Goal: Task Accomplishment & Management: Manage account settings

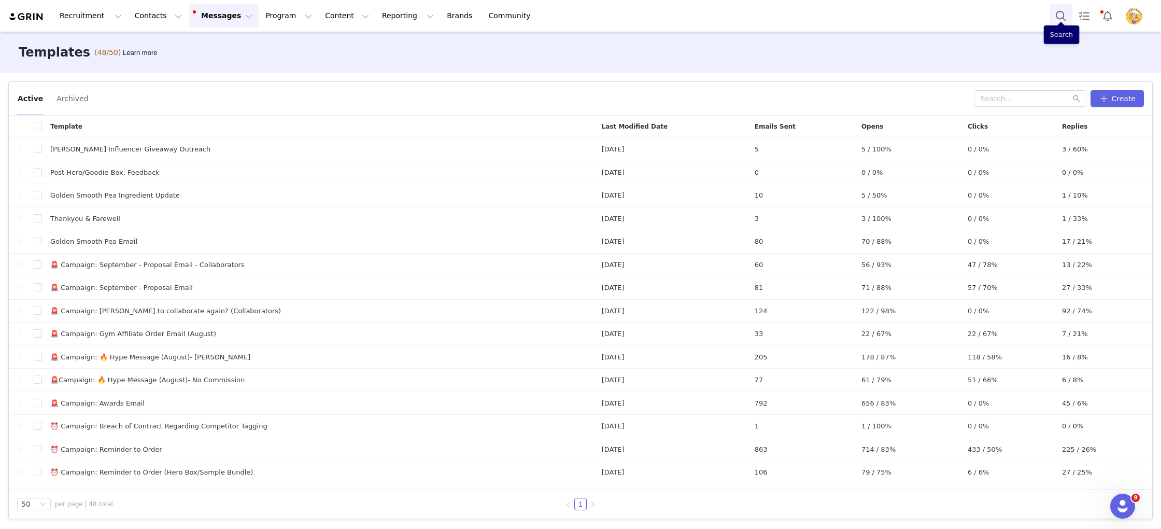
drag, startPoint x: 0, startPoint y: 0, endPoint x: 1062, endPoint y: 16, distance: 1062.4
click at [1062, 16] on button "Search" at bounding box center [1061, 15] width 23 height 23
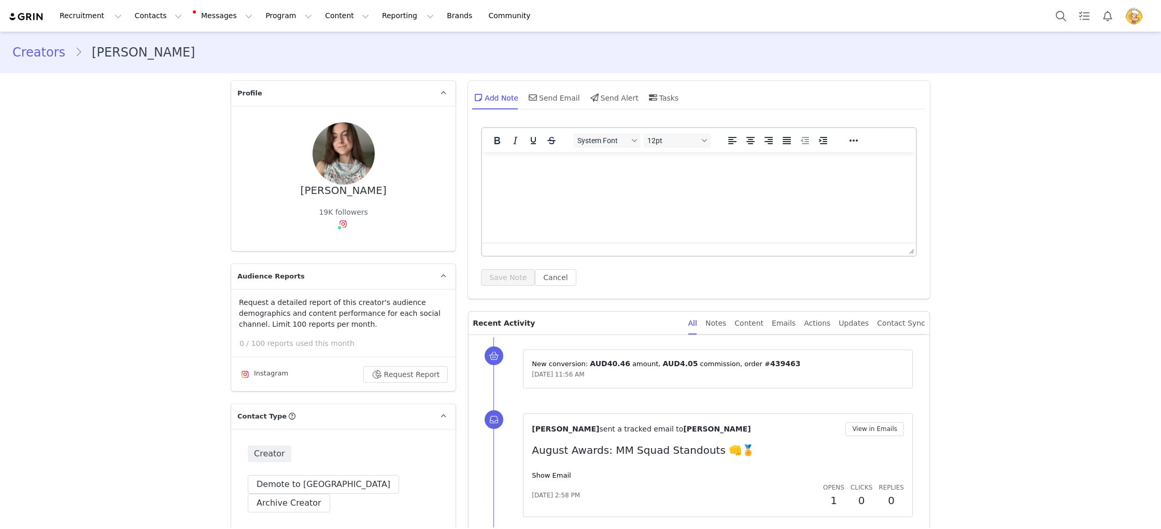
type input "+1 ([GEOGRAPHIC_DATA])"
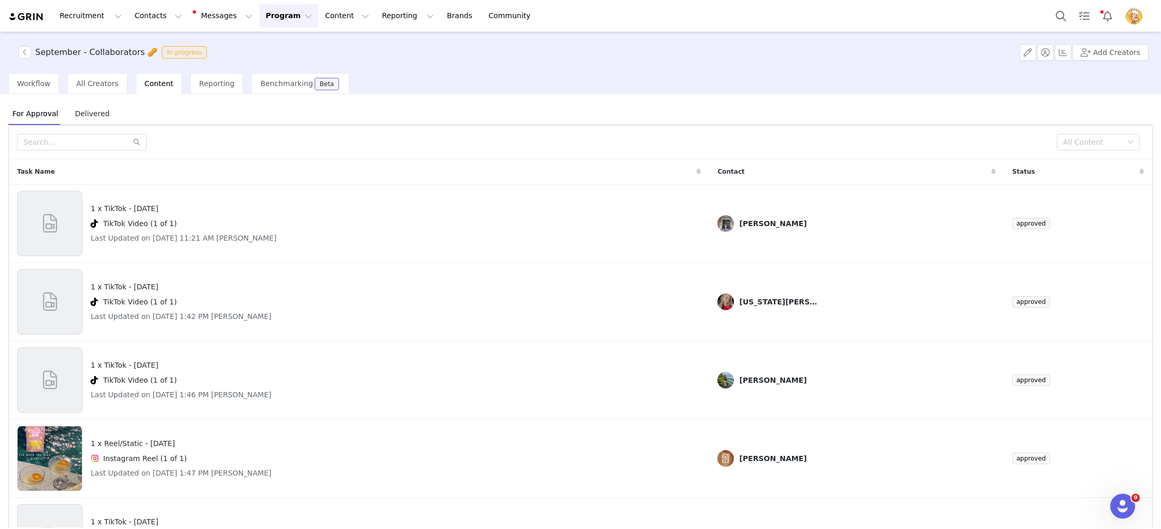
drag, startPoint x: 278, startPoint y: 10, endPoint x: 275, endPoint y: 29, distance: 18.4
click at [278, 11] on button "Program Program" at bounding box center [288, 15] width 59 height 23
click at [273, 45] on p "Activations" at bounding box center [271, 45] width 40 height 11
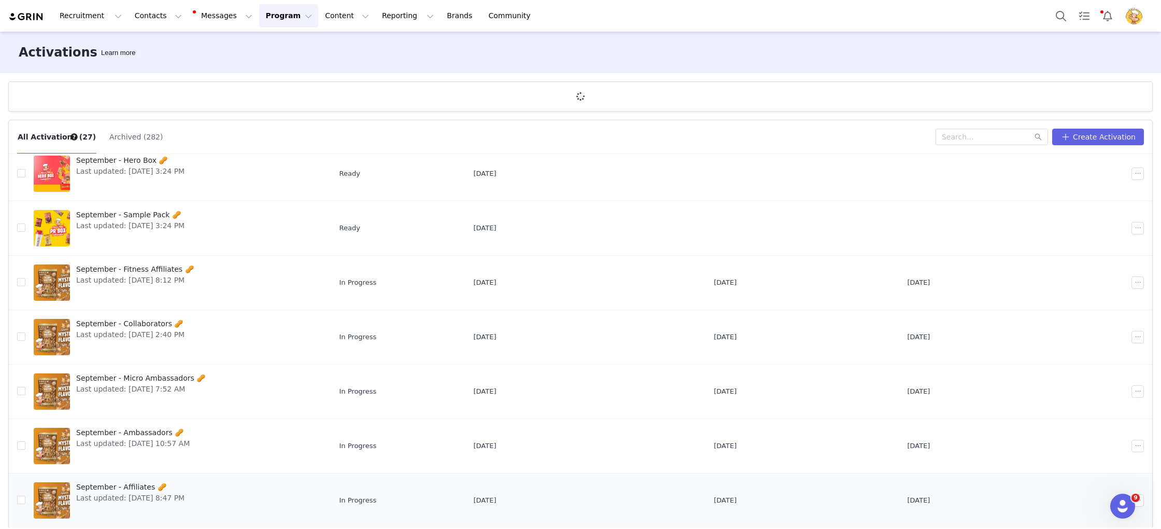
scroll to position [38, 0]
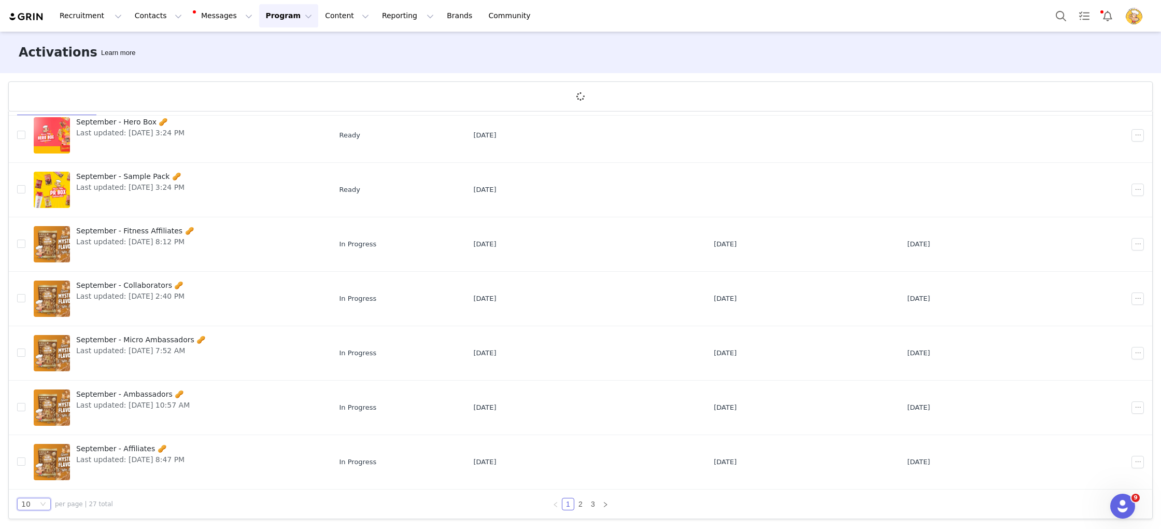
click at [38, 504] on div "10" at bounding box center [34, 504] width 34 height 12
click at [30, 470] on li "25" at bounding box center [34, 468] width 34 height 17
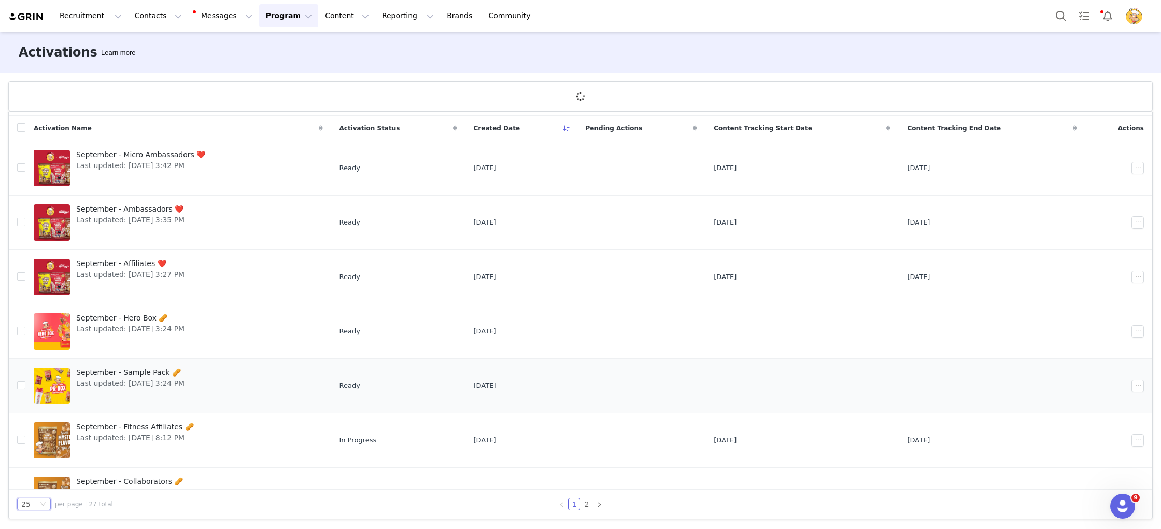
scroll to position [0, 0]
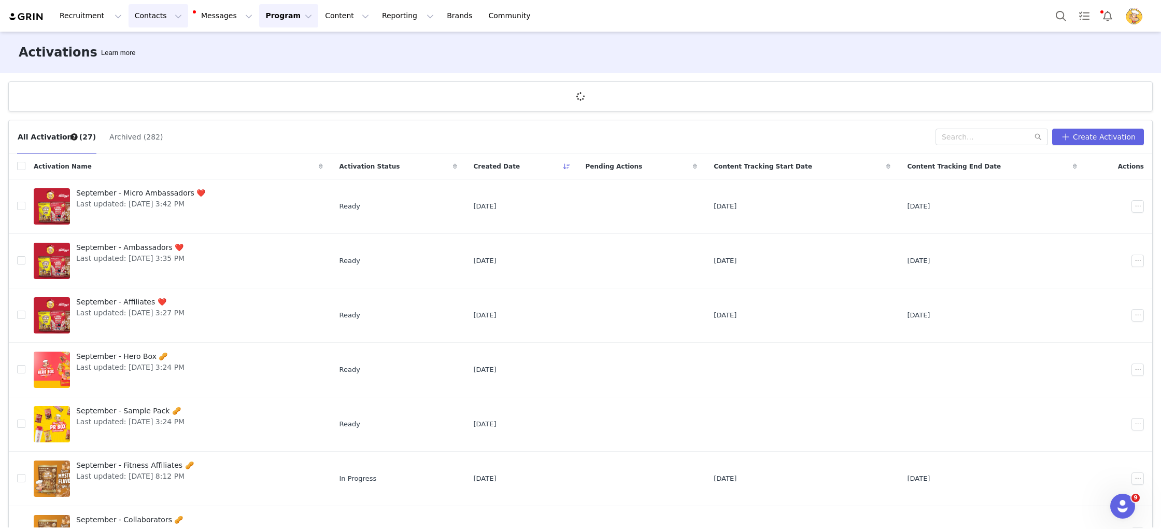
click at [157, 21] on button "Contacts Contacts" at bounding box center [159, 15] width 60 height 23
click at [278, 15] on button "Program Program" at bounding box center [288, 15] width 59 height 23
click at [275, 105] on p "Payments" at bounding box center [269, 103] width 36 height 11
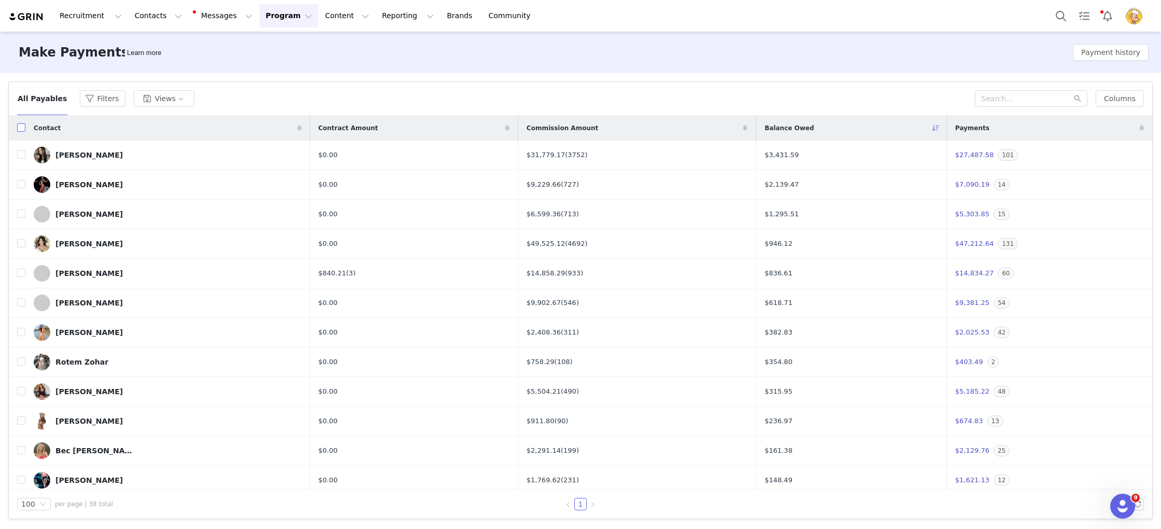
click at [18, 126] on input "checkbox" at bounding box center [21, 127] width 8 height 8
checkbox input "true"
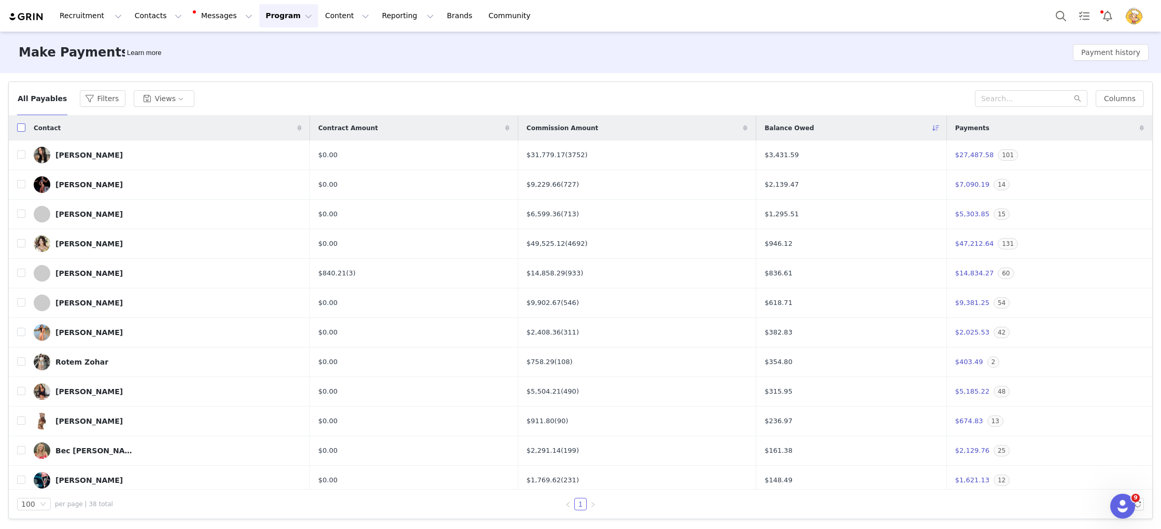
checkbox input "true"
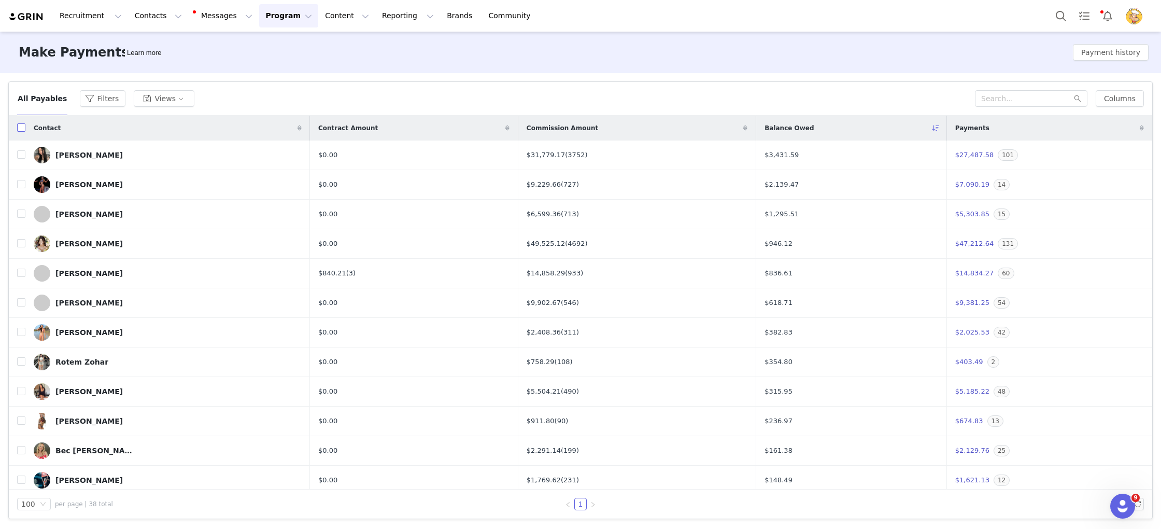
checkbox input "true"
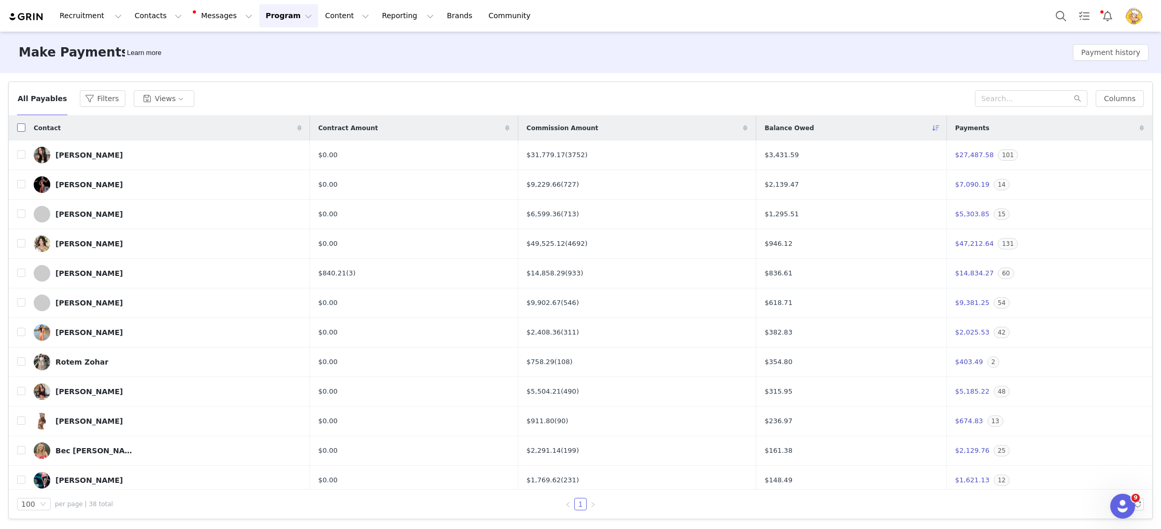
checkbox input "true"
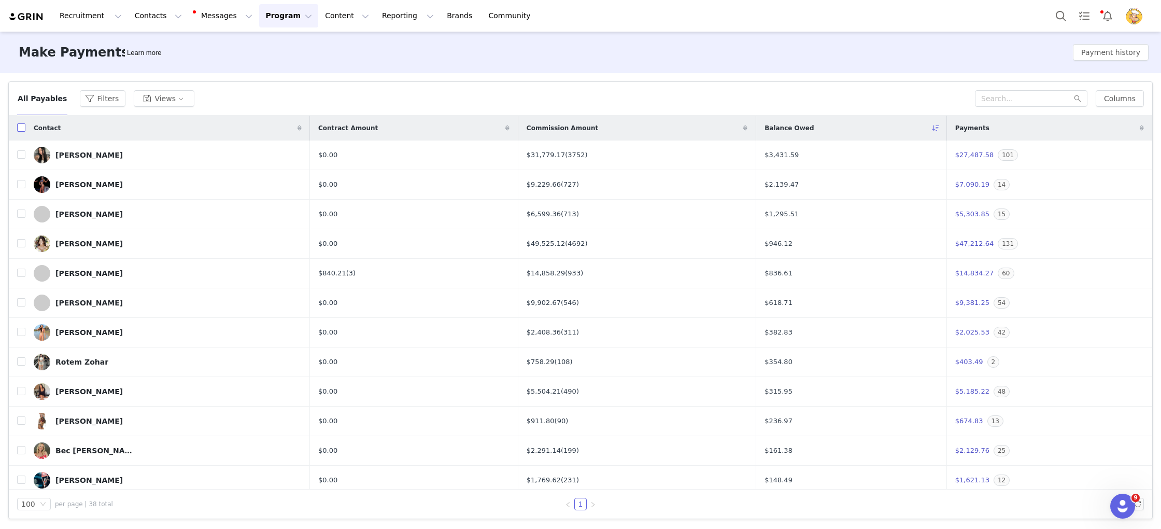
checkbox input "true"
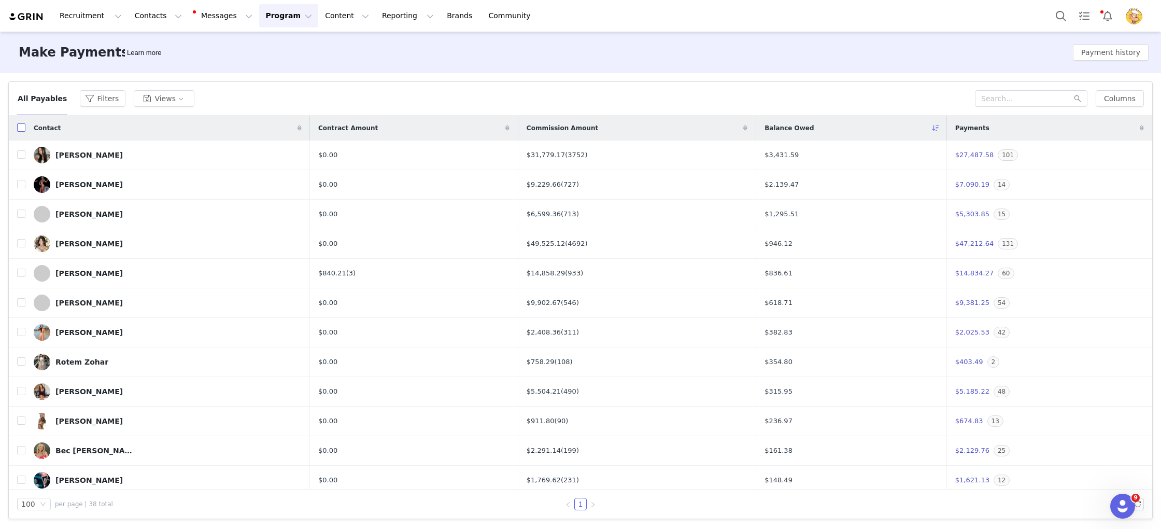
checkbox input "true"
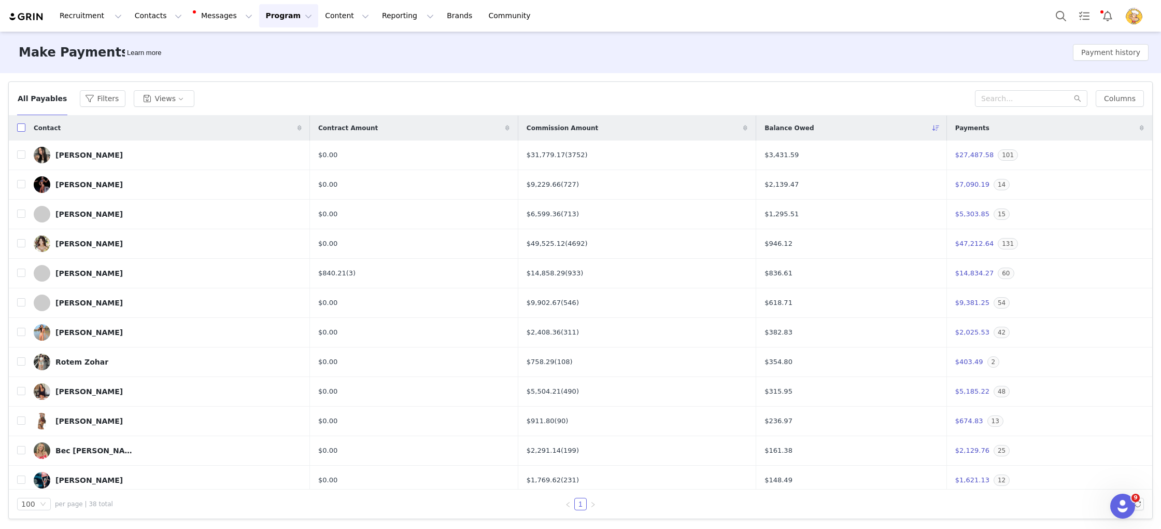
checkbox input "true"
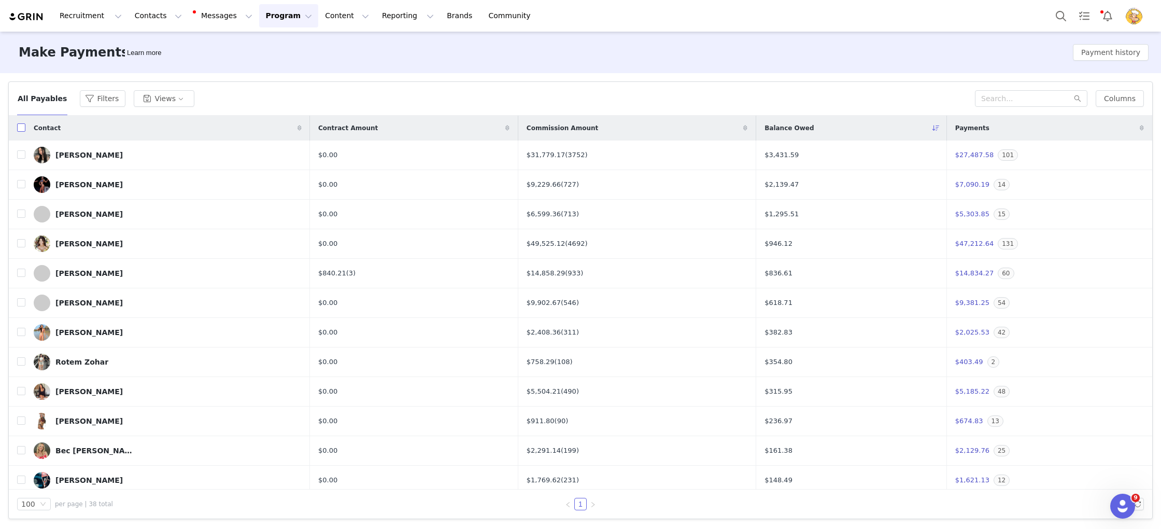
checkbox input "true"
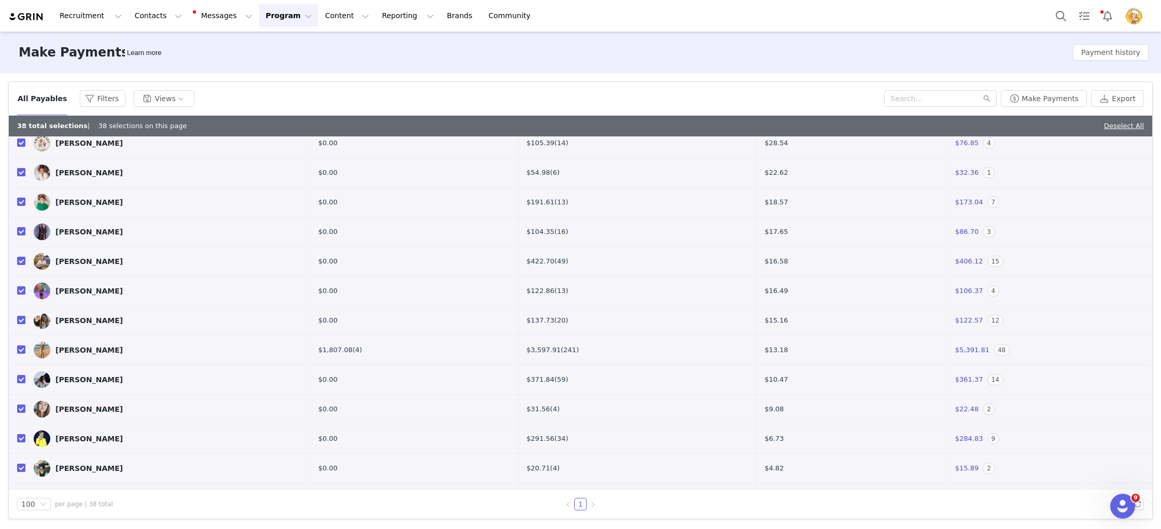
scroll to position [795, 0]
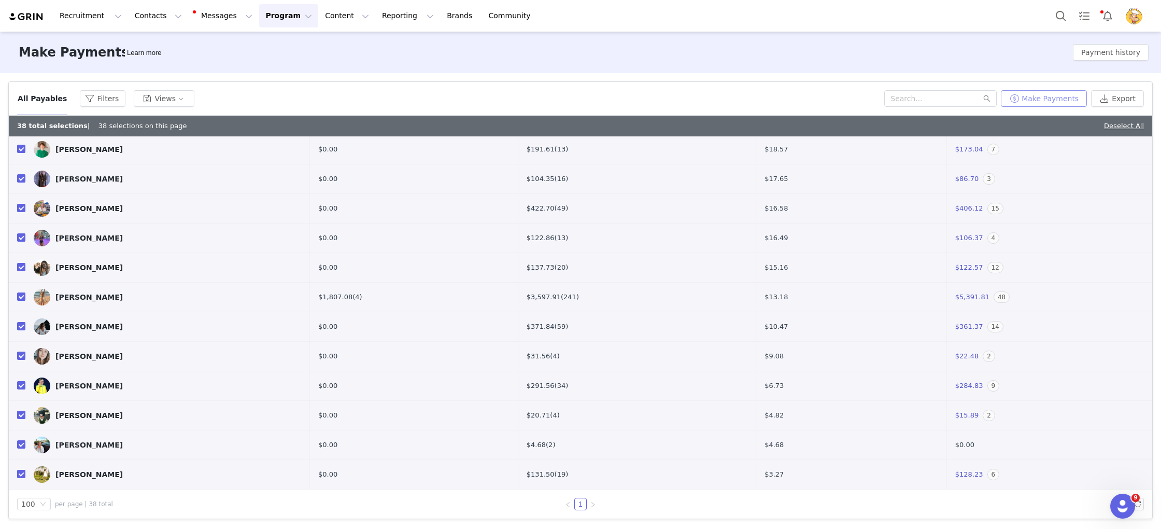
click at [1052, 92] on button "Make Payments" at bounding box center [1044, 98] width 86 height 17
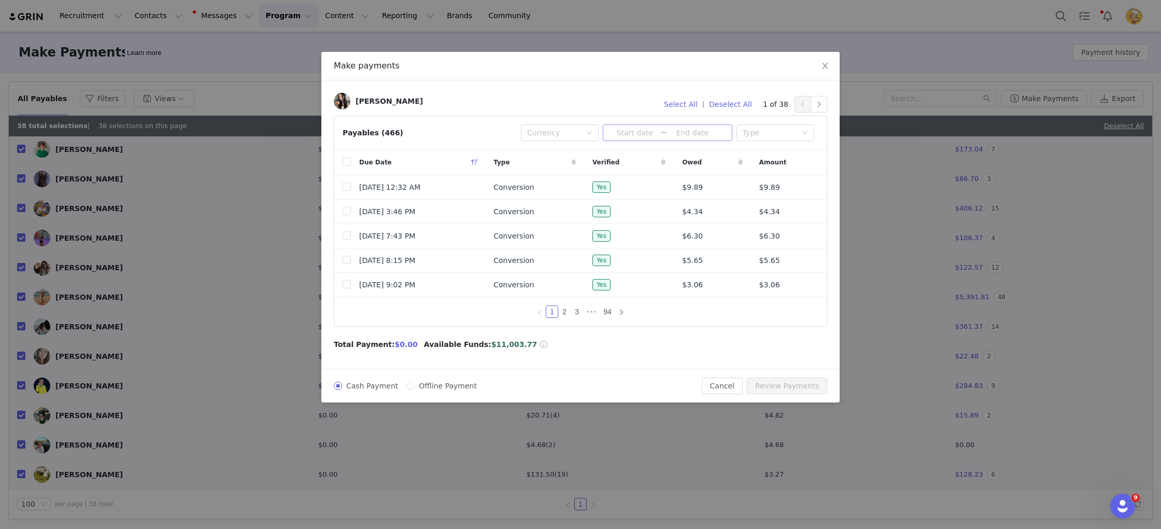
click at [634, 133] on input at bounding box center [634, 132] width 51 height 11
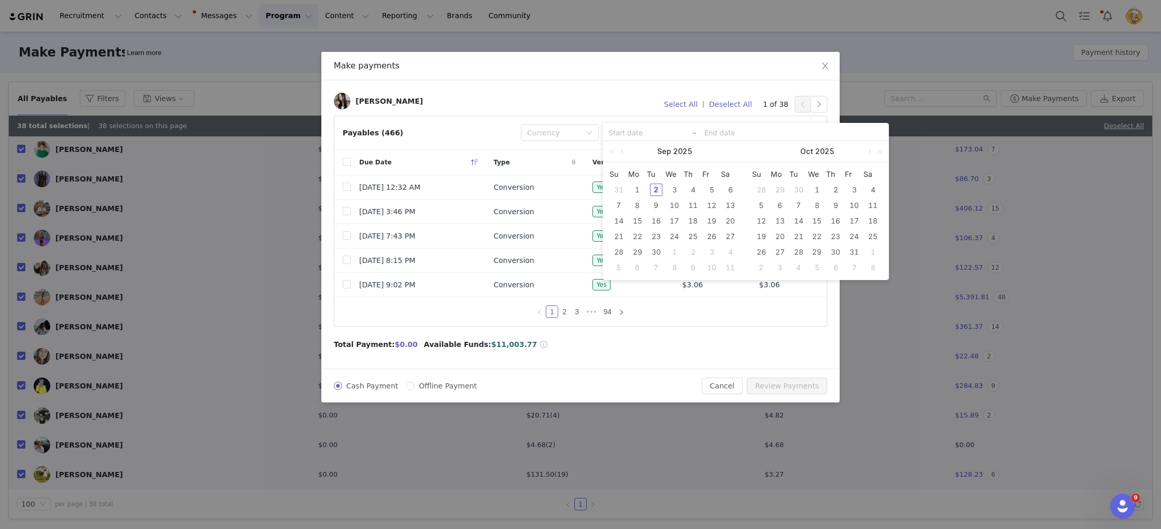
drag, startPoint x: 623, startPoint y: 150, endPoint x: 638, endPoint y: 153, distance: 15.5
click at [623, 150] on link at bounding box center [622, 151] width 9 height 21
drag, startPoint x: 710, startPoint y: 188, endPoint x: 718, endPoint y: 232, distance: 45.3
click at [710, 188] on div "1" at bounding box center [712, 190] width 12 height 12
type input "2025-08-01"
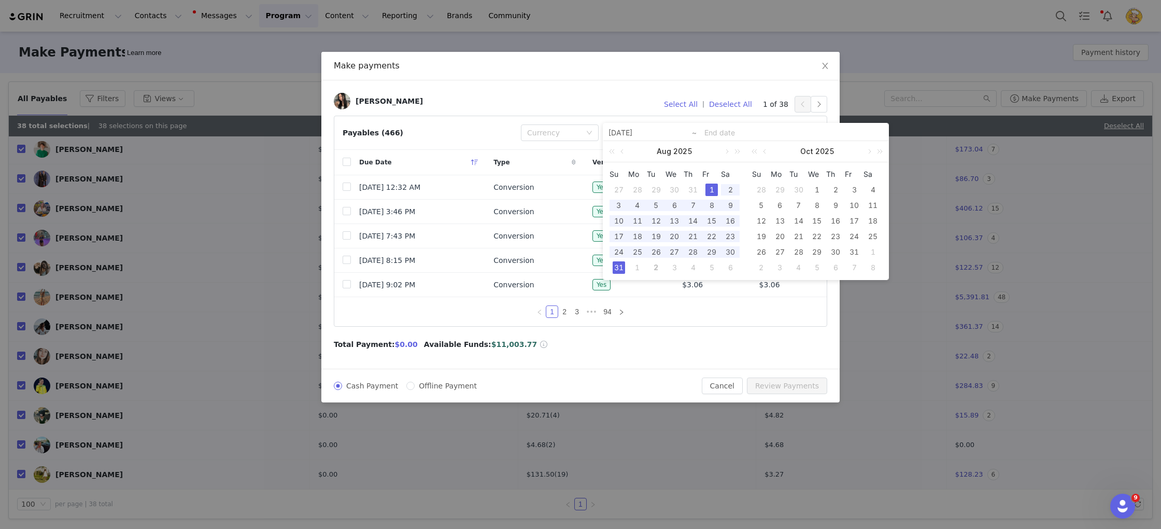
click at [623, 265] on div "31" at bounding box center [619, 267] width 12 height 12
type input "2025-08-01"
type input "2025-08-31"
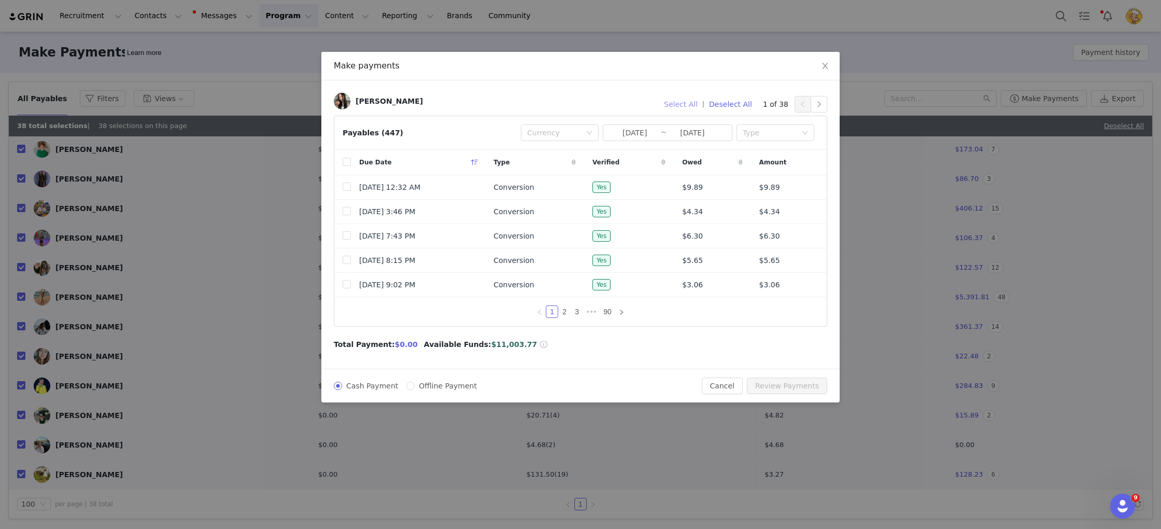
click at [689, 101] on button "Select All" at bounding box center [680, 104] width 43 height 17
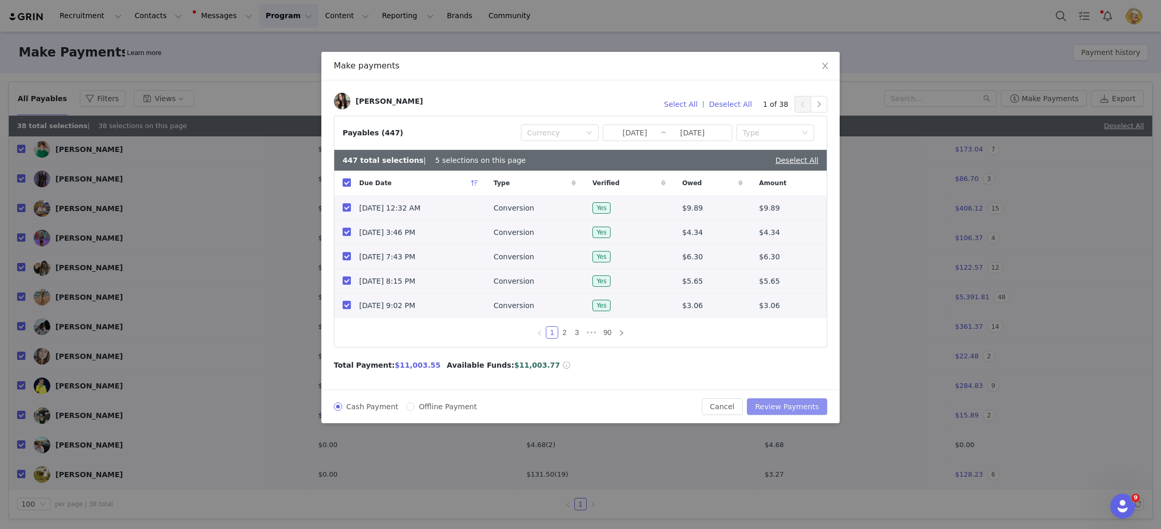
click at [808, 409] on button "Review Payments" at bounding box center [787, 406] width 80 height 17
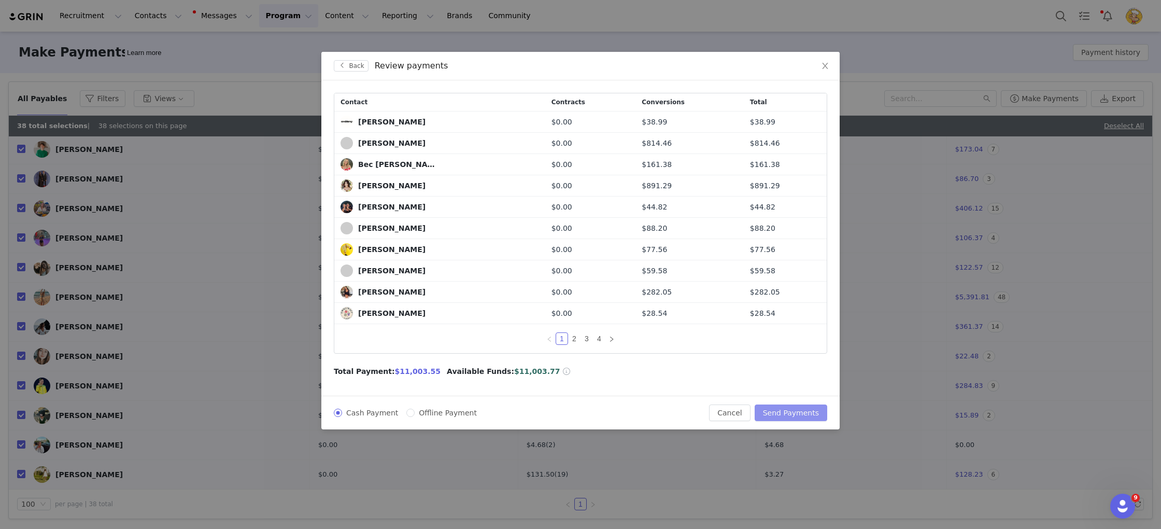
click at [782, 412] on button "Send Payments" at bounding box center [791, 412] width 73 height 17
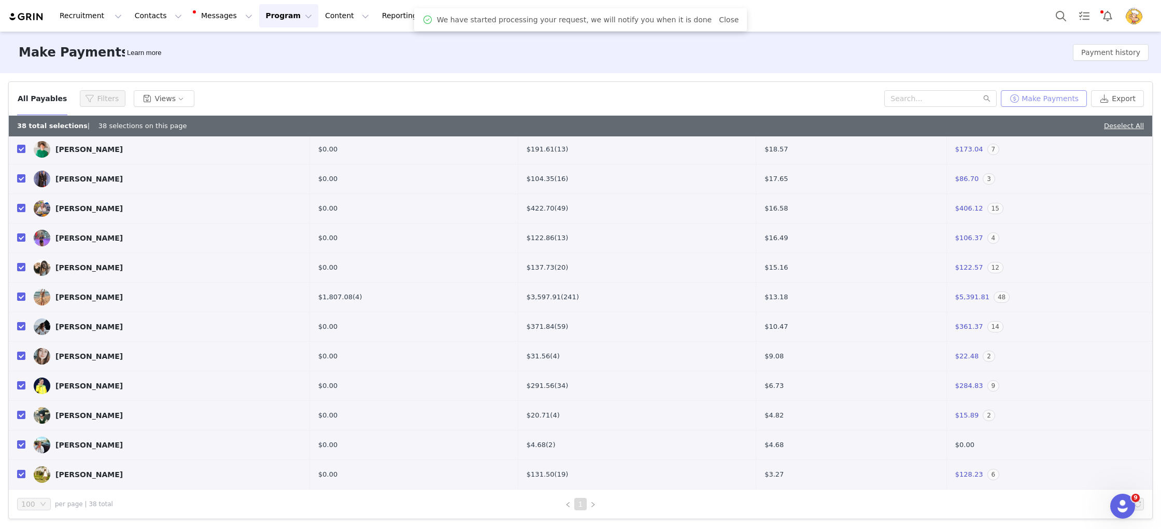
scroll to position [0, 0]
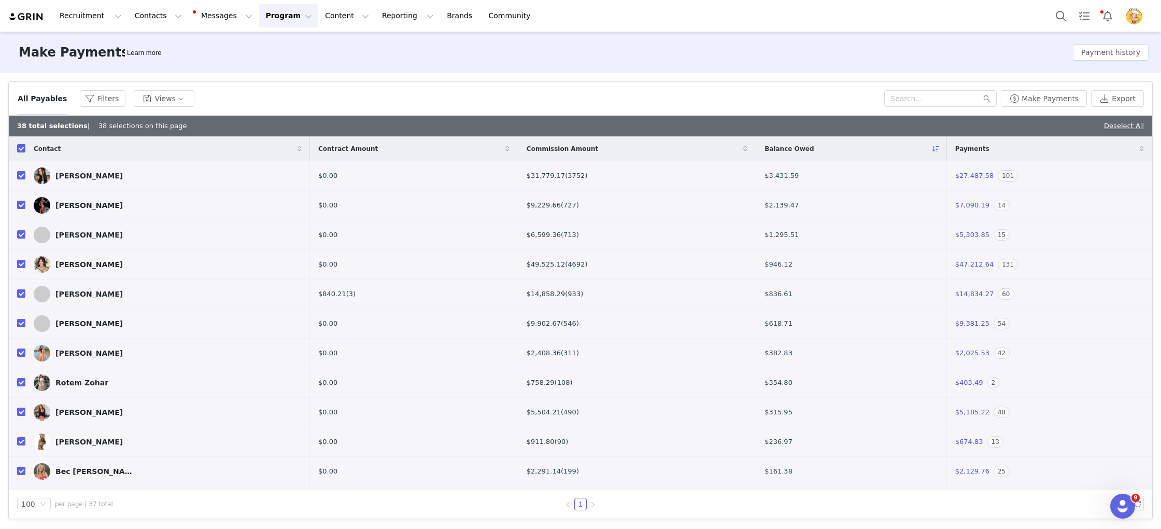
click at [259, 21] on button "Program Program" at bounding box center [288, 15] width 59 height 23
click at [1057, 13] on button "Search" at bounding box center [1061, 15] width 23 height 23
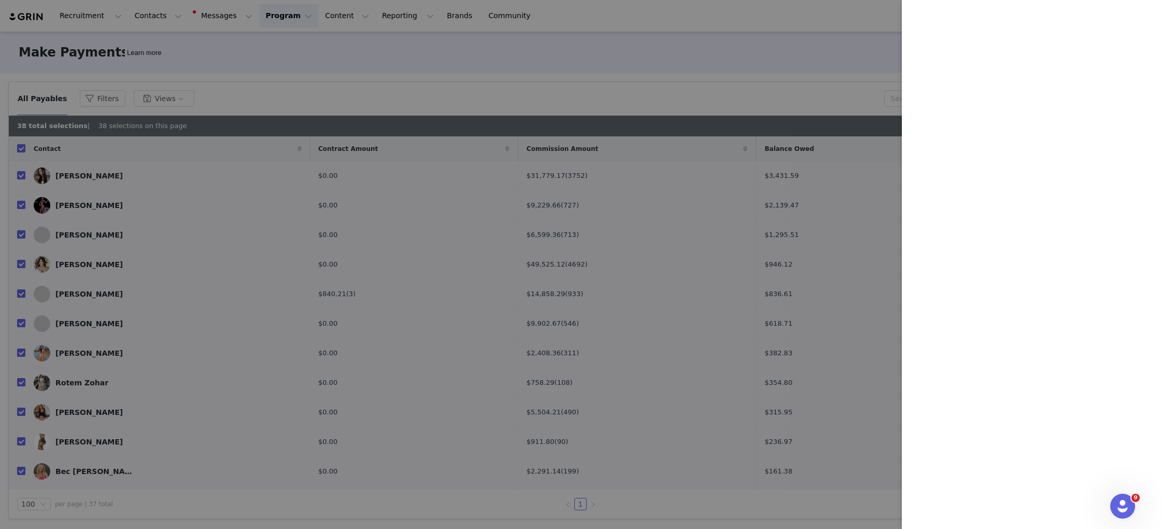
drag, startPoint x: 328, startPoint y: 256, endPoint x: 317, endPoint y: 262, distance: 12.8
click at [328, 256] on div at bounding box center [580, 264] width 1161 height 529
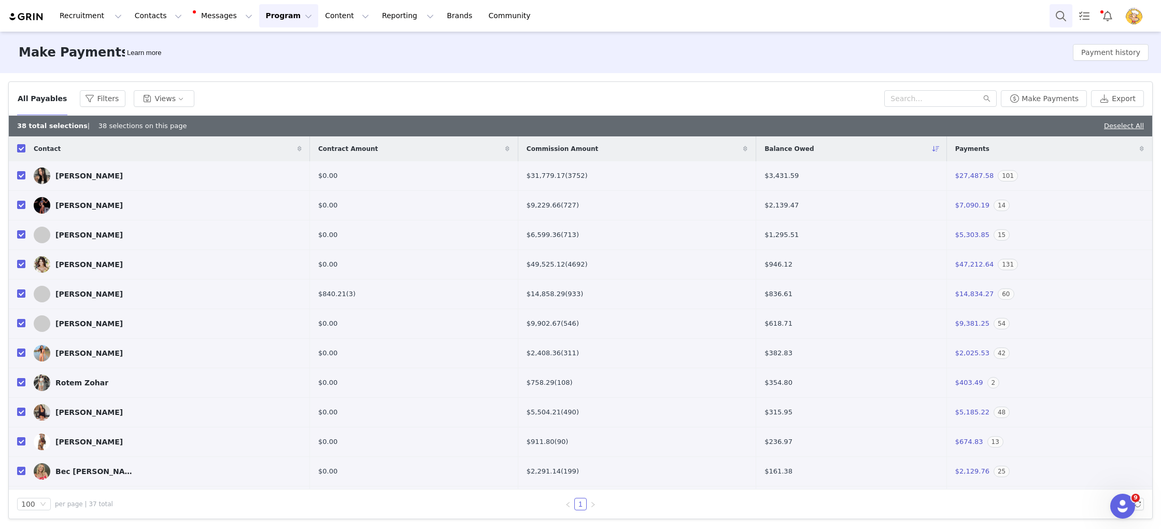
click at [1053, 14] on button "Search" at bounding box center [1061, 15] width 23 height 23
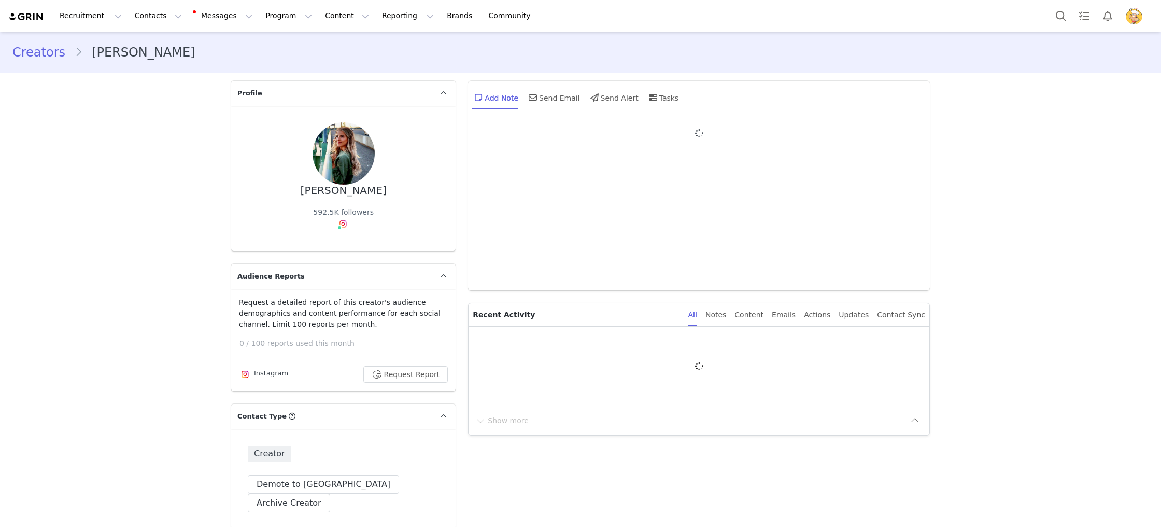
type input "+1 (United States)"
click at [583, 93] on div "Add Note Send Email Send Alert Tasks" at bounding box center [575, 97] width 206 height 25
click at [566, 95] on div "Send Email" at bounding box center [553, 97] width 53 height 25
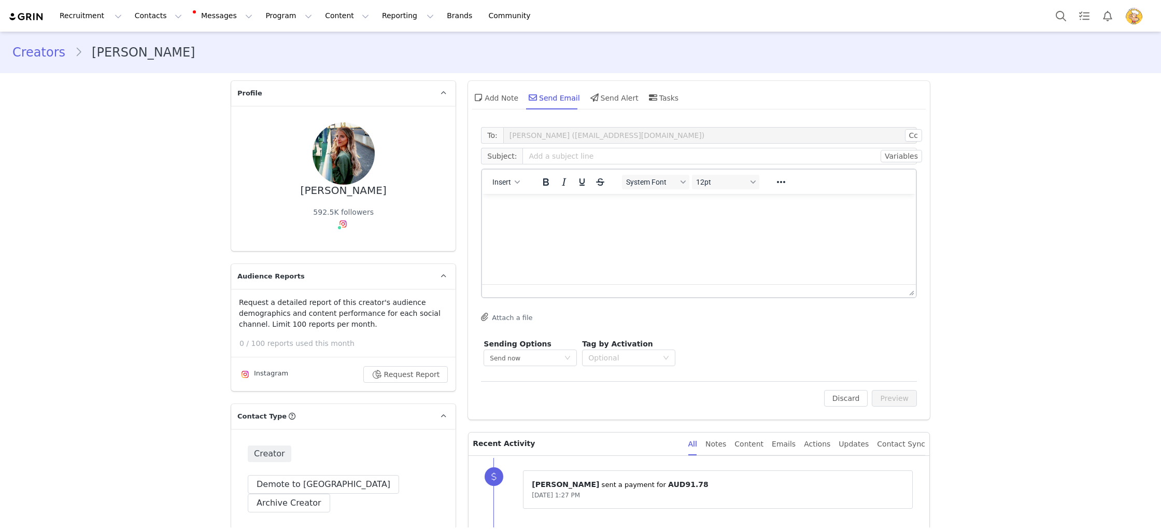
click at [539, 203] on p "Rich Text Area. Press ALT-0 for help." at bounding box center [698, 207] width 417 height 11
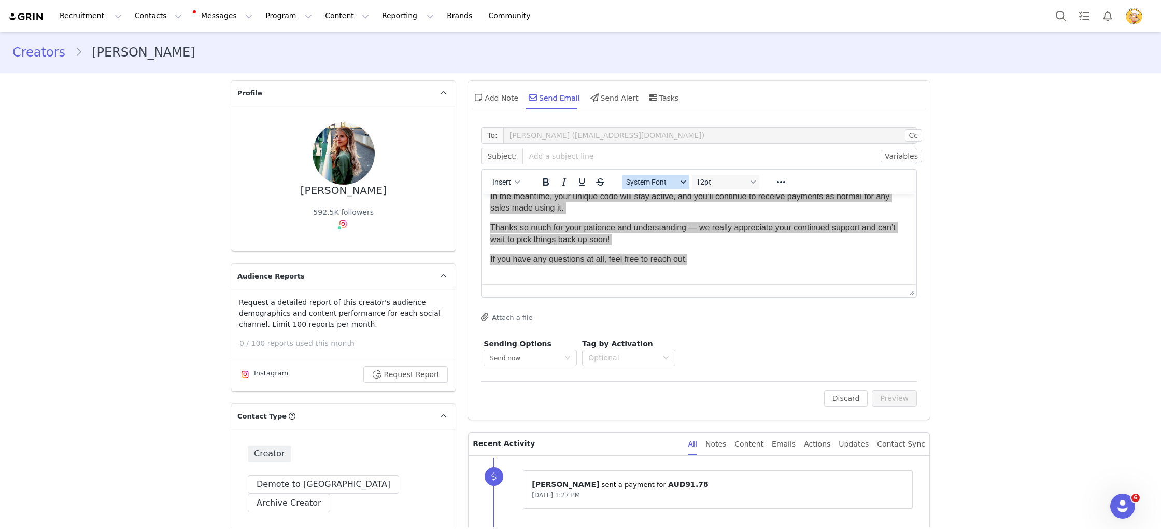
click at [673, 184] on span "System Font" at bounding box center [651, 182] width 51 height 8
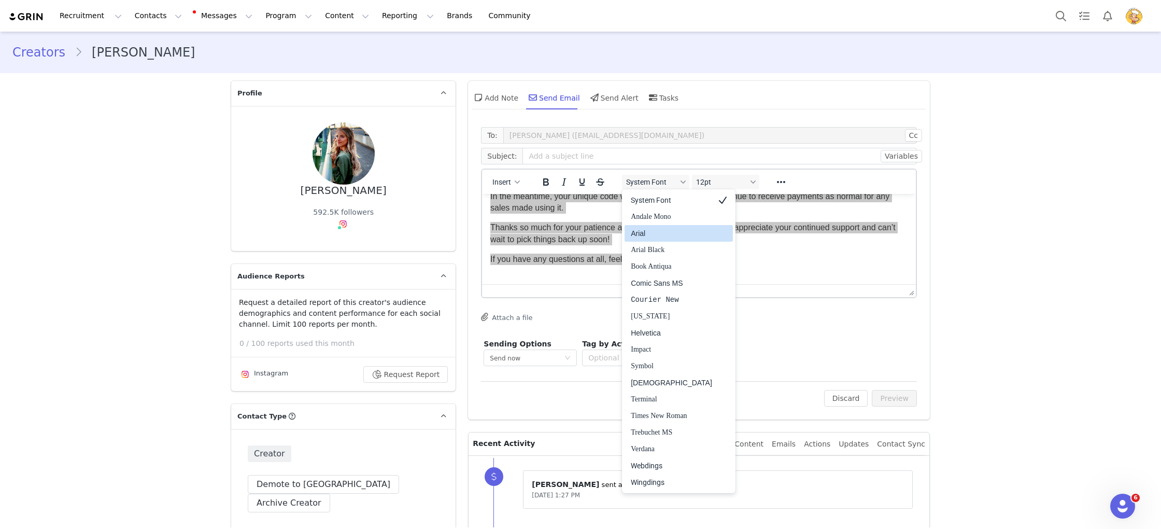
click at [655, 232] on div "Arial" at bounding box center [671, 233] width 81 height 12
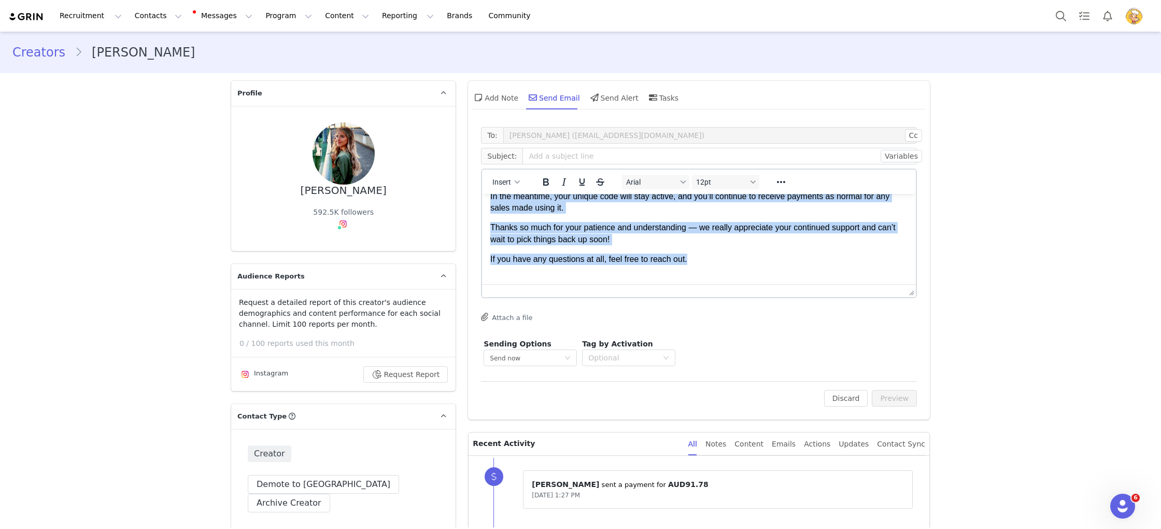
scroll to position [56, 0]
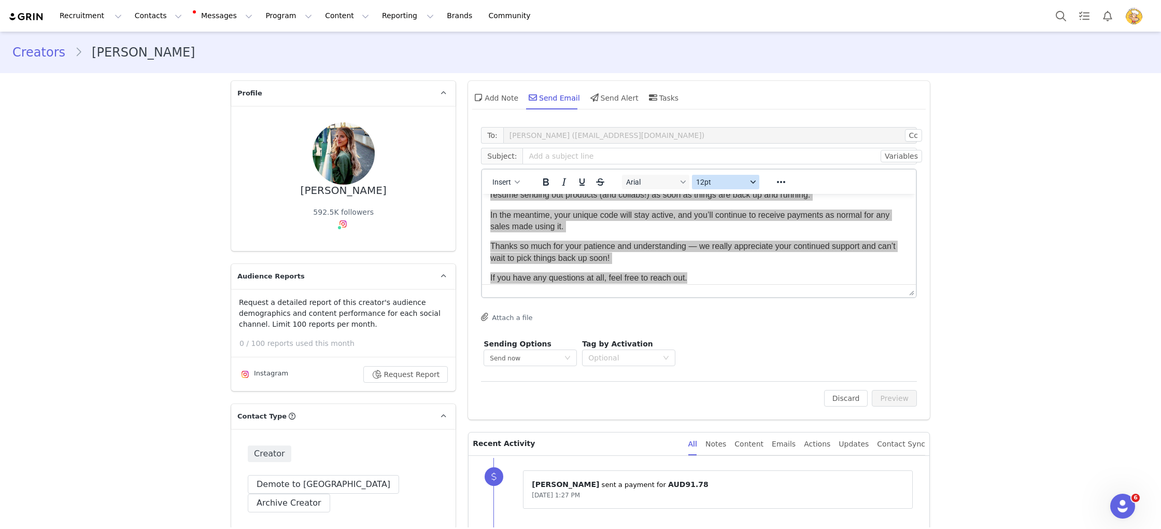
click at [724, 184] on span "12pt" at bounding box center [721, 182] width 51 height 8
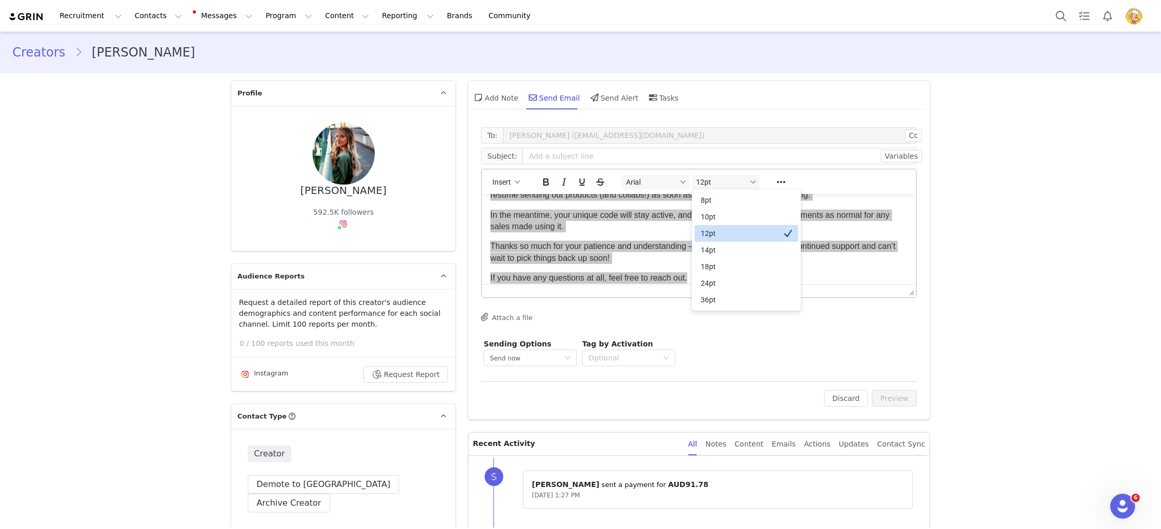
click at [718, 234] on div "12pt" at bounding box center [739, 233] width 77 height 12
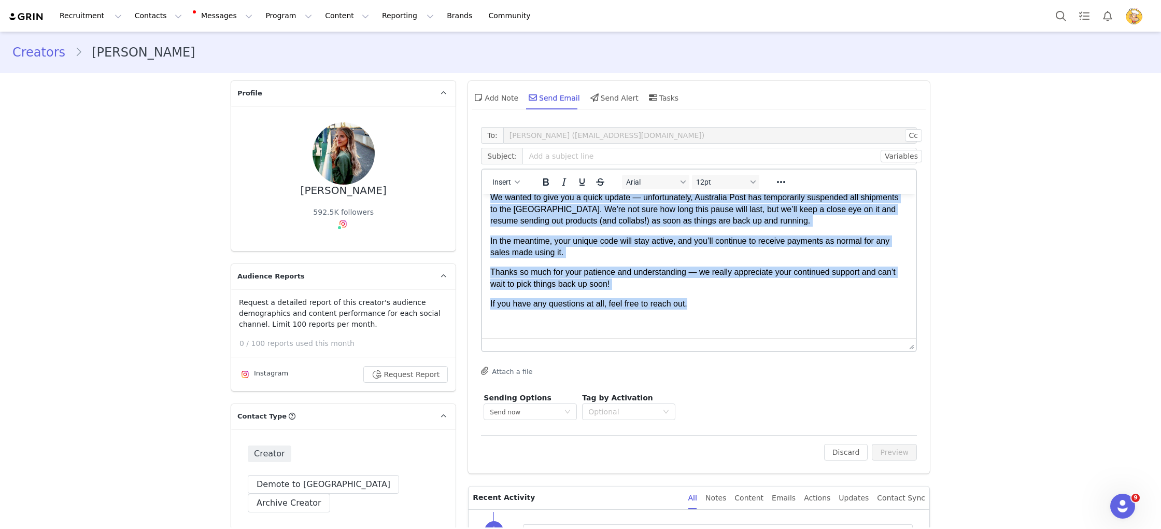
scroll to position [0, 0]
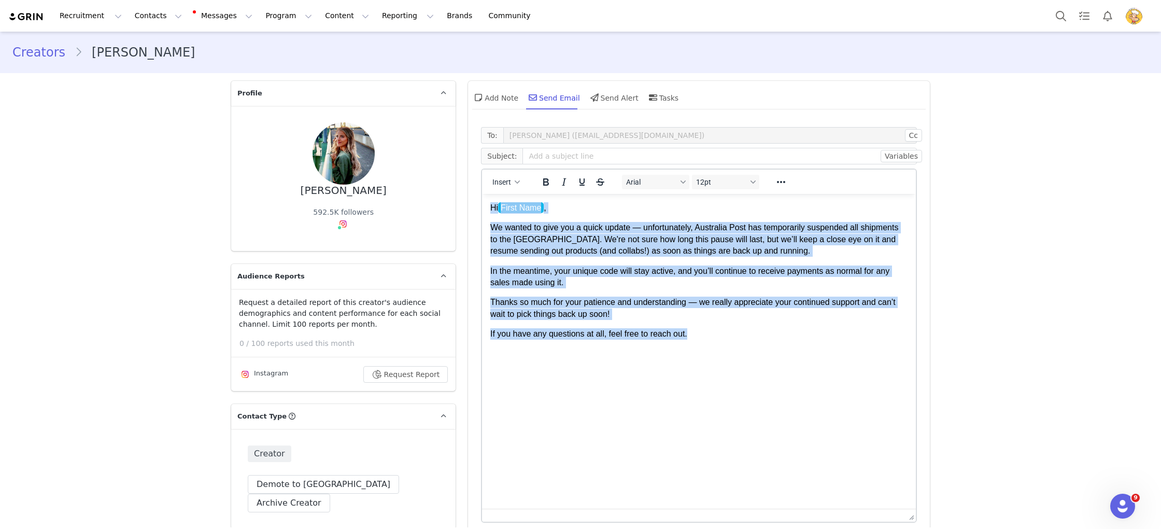
drag, startPoint x: 912, startPoint y: 291, endPoint x: 919, endPoint y: 577, distance: 285.7
click at [919, 528] on html "Recruitment Recruitment Creator Search Curated Lists Landing Pages Web Extensio…" at bounding box center [580, 264] width 1161 height 529
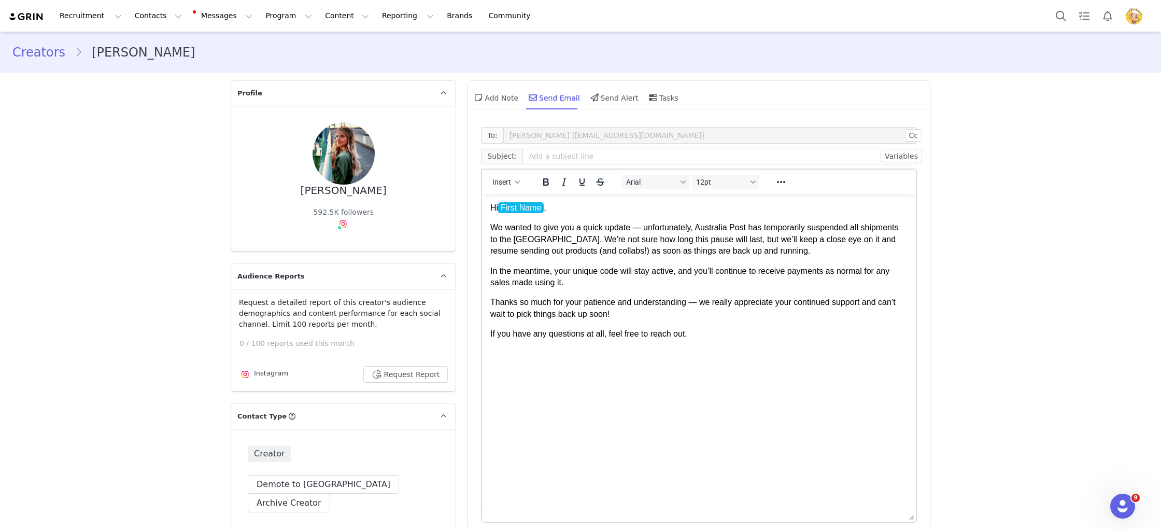
click at [813, 368] on html "Hi First Name , We wanted to give you a quick update — unfortunately, Australia…" at bounding box center [699, 281] width 434 height 174
click at [561, 214] on body "Hi First Name , We wanted to give you a quick update — unfortunately, Australia…" at bounding box center [698, 281] width 417 height 158
click at [562, 207] on p "Hi First Name ," at bounding box center [698, 207] width 417 height 11
click at [519, 185] on button "Insert" at bounding box center [506, 182] width 36 height 15
click at [523, 212] on div "Insert Variable" at bounding box center [543, 216] width 93 height 12
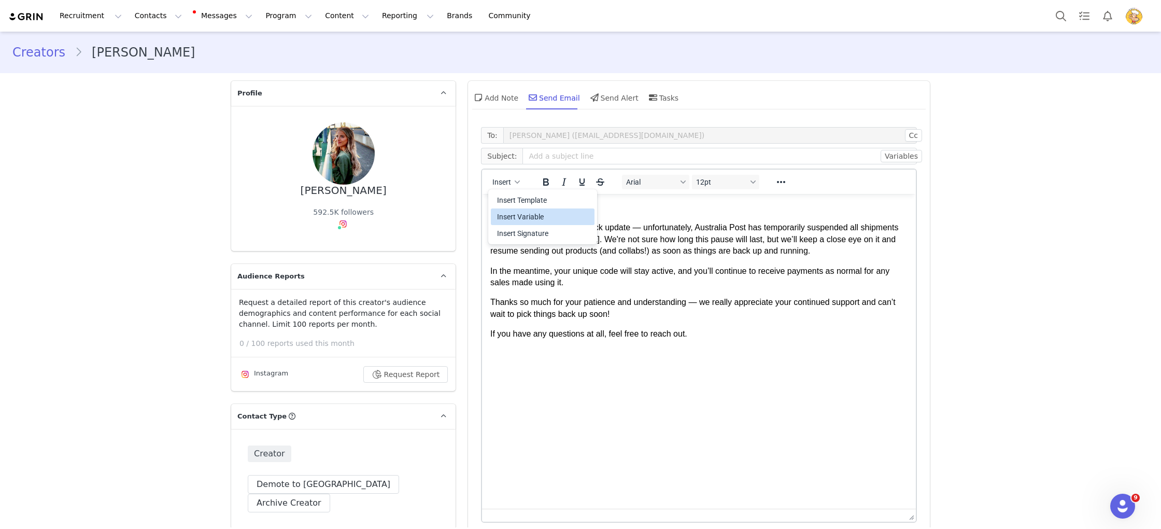
select select
click at [642, 227] on span "We wanted to give you a quick update — unfortunately, Australia Post has tempor…" at bounding box center [694, 239] width 408 height 32
click at [818, 252] on p "We wanted to give you a quick update unfortunately, Australia Post has temporar…" at bounding box center [698, 239] width 417 height 35
click at [656, 284] on p "In the meantime, your unique code will stay active, and you’ll continue to rece…" at bounding box center [698, 276] width 417 height 23
drag, startPoint x: 699, startPoint y: 305, endPoint x: 682, endPoint y: 300, distance: 17.9
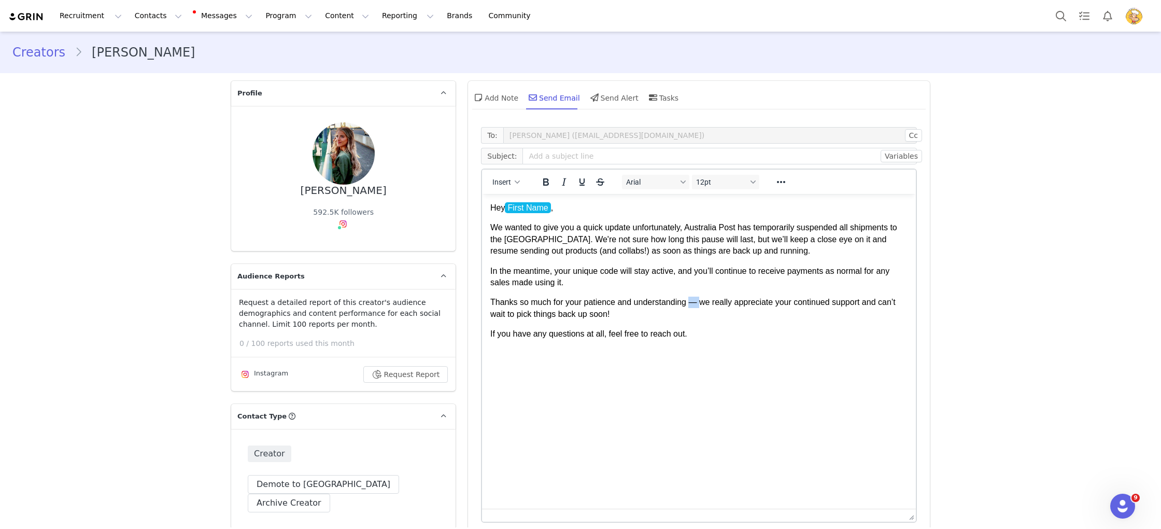
click at [687, 305] on span "Thanks so much for your patience and understanding — we really appreciate your …" at bounding box center [692, 308] width 405 height 20
click at [681, 316] on p "Thanks so much for your patience and understanding, we really appreciate your c…" at bounding box center [698, 308] width 417 height 23
click at [711, 336] on p "If you have any questions at all, feel free to reach out." at bounding box center [698, 333] width 417 height 11
click at [685, 228] on span "We wanted to give you a quick update unfortunately, Australia Post has temporar…" at bounding box center [693, 239] width 407 height 32
click at [638, 157] on input "text" at bounding box center [720, 156] width 395 height 17
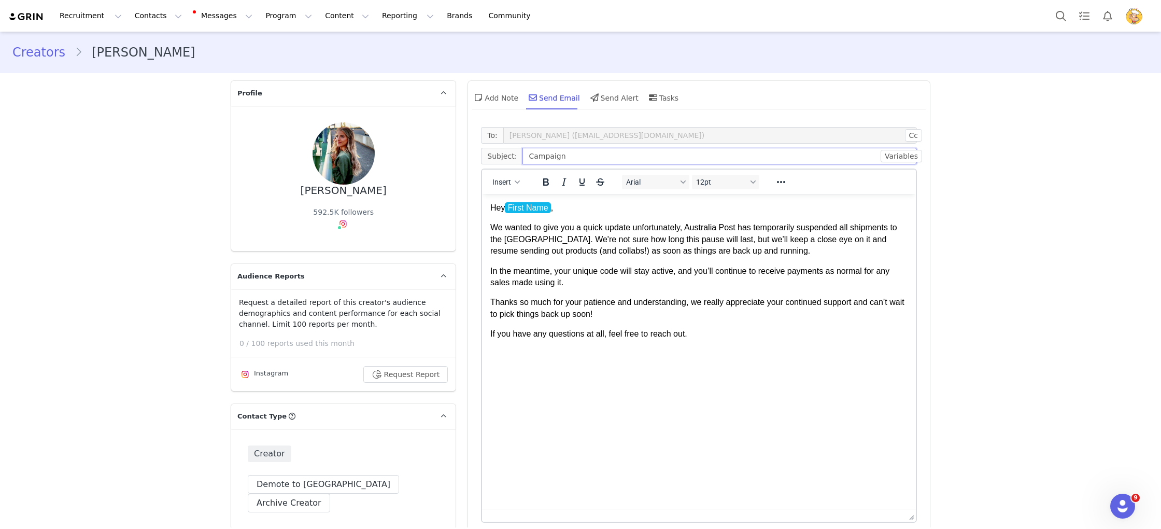
paste input "Update on Shipments to the [GEOGRAPHIC_DATA] 🇺🇸📦"
type input "Update on Shipments to the [GEOGRAPHIC_DATA] 🇺🇸📦"
drag, startPoint x: 892, startPoint y: 254, endPoint x: 883, endPoint y: 256, distance: 8.5
click at [891, 255] on p "We wanted to give you a quick update unfortunately, Australia Post has temporar…" at bounding box center [698, 239] width 417 height 35
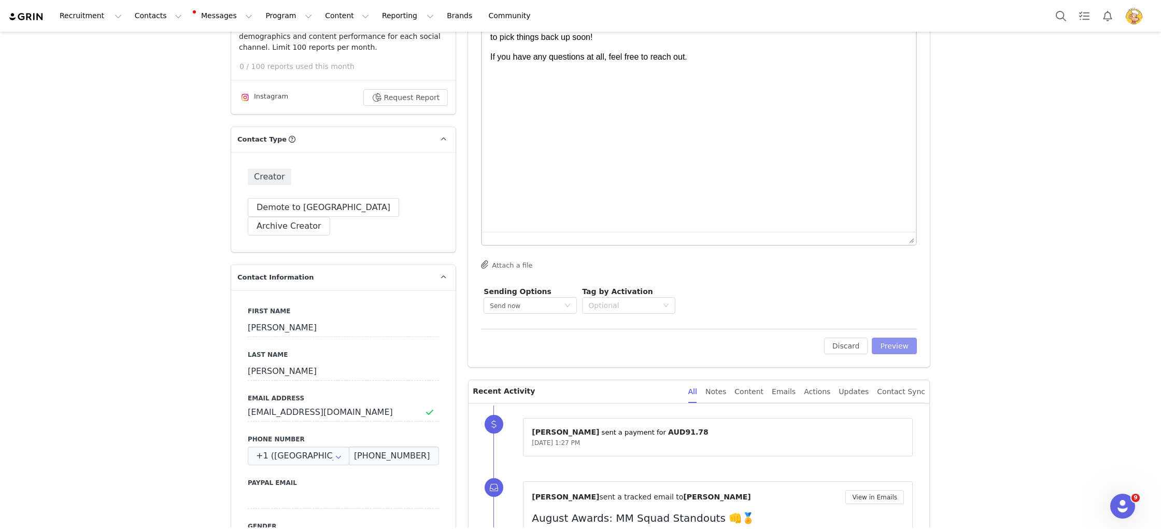
click at [895, 346] on button "Preview" at bounding box center [894, 345] width 45 height 17
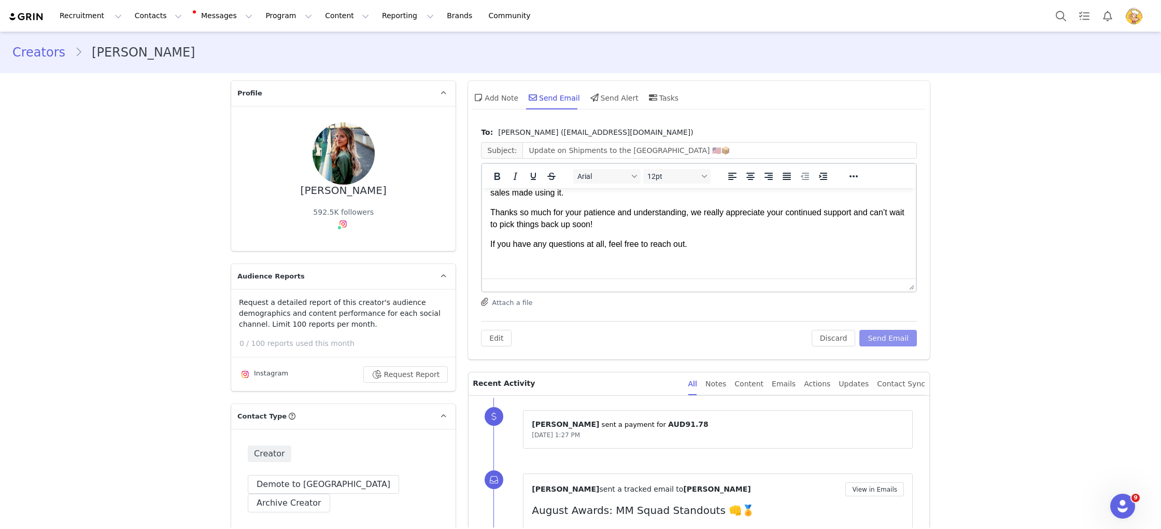
scroll to position [0, 0]
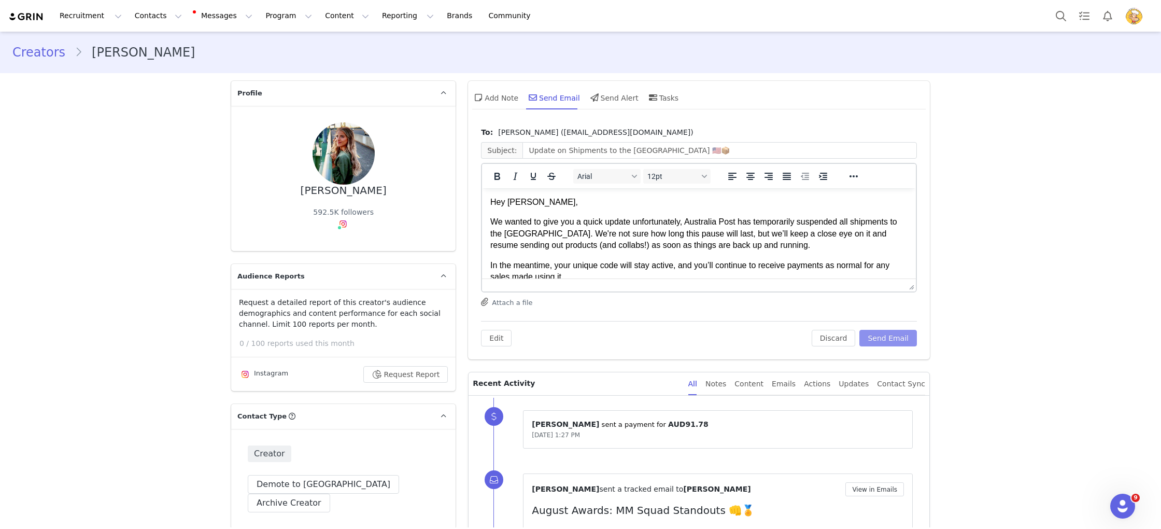
click at [891, 334] on button "Send Email" at bounding box center [889, 338] width 58 height 17
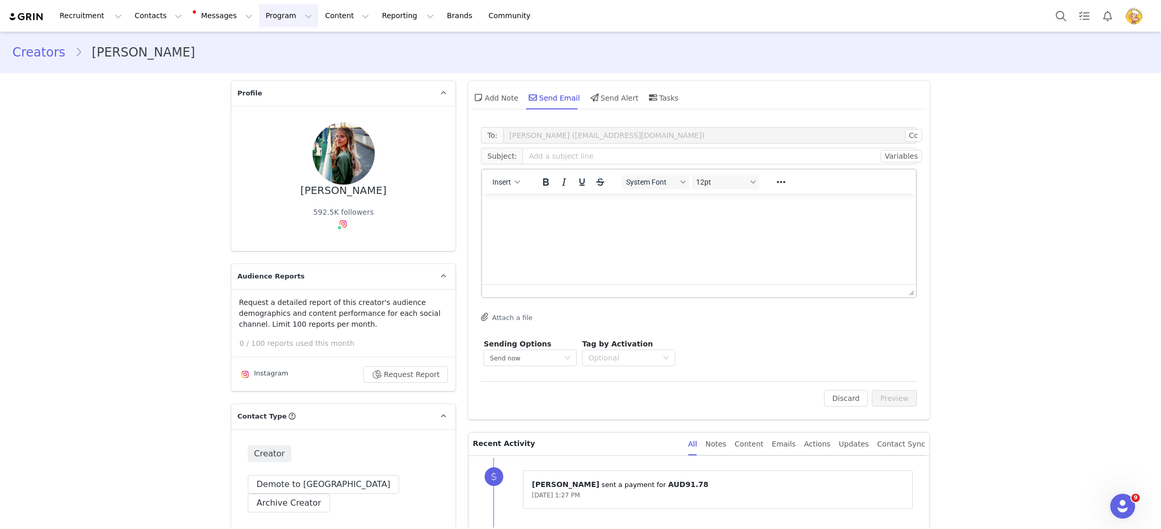
drag, startPoint x: 278, startPoint y: 13, endPoint x: 279, endPoint y: 33, distance: 19.7
click at [278, 15] on button "Program Program" at bounding box center [288, 15] width 59 height 23
click at [277, 40] on p "Activations" at bounding box center [271, 45] width 40 height 11
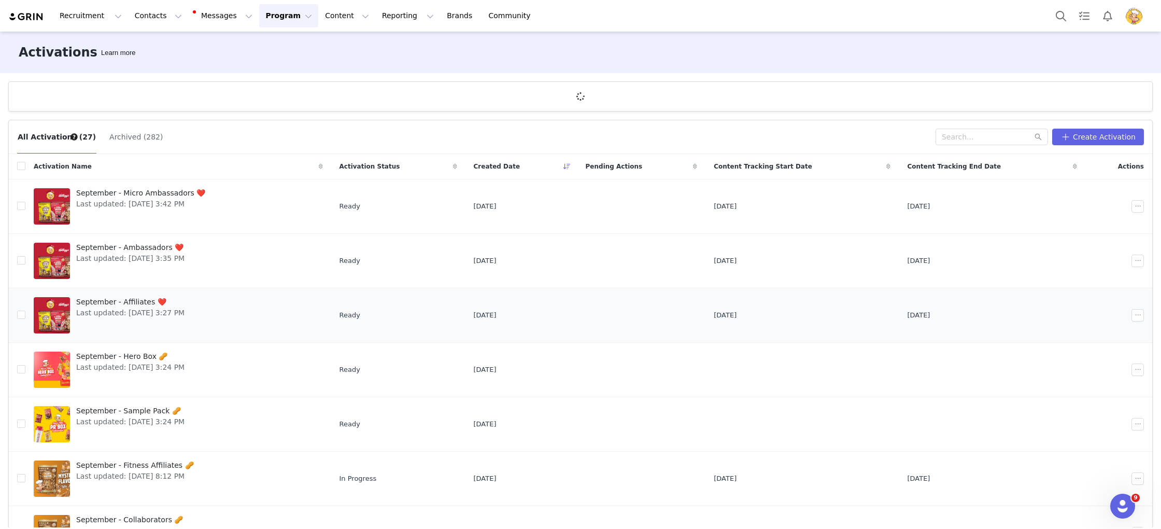
click at [136, 305] on span "September - Affiliates ❤️" at bounding box center [130, 302] width 108 height 11
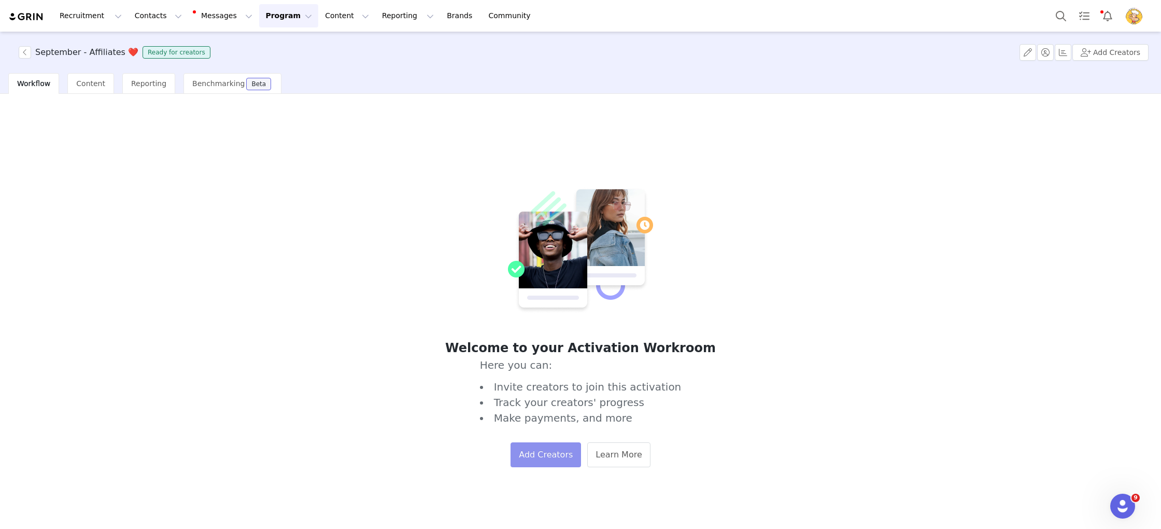
click at [539, 451] on button "Add Creators" at bounding box center [546, 454] width 71 height 25
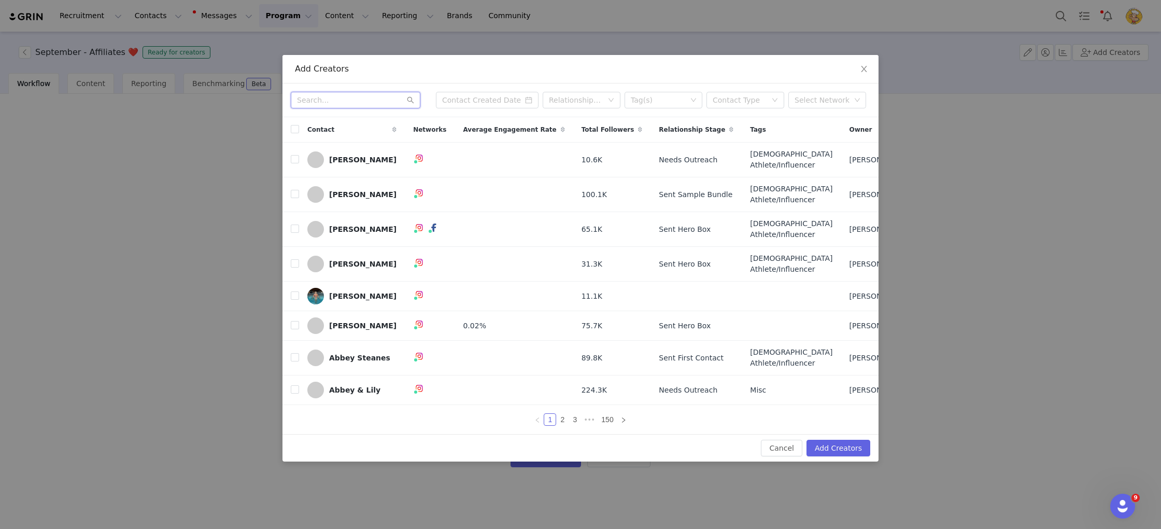
click at [345, 98] on input "text" at bounding box center [356, 100] width 130 height 17
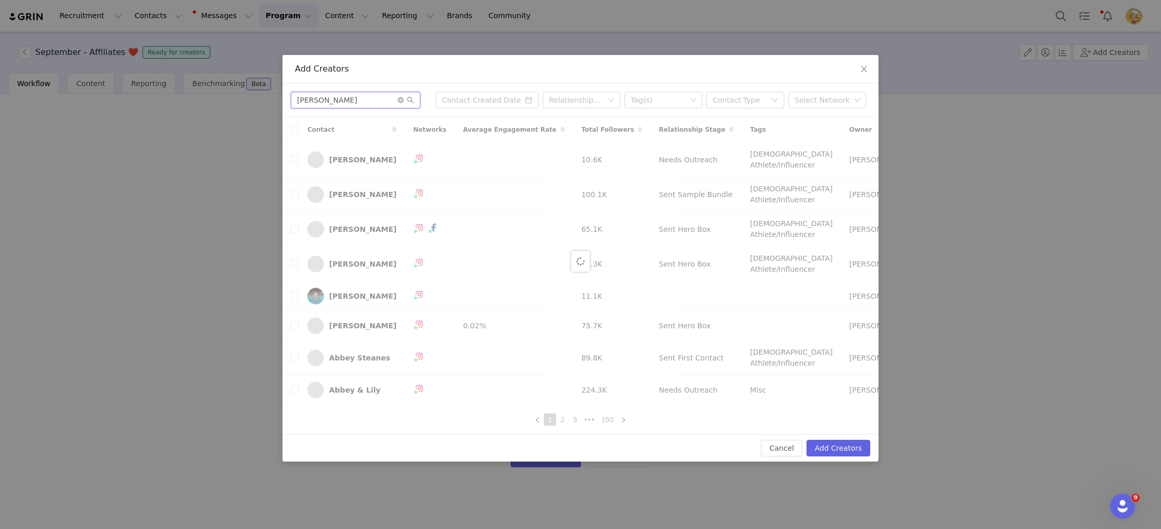
type input "abdullah"
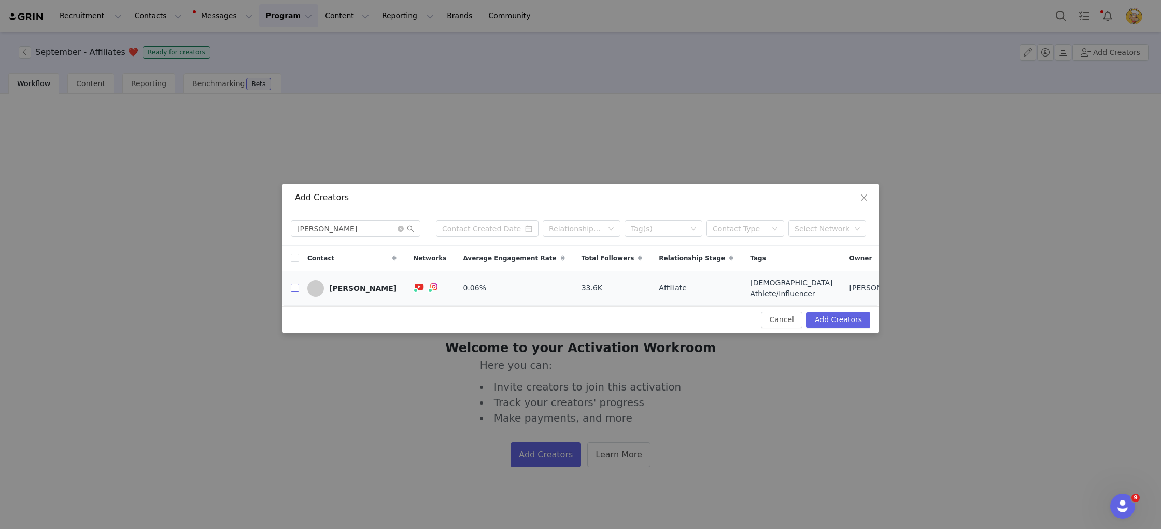
drag, startPoint x: 297, startPoint y: 286, endPoint x: 585, endPoint y: 311, distance: 288.7
click at [298, 286] on input "checkbox" at bounding box center [295, 288] width 8 height 8
checkbox input "true"
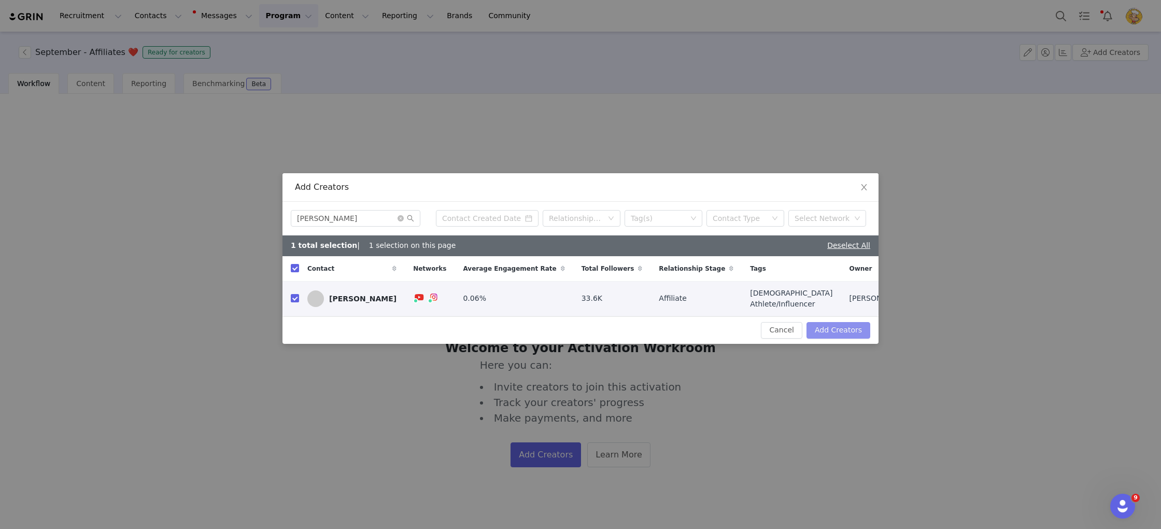
click at [851, 331] on button "Add Creators" at bounding box center [839, 330] width 64 height 17
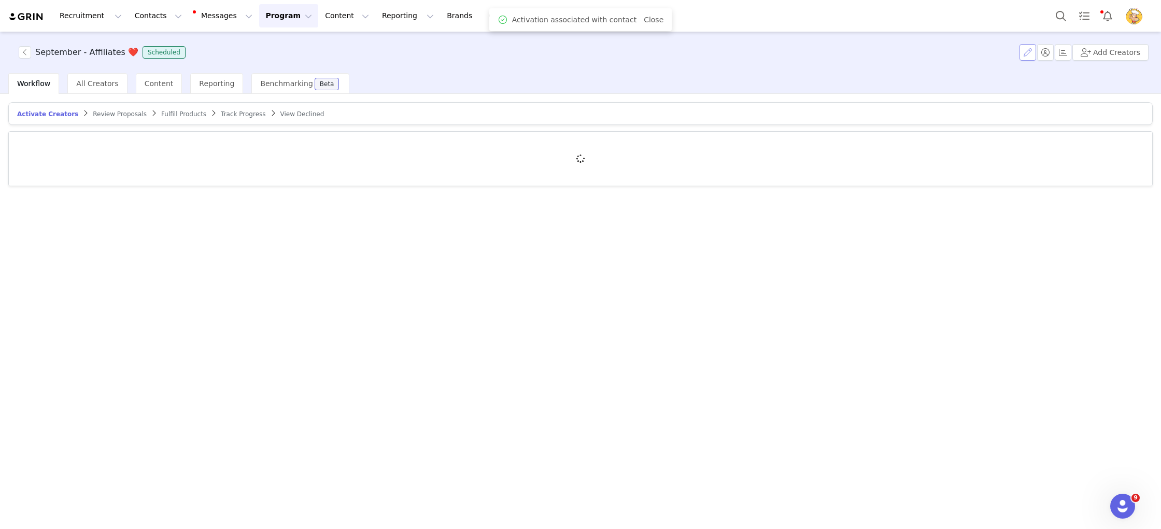
click at [1033, 50] on button "button" at bounding box center [1028, 52] width 17 height 17
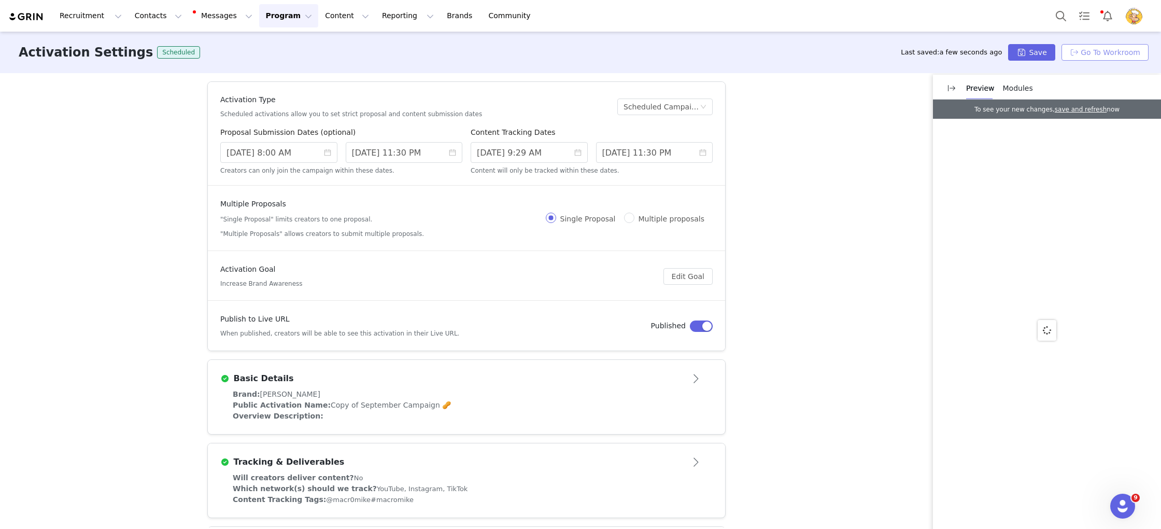
click at [1097, 55] on button "Go To Workroom" at bounding box center [1105, 52] width 87 height 17
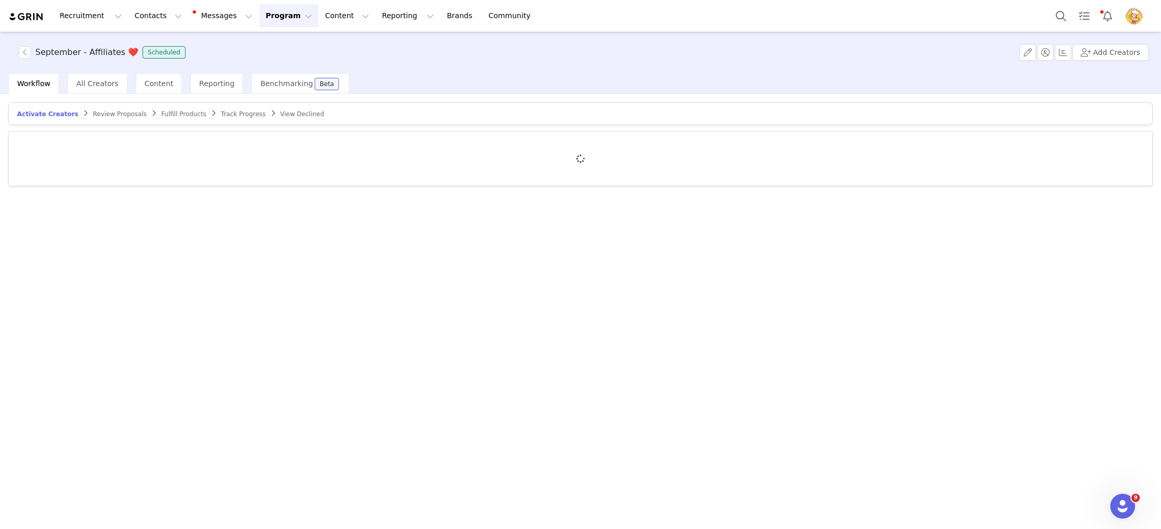
click at [274, 17] on button "Program Program" at bounding box center [288, 15] width 59 height 23
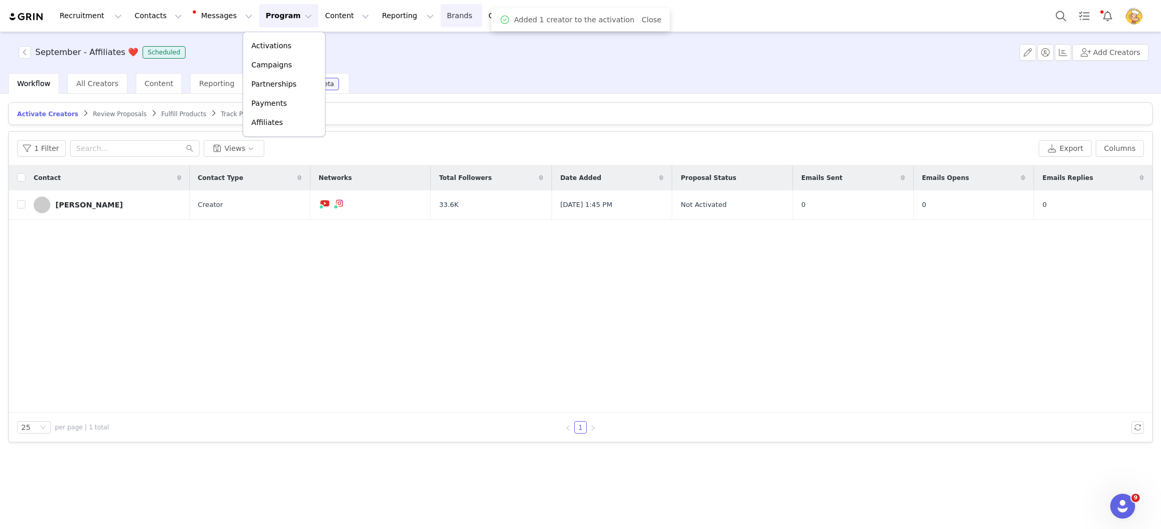
click at [441, 13] on link "Brands Brands" at bounding box center [461, 15] width 41 height 23
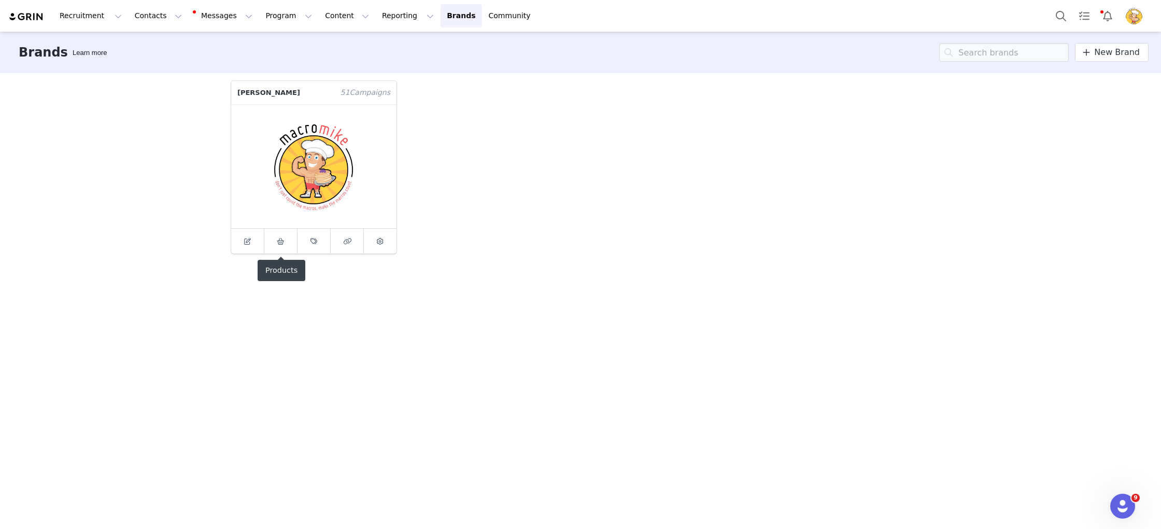
click at [284, 241] on icon at bounding box center [281, 241] width 8 height 7
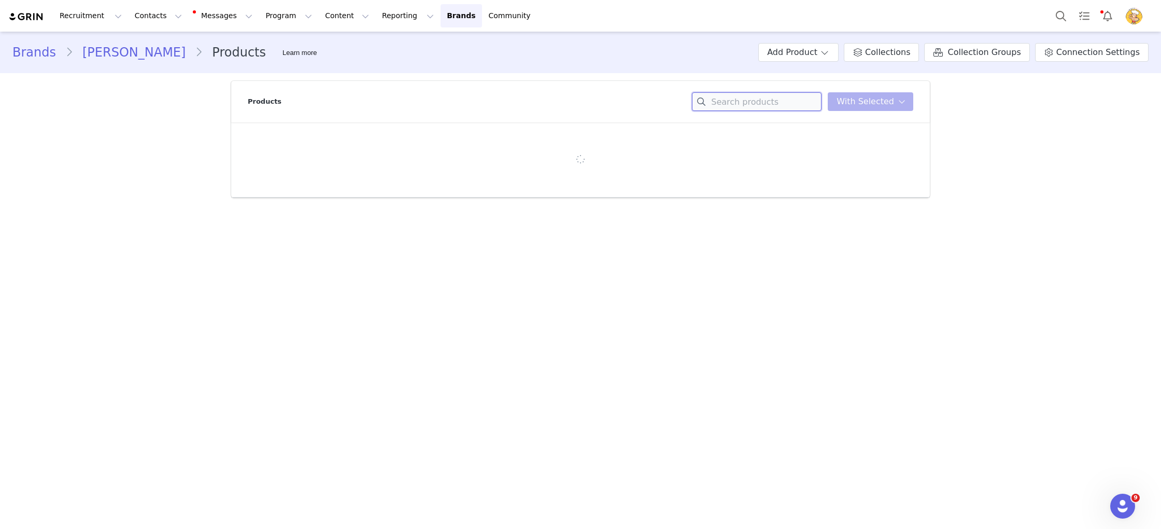
click at [753, 106] on input at bounding box center [757, 101] width 130 height 19
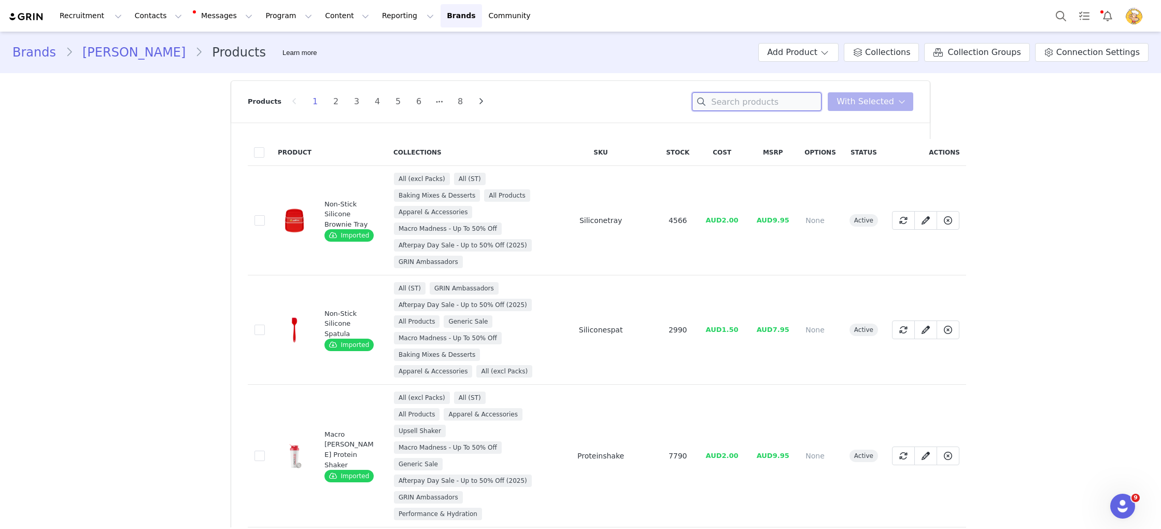
click at [757, 100] on input at bounding box center [757, 101] width 130 height 19
paste input "MACROMIKExKELLOGGSBUNDLEBOX"
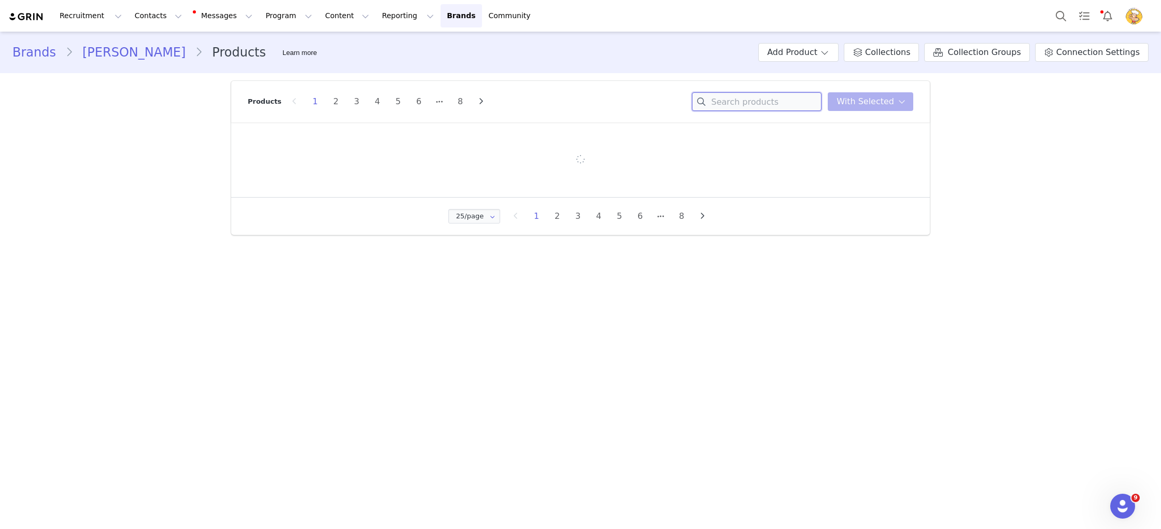
type input "MACROMIKExKELLOGGSBUNDLEBOX"
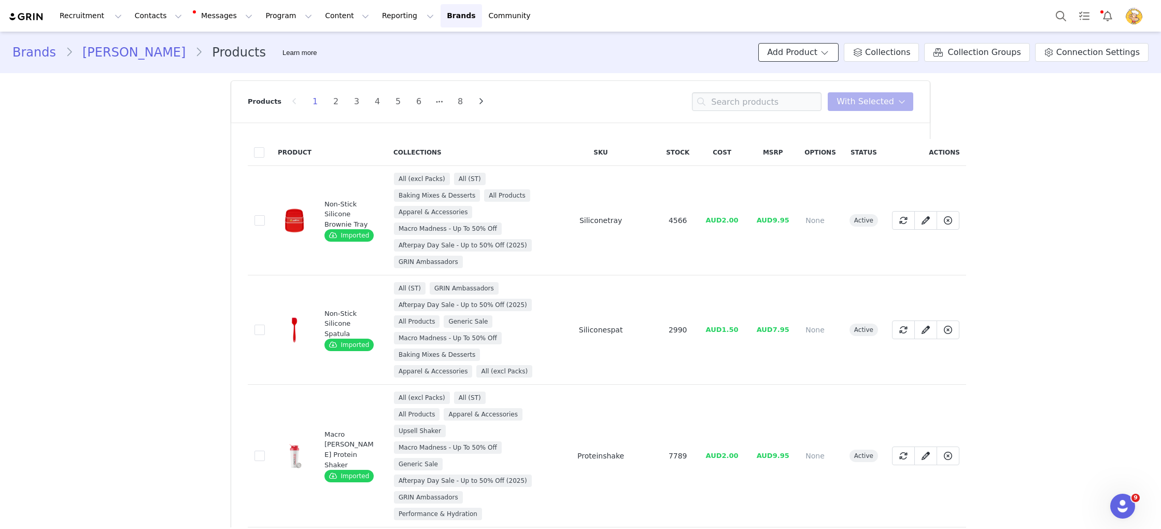
click at [810, 48] on button "Add Product" at bounding box center [798, 52] width 80 height 19
click at [814, 90] on span "Import From Store" at bounding box center [829, 92] width 66 height 8
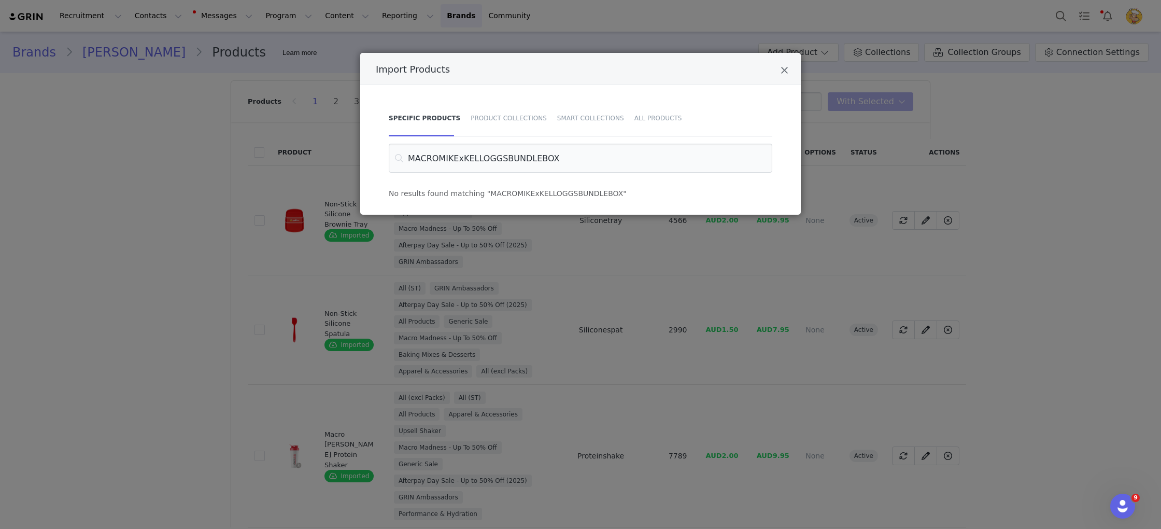
drag, startPoint x: 628, startPoint y: 160, endPoint x: 325, endPoint y: 133, distance: 304.5
click at [325, 133] on div "Import Products Specific Products Product Collections Smart Collections All Pro…" at bounding box center [580, 264] width 1161 height 529
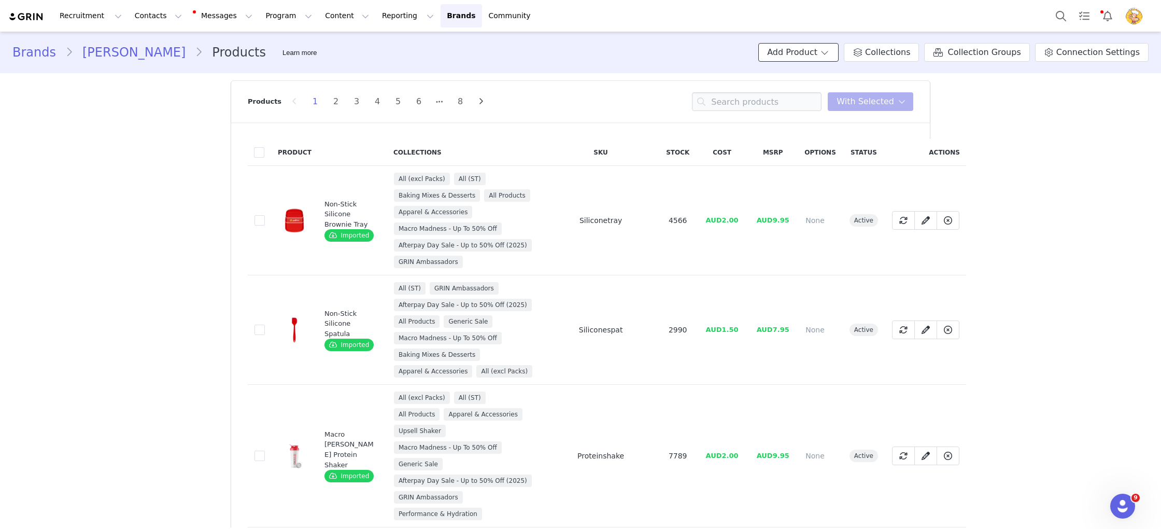
click at [832, 55] on button "Add Product" at bounding box center [798, 52] width 80 height 19
click at [832, 88] on span "Import From Store" at bounding box center [829, 92] width 66 height 8
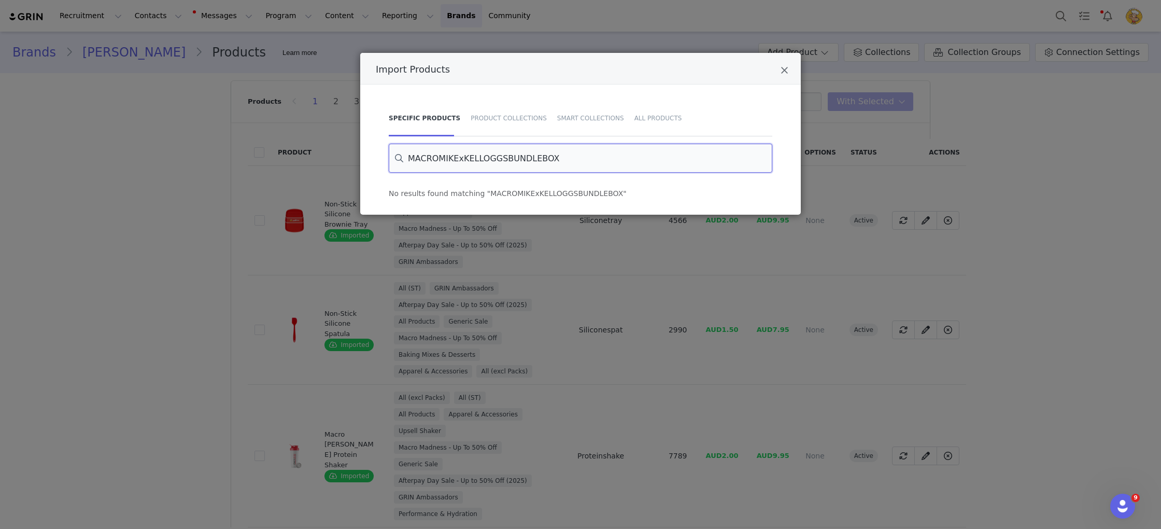
drag, startPoint x: 628, startPoint y: 156, endPoint x: 327, endPoint y: 148, distance: 301.3
click at [327, 148] on div "Import Products Specific Products Product Collections Smart Collections All Pro…" at bounding box center [580, 264] width 1161 height 529
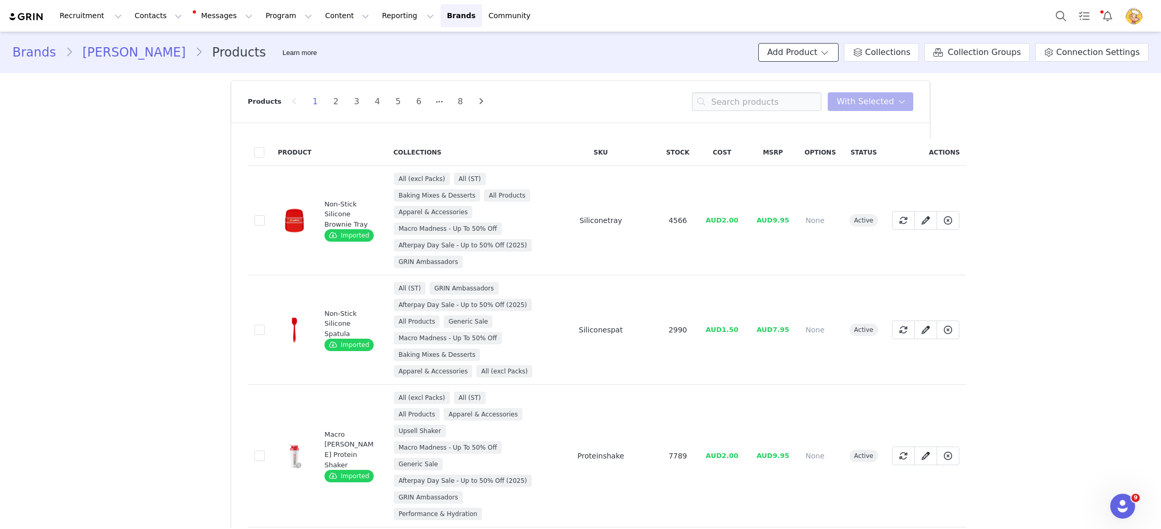
click at [829, 58] on button "Add Product" at bounding box center [798, 52] width 80 height 19
click at [820, 91] on span "Import From Store" at bounding box center [829, 92] width 66 height 8
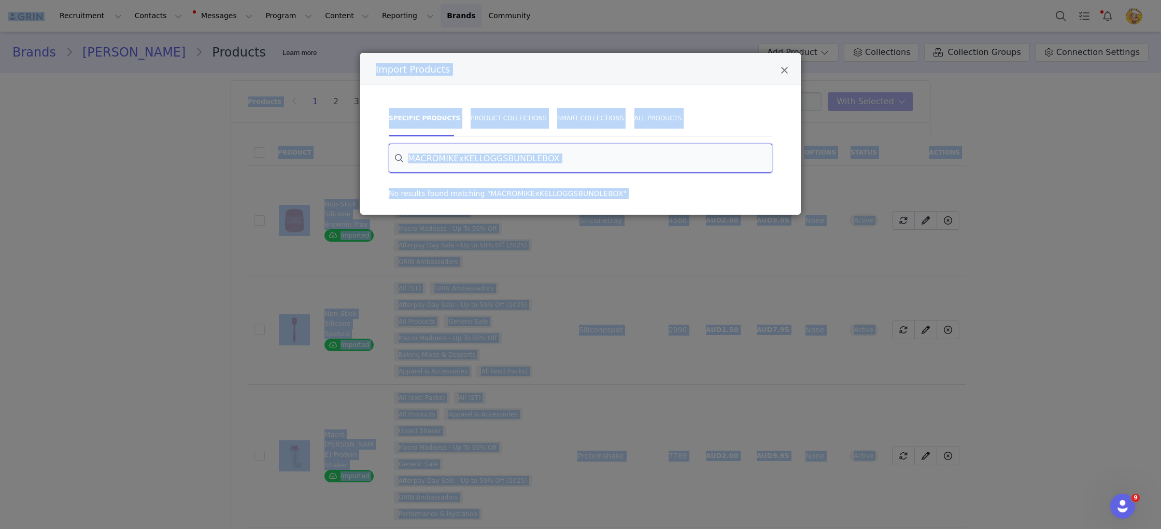
click at [706, 166] on input "MACROMIKExKELLOGGSBUNDLEBOX" at bounding box center [581, 158] width 384 height 29
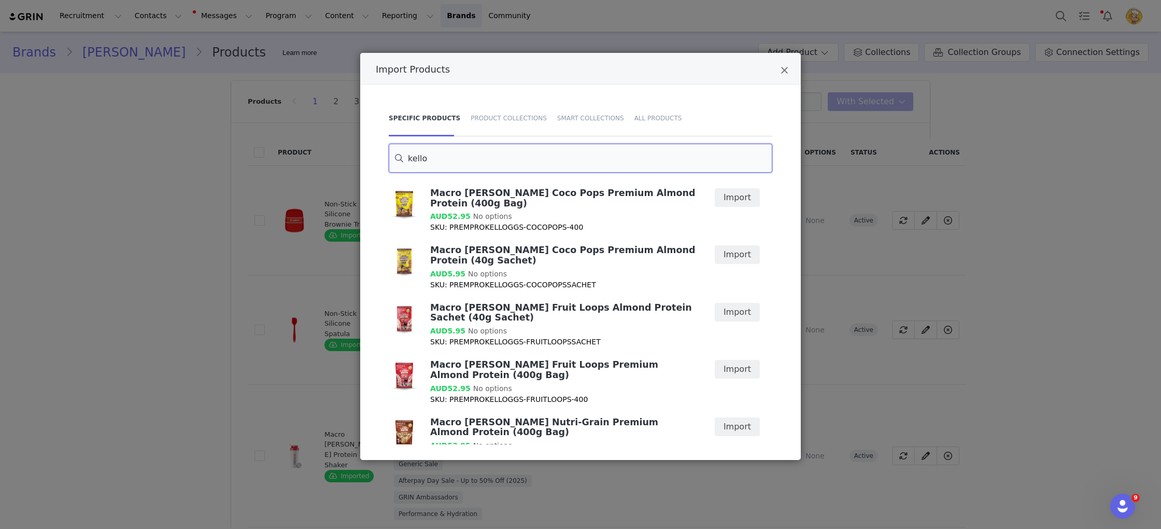
type input "kello"
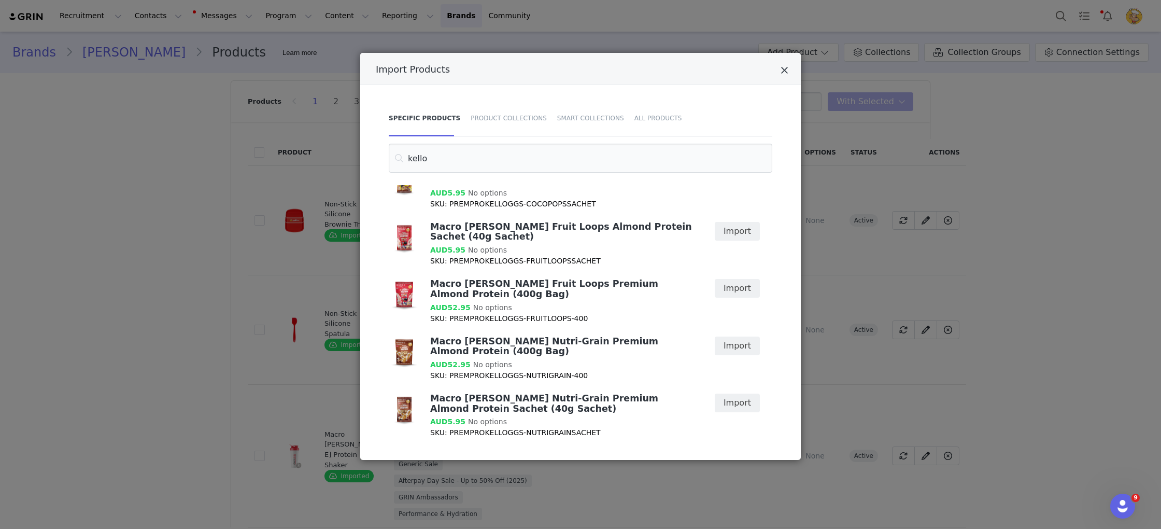
click at [784, 71] on icon "Close" at bounding box center [785, 70] width 8 height 10
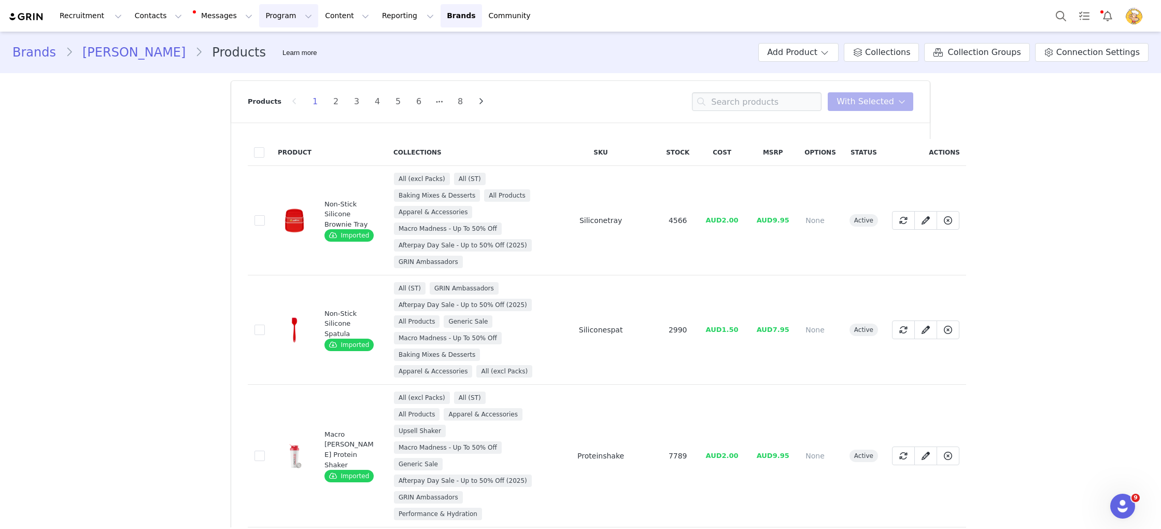
click at [259, 18] on button "Program Program" at bounding box center [288, 15] width 59 height 23
click at [297, 43] on div "Activations" at bounding box center [283, 45] width 69 height 11
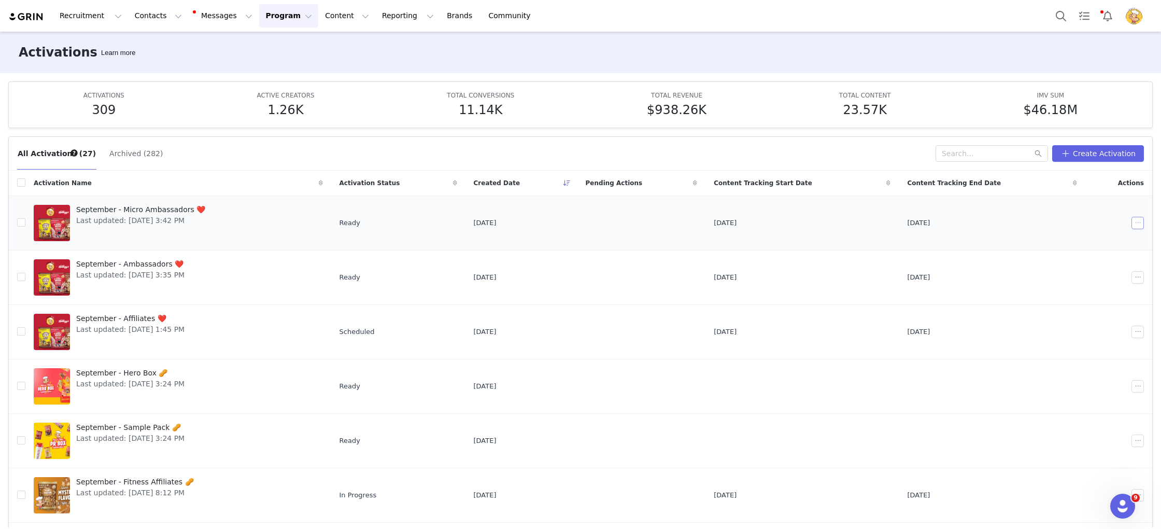
drag, startPoint x: 1138, startPoint y: 223, endPoint x: 1130, endPoint y: 227, distance: 8.4
click at [1138, 223] on button "button" at bounding box center [1138, 223] width 12 height 12
click at [1090, 260] on span "Duplicate" at bounding box center [1083, 257] width 35 height 11
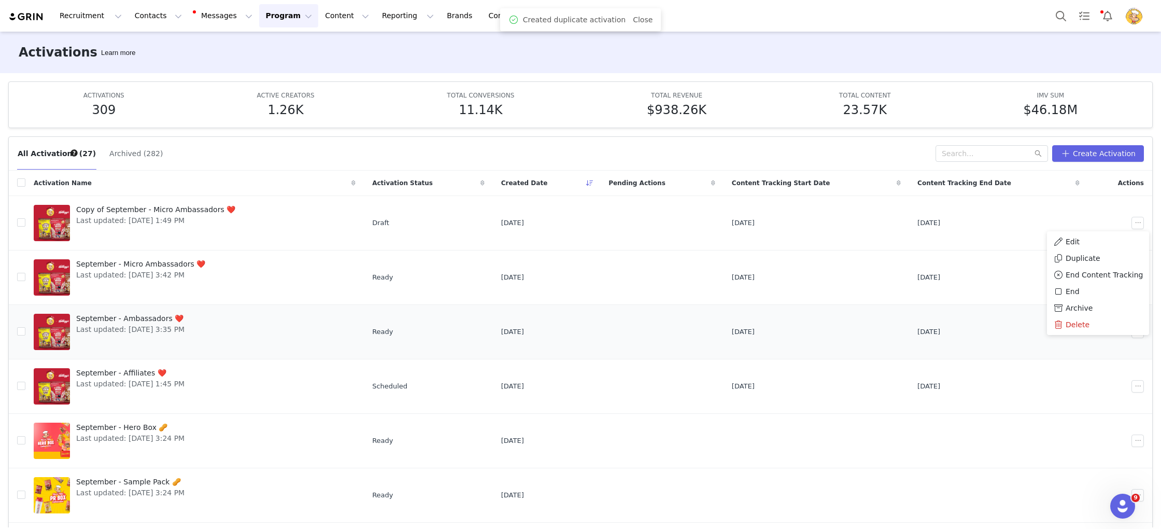
click at [169, 312] on div "September - Ambassadors ❤️ Last updated: Sep 1, 2025 3:35 PM" at bounding box center [130, 331] width 121 height 41
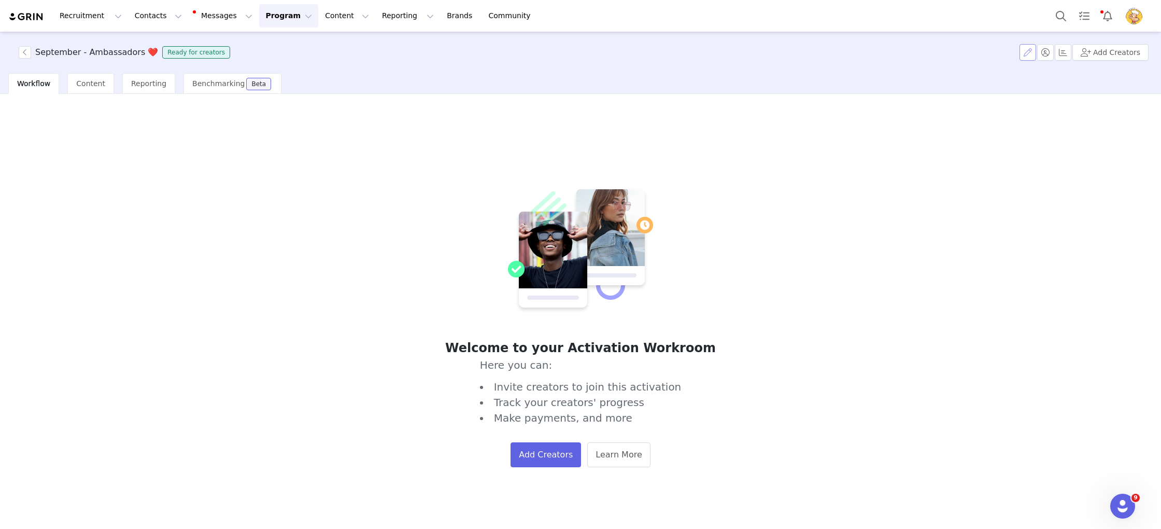
click at [1029, 45] on button "button" at bounding box center [1028, 52] width 17 height 17
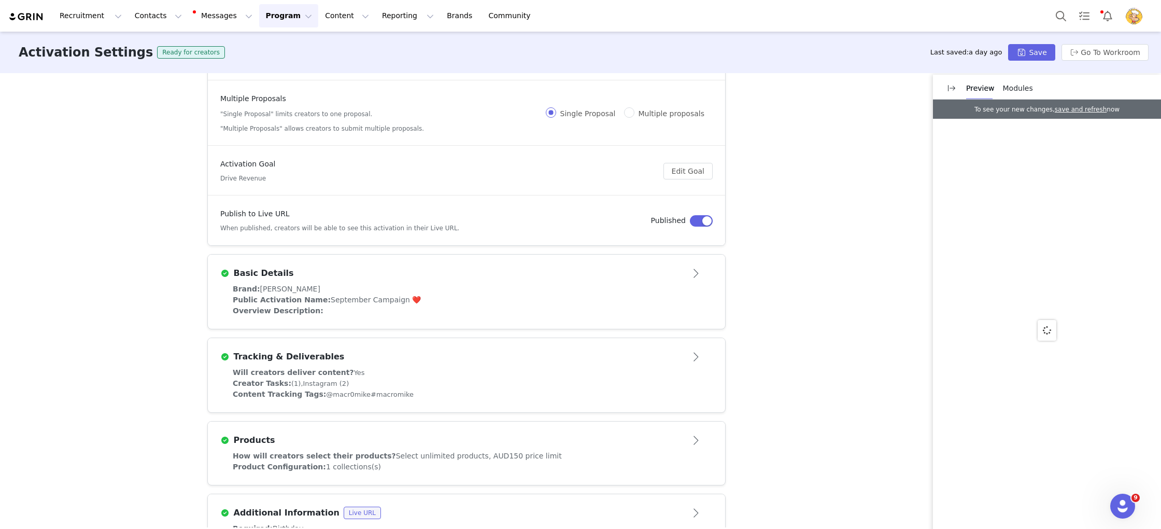
scroll to position [106, 0]
click at [501, 292] on div "Brand: Macro Mike" at bounding box center [467, 288] width 468 height 11
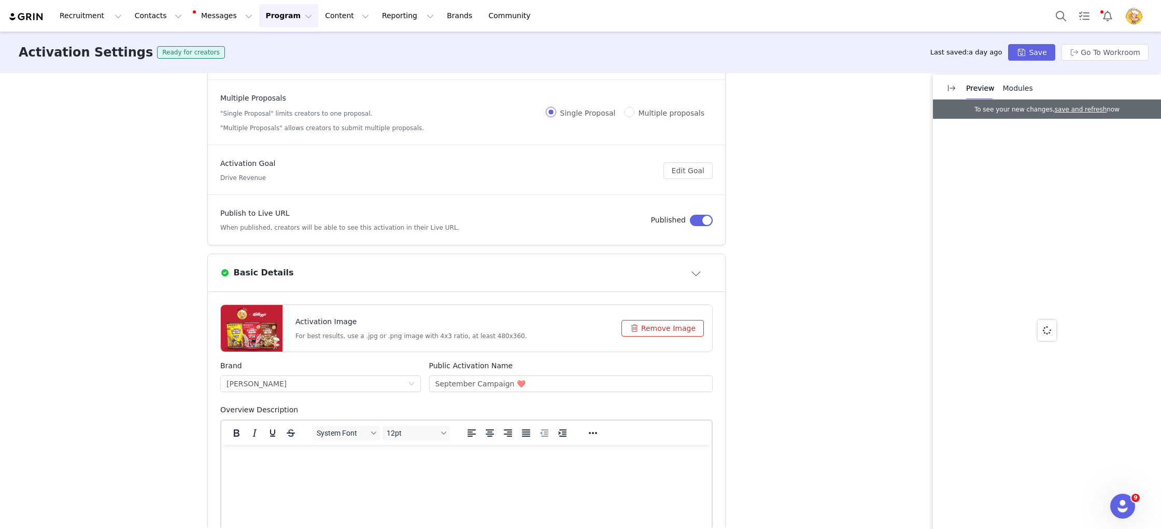
scroll to position [0, 0]
drag, startPoint x: 472, startPoint y: 384, endPoint x: 403, endPoint y: 379, distance: 69.1
click at [405, 382] on div "Brand Macro Mike Public Activation Name September Campaign ❤️" at bounding box center [466, 382] width 501 height 44
drag, startPoint x: 467, startPoint y: 384, endPoint x: 377, endPoint y: 378, distance: 89.9
click at [377, 378] on div "Brand Macro Mike Public Activation Name macro M Campaign ❤️" at bounding box center [466, 382] width 501 height 44
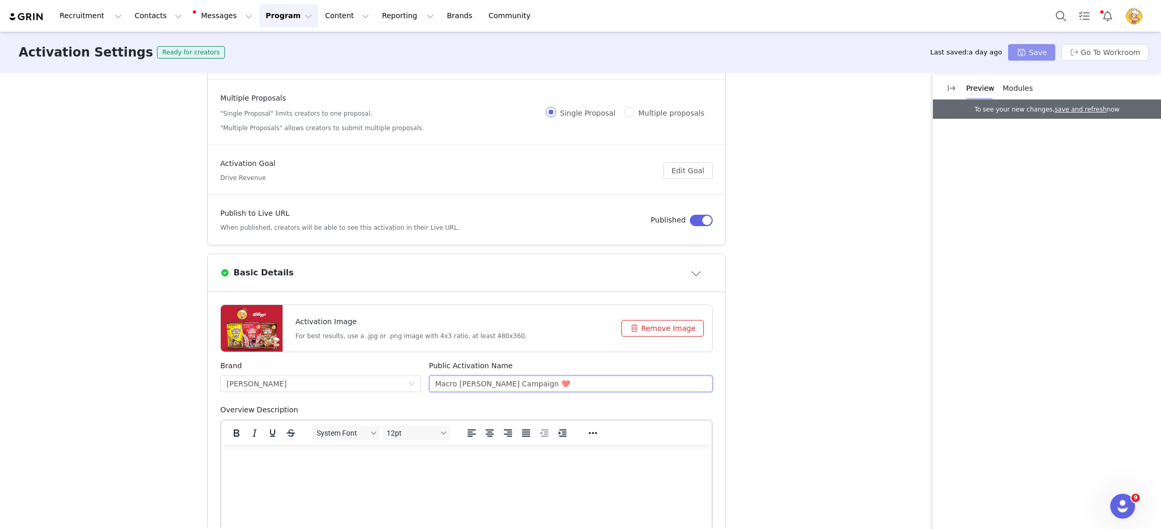
type input "Macro Mike x Kellogg's Campaign ❤️"
click at [1036, 49] on button "Save" at bounding box center [1031, 52] width 47 height 17
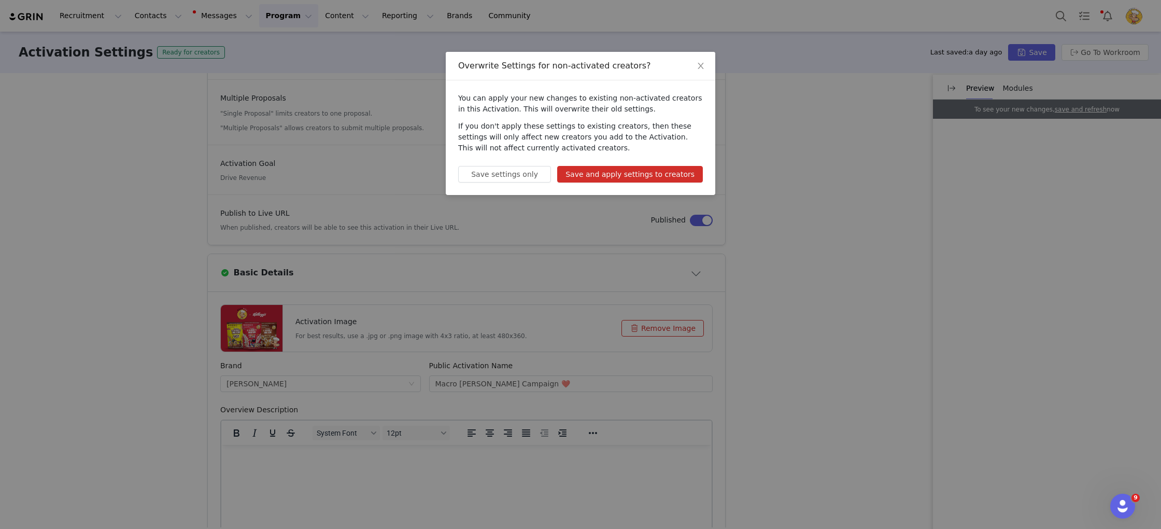
drag, startPoint x: 674, startPoint y: 172, endPoint x: 663, endPoint y: 170, distance: 11.1
click at [672, 172] on button "Save and apply settings to creators" at bounding box center [630, 174] width 146 height 17
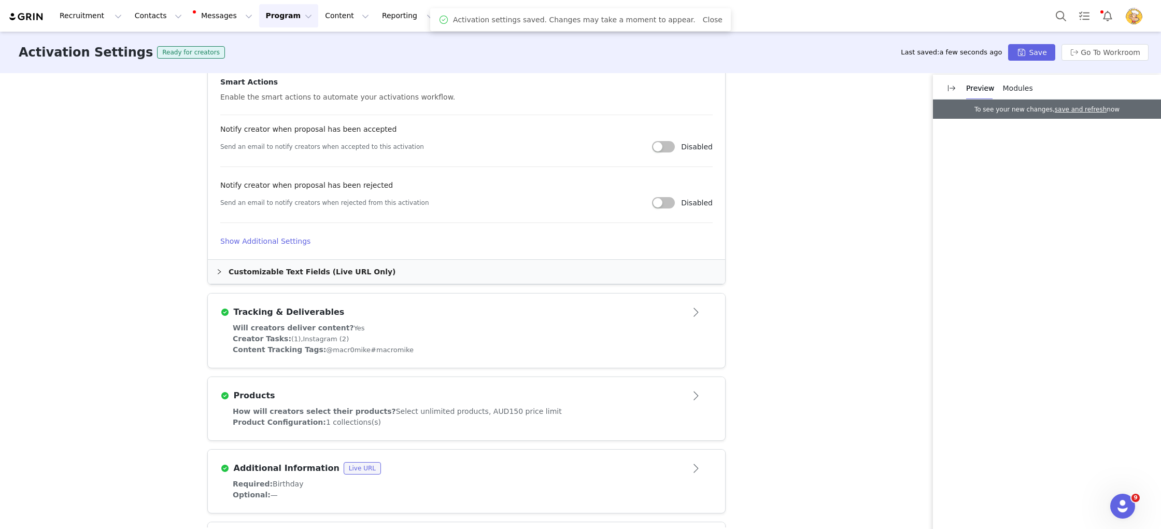
click at [460, 316] on div "Tracking & Deliverables" at bounding box center [449, 312] width 458 height 12
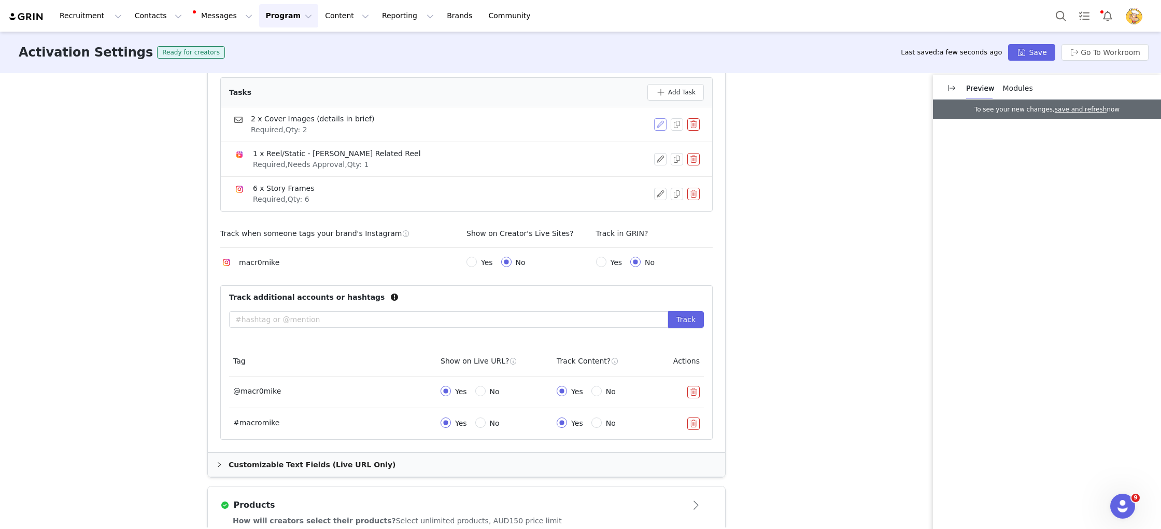
click at [659, 120] on button "button" at bounding box center [660, 124] width 12 height 12
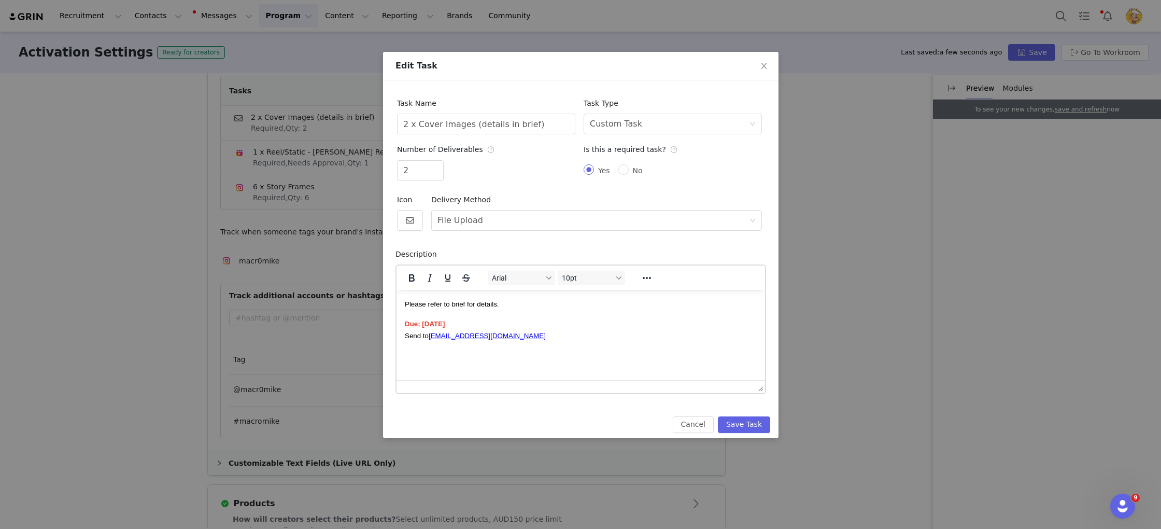
scroll to position [0, 0]
click at [481, 322] on p "Due: 22nd September Send to marketing@macromike.com.au" at bounding box center [580, 328] width 352 height 23
drag, startPoint x: 553, startPoint y: 124, endPoint x: 469, endPoint y: 120, distance: 84.6
click at [469, 120] on input "2 x Cover Images (details in brief)" at bounding box center [486, 124] width 178 height 21
type input "2 x Cover Images"
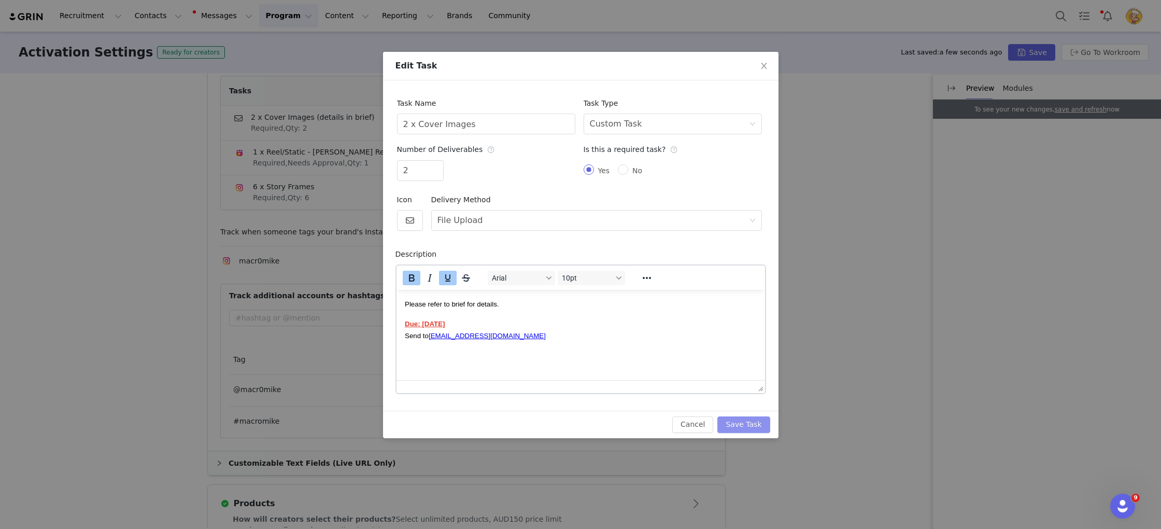
click at [755, 426] on button "Save Task" at bounding box center [743, 424] width 52 height 17
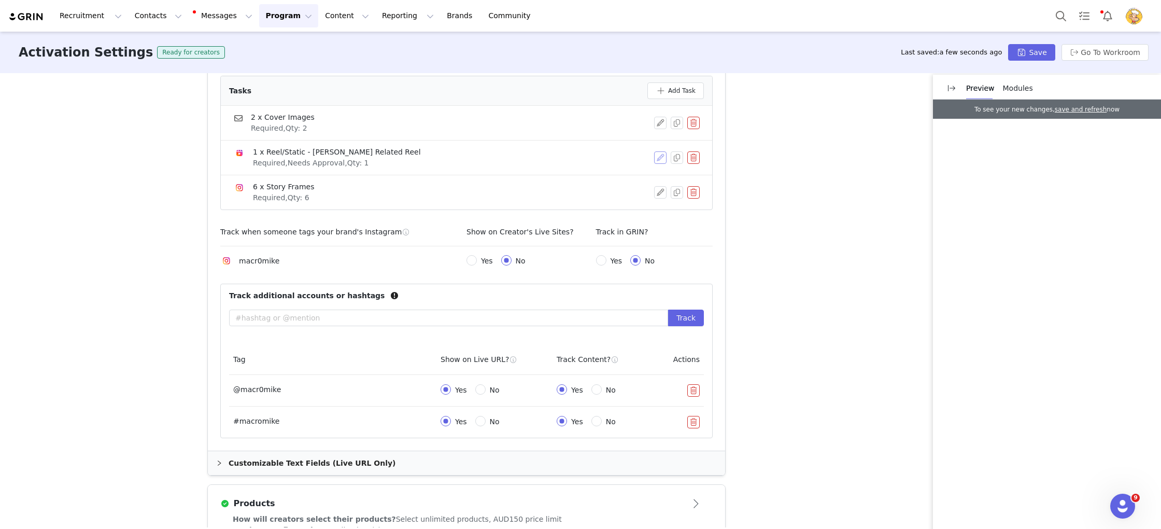
click at [660, 155] on button "button" at bounding box center [660, 157] width 12 height 12
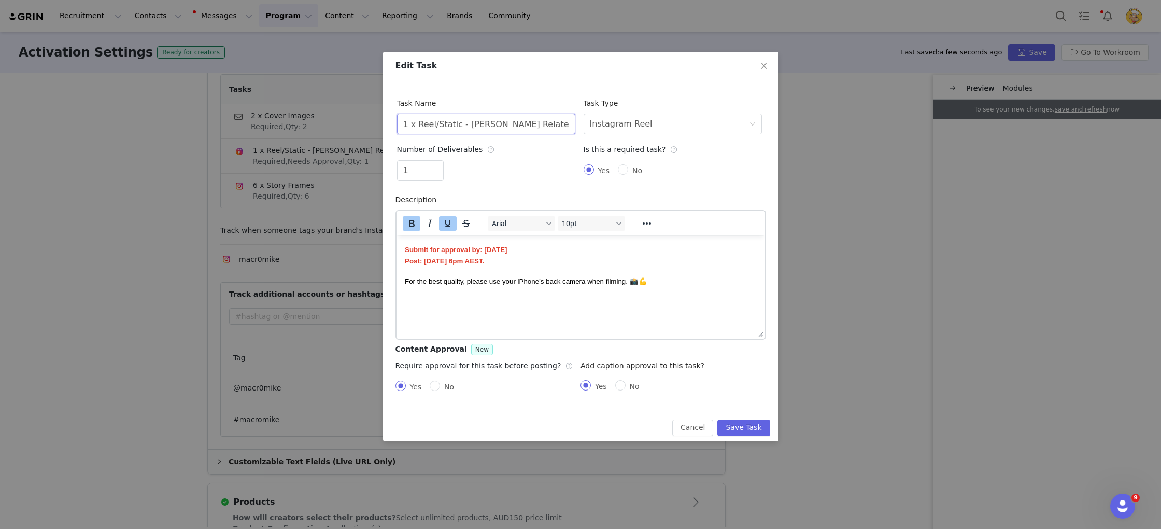
drag, startPoint x: 534, startPoint y: 124, endPoint x: 501, endPoint y: 123, distance: 32.7
click at [501, 123] on input "1 x Reel/Static - Kellogg's Related Reel" at bounding box center [486, 124] width 178 height 21
type input "1 x Reel/Static - Kellogg's x MM Reel"
click at [764, 425] on button "Save Task" at bounding box center [743, 427] width 52 height 17
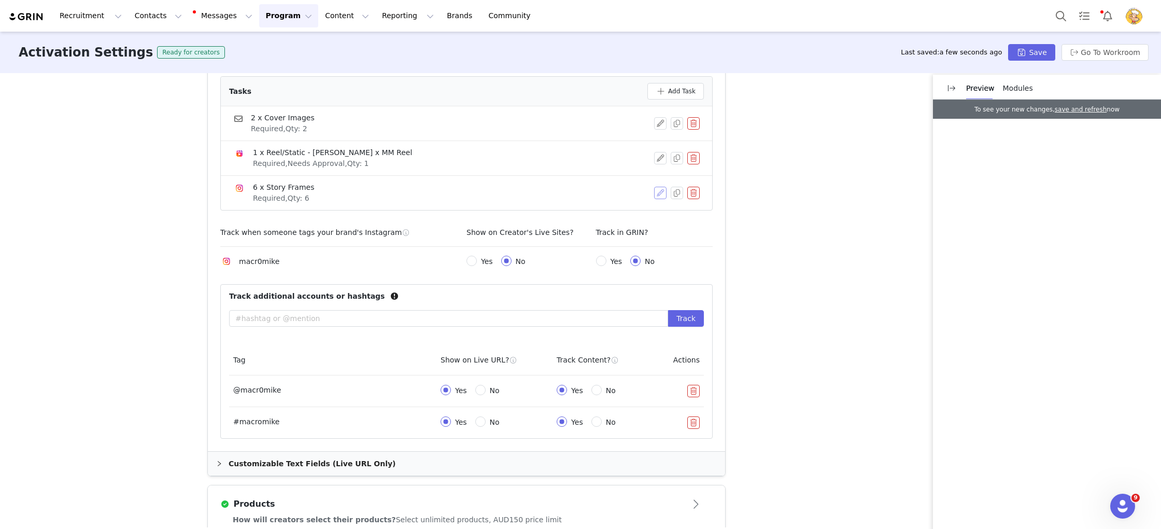
click at [663, 193] on button "button" at bounding box center [660, 193] width 12 height 12
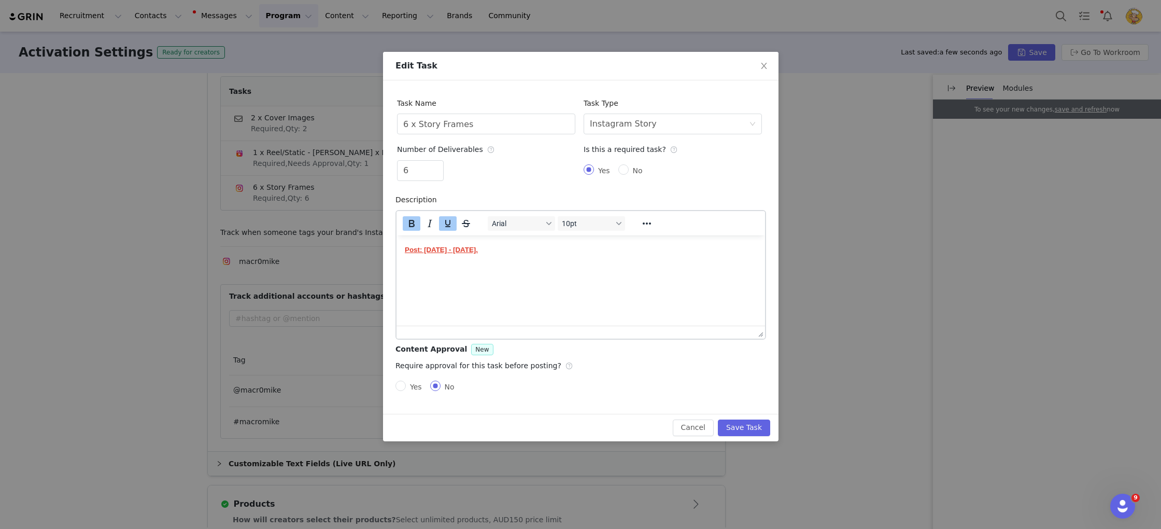
scroll to position [0, 0]
click at [753, 425] on button "Save Task" at bounding box center [743, 427] width 52 height 17
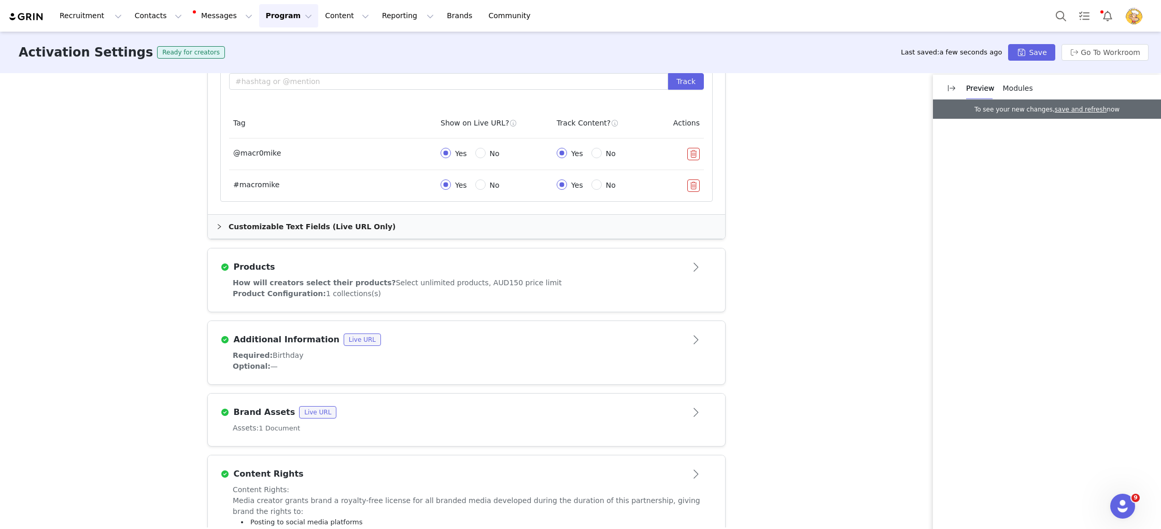
click at [631, 288] on div "Product Configuration: 1 collections(s)" at bounding box center [467, 293] width 468 height 11
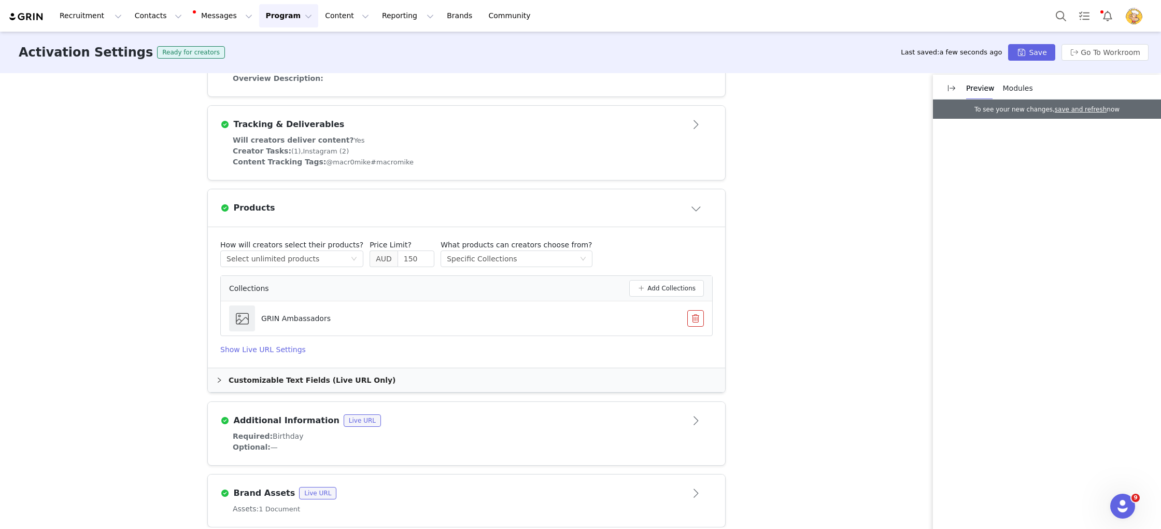
scroll to position [327, 0]
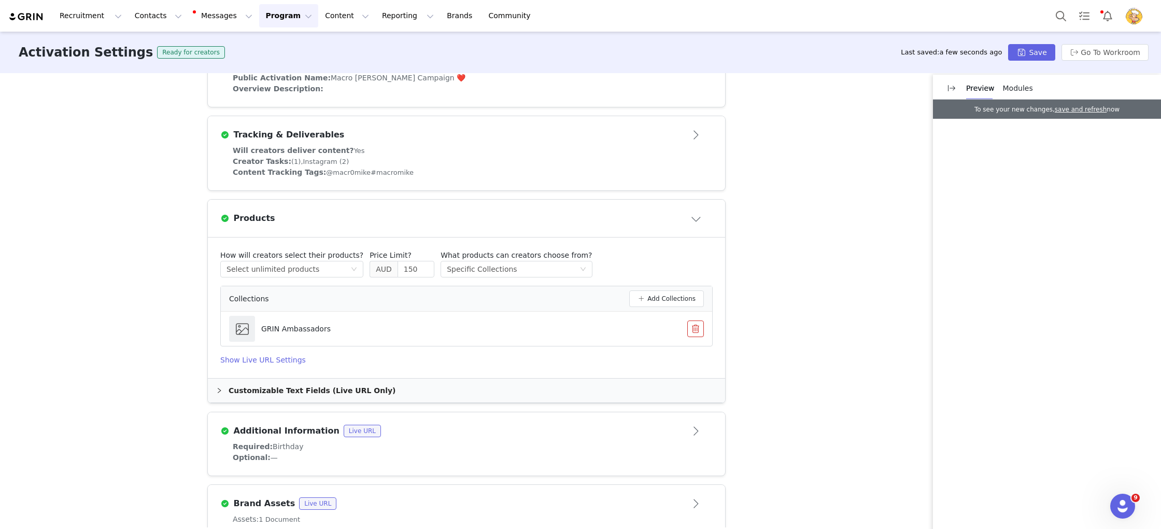
click at [693, 220] on button "Close module" at bounding box center [697, 218] width 32 height 17
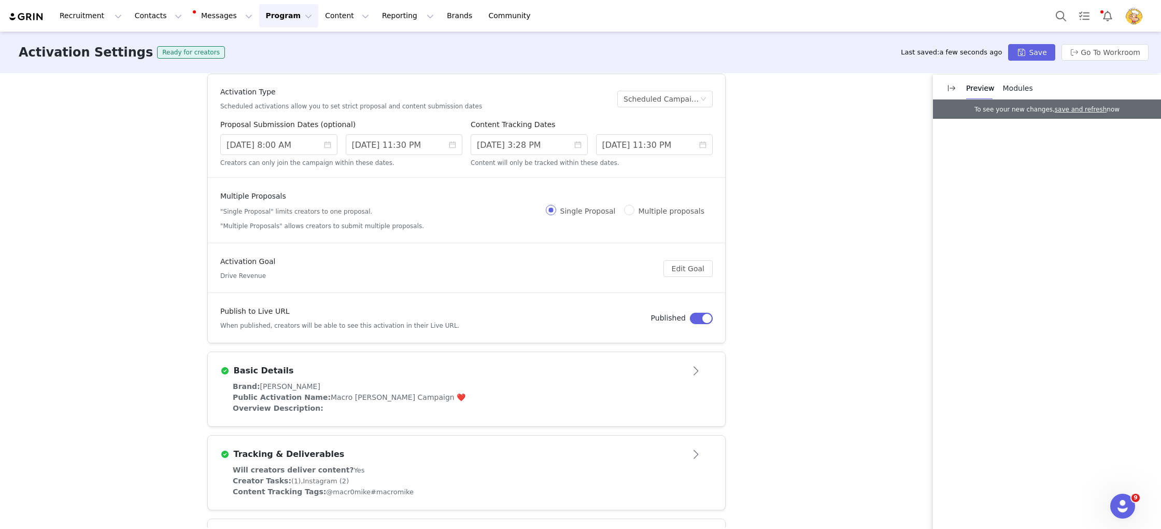
scroll to position [0, 0]
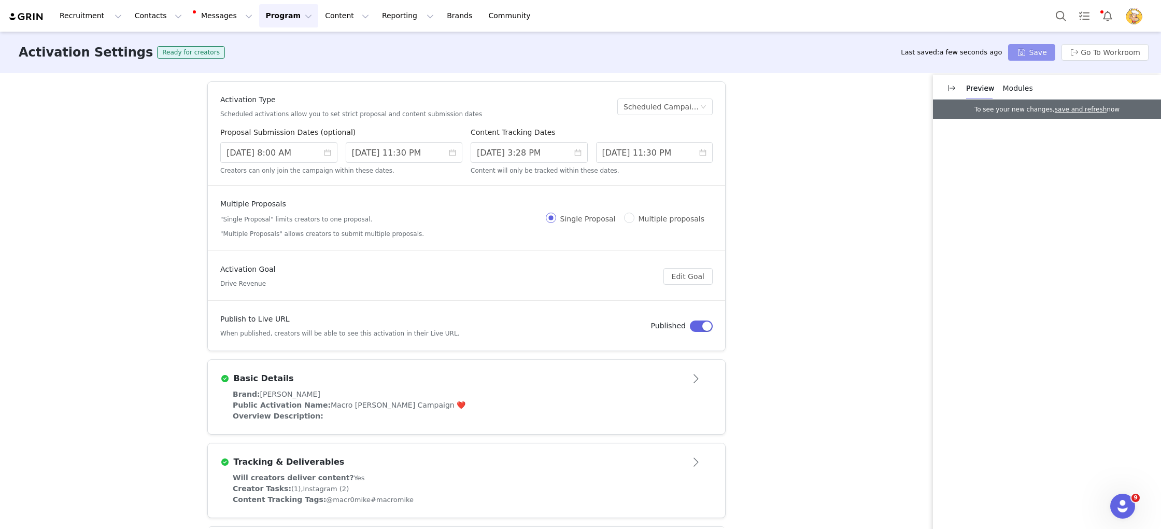
click at [1038, 52] on button "Save" at bounding box center [1031, 52] width 47 height 17
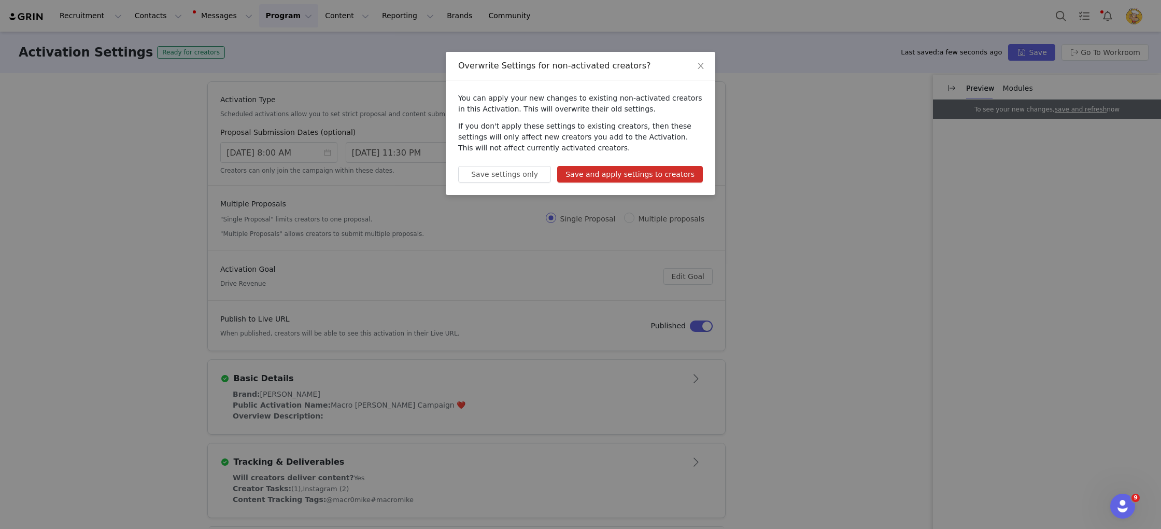
click at [627, 180] on button "Save and apply settings to creators" at bounding box center [630, 174] width 146 height 17
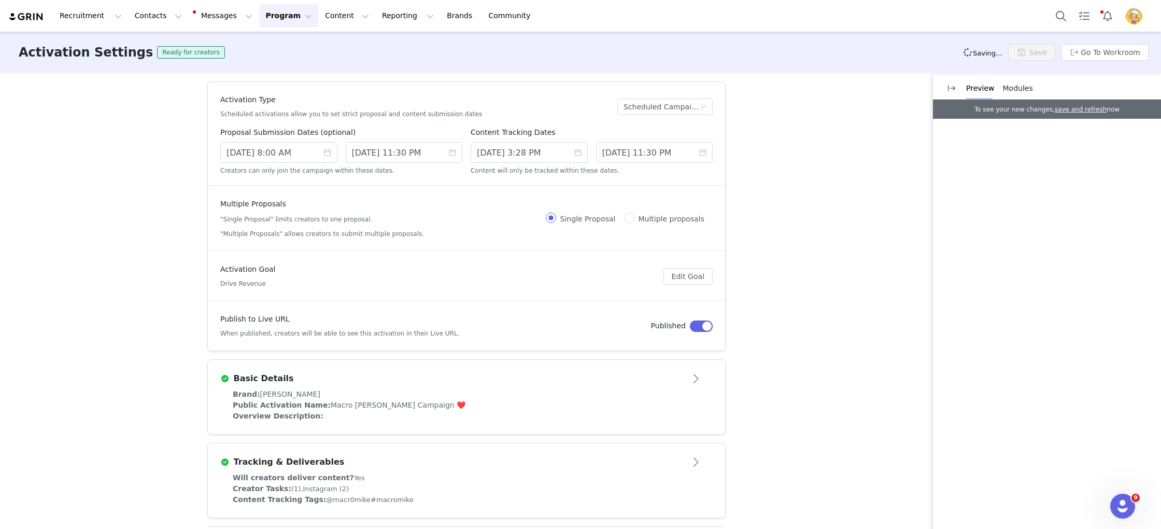
scroll to position [1, 0]
click at [1066, 55] on button "Go To Workroom" at bounding box center [1105, 52] width 87 height 17
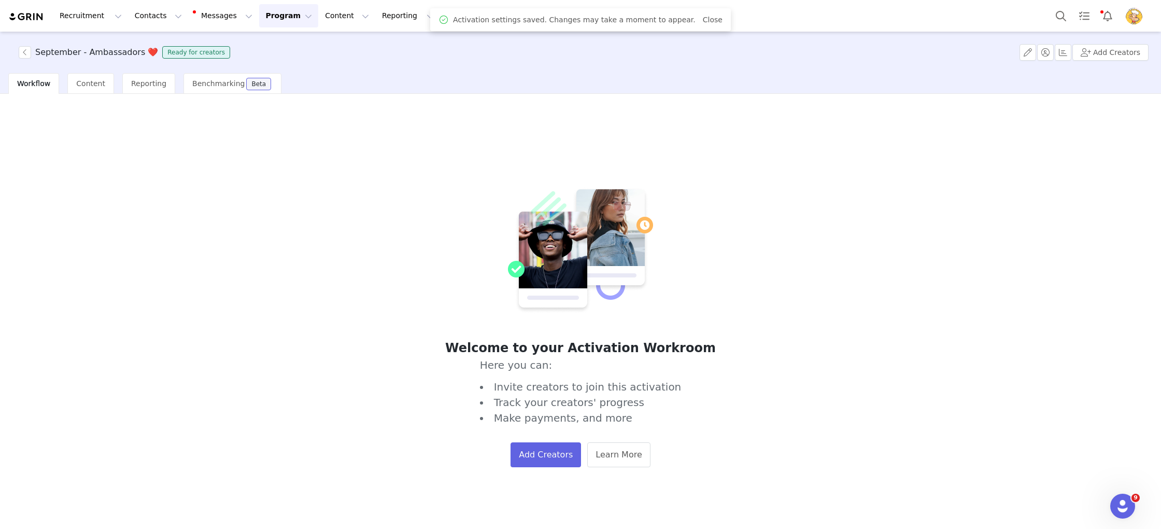
click at [279, 20] on button "Program Program" at bounding box center [288, 15] width 59 height 23
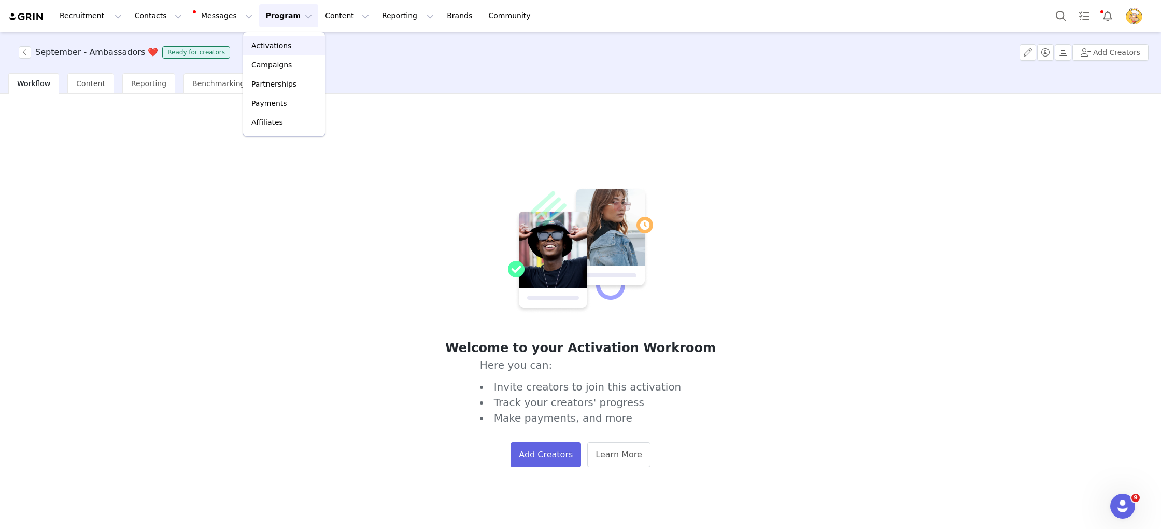
click at [276, 44] on p "Activations" at bounding box center [271, 45] width 40 height 11
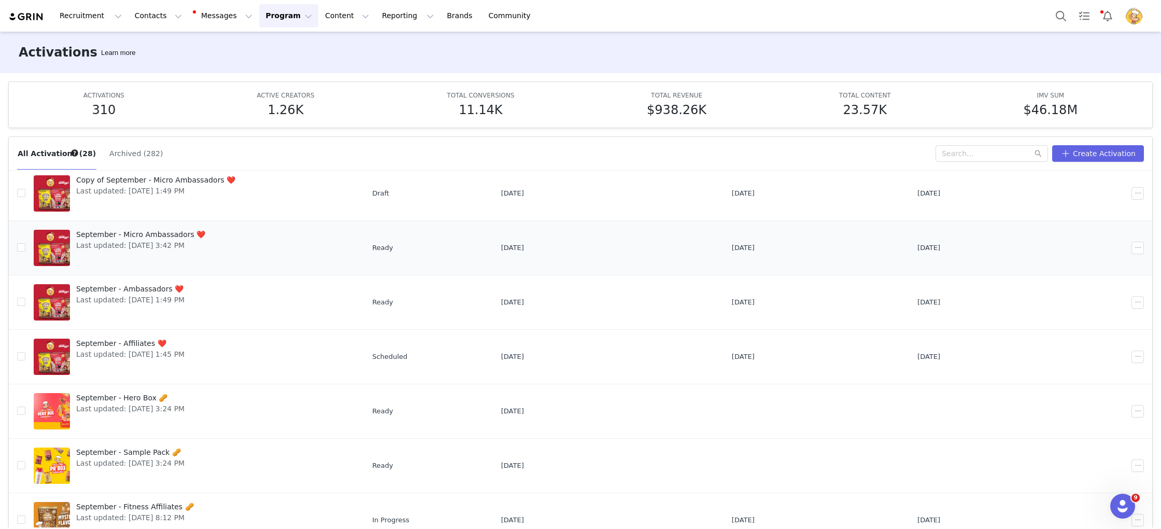
scroll to position [41, 0]
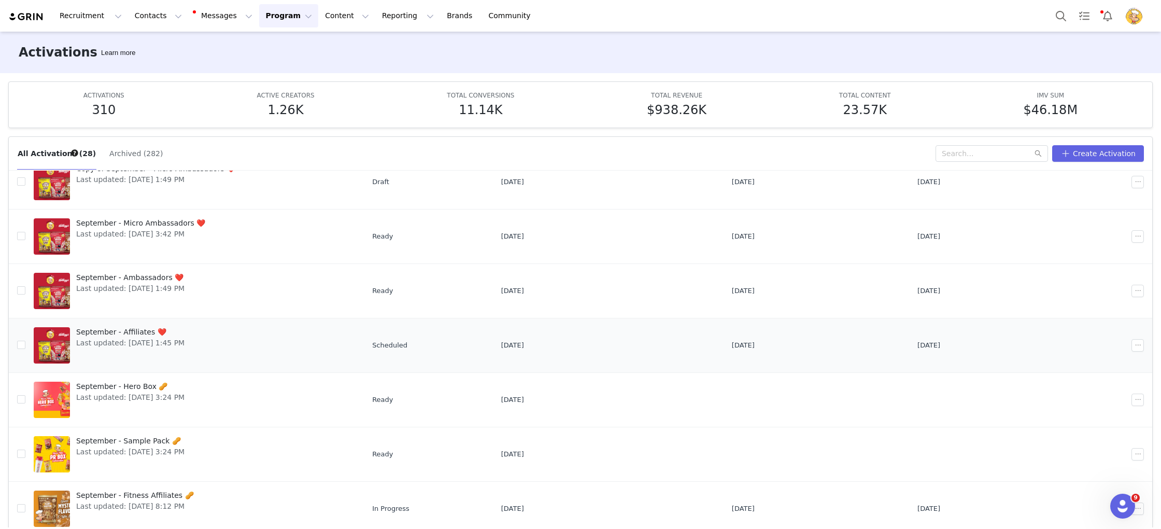
click at [133, 342] on span "Last updated: Sep 2, 2025 1:45 PM" at bounding box center [130, 342] width 108 height 11
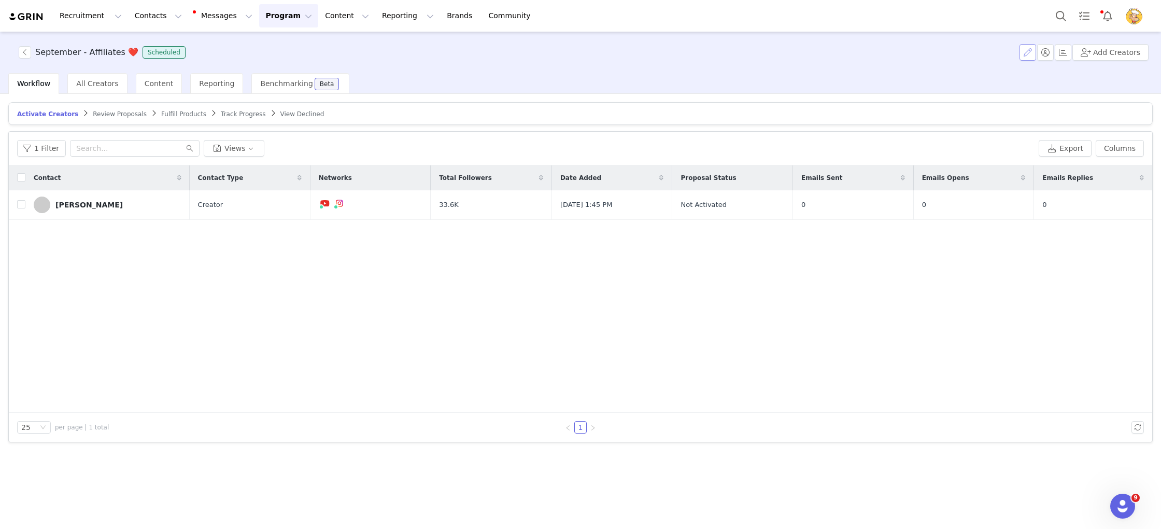
click at [1031, 53] on button "button" at bounding box center [1028, 52] width 17 height 17
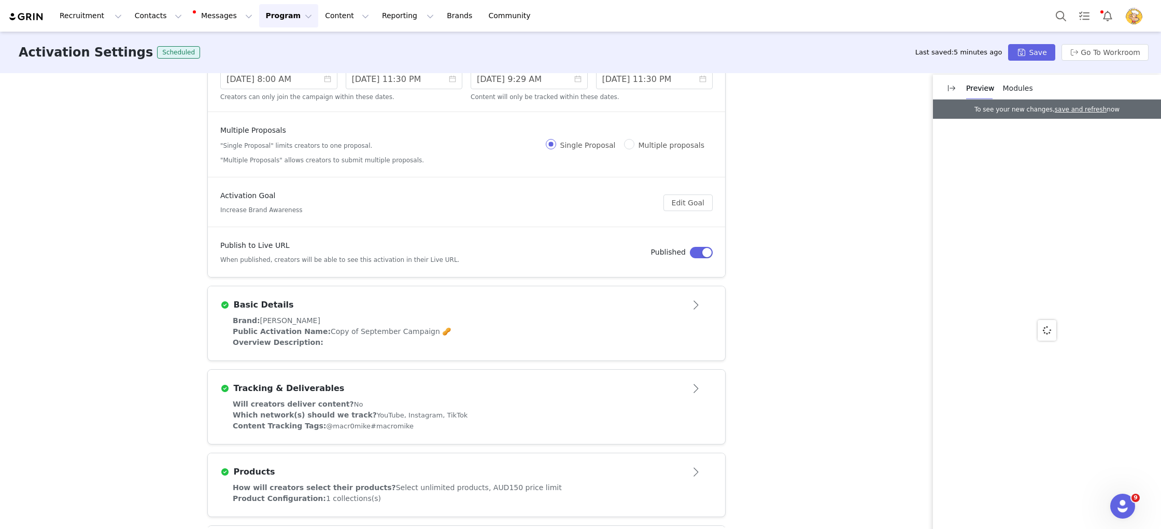
click at [533, 327] on div "Public Activation Name: Copy of September Campaign 🥜" at bounding box center [467, 331] width 468 height 11
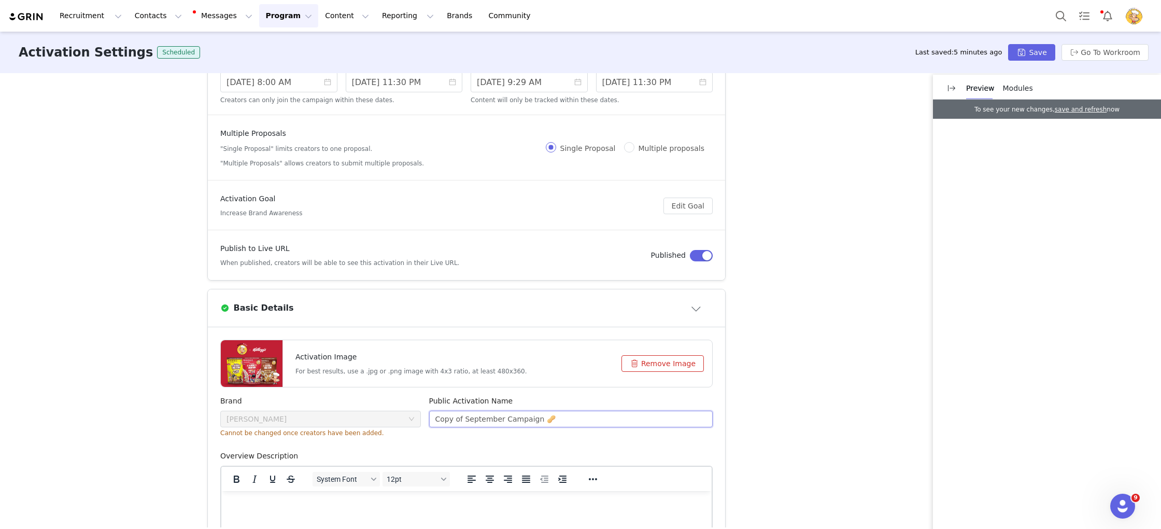
drag, startPoint x: 576, startPoint y: 420, endPoint x: 384, endPoint y: 412, distance: 192.0
click at [384, 412] on div "Brand Macro Mike Cannot be changed once creators have been added. Public Activa…" at bounding box center [466, 423] width 501 height 55
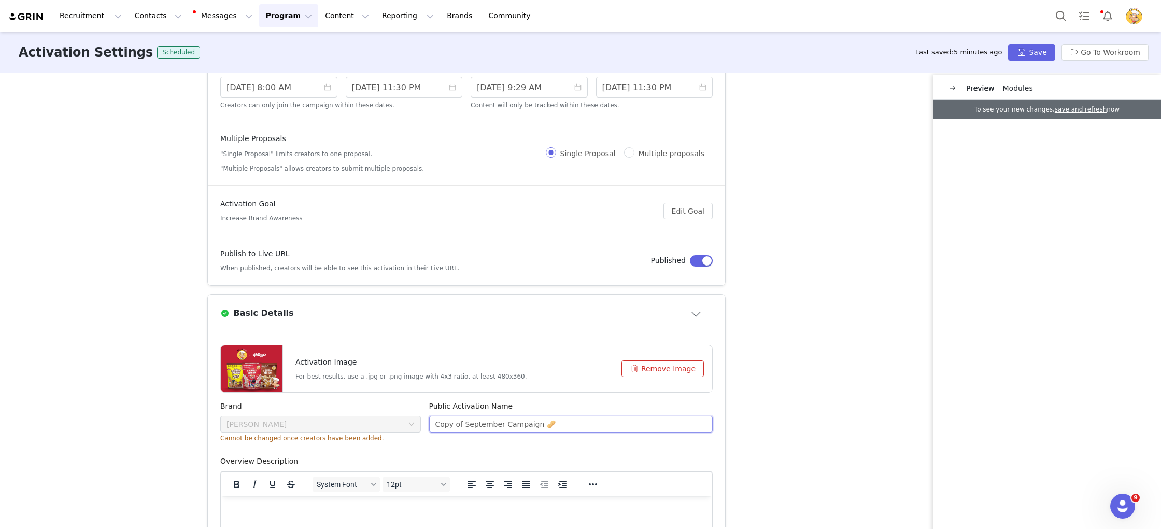
paste input "Macro Mike x Kellogg's Campaign ❤️"
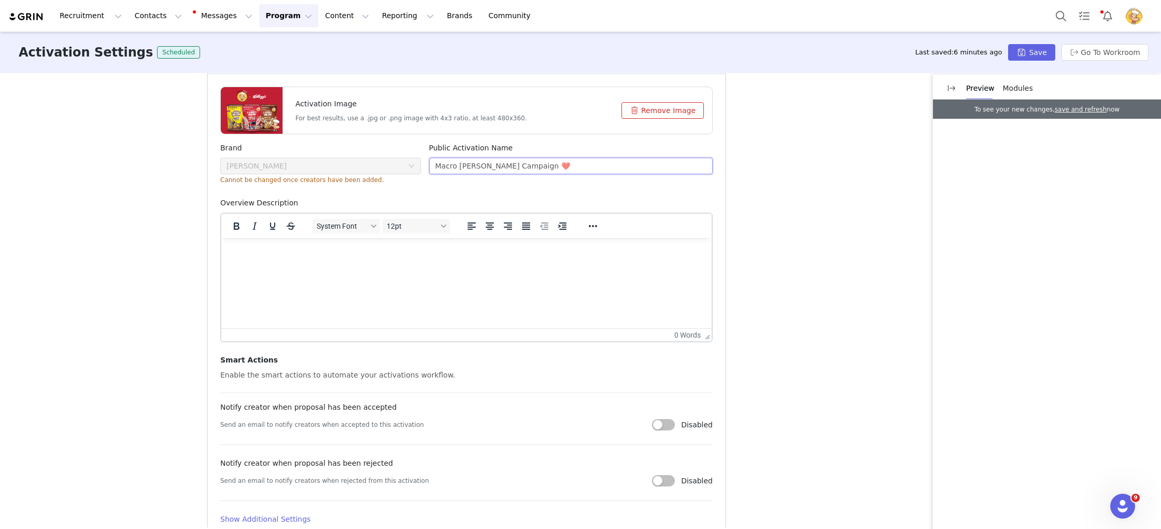
scroll to position [470, 0]
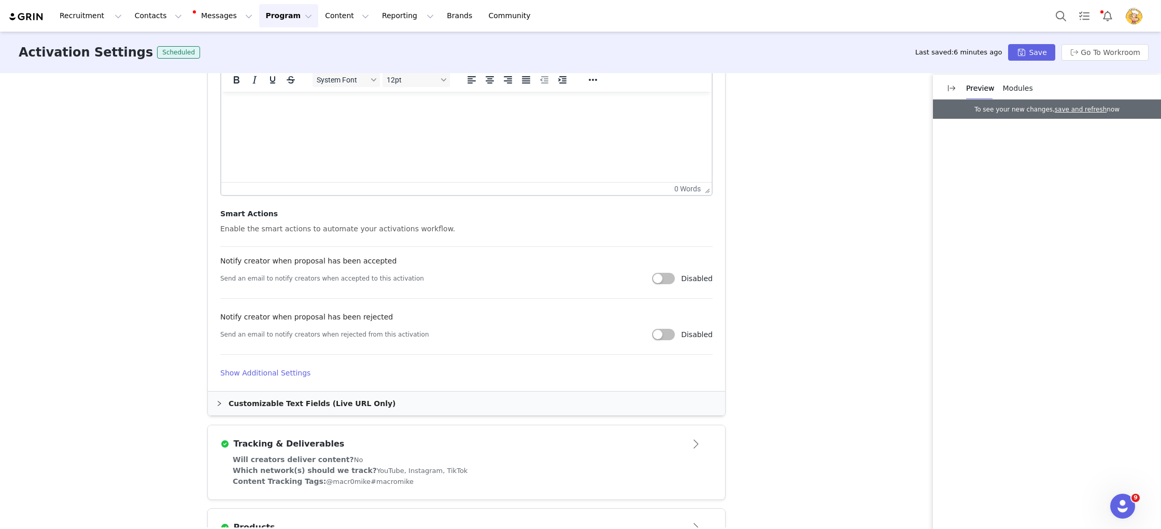
type input "Macro Mike x Kellogg's Campaign ❤️"
click at [264, 375] on h4 "Show Additional Settings" at bounding box center [466, 373] width 492 height 11
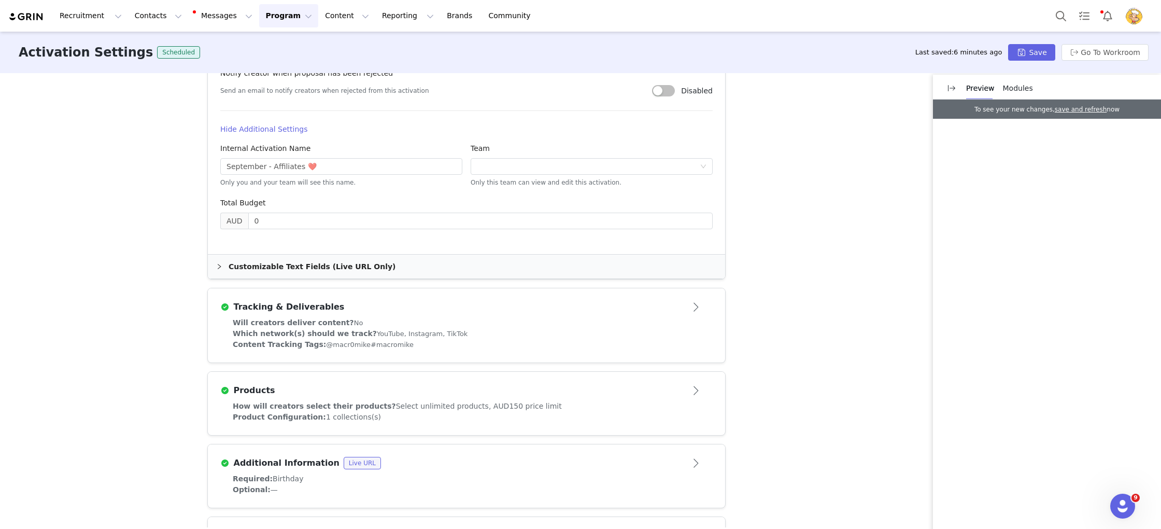
scroll to position [731, 0]
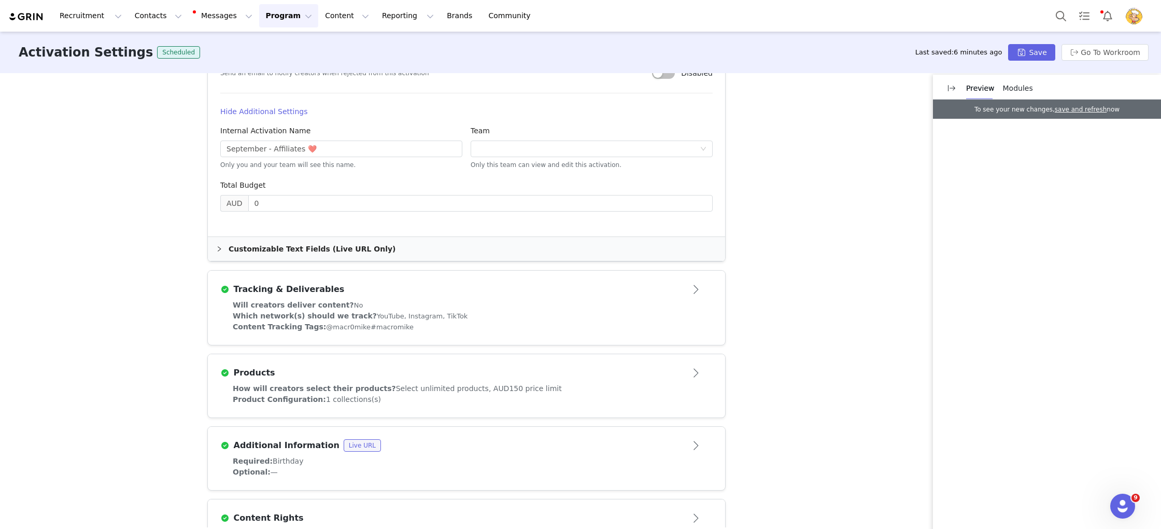
click at [510, 312] on div "Which network(s) should we track? YouTube, Instagram, TikTok" at bounding box center [467, 316] width 468 height 11
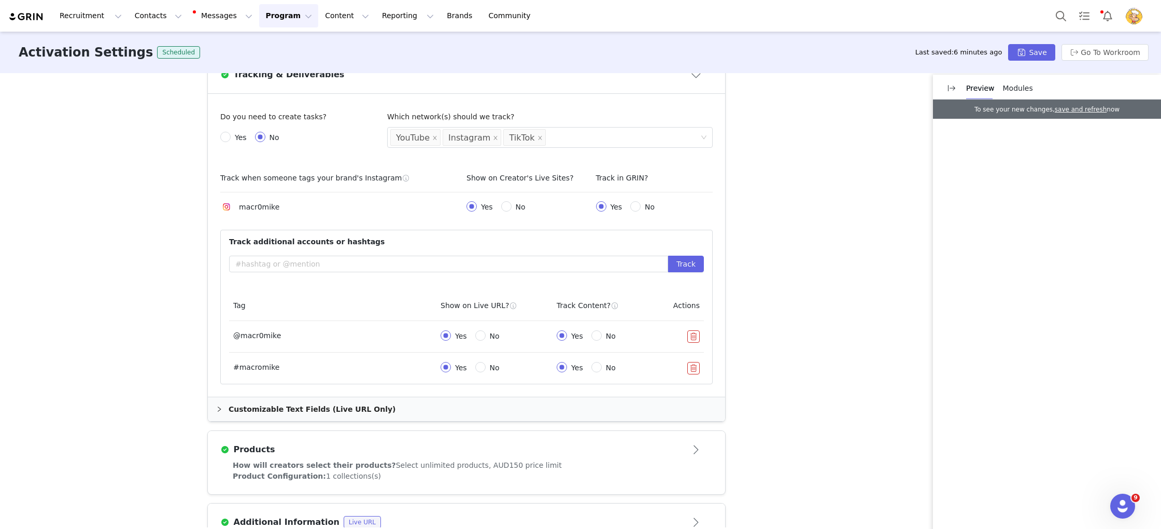
scroll to position [361, 0]
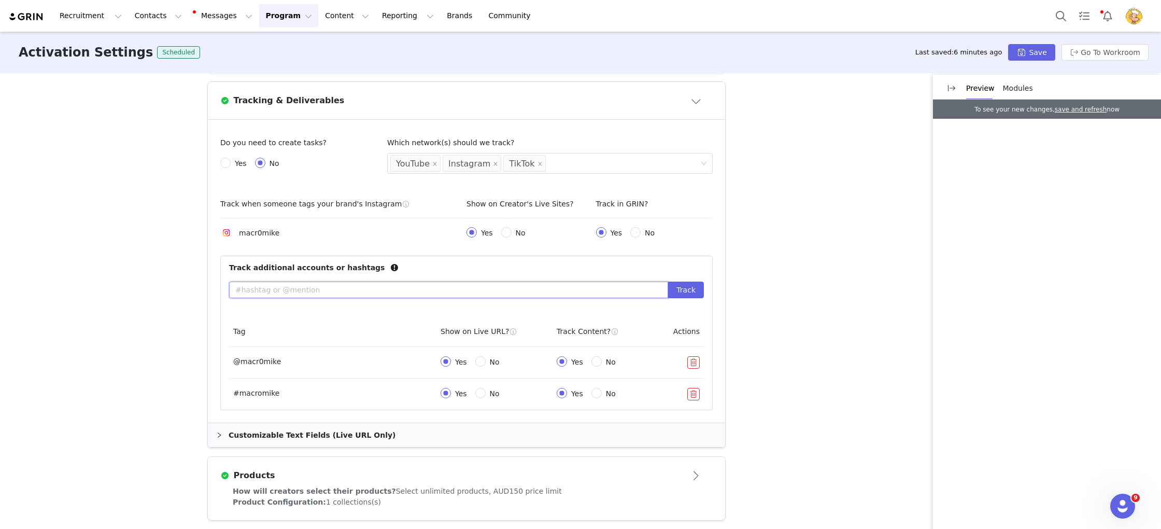
click at [372, 282] on input "text" at bounding box center [448, 289] width 439 height 17
type input "#Kelloggs"
click at [757, 255] on div "Activation Type Scheduled activations allow you to set strict proposal and cont…" at bounding box center [580, 300] width 1161 height 454
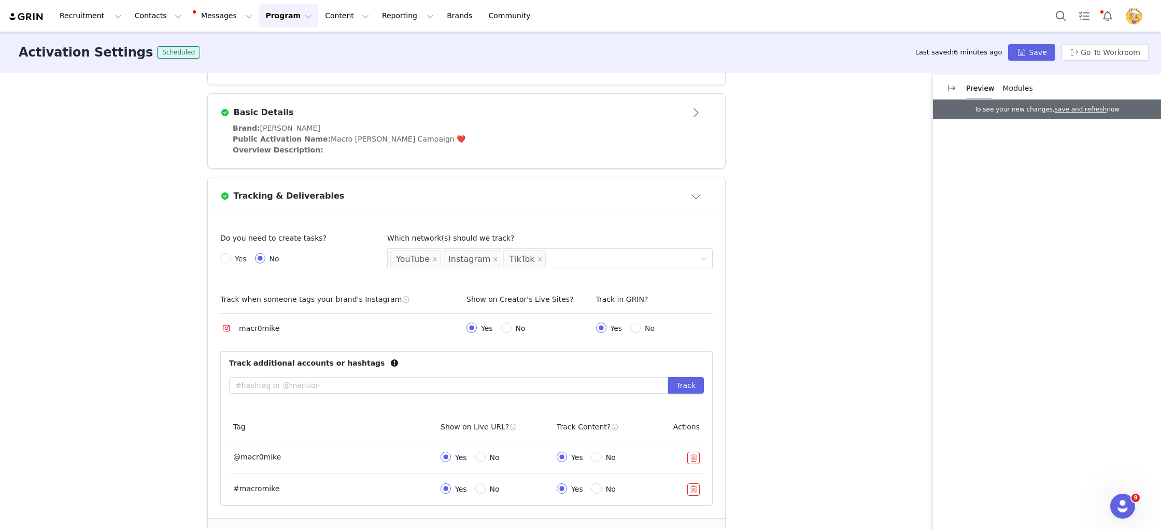
scroll to position [0, 0]
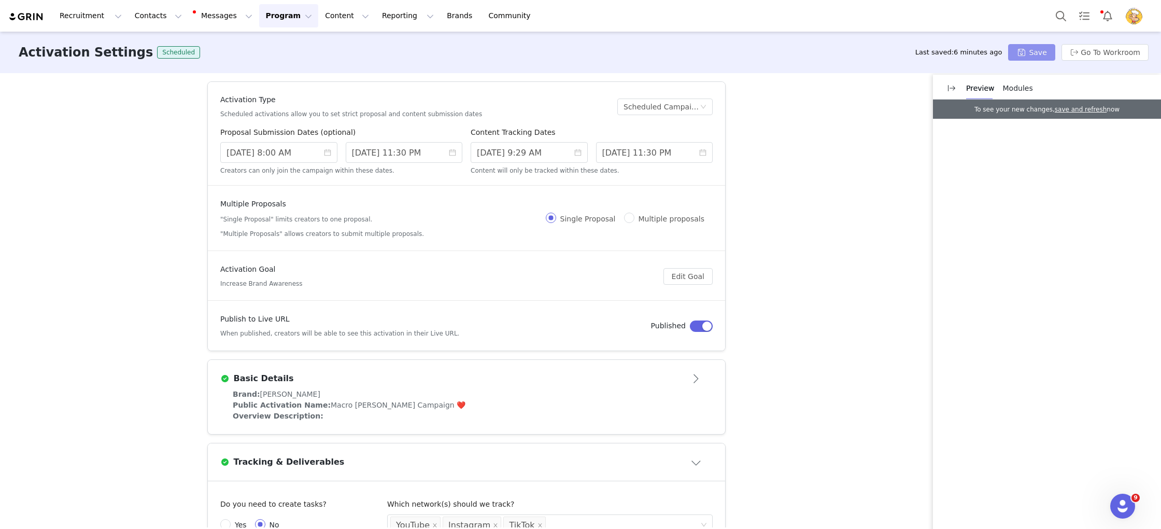
click at [1045, 52] on button "Save" at bounding box center [1031, 52] width 47 height 17
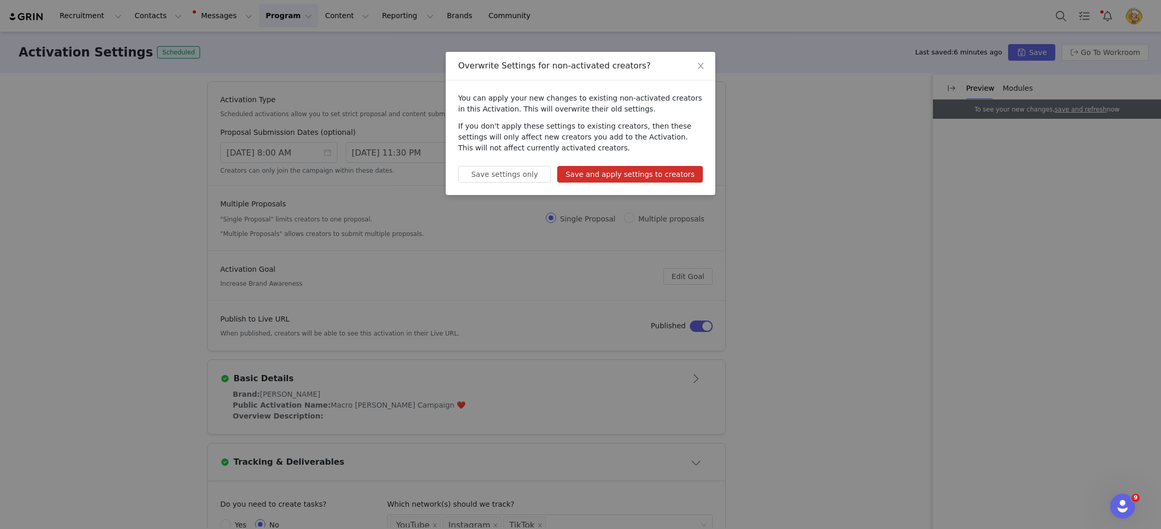
click at [630, 175] on button "Save and apply settings to creators" at bounding box center [630, 174] width 146 height 17
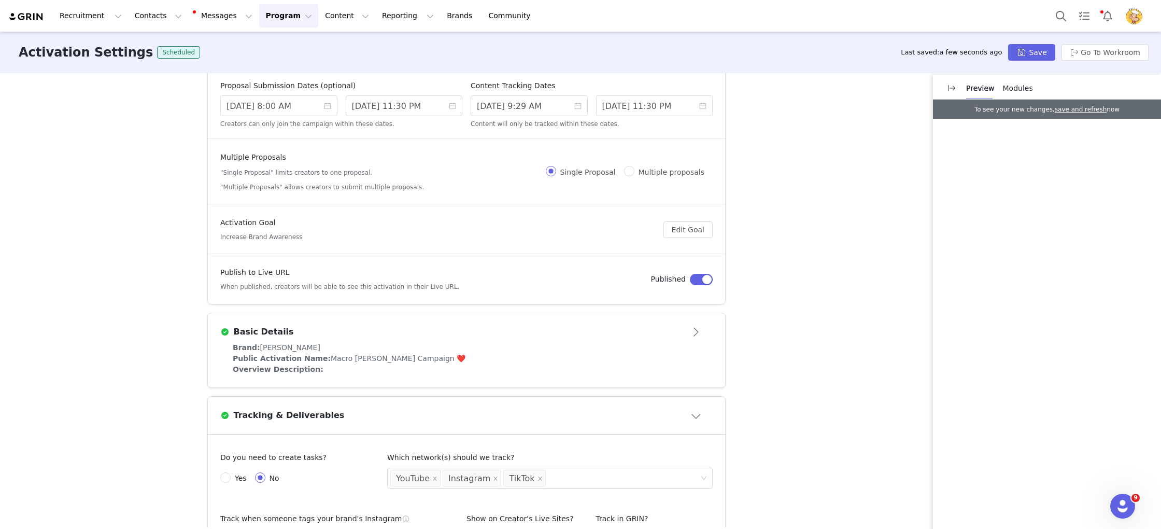
scroll to position [51, 0]
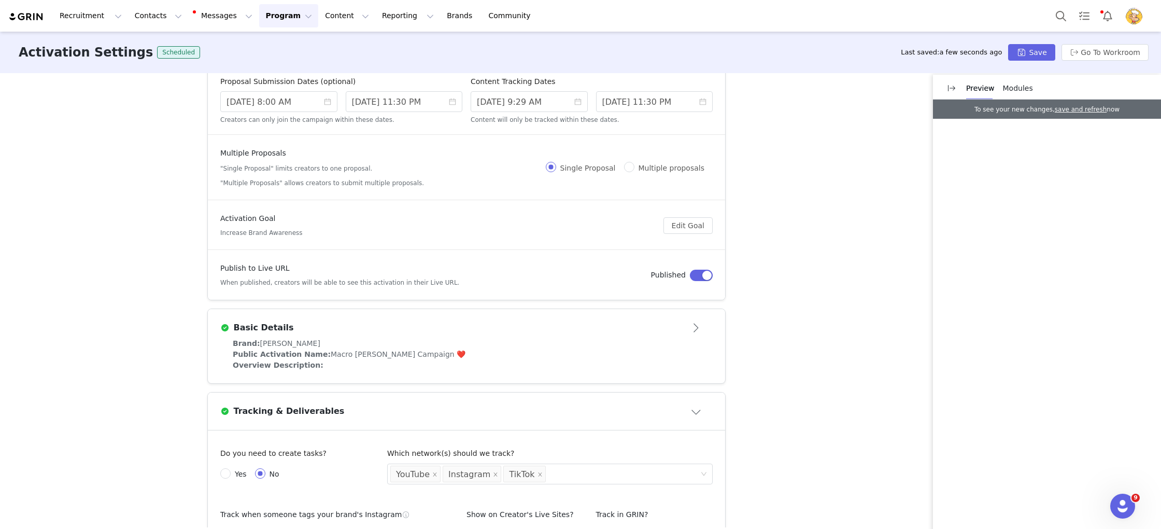
click at [540, 374] on div "Brand: Macro Mike Public Activation Name: Macro Mike x Kellogg's Campaign ❤️ Ov…" at bounding box center [466, 360] width 517 height 45
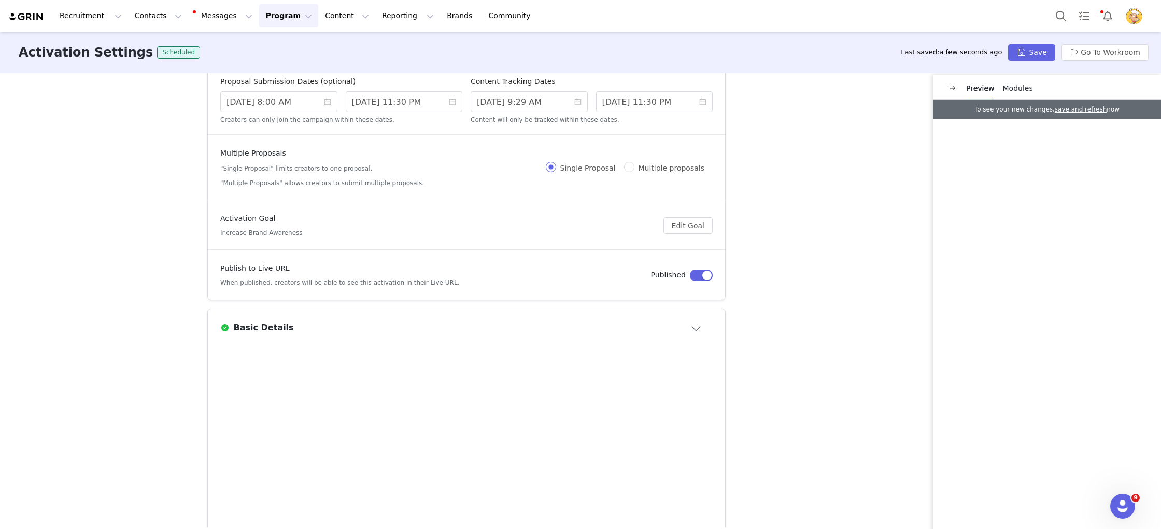
scroll to position [0, 0]
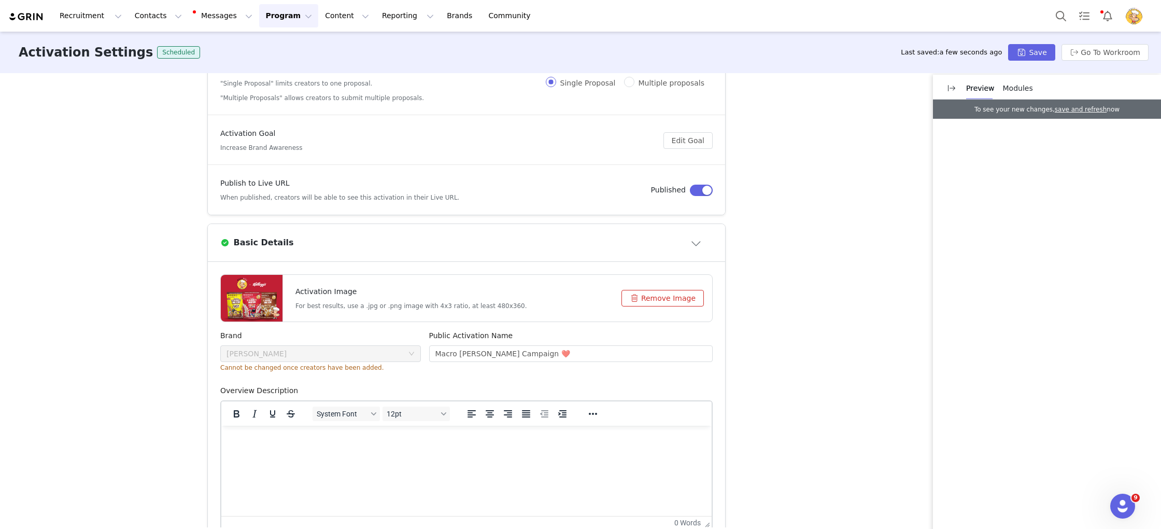
click at [353, 442] on p "Rich Text Area. Press ALT-0 for help." at bounding box center [467, 439] width 474 height 11
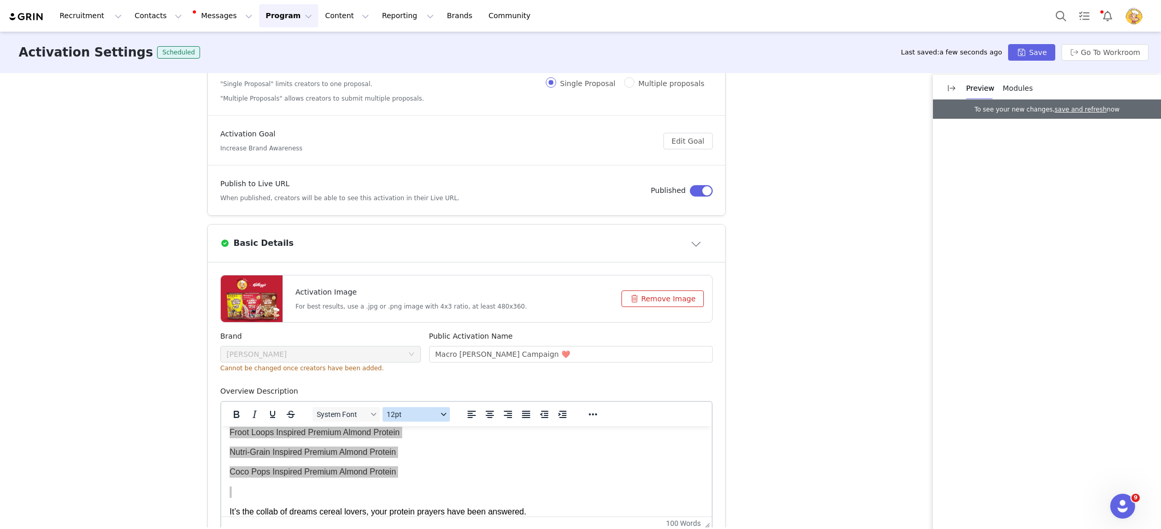
click at [404, 418] on span "12pt" at bounding box center [412, 414] width 51 height 8
click at [434, 332] on div "12pt" at bounding box center [429, 329] width 77 height 12
click at [351, 415] on span "System Font" at bounding box center [342, 414] width 51 height 8
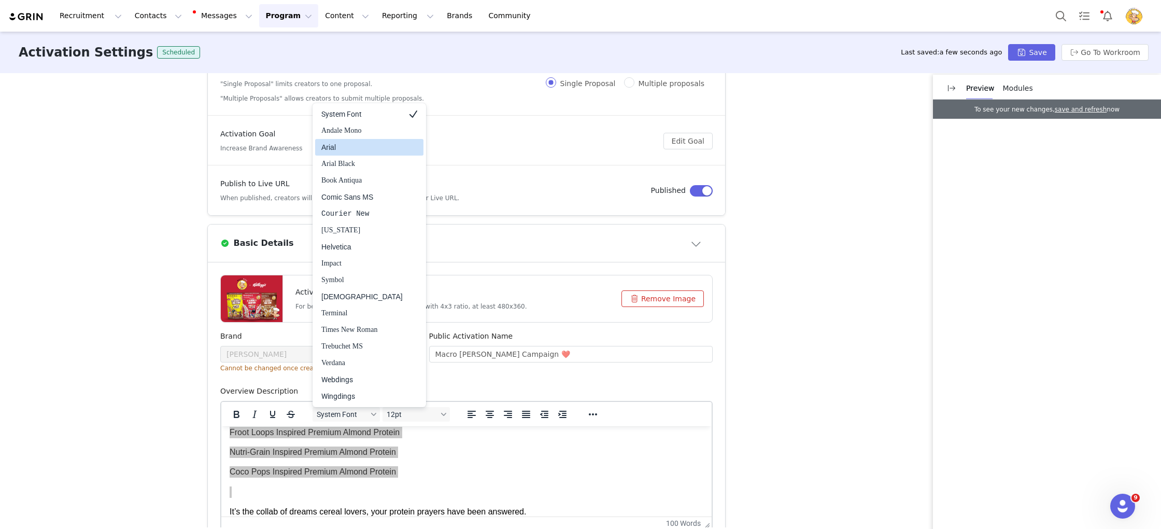
drag, startPoint x: 368, startPoint y: 148, endPoint x: 367, endPoint y: 195, distance: 46.7
click at [368, 148] on div "Arial" at bounding box center [361, 147] width 81 height 12
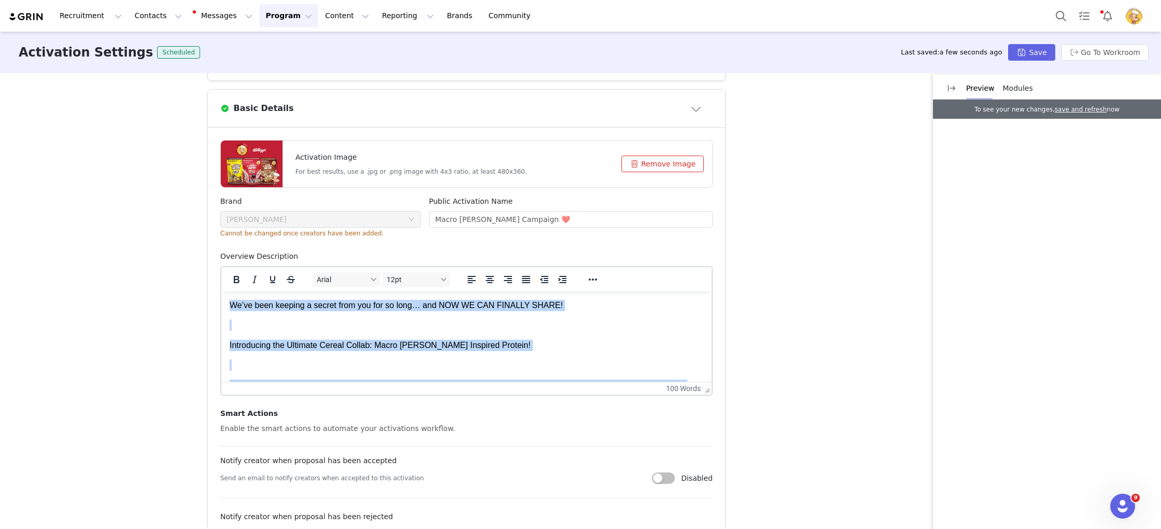
scroll to position [407, 0]
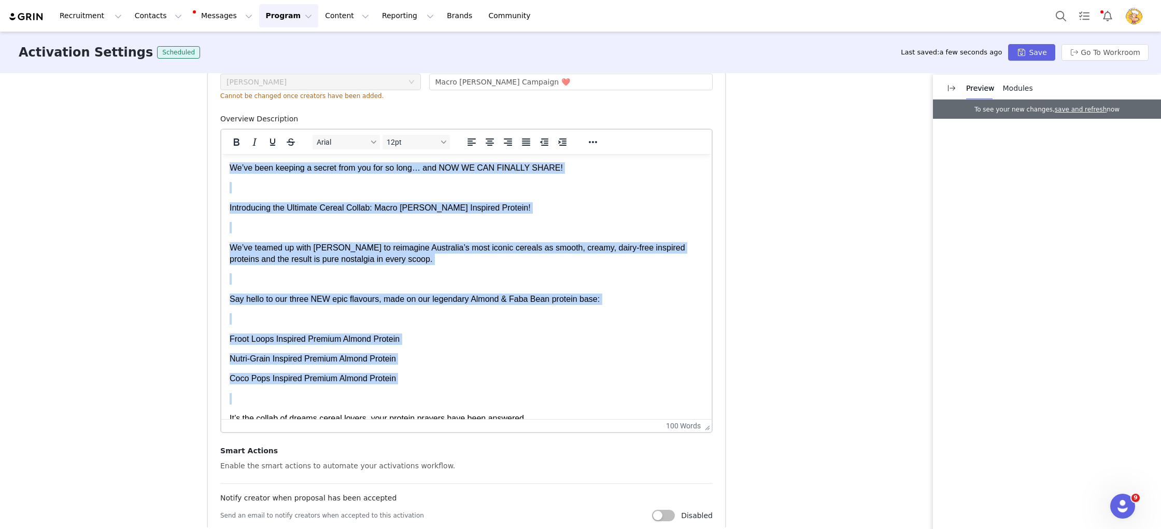
drag, startPoint x: 703, startPoint y: 251, endPoint x: 707, endPoint y: 441, distance: 190.3
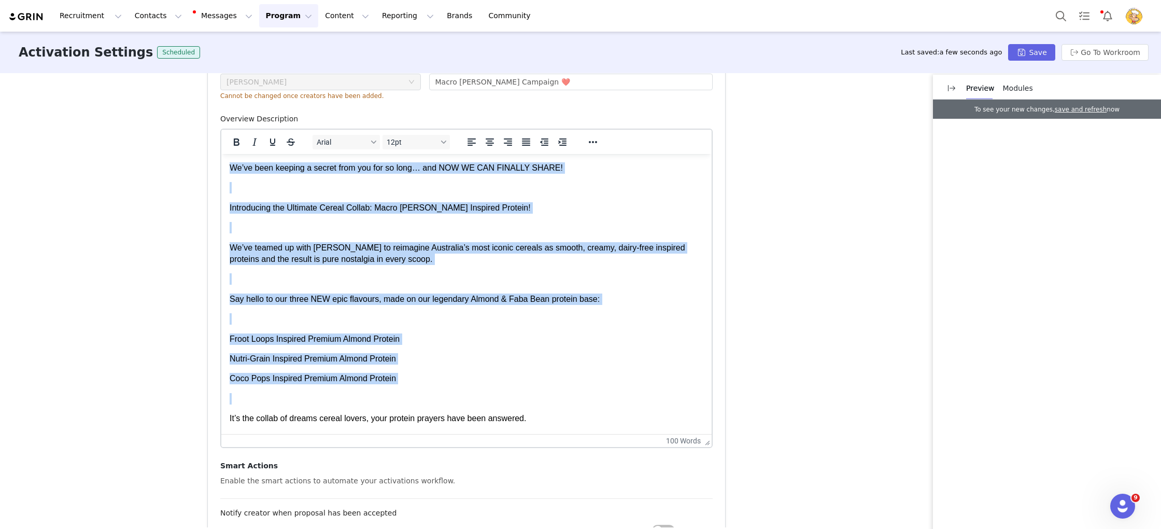
click at [320, 192] on p "Rich Text Area. Press ALT-0 for help." at bounding box center [467, 187] width 474 height 11
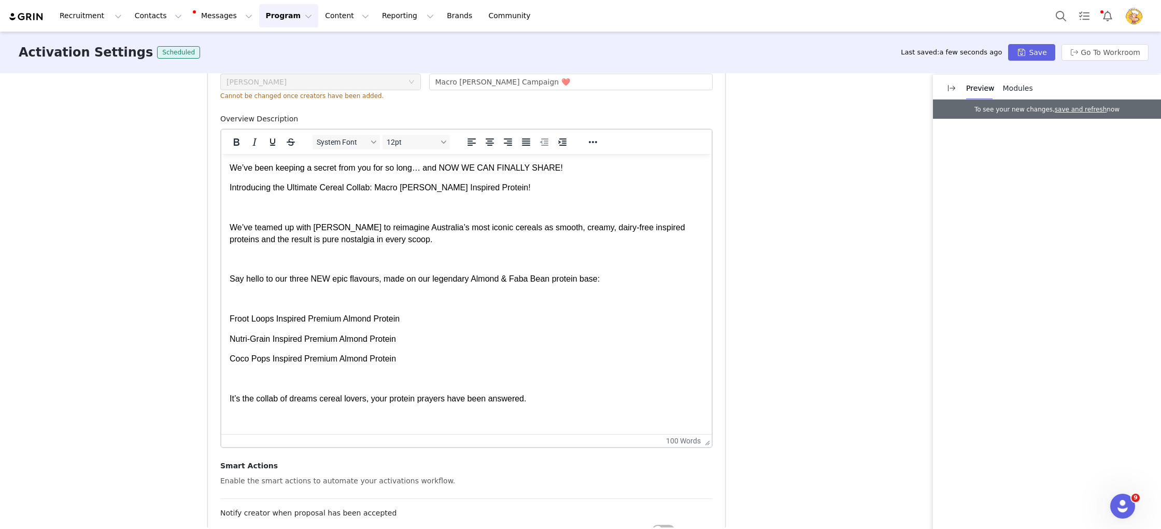
scroll to position [0, 0]
click at [400, 224] on span "We’ve teamed up with Kellogg’s to reimagine Australia’s most iconic cereals as …" at bounding box center [458, 233] width 456 height 20
click at [301, 205] on p "Rich Text Area. Press ALT-0 for help." at bounding box center [467, 207] width 474 height 11
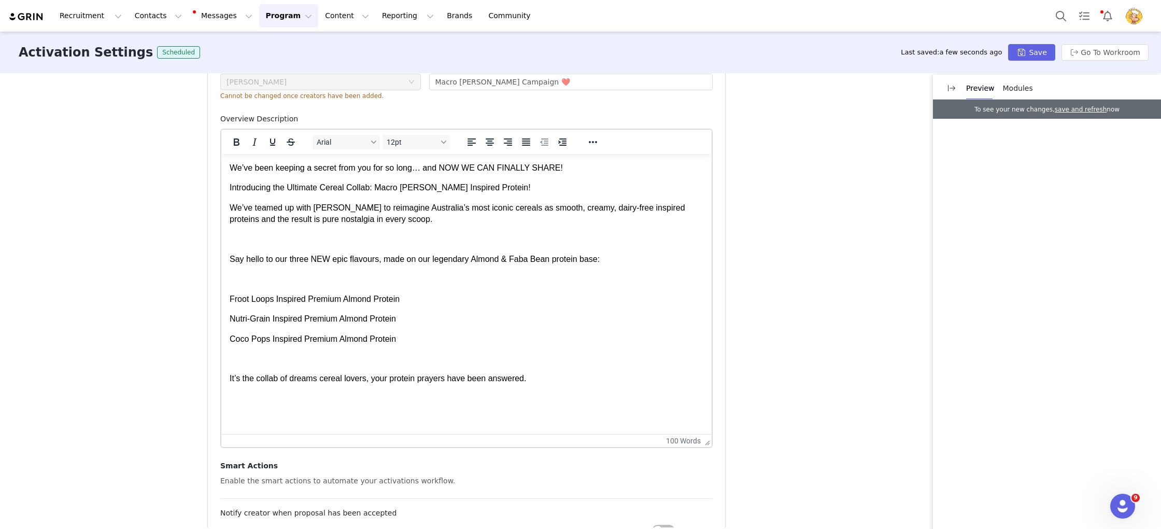
click at [276, 242] on p "Rich Text Area. Press ALT-0 for help." at bounding box center [467, 239] width 474 height 11
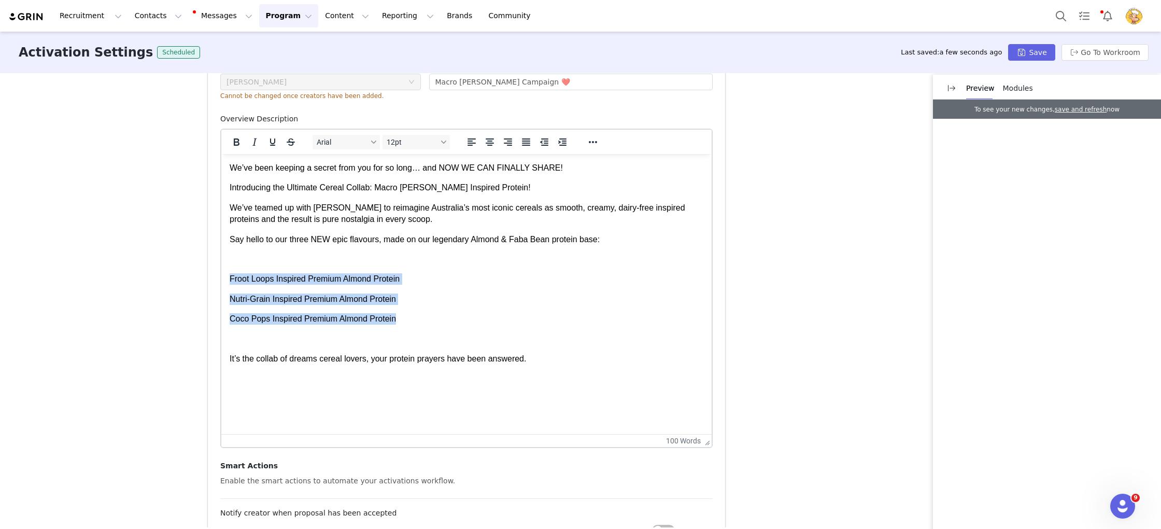
drag, startPoint x: 399, startPoint y: 322, endPoint x: 222, endPoint y: 275, distance: 183.1
click at [222, 275] on html "We’ve been keeping a secret from you for so long… and NOW WE CAN FINALLY SHARE!…" at bounding box center [466, 263] width 490 height 219
click at [586, 145] on button "Reveal or hide additional toolbar items" at bounding box center [593, 142] width 18 height 15
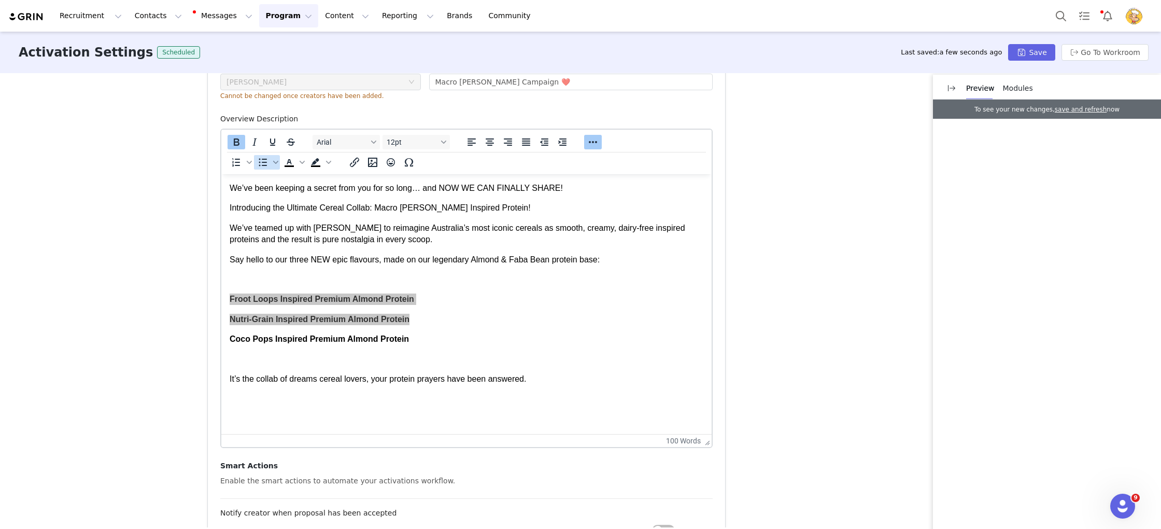
click at [260, 161] on icon "Bullet list" at bounding box center [263, 162] width 12 height 12
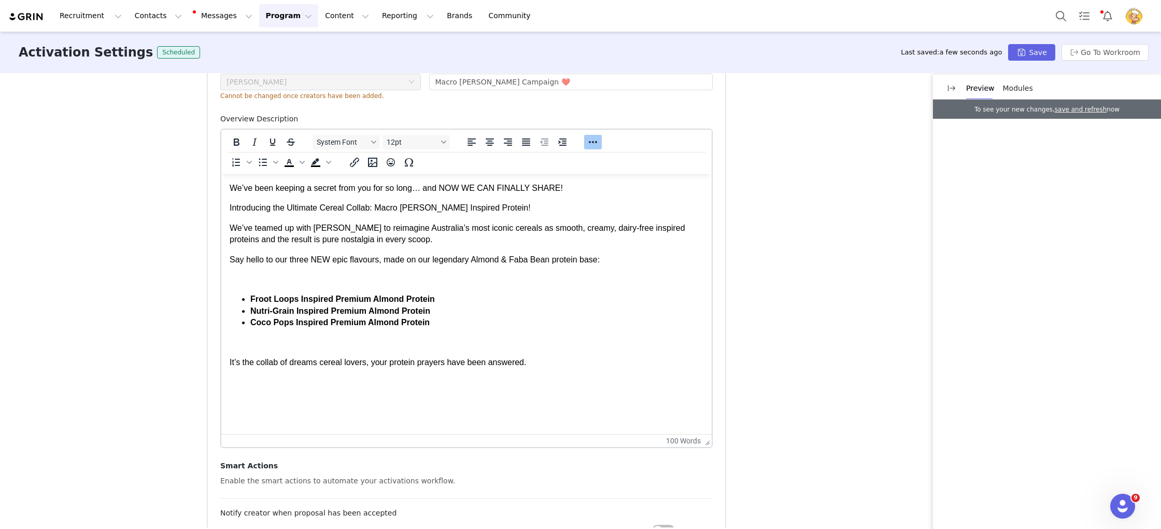
click at [265, 284] on p "Rich Text Area. Press ALT-0 for help." at bounding box center [467, 279] width 474 height 11
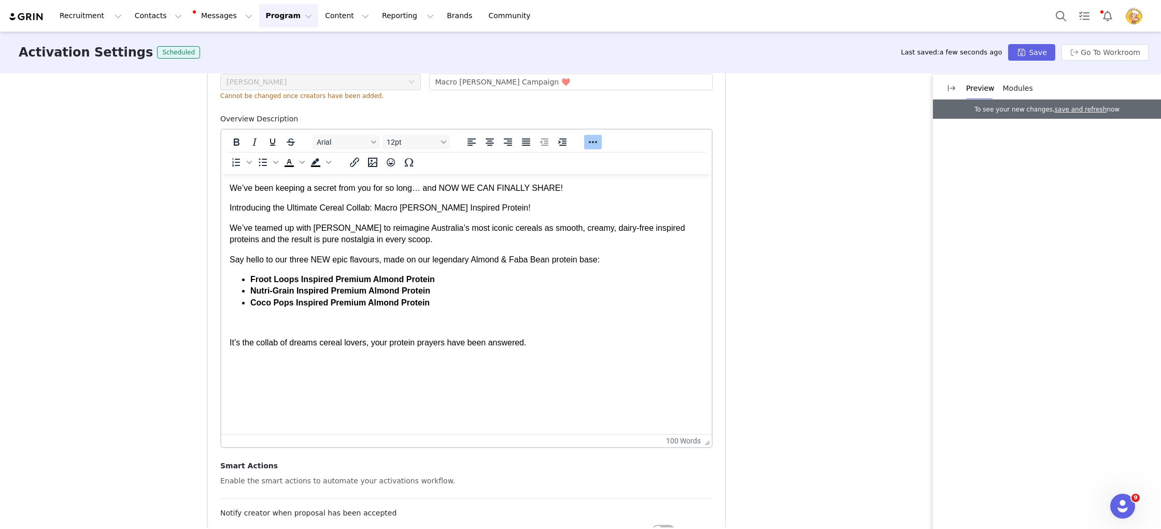
click at [265, 357] on html "We’ve been keeping a secret from you for so long… and NOW WE CAN FINALLY SHARE!…" at bounding box center [466, 265] width 490 height 182
click at [284, 335] on body "We’ve been keeping a secret from you for so long… and NOW WE CAN FINALLY SHARE!…" at bounding box center [467, 265] width 474 height 166
click at [613, 320] on p "It’s the collab of dreams cereal lovers, your protein prayers have been answere…" at bounding box center [467, 322] width 474 height 11
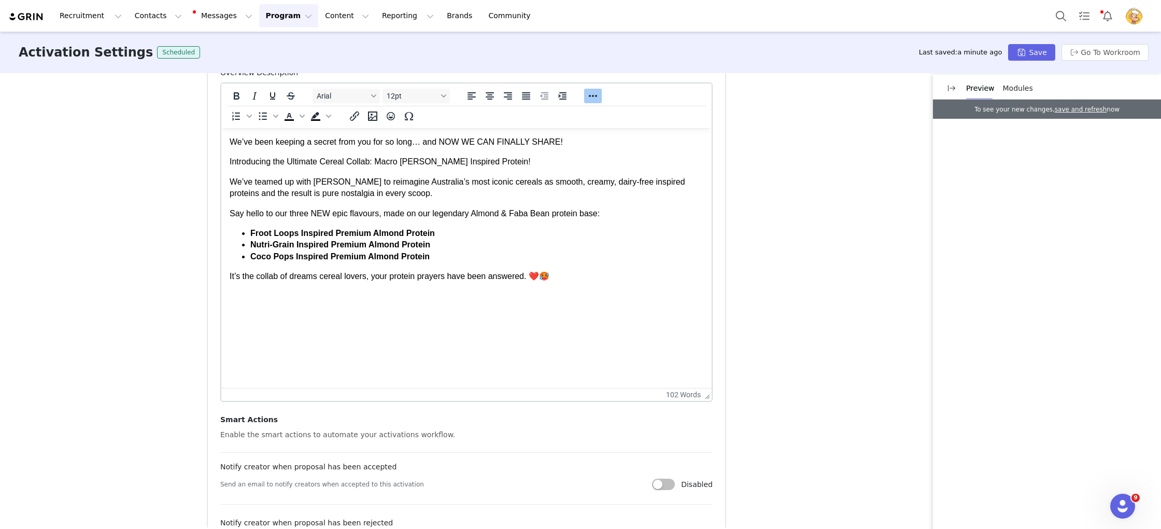
scroll to position [437, 0]
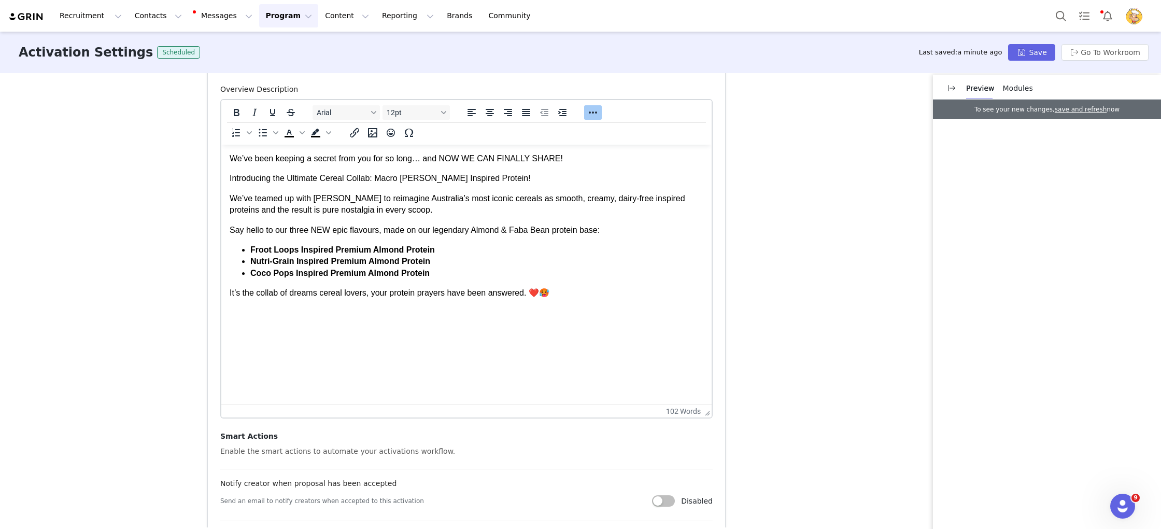
click at [572, 159] on p "We’ve been keeping a secret from you for so long… and NOW WE CAN FINALLY SHARE!" at bounding box center [467, 158] width 474 height 11
click at [618, 159] on p "We’ve been keeping a secret from you for so long… and NOW WE CAN FINALLY SHARE!…" at bounding box center [467, 158] width 474 height 11
click at [551, 178] on p "Introducing the Ultimate Cereal Collab: Macro Mike x Kellogg’s Inspired Protein!" at bounding box center [467, 178] width 474 height 11
click at [446, 208] on p "We’ve teamed up with Kellogg’s to reimagine Australia’s most iconic cereals as …" at bounding box center [467, 204] width 474 height 23
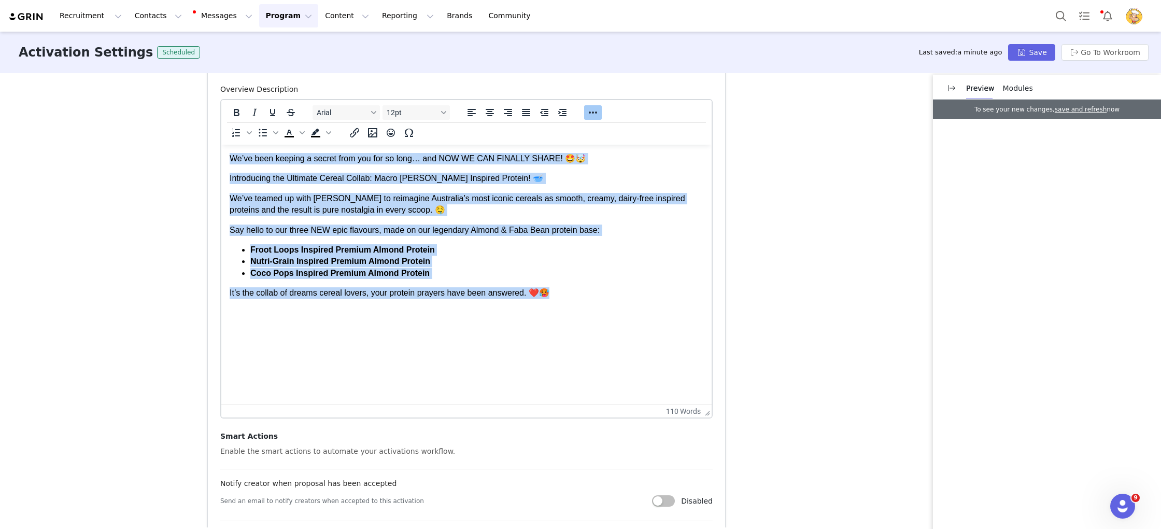
drag, startPoint x: 487, startPoint y: 266, endPoint x: 200, endPoint y: 142, distance: 313.2
click at [221, 145] on html "We’ve been keeping a secret from you for so long… and NOW WE CAN FINALLY SHARE!…" at bounding box center [466, 226] width 490 height 163
copy body "We’ve been keeping a secret from you for so long… and NOW WE CAN FINALLY SHARE!…"
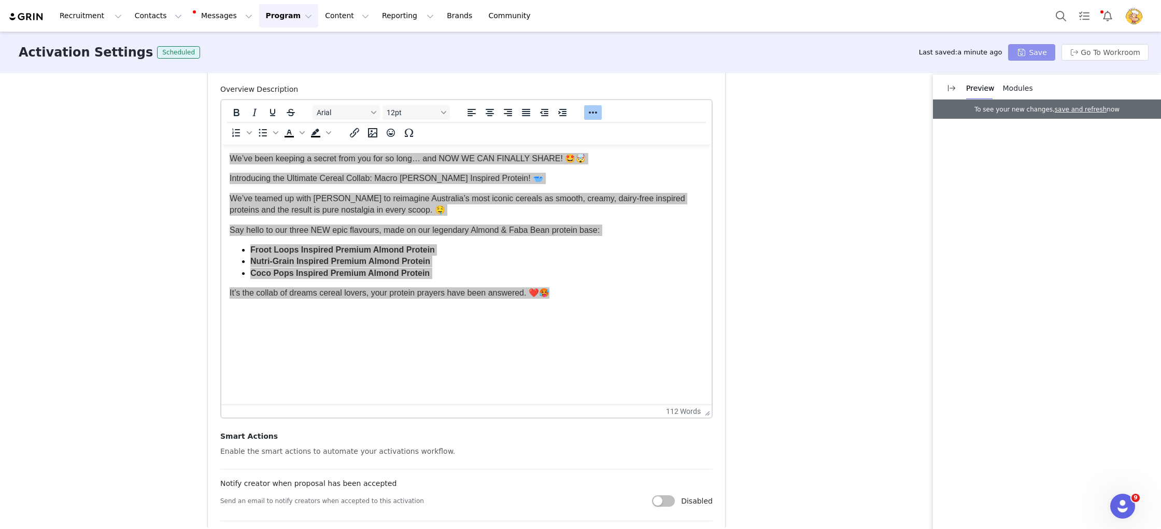
click at [1036, 49] on button "Save" at bounding box center [1031, 52] width 47 height 17
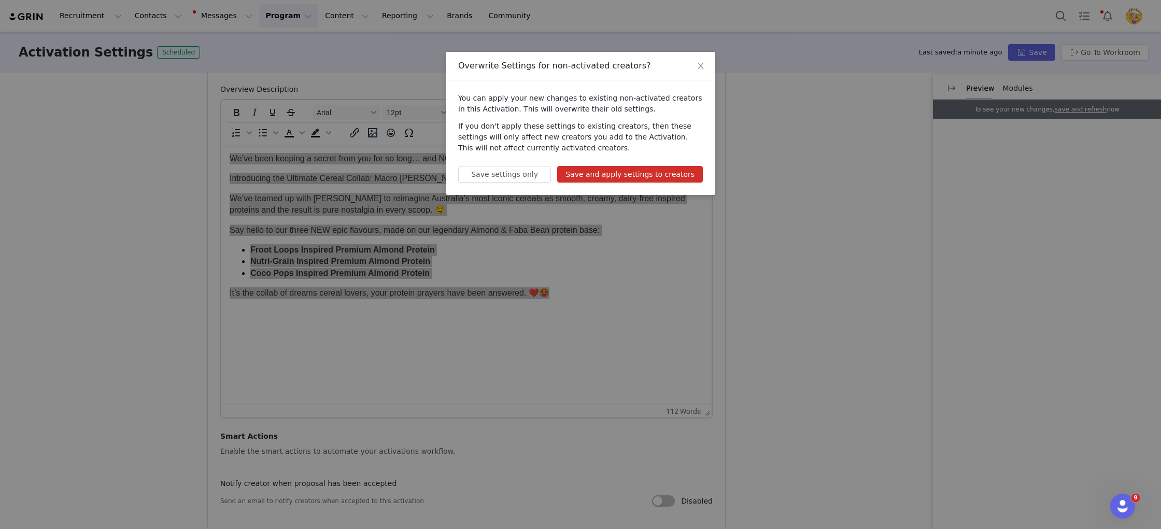
click at [601, 173] on button "Save and apply settings to creators" at bounding box center [630, 174] width 146 height 17
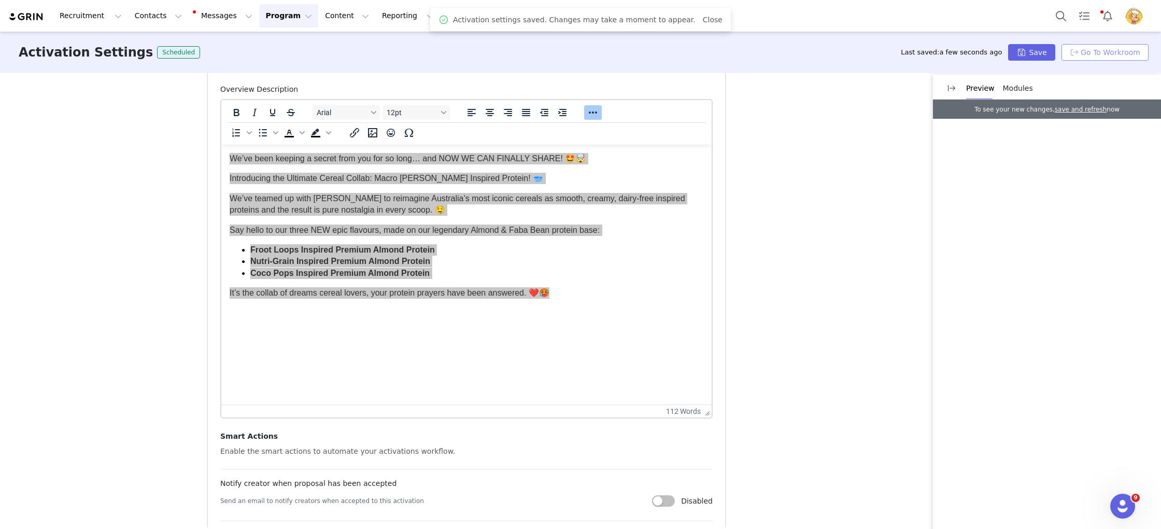
click at [1110, 55] on button "Go To Workroom" at bounding box center [1105, 52] width 87 height 17
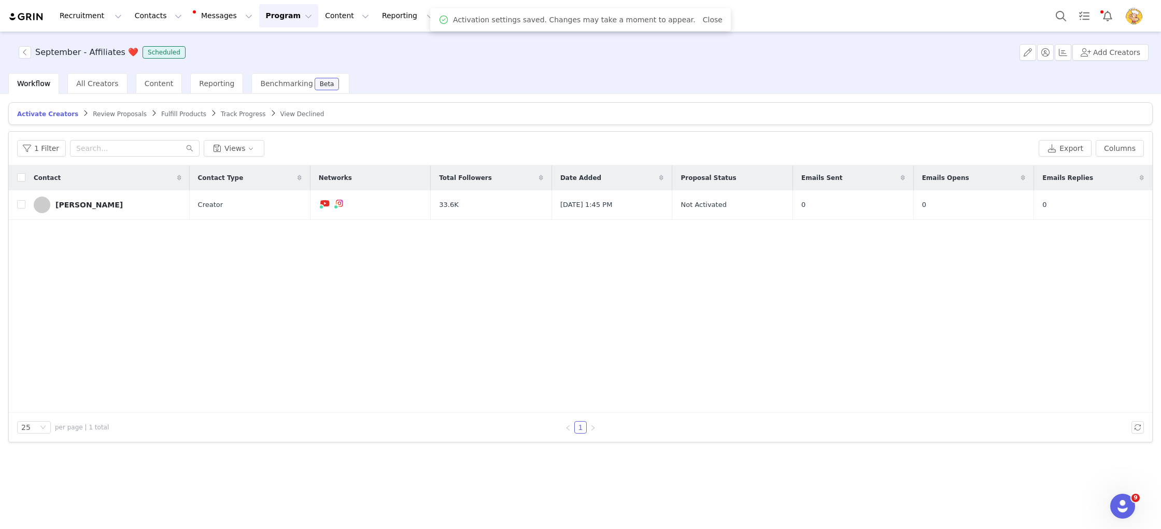
click at [259, 18] on button "Program Program" at bounding box center [288, 15] width 59 height 23
click at [262, 52] on link "Activations" at bounding box center [284, 45] width 82 height 19
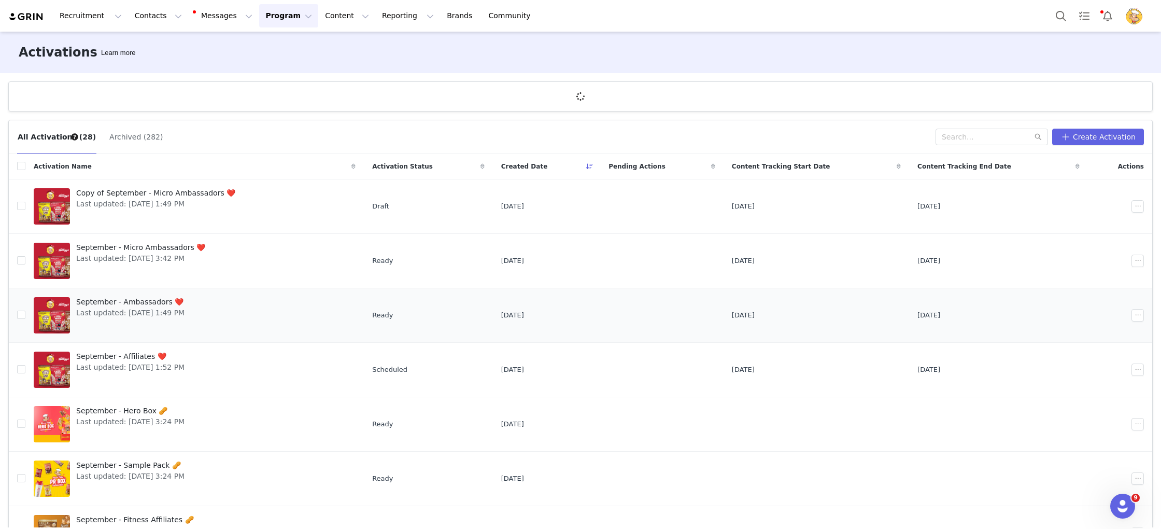
click at [151, 302] on span "September - Ambassadors ❤️" at bounding box center [130, 302] width 108 height 11
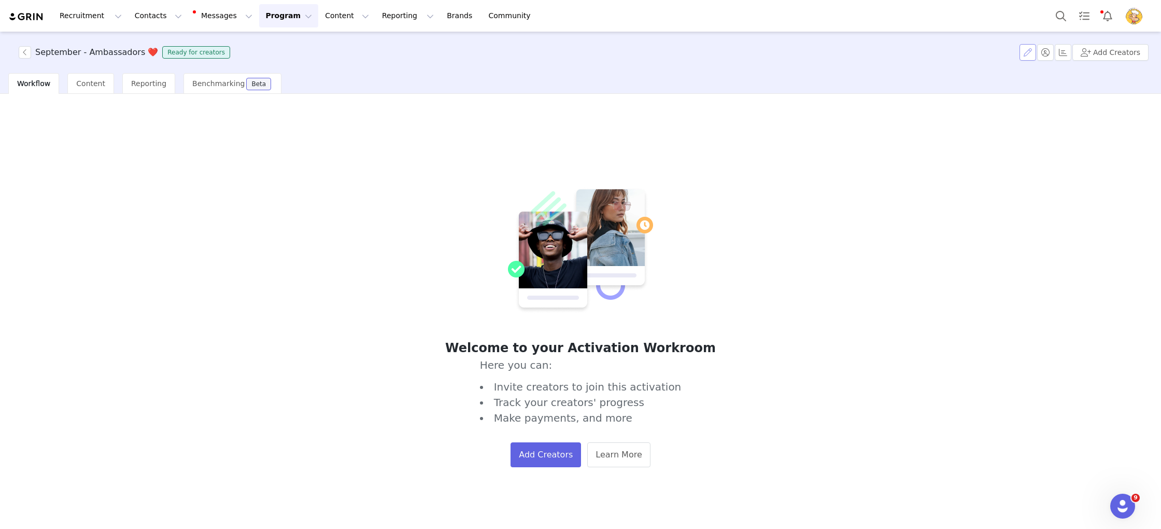
click at [1028, 54] on button "button" at bounding box center [1028, 52] width 17 height 17
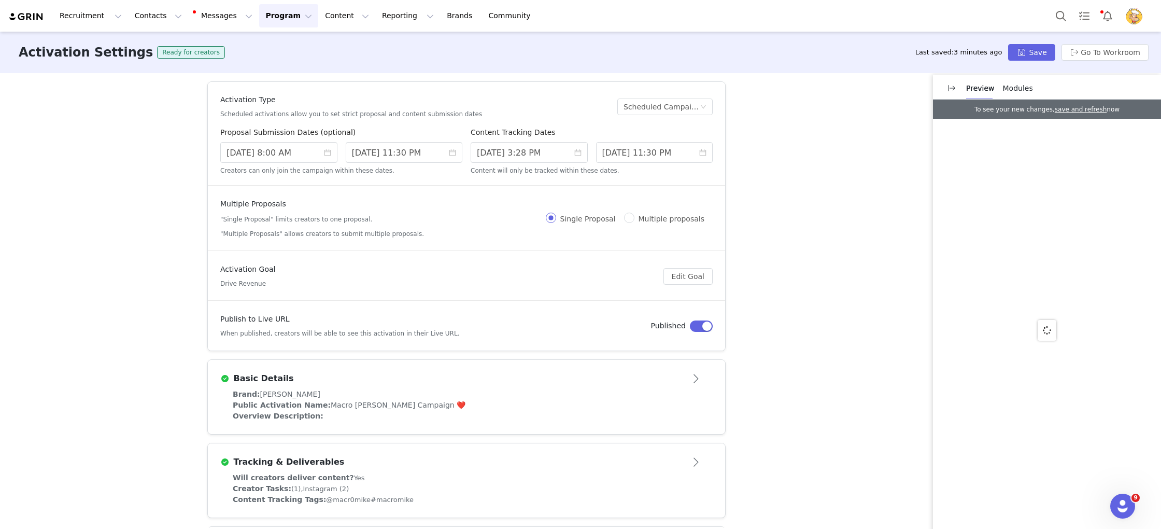
click at [510, 392] on div "Brand: Macro Mike" at bounding box center [467, 394] width 468 height 11
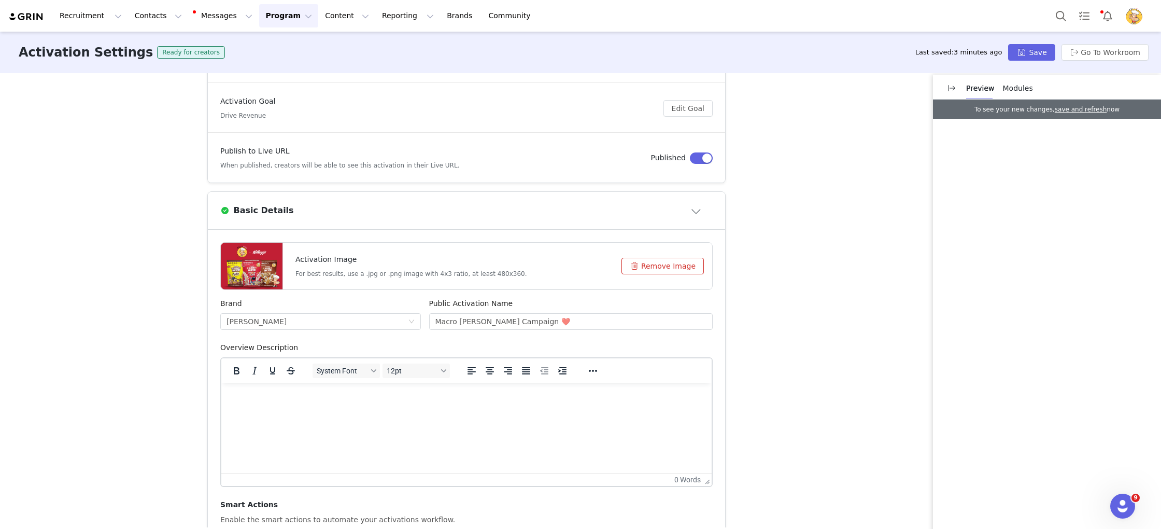
click at [391, 411] on html at bounding box center [466, 397] width 490 height 28
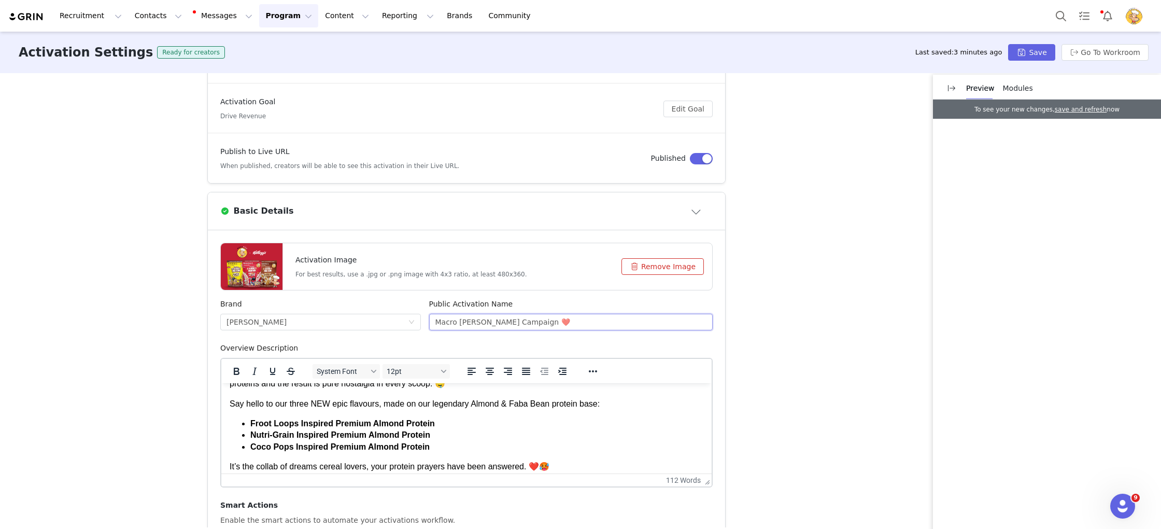
click at [578, 326] on input "Macro Mike x Kellogg's Campaign ❤️" at bounding box center [571, 322] width 284 height 17
click at [1040, 55] on button "Save" at bounding box center [1031, 52] width 47 height 17
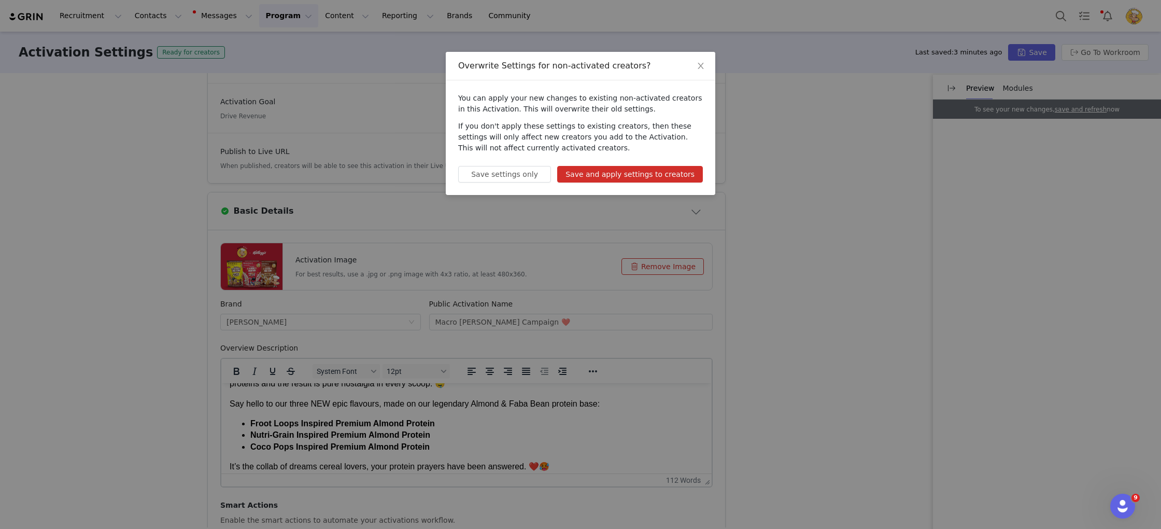
click at [664, 167] on button "Save and apply settings to creators" at bounding box center [630, 174] width 146 height 17
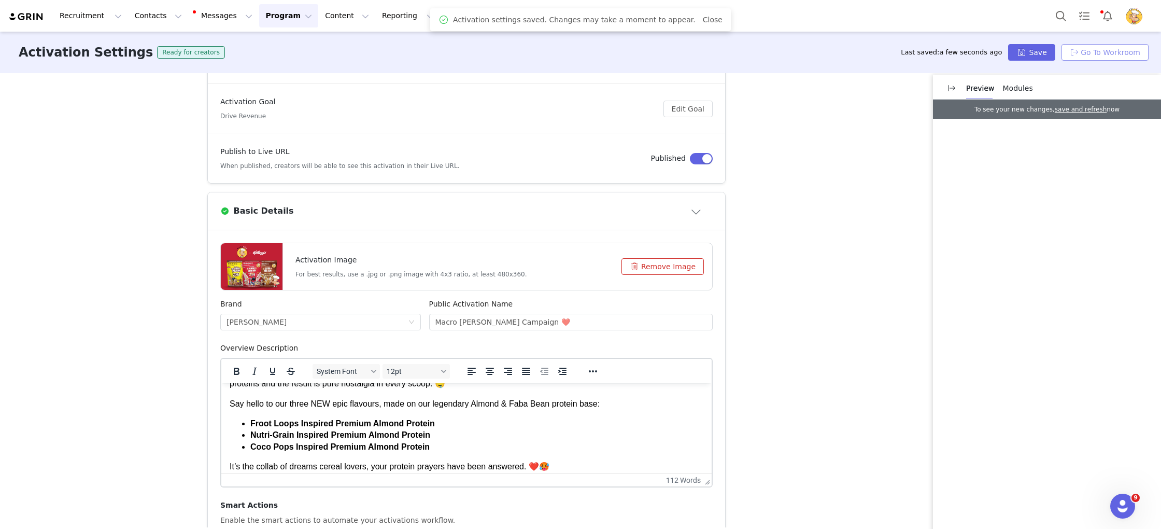
click at [1094, 48] on button "Go To Workroom" at bounding box center [1105, 52] width 87 height 17
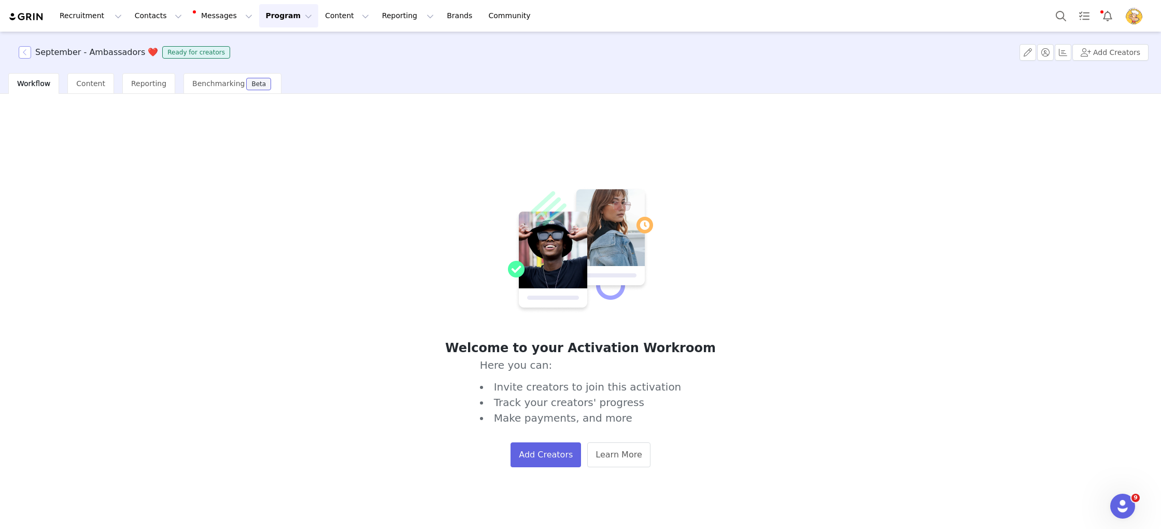
click at [25, 54] on button "button" at bounding box center [25, 52] width 12 height 12
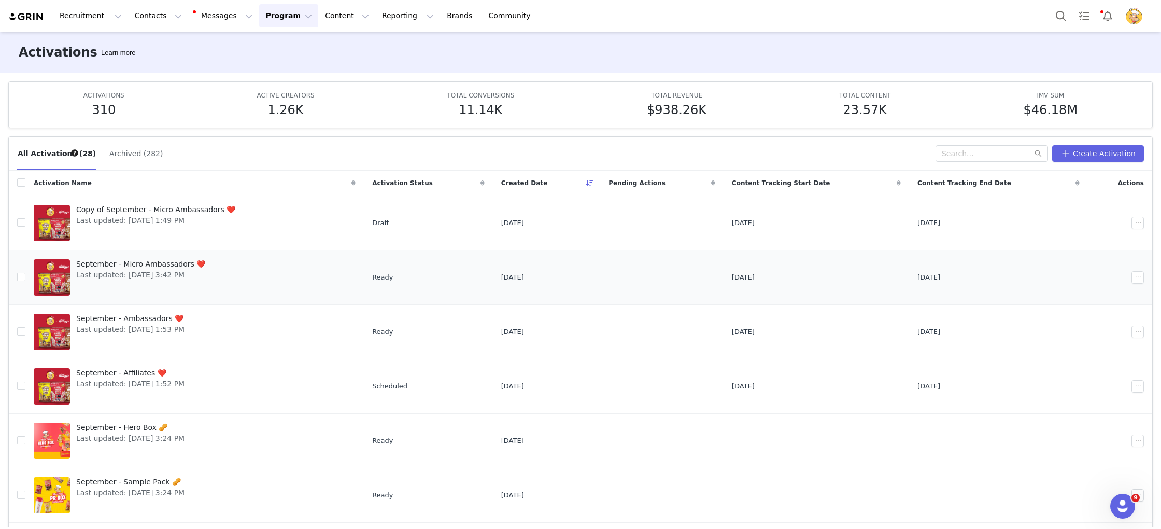
click at [196, 271] on span "Last updated: Sep 1, 2025 3:42 PM" at bounding box center [140, 275] width 129 height 11
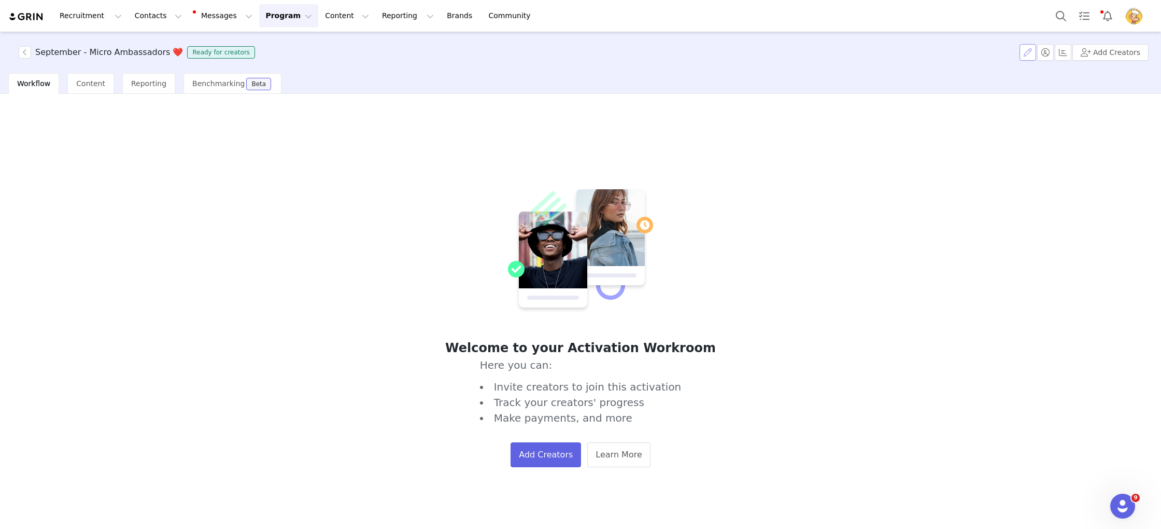
click at [1024, 47] on button "button" at bounding box center [1028, 52] width 17 height 17
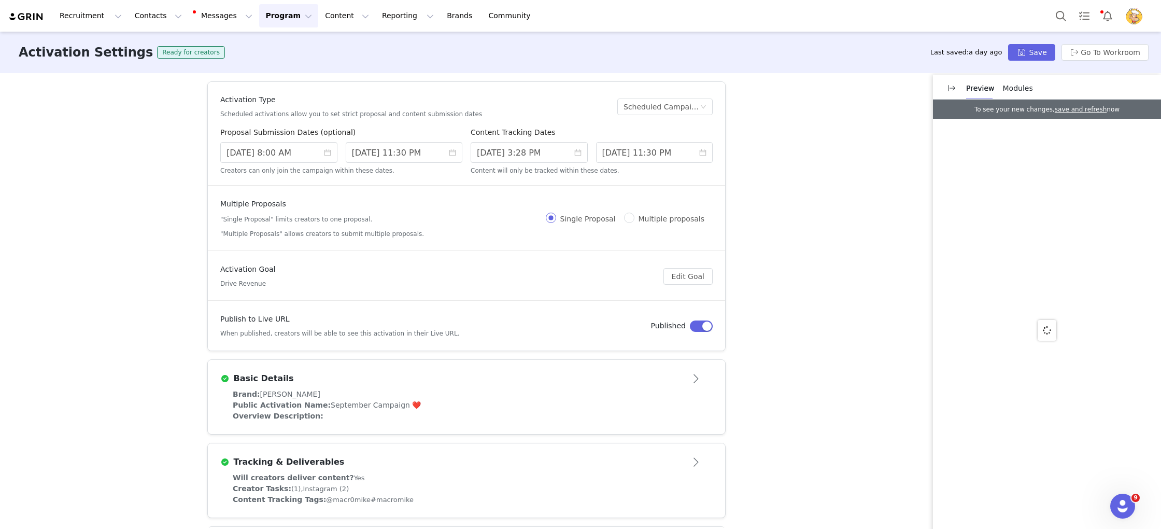
click at [586, 400] on div "Public Activation Name: September Campaign ❤️" at bounding box center [467, 405] width 468 height 11
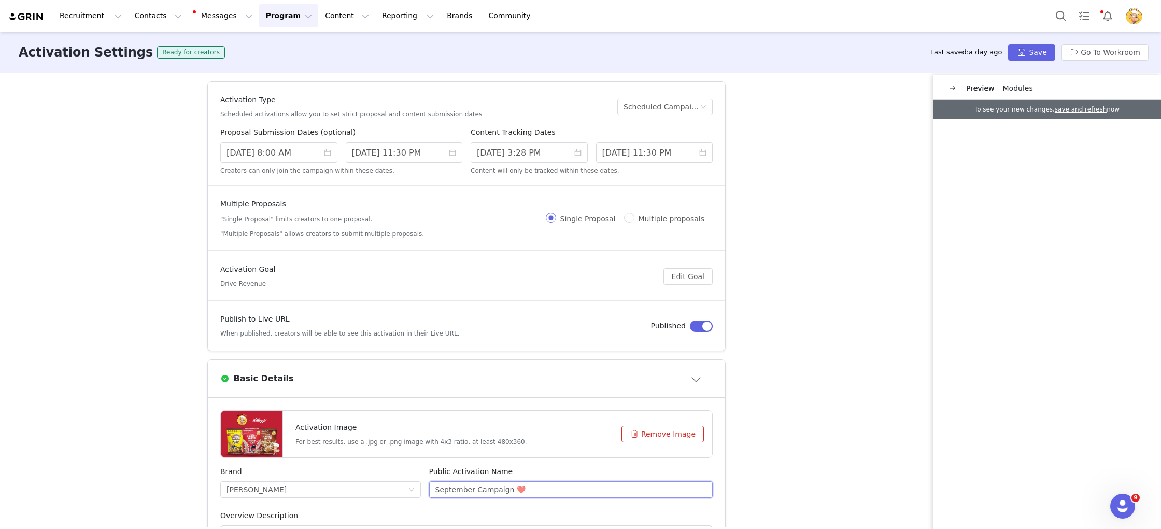
drag, startPoint x: 552, startPoint y: 488, endPoint x: 319, endPoint y: 477, distance: 232.5
click at [316, 477] on div "Brand Macro Mike Public Activation Name September Campaign ❤️" at bounding box center [466, 488] width 501 height 44
paste input "Macro Mike x Kellogg's"
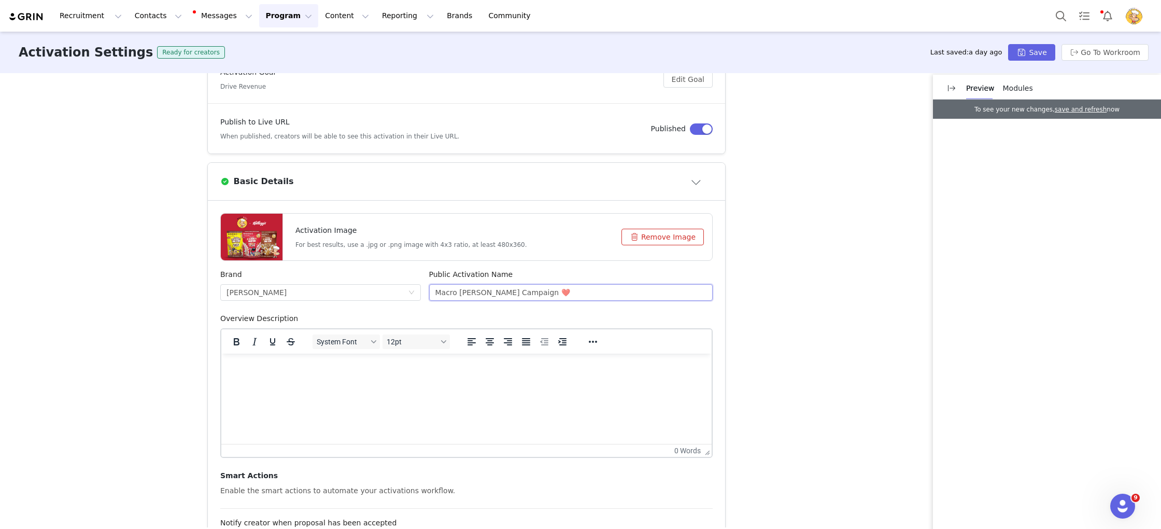
scroll to position [260, 0]
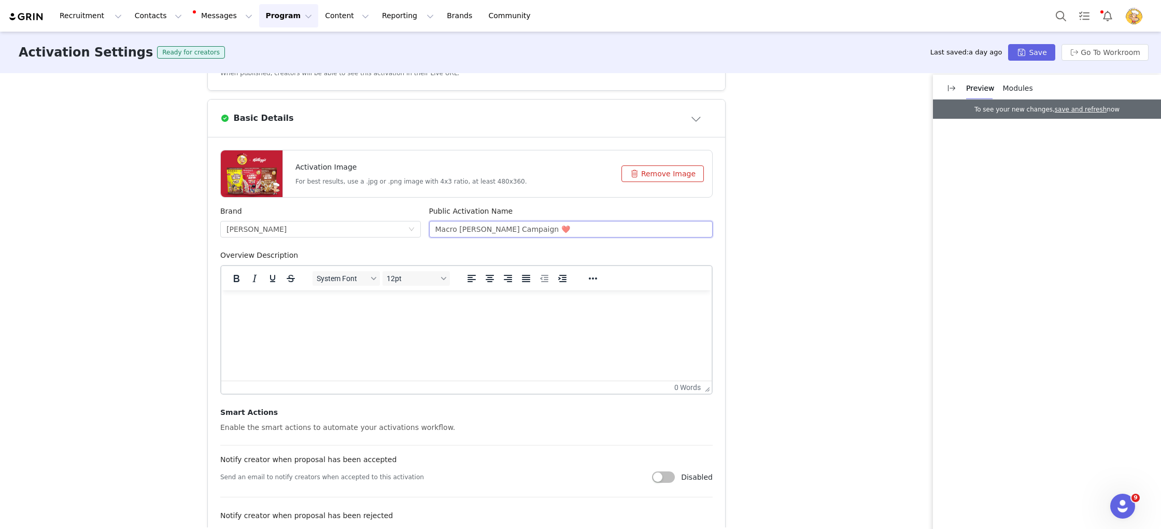
type input "Macro Mike x Kellogg's Campaign ❤️"
click at [593, 318] on html at bounding box center [466, 304] width 490 height 28
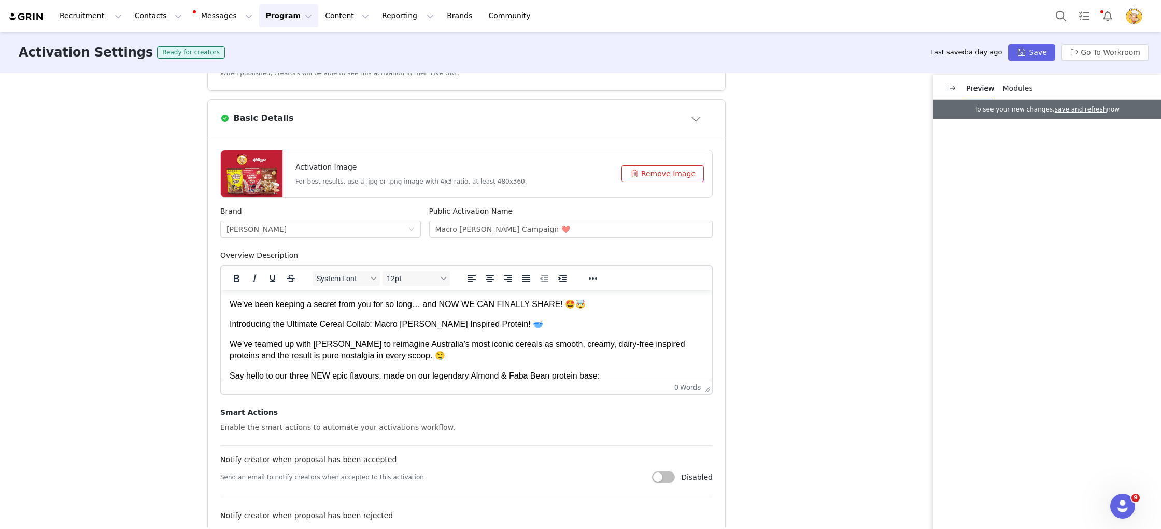
scroll to position [63, 0]
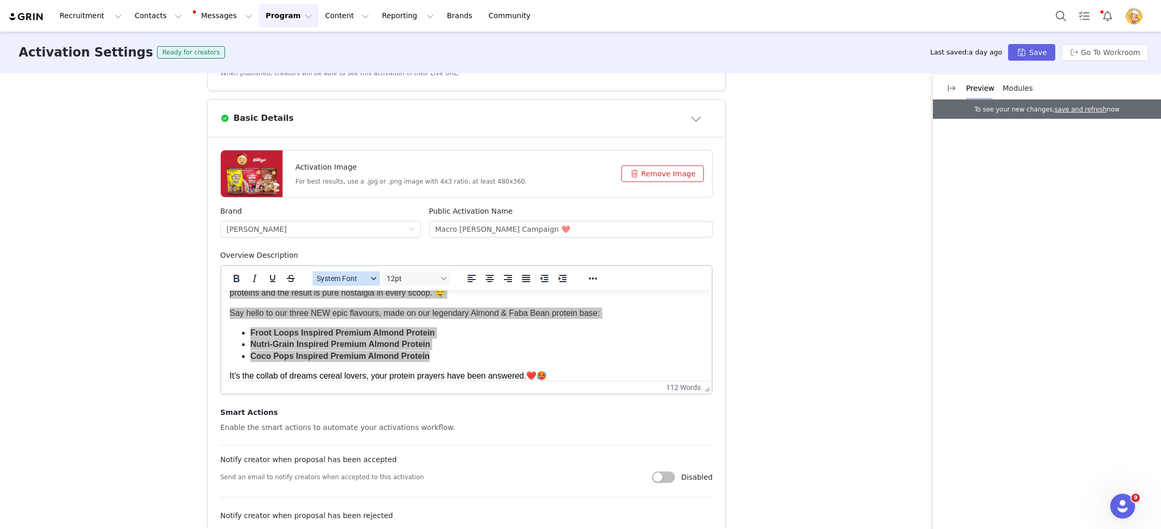
click at [359, 280] on span "System Font" at bounding box center [342, 278] width 51 height 8
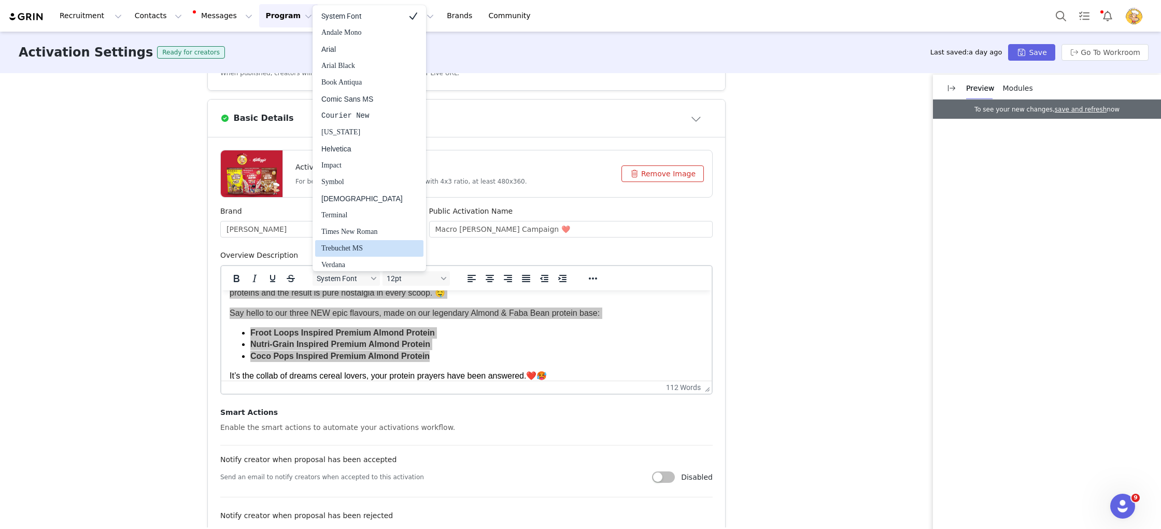
scroll to position [3, 0]
drag, startPoint x: 355, startPoint y: 49, endPoint x: 458, endPoint y: 191, distance: 175.9
click at [356, 49] on div "Arial" at bounding box center [361, 46] width 81 height 12
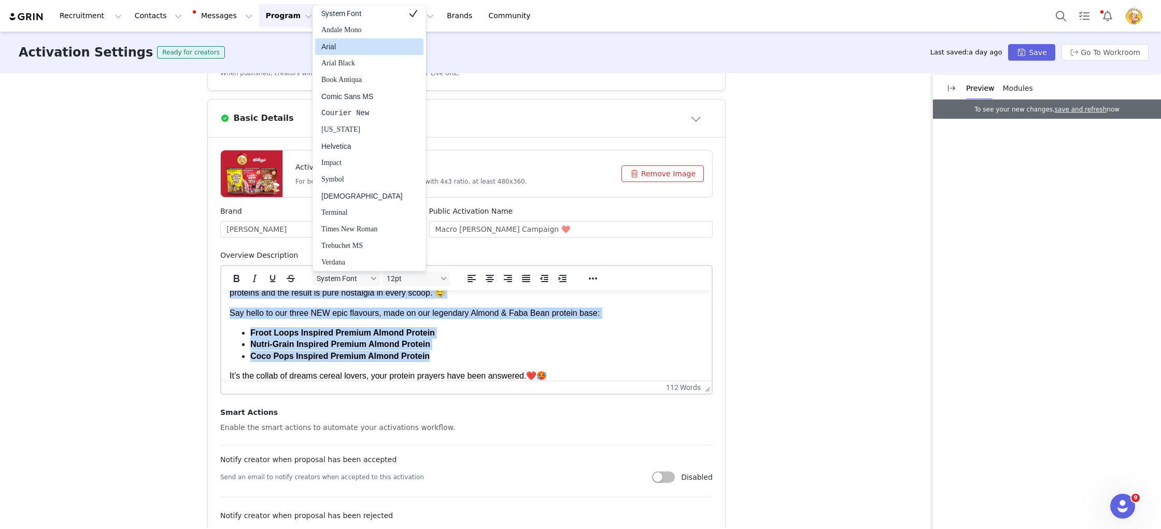
scroll to position [63, 0]
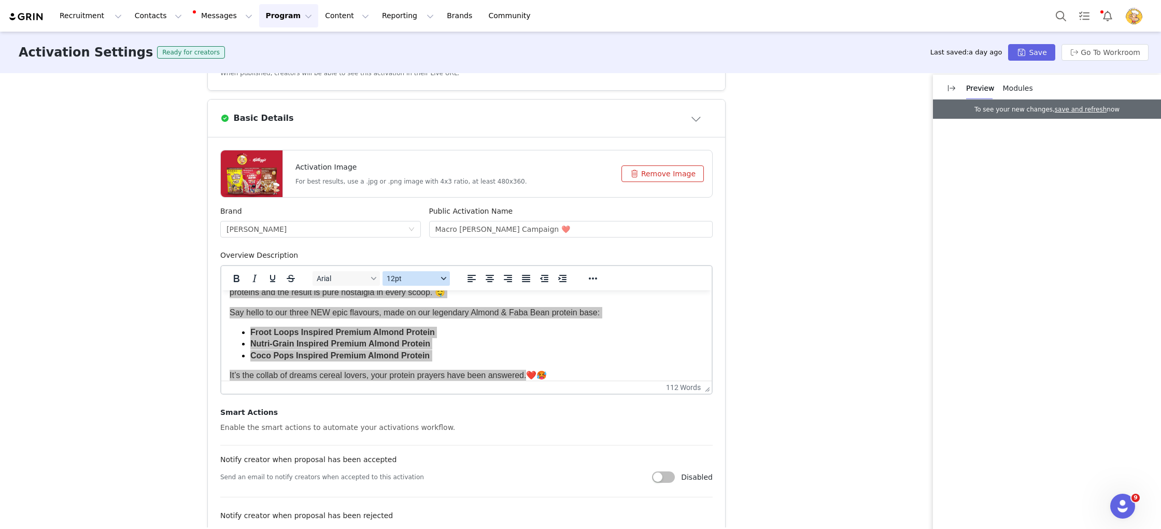
click at [429, 280] on span "12pt" at bounding box center [412, 278] width 51 height 8
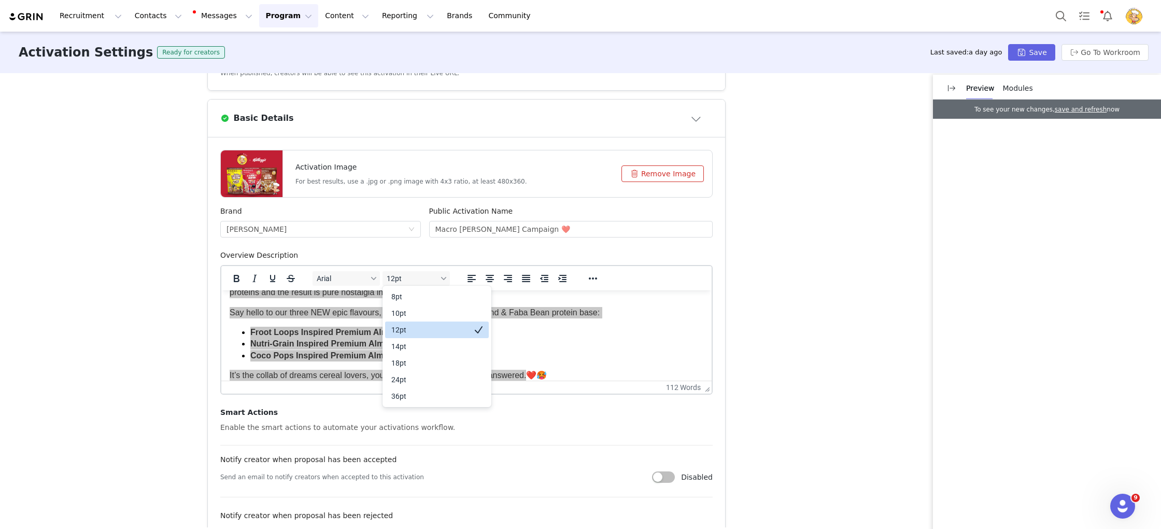
click at [424, 331] on div "12pt" at bounding box center [429, 329] width 77 height 12
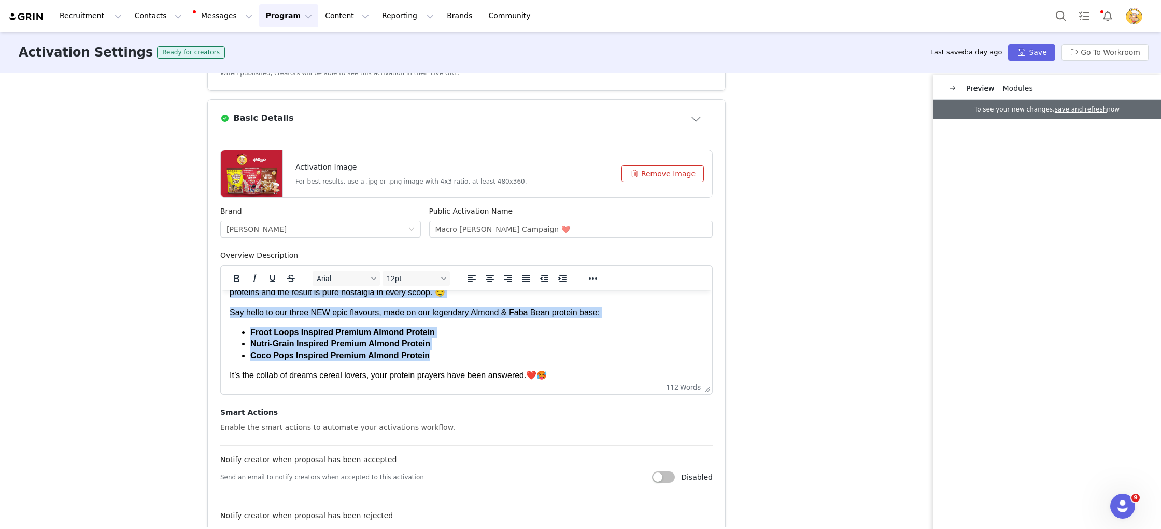
click at [542, 345] on li "Nutri-Grain Inspired Premium Almond Protein" at bounding box center [476, 343] width 453 height 11
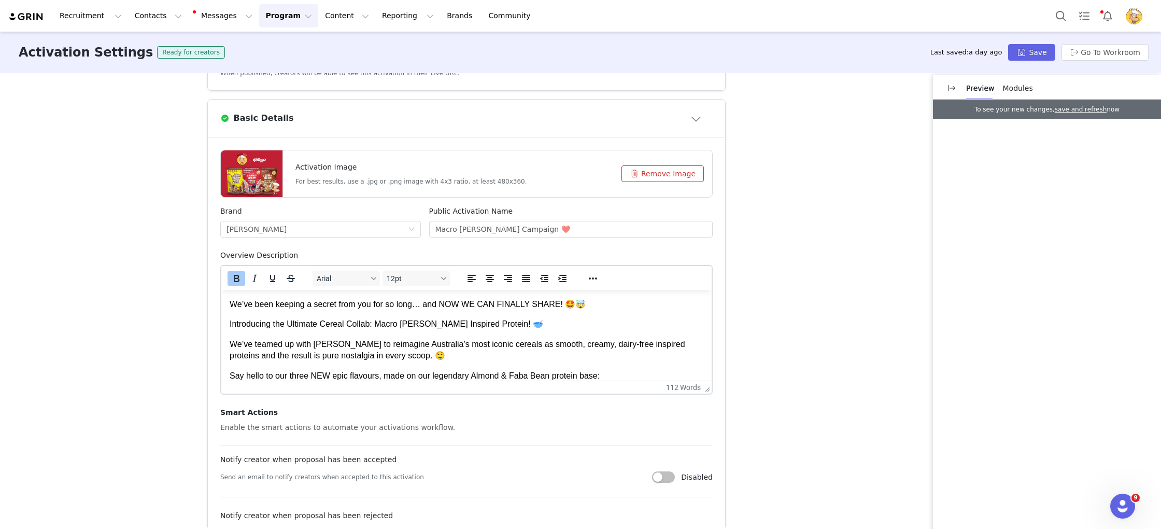
scroll to position [259, 0]
click at [1028, 53] on button "Save" at bounding box center [1031, 52] width 47 height 17
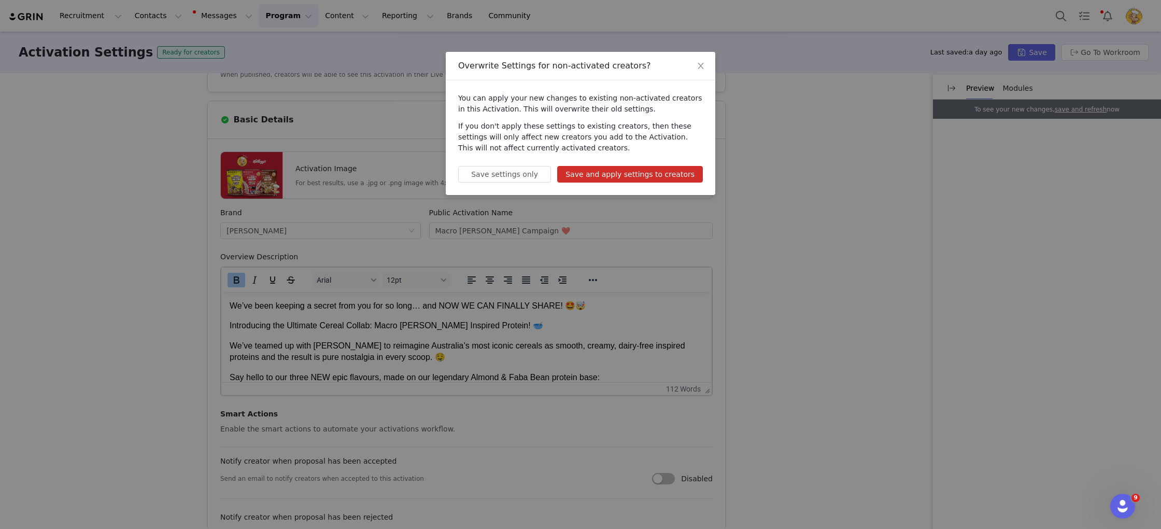
click at [605, 174] on button "Save and apply settings to creators" at bounding box center [630, 174] width 146 height 17
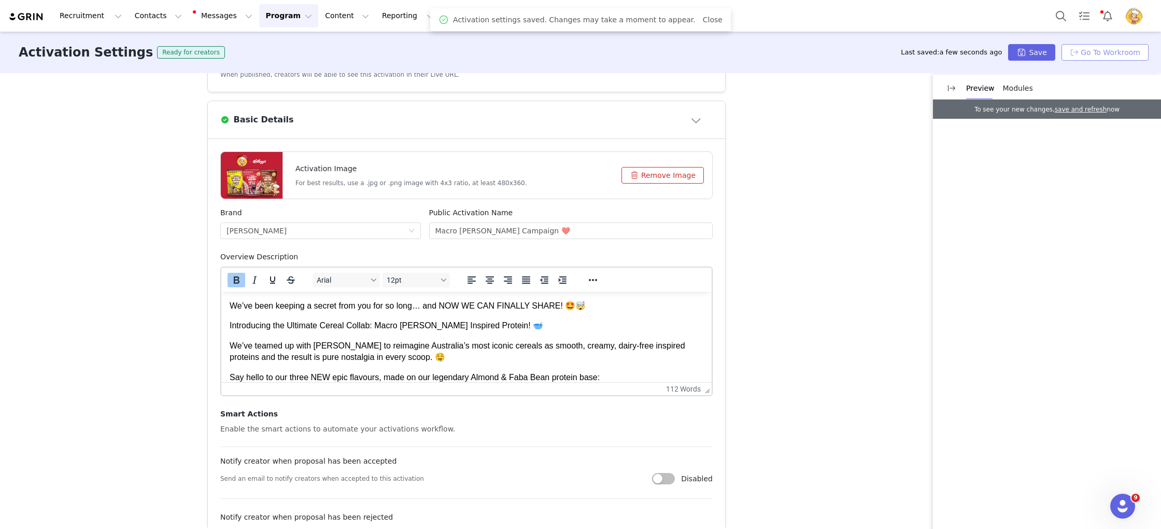
click at [1146, 53] on button "Go To Workroom" at bounding box center [1105, 52] width 87 height 17
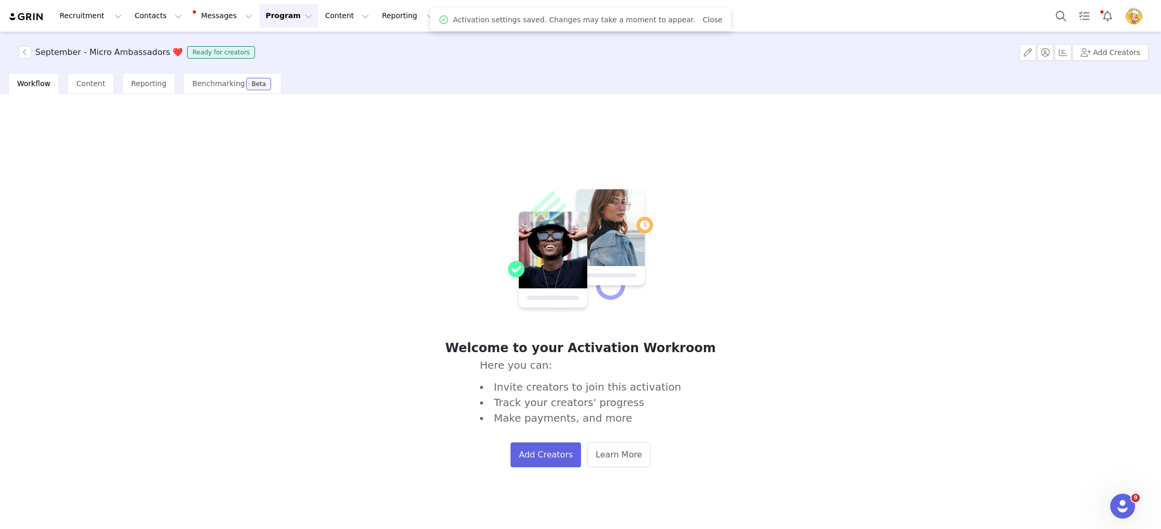
drag, startPoint x: 258, startPoint y: 14, endPoint x: 270, endPoint y: 43, distance: 30.9
click at [259, 14] on button "Program Program" at bounding box center [288, 15] width 59 height 23
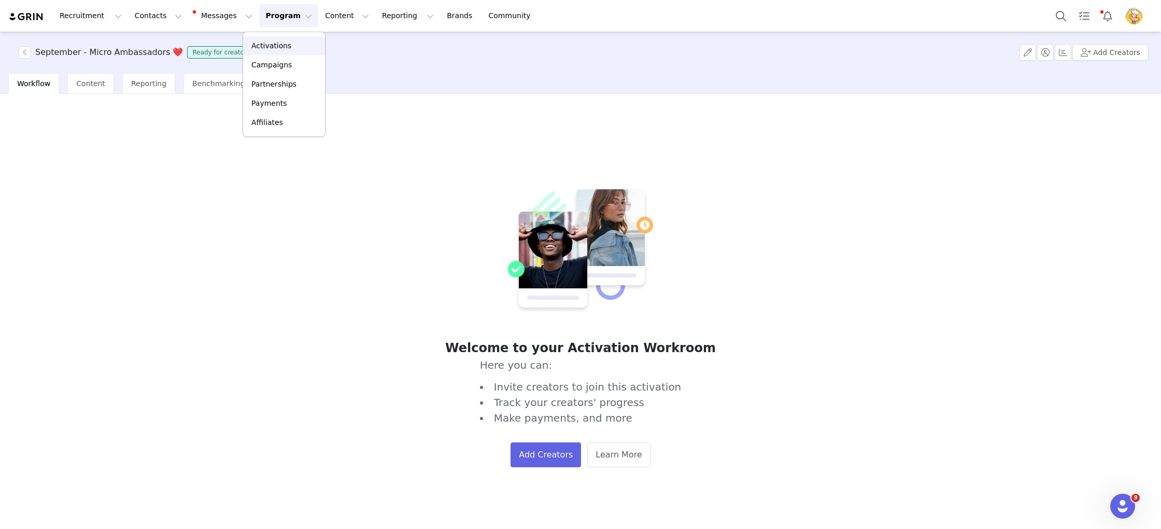
click at [271, 45] on p "Activations" at bounding box center [271, 45] width 40 height 11
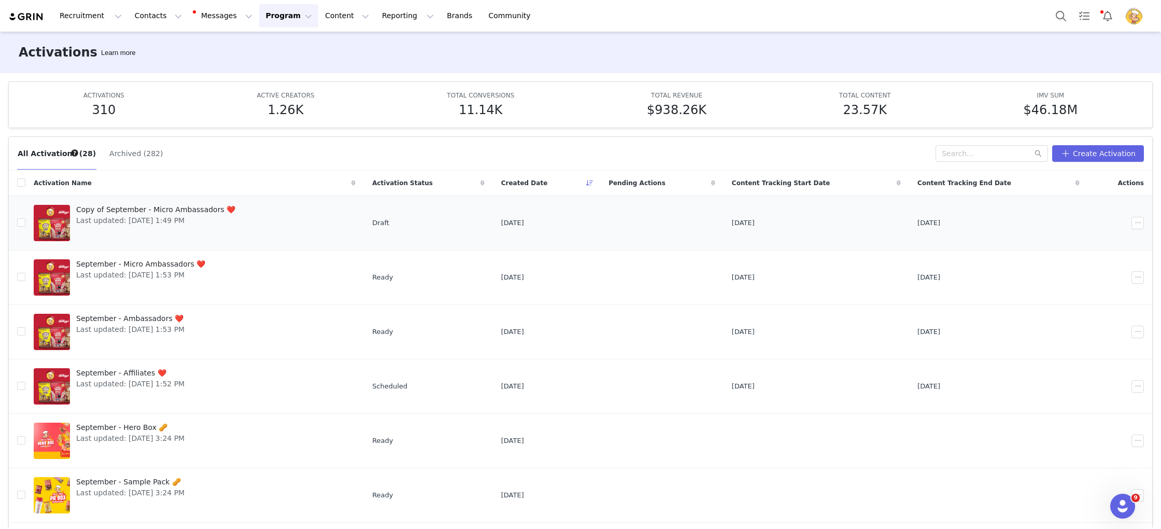
click at [177, 210] on span "Copy of September - Micro Ambassadors ❤️" at bounding box center [155, 209] width 159 height 11
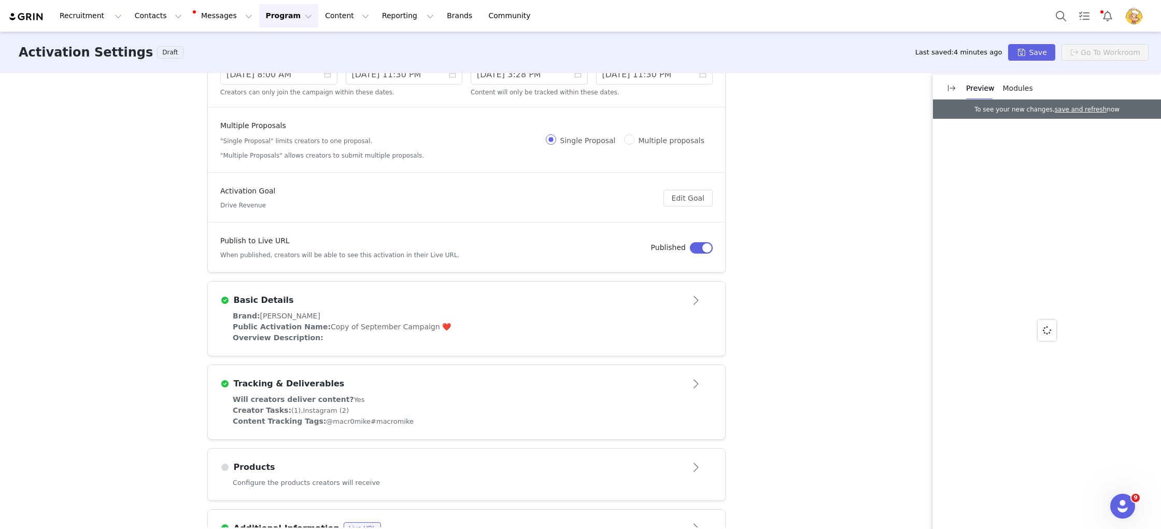
drag, startPoint x: 485, startPoint y: 295, endPoint x: 480, endPoint y: 294, distance: 5.4
click at [484, 295] on div "Basic Details" at bounding box center [449, 300] width 458 height 12
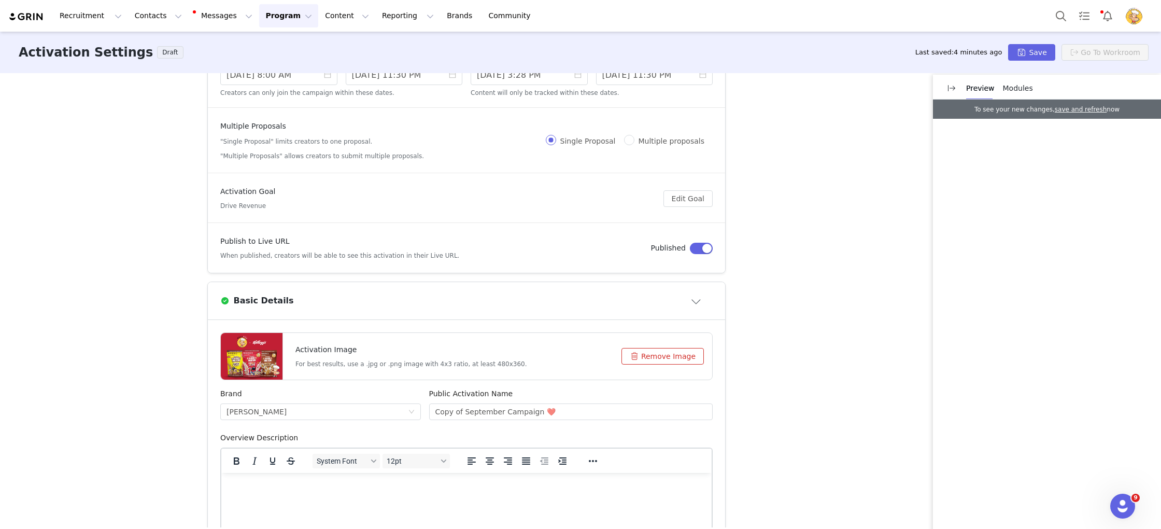
click at [576, 500] on html at bounding box center [466, 487] width 490 height 28
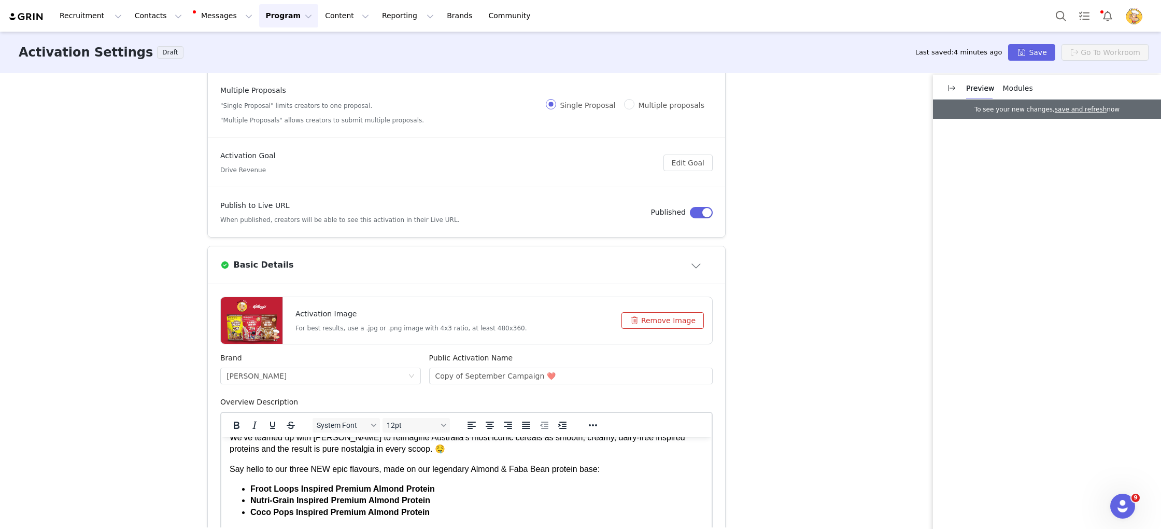
scroll to position [72, 0]
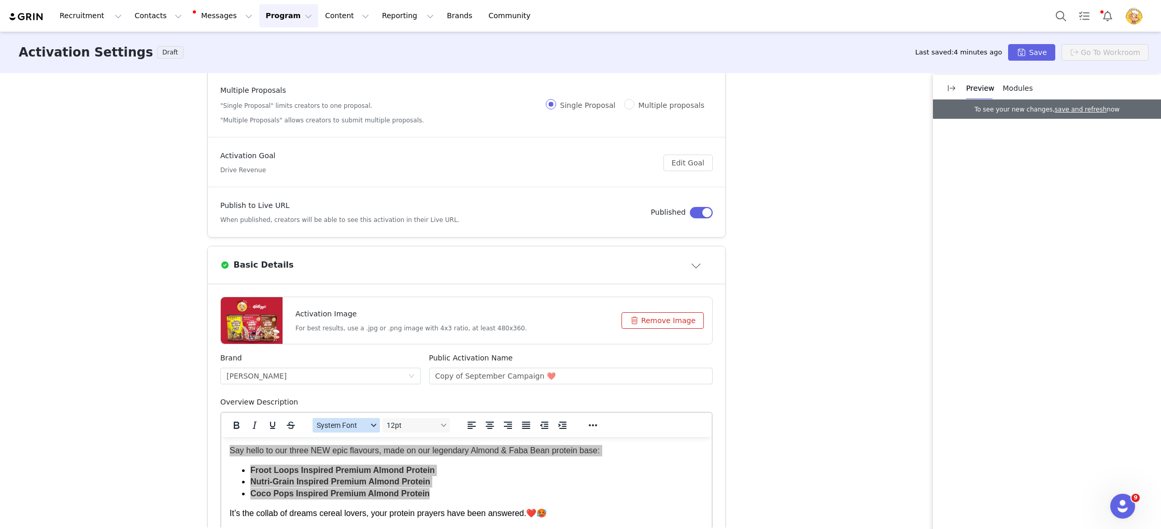
click at [343, 423] on span "System Font" at bounding box center [342, 425] width 51 height 8
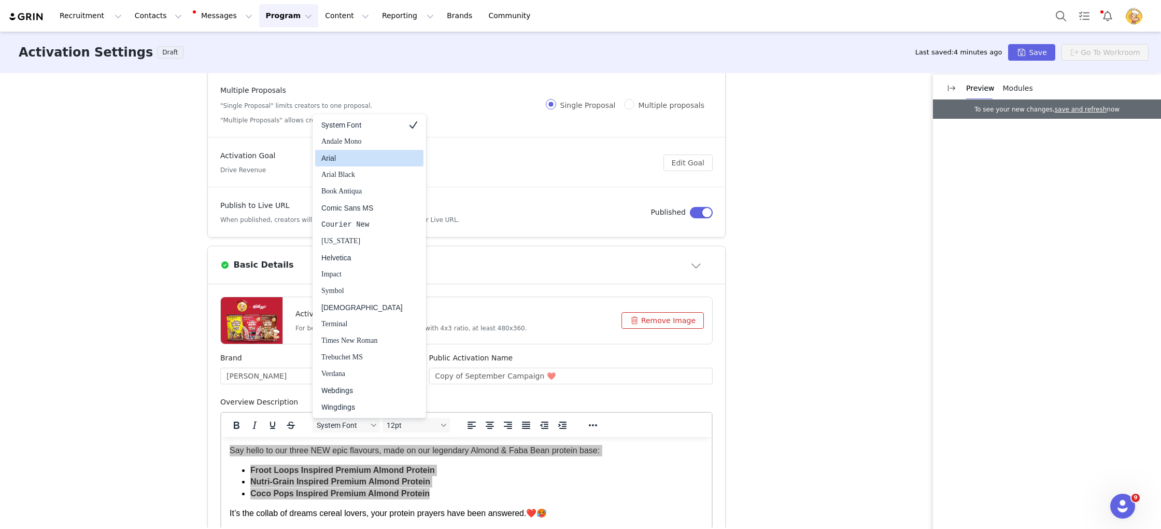
click at [347, 154] on div "Arial" at bounding box center [361, 158] width 81 height 12
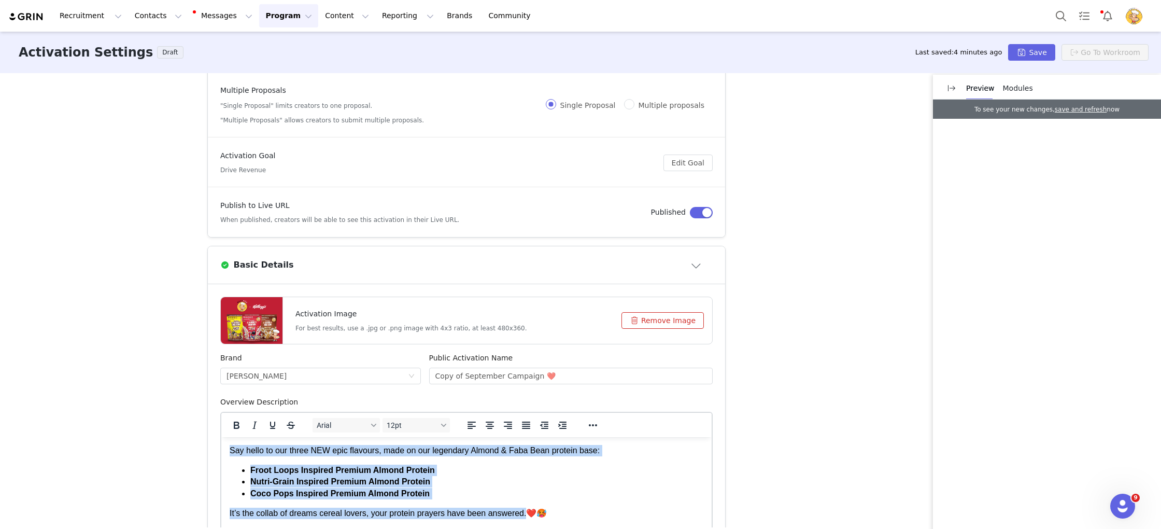
scroll to position [64, 0]
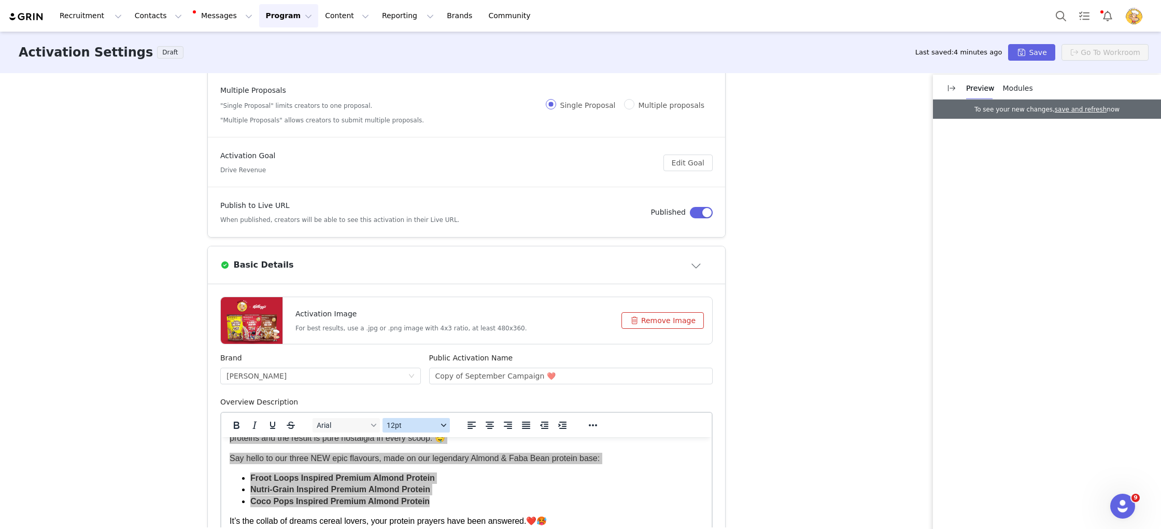
click at [426, 427] on span "12pt" at bounding box center [412, 425] width 51 height 8
click at [425, 337] on div "12pt" at bounding box center [429, 340] width 77 height 12
click at [544, 351] on form "Activation Image For best results, use a .jpg or .png image with 4x3 ratio, at …" at bounding box center [466, 499] width 492 height 404
click at [600, 377] on input "Copy of September Campaign ❤️" at bounding box center [571, 376] width 284 height 17
paste input "Macro Mike x Kellogg's"
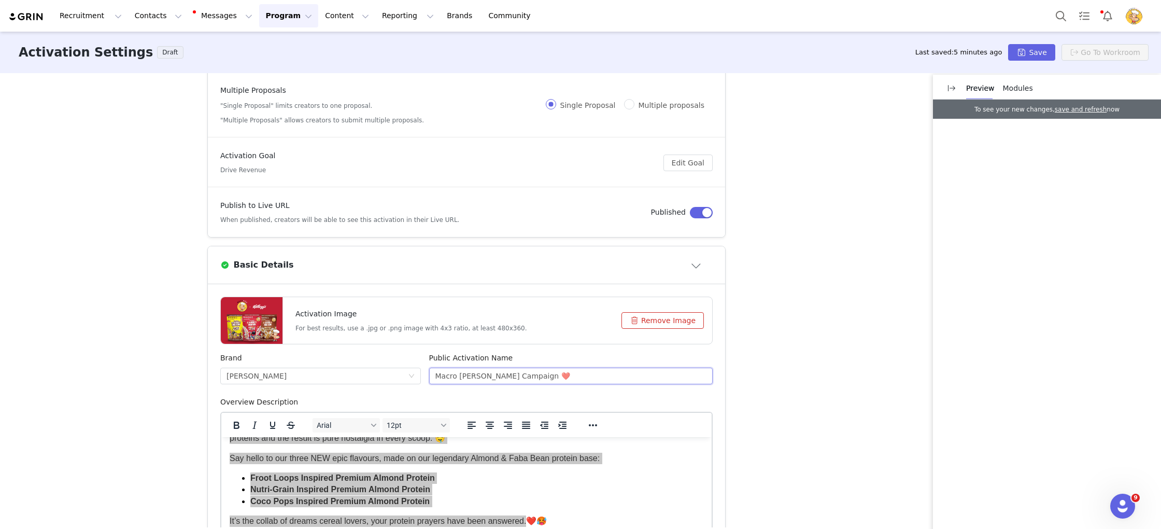
type input "Macro Mike x Kellogg's Campaign ❤️"
click at [730, 373] on div "Activation Type Scheduled activations allow you to set strict proposal and cont…" at bounding box center [580, 300] width 1161 height 454
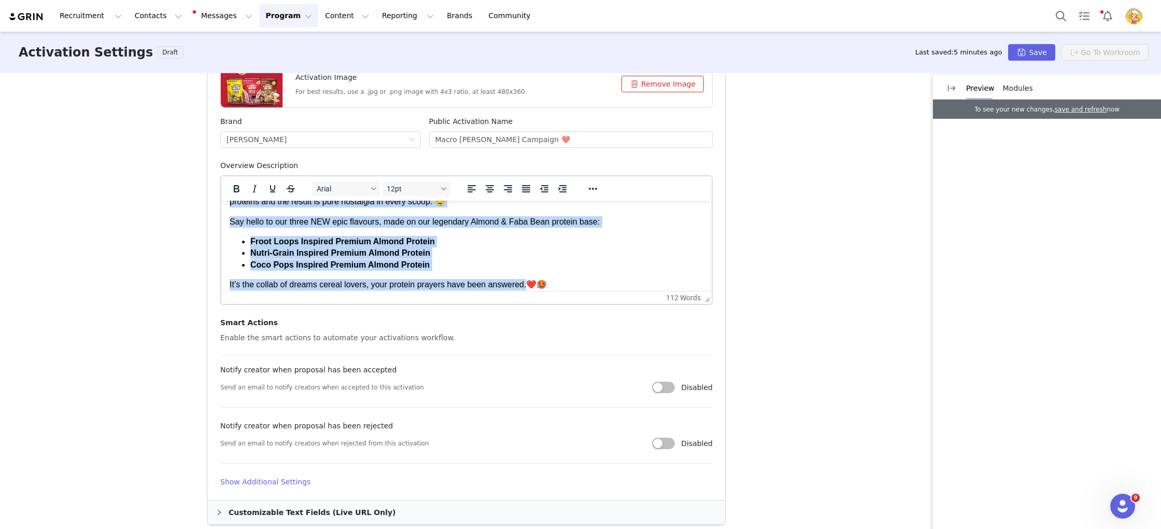
click at [561, 245] on li "Froot Loops Inspired Premium Almond Protein" at bounding box center [476, 241] width 453 height 11
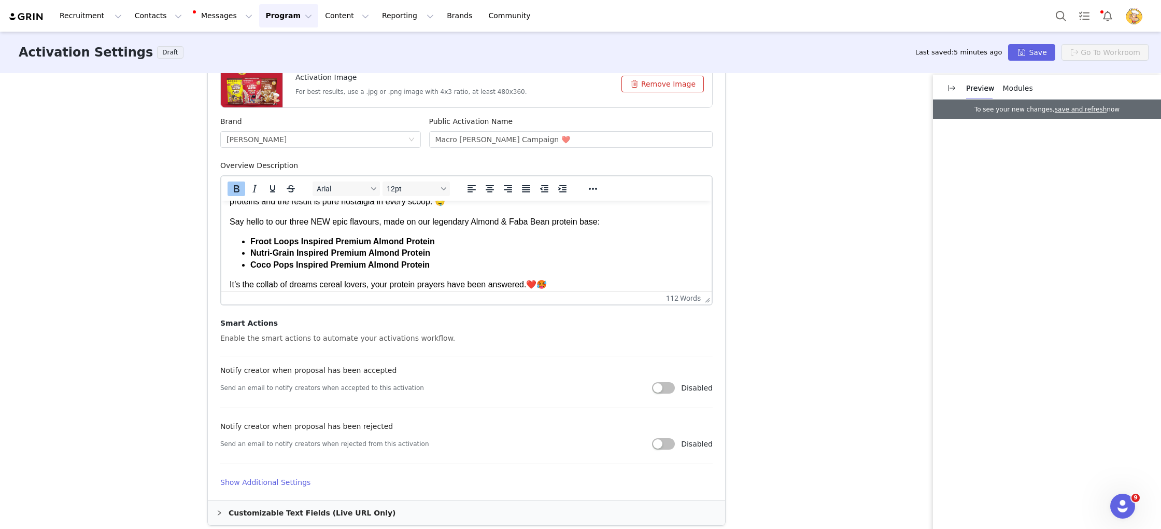
scroll to position [0, 0]
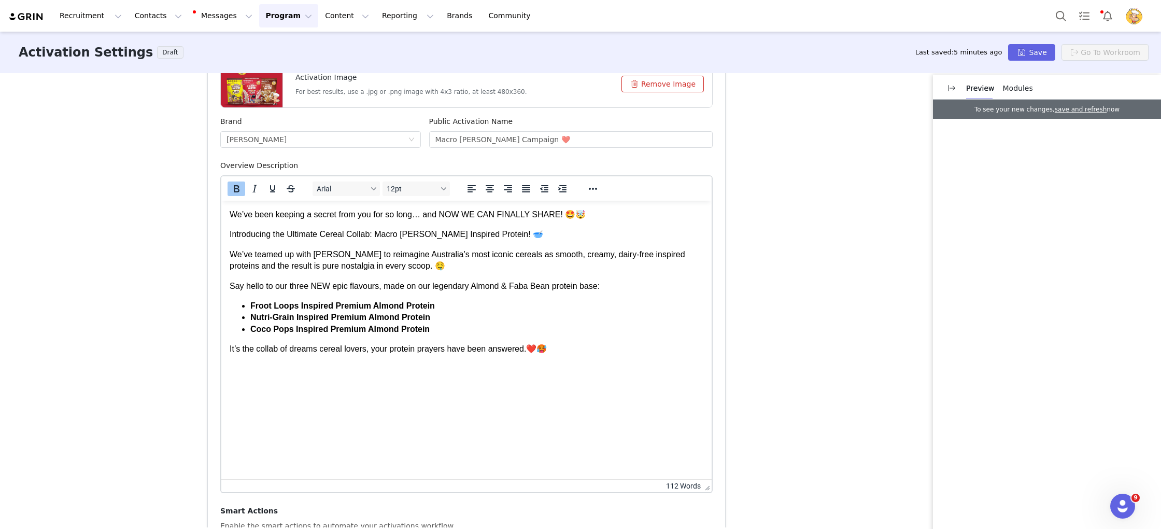
drag, startPoint x: 709, startPoint y: 298, endPoint x: 680, endPoint y: 502, distance: 205.7
drag, startPoint x: 633, startPoint y: 385, endPoint x: 969, endPoint y: 538, distance: 369.1
click at [633, 363] on html "We’ve been keeping a secret from you for so long… and NOW WE CAN FINALLY SHARE!…" at bounding box center [466, 282] width 490 height 163
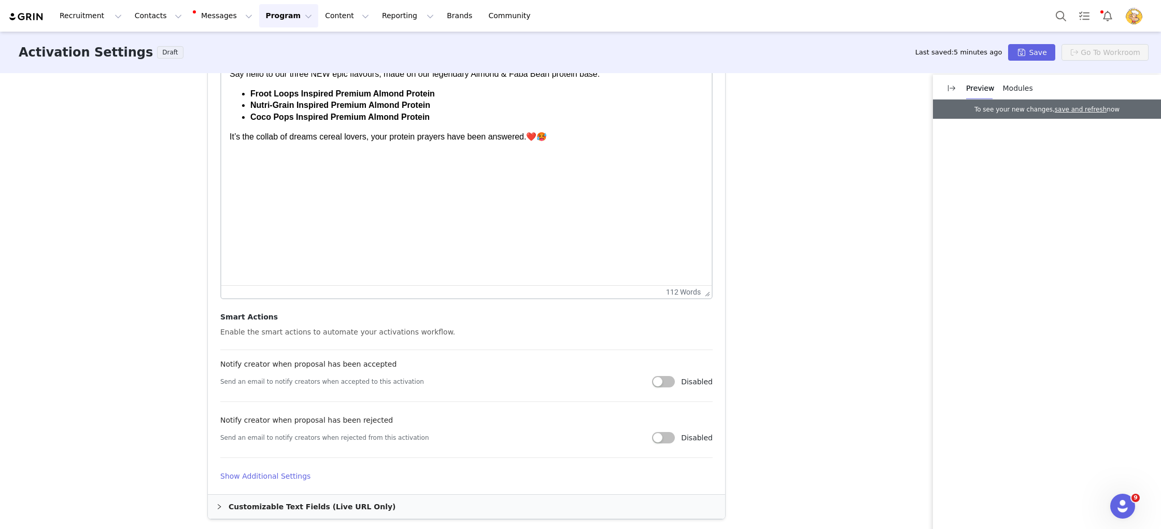
scroll to position [439, 0]
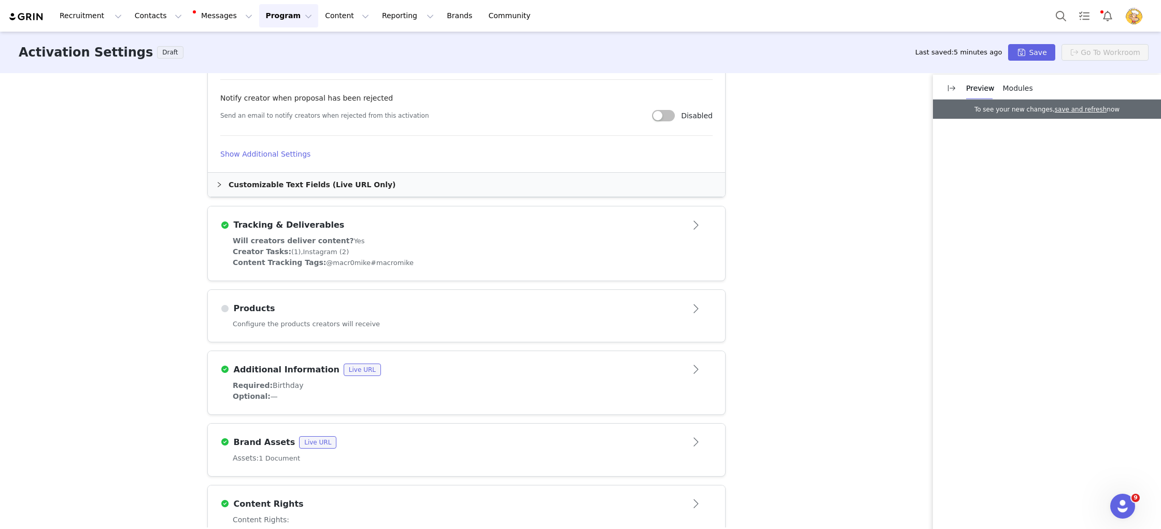
click at [483, 231] on div "Tracking & Deliverables" at bounding box center [466, 225] width 492 height 17
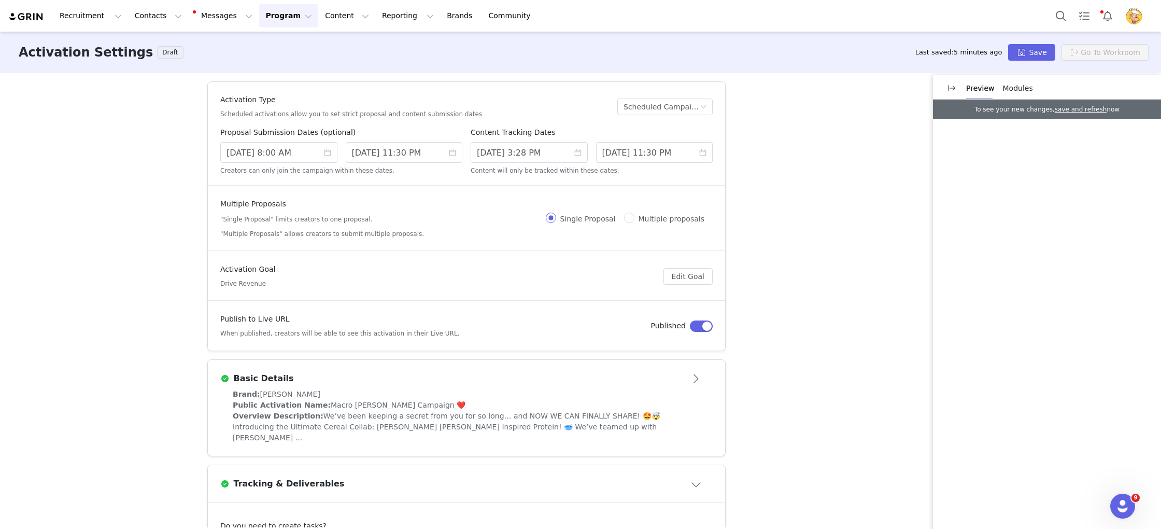
scroll to position [0, 0]
click at [613, 405] on div "Public Activation Name: Macro Mike x Kellogg's Campaign ❤️" at bounding box center [467, 404] width 468 height 11
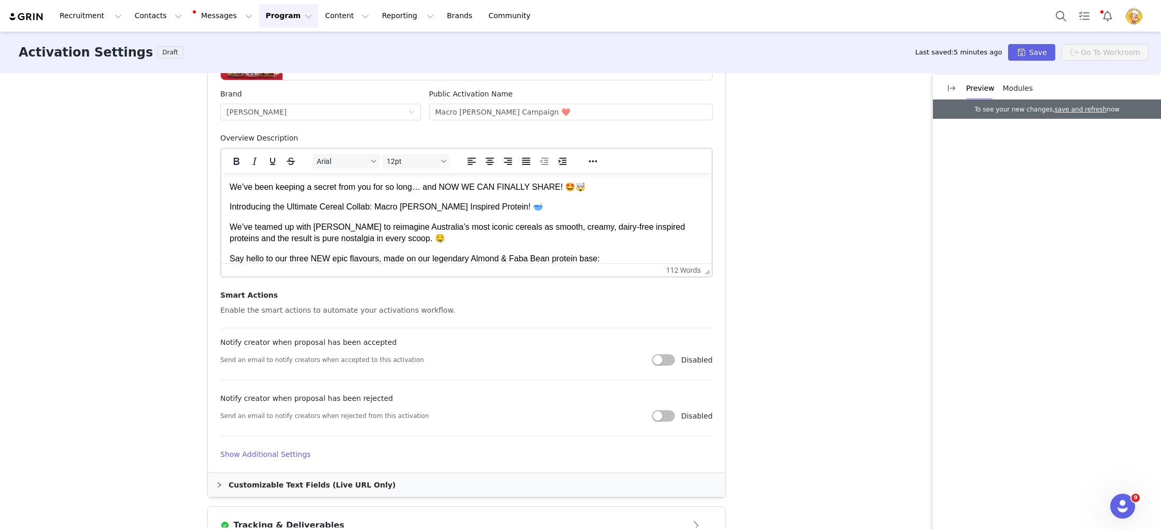
scroll to position [390, 0]
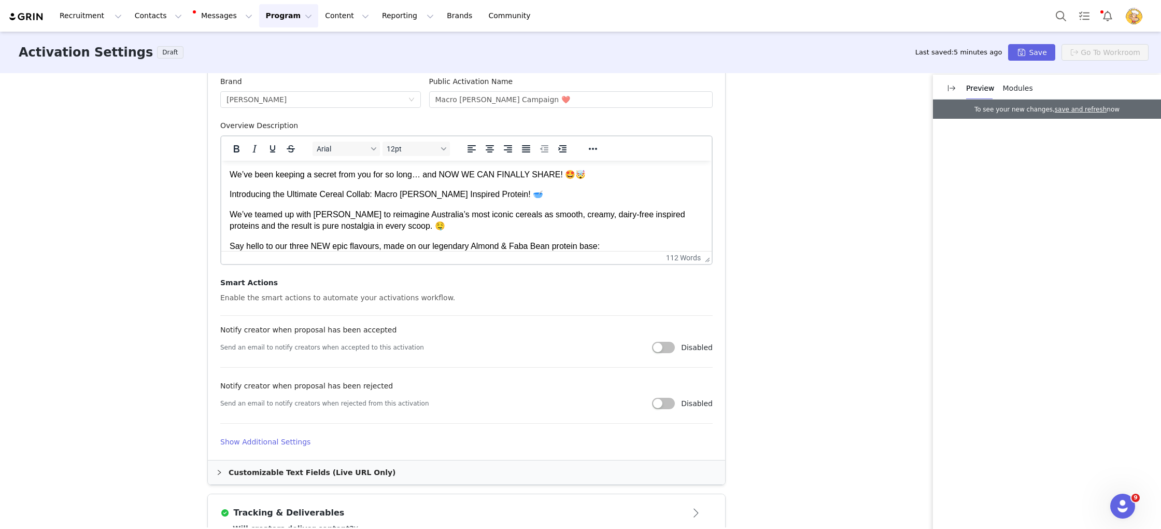
click at [284, 442] on h4 "Show Additional Settings" at bounding box center [466, 442] width 492 height 11
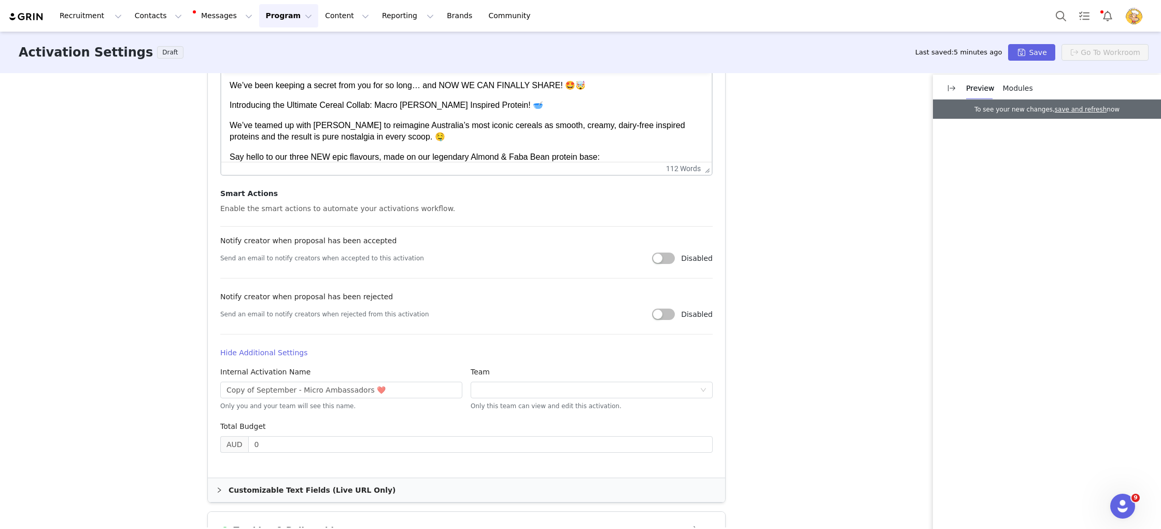
scroll to position [484, 0]
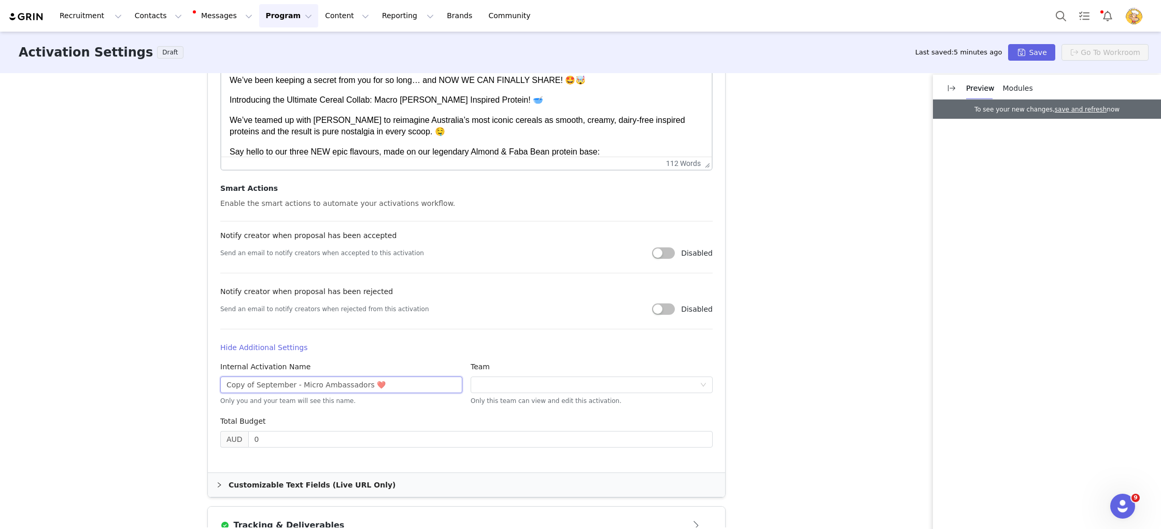
drag, startPoint x: 256, startPoint y: 386, endPoint x: 185, endPoint y: 381, distance: 71.2
click at [186, 381] on div "Activation Type Scheduled activations allow you to set strict proposal and cont…" at bounding box center [580, 300] width 1161 height 454
drag, startPoint x: 334, startPoint y: 384, endPoint x: 278, endPoint y: 385, distance: 56.0
click at [272, 384] on input "September - Micro Ambassadors ❤️" at bounding box center [341, 384] width 242 height 17
type input "September - Collaborators ❤️"
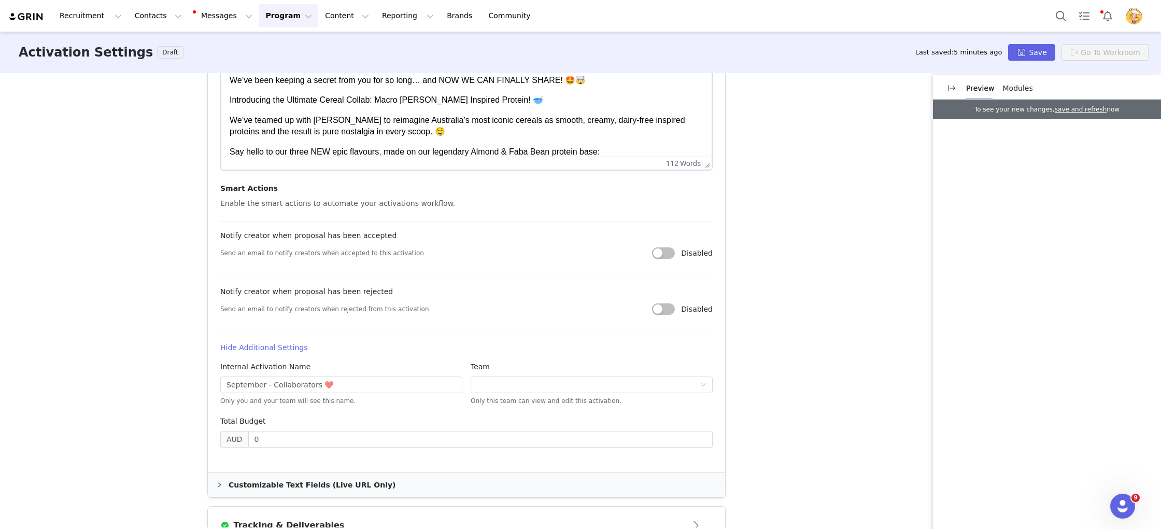
click at [722, 413] on article "Activation Image For best results, use a .jpg or .png image with 4x3 ratio, at …" at bounding box center [466, 192] width 517 height 559
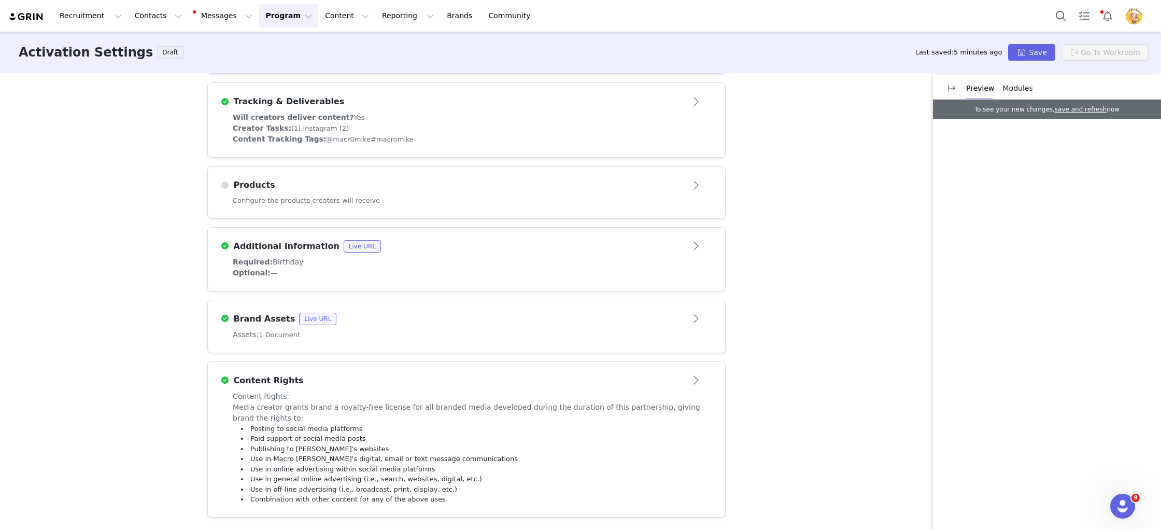
click at [414, 135] on div "Content Tracking Tags: @macr0mike #macromike" at bounding box center [467, 139] width 468 height 11
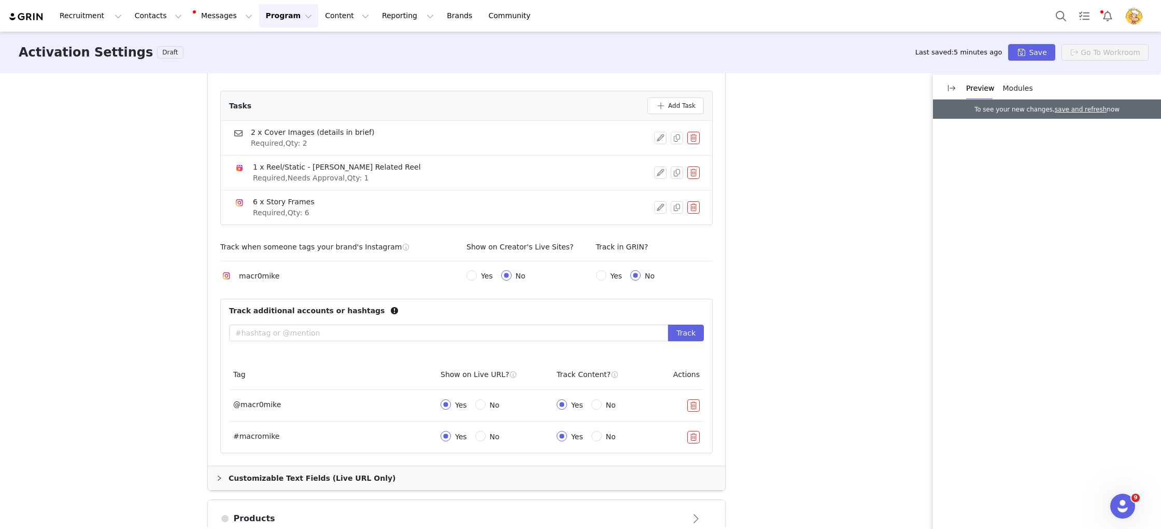
scroll to position [385, 0]
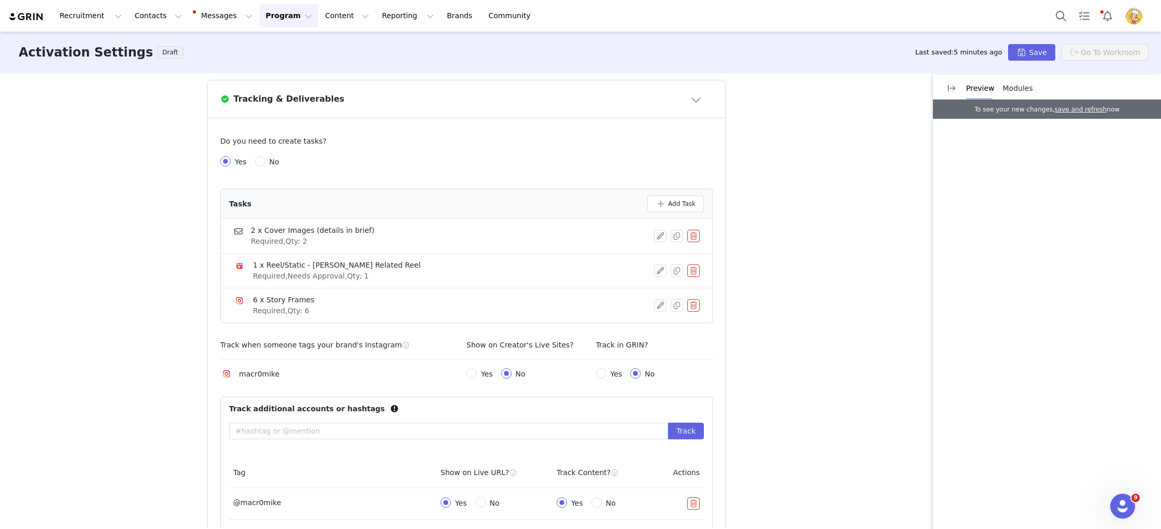
click at [693, 230] on button "button" at bounding box center [693, 236] width 12 height 12
click at [648, 245] on button "Delete" at bounding box center [656, 253] width 40 height 17
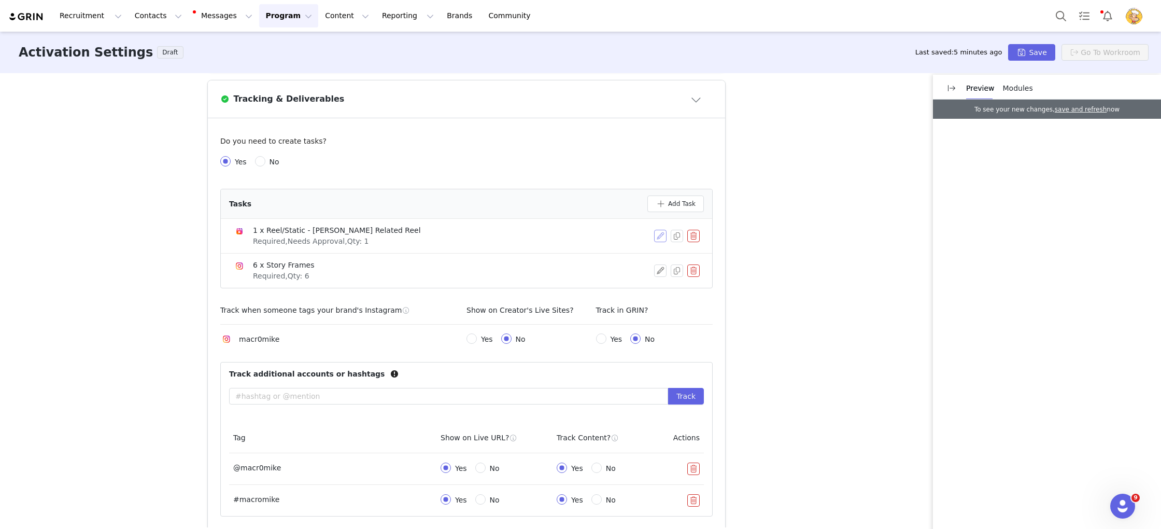
click at [660, 230] on button "button" at bounding box center [660, 236] width 12 height 12
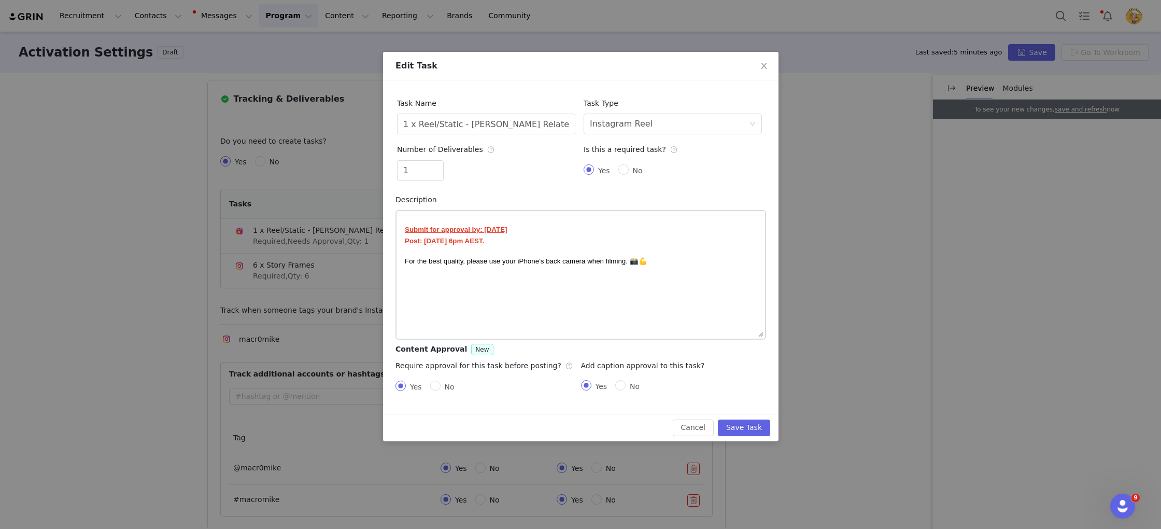
scroll to position [0, 0]
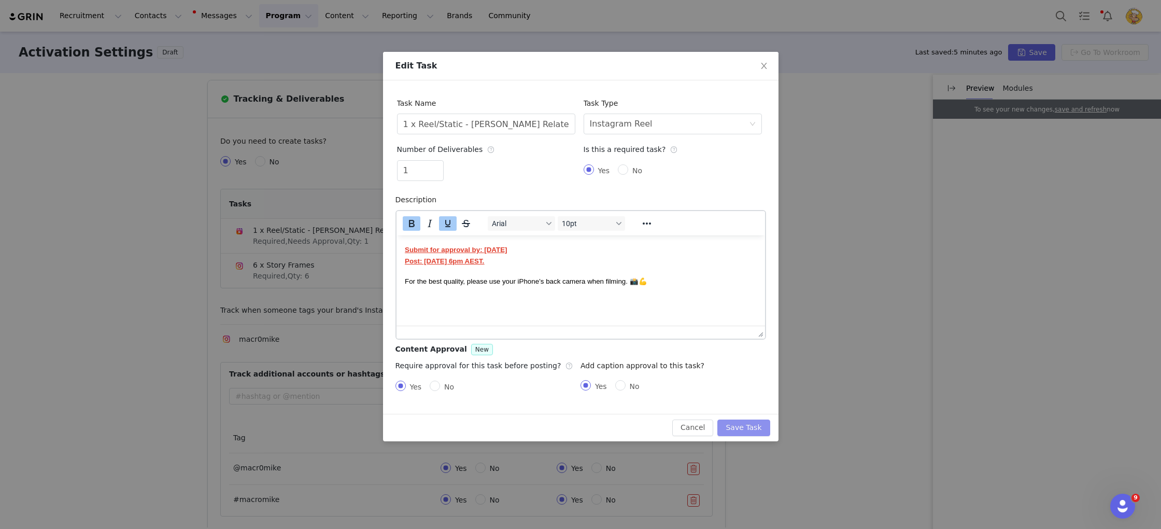
click at [751, 431] on button "Save Task" at bounding box center [743, 427] width 52 height 17
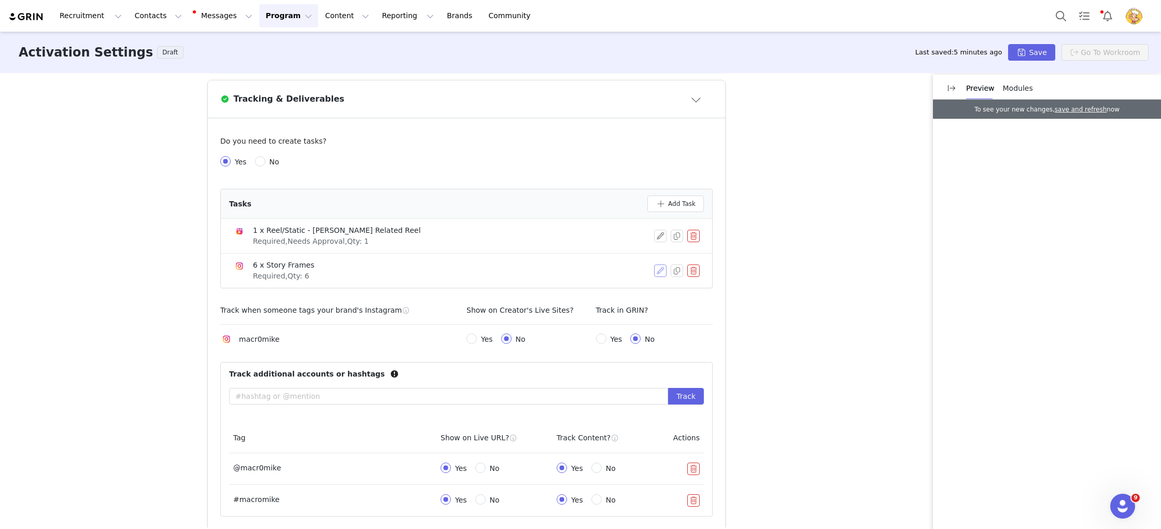
click at [664, 264] on button "button" at bounding box center [660, 270] width 12 height 12
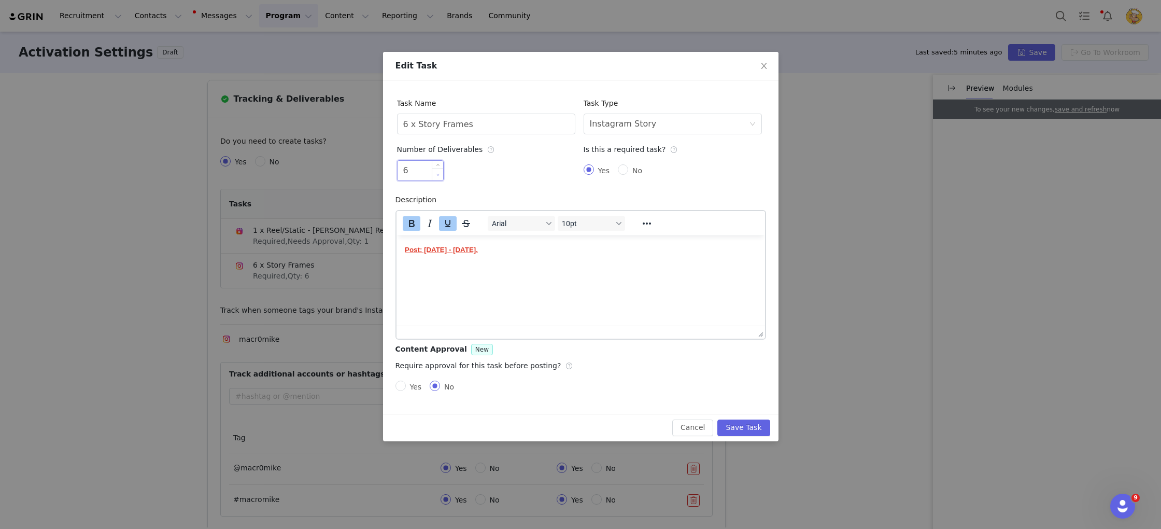
click at [442, 178] on span "Decrease Value" at bounding box center [437, 174] width 11 height 12
click at [439, 177] on span "Decrease Value" at bounding box center [437, 174] width 11 height 12
drag, startPoint x: 407, startPoint y: 121, endPoint x: 402, endPoint y: 121, distance: 5.2
click at [402, 121] on input "6 x Story Frames" at bounding box center [486, 124] width 178 height 21
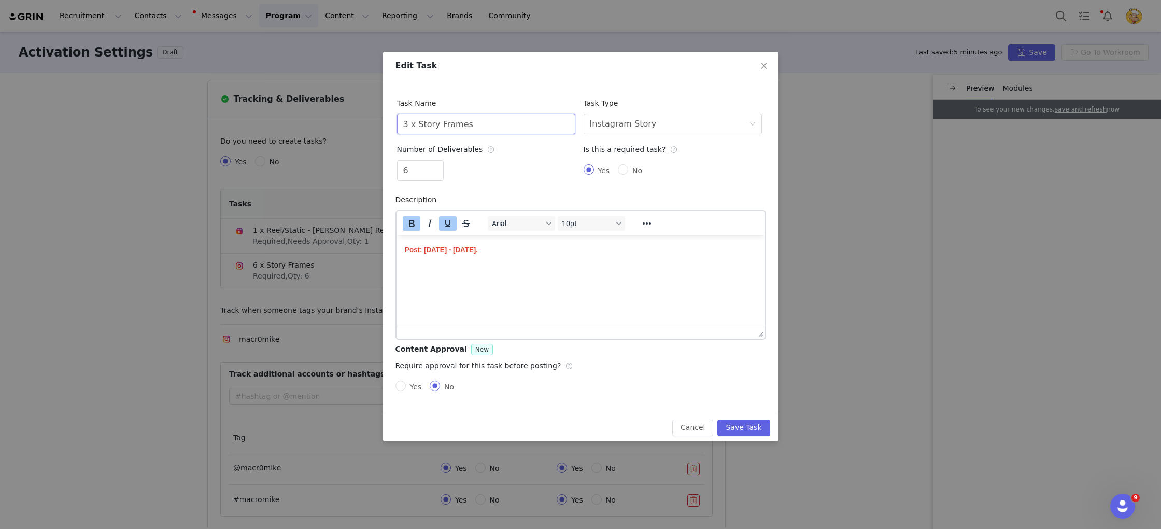
type input "3 x Story Frames"
click at [561, 179] on div "6" at bounding box center [486, 172] width 178 height 25
click at [745, 426] on button "Save Task" at bounding box center [743, 427] width 52 height 17
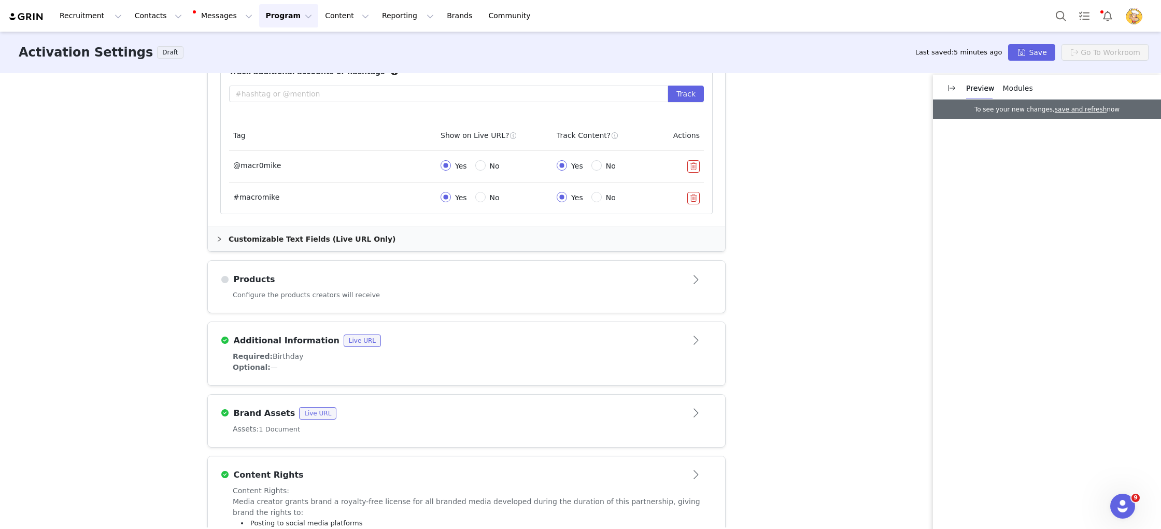
scroll to position [705, 0]
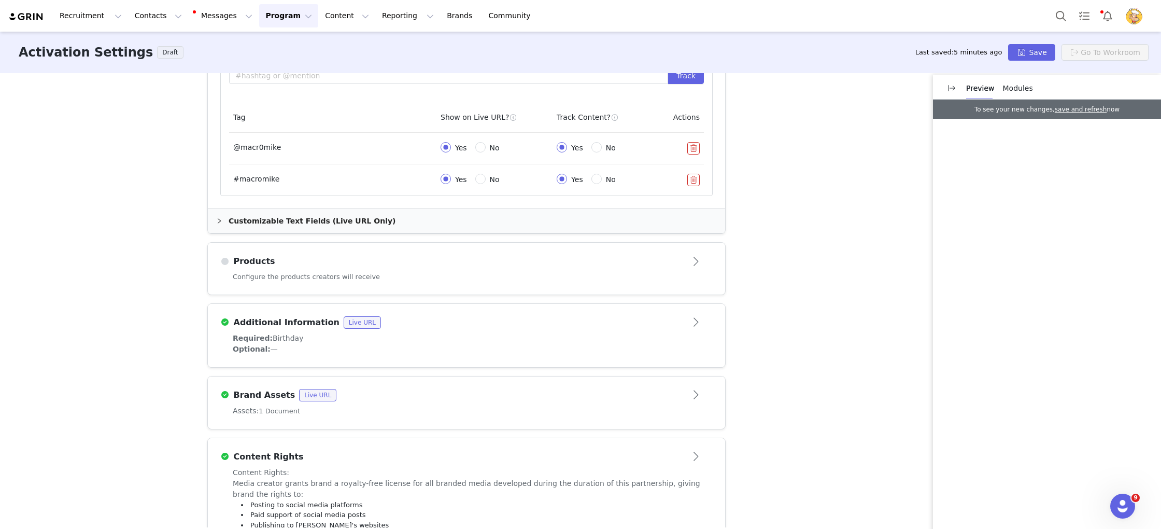
click at [539, 272] on div "Configure the products creators will receive" at bounding box center [466, 283] width 517 height 23
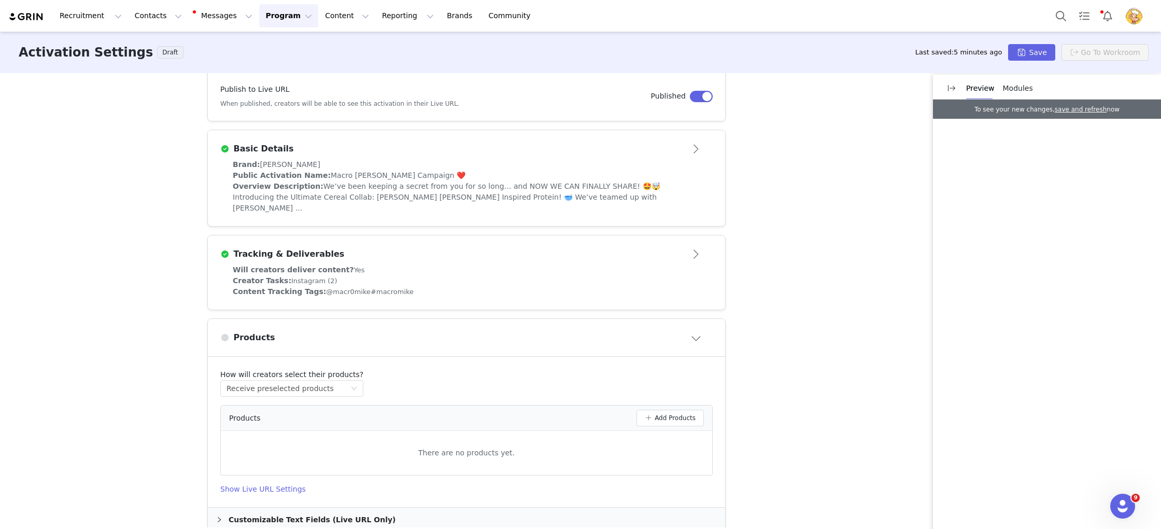
scroll to position [184, 0]
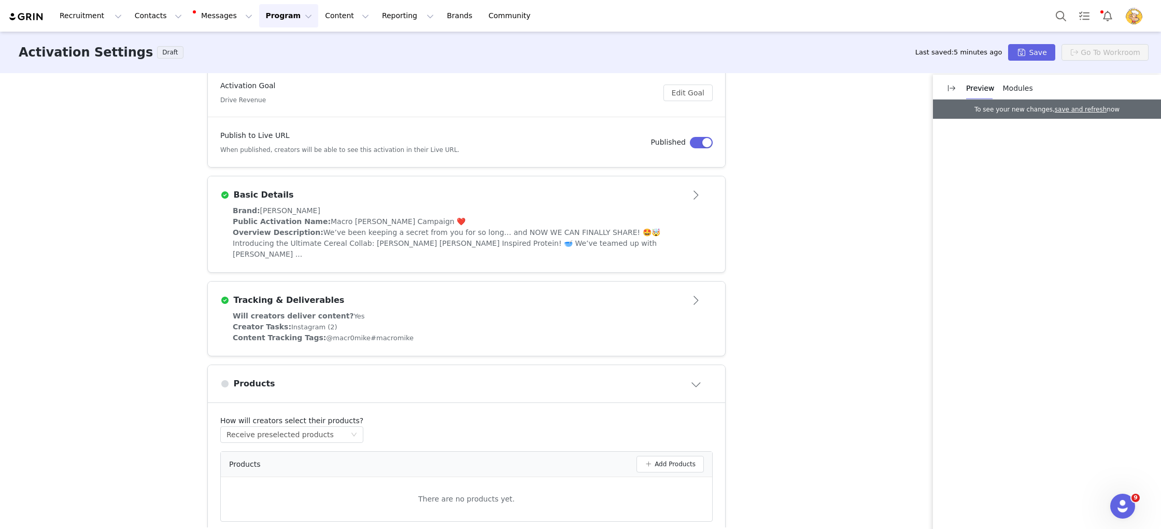
click at [556, 231] on span "We’ve been keeping a secret from you for so long… and NOW WE CAN FINALLY SHARE!…" at bounding box center [447, 243] width 428 height 30
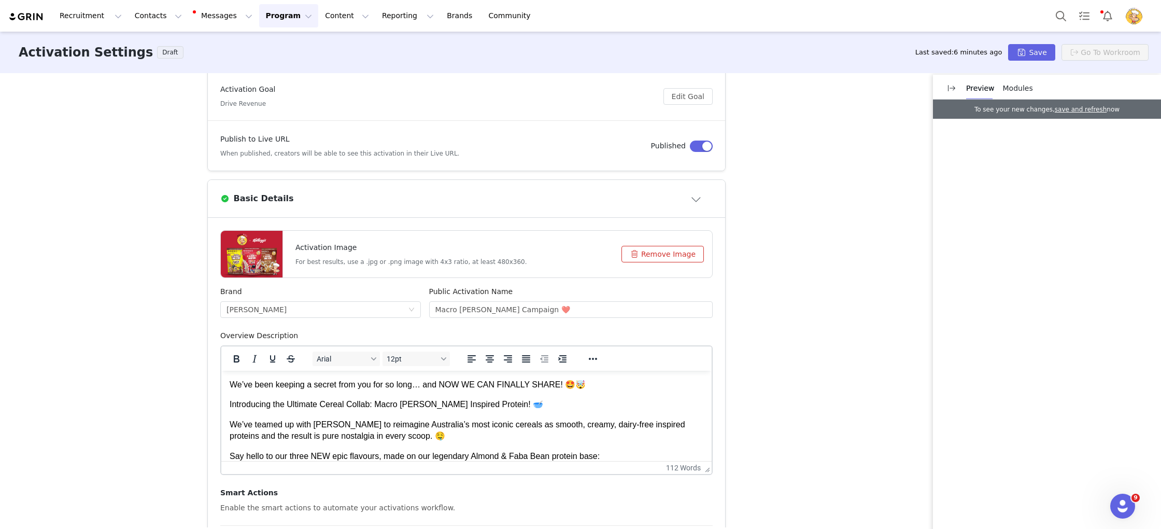
scroll to position [163, 0]
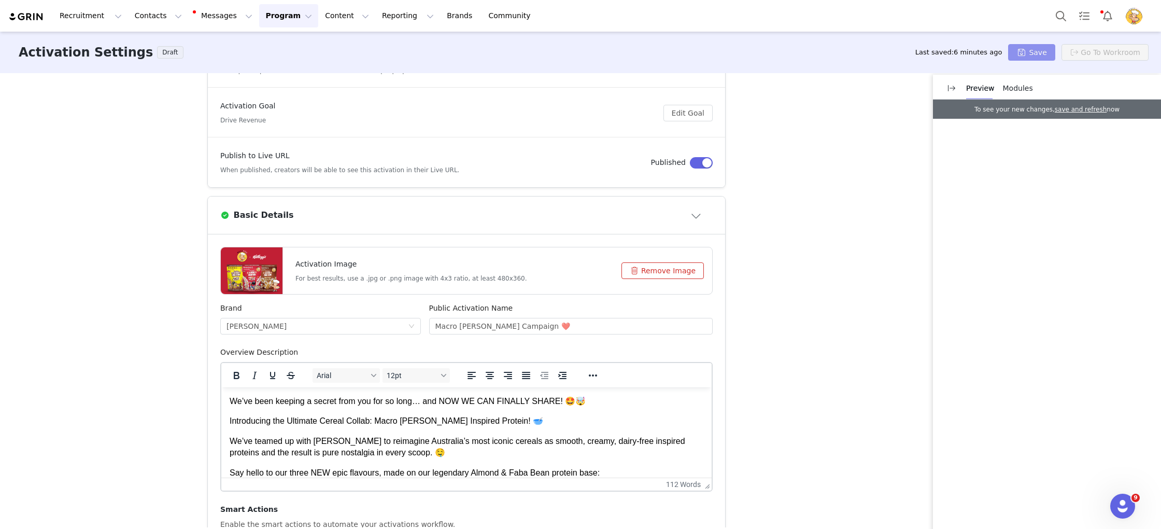
click at [1040, 50] on button "Save" at bounding box center [1031, 52] width 47 height 17
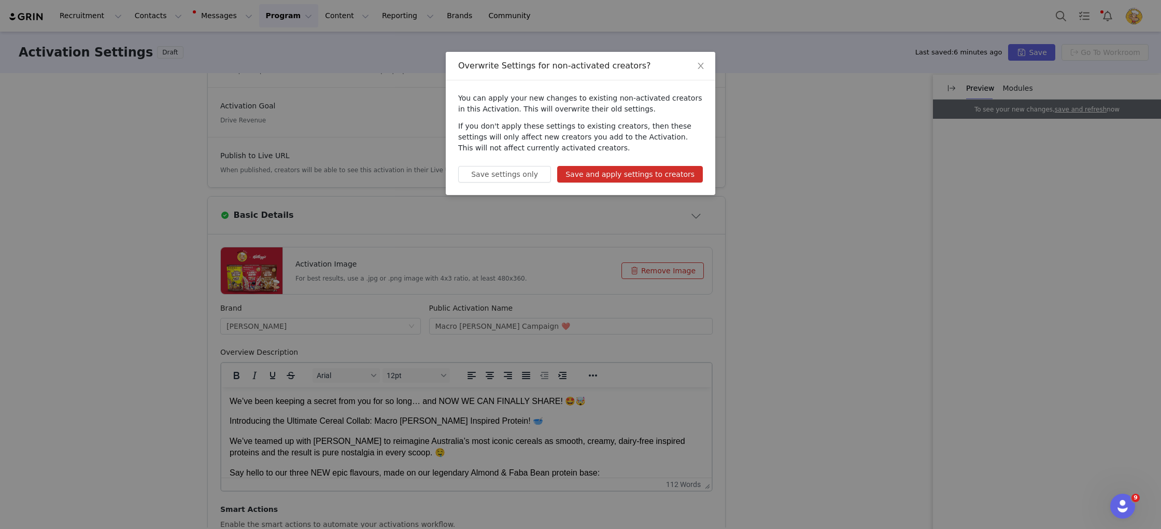
click at [655, 174] on button "Save and apply settings to creators" at bounding box center [630, 174] width 146 height 17
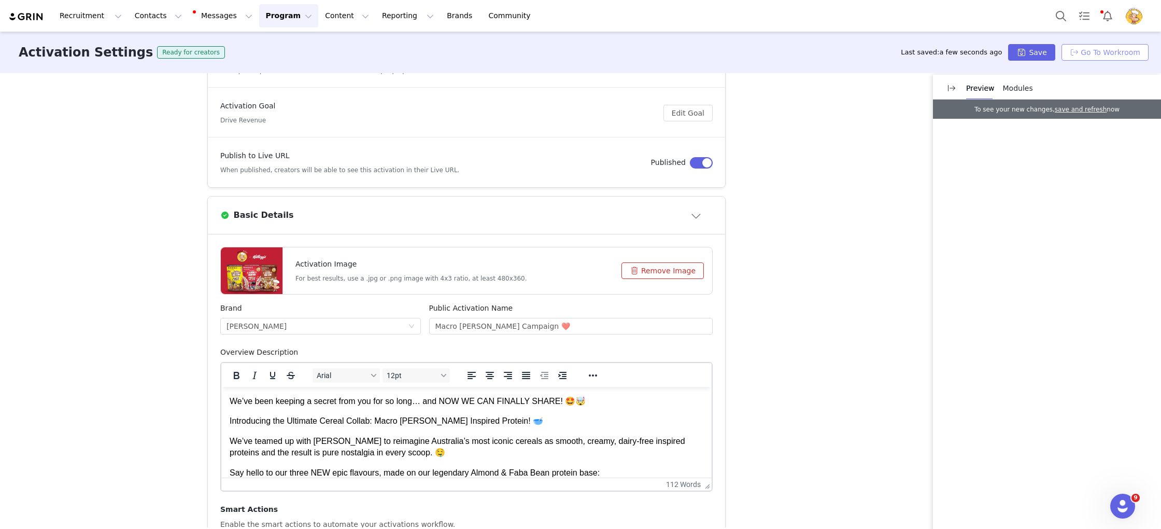
click at [1143, 46] on button "Go To Workroom" at bounding box center [1105, 52] width 87 height 17
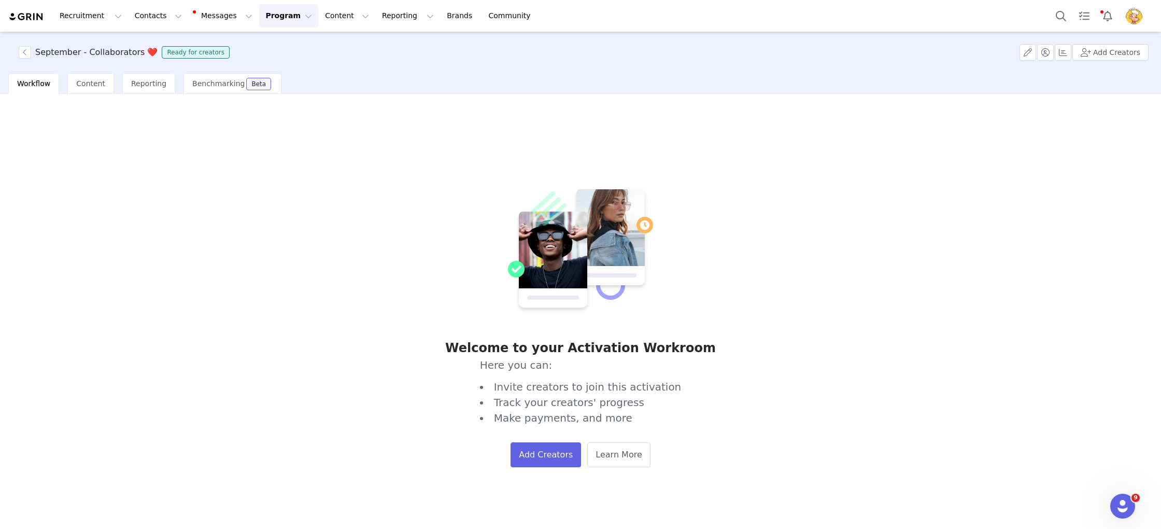
click at [276, 22] on button "Program Program" at bounding box center [288, 15] width 59 height 23
click at [284, 46] on p "Activations" at bounding box center [271, 45] width 40 height 11
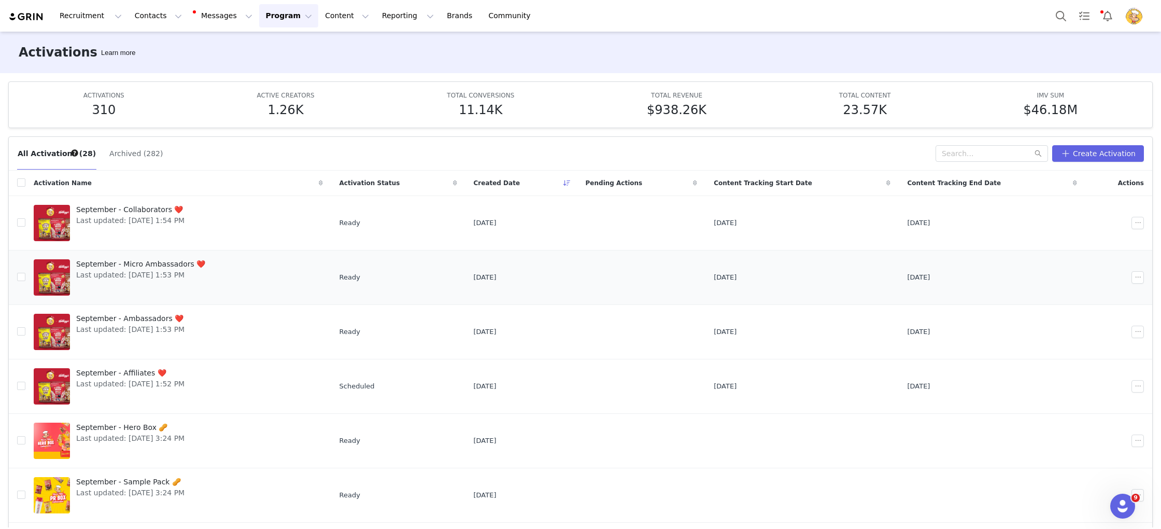
click at [181, 264] on span "September - Micro Ambassadors ❤️" at bounding box center [140, 264] width 129 height 11
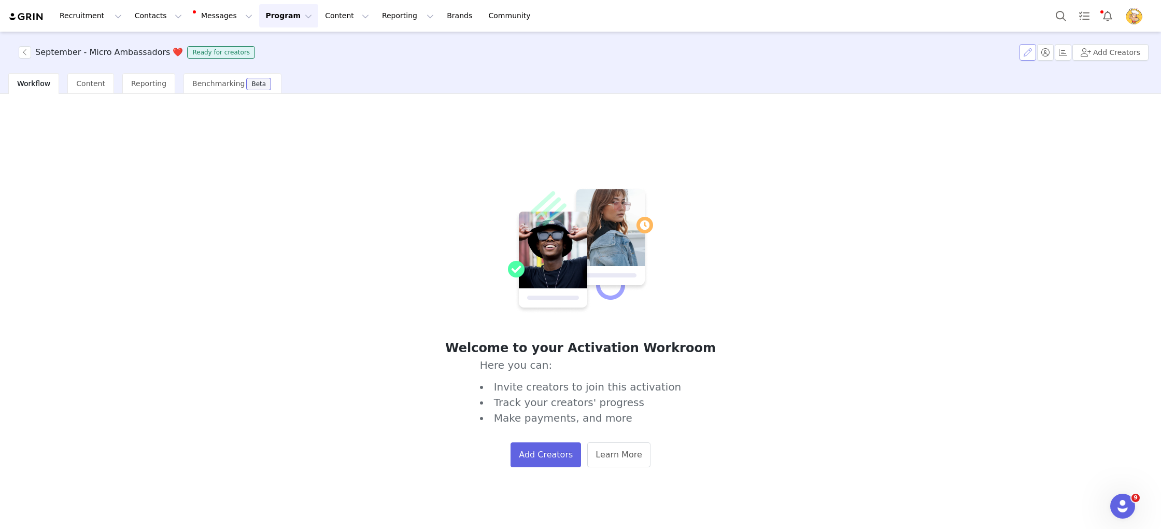
click at [1030, 54] on button "button" at bounding box center [1028, 52] width 17 height 17
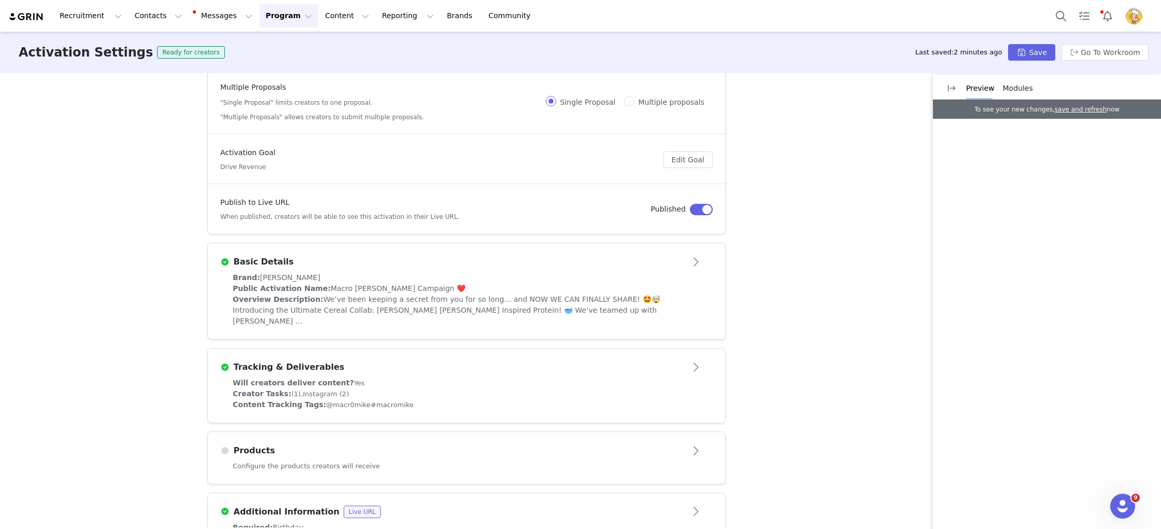
scroll to position [117, 0]
click at [471, 388] on div "Creator Tasks: (1), Instagram (2)" at bounding box center [467, 393] width 468 height 11
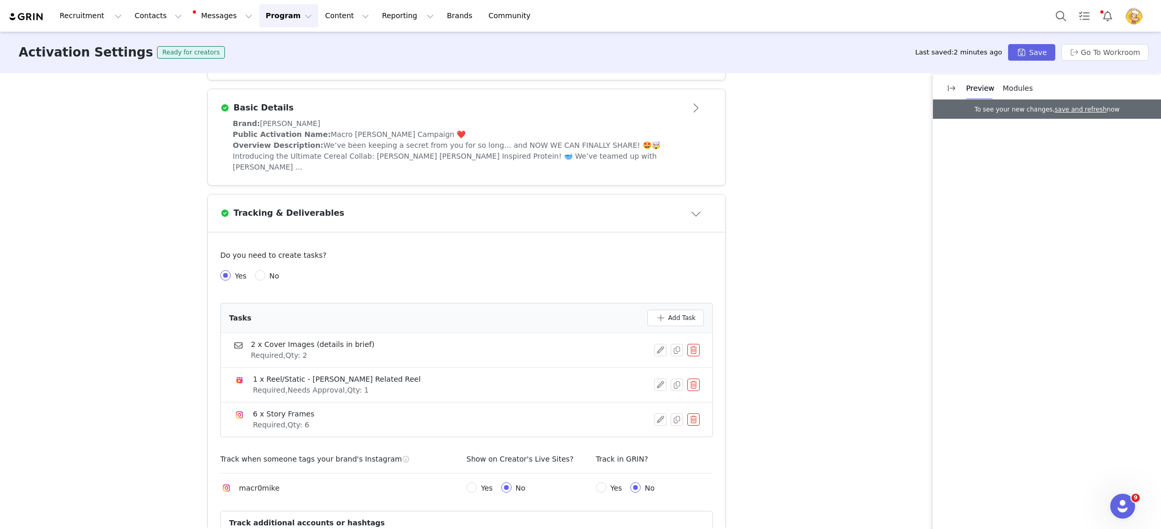
scroll to position [301, 0]
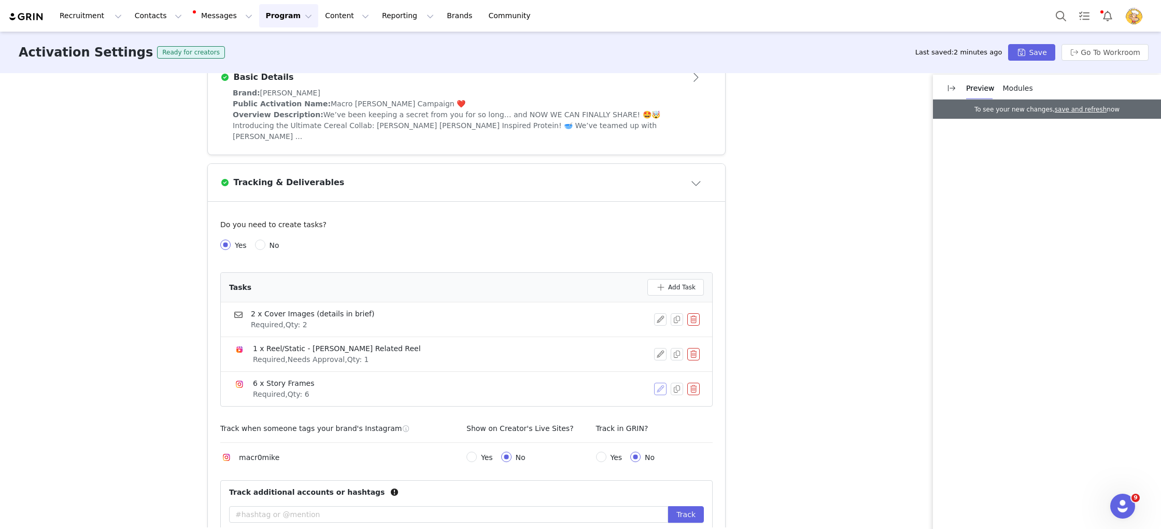
click at [659, 383] on button "button" at bounding box center [660, 389] width 12 height 12
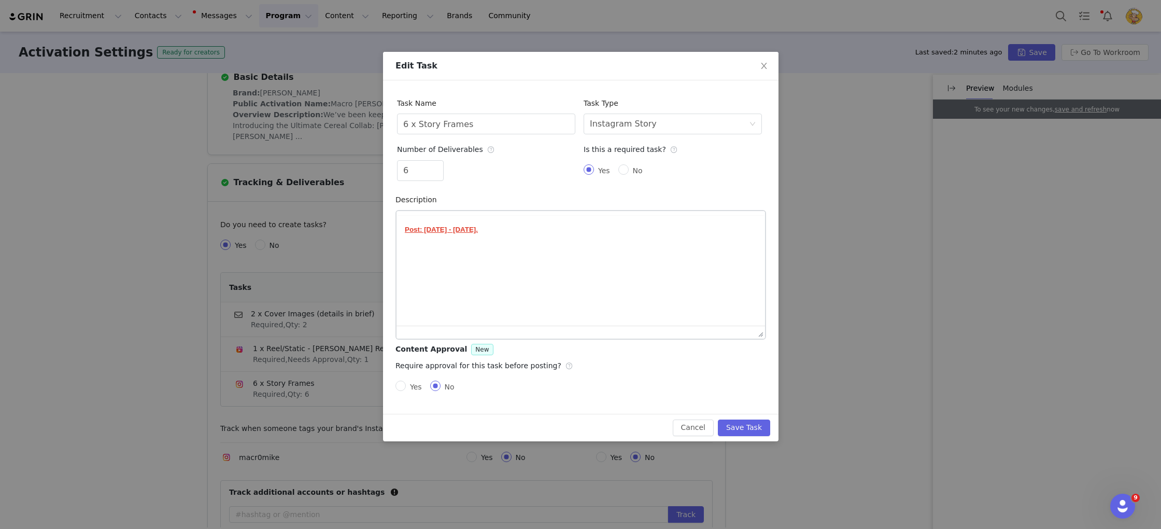
scroll to position [0, 0]
click at [441, 174] on span "Decrease Value" at bounding box center [437, 174] width 11 height 12
drag, startPoint x: 407, startPoint y: 122, endPoint x: 397, endPoint y: 122, distance: 10.9
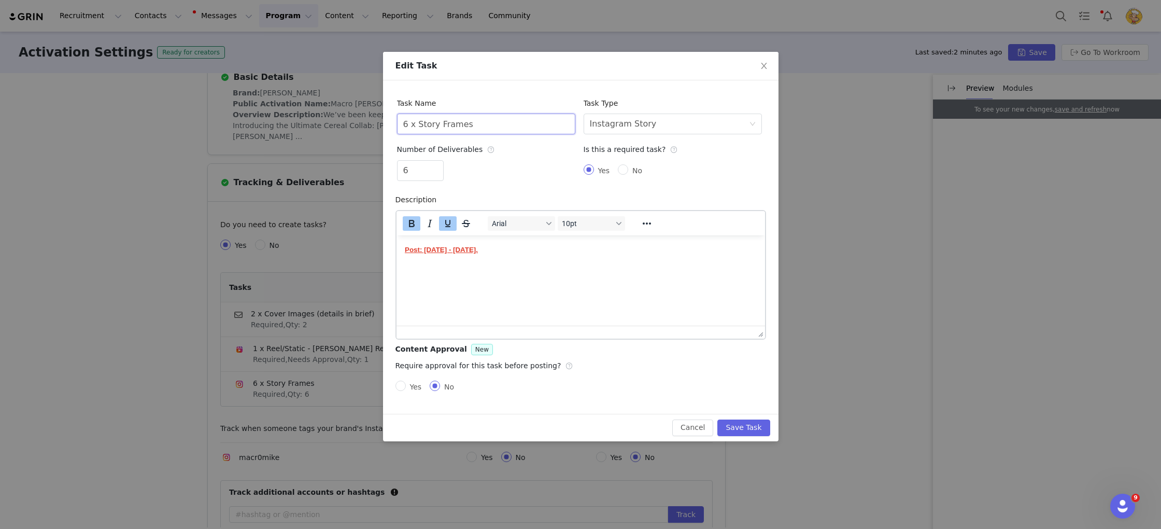
click at [397, 122] on input "6 x Story Frames" at bounding box center [486, 124] width 178 height 21
type input "3 x Story Frames"
click at [758, 429] on button "Save Task" at bounding box center [743, 427] width 52 height 17
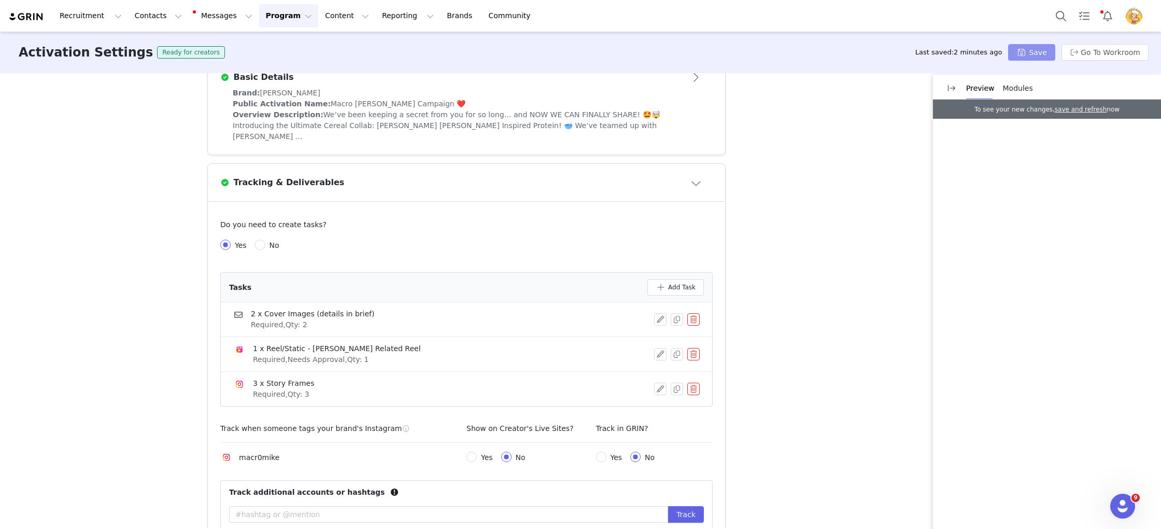
click at [1037, 53] on button "Save" at bounding box center [1031, 52] width 47 height 17
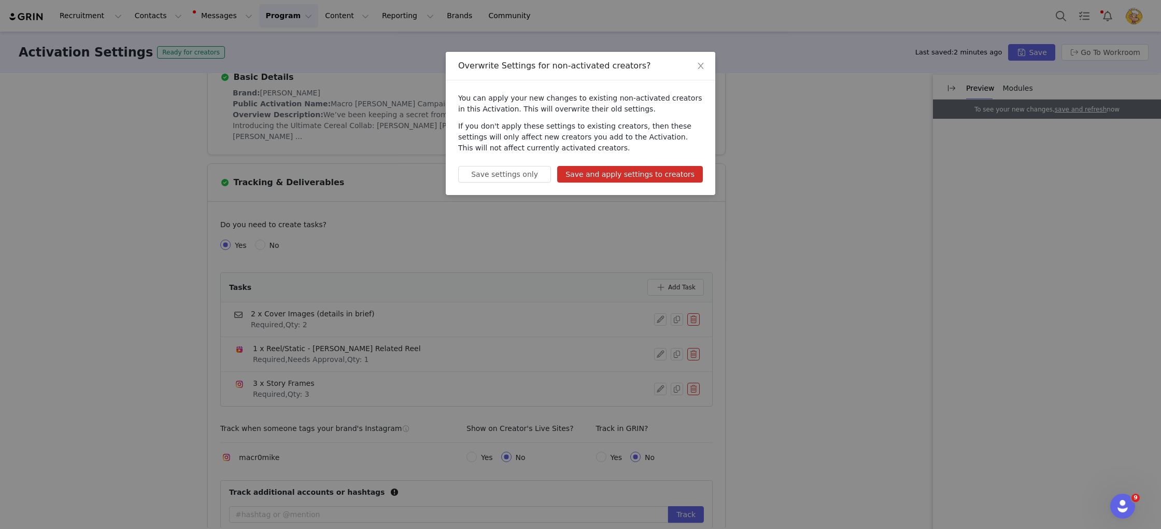
click at [682, 171] on button "Save and apply settings to creators" at bounding box center [630, 174] width 146 height 17
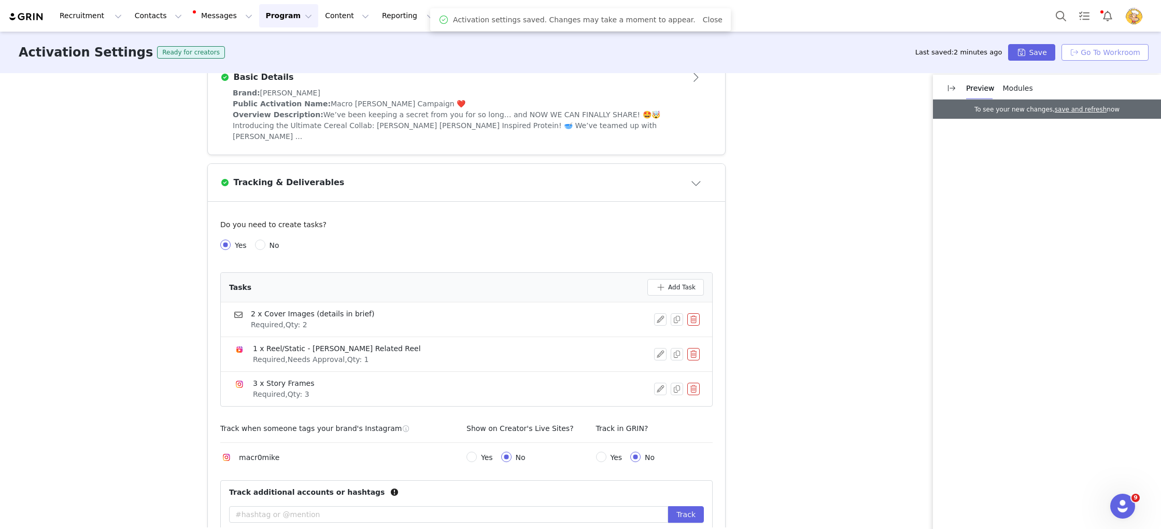
click at [1110, 56] on button "Go To Workroom" at bounding box center [1105, 52] width 87 height 17
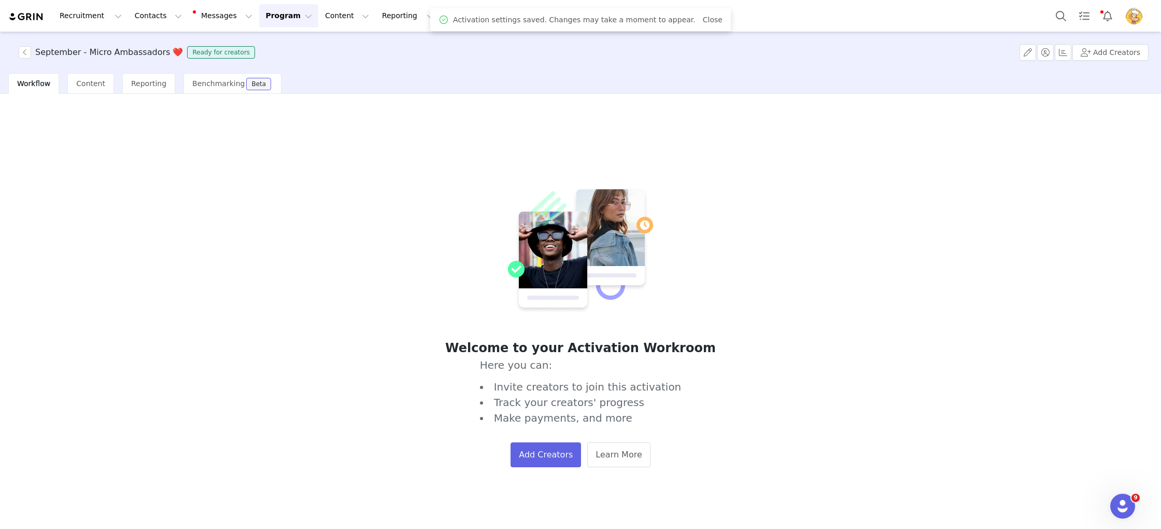
drag, startPoint x: 294, startPoint y: 12, endPoint x: 286, endPoint y: 26, distance: 16.5
click at [293, 12] on button "Program Program" at bounding box center [288, 15] width 59 height 23
click at [280, 47] on p "Activations" at bounding box center [271, 45] width 40 height 11
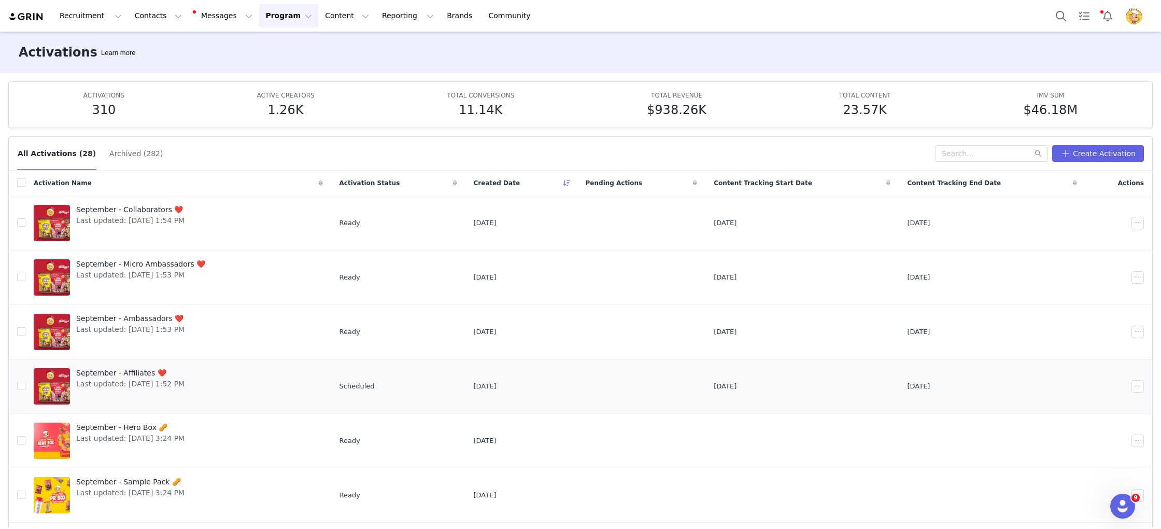
scroll to position [23, 0]
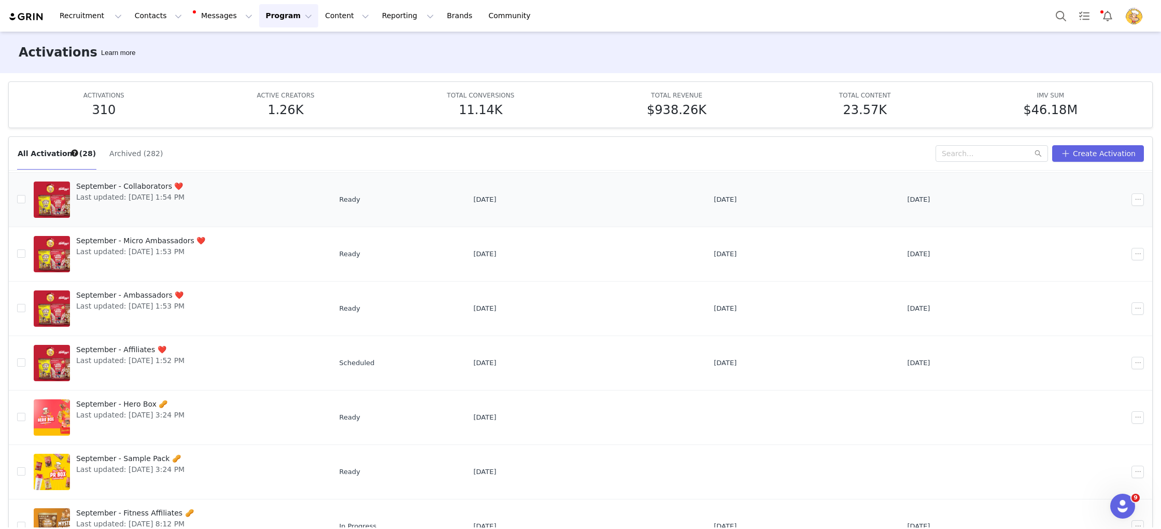
click at [156, 184] on span "September - Collaborators ❤️" at bounding box center [130, 186] width 108 height 11
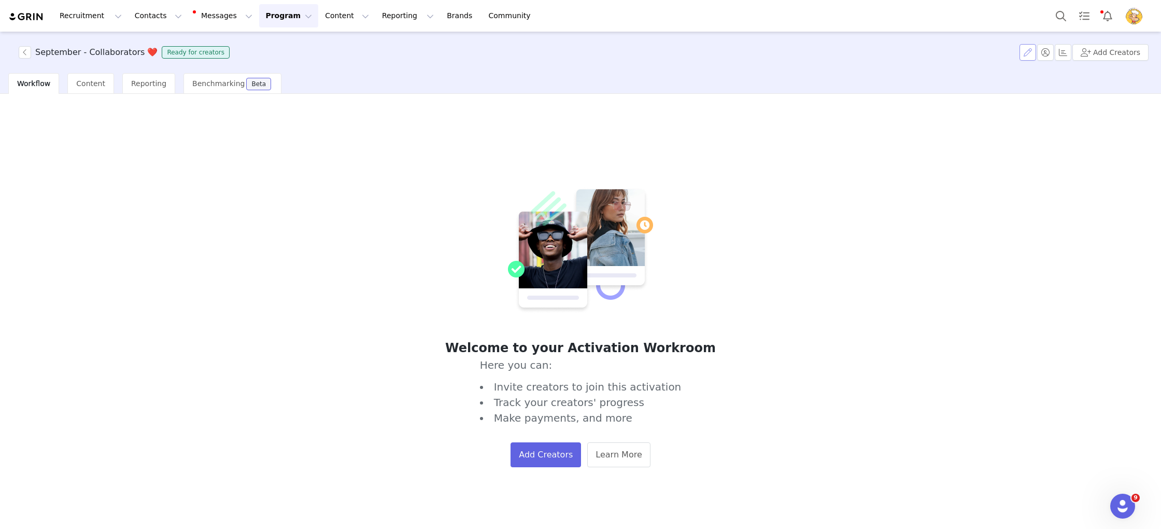
click at [1024, 54] on button "button" at bounding box center [1028, 52] width 17 height 17
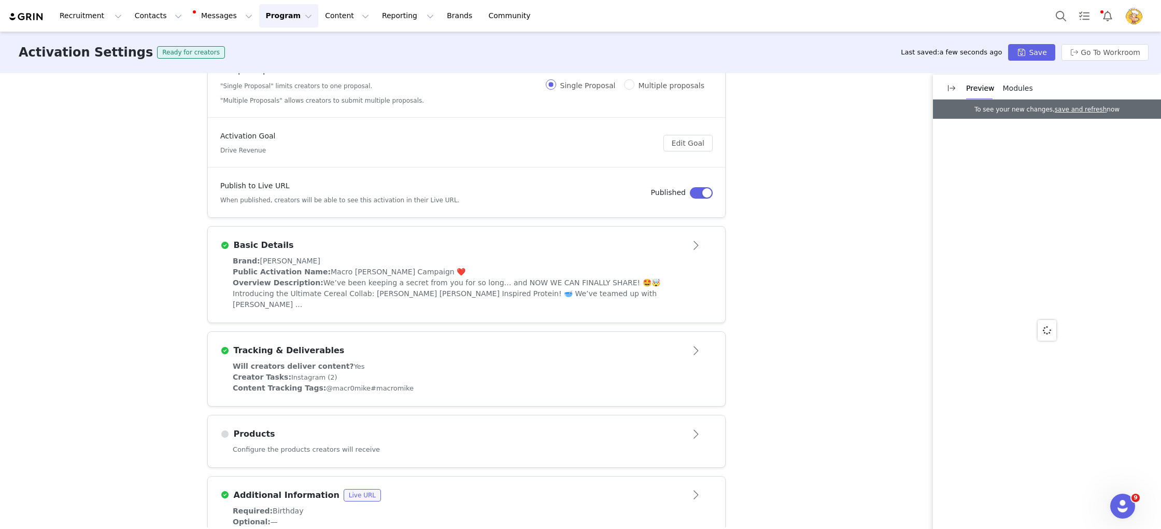
click at [419, 372] on div "Creator Tasks: Instagram (2)" at bounding box center [467, 377] width 468 height 11
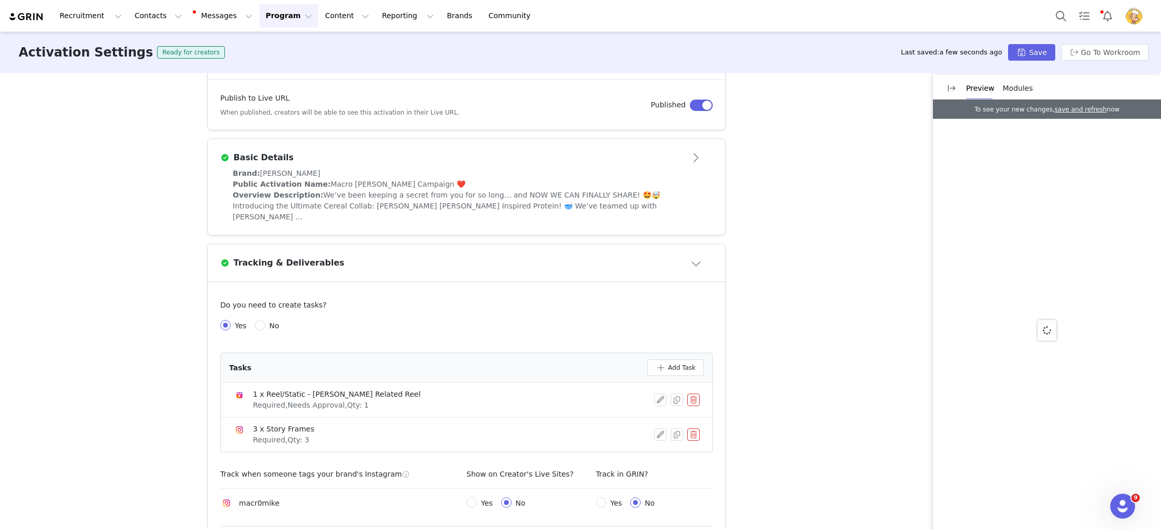
scroll to position [223, 0]
click at [1133, 52] on button "Go To Workroom" at bounding box center [1105, 52] width 87 height 17
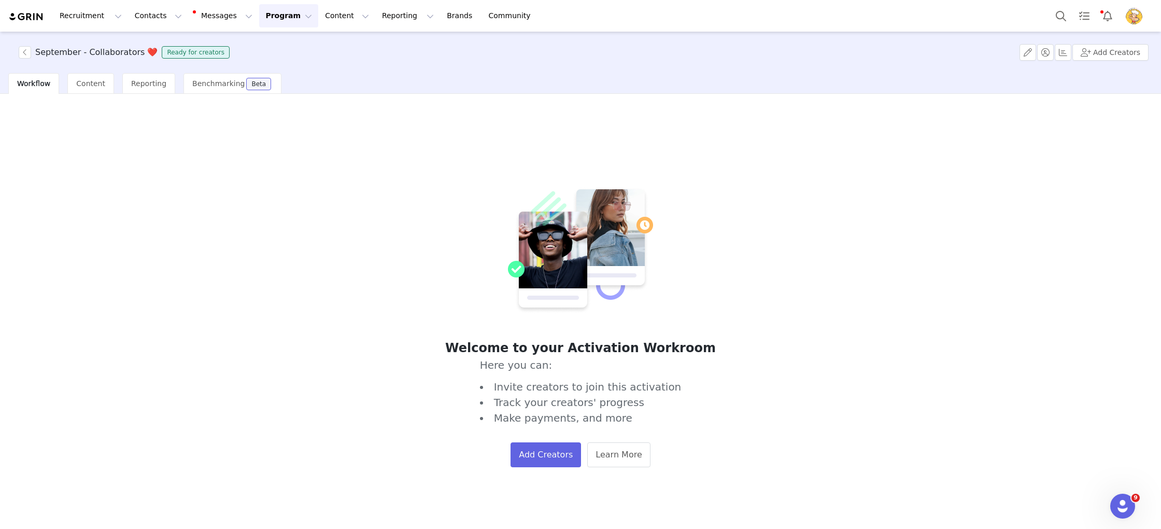
click at [17, 54] on div "September - Collaborators ❤️ Ready for creators" at bounding box center [122, 52] width 221 height 12
click at [24, 53] on button "button" at bounding box center [25, 52] width 12 height 12
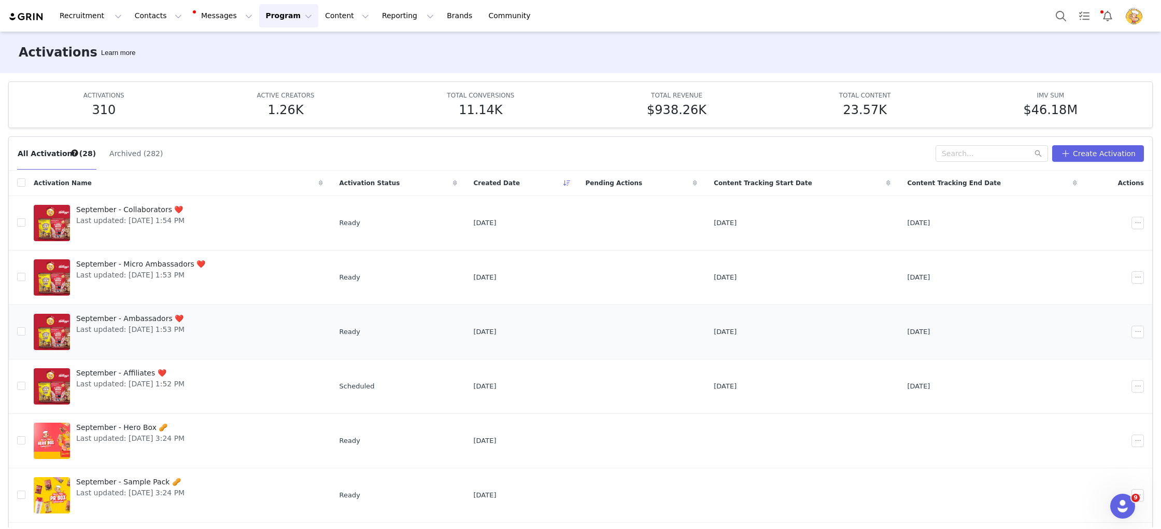
click at [130, 317] on span "September - Ambassadors ❤️" at bounding box center [130, 318] width 108 height 11
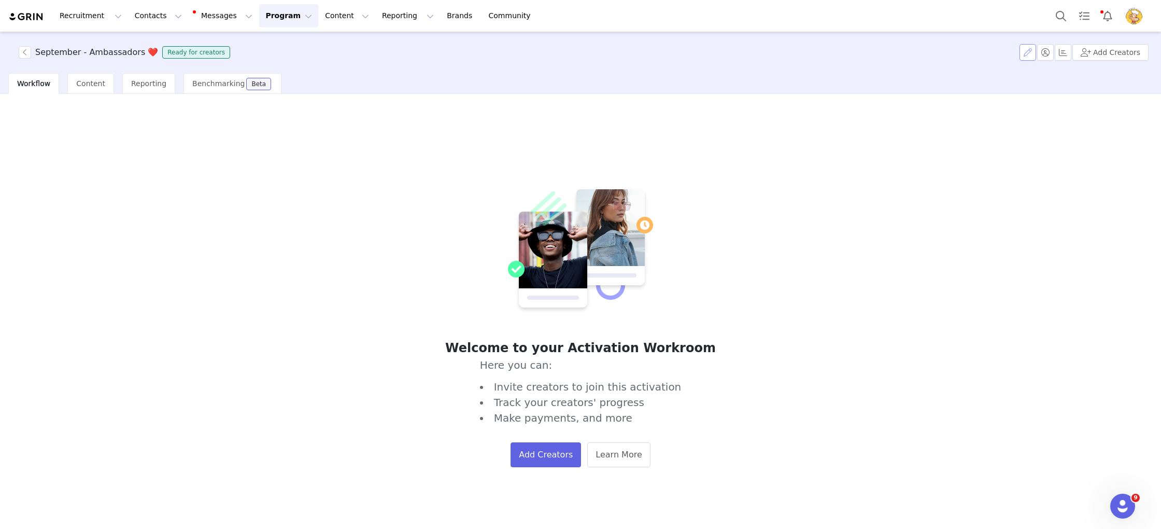
click at [1029, 53] on button "button" at bounding box center [1028, 52] width 17 height 17
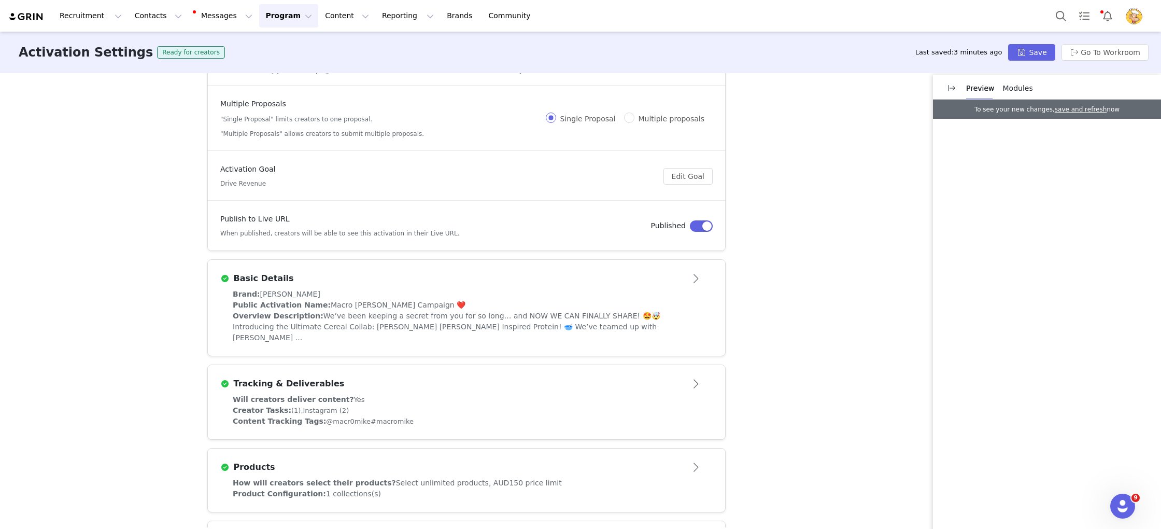
click at [525, 377] on div "Tracking & Deliverables" at bounding box center [449, 383] width 458 height 12
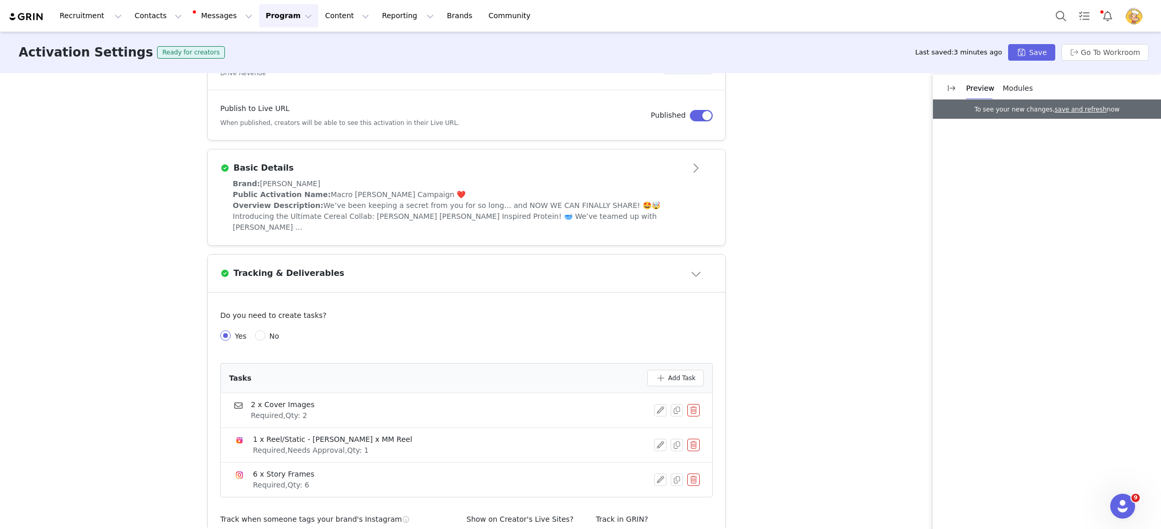
scroll to position [212, 0]
click at [659, 472] on button "button" at bounding box center [660, 478] width 12 height 12
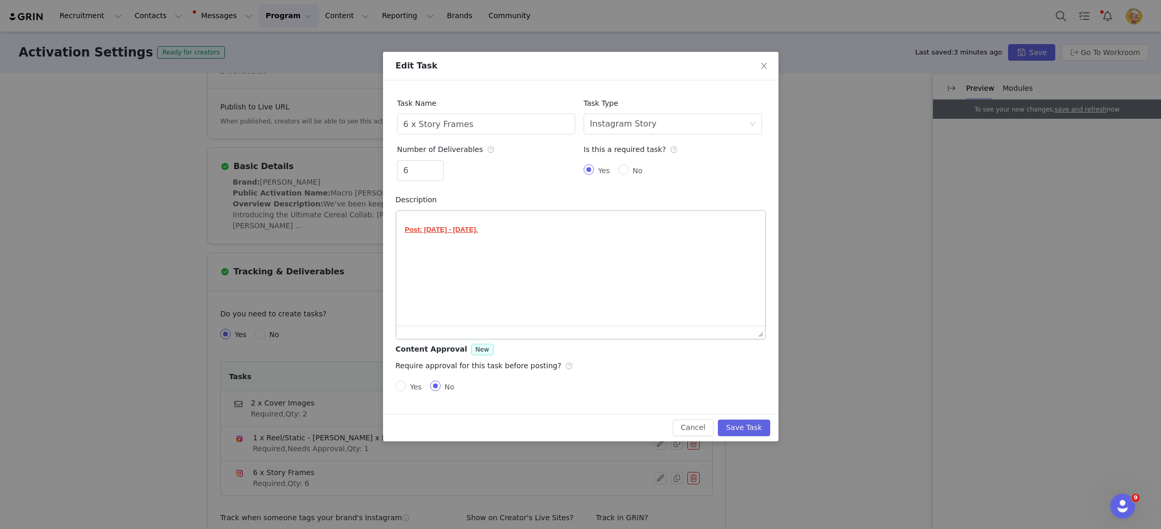
scroll to position [0, 0]
click at [438, 173] on icon "icon: down" at bounding box center [438, 175] width 4 height 4
click at [436, 176] on span "Decrease Value" at bounding box center [437, 174] width 11 height 12
click at [406, 123] on input "6 x Story Frames" at bounding box center [486, 124] width 178 height 21
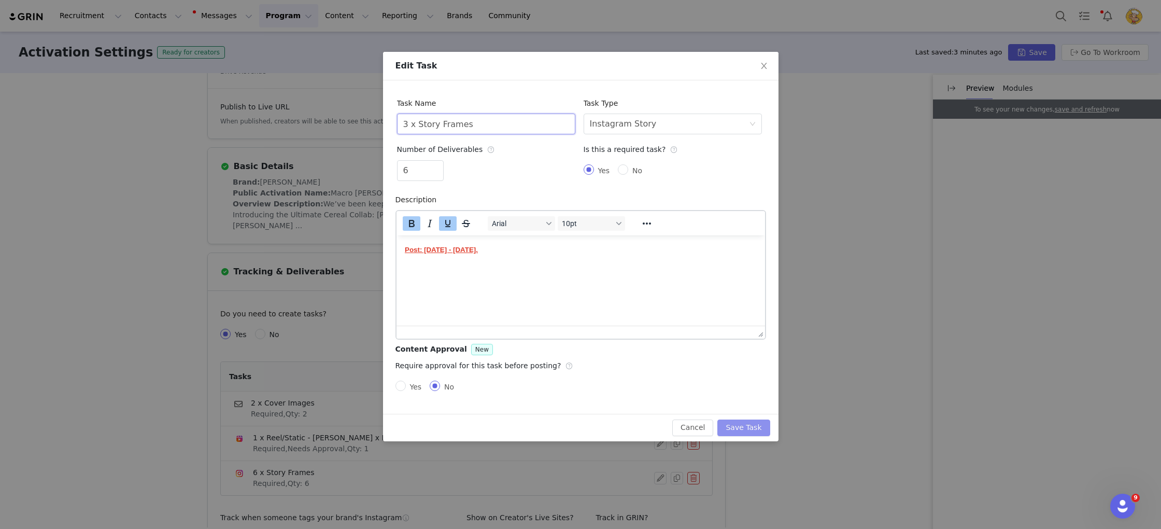
type input "3 x Story Frames"
drag, startPoint x: 751, startPoint y: 427, endPoint x: 751, endPoint y: 414, distance: 13.5
click at [755, 427] on button "Save Task" at bounding box center [743, 427] width 52 height 17
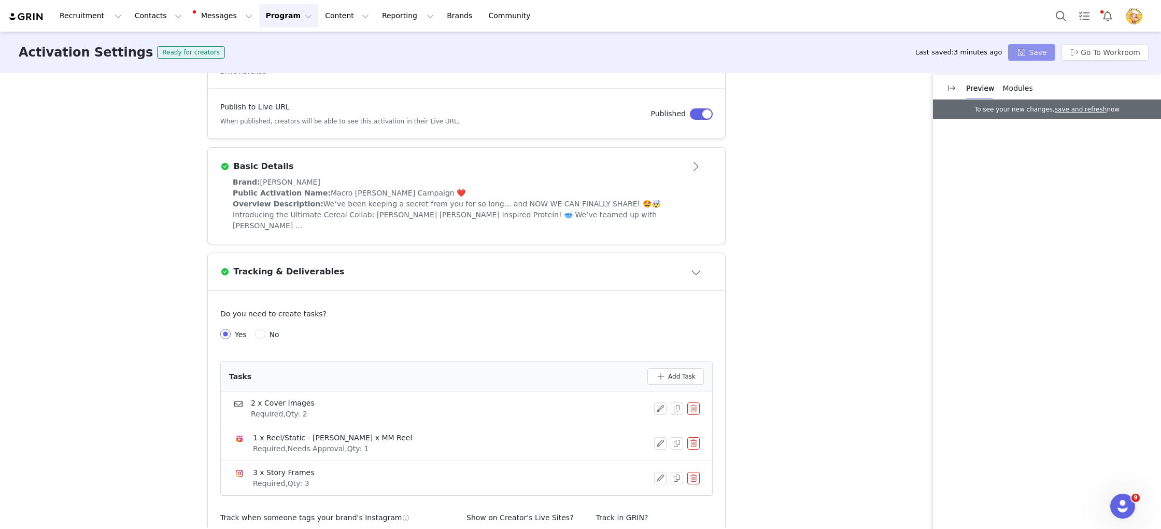
click at [1033, 60] on button "Save" at bounding box center [1031, 52] width 47 height 17
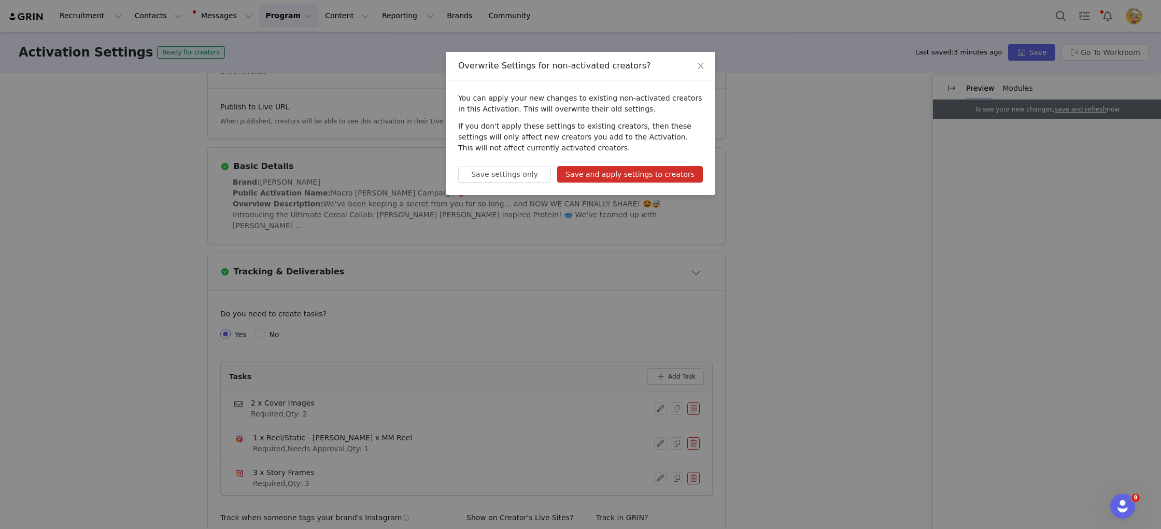
click at [610, 169] on button "Save and apply settings to creators" at bounding box center [630, 174] width 146 height 17
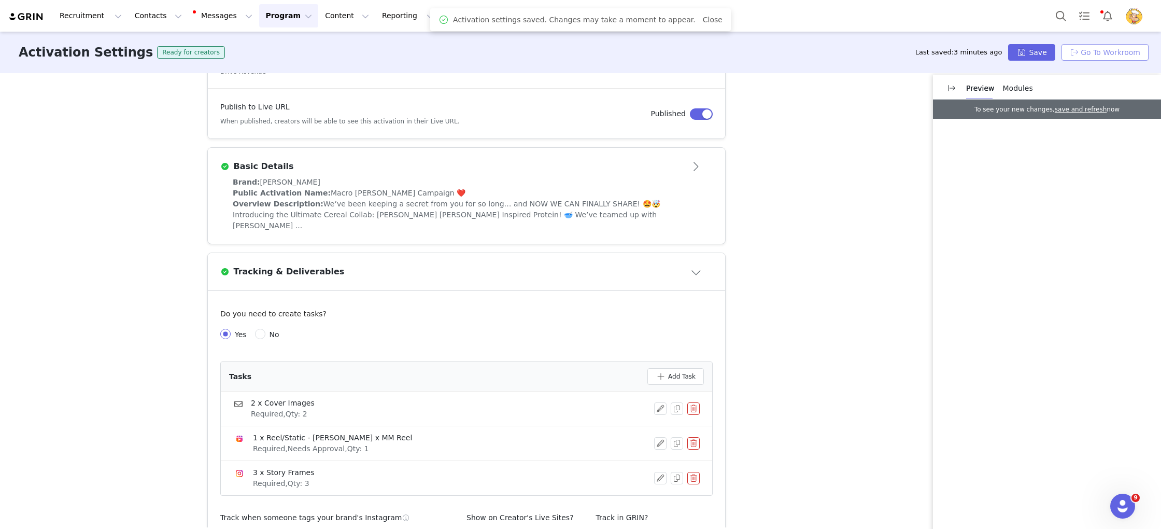
click at [1086, 52] on button "Go To Workroom" at bounding box center [1105, 52] width 87 height 17
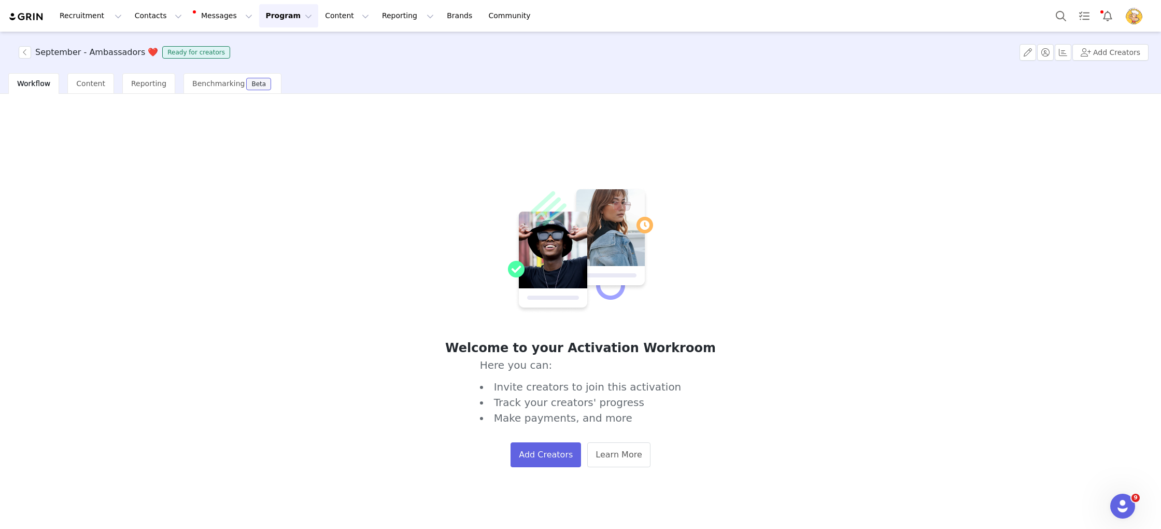
click at [278, 9] on button "Program Program" at bounding box center [288, 15] width 59 height 23
click at [288, 47] on p "Activations" at bounding box center [271, 45] width 40 height 11
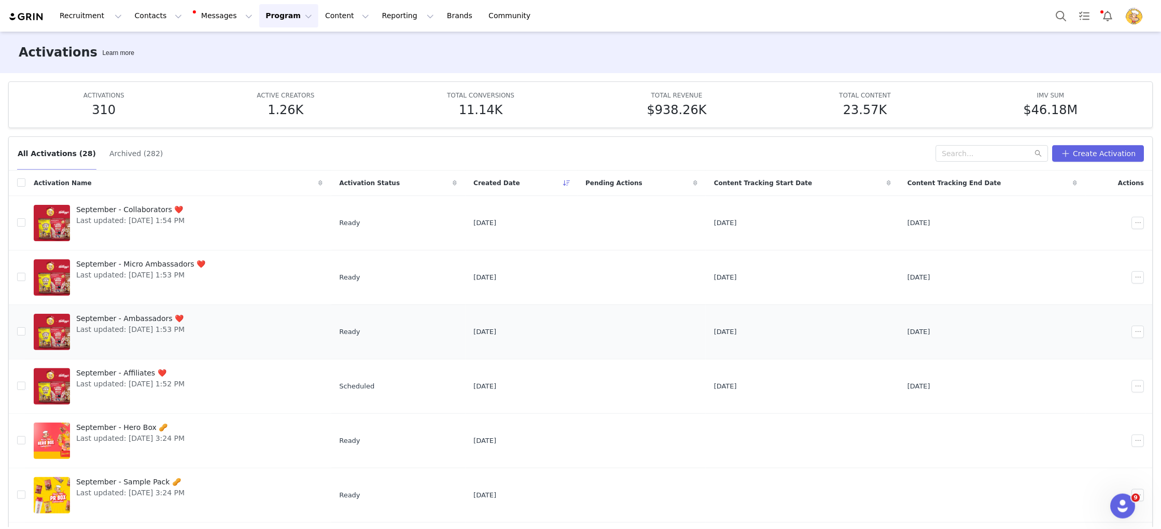
scroll to position [5, 0]
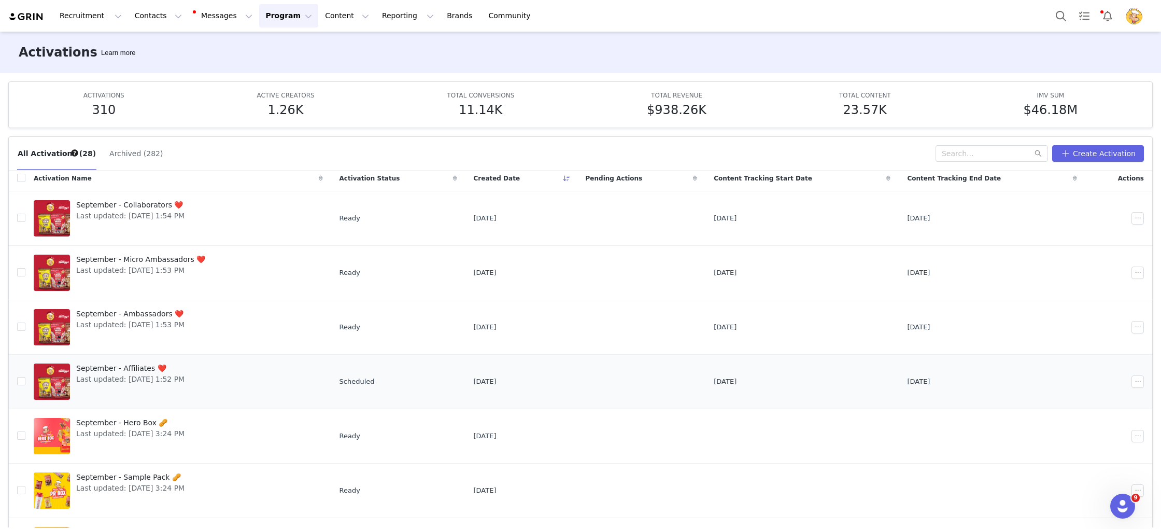
click at [149, 374] on span "Last updated: [DATE] 1:52 PM" at bounding box center [130, 379] width 108 height 11
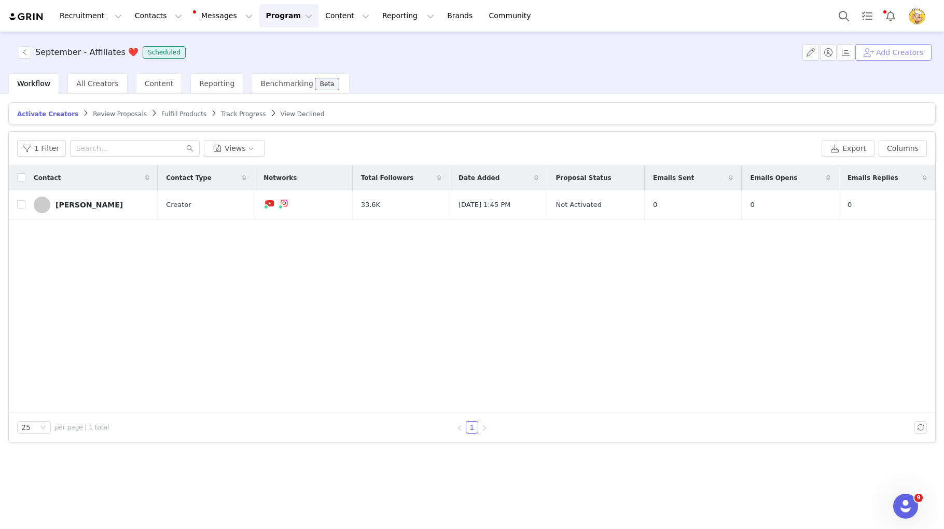
click at [906, 53] on button "Add Creators" at bounding box center [893, 52] width 76 height 17
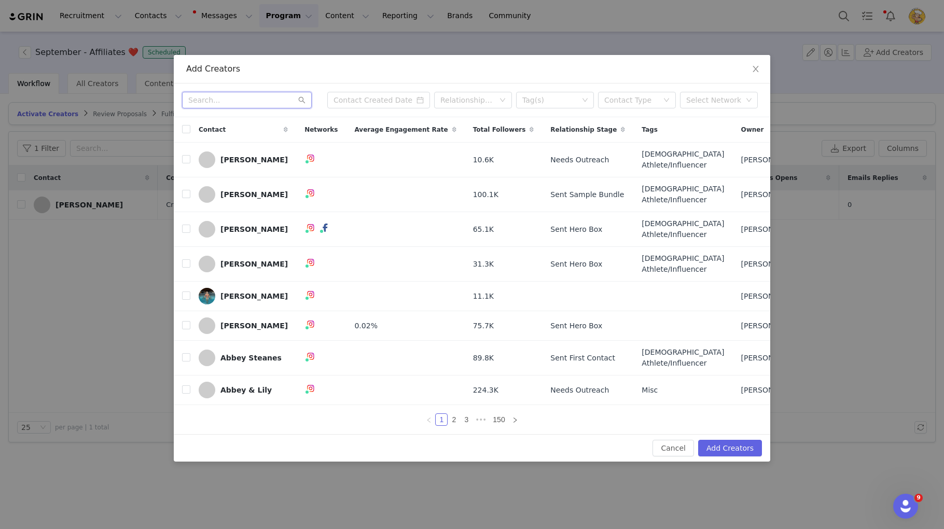
click at [265, 96] on input "text" at bounding box center [247, 100] width 130 height 17
paste input "Bec Hardgrave"
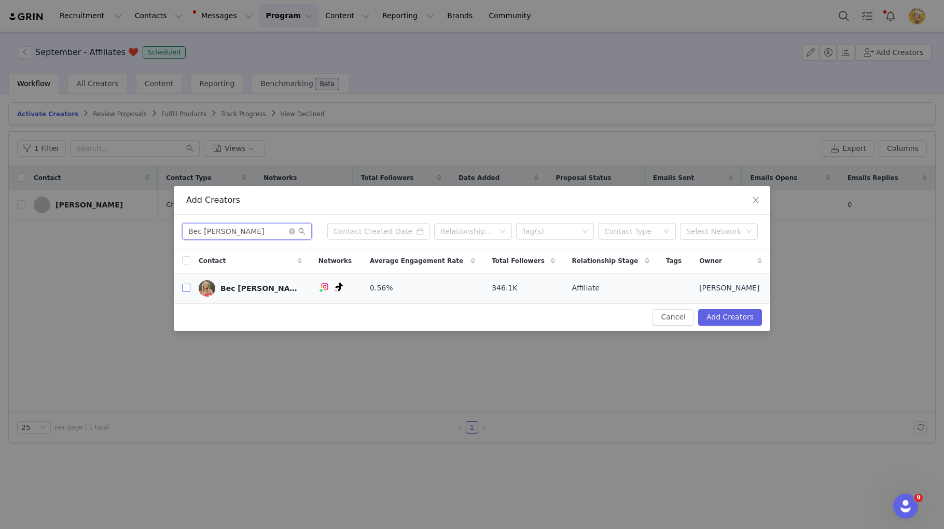
type input "Bec Hardgrave"
click at [184, 288] on input "checkbox" at bounding box center [186, 288] width 8 height 8
checkbox input "true"
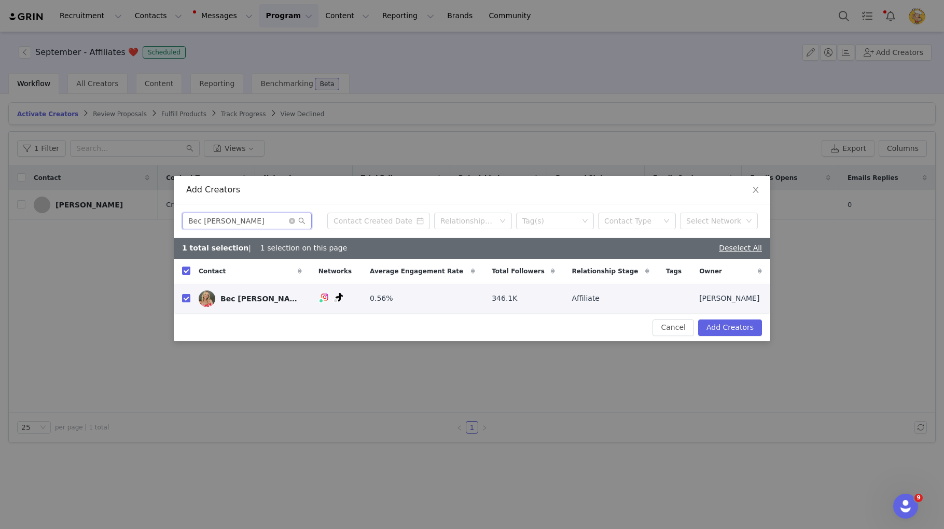
drag, startPoint x: 270, startPoint y: 218, endPoint x: 118, endPoint y: 206, distance: 152.4
click at [117, 206] on div "Add Creators Bec Hardgrave Relationship Stage Tag(s) Contact Type Select Networ…" at bounding box center [472, 264] width 944 height 529
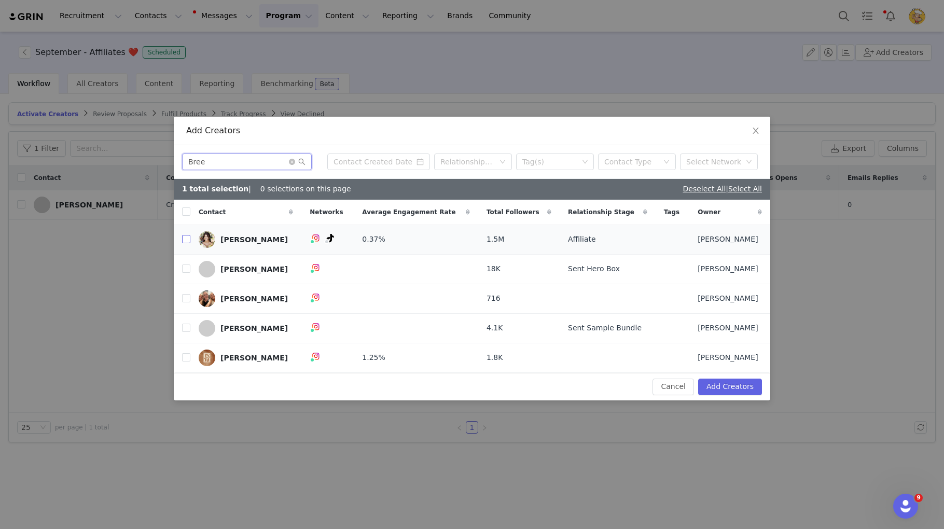
type input "Bree"
click at [185, 240] on input "checkbox" at bounding box center [186, 239] width 8 height 8
checkbox input "true"
drag, startPoint x: 254, startPoint y: 158, endPoint x: 95, endPoint y: 152, distance: 158.2
click at [95, 152] on div "Add Creators Bree Relationship Stage Tag(s) Contact Type Select Network 2 total…" at bounding box center [472, 264] width 944 height 529
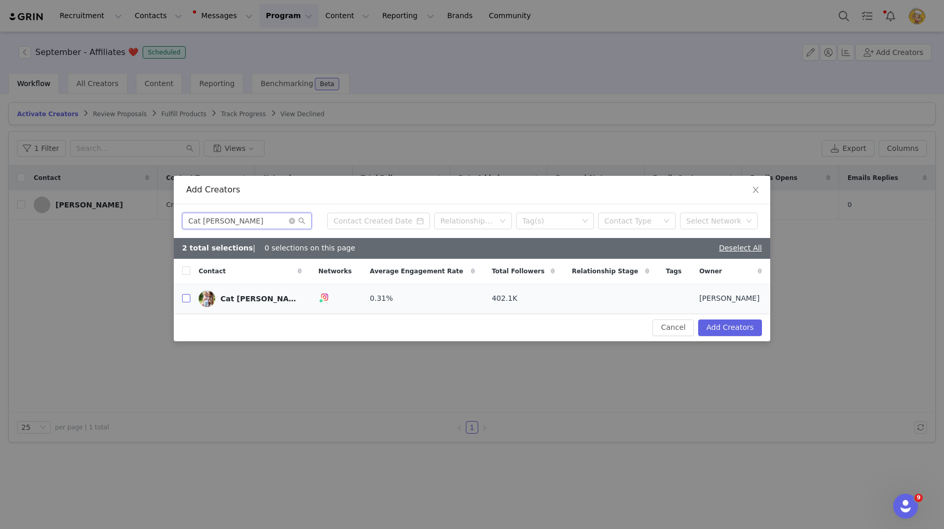
type input "Cat Dean"
click at [189, 298] on input "checkbox" at bounding box center [186, 298] width 8 height 8
checkbox input "true"
drag, startPoint x: 248, startPoint y: 220, endPoint x: 141, endPoint y: 211, distance: 107.7
click at [141, 211] on div "Add Creators Cat Dean Relationship Stage Tag(s) Contact Type Select Network 3 t…" at bounding box center [472, 264] width 944 height 529
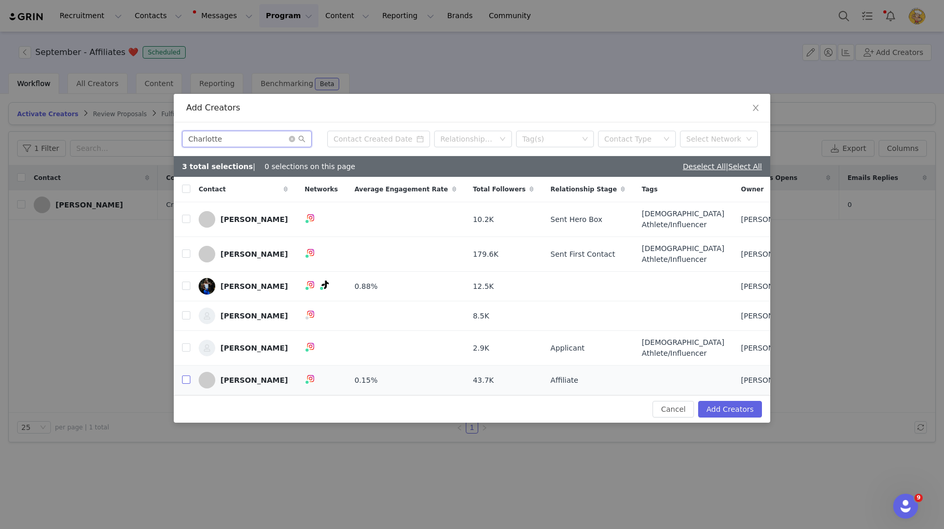
type input "Charlotte"
drag, startPoint x: 185, startPoint y: 383, endPoint x: 186, endPoint y: 372, distance: 10.9
click at [185, 383] on input "checkbox" at bounding box center [186, 379] width 8 height 8
checkbox input "true"
drag, startPoint x: 158, startPoint y: 124, endPoint x: 116, endPoint y: 120, distance: 42.2
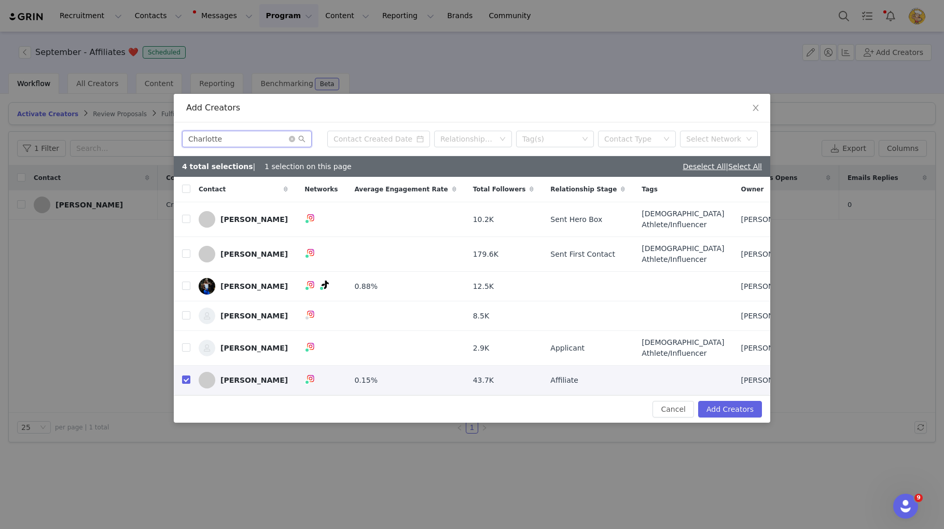
click at [116, 120] on div "Add Creators Charlotte Relationship Stage Tag(s) Contact Type Select Network 4 …" at bounding box center [472, 264] width 944 height 529
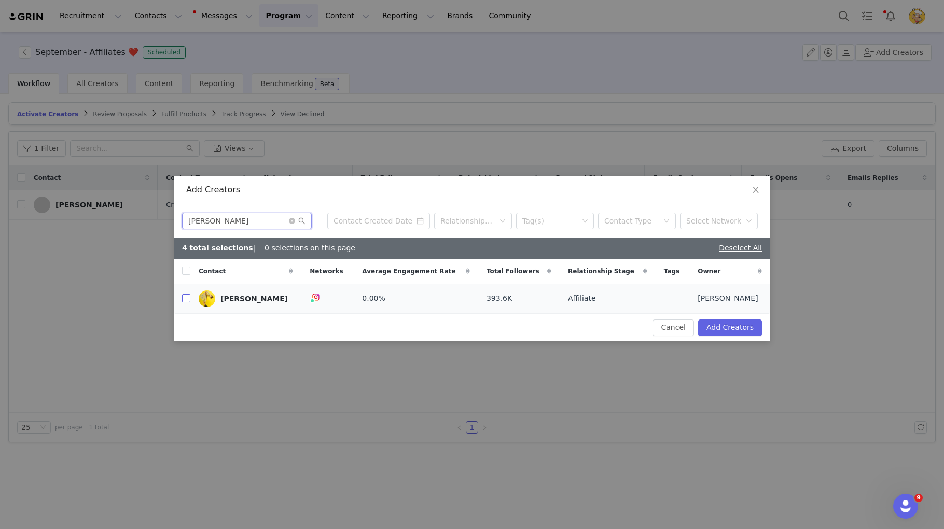
type input "Chloe Hayden"
click at [185, 298] on input "checkbox" at bounding box center [186, 298] width 8 height 8
checkbox input "true"
drag, startPoint x: 272, startPoint y: 223, endPoint x: 183, endPoint y: 215, distance: 89.6
click at [183, 215] on input "Chloe Hayden" at bounding box center [247, 221] width 130 height 17
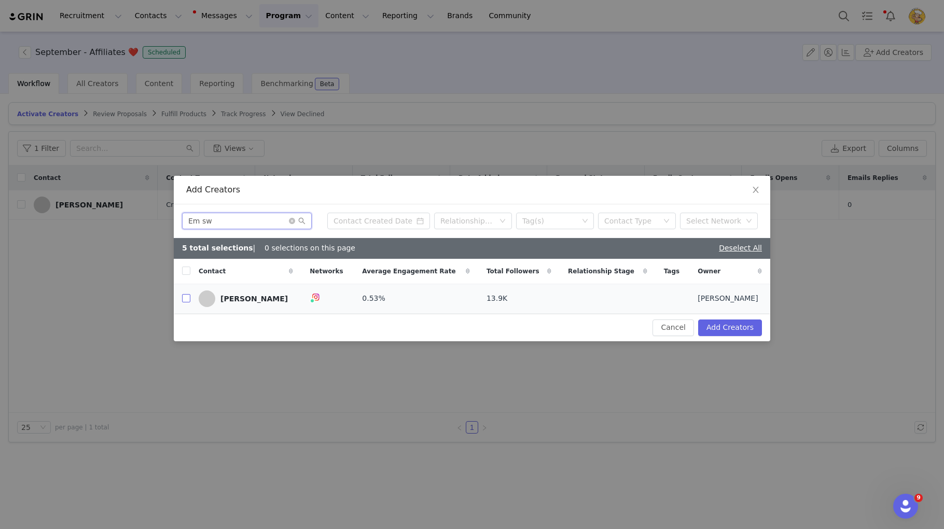
type input "Em sw"
drag, startPoint x: 187, startPoint y: 300, endPoint x: 191, endPoint y: 286, distance: 14.8
click at [187, 299] on input "checkbox" at bounding box center [186, 298] width 8 height 8
checkbox input "true"
drag, startPoint x: 242, startPoint y: 225, endPoint x: 179, endPoint y: 221, distance: 62.8
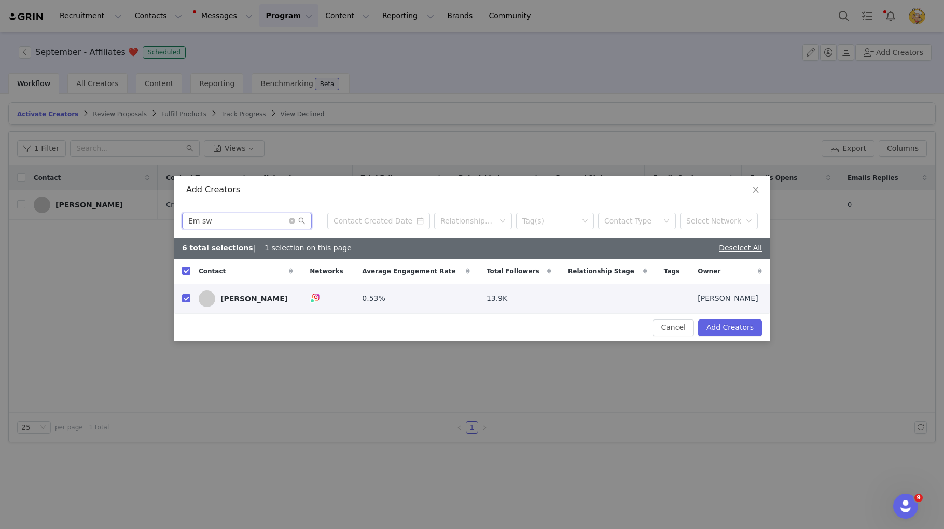
click at [181, 221] on div "Em sw Relationship Stage Tag(s) Contact Type Select Network" at bounding box center [472, 221] width 596 height 34
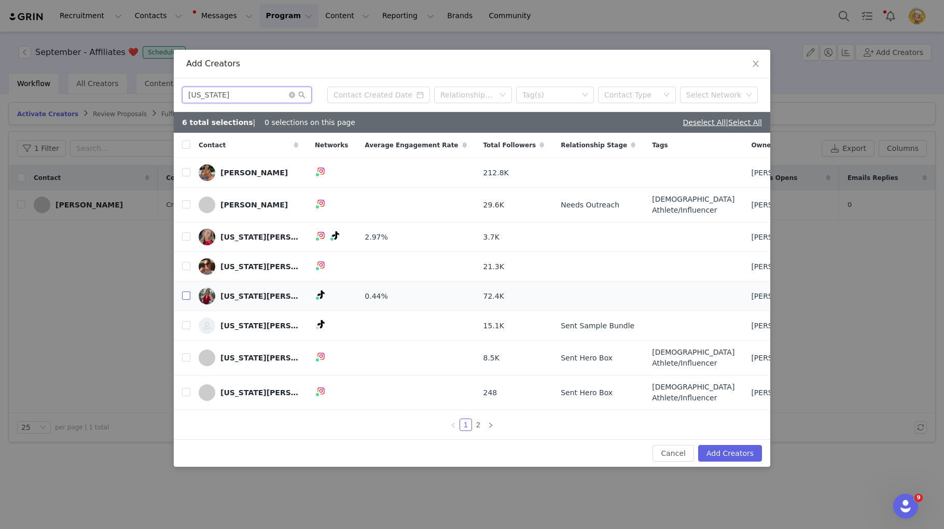
type input "Georgia"
click at [187, 300] on input "checkbox" at bounding box center [186, 295] width 8 height 8
checkbox input "true"
drag, startPoint x: 151, startPoint y: 78, endPoint x: 107, endPoint y: 73, distance: 44.9
click at [107, 73] on div "Add Creators Georgia Relationship Stage Tag(s) Contact Type Select Network 7 to…" at bounding box center [472, 264] width 944 height 529
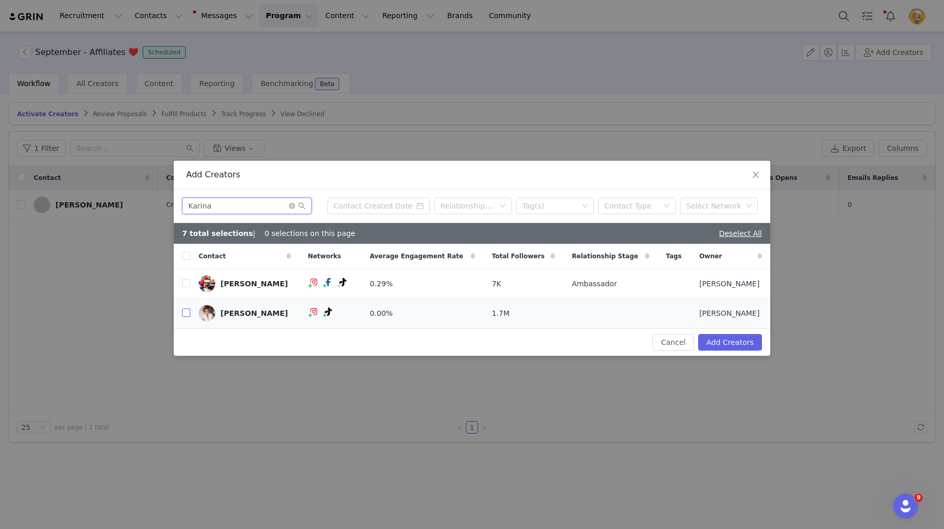
type input "Karina"
click at [185, 316] on input "checkbox" at bounding box center [186, 312] width 8 height 8
checkbox input "true"
drag, startPoint x: 264, startPoint y: 206, endPoint x: 96, endPoint y: 194, distance: 167.9
click at [96, 194] on div "Add Creators Karina Relationship Stage Tag(s) Contact Type Select Network 8 tot…" at bounding box center [472, 264] width 944 height 529
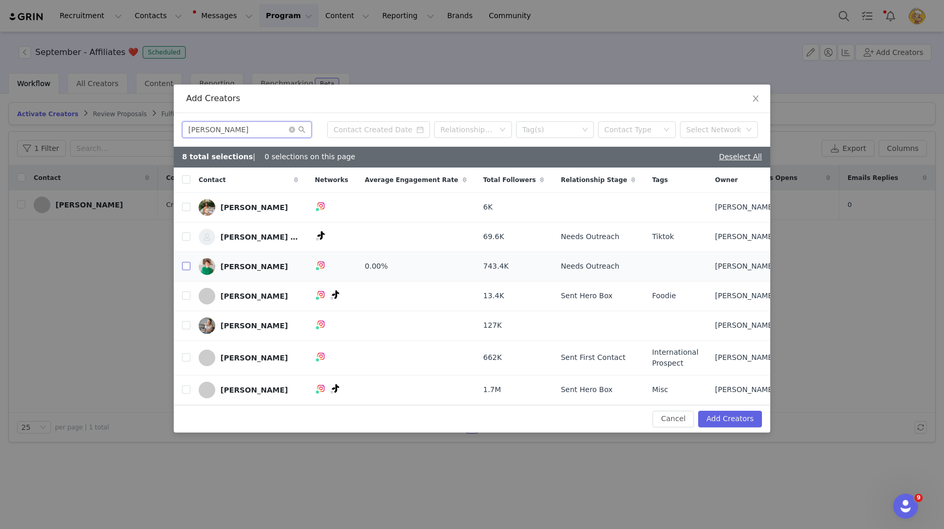
type input "Liz"
click at [184, 263] on input "checkbox" at bounding box center [186, 266] width 8 height 8
checkbox input "true"
click at [733, 427] on button "Add Creators" at bounding box center [730, 419] width 64 height 17
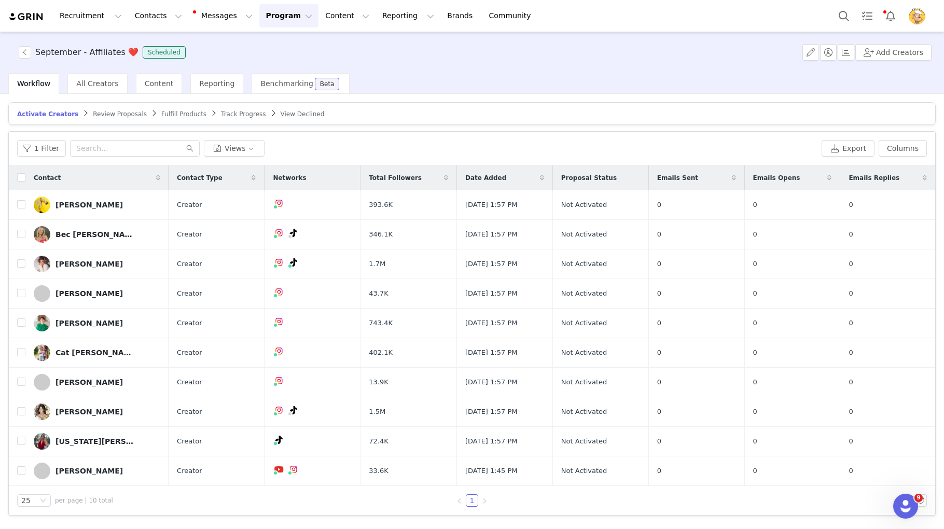
click at [422, 134] on div "1 Filter Views Export Columns" at bounding box center [472, 149] width 926 height 34
click at [276, 19] on button "Program Program" at bounding box center [288, 15] width 59 height 23
click at [269, 46] on p "Activations" at bounding box center [271, 45] width 40 height 11
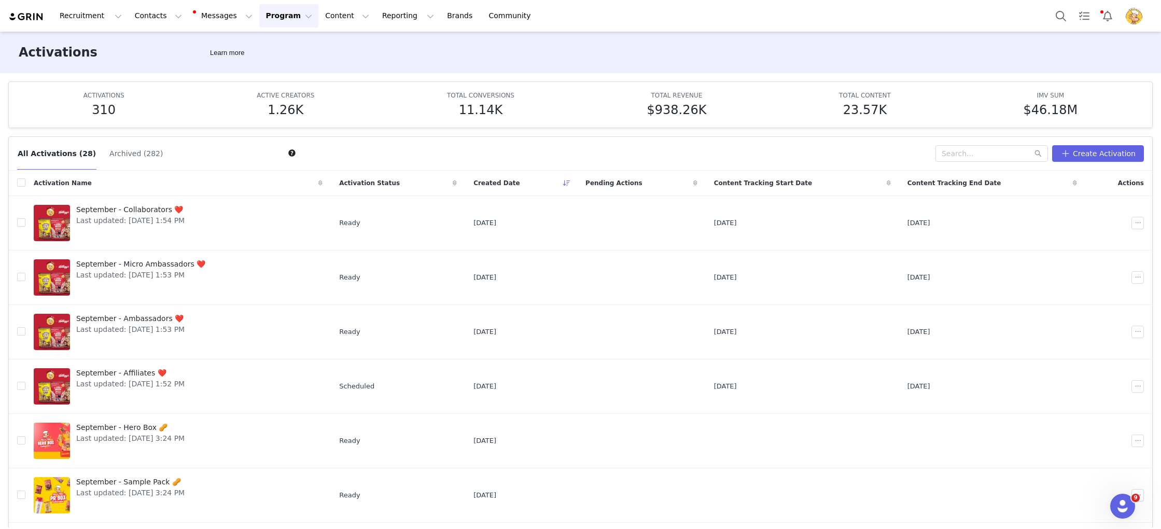
click at [285, 20] on button "Program Program" at bounding box center [288, 15] width 59 height 23
click at [228, 21] on button "Messages Messages" at bounding box center [224, 15] width 70 height 23
click at [221, 86] on div "Templates" at bounding box center [218, 84] width 69 height 11
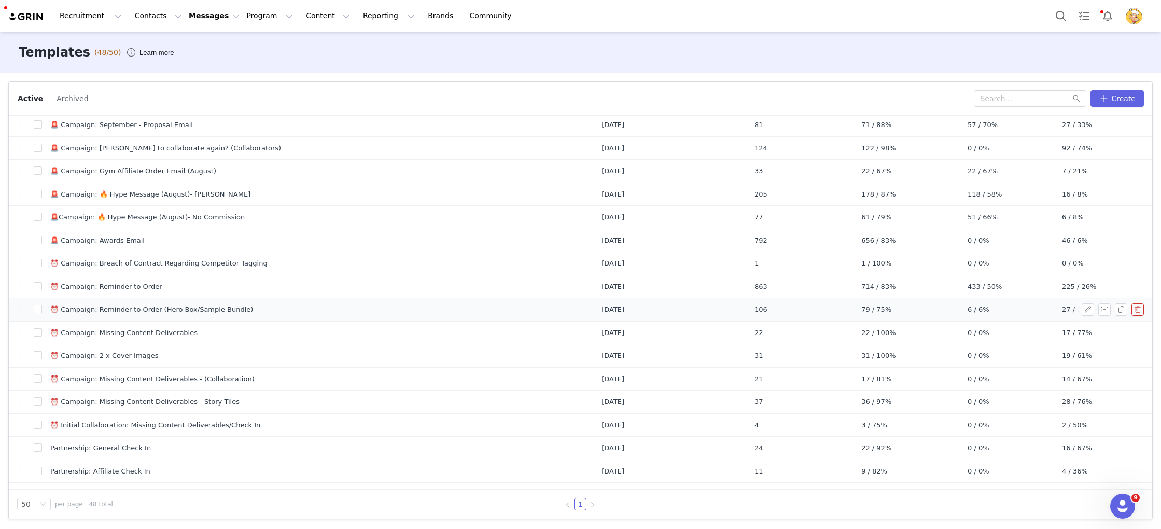
scroll to position [131, 0]
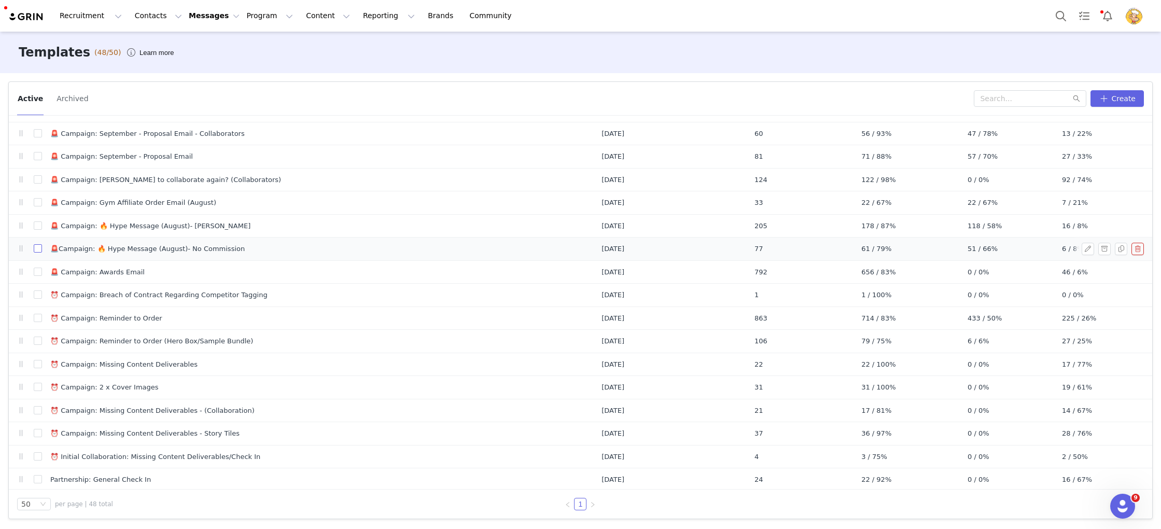
click at [37, 250] on input "checkbox" at bounding box center [38, 248] width 8 height 8
checkbox input "true"
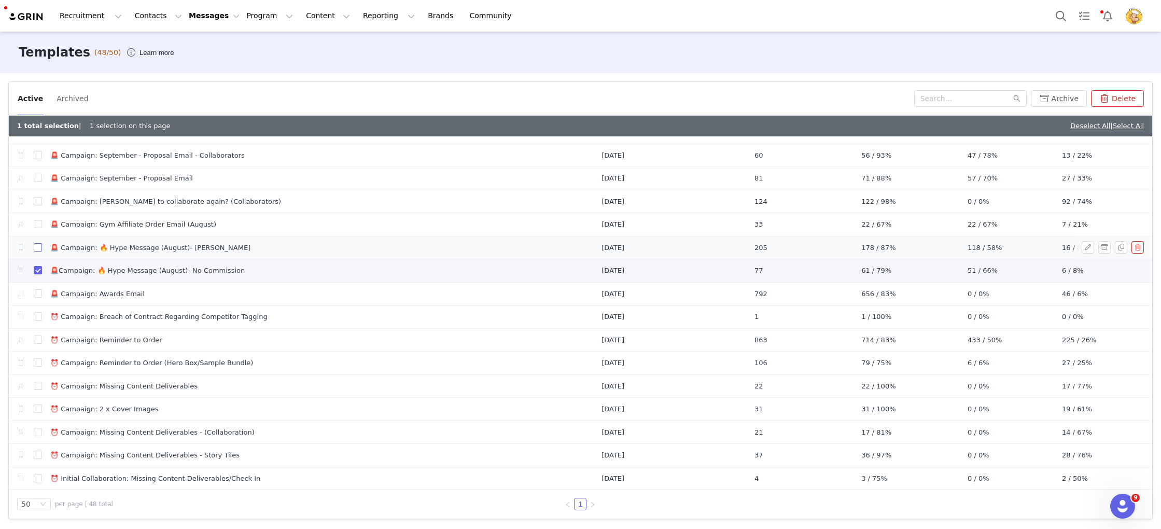
click at [37, 247] on input "checkbox" at bounding box center [38, 247] width 8 height 8
checkbox input "true"
click at [37, 226] on input "checkbox" at bounding box center [38, 223] width 8 height 8
checkbox input "true"
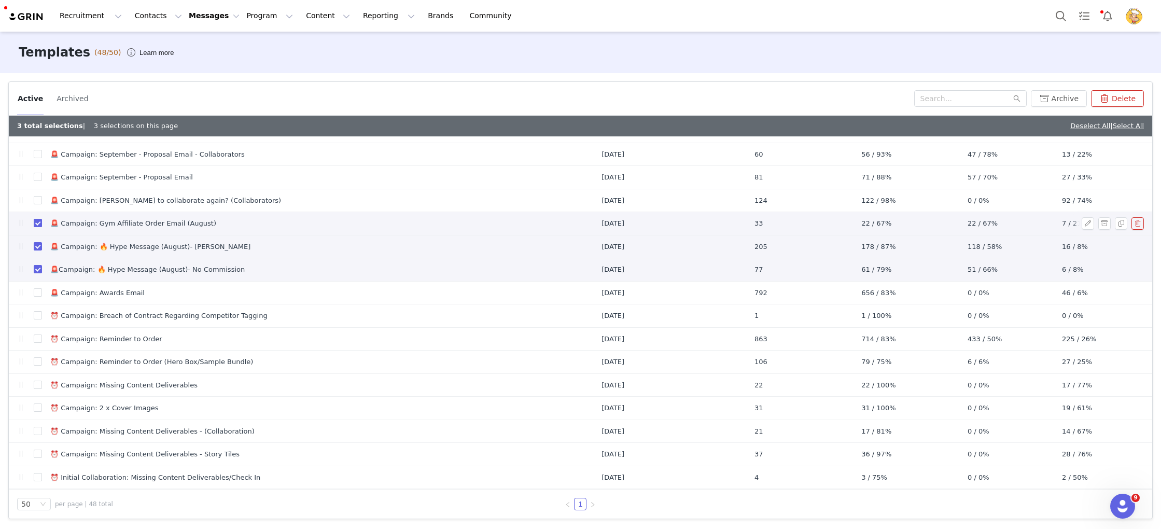
scroll to position [132, 0]
click at [41, 245] on input "checkbox" at bounding box center [38, 246] width 8 height 8
checkbox input "false"
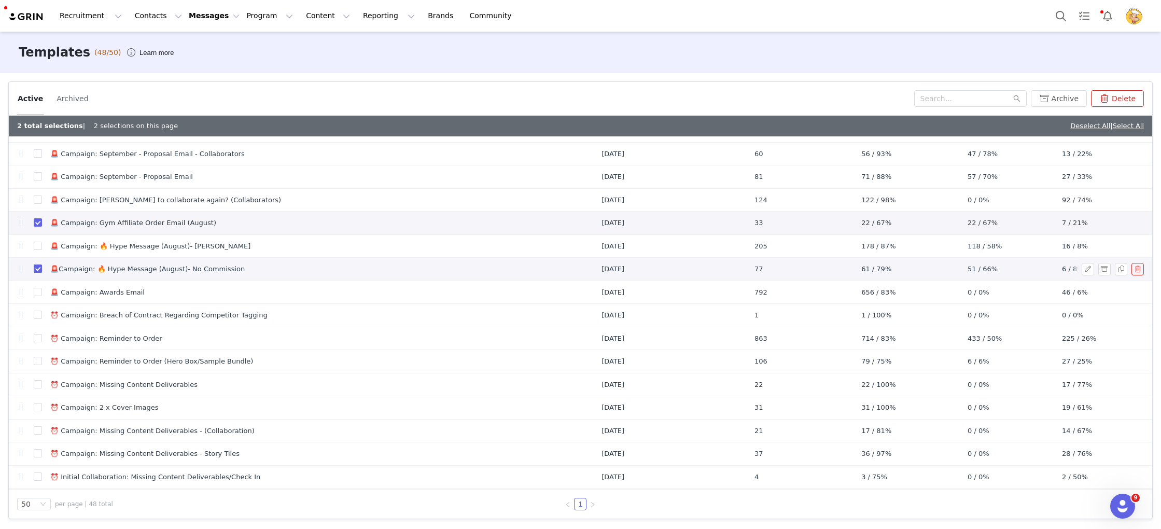
click at [37, 265] on input "checkbox" at bounding box center [38, 268] width 8 height 8
checkbox input "false"
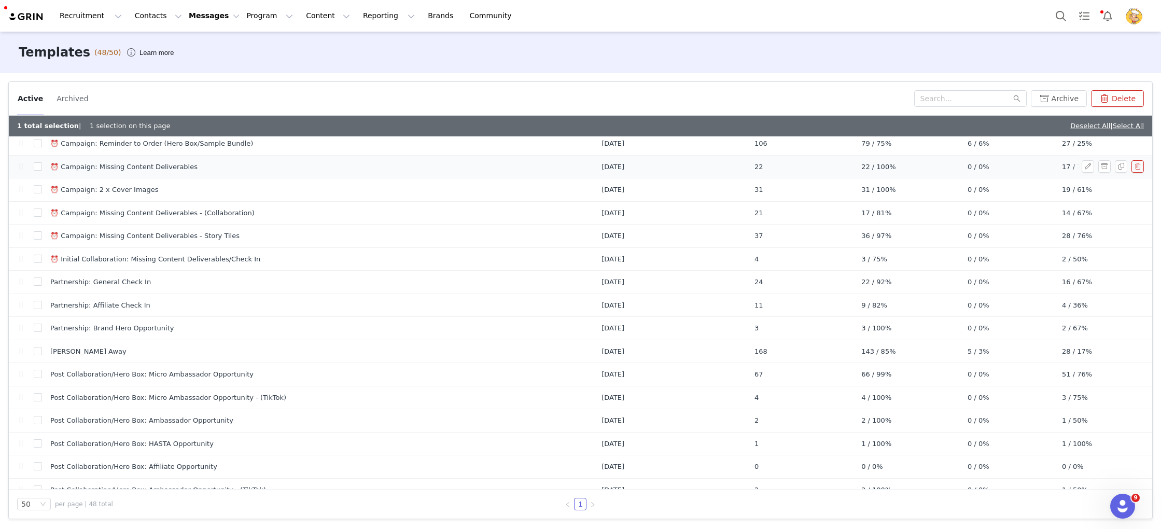
scroll to position [0, 0]
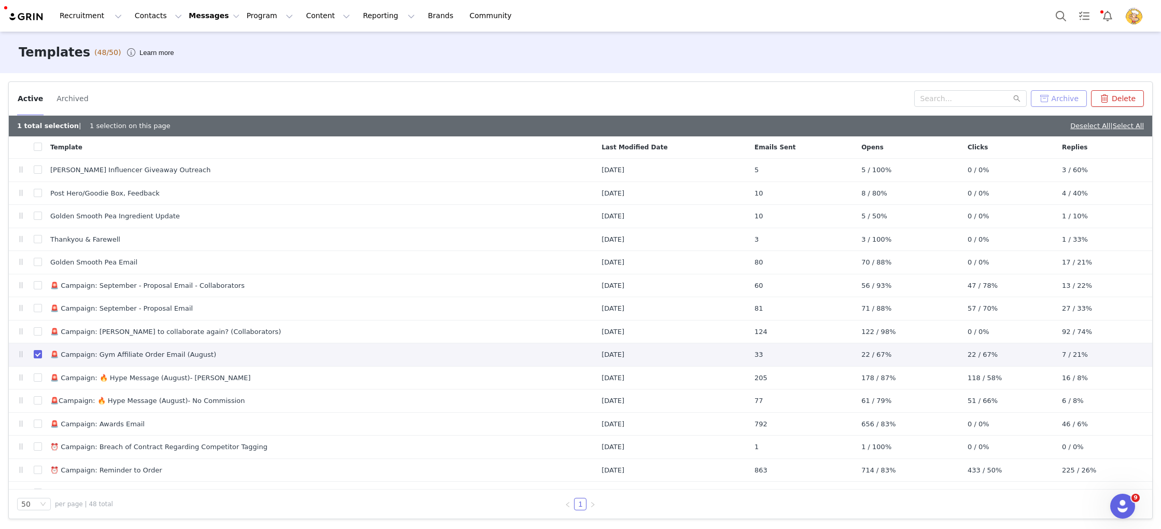
click at [1068, 97] on button "Archive" at bounding box center [1059, 98] width 56 height 17
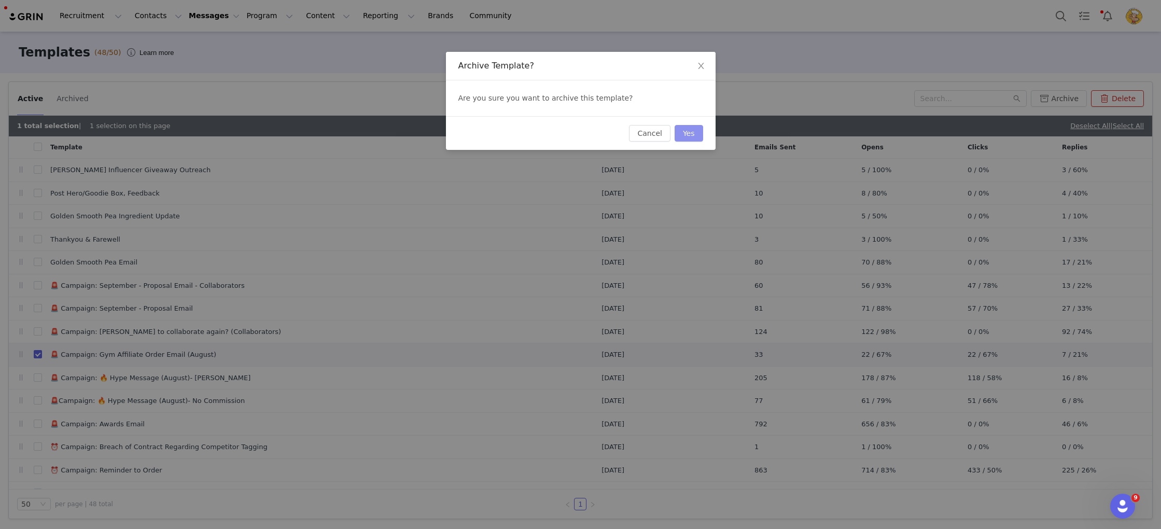
drag, startPoint x: 692, startPoint y: 132, endPoint x: 552, endPoint y: 167, distance: 144.5
click at [692, 132] on button "Yes" at bounding box center [688, 133] width 29 height 17
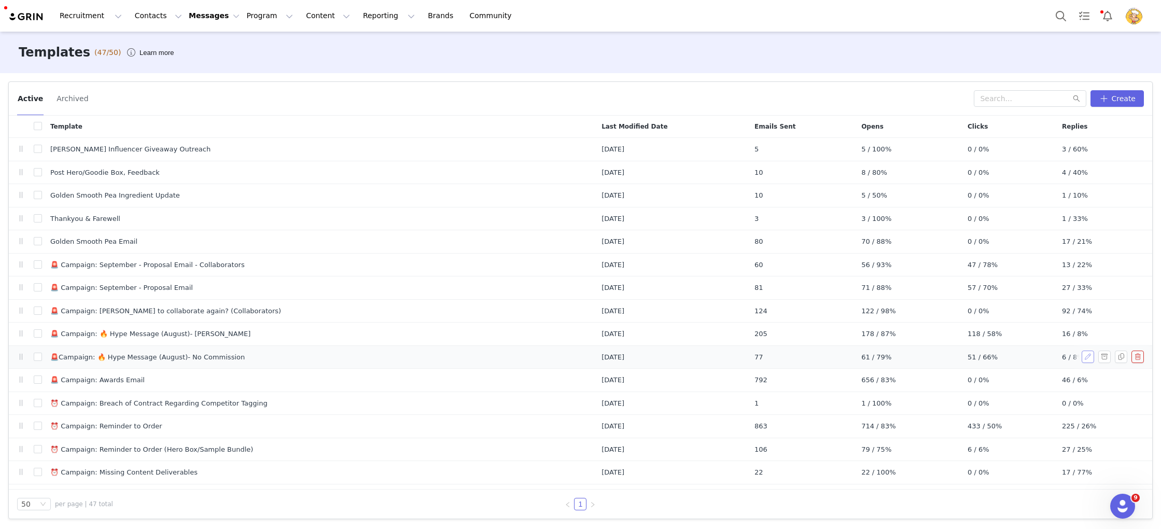
click at [1088, 358] on button "button" at bounding box center [1087, 356] width 12 height 12
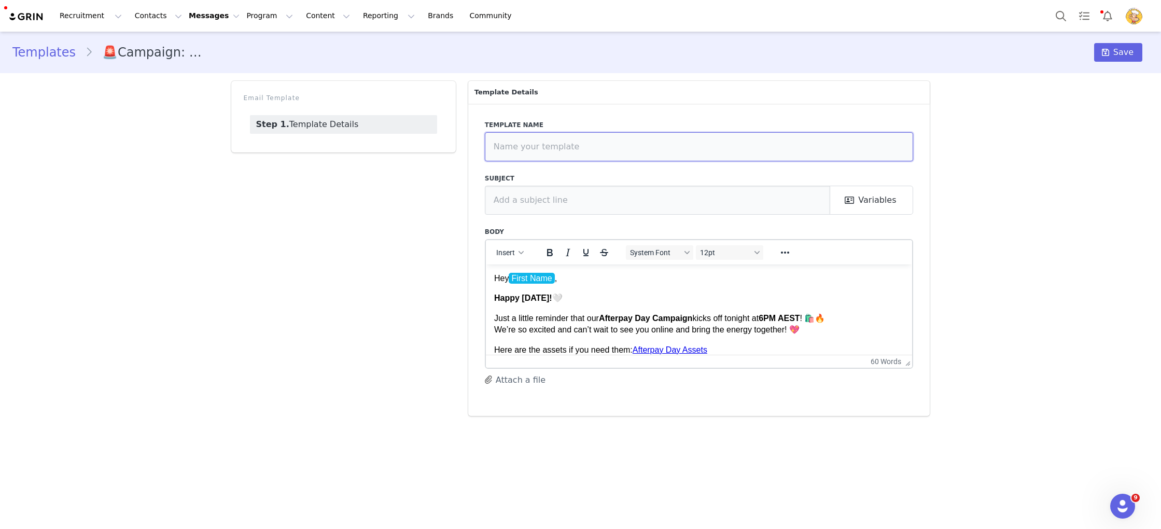
drag, startPoint x: 642, startPoint y: 145, endPoint x: 618, endPoint y: 146, distance: 23.3
click at [618, 146] on input "text" at bounding box center [699, 146] width 429 height 29
drag, startPoint x: 643, startPoint y: 149, endPoint x: 617, endPoint y: 148, distance: 25.4
click at [616, 149] on input "text" at bounding box center [699, 146] width 429 height 29
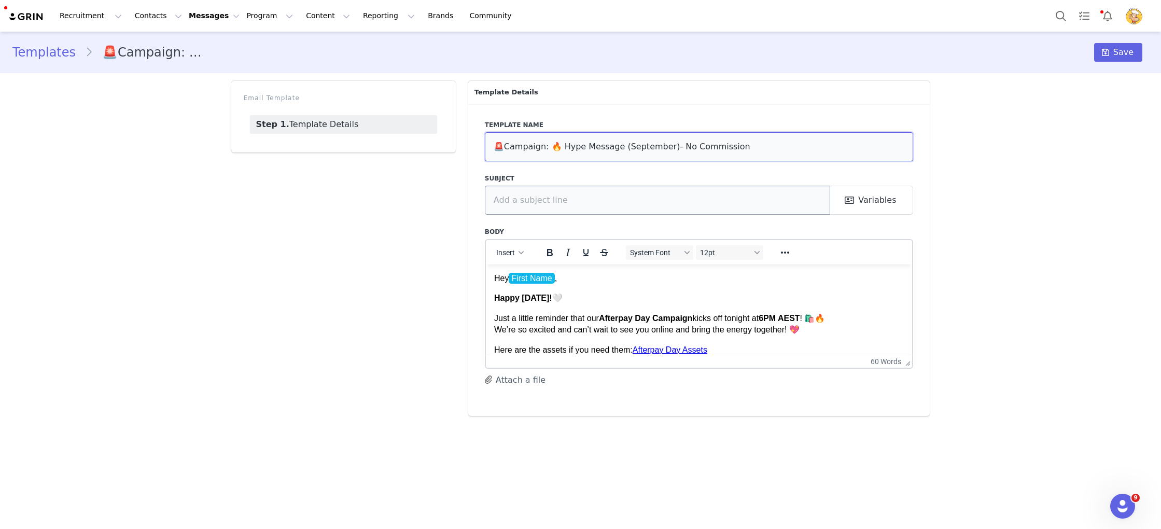
type input "🚨Campaign: 🔥 Hype Message (September)- No Commission"
click at [749, 206] on input "text" at bounding box center [658, 200] width 346 height 29
click at [691, 319] on strong "Afterpay Day Campaign" at bounding box center [645, 317] width 94 height 9
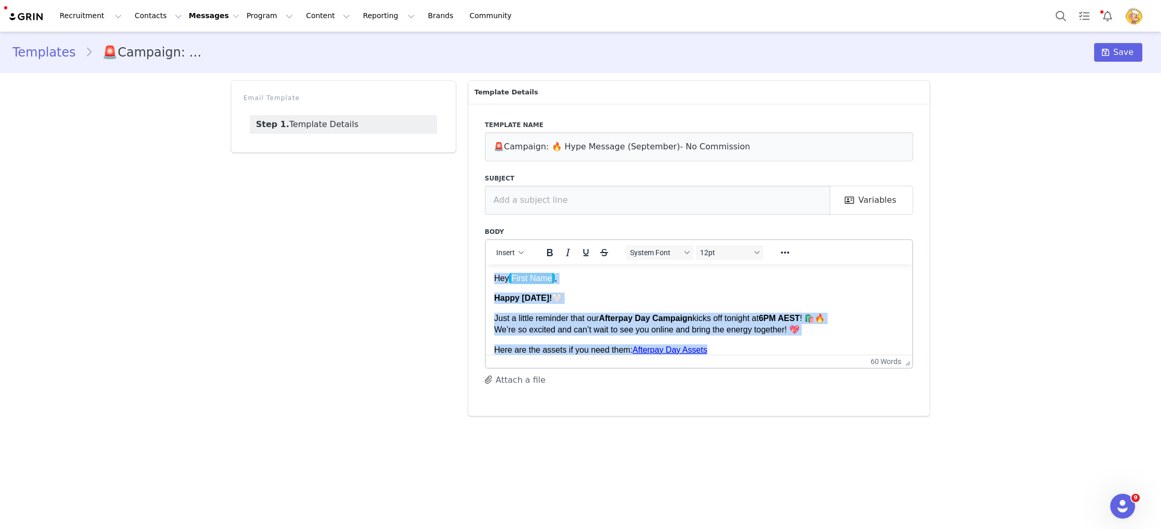
copy body "Hey First Name , Happy Tuesday! 🤍 Just a little reminder that our Afterpay Day …"
paste body "Rich Text Area. Press ALT-0 for help."
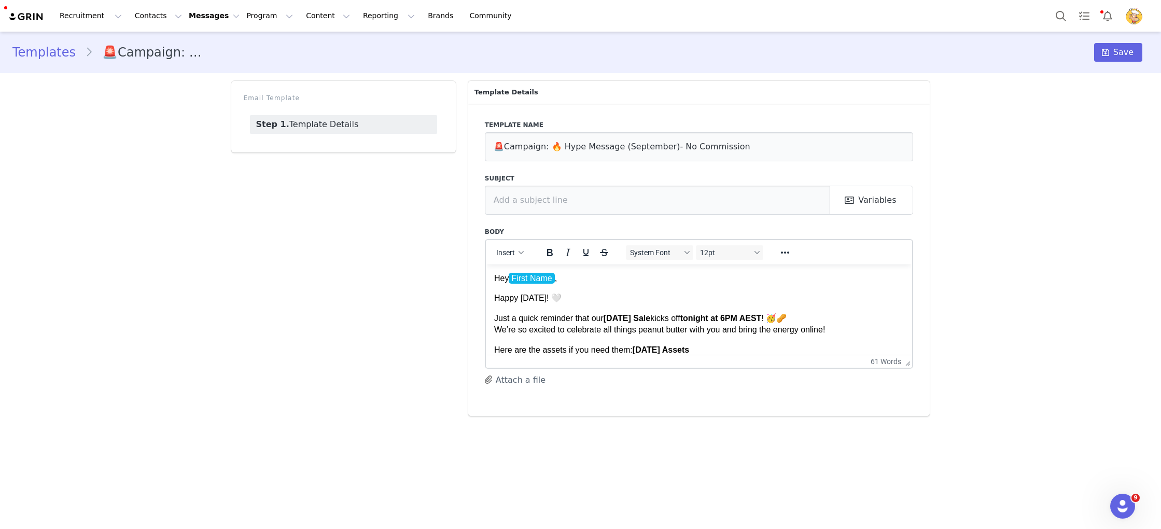
scroll to position [20, 0]
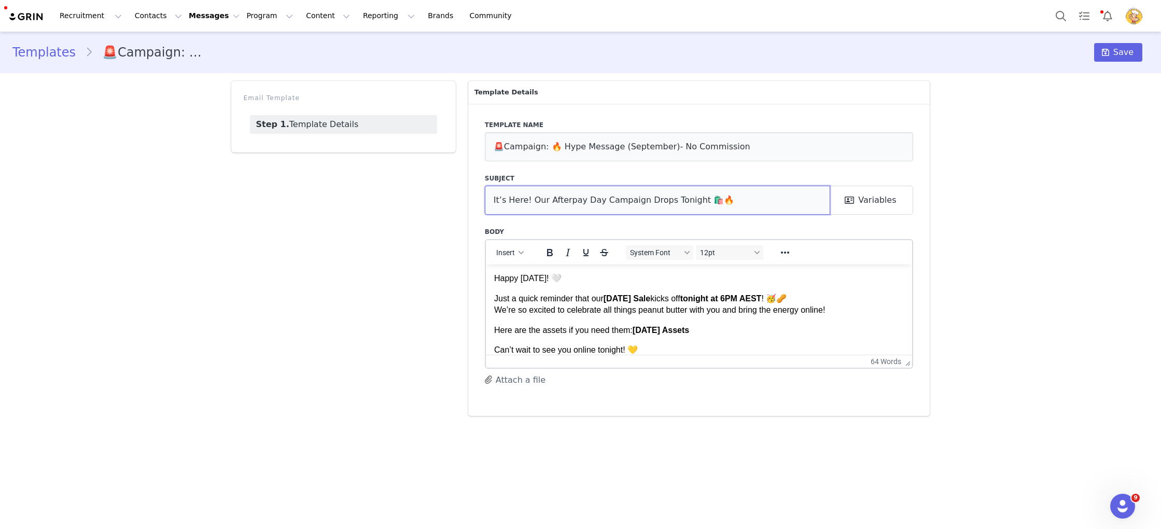
drag, startPoint x: 721, startPoint y: 204, endPoint x: 407, endPoint y: 203, distance: 313.6
click at [405, 203] on div "Email Template Step 1. Template Details Template Details Template name 🚨Campaig…" at bounding box center [580, 248] width 711 height 347
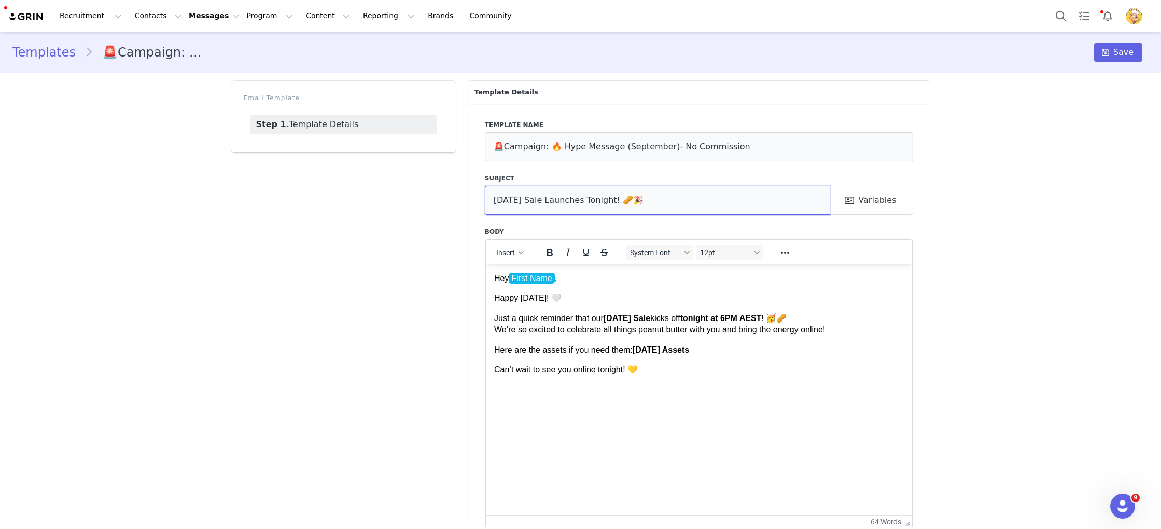
drag, startPoint x: 909, startPoint y: 362, endPoint x: 940, endPoint y: 577, distance: 217.4
click at [940, 528] on html "Recruitment Recruitment Creator Search Curated Lists Landing Pages Web Extensio…" at bounding box center [580, 264] width 1161 height 529
type input "National Peanut Day Sale Launches Tonight! 🥜🎉"
drag, startPoint x: 814, startPoint y: 406, endPoint x: 810, endPoint y: 404, distance: 5.3
click at [813, 383] on html "Hey First Name ﻿ , Happy Tuesday! 🤍 Just a quick reminder that our National Pea…" at bounding box center [698, 323] width 427 height 119
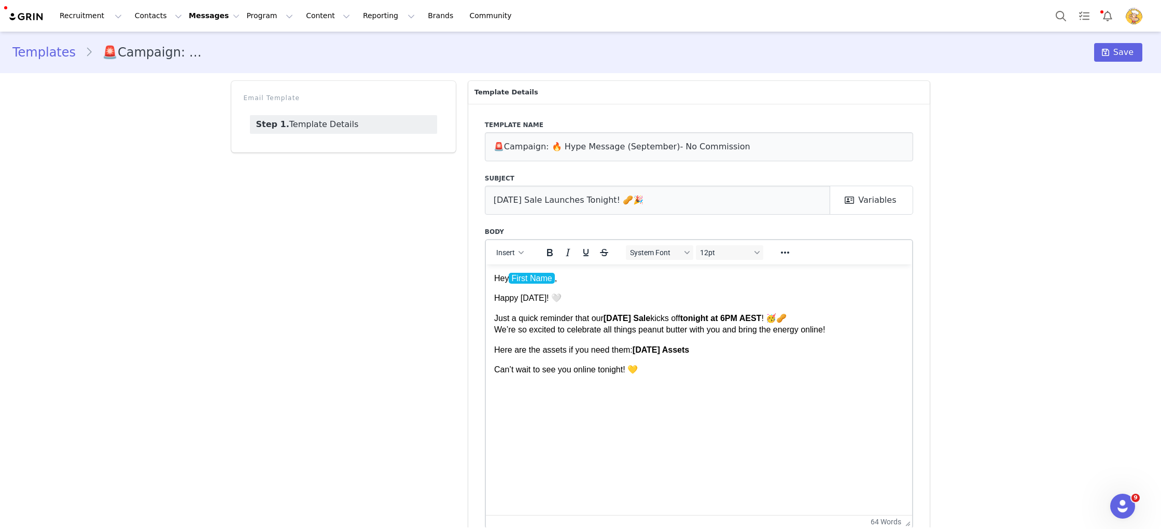
click at [588, 272] on p "Hey First Name ," at bounding box center [699, 277] width 410 height 11
drag, startPoint x: 514, startPoint y: 249, endPoint x: 518, endPoint y: 254, distance: 6.2
click at [514, 249] on span "Insert" at bounding box center [505, 252] width 19 height 8
click at [530, 284] on div "Insert Variable" at bounding box center [547, 287] width 93 height 12
select select
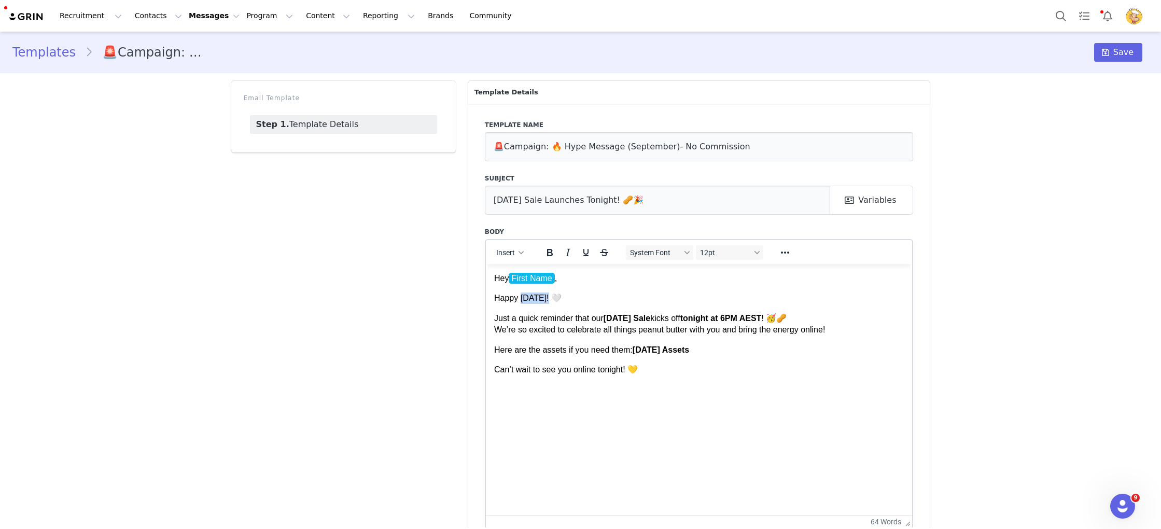
drag, startPoint x: 548, startPoint y: 299, endPoint x: 520, endPoint y: 299, distance: 28.0
click at [520, 299] on p "Happy Tuesday! 🤍" at bounding box center [699, 297] width 410 height 11
click at [661, 306] on body "Hey First Name , Happy Wednesday! 🤍 Just a quick reminder that our National Pea…" at bounding box center [699, 323] width 410 height 103
click at [782, 353] on p "Here are the assets if you need them: National Peanut Day Assets" at bounding box center [699, 349] width 410 height 11
drag, startPoint x: 718, startPoint y: 349, endPoint x: 686, endPoint y: 330, distance: 37.4
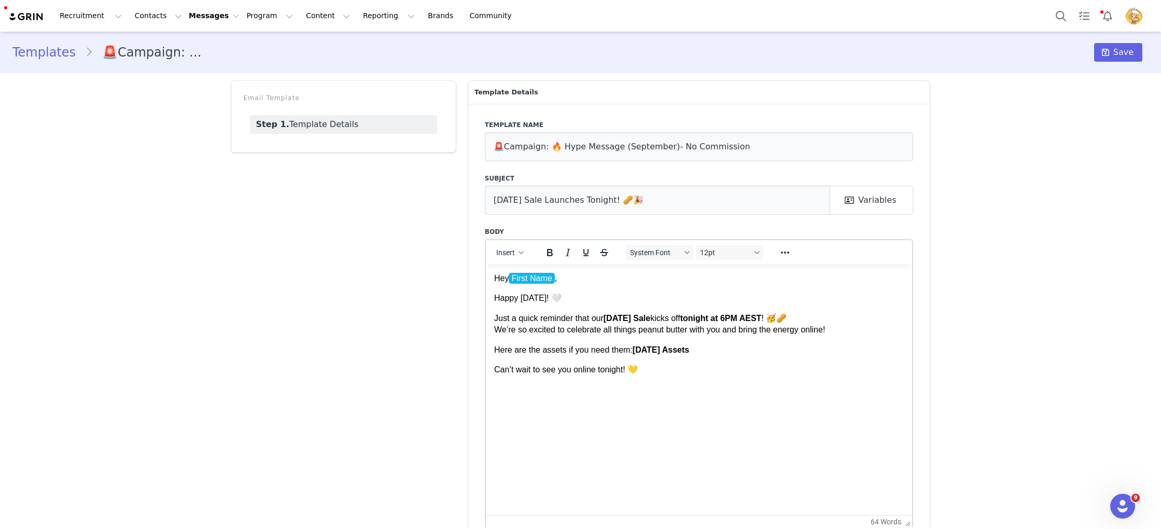
click at [634, 349] on p "Here are the assets if you need them: National Peanut Day Assets" at bounding box center [699, 349] width 410 height 11
click at [783, 256] on icon "Reveal or hide additional toolbar items" at bounding box center [785, 252] width 12 height 12
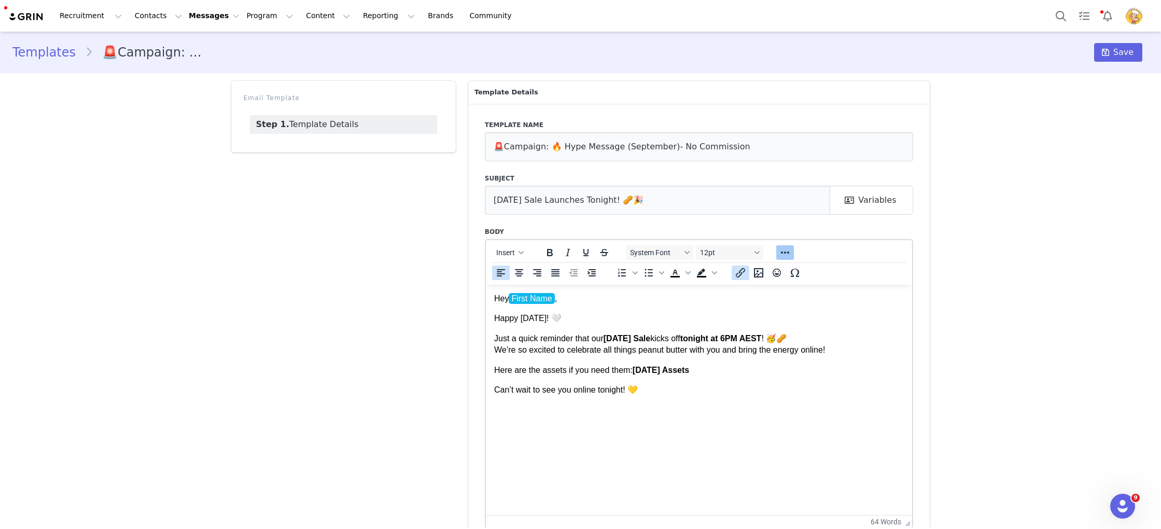
click at [740, 271] on icon "Insert/edit link" at bounding box center [740, 272] width 12 height 12
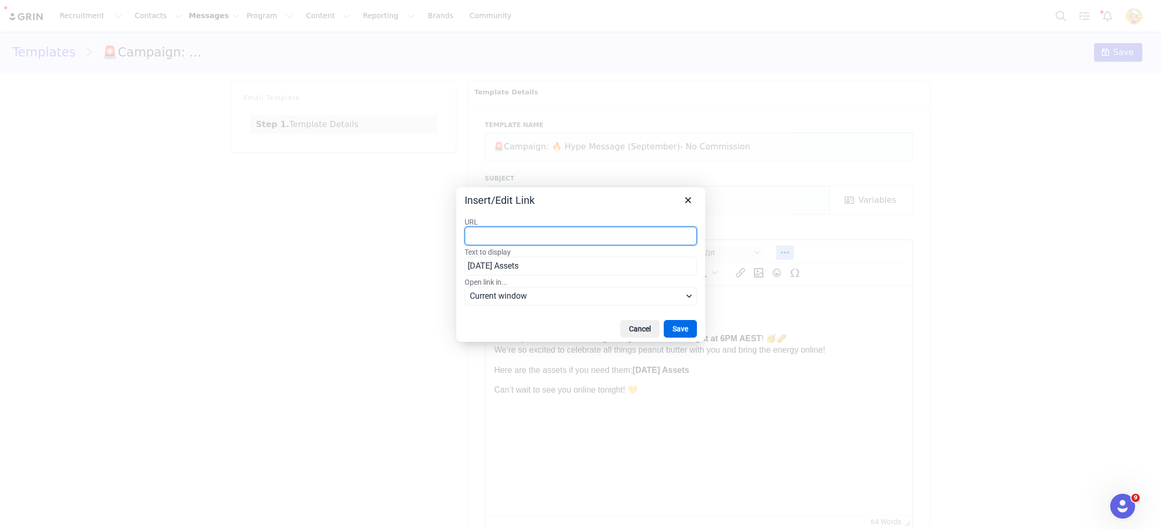
paste input "https://www.dropbox.com/scl/fo/h26jhwykdw7urwffbtp3n/APn17dt7GFOK7rwRFI_5Vq4?rl…"
type input "https://www.dropbox.com/scl/fo/h26jhwykdw7urwffbtp3n/APn17dt7GFOK7rwRFI_5Vq4?rl…"
drag, startPoint x: 687, startPoint y: 330, endPoint x: 202, endPoint y: 46, distance: 562.3
click at [687, 330] on button "Save" at bounding box center [680, 329] width 33 height 18
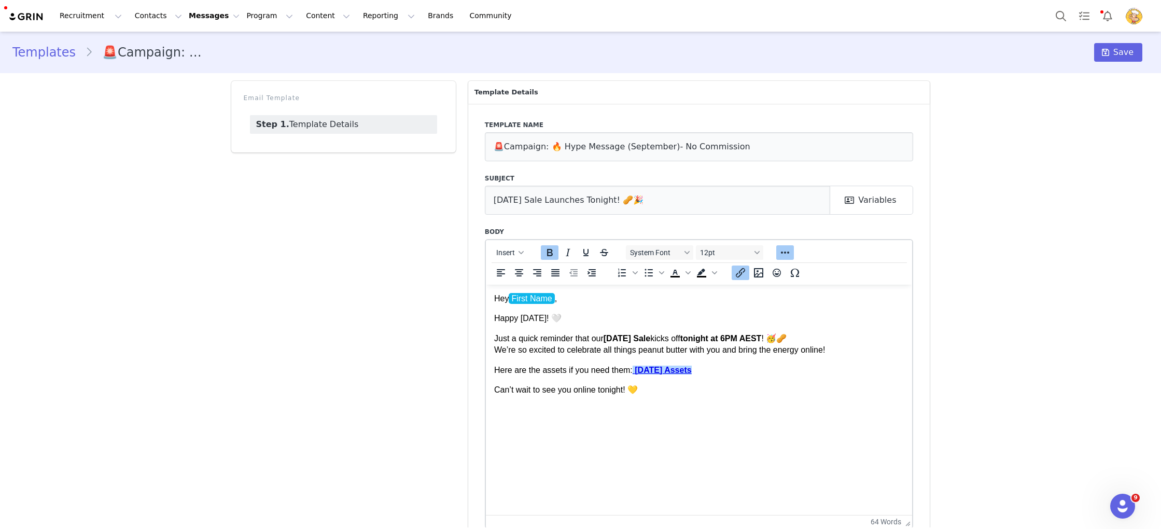
click at [785, 392] on p "Can’t wait to see you online tonight! 💛" at bounding box center [699, 389] width 410 height 11
click at [636, 370] on strong "National Peanut Day Assets" at bounding box center [662, 369] width 57 height 9
click at [582, 255] on icon "Underline" at bounding box center [586, 252] width 12 height 12
click at [812, 403] on html "Hey First Name , Happy Wednesday! 🤍 Just a quick reminder that our National Pea…" at bounding box center [698, 343] width 427 height 119
click at [1124, 47] on span "Save" at bounding box center [1123, 52] width 20 height 12
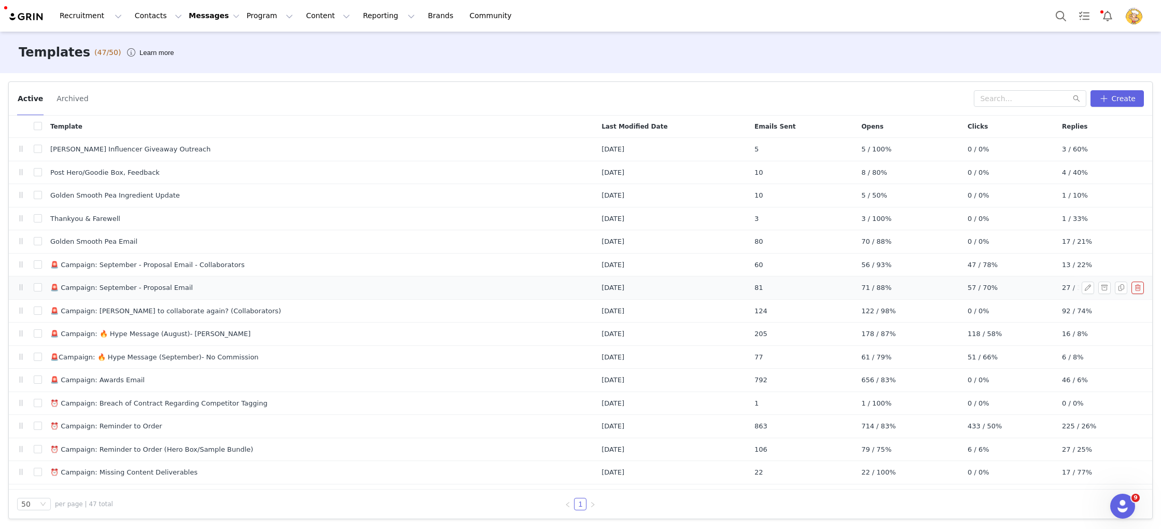
scroll to position [1, 0]
click at [1085, 335] on button "button" at bounding box center [1087, 333] width 12 height 12
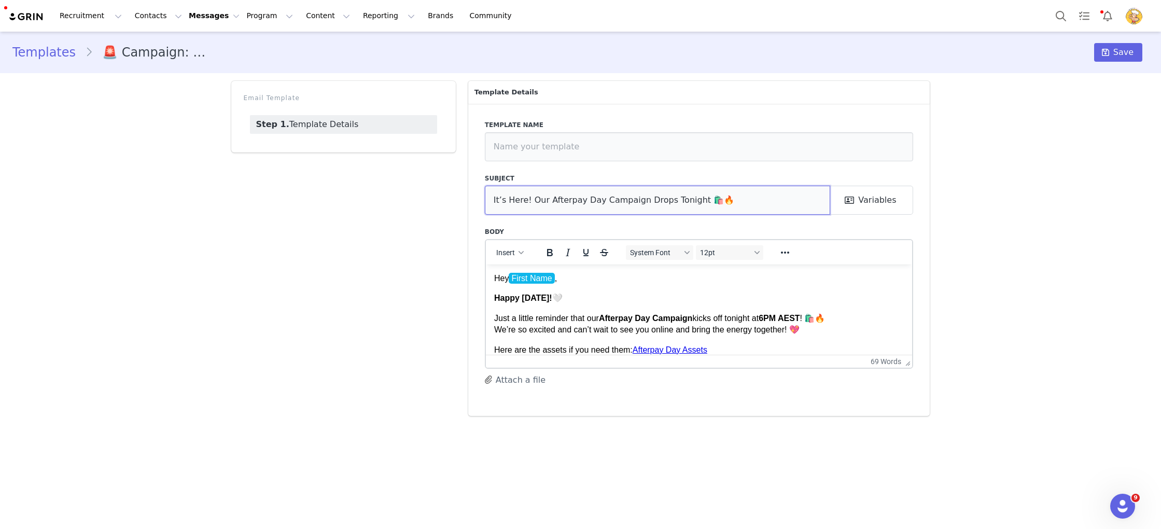
drag, startPoint x: 784, startPoint y: 196, endPoint x: 291, endPoint y: 175, distance: 493.0
click at [290, 175] on div "Email Template Step 1. Template Details Template Details Template name Subject …" at bounding box center [580, 248] width 711 height 347
paste input "National Peanut Day Sale Launches Tonight! 🥜🎉"
type input "National Peanut Day Sale Launches Tonight! 🥜🎉"
drag, startPoint x: 644, startPoint y: 145, endPoint x: 620, endPoint y: 145, distance: 24.9
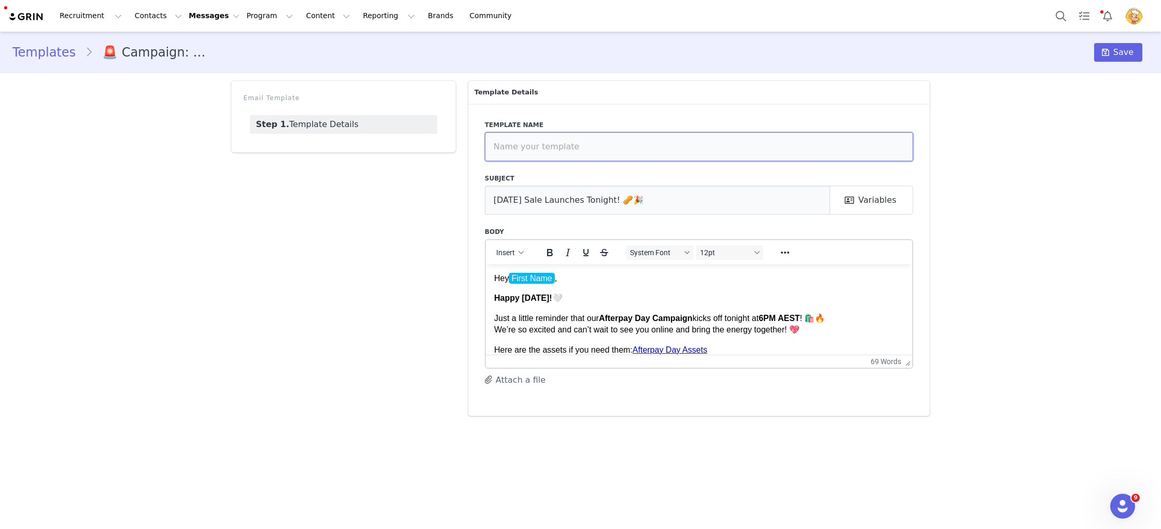
click at [618, 145] on input "text" at bounding box center [699, 146] width 429 height 29
type input "🚨 Campaign: 🔥 Hype Message (September)- AMBS"
click at [636, 274] on p "Hey First Name ﻿ ," at bounding box center [699, 277] width 410 height 11
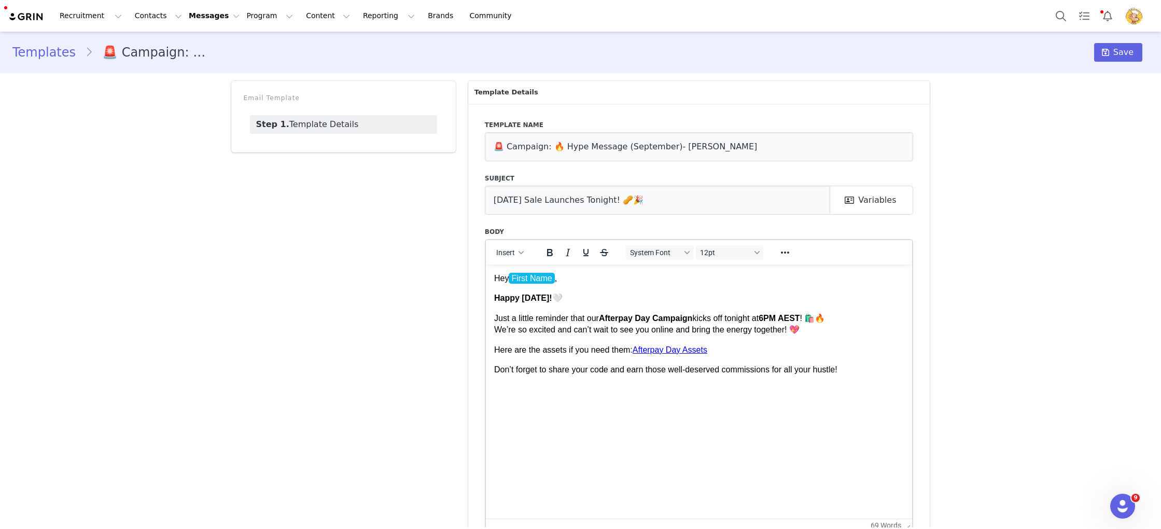
drag, startPoint x: 910, startPoint y: 362, endPoint x: 930, endPoint y: 577, distance: 216.1
click at [930, 528] on html "Recruitment Recruitment Creator Search Curated Lists Landing Pages Web Extensio…" at bounding box center [580, 264] width 1161 height 529
click at [860, 383] on html "Hey First Name , Happy Tuesday! 🤍 Just a little reminder that our Afterpay Day …" at bounding box center [698, 323] width 427 height 119
click at [731, 383] on html "Hey First Name , Happy Tuesday! 🤍 Just a little reminder that our Afterpay Day …" at bounding box center [698, 323] width 427 height 119
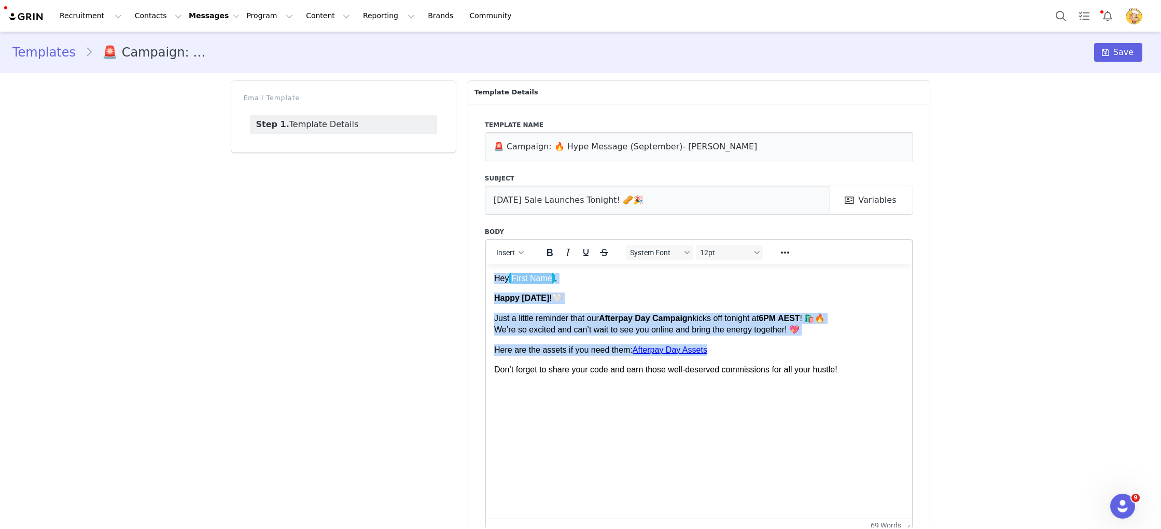
paste body "Rich Text Area. Press ALT-0 for help."
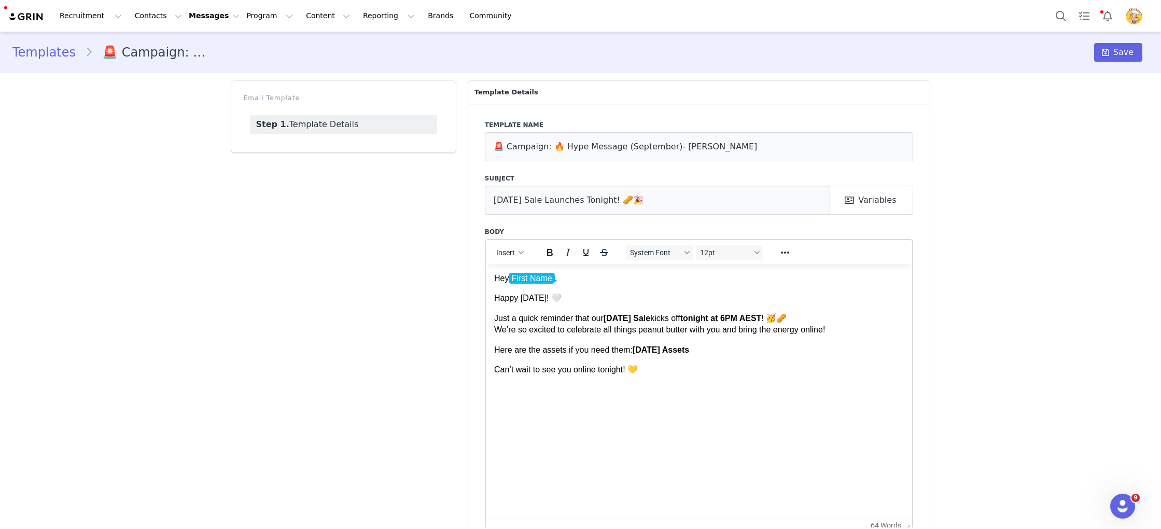
click at [609, 281] on p "Hey First Name ﻿ ," at bounding box center [699, 277] width 410 height 11
click at [523, 259] on button "Insert" at bounding box center [510, 252] width 36 height 15
click at [531, 284] on div "Insert Variable" at bounding box center [547, 287] width 93 height 12
select select
click at [760, 345] on p "Here are the assets if you need them: National Peanut Day Assets" at bounding box center [699, 349] width 410 height 11
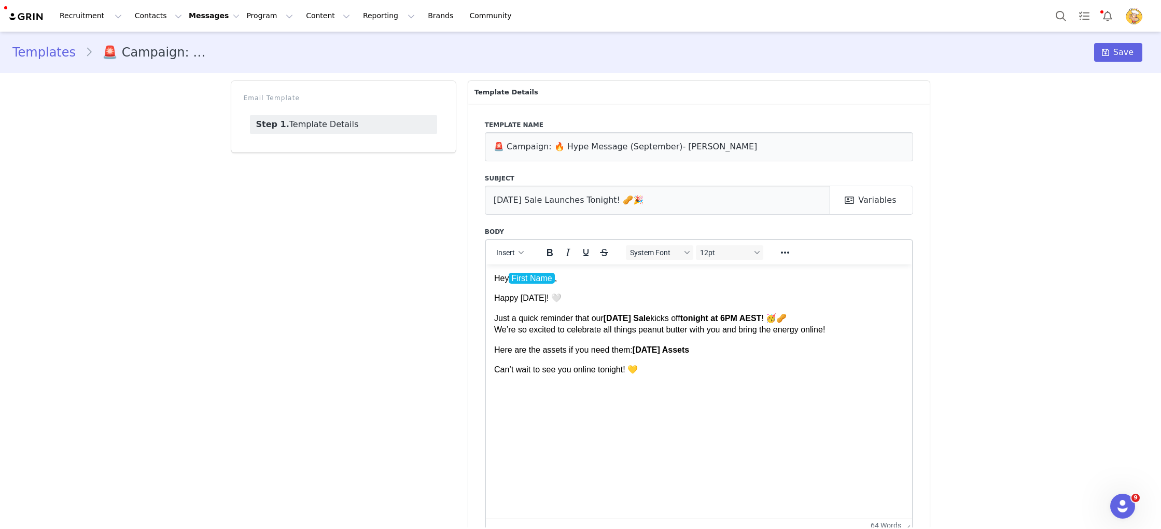
click at [682, 383] on html "Hey First Name , Happy Tuesday! 🤍 Just a quick reminder that our National Peanu…" at bounding box center [698, 323] width 427 height 119
click at [650, 300] on p "Happy Tuesday! 🤍" at bounding box center [699, 297] width 410 height 11
drag, startPoint x: 545, startPoint y: 299, endPoint x: 520, endPoint y: 298, distance: 24.4
click at [520, 298] on p "Happy Tuesday! 🤍" at bounding box center [699, 297] width 410 height 11
click at [761, 317] on strong "tonight at 6PM AEST" at bounding box center [720, 317] width 81 height 9
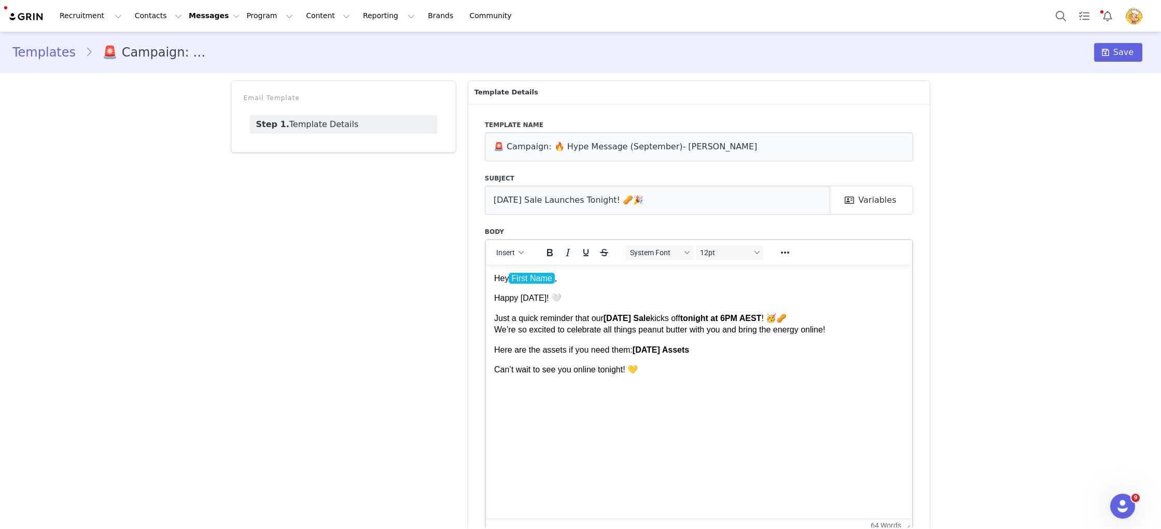
drag, startPoint x: 762, startPoint y: 350, endPoint x: 634, endPoint y: 346, distance: 128.1
click at [634, 346] on p "Here are the assets if you need them: National Peanut Day Assets" at bounding box center [699, 349] width 410 height 11
drag, startPoint x: 669, startPoint y: 351, endPoint x: 729, endPoint y: 348, distance: 59.7
click at [672, 350] on strong "National Peanut Day Assets" at bounding box center [660, 349] width 57 height 9
drag, startPoint x: 729, startPoint y: 350, endPoint x: 635, endPoint y: 346, distance: 94.4
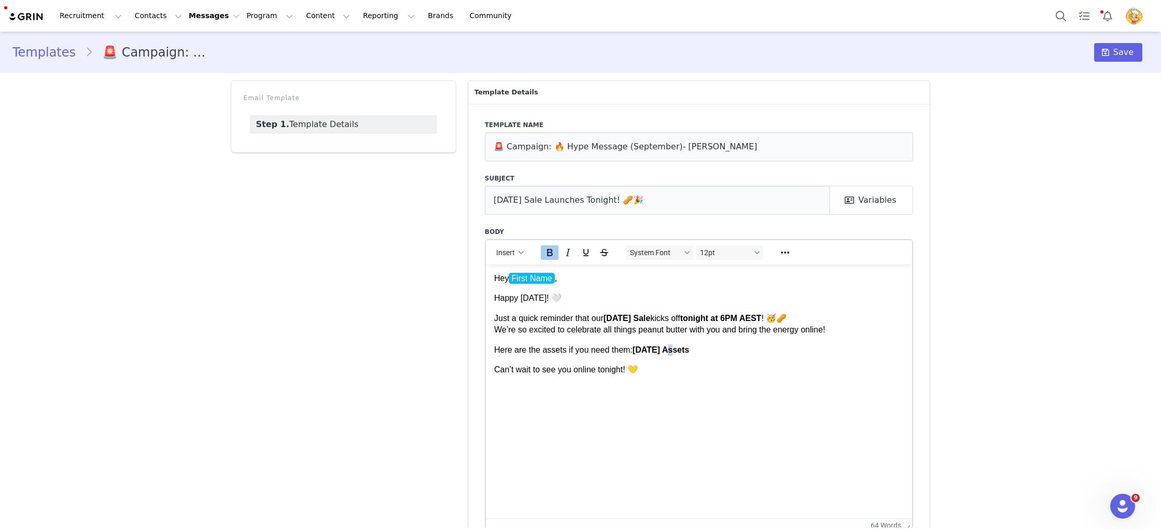
click at [637, 347] on p "Here are the assets if you need them: National Peanut Day Assets" at bounding box center [699, 349] width 410 height 11
click at [783, 257] on button "Reveal or hide additional toolbar items" at bounding box center [785, 252] width 18 height 15
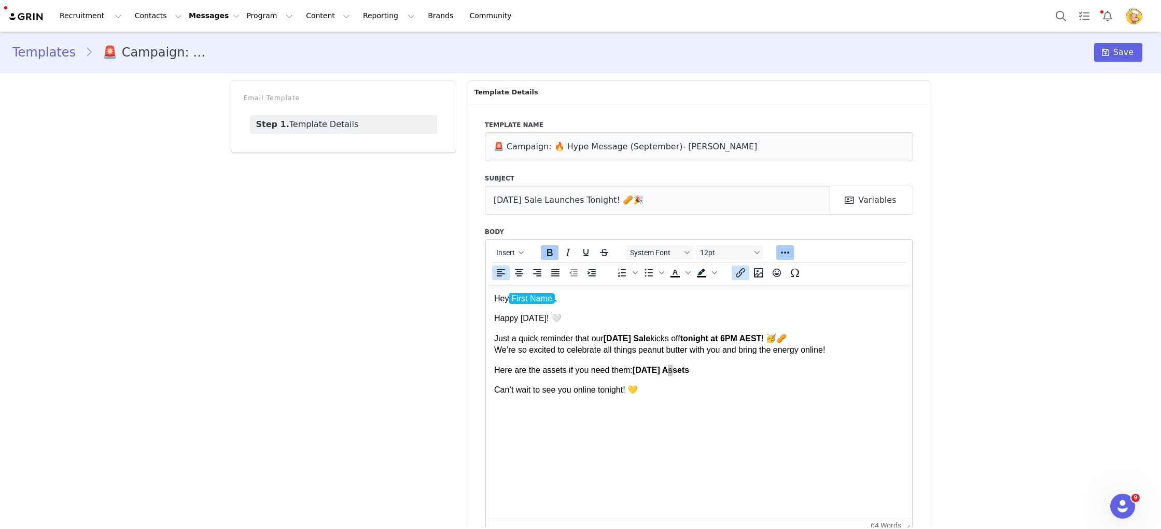
click at [738, 273] on icon "Insert/edit link" at bounding box center [740, 272] width 12 height 12
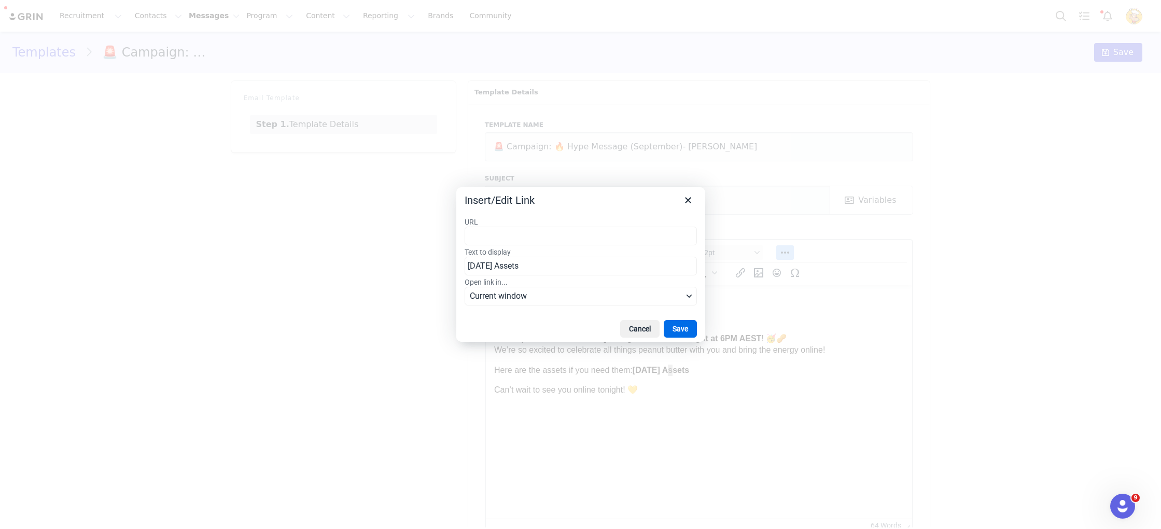
type input "https://www.dropbox.com/scl/fo/h26jhwykdw7urwffbtp3n/APn17dt7GFOK7rwRFI_5Vq4?rl…"
click at [672, 335] on button "Save" at bounding box center [680, 329] width 33 height 18
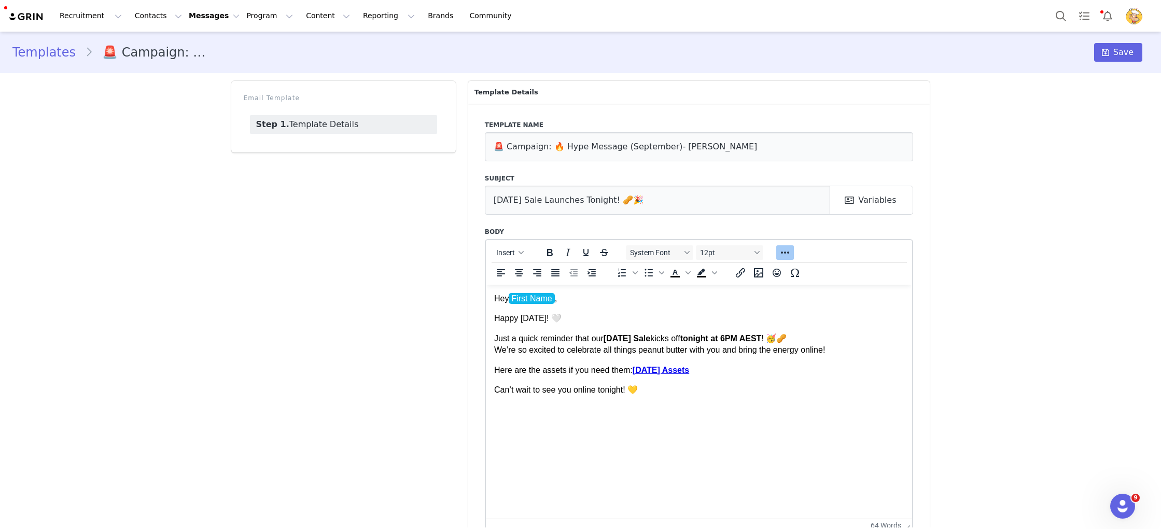
click at [797, 376] on body "Hey First Name , Happy Wednesday! 🤍 Just a quick reminder that our National Pea…" at bounding box center [699, 343] width 410 height 103
click at [875, 367] on p "Here are the assets if you need them: National Peanut Day Assets﻿" at bounding box center [699, 369] width 410 height 11
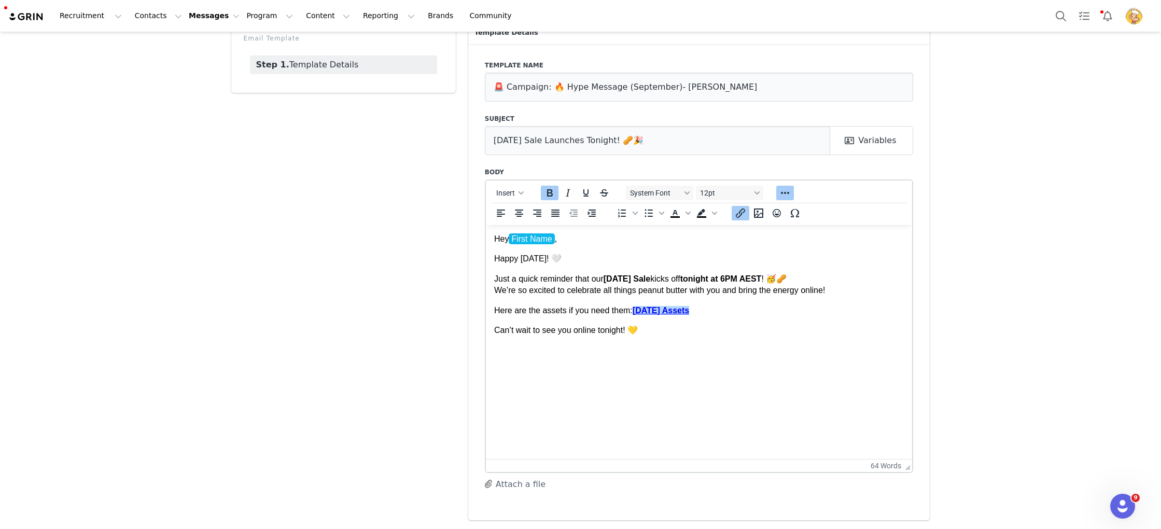
click at [875, 344] on html "Hey First Name , Happy Wednesday! 🤍 Just a quick reminder that our National Pea…" at bounding box center [698, 283] width 427 height 119
drag, startPoint x: 695, startPoint y: 290, endPoint x: 666, endPoint y: 289, distance: 29.0
click at [668, 290] on p "Just a quick reminder that our National Peanut Day Sale kicks off tonight at 6P…" at bounding box center [699, 284] width 410 height 23
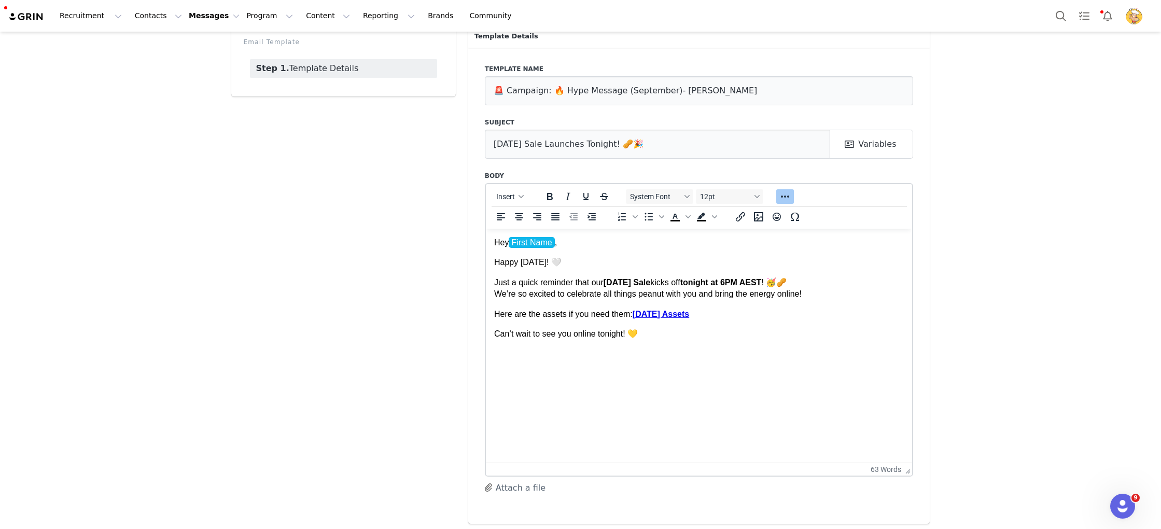
click at [884, 277] on p "Just a quick reminder that our National Peanut Day Sale kicks off tonight at 6P…" at bounding box center [699, 287] width 410 height 23
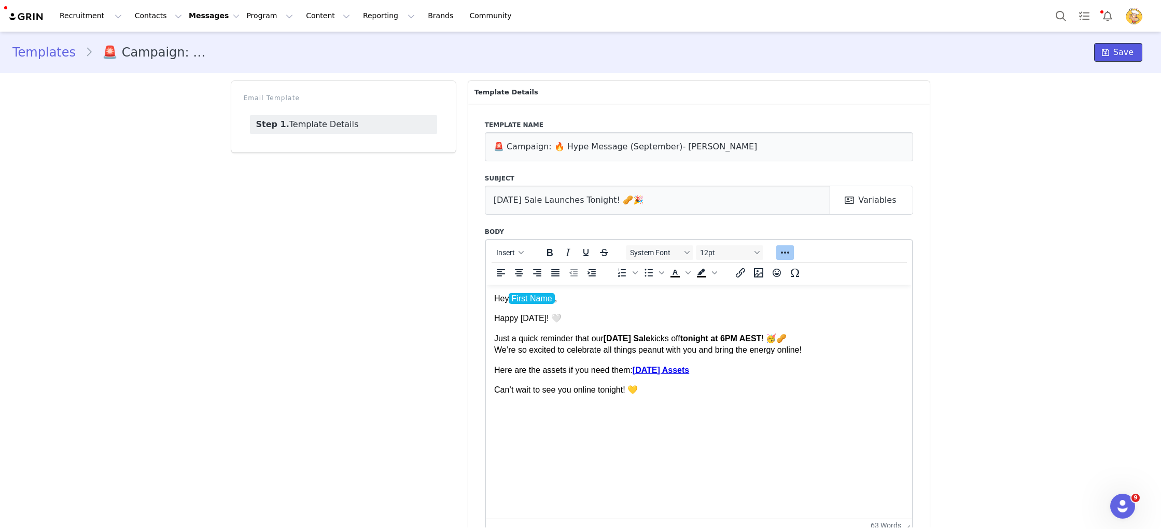
click at [1128, 50] on span "Save" at bounding box center [1123, 52] width 20 height 12
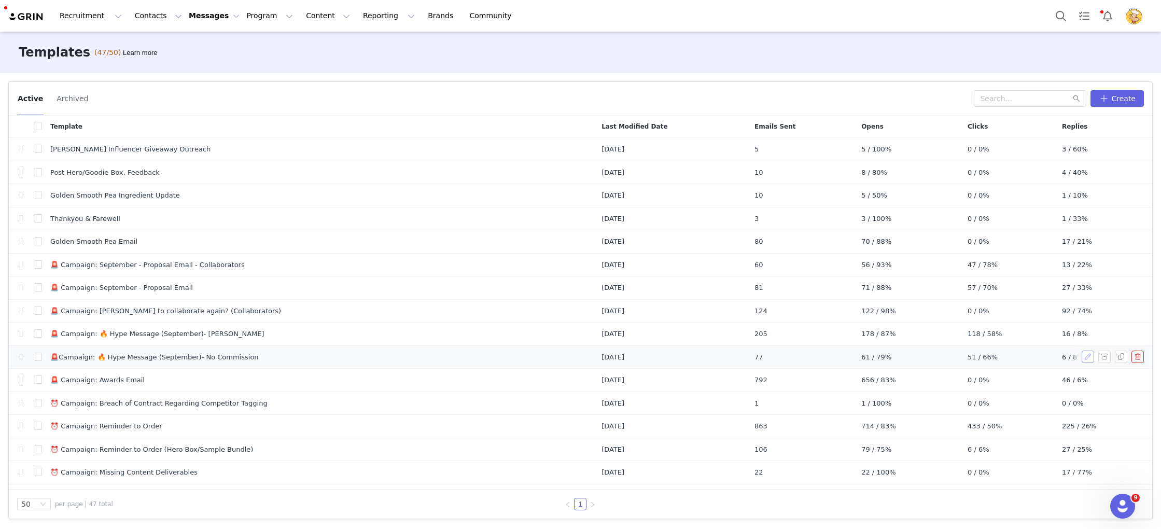
click at [1091, 355] on button "button" at bounding box center [1087, 356] width 12 height 12
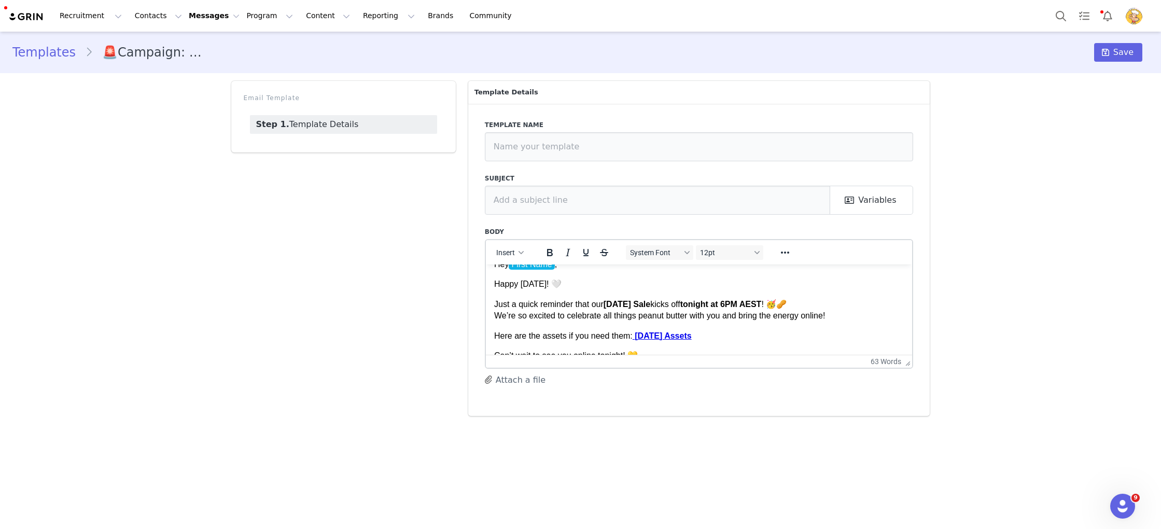
scroll to position [19, 0]
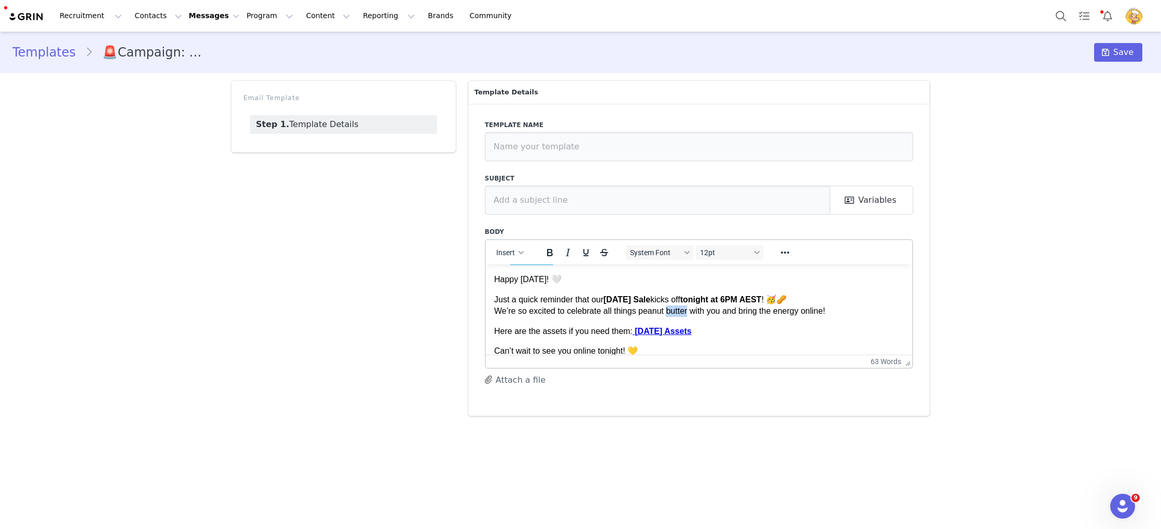
drag, startPoint x: 693, startPoint y: 312, endPoint x: 670, endPoint y: 311, distance: 23.4
click at [670, 311] on p "Just a quick reminder that our National Peanut Day Sale kicks off tonight at 6P…" at bounding box center [699, 304] width 410 height 23
click at [1105, 53] on icon at bounding box center [1105, 52] width 7 height 8
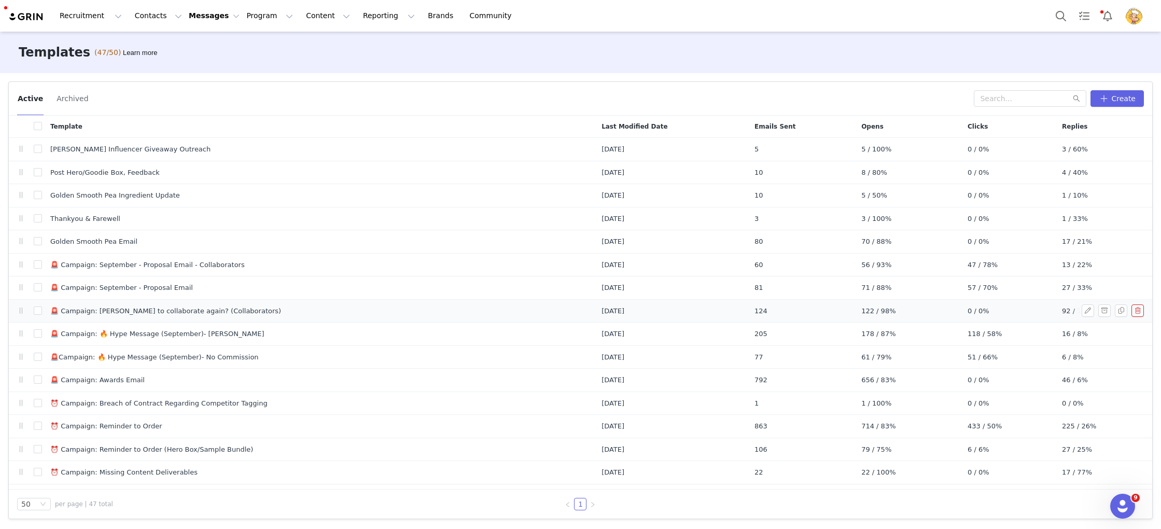
scroll to position [1, 0]
click at [34, 195] on input "checkbox" at bounding box center [38, 194] width 8 height 8
checkbox input "true"
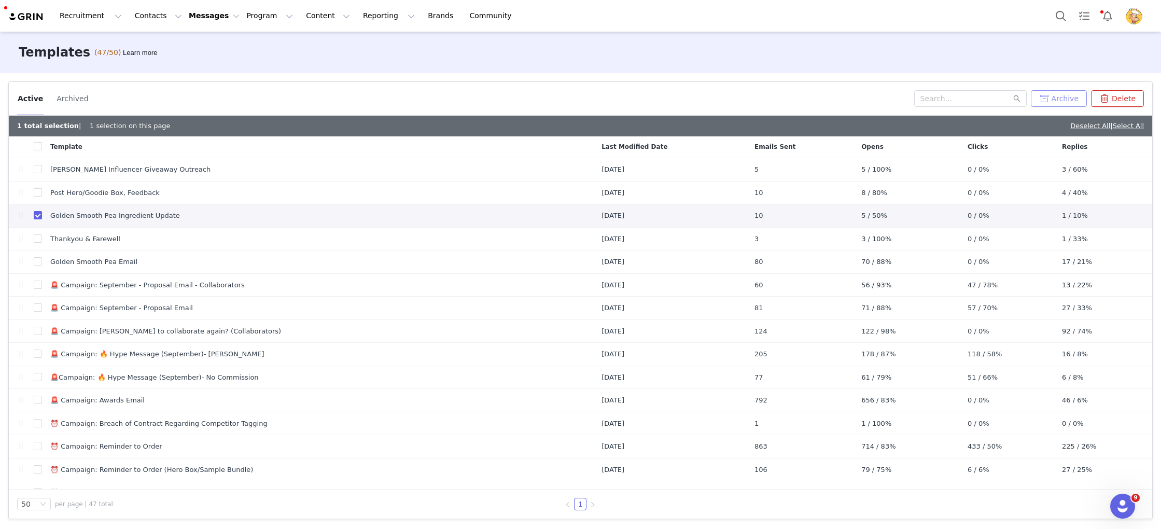
click at [1062, 96] on button "Archive" at bounding box center [1059, 98] width 56 height 17
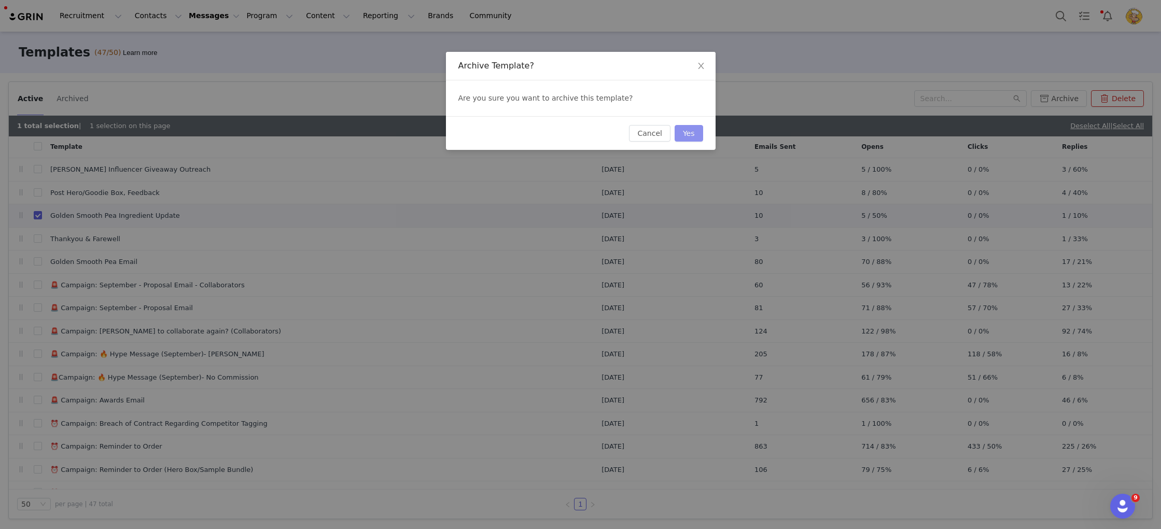
click at [687, 132] on button "Yes" at bounding box center [688, 133] width 29 height 17
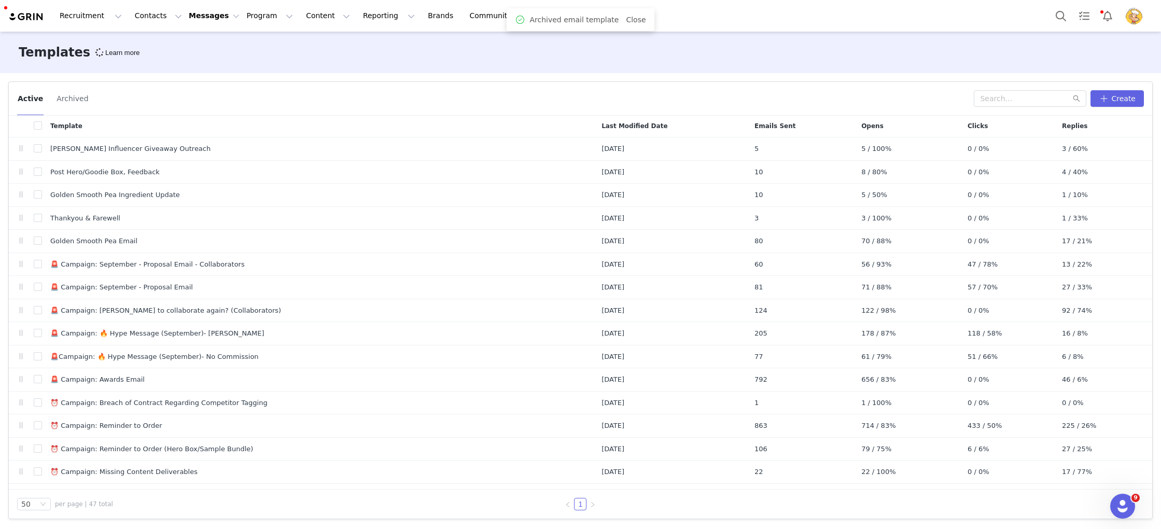
scroll to position [0, 0]
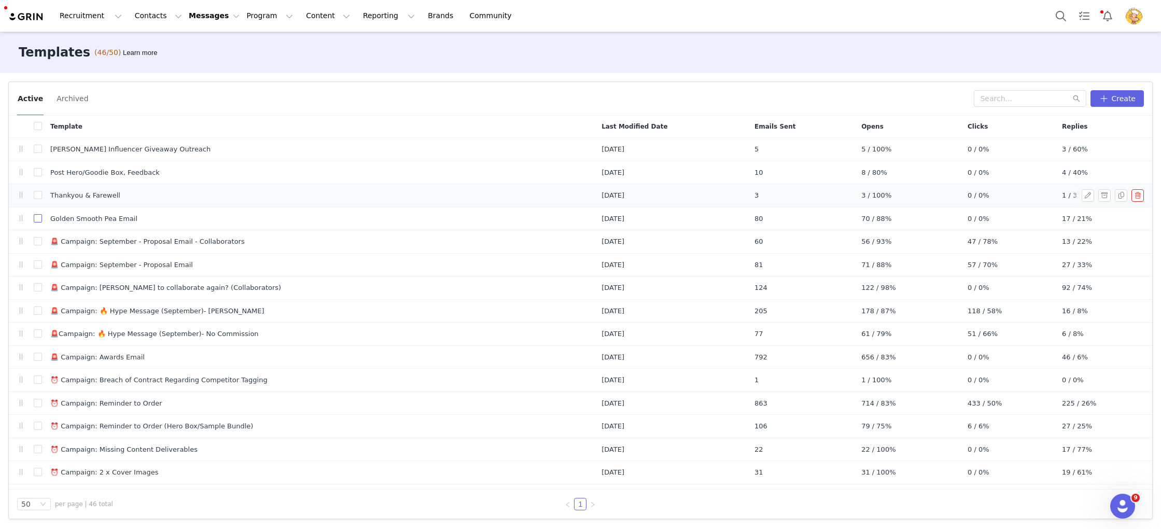
drag, startPoint x: 38, startPoint y: 217, endPoint x: 46, endPoint y: 215, distance: 8.0
click at [38, 217] on input "checkbox" at bounding box center [38, 218] width 8 height 8
checkbox input "true"
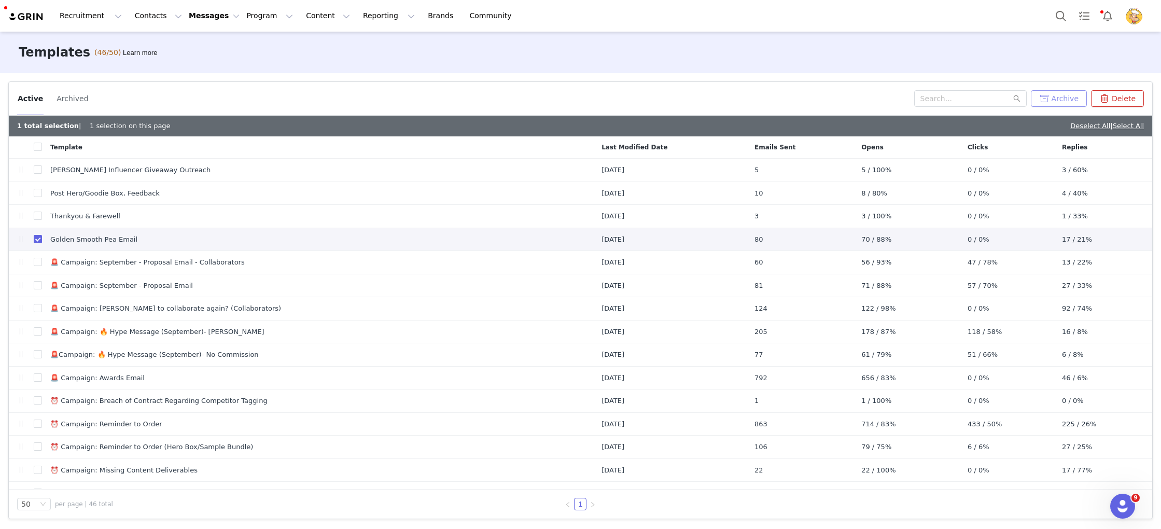
click at [1058, 95] on button "Archive" at bounding box center [1059, 98] width 56 height 17
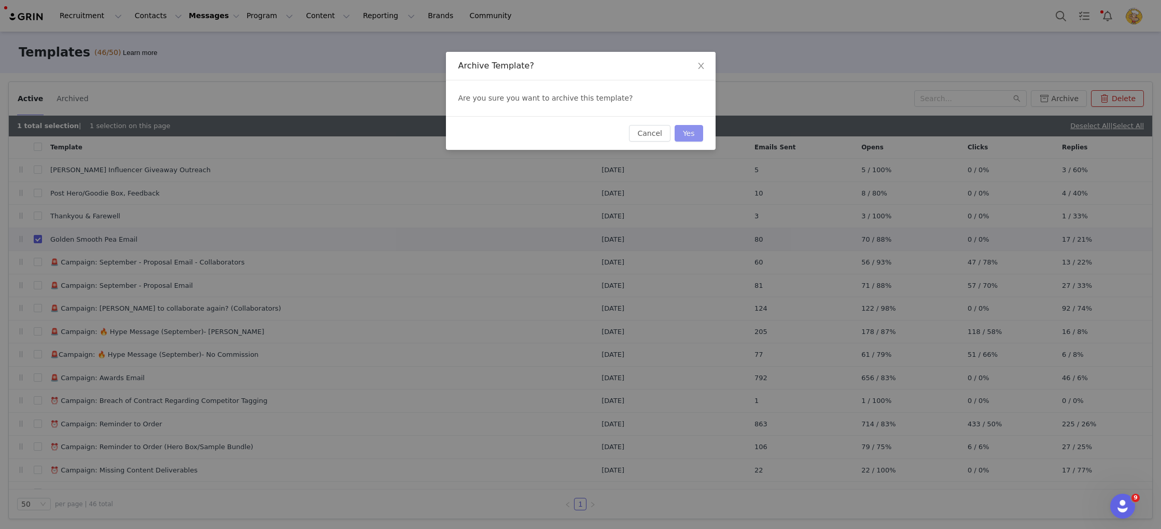
click at [687, 133] on button "Yes" at bounding box center [688, 133] width 29 height 17
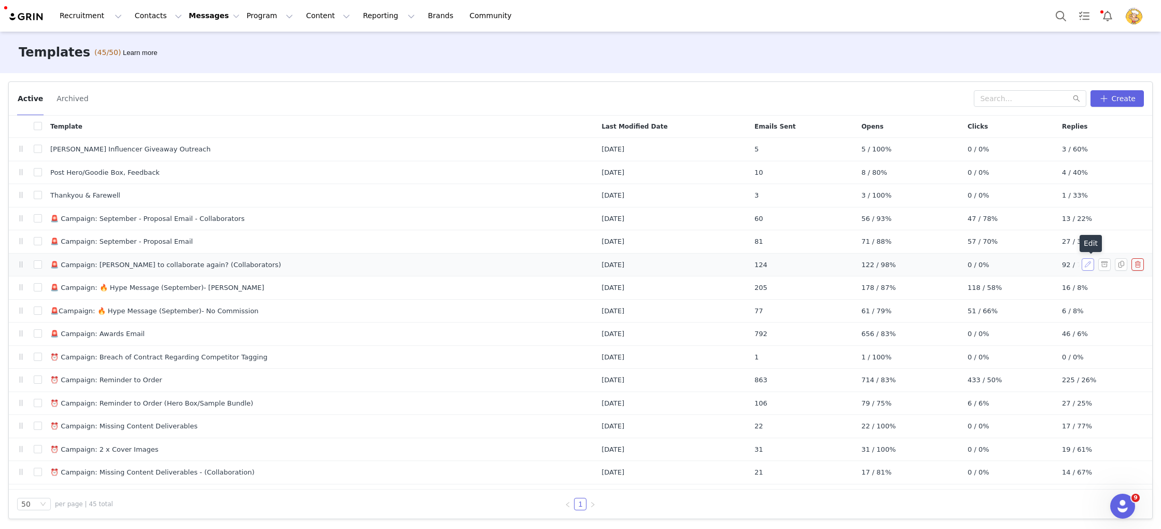
click at [1088, 270] on button "button" at bounding box center [1087, 264] width 12 height 12
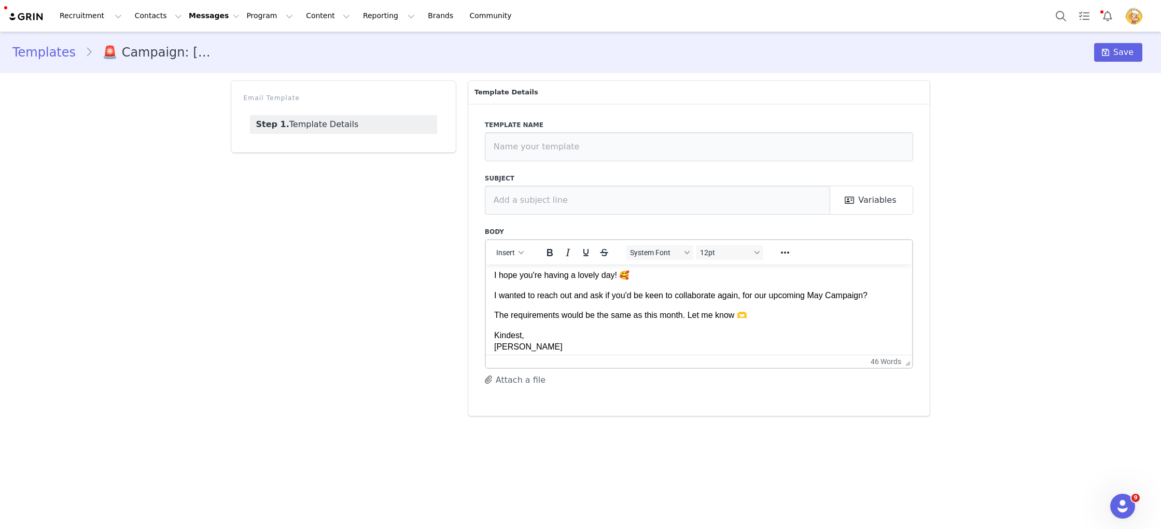
scroll to position [22, 0]
click at [1132, 47] on span "Save" at bounding box center [1123, 52] width 20 height 12
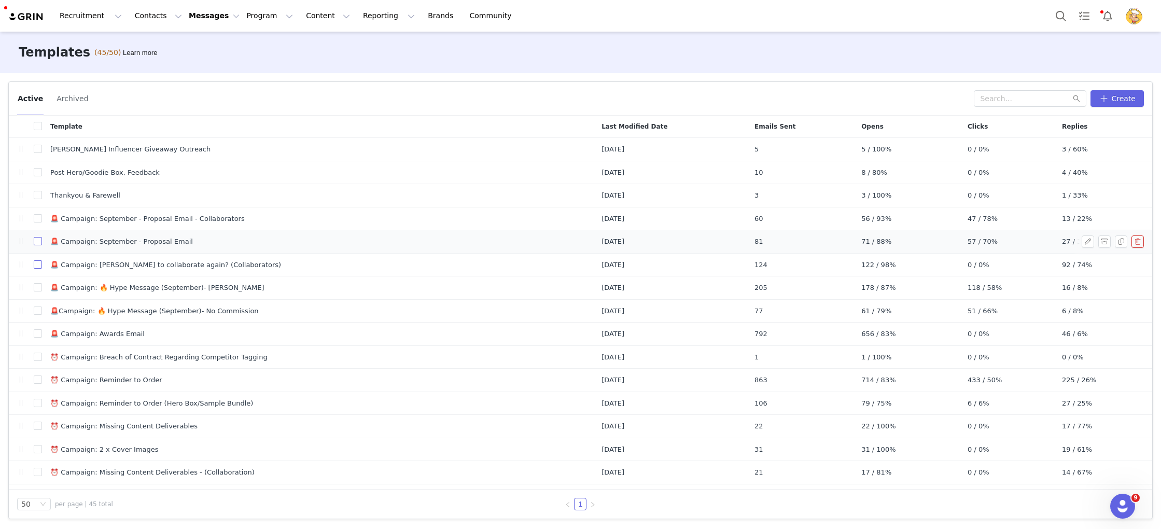
click at [36, 266] on input "checkbox" at bounding box center [38, 264] width 8 height 8
checkbox input "true"
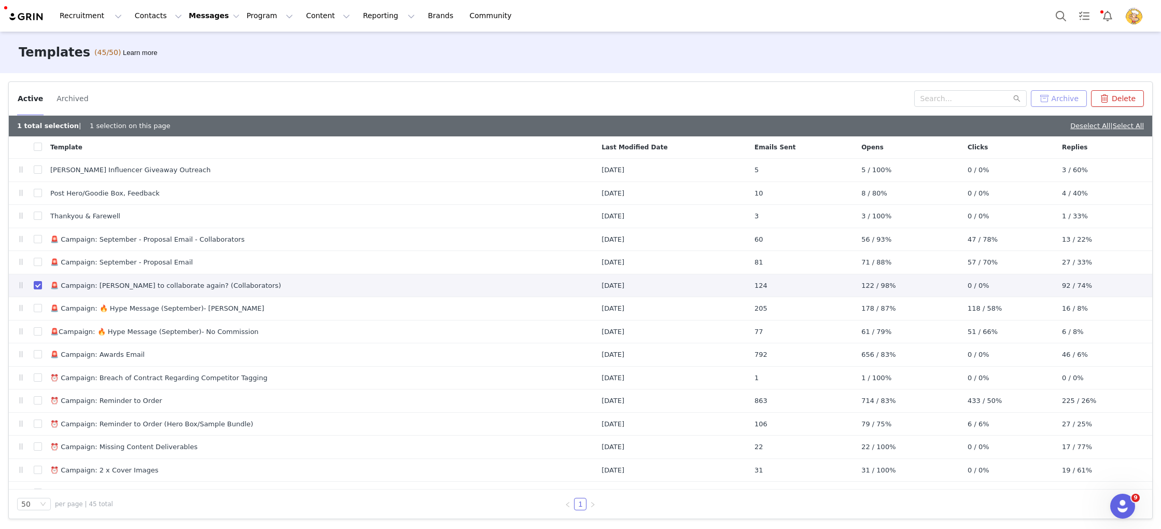
click at [1076, 98] on button "Archive" at bounding box center [1059, 98] width 56 height 17
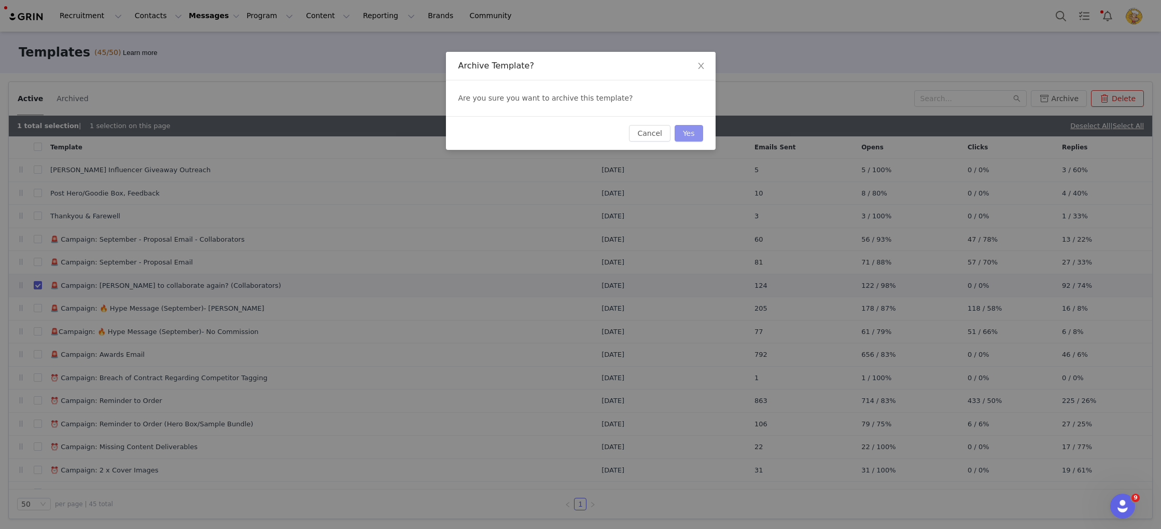
click at [696, 139] on button "Yes" at bounding box center [688, 133] width 29 height 17
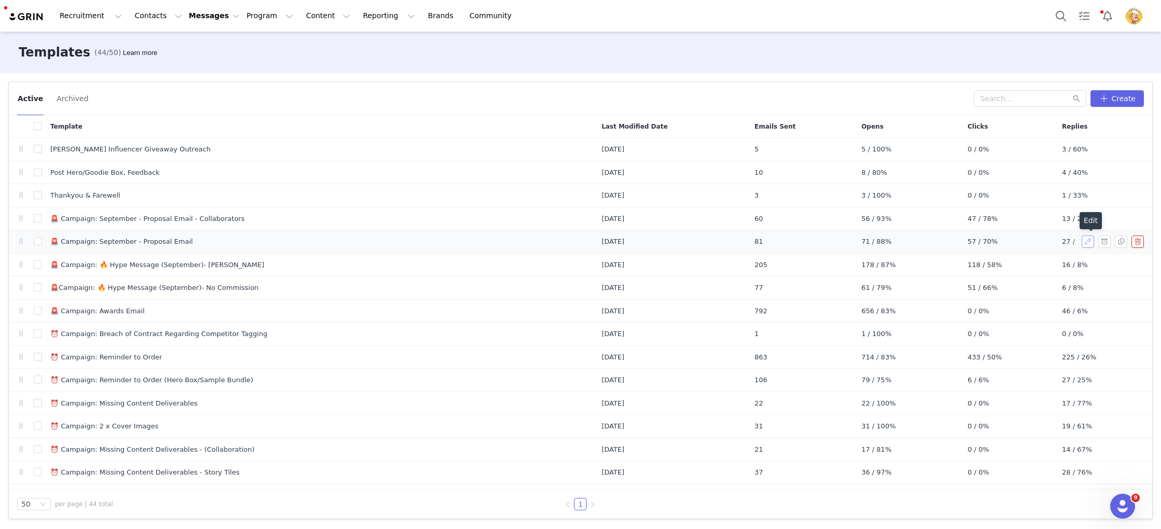
click at [1083, 241] on button "button" at bounding box center [1087, 241] width 12 height 12
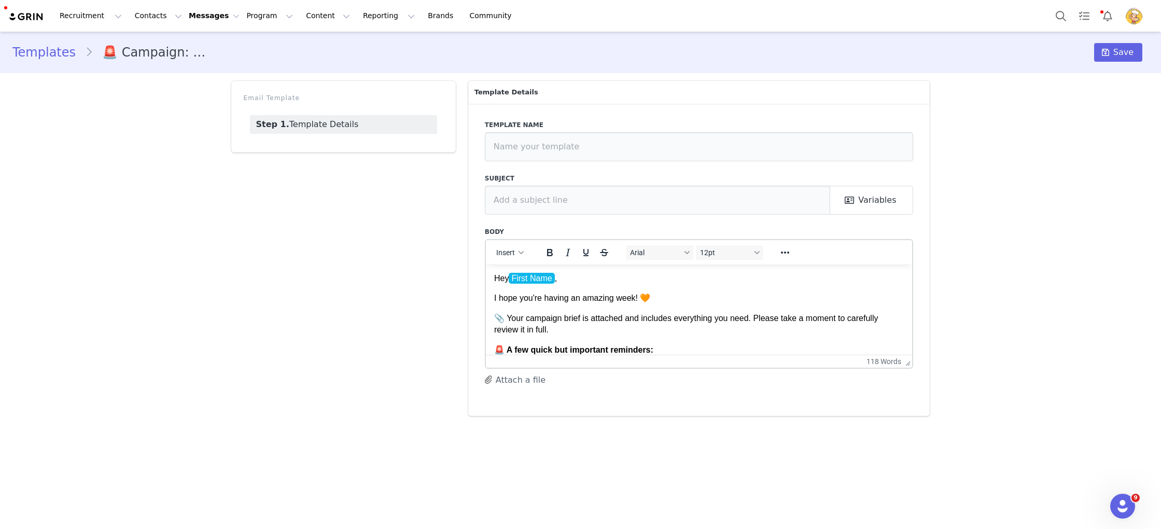
click at [33, 49] on link "Templates" at bounding box center [48, 52] width 73 height 19
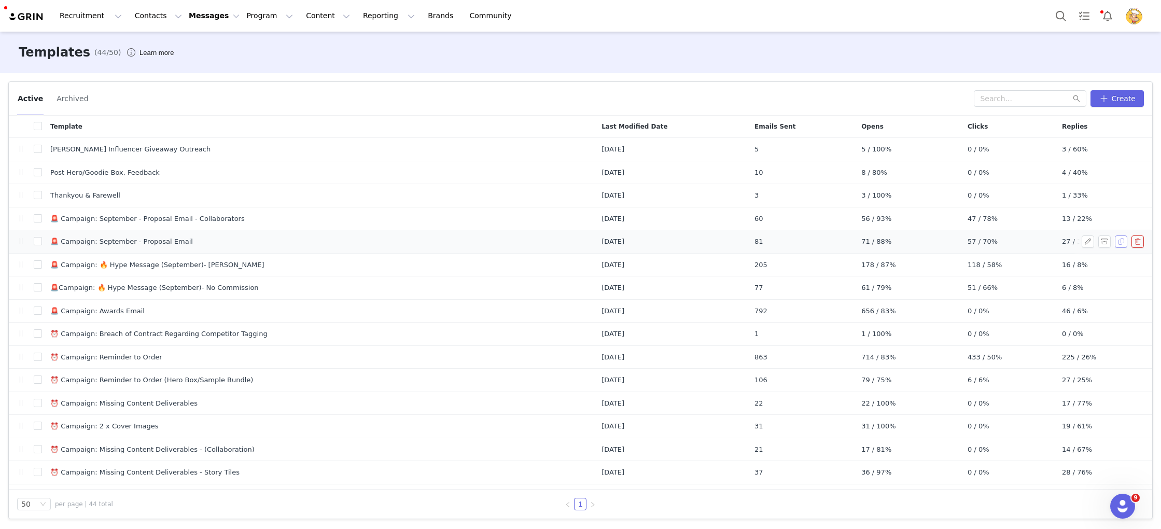
click at [1119, 242] on button "button" at bounding box center [1121, 241] width 12 height 12
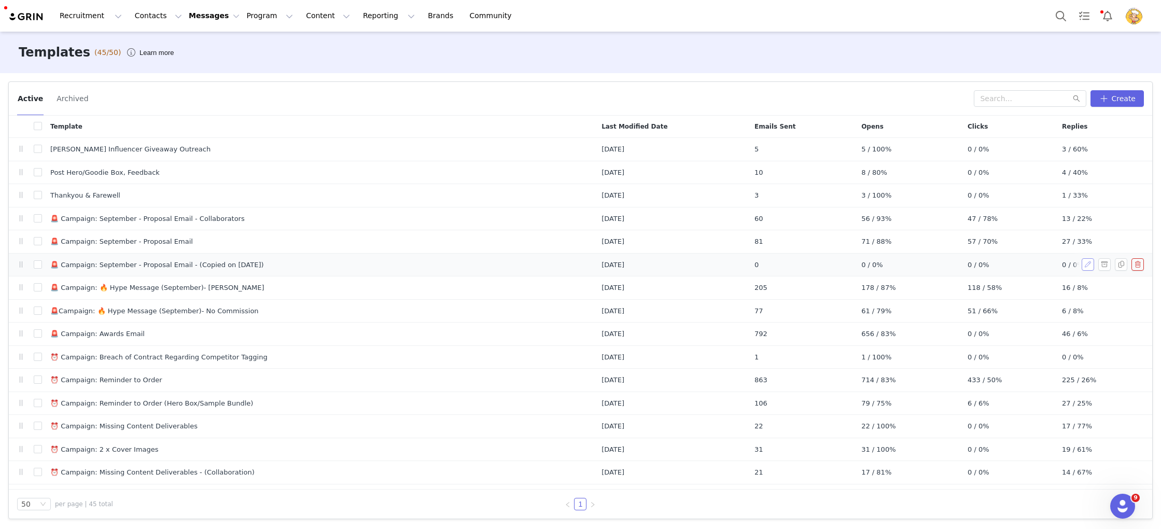
click at [1088, 266] on button "button" at bounding box center [1087, 264] width 12 height 12
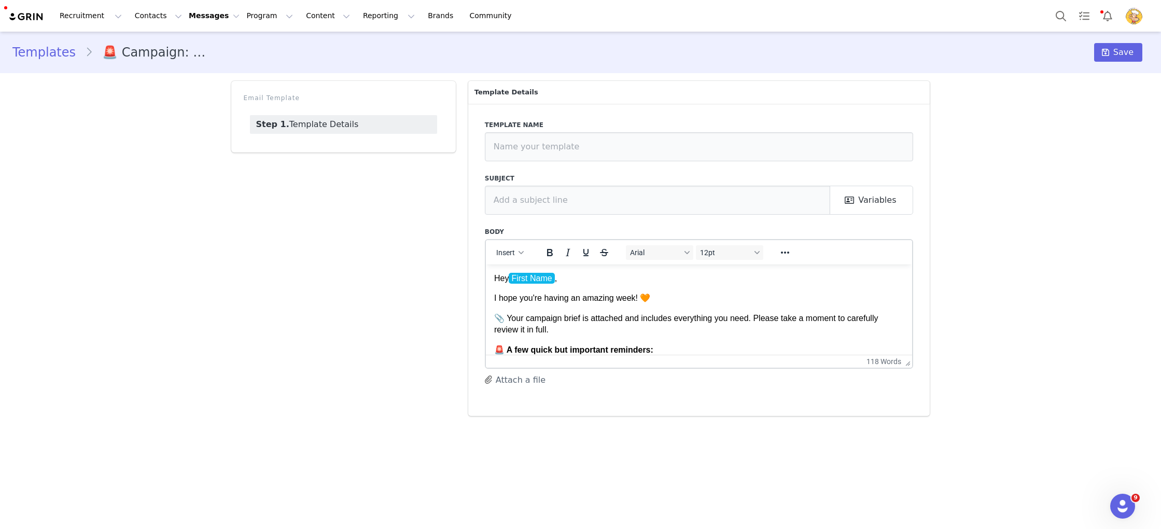
click at [721, 328] on p "📎 Your campaign brief is attached and includes everything you need. Please take…" at bounding box center [699, 323] width 410 height 23
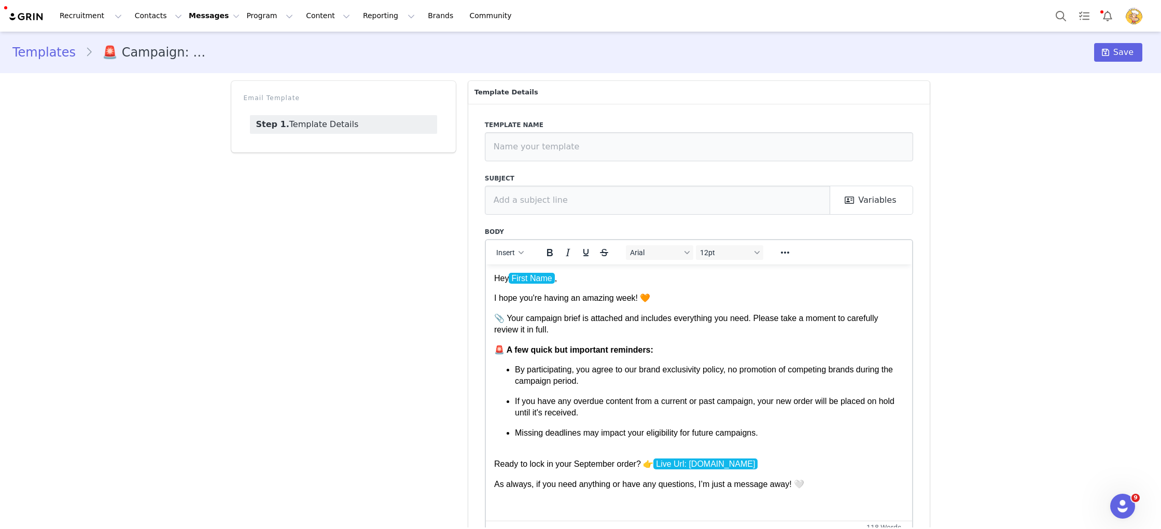
drag, startPoint x: 906, startPoint y: 362, endPoint x: 927, endPoint y: 549, distance: 188.3
click at [927, 528] on html "Recruitment Recruitment Creator Search Curated Lists Landing Pages Web Extensio…" at bounding box center [580, 264] width 1161 height 529
click at [1007, 486] on div "Templates 🚨 Campaign: September - Proposal Email - (Copied on Sep 2, 2025) Save…" at bounding box center [580, 311] width 1161 height 558
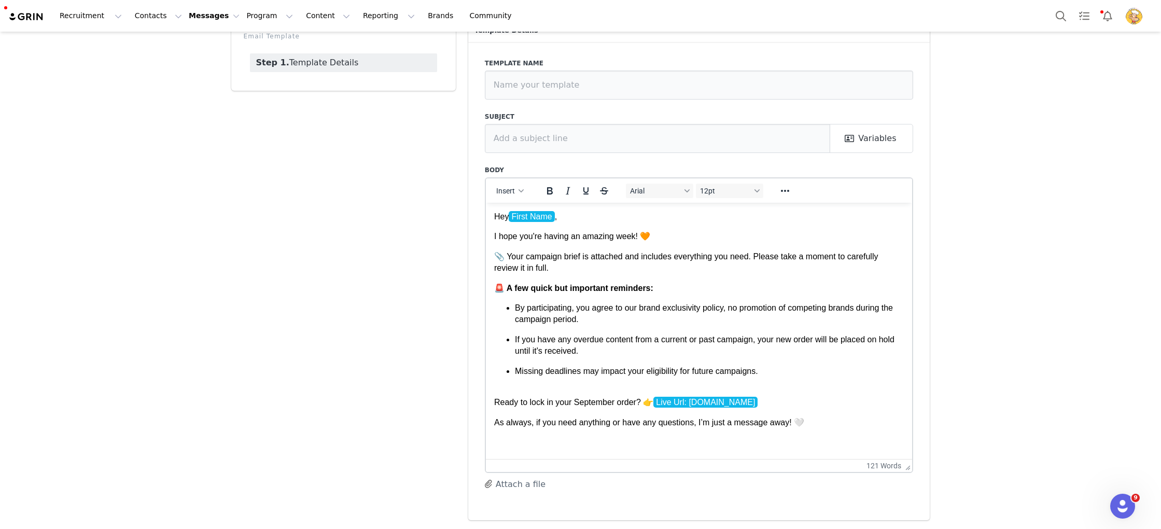
click at [874, 433] on html "Hey First Name , I hope you're having an amazing week! 🧡 📎 Your campaign brief …" at bounding box center [698, 319] width 427 height 234
drag, startPoint x: 598, startPoint y: 374, endPoint x: 408, endPoint y: 183, distance: 269.4
click at [485, 202] on html "Hey First Name , I hope you're having an amazing week! 🧡 📎 Your campaign brief …" at bounding box center [698, 319] width 427 height 234
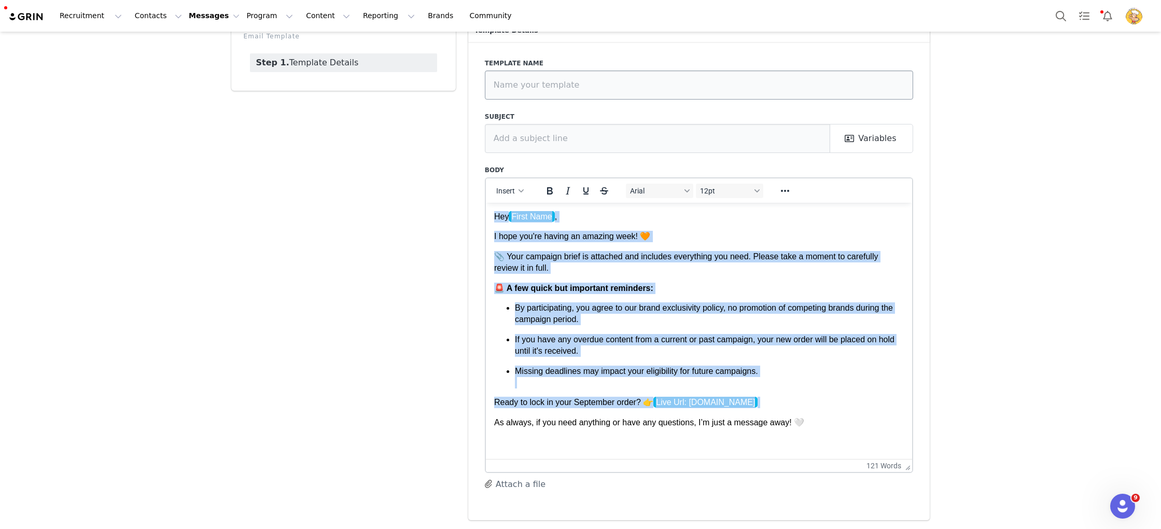
copy body "Hey First Name , I hope you're having an amazing week! 🧡 📎 Your campaign brief …"
click at [731, 250] on p "📎 Your campaign brief is attached and includes everything you need. Please take…" at bounding box center [699, 261] width 410 height 23
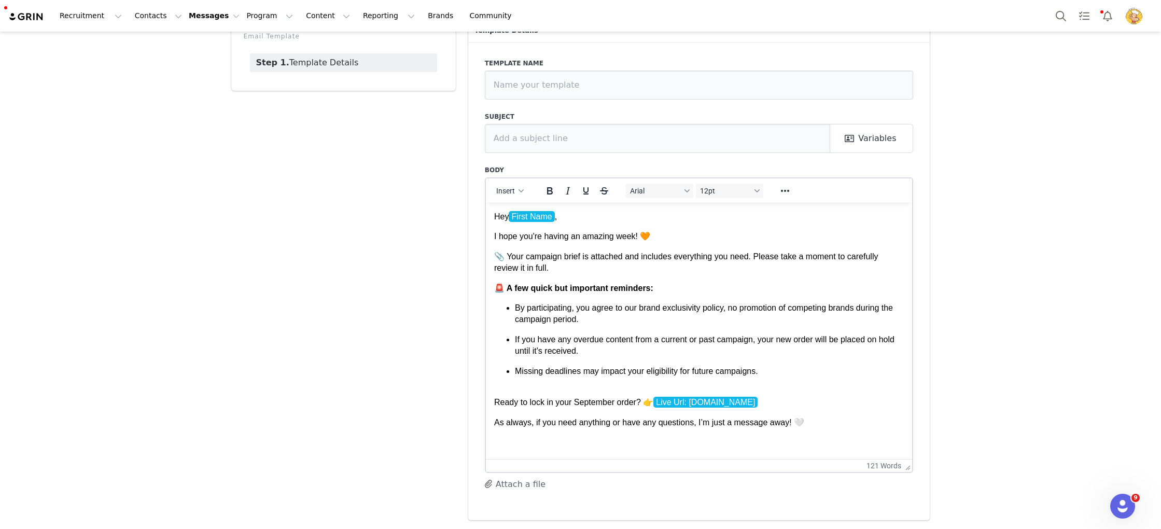
click at [601, 219] on p "Hey First Name ," at bounding box center [699, 215] width 410 height 11
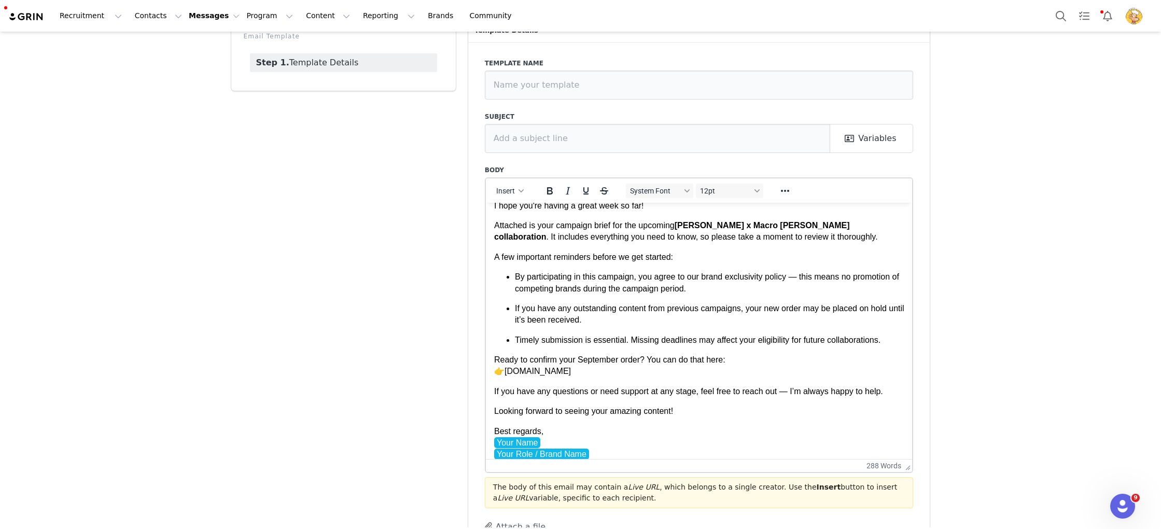
scroll to position [0, 0]
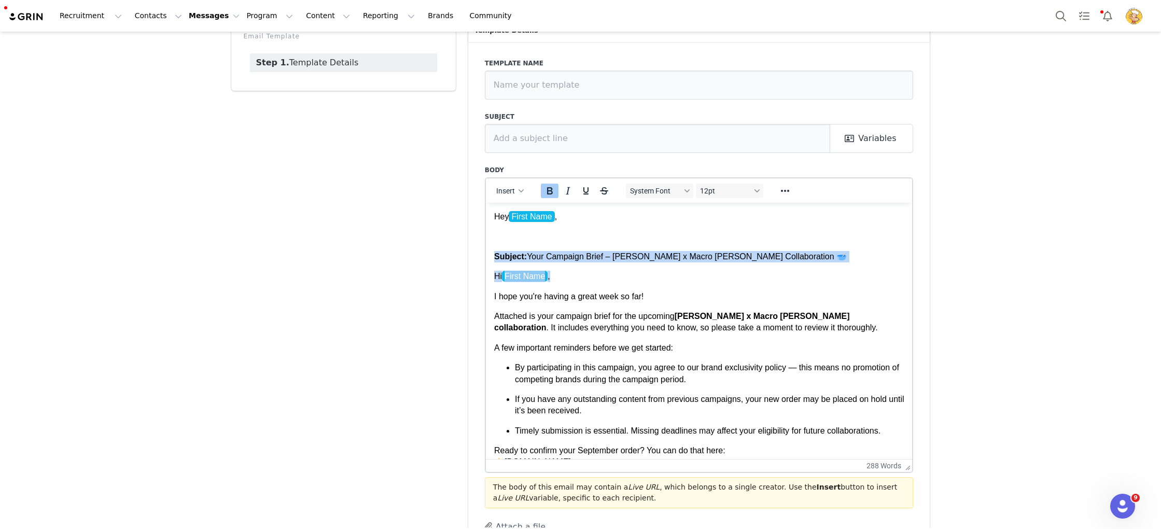
drag, startPoint x: 575, startPoint y: 275, endPoint x: 682, endPoint y: 281, distance: 107.0
click at [492, 253] on html "Hey First Name , Subject: Your Campaign Brief – Kellogg’s x Macro Mike Collabor…" at bounding box center [698, 483] width 427 height 562
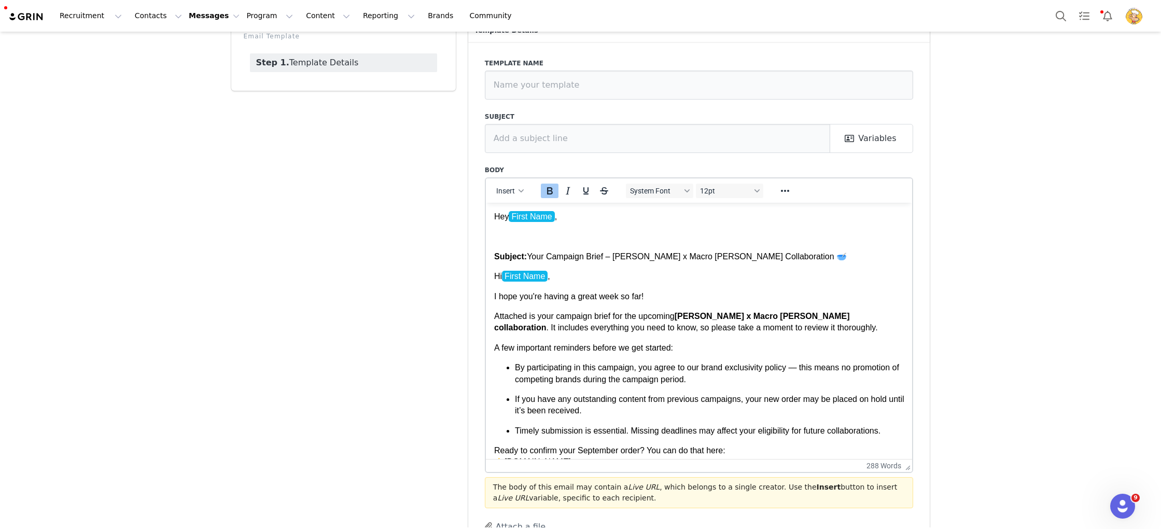
drag, startPoint x: 744, startPoint y: 291, endPoint x: 764, endPoint y: 277, distance: 24.2
click at [745, 291] on p "I hope you're having a great week so far!" at bounding box center [699, 295] width 410 height 11
drag, startPoint x: 747, startPoint y: 254, endPoint x: 607, endPoint y: 275, distance: 142.0
click at [615, 254] on p "Subject: Your Campaign Brief – Kellogg’s x Macro Mike Collaboration 🥣" at bounding box center [699, 255] width 410 height 11
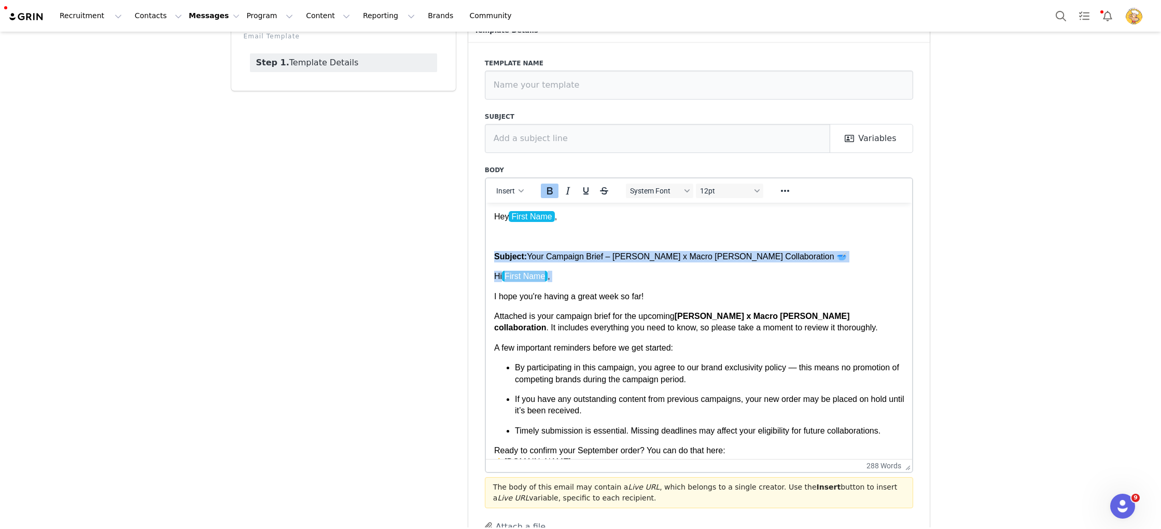
drag, startPoint x: 593, startPoint y: 284, endPoint x: 479, endPoint y: 249, distance: 118.6
click at [485, 249] on html "Hey First Name , Subject: Your Campaign Brief – Kellogg’s x Macro Mike Collabor…" at bounding box center [698, 483] width 427 height 562
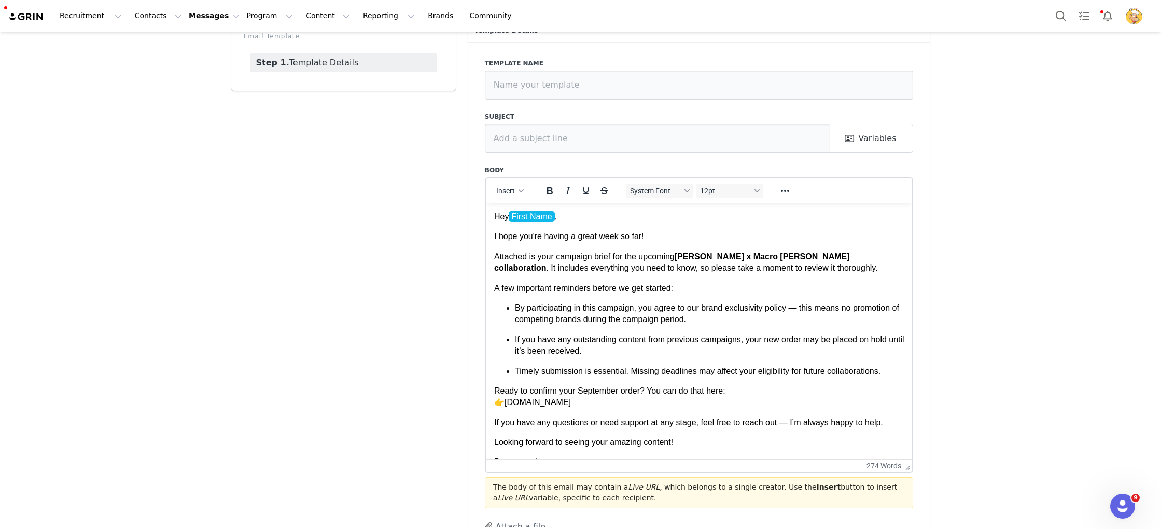
click at [751, 238] on p "I hope you're having a great week so far!" at bounding box center [699, 235] width 410 height 11
click at [696, 238] on p "I hope you're having a great week so far! ❤️" at bounding box center [699, 235] width 410 height 11
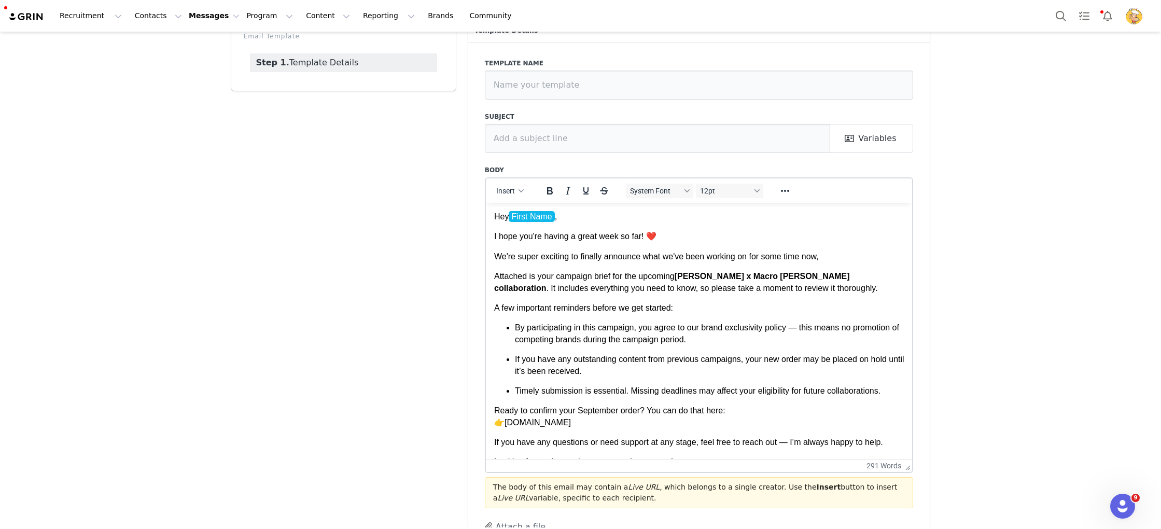
drag, startPoint x: 749, startPoint y: 283, endPoint x: 798, endPoint y: 268, distance: 52.0
click at [751, 281] on p "Attached is your campaign brief for the upcoming Kellogg’s x Macro Mike collabo…" at bounding box center [699, 281] width 410 height 23
click at [842, 260] on p "We're super exciting to finally announce what we've been working on for some ti…" at bounding box center [699, 255] width 410 height 11
drag, startPoint x: 848, startPoint y: 256, endPoint x: 474, endPoint y: 257, distance: 374.3
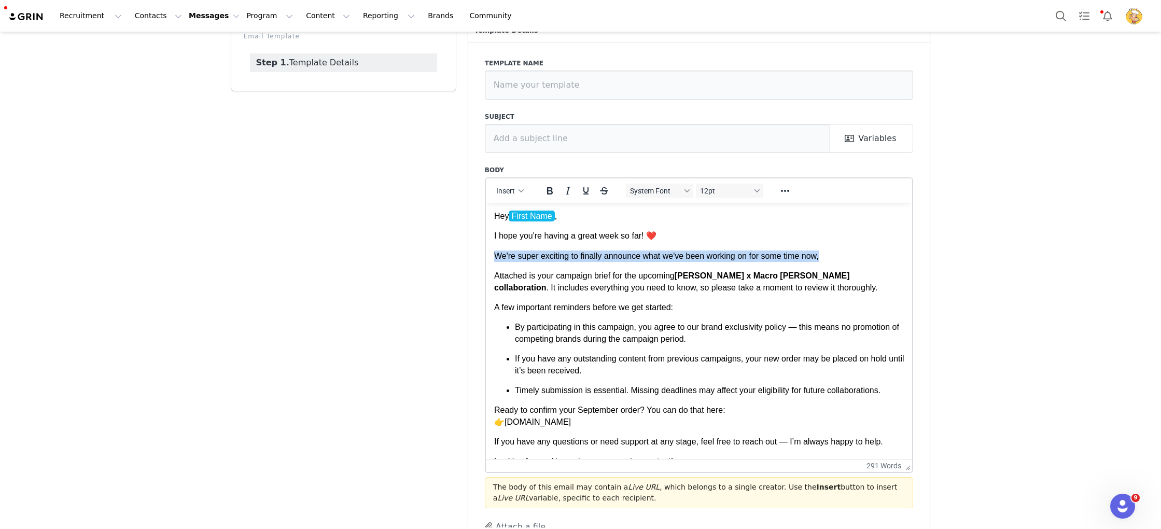
click at [485, 257] on html "Hey First Name , I hope you're having a great week so far! ❤️ We're super excit…" at bounding box center [698, 463] width 427 height 523
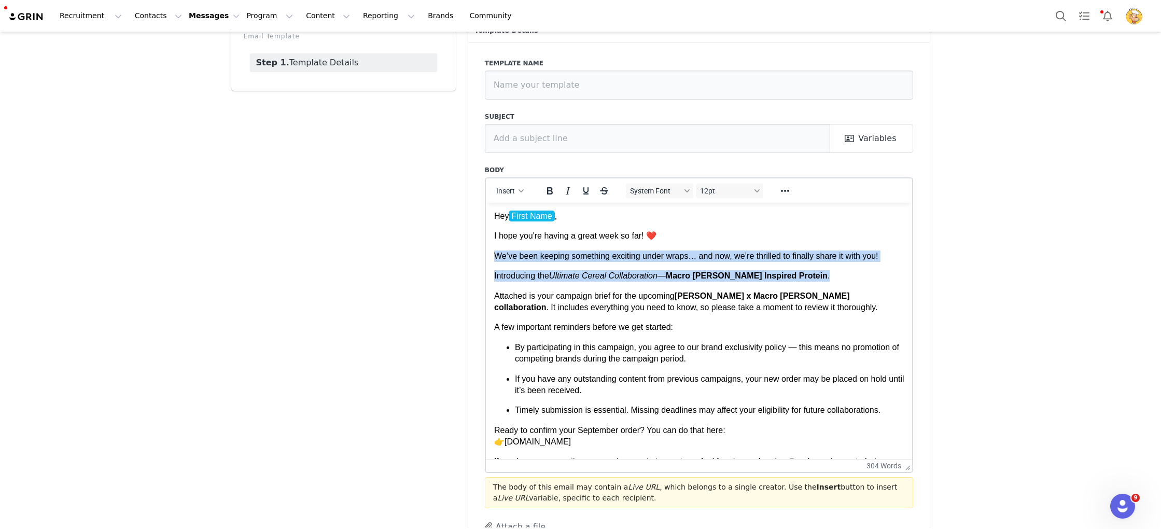
scroll to position [0, 0]
drag, startPoint x: 846, startPoint y: 280, endPoint x: 559, endPoint y: 205, distance: 296.4
click at [485, 254] on html "Hey First Name , I hope you're having a great week so far! ❤️ We’ve been keepin…" at bounding box center [698, 473] width 427 height 542
click at [777, 259] on p "We’ve been keeping something exciting under wraps… and now, we’re thrilled to f…" at bounding box center [699, 255] width 410 height 11
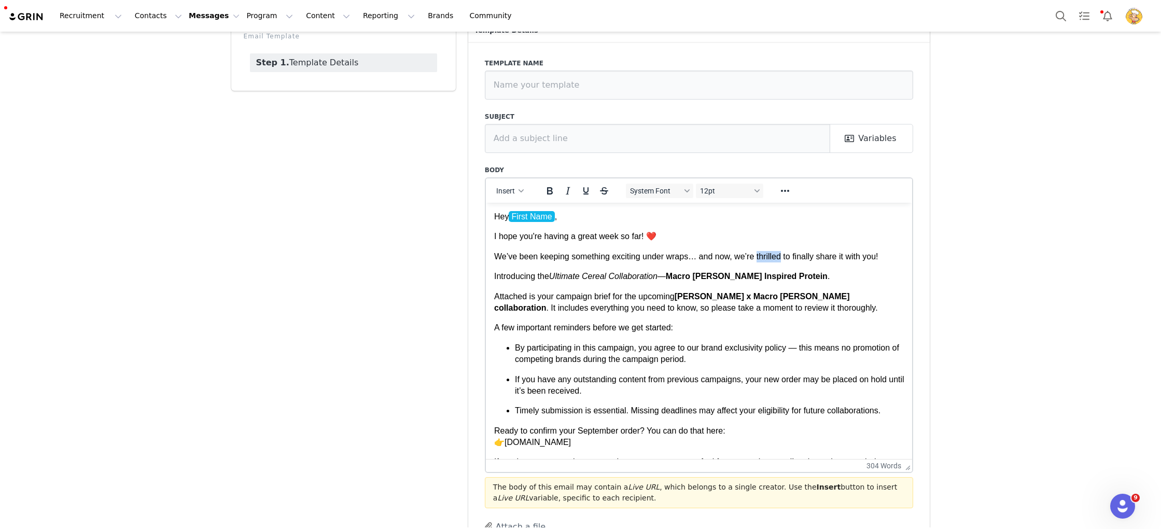
drag, startPoint x: 785, startPoint y: 255, endPoint x: 758, endPoint y: 255, distance: 27.0
click at [758, 255] on p "We’ve been keeping something exciting under wraps… and now, we’re thrilled to f…" at bounding box center [699, 255] width 410 height 11
click at [875, 266] on body "Hey First Name , I hope you're having a great week so far! ❤️ We’ve been keepin…" at bounding box center [699, 473] width 410 height 526
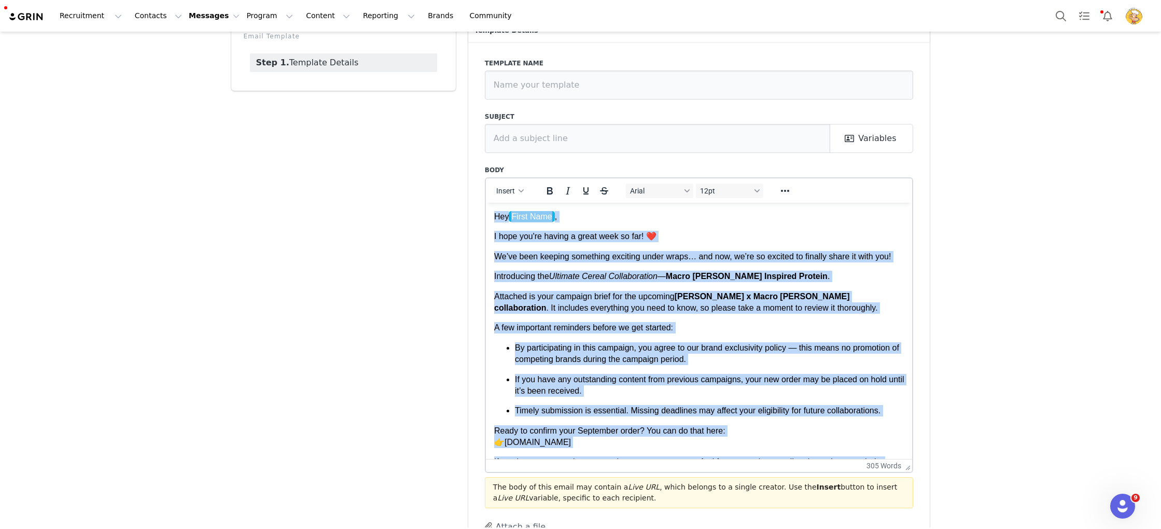
scroll to position [64, 0]
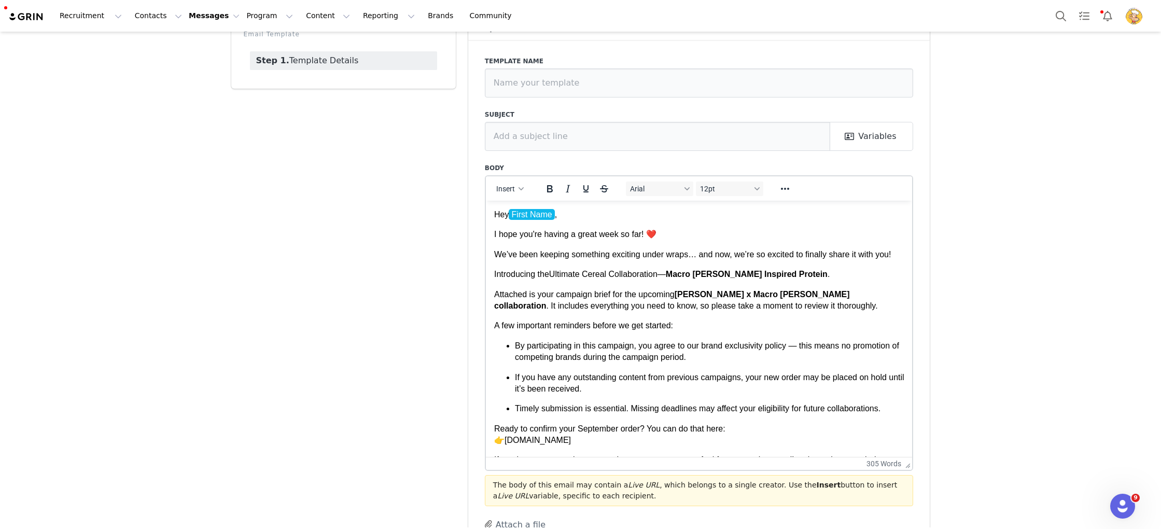
click at [859, 290] on p "Attached is your campaign brief for the upcoming Kellogg’s x Macro Mike collabo…" at bounding box center [699, 299] width 410 height 23
click at [674, 272] on strong "Macro Mike x Kellogg’s Inspired Protein" at bounding box center [746, 274] width 162 height 9
click at [855, 276] on p "Introducing the Ultimate Cereal Collaboration, Macro Mike x Kellogg’s Inspired …" at bounding box center [699, 274] width 410 height 11
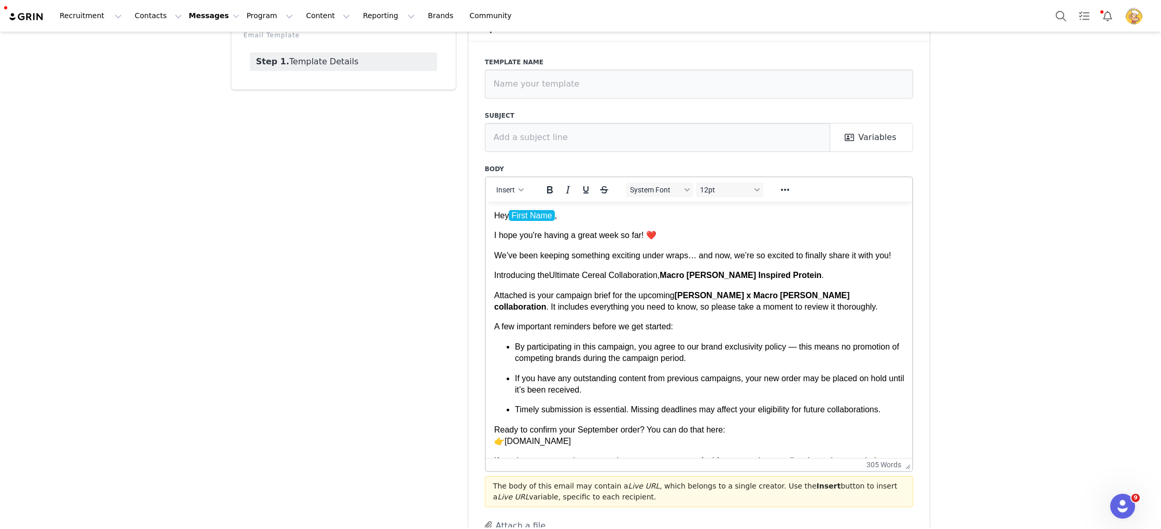
click at [823, 309] on p "Attached is your campaign brief for the upcoming Kellogg’s x Macro Mike collabo…" at bounding box center [699, 300] width 410 height 23
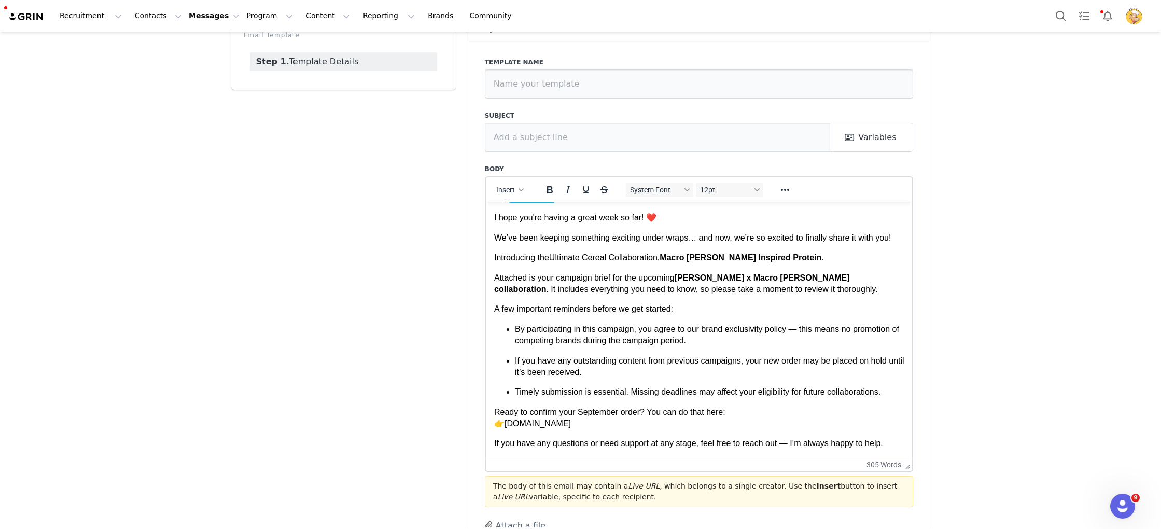
click at [667, 350] on ul "By participating in this campaign, you agree to our brand exclusivity policy — …" at bounding box center [699, 360] width 410 height 75
click at [728, 342] on p "By participating in this campaign, you agree to our brand exclusivity policy — …" at bounding box center [708, 334] width 389 height 23
click at [696, 309] on p "A few important reminders before we get started:" at bounding box center [699, 308] width 410 height 11
click at [900, 395] on p "Timely submission is essential. Missing deadlines may affect your eligibility f…" at bounding box center [708, 391] width 389 height 11
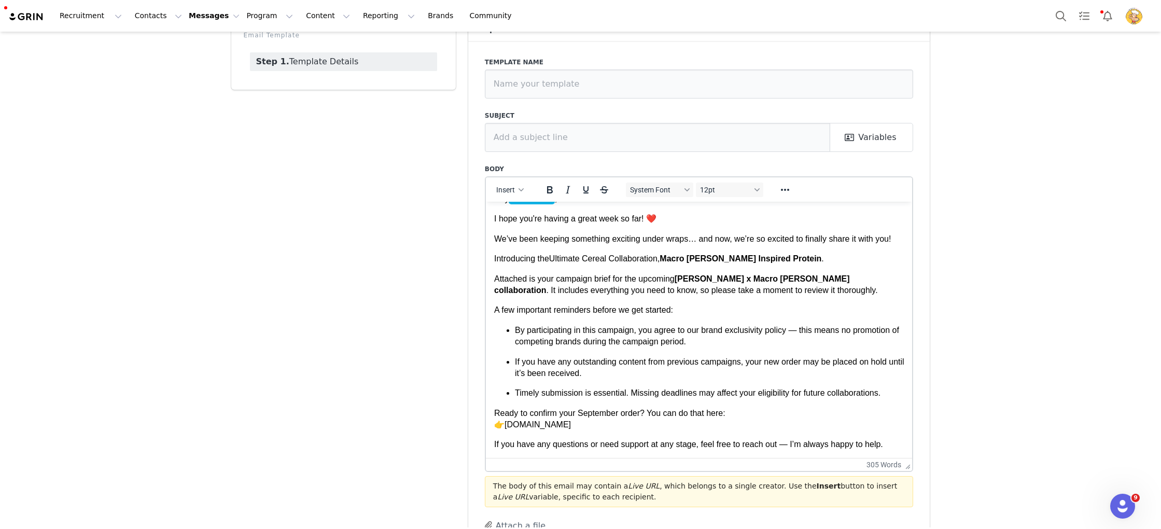
click at [900, 395] on p "Timely submission is essential. Missing deadlines may affect your eligibility f…" at bounding box center [708, 392] width 389 height 11
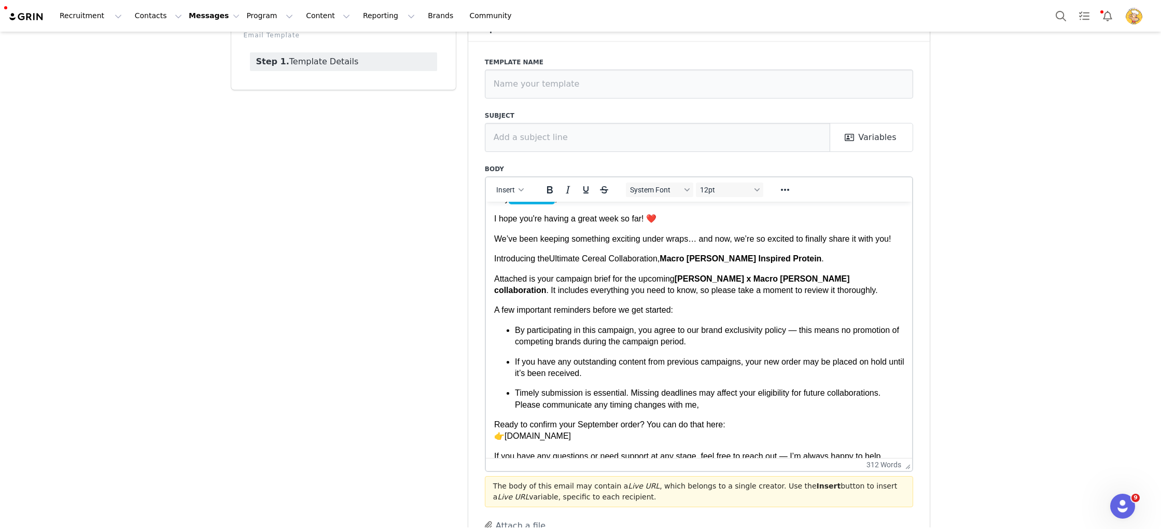
drag, startPoint x: 710, startPoint y: 406, endPoint x: 514, endPoint y: 396, distance: 195.7
click at [517, 396] on p "Timely submission is essential. Missing deadlines may affect your eligibility f…" at bounding box center [708, 398] width 389 height 23
copy p "imely submission is essential. Missing deadlines may affect your eligibility fo…"
click at [712, 403] on p "Timely submission is essential. Missing deadlines may affect your eligibility f…" at bounding box center [708, 398] width 389 height 23
drag, startPoint x: 705, startPoint y: 404, endPoint x: 516, endPoint y: 390, distance: 189.2
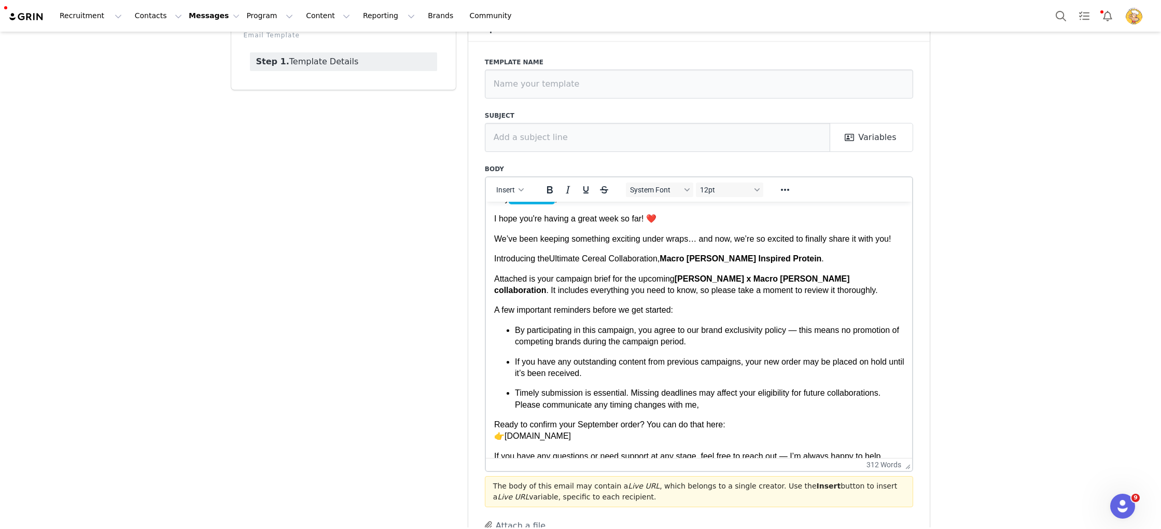
click at [516, 390] on p "Timely submission is essential. Missing deadlines may affect your eligibility f…" at bounding box center [708, 398] width 389 height 23
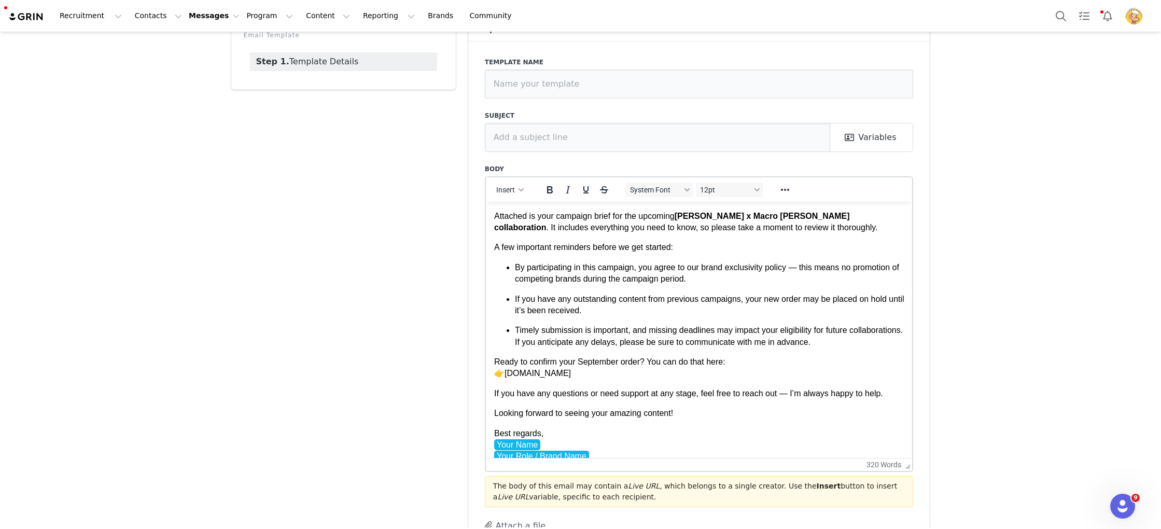
click at [727, 372] on p "Ready to confirm your September order? You can do that here: 👉 macromikeptyltd.…" at bounding box center [699, 367] width 410 height 23
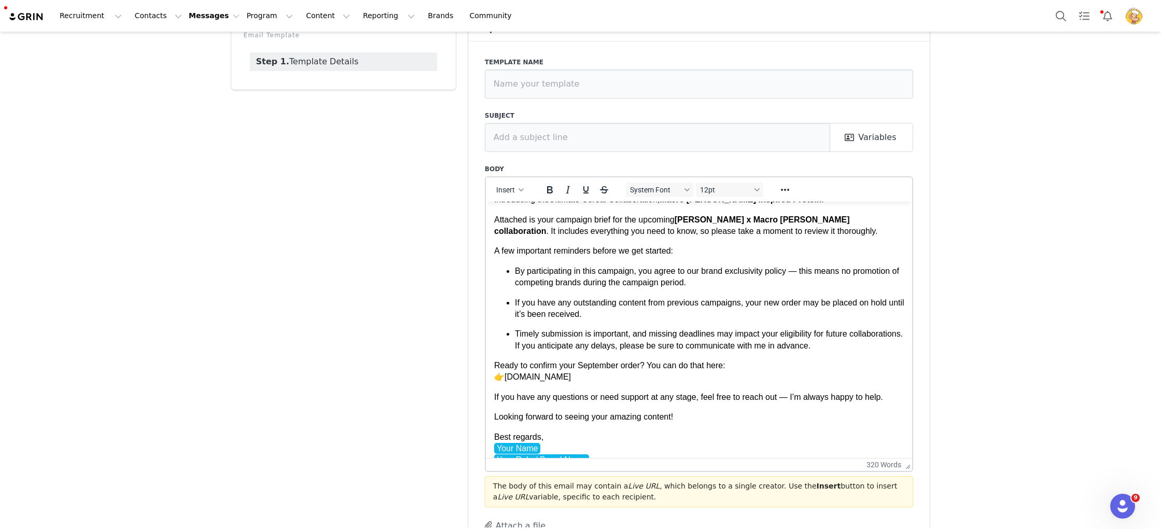
scroll to position [75, 0]
drag, startPoint x: 584, startPoint y: 376, endPoint x: 476, endPoint y: 360, distance: 108.4
click at [485, 360] on html "Hey First Name , I hope you're having a great week so far! ❤️ We’ve been keepin…" at bounding box center [698, 403] width 427 height 554
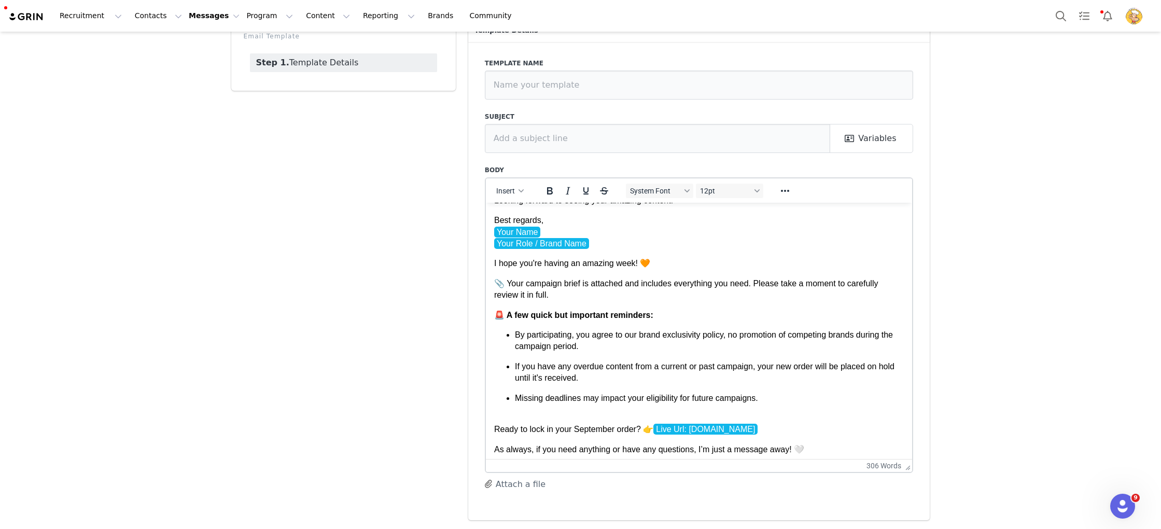
scroll to position [288, 0]
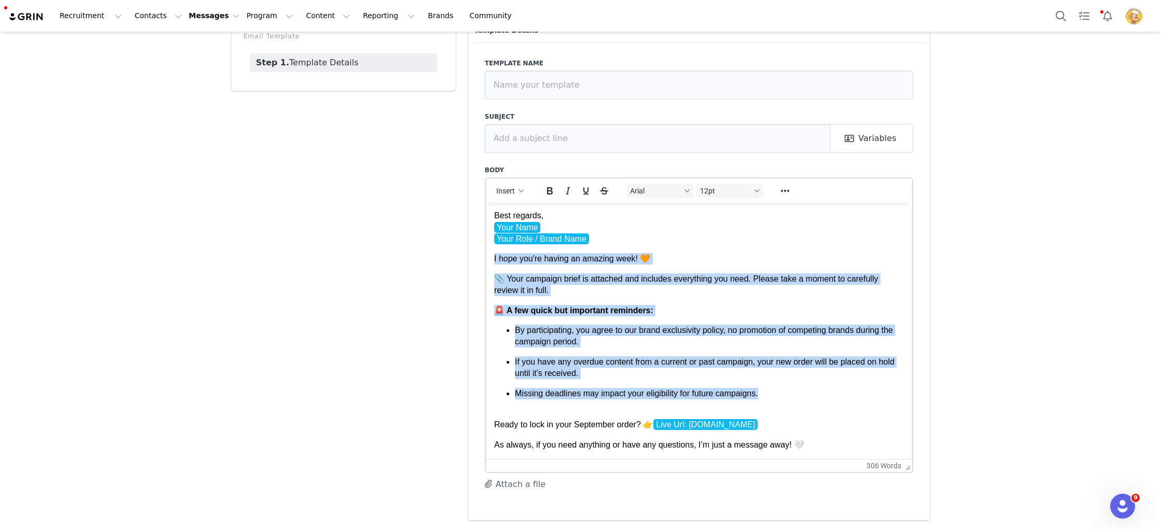
drag, startPoint x: 650, startPoint y: 370, endPoint x: 490, endPoint y: 259, distance: 194.4
click at [490, 259] on html "Hey First Name , I hope you're having a great week so far! ❤️ We’ve been keepin…" at bounding box center [698, 187] width 427 height 542
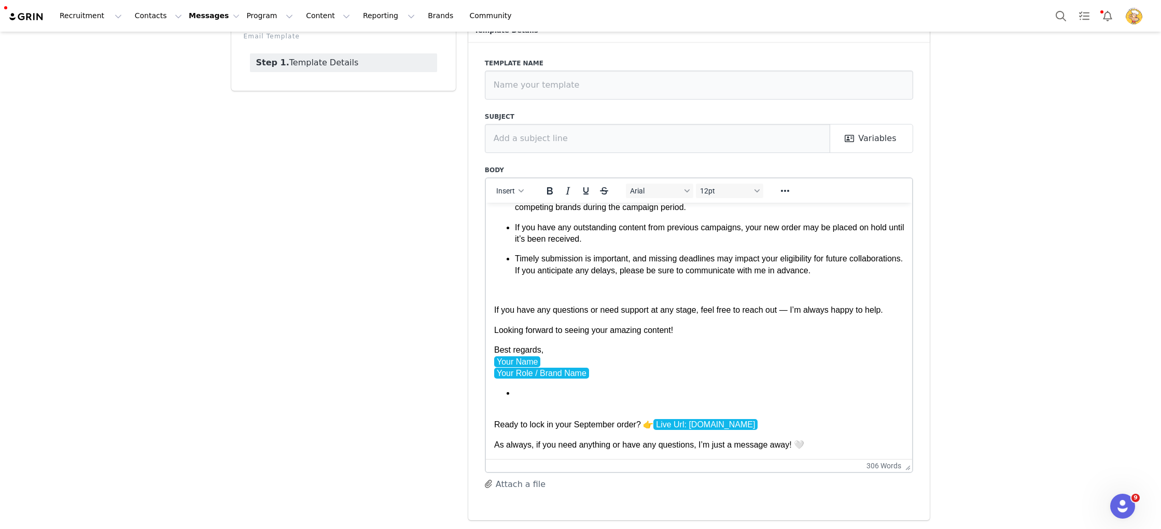
scroll to position [152, 0]
drag, startPoint x: 529, startPoint y: 399, endPoint x: 483, endPoint y: 340, distance: 74.6
click at [485, 340] on html "Hey First Name , I hope you're having a great week so far! ❤️ We’ve been keepin…" at bounding box center [698, 254] width 427 height 408
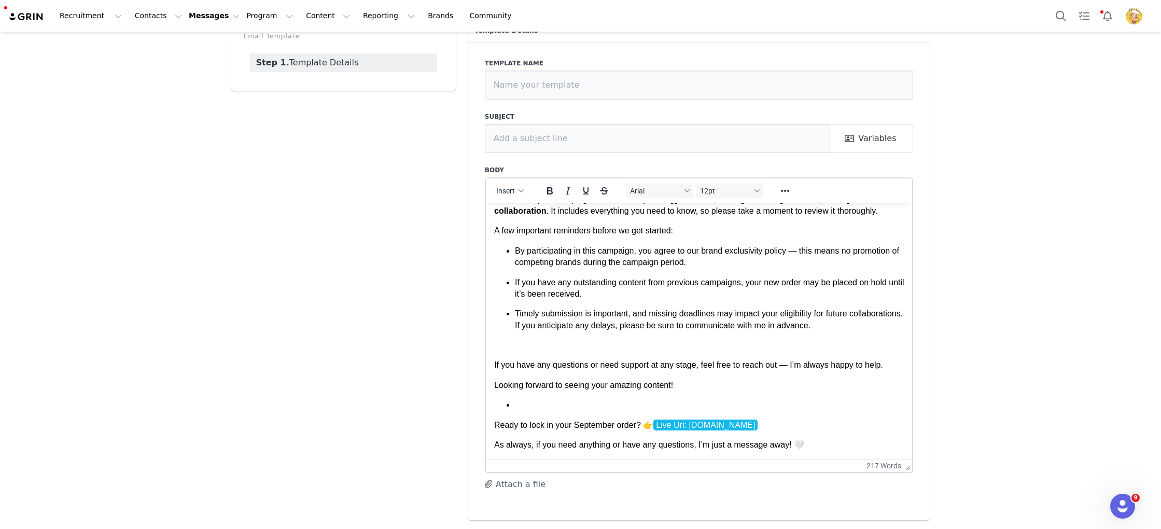
scroll to position [98, 0]
drag, startPoint x: 808, startPoint y: 426, endPoint x: 962, endPoint y: 597, distance: 230.5
click at [485, 391] on html "Hey First Name , I hope you're having a great week so far! ❤️ We’ve been keepin…" at bounding box center [698, 281] width 427 height 353
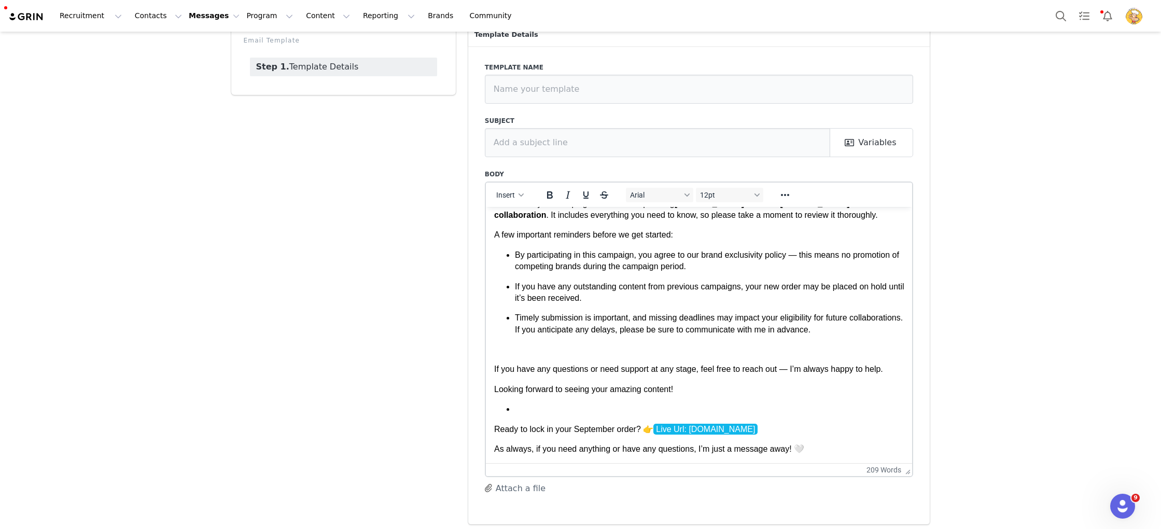
scroll to position [97, 0]
click at [634, 345] on p "Rich Text Area. Press ALT-0 for help." at bounding box center [699, 348] width 410 height 11
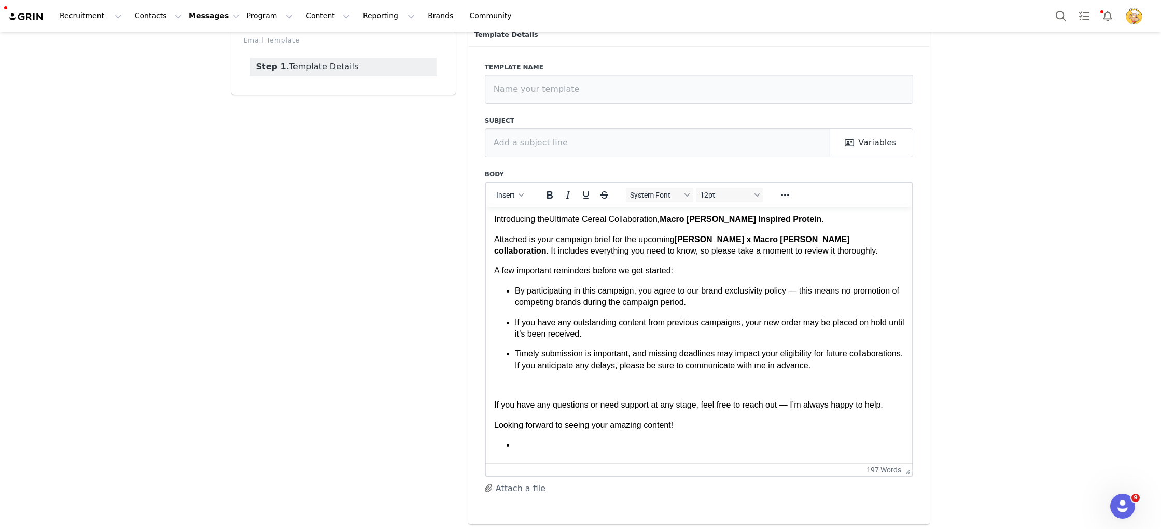
scroll to position [91, 0]
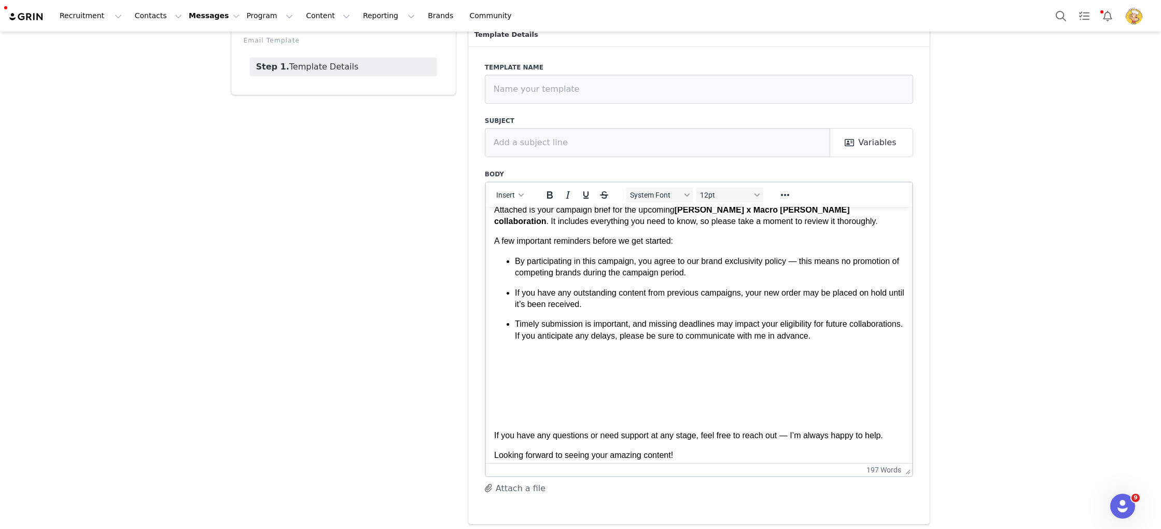
click at [627, 365] on body "Hey First Name , I hope you're having a great week so far! ❤️ We’ve been keepin…" at bounding box center [699, 322] width 410 height 397
click at [626, 364] on body "Hey First Name , I hope you're having a great week so far! ❤️ We’ve been keepin…" at bounding box center [699, 322] width 410 height 397
click at [589, 355] on p "Rich Text Area. Press ALT-0 for help." at bounding box center [699, 354] width 410 height 11
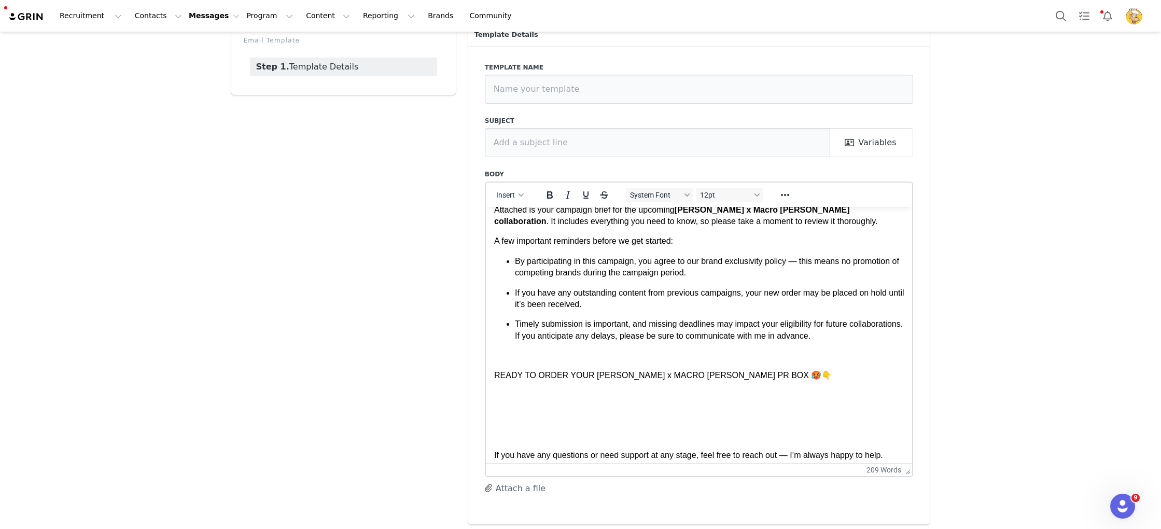
click at [738, 373] on p "READY TO ORDER YOUR KELLOGG'S x MACRO MIKE PR BOX 🥵👇" at bounding box center [699, 374] width 410 height 11
click at [754, 373] on p "READY TO ORDER YOUR KELLOGG'S x MACRO MIKE PR BOX ❤️🥵👇" at bounding box center [699, 374] width 410 height 11
click at [765, 373] on p "READY TO ORDER YOUR KELLOGG'S x MACRO MIKE PR BOX ❤️🥵👇" at bounding box center [699, 374] width 410 height 11
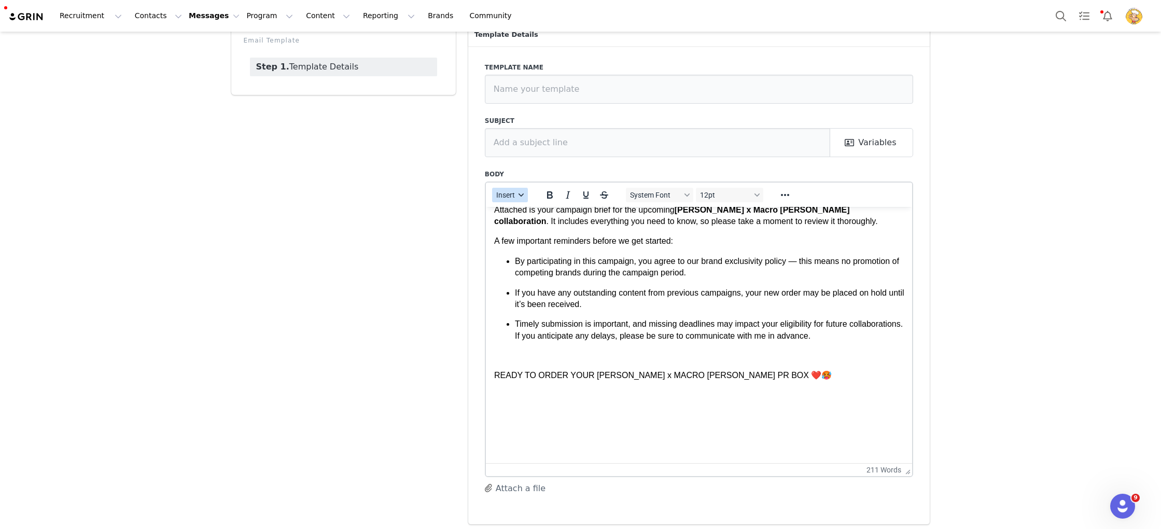
click at [508, 192] on span "Insert" at bounding box center [505, 195] width 19 height 8
click at [529, 235] on div "Insert Variable" at bounding box center [547, 229] width 104 height 17
select select
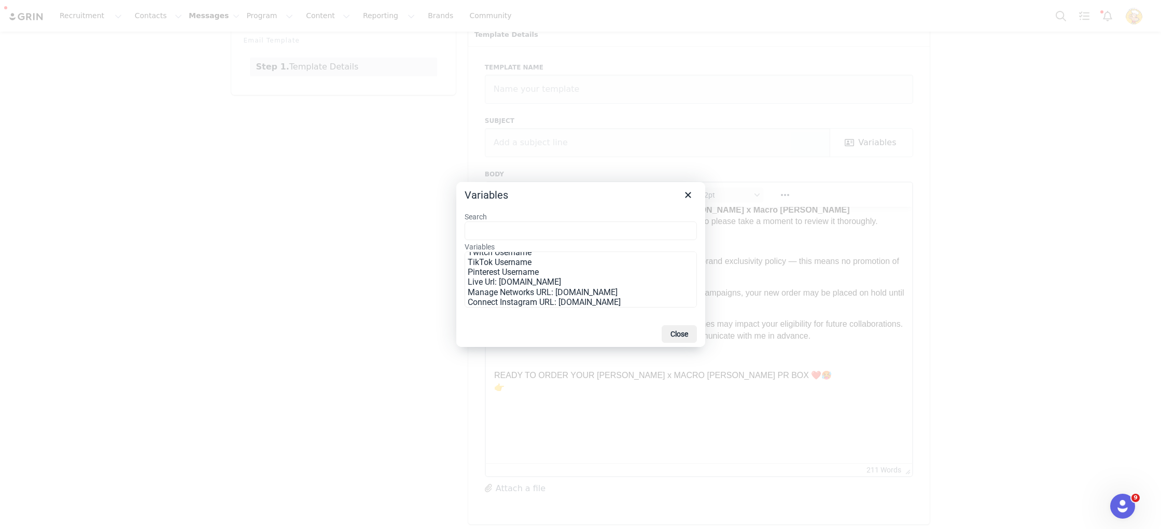
scroll to position [0, 0]
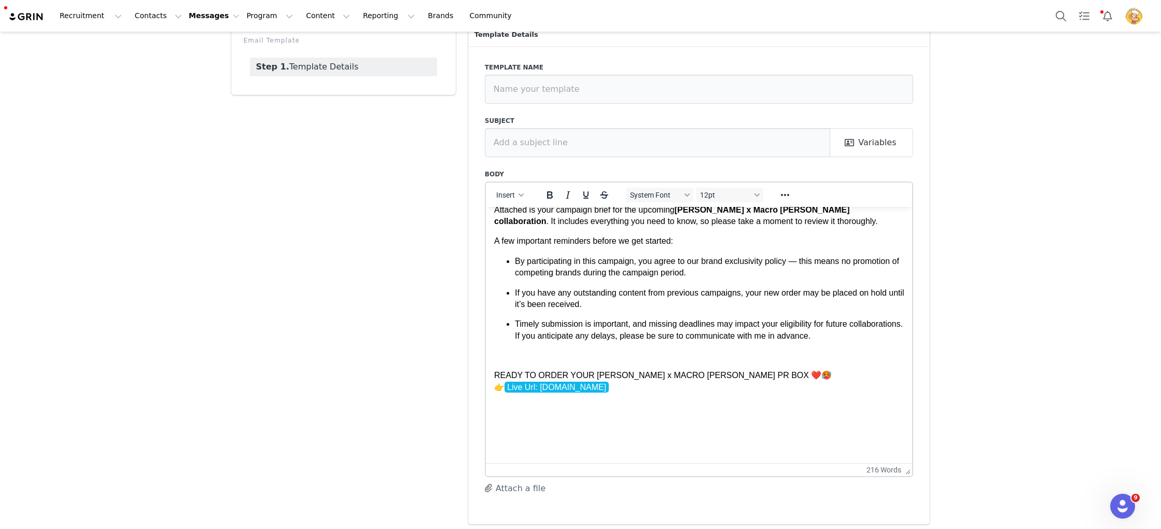
click at [681, 428] on p "Rich Text Area. Press ALT-0 for help." at bounding box center [699, 426] width 410 height 11
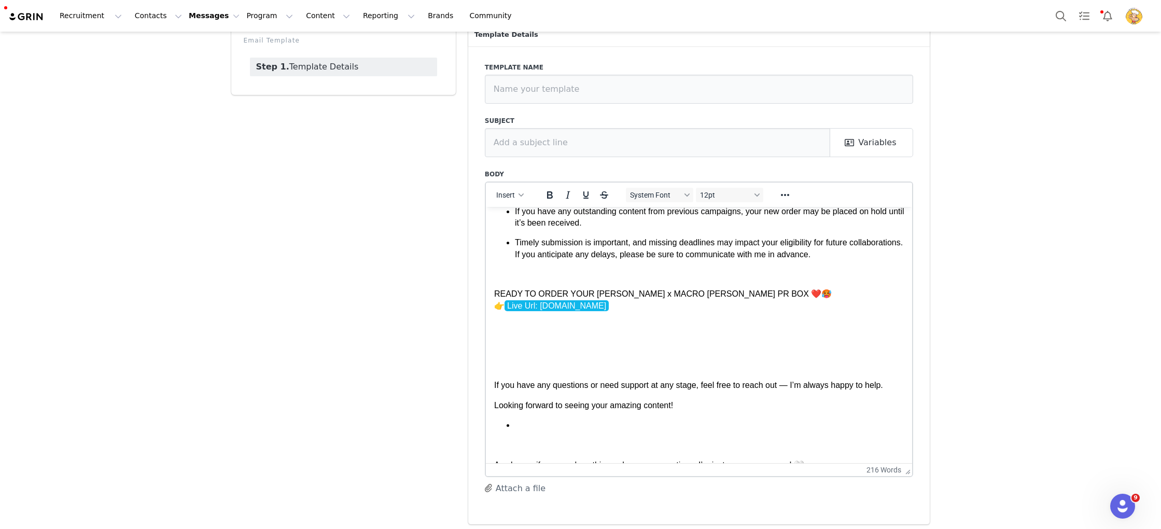
scroll to position [189, 0]
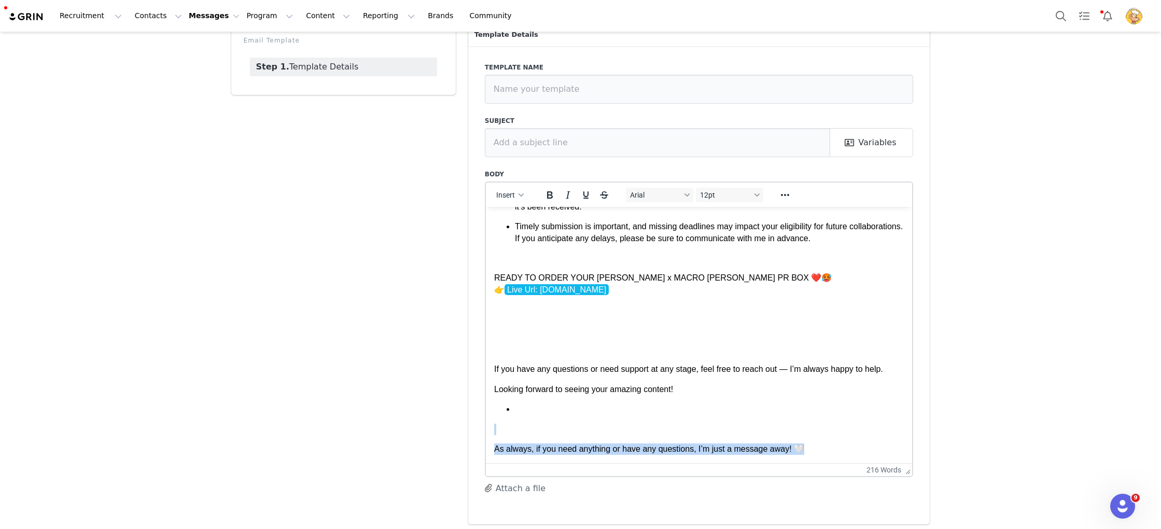
drag, startPoint x: 839, startPoint y: 446, endPoint x: 488, endPoint y: 393, distance: 355.4
click at [494, 396] on body "Hey First Name , I hope you're having a great week so far! ❤️ We’ve been keepin…" at bounding box center [699, 240] width 410 height 428
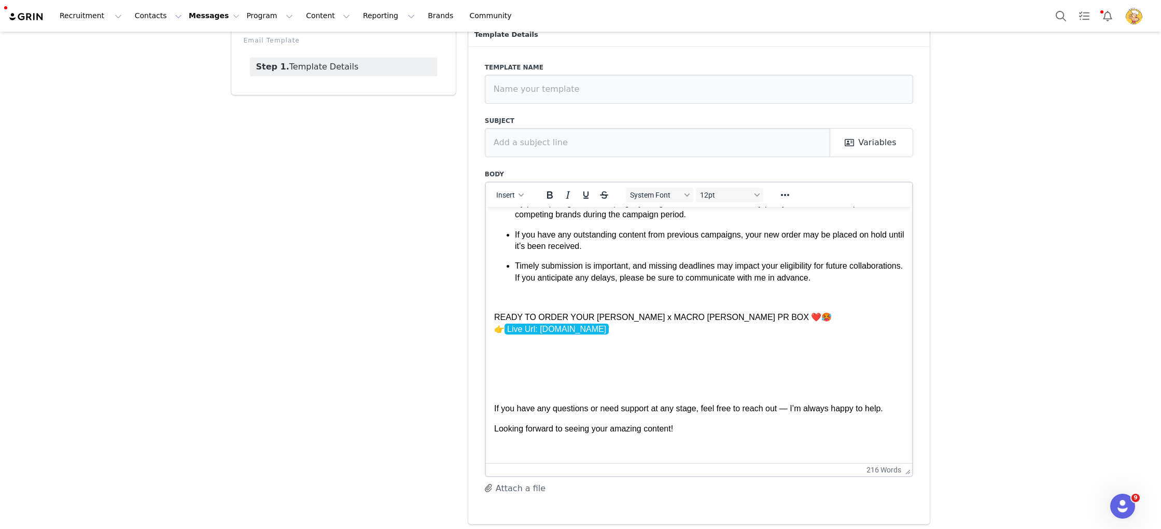
scroll to position [129, 0]
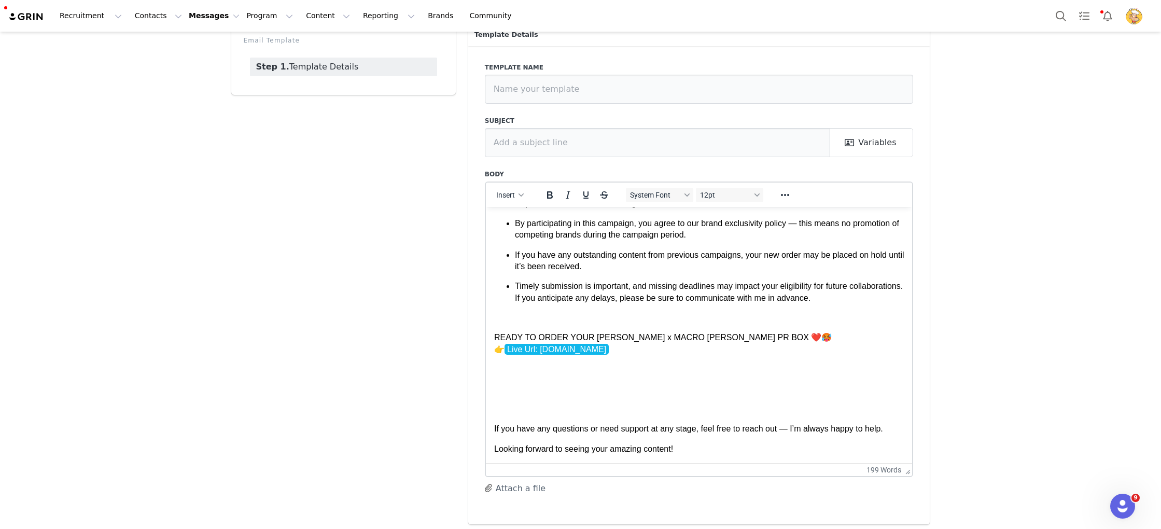
click at [553, 415] on body "Hey First Name , I hope you're having a great week so far! ❤️ We’ve been keepin…" at bounding box center [699, 270] width 410 height 368
drag, startPoint x: 791, startPoint y: 428, endPoint x: 784, endPoint y: 428, distance: 6.8
click at [783, 428] on p "If you have any questions or need support at any stage, feel free to reach out …" at bounding box center [699, 428] width 410 height 11
click at [890, 429] on p "If you have any questions or need support at any stage, feel free to reach out …" at bounding box center [699, 428] width 410 height 11
click at [736, 395] on body "Hey First Name , I hope you're having a great week so far! ❤️ We’ve been keepin…" at bounding box center [699, 270] width 410 height 368
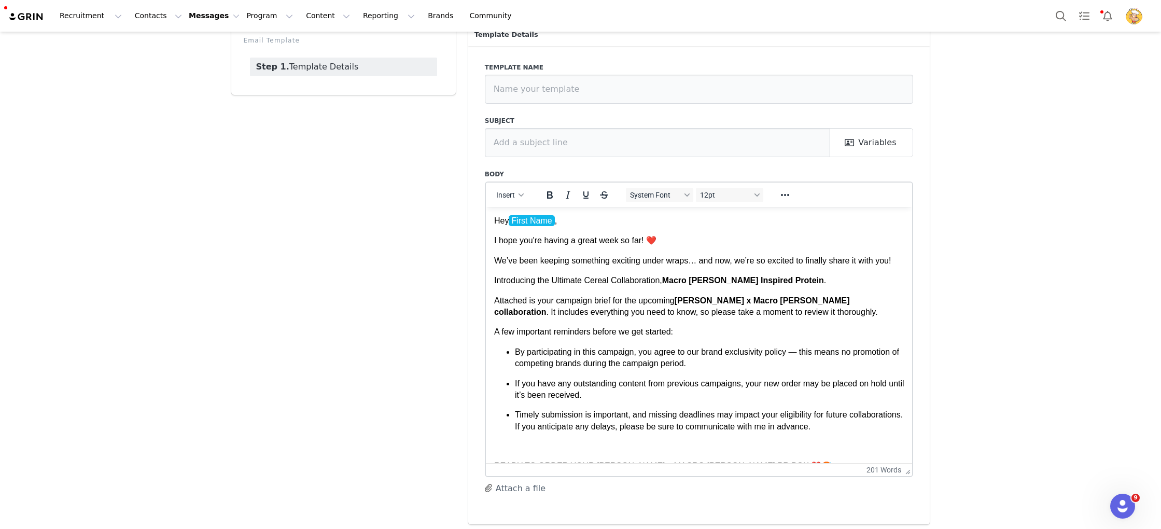
scroll to position [62, 0]
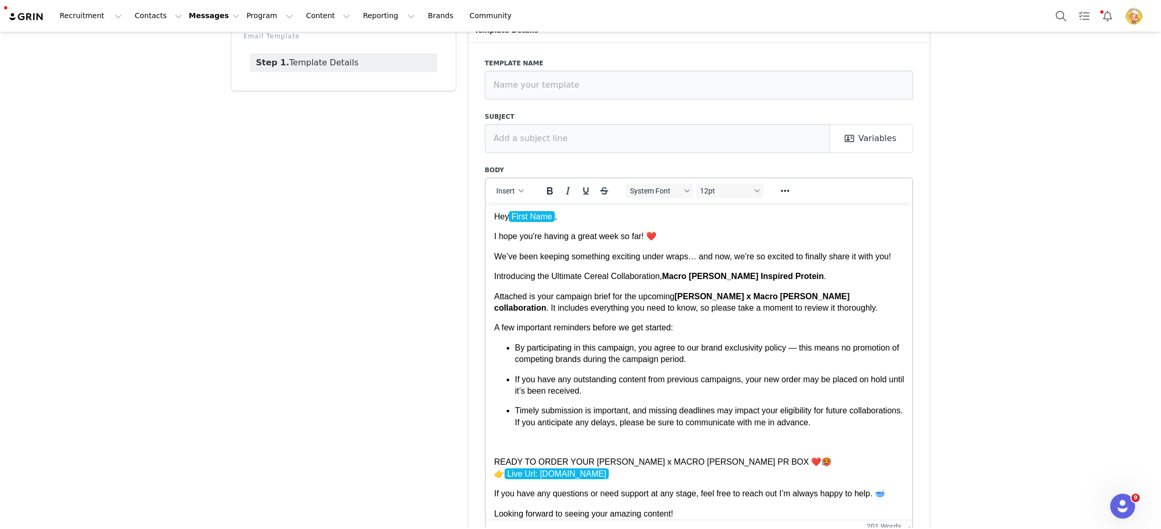
drag, startPoint x: 908, startPoint y: 465, endPoint x: 913, endPoint y: 576, distance: 111.6
click at [913, 528] on html "Recruitment Recruitment Creator Search Curated Lists Landing Pages Web Extensio…" at bounding box center [580, 264] width 1161 height 529
click at [796, 421] on p "Timely submission is important, and missing deadlines may impact your eligibili…" at bounding box center [708, 415] width 389 height 23
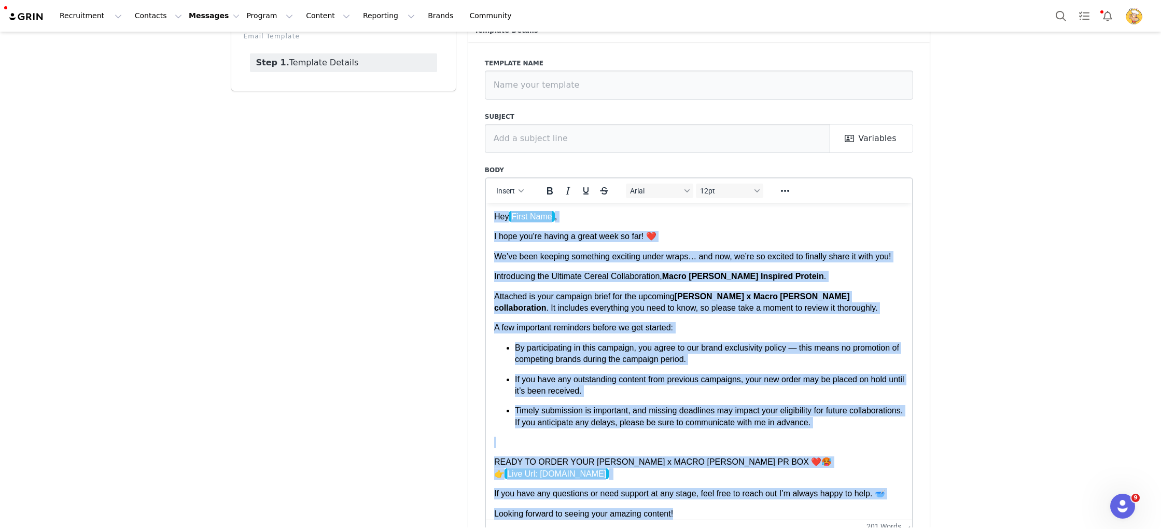
copy body "Hey First Name , I hope you're having a great week so far! ❤️ We’ve been keepin…"
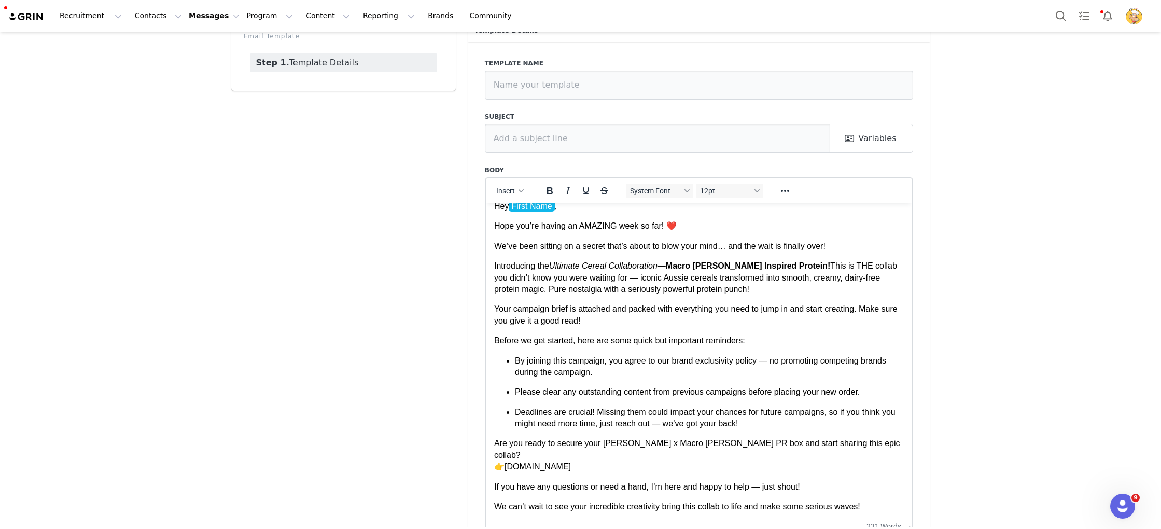
scroll to position [0, 0]
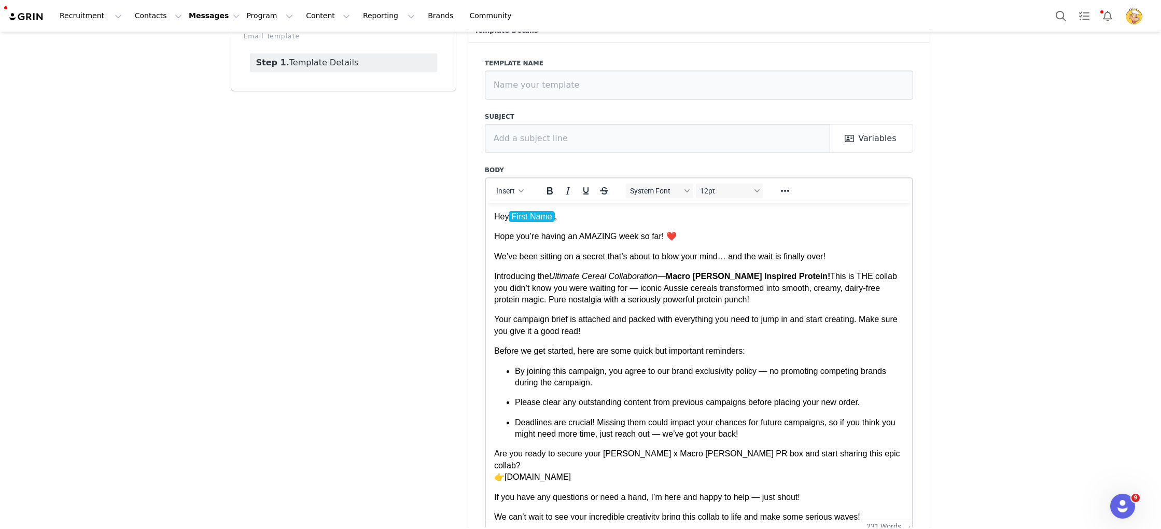
click at [578, 206] on html "Hey First Name , Hope you’re having an AMAZING week so far! ❤️ We’ve been sitti…" at bounding box center [698, 376] width 427 height 348
click at [577, 217] on p "Hey First Name ," at bounding box center [699, 215] width 410 height 11
click at [566, 218] on p "Hey" at bounding box center [699, 215] width 410 height 11
click at [516, 190] on button "Insert" at bounding box center [510, 191] width 36 height 15
click at [520, 222] on div "Insert Variable" at bounding box center [547, 225] width 93 height 12
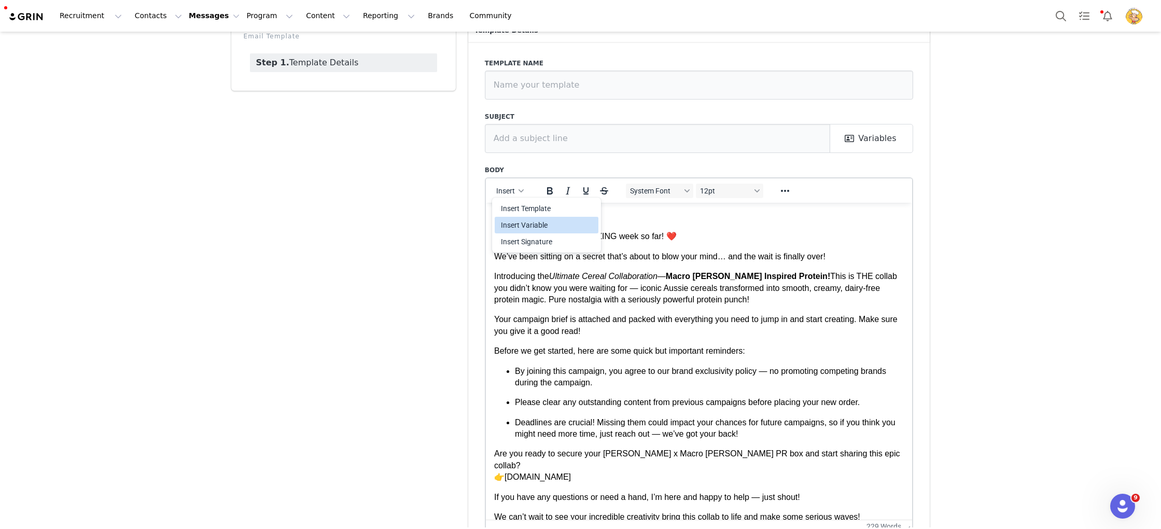
select select
click at [862, 262] on body "Hey First Name , Hope you’re having an AMAZING week so far! ❤️ We’ve been sitti…" at bounding box center [699, 376] width 410 height 332
click at [861, 254] on p "We’ve been sitting on a secret that’s about to blow your mind… and the wait is …" at bounding box center [699, 255] width 410 height 11
click at [713, 310] on body "Hey First Name , Hope you’re having an AMAZING week so far! ❤️ We’ve been sitti…" at bounding box center [699, 376] width 410 height 332
click at [712, 310] on body "Hey First Name , Hope you’re having an AMAZING week so far! ❤️ We’ve been sitti…" at bounding box center [699, 376] width 410 height 332
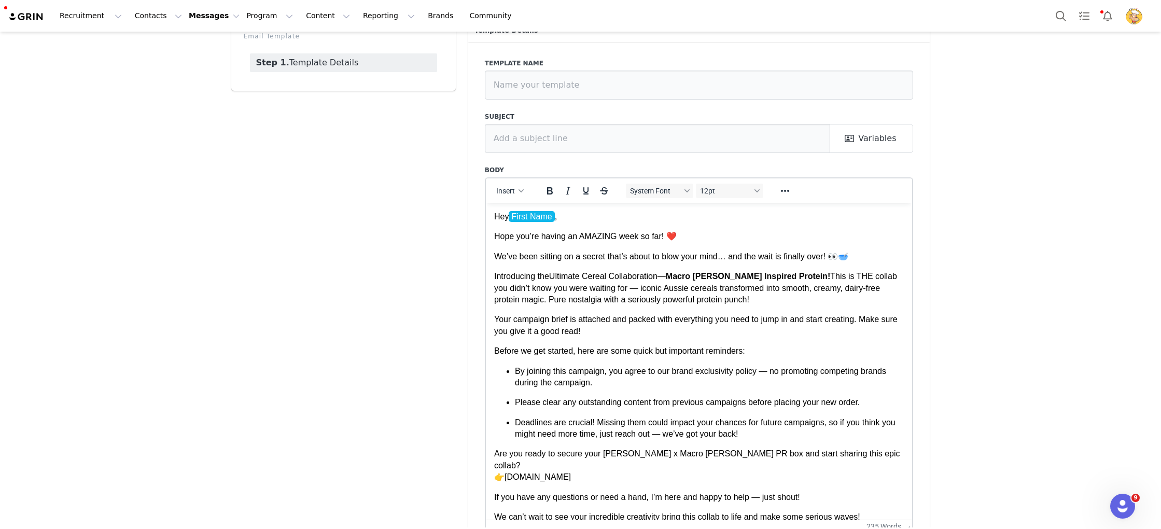
click at [863, 260] on p "We’ve been sitting on a secret that’s about to blow your mind… and the wait is …" at bounding box center [699, 255] width 410 height 11
click at [669, 274] on p "Introducing the Ultimate Cereal Collaboration — Macro Mike x Kellogg’s Inspired…" at bounding box center [699, 287] width 410 height 35
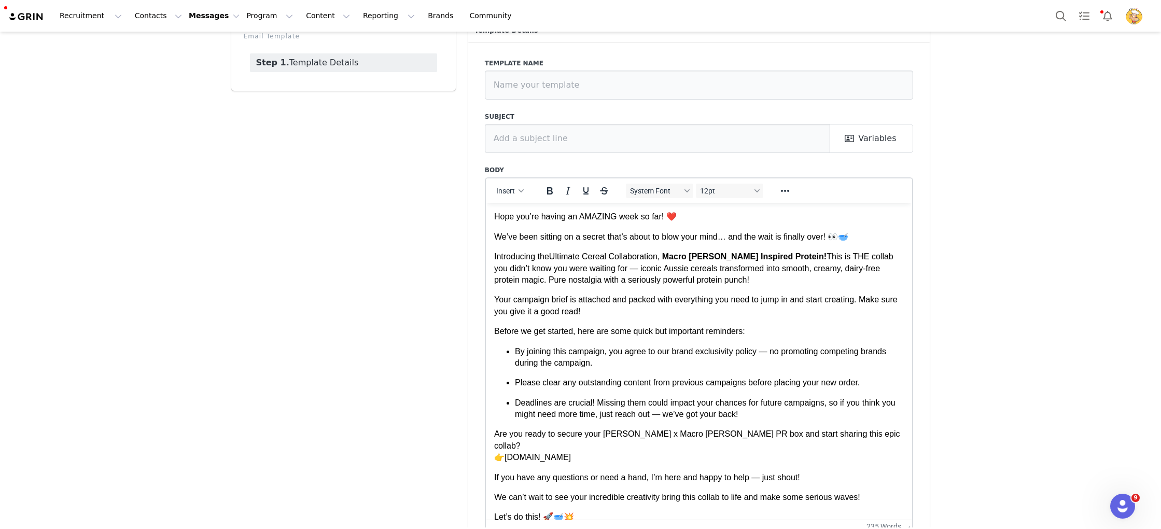
click at [831, 258] on p "Introducing the Ultimate Cereal Collaboration, Macro Mike x Kellogg’s Inspired …" at bounding box center [699, 267] width 410 height 35
click at [712, 266] on p "Introducing the Ultimate Cereal Collaboration, Macro Mike x Kellogg’s Inspired …" at bounding box center [699, 267] width 410 height 35
click at [892, 270] on p "Introducing the Ultimate Cereal Collaboration, Macro Mike x Kellogg’s Inspired …" at bounding box center [699, 267] width 410 height 35
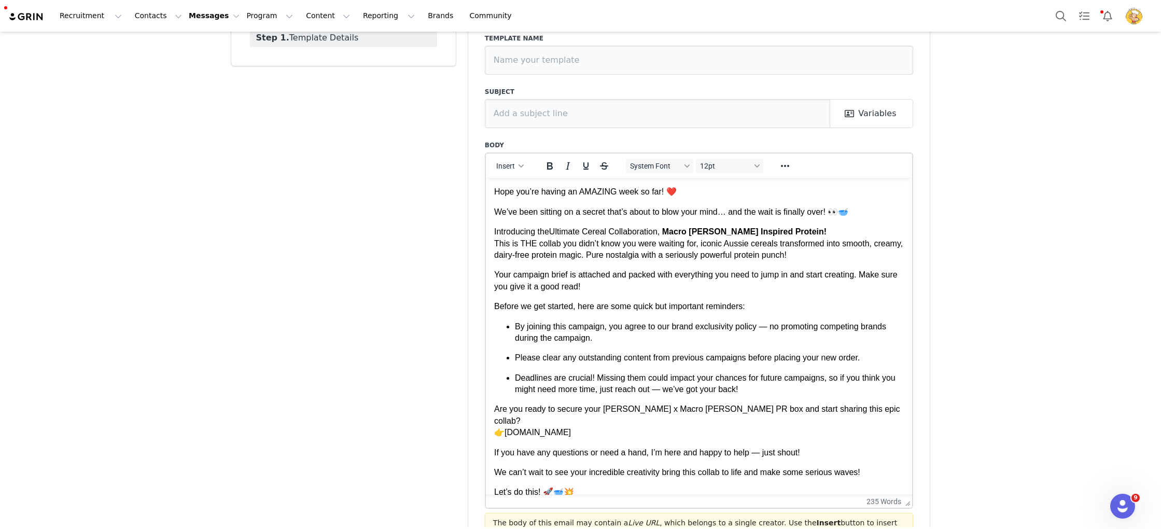
scroll to position [92, 0]
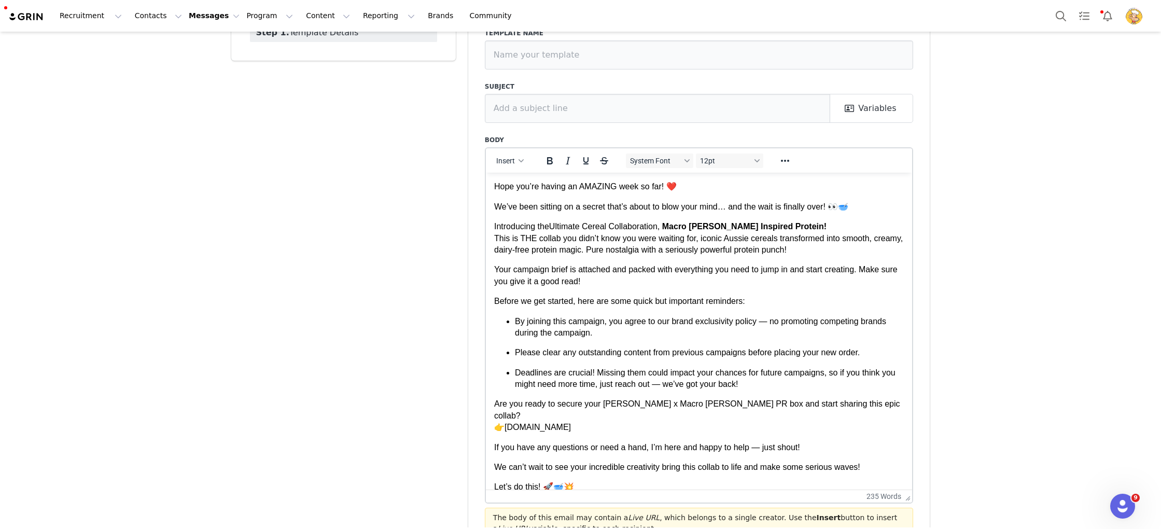
drag, startPoint x: 644, startPoint y: 284, endPoint x: 631, endPoint y: 284, distance: 13.5
click at [644, 284] on p "Your campaign brief is attached and packed with everything you need to jump in …" at bounding box center [699, 274] width 410 height 23
drag, startPoint x: 877, startPoint y: 280, endPoint x: 528, endPoint y: 285, distance: 348.4
click at [528, 285] on p "Your campaign brief is attached and packed with everything you need to jump in …" at bounding box center [699, 276] width 410 height 23
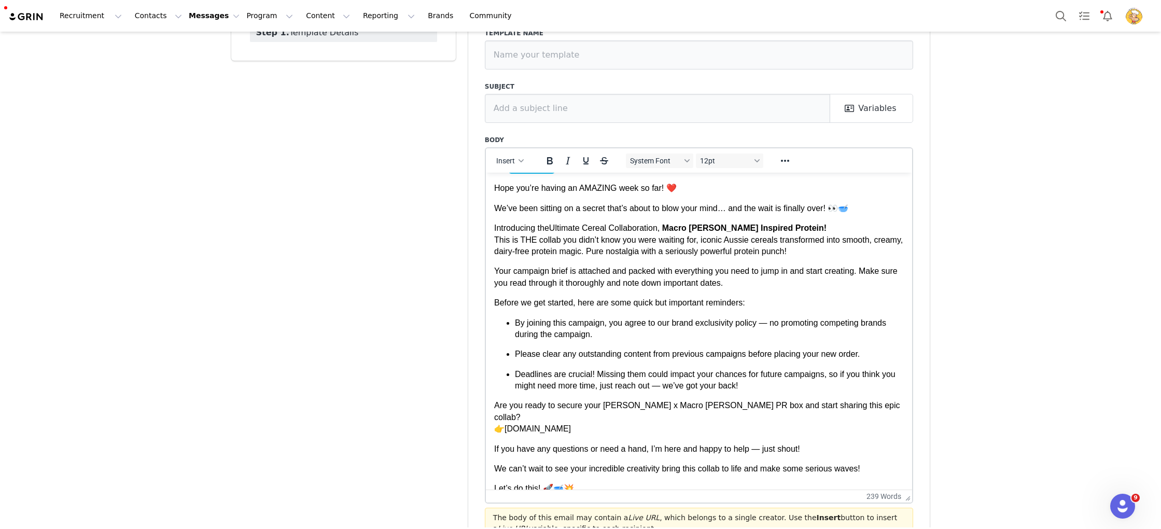
drag, startPoint x: 780, startPoint y: 305, endPoint x: 635, endPoint y: 310, distance: 145.2
click at [778, 306] on p "Before we get started, here are some quick but important reminders:" at bounding box center [699, 302] width 410 height 11
click at [515, 319] on p "By joining this campaign, you agree to our brand exclusivity policy — no promot…" at bounding box center [708, 328] width 389 height 23
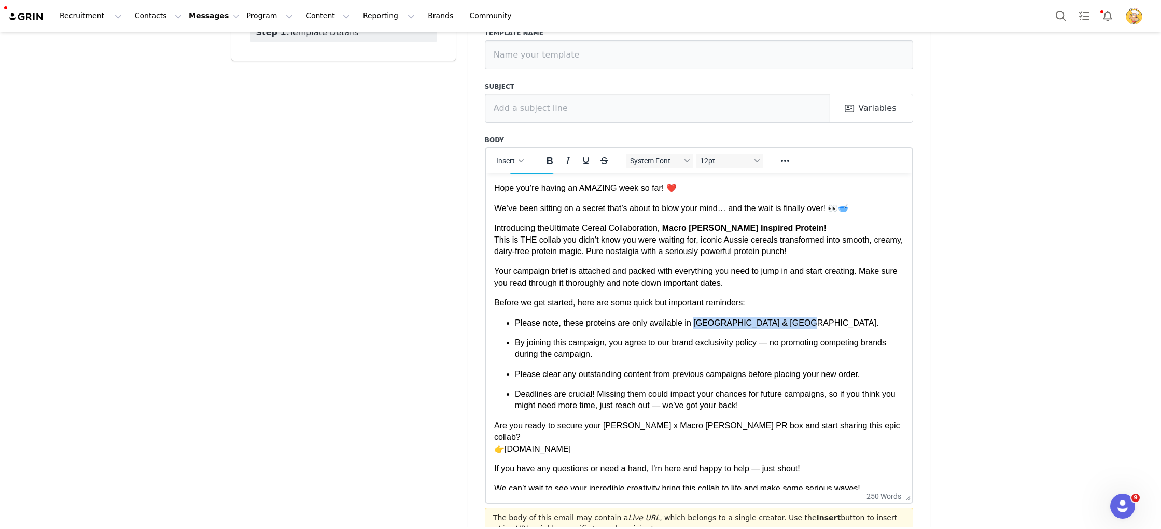
drag, startPoint x: 742, startPoint y: 319, endPoint x: 696, endPoint y: 320, distance: 46.7
click at [696, 320] on li "Please note, these proteins are only available in AUSTRALIA & NEW ZEALAND." at bounding box center [708, 322] width 389 height 11
click at [805, 331] on ul "Please note, these proteins are only available in AUSTRALIA & NEW ZEALAND. By j…" at bounding box center [699, 364] width 410 height 94
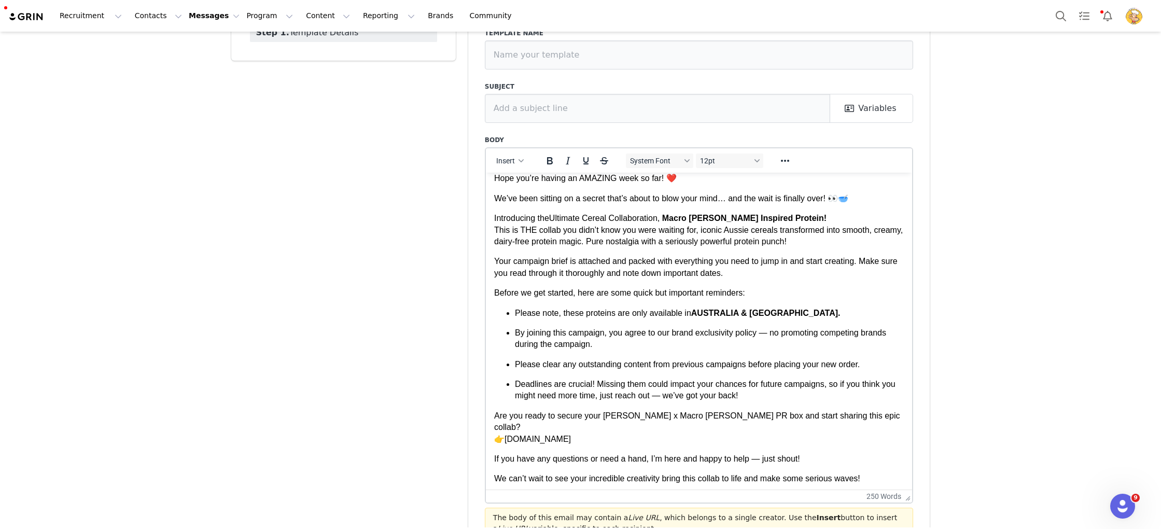
scroll to position [30, 0]
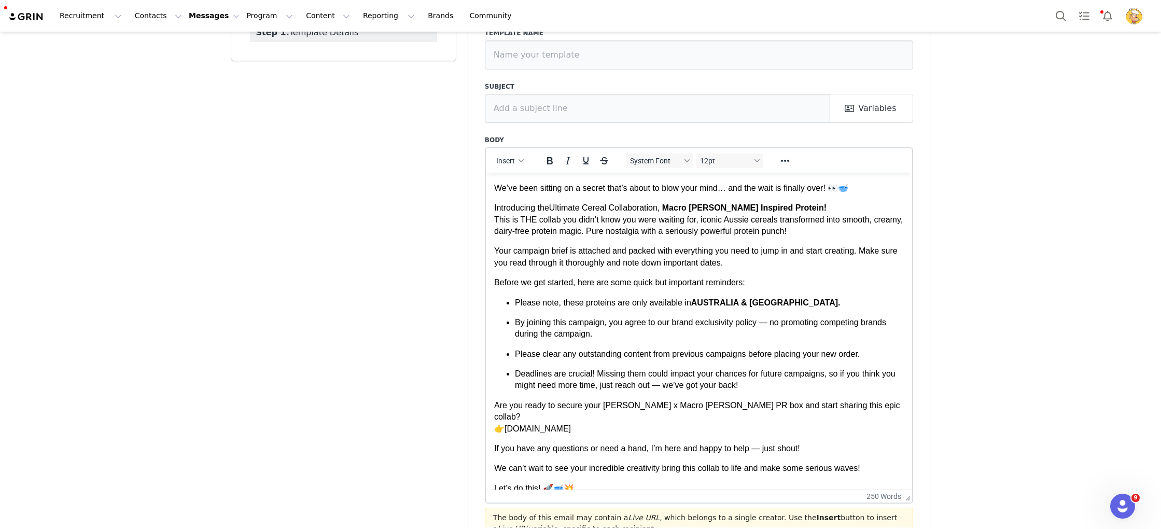
click at [769, 325] on p "By joining this campaign, you agree to our brand exclusivity policy — no promot…" at bounding box center [708, 327] width 389 height 23
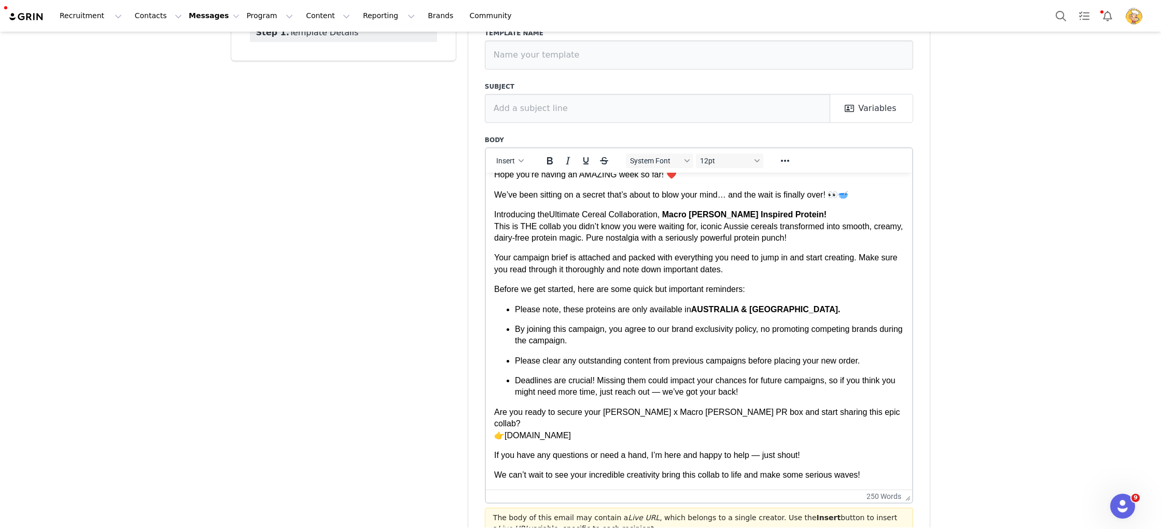
click at [767, 341] on p "By joining this campaign, you agree to our brand exclusivity policy, no promoti…" at bounding box center [708, 334] width 389 height 23
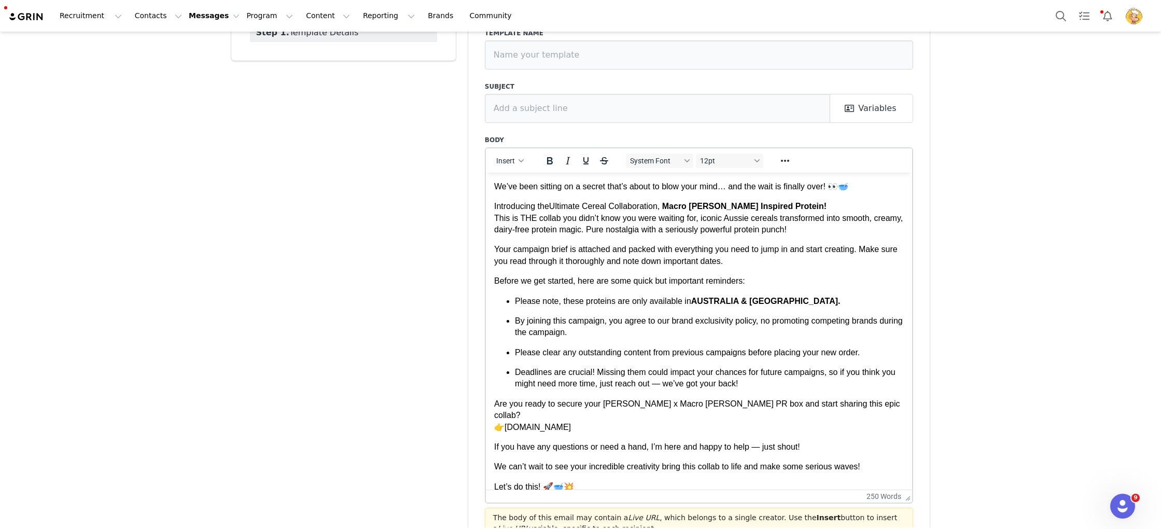
click at [867, 324] on p "By joining this campaign, you agree to our brand exclusivity policy, no promoti…" at bounding box center [708, 326] width 389 height 23
drag, startPoint x: 893, startPoint y: 326, endPoint x: 890, endPoint y: 319, distance: 7.0
click at [892, 326] on p "By joining this campaign, you agree to our brand exclusivity policy, no promoti…" at bounding box center [708, 326] width 389 height 23
click at [890, 319] on p "By joining this campaign, you agree to our brand exclusivity policy, no promoti…" at bounding box center [708, 326] width 389 height 23
click at [861, 322] on p "By joining this campaign, you agree to our brand exclusivity policy, no promoti…" at bounding box center [708, 326] width 389 height 23
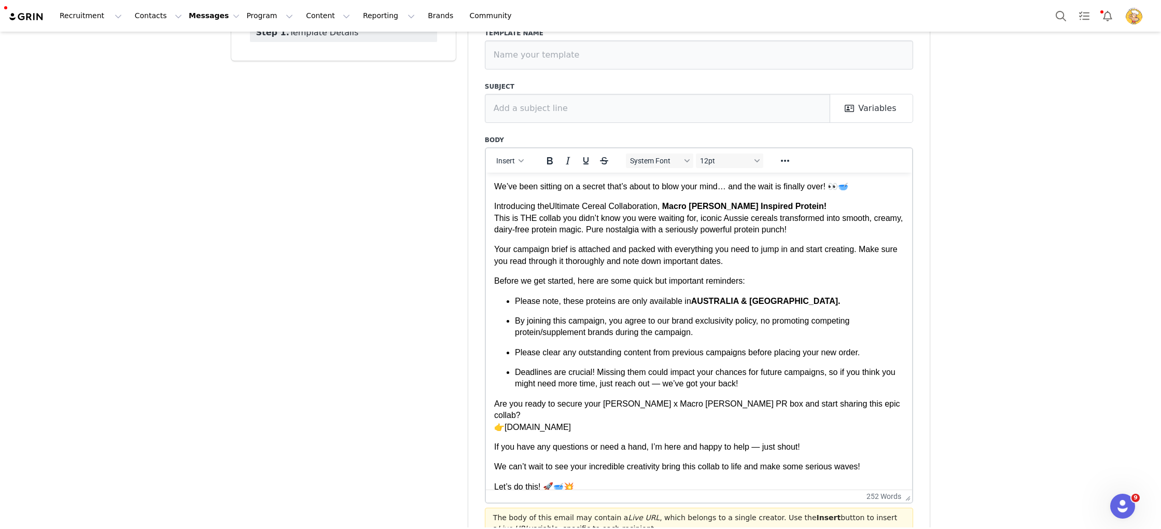
click at [711, 330] on p "By joining this campaign, you agree to our brand exclusivity policy, no promoti…" at bounding box center [708, 326] width 389 height 23
drag, startPoint x: 723, startPoint y: 331, endPoint x: 615, endPoint y: 333, distance: 107.3
click at [615, 333] on p "By joining this campaign, you agree to our brand exclusivity policy, no promoti…" at bounding box center [708, 326] width 389 height 23
click at [828, 358] on ul "Please note, these proteins are only available in AUSTRALIA & NEW ZEALAND. By j…" at bounding box center [699, 342] width 410 height 94
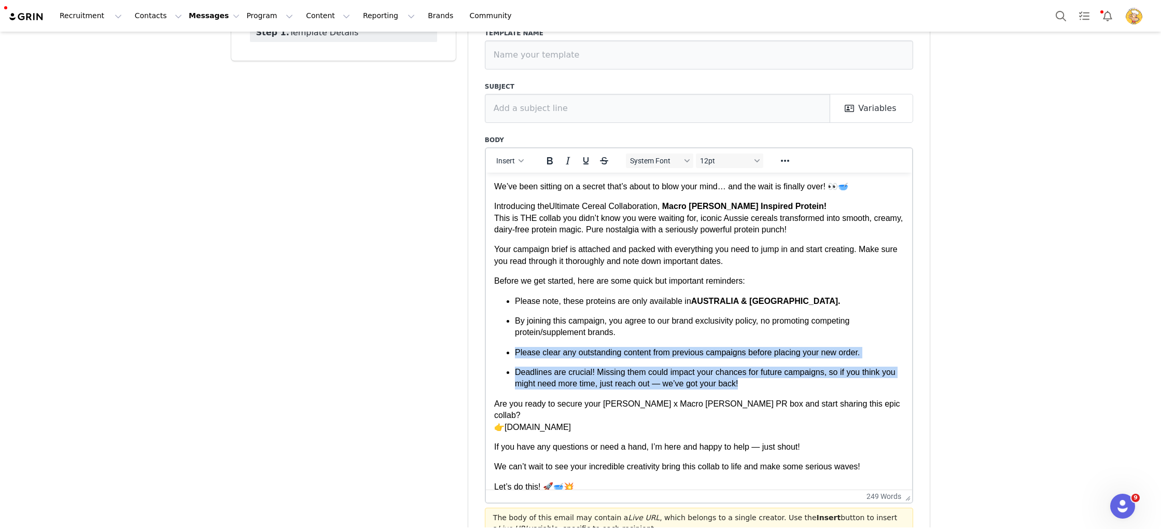
drag, startPoint x: 755, startPoint y: 384, endPoint x: 514, endPoint y: 351, distance: 243.2
click at [515, 351] on ul "Please note, these proteins are only available in AUSTRALIA & NEW ZEALAND. By j…" at bounding box center [699, 342] width 410 height 94
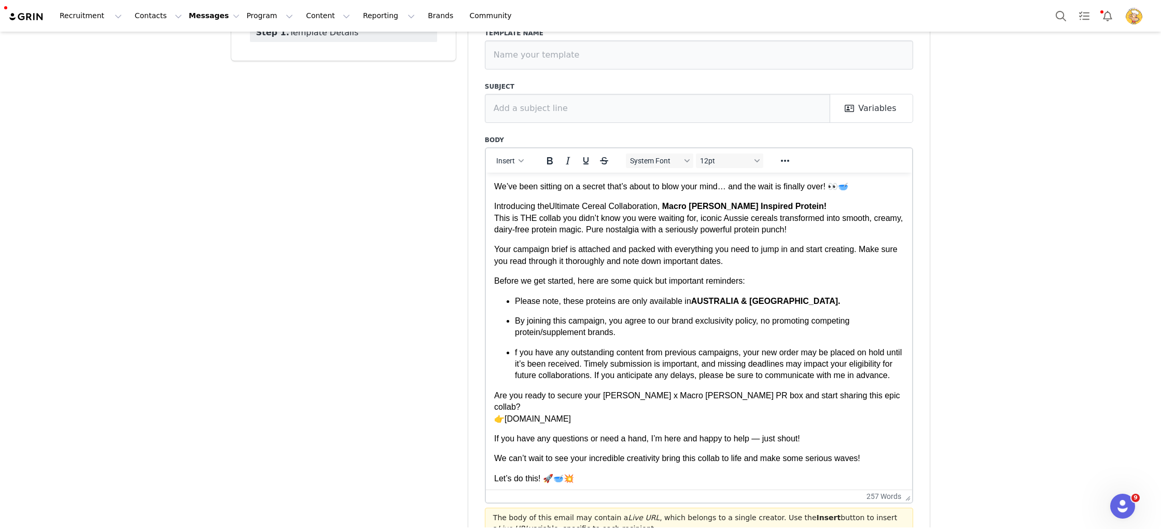
click at [516, 349] on p "f you have any outstanding content from previous campaigns, your new order may …" at bounding box center [708, 363] width 389 height 35
drag, startPoint x: 570, startPoint y: 351, endPoint x: 515, endPoint y: 351, distance: 54.4
click at [515, 351] on p "I you have any outstanding content from previous campaigns, your new order may …" at bounding box center [708, 363] width 389 height 35
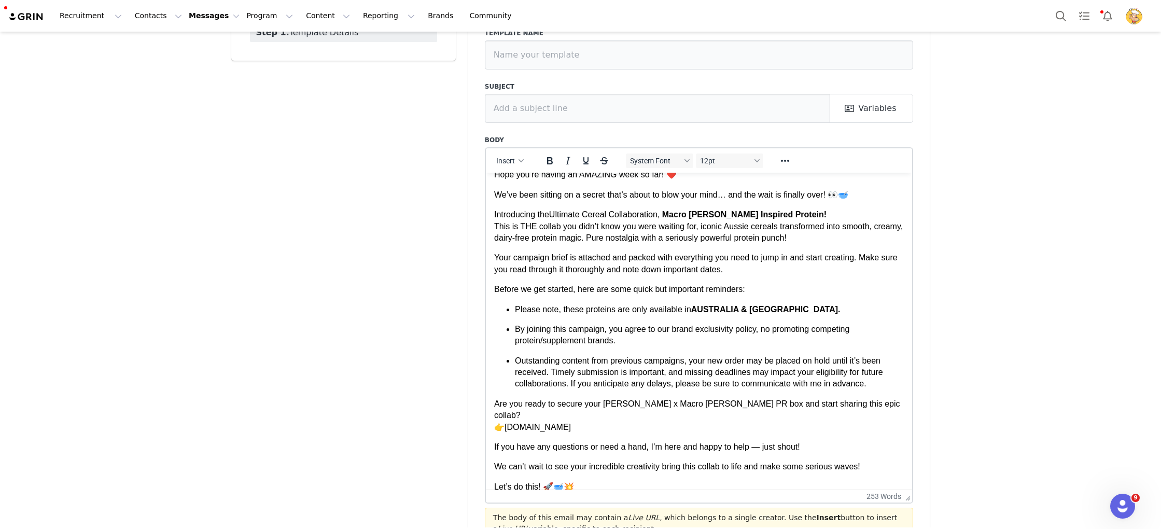
click at [694, 359] on p "Outstanding content from previous campaigns, your new order may be placed on ho…" at bounding box center [708, 372] width 389 height 35
drag, startPoint x: 799, startPoint y: 360, endPoint x: 828, endPoint y: 360, distance: 29.0
click at [828, 360] on p "Outstanding content from previous campaigns, will result in your new order may …" at bounding box center [708, 372] width 389 height 35
click at [573, 372] on p "Outstanding content from previous campaigns, will result in your new order plac…" at bounding box center [708, 372] width 389 height 35
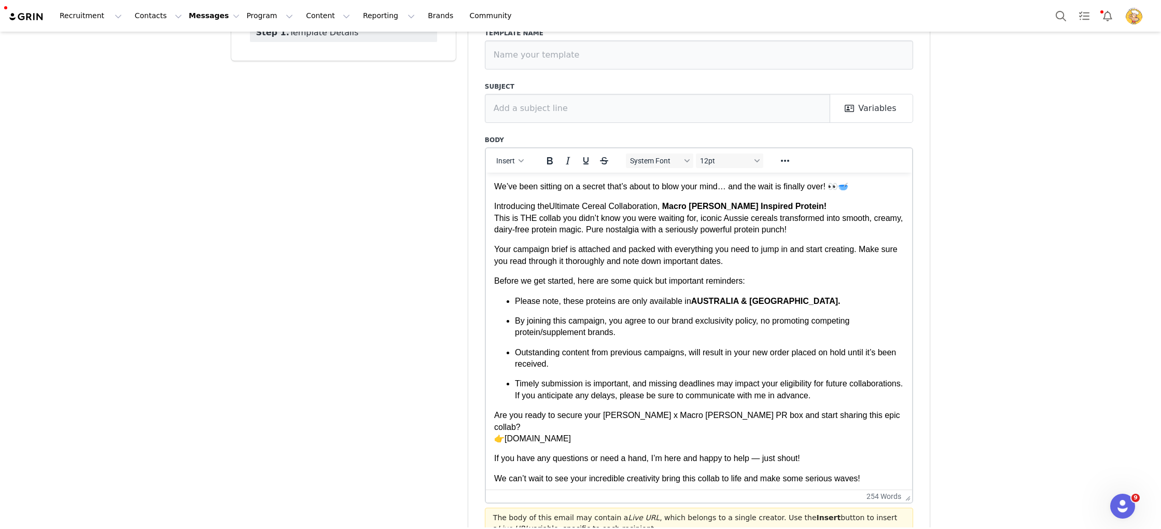
click at [884, 392] on p "Timely submission is important, and missing deadlines may impact your eligibili…" at bounding box center [708, 388] width 389 height 23
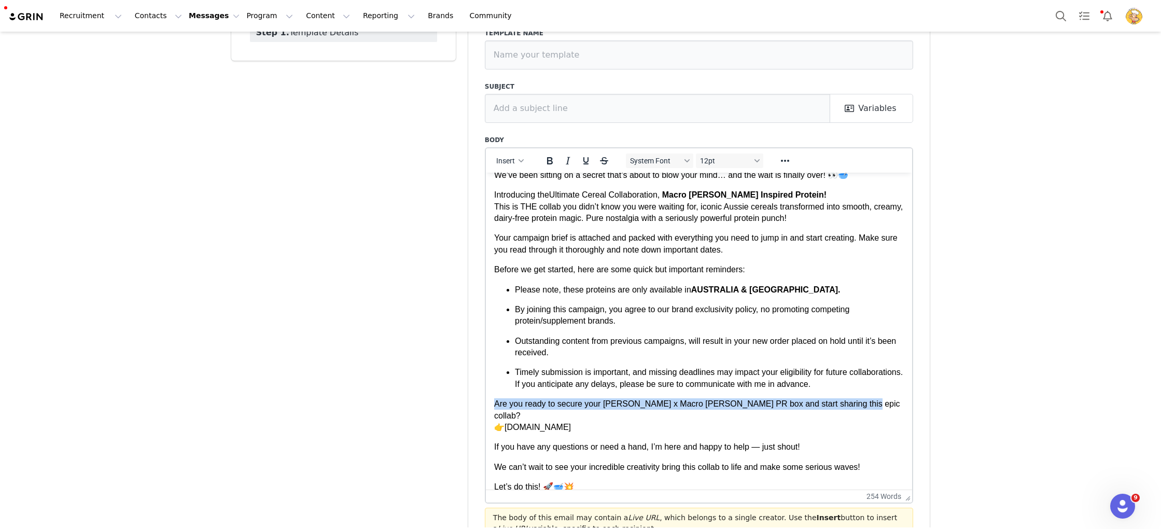
drag, startPoint x: 875, startPoint y: 403, endPoint x: 465, endPoint y: 402, distance: 410.1
click at [485, 402] on html "Hey First Name , Hope you’re having an AMAZING week so far! ❤️ We’ve been sitti…" at bounding box center [698, 311] width 427 height 380
click at [666, 415] on p "Are you ready to secure your Kellogg’s x Macro Mike PR box and start sharing th…" at bounding box center [699, 415] width 410 height 35
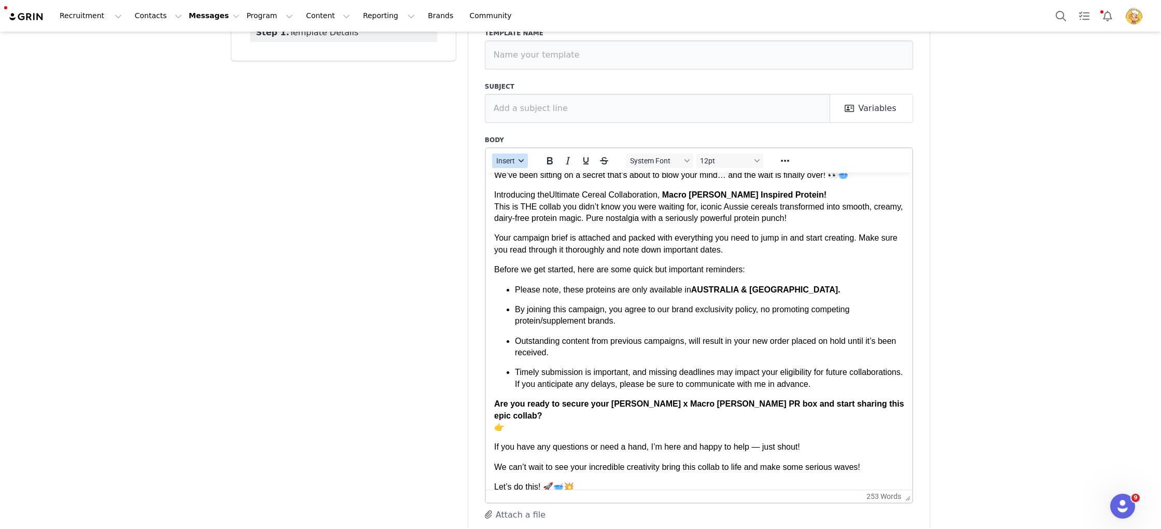
drag, startPoint x: 510, startPoint y: 159, endPoint x: 517, endPoint y: 166, distance: 10.3
click at [510, 159] on span "Insert" at bounding box center [505, 161] width 19 height 8
click at [539, 193] on div "Insert Variable" at bounding box center [547, 195] width 93 height 12
select select
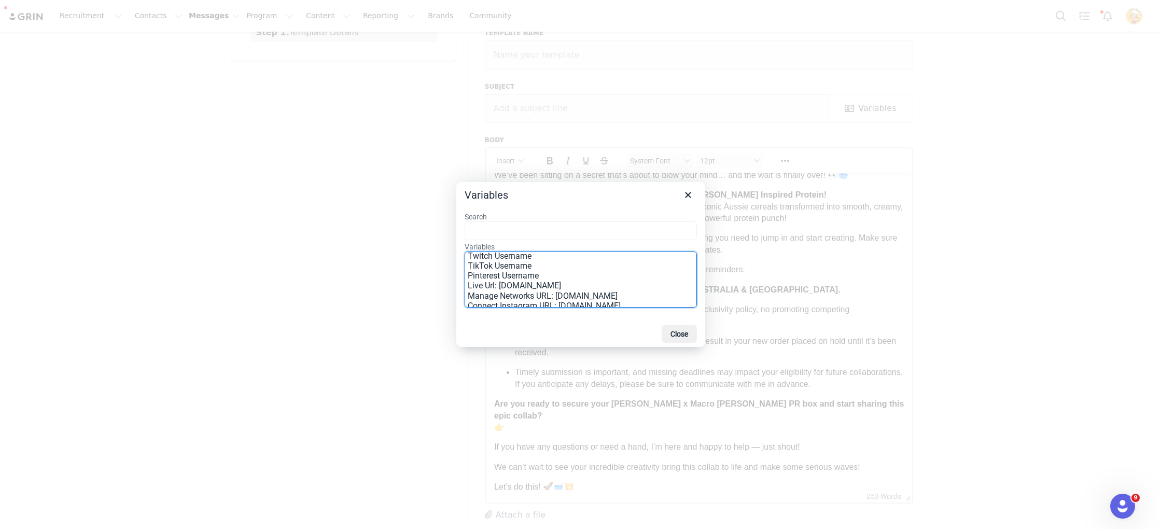
scroll to position [194, 0]
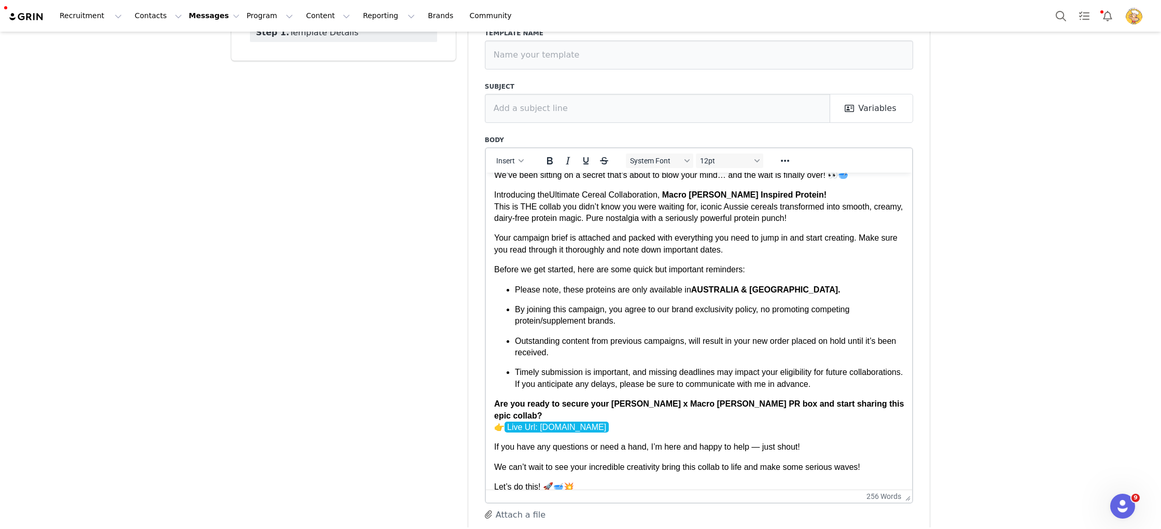
click at [748, 383] on p "Timely submission is important, and missing deadlines may impact your eligibili…" at bounding box center [708, 377] width 389 height 23
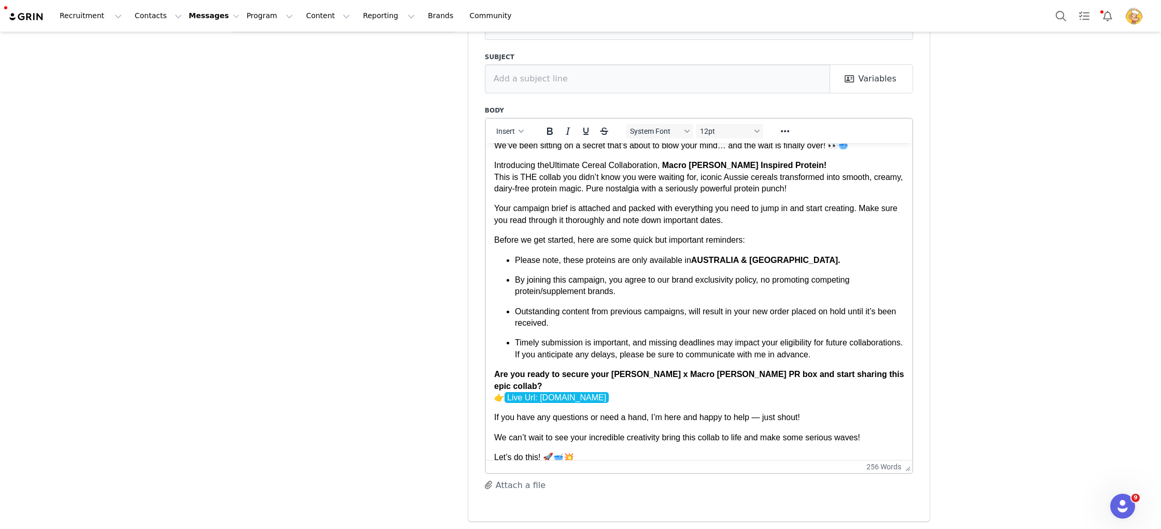
scroll to position [122, 0]
click at [785, 437] on body "Hey First Name , Hope you’re having an AMAZING week so far! ❤️ We’ve been sitti…" at bounding box center [699, 279] width 410 height 363
click at [758, 410] on p "If you have any questions or need a hand, I’m here and happy to help — just sho…" at bounding box center [699, 415] width 410 height 11
drag, startPoint x: 815, startPoint y: 406, endPoint x: 750, endPoint y: 405, distance: 65.3
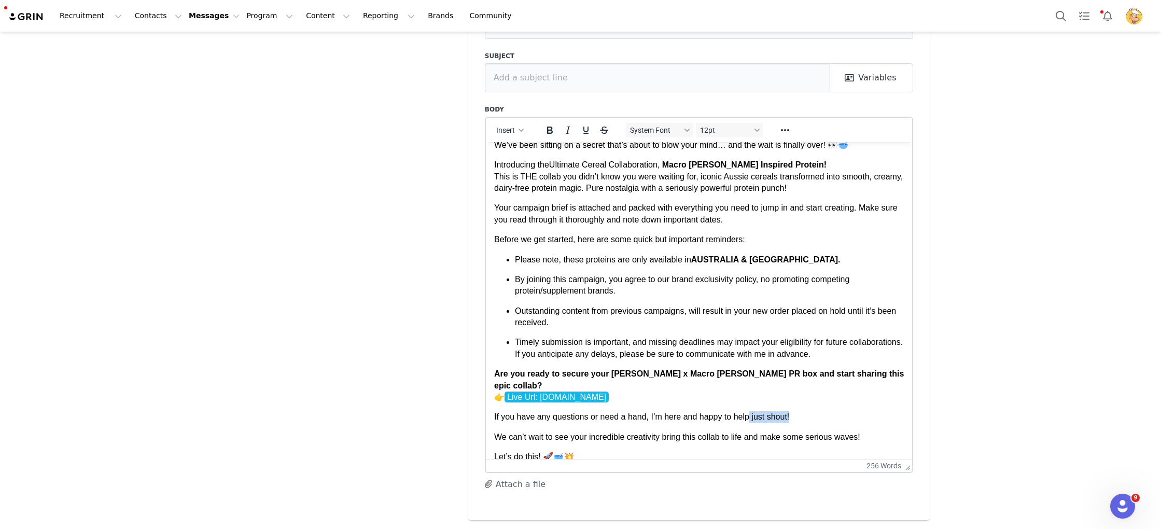
click at [750, 411] on p "If you have any questions or need a hand, I’m here and happy to help just shout!" at bounding box center [699, 416] width 410 height 11
click at [786, 358] on p "Timely submission is important, and missing deadlines may impact your eligibili…" at bounding box center [708, 347] width 389 height 23
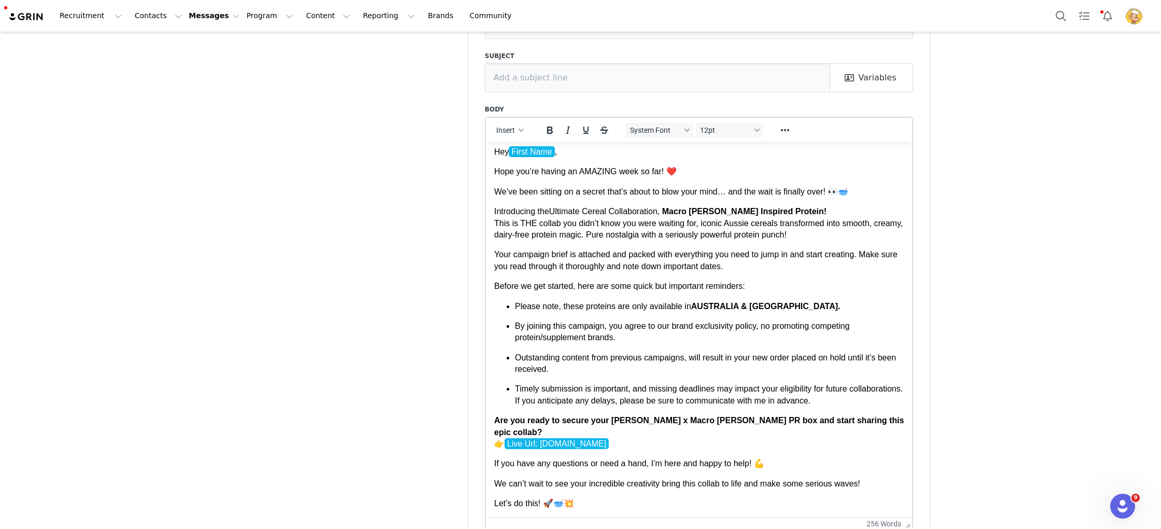
scroll to position [0, 0]
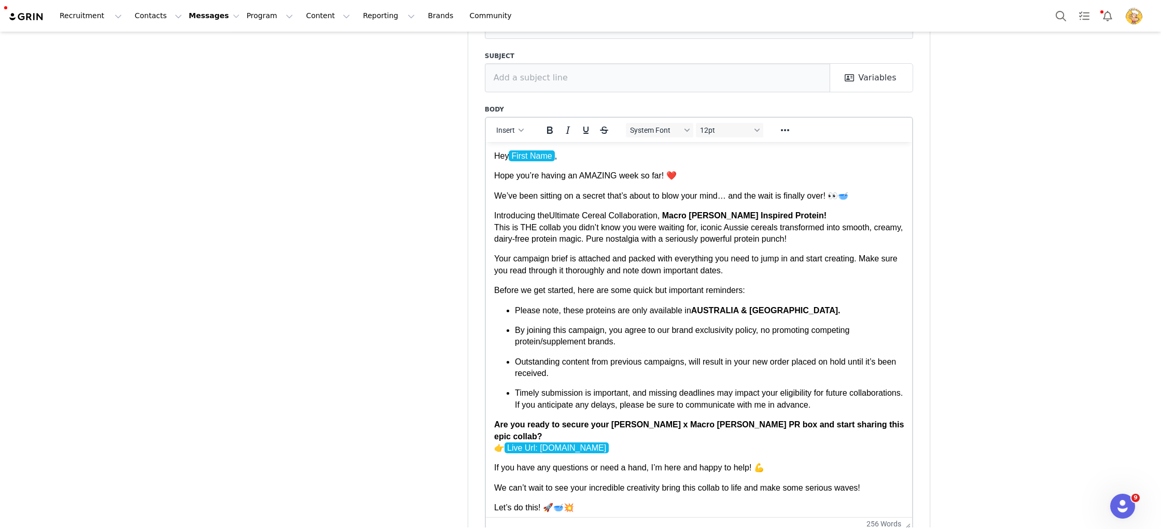
drag, startPoint x: 908, startPoint y: 467, endPoint x: 916, endPoint y: 555, distance: 88.0
click at [916, 528] on html "Recruitment Recruitment Creator Search Curated Lists Landing Pages Web Extensio…" at bounding box center [580, 264] width 1161 height 529
drag, startPoint x: 845, startPoint y: 305, endPoint x: 901, endPoint y: 290, distance: 57.8
click at [846, 304] on li "Please note, these proteins are only available in AUSTRALIA & NEW ZEALAND." at bounding box center [708, 309] width 389 height 11
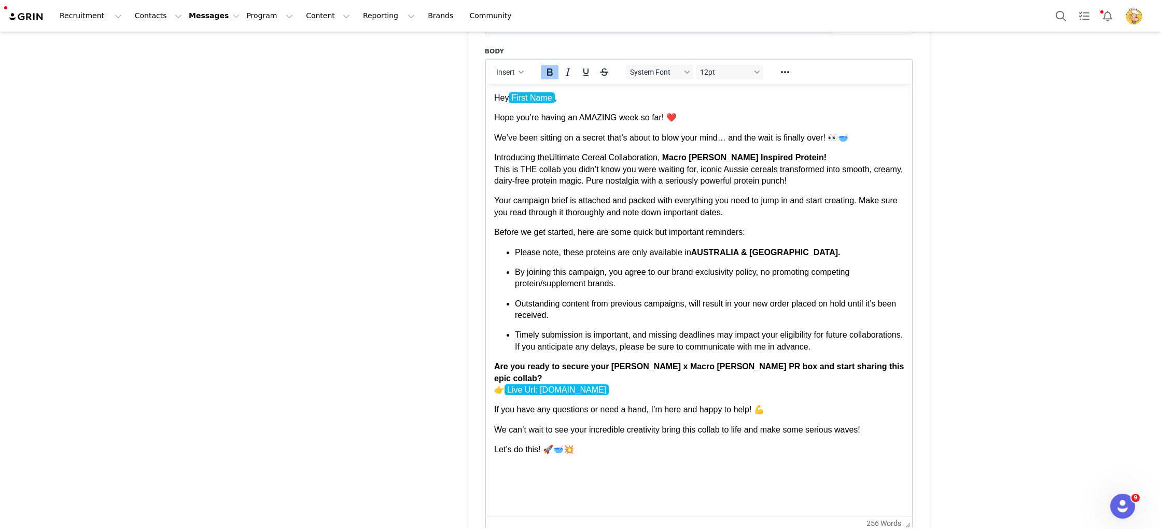
drag, startPoint x: 911, startPoint y: 470, endPoint x: 926, endPoint y: 551, distance: 82.7
click at [926, 528] on html "Recruitment Recruitment Creator Search Curated Lists Landing Pages Web Extensio…" at bounding box center [580, 264] width 1161 height 529
drag, startPoint x: 817, startPoint y: 433, endPoint x: 603, endPoint y: 377, distance: 220.8
click at [813, 443] on p "Let’s do this! 🚀🥣💥" at bounding box center [699, 448] width 410 height 11
click at [899, 363] on p "Are you ready to secure your Kellogg’s x Macro Mike PR box and start sharing th…" at bounding box center [699, 377] width 410 height 35
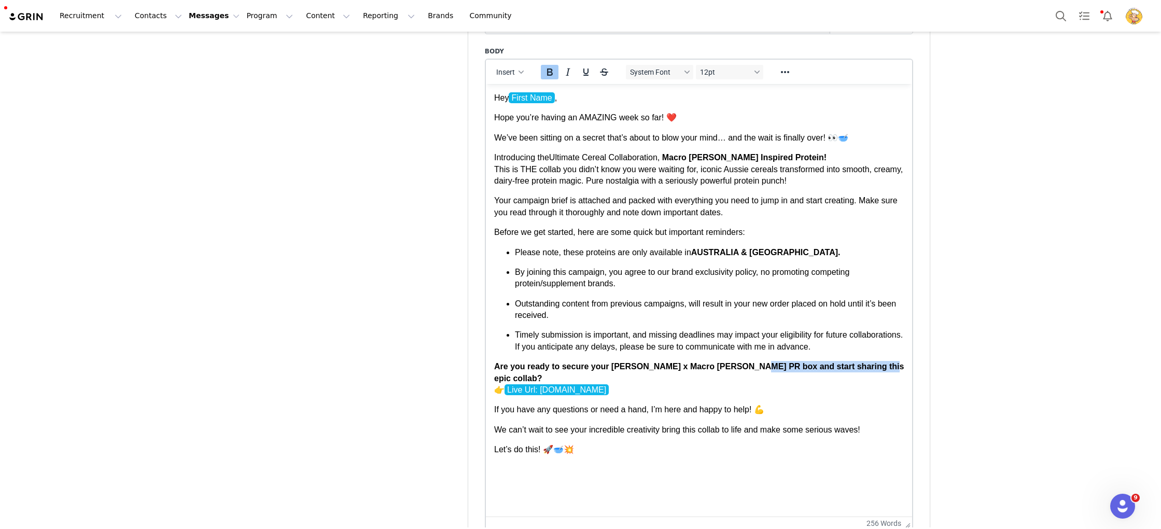
drag, startPoint x: 865, startPoint y: 365, endPoint x: 757, endPoint y: 363, distance: 107.9
click at [753, 363] on strong "Are you ready to secure your Kellogg’s x Macro Mike PR box and start sharing th…" at bounding box center [699, 371] width 410 height 20
drag, startPoint x: 904, startPoint y: 370, endPoint x: 890, endPoint y: 363, distance: 15.5
click at [899, 367] on html "Hey First Name , Hope you’re having an AMAZING week so far! ❤️ We’ve been sitti…" at bounding box center [698, 273] width 427 height 380
click at [888, 364] on p "Are you ready to secure your Kellogg’s x Macro Mike PR box and start sharing th…" at bounding box center [699, 377] width 410 height 35
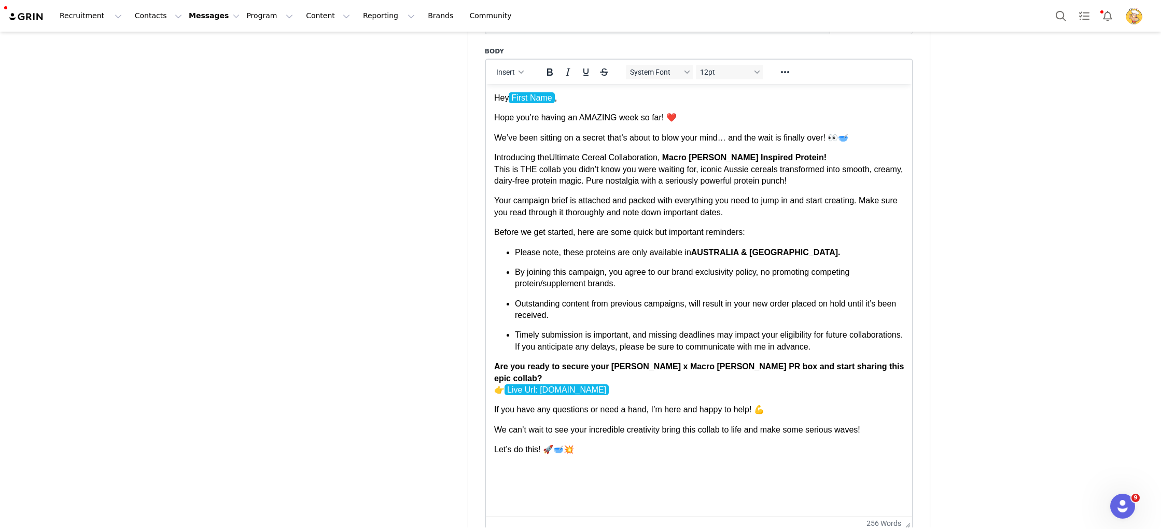
click at [500, 378] on p "Are you ready to secure your Kellogg’s x Macro Mike PR box and start sharing th…" at bounding box center [699, 377] width 410 height 35
click at [495, 367] on strong "Are you ready to secure your Kellogg’s x Macro Mike PR box and start sharing th…" at bounding box center [699, 371] width 410 height 20
click at [496, 364] on strong "🥵 Are you ready to secure your Kellogg’s x Macro Mike PR box and start sharing …" at bounding box center [696, 371] width 405 height 20
copy strong "🥵"
click at [883, 367] on p "🥵 Are you ready to secure your Kellogg’s x Macro Mike PR box and start sharing …" at bounding box center [699, 377] width 410 height 35
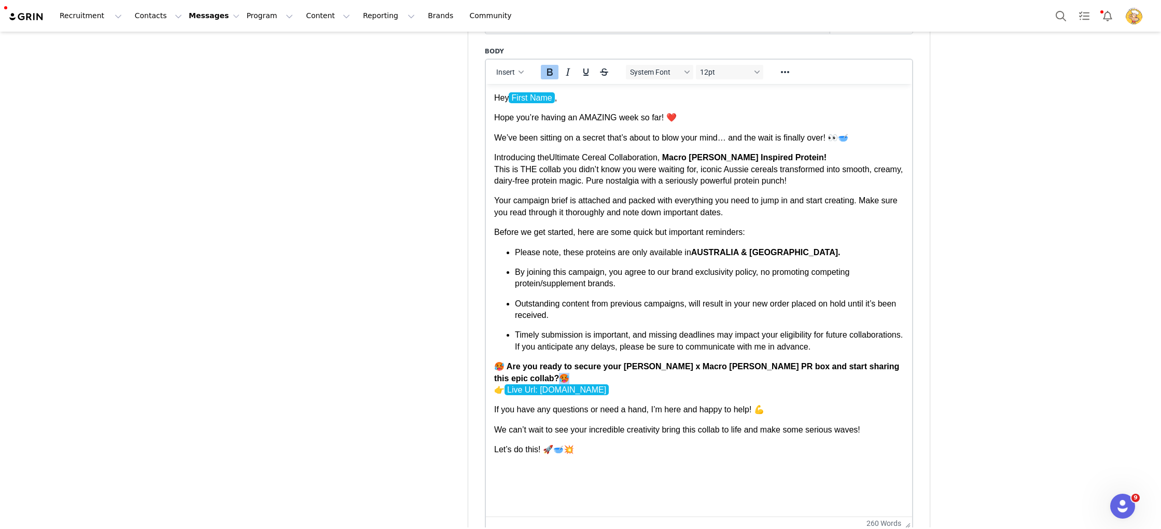
drag, startPoint x: 893, startPoint y: 366, endPoint x: 879, endPoint y: 367, distance: 14.5
click at [879, 367] on p "🥵 Are you ready to secure your Kellogg’s x Macro Mike PR box and start sharing …" at bounding box center [699, 377] width 410 height 35
click at [816, 235] on p "Before we get started, here are some quick but important reminders:" at bounding box center [699, 231] width 410 height 11
click at [891, 369] on p "🥵 Are you ready to secure your Kellogg’s x Macro Mike PR box and start sharing …" at bounding box center [699, 377] width 410 height 35
drag, startPoint x: 897, startPoint y: 368, endPoint x: 489, endPoint y: 372, distance: 408.0
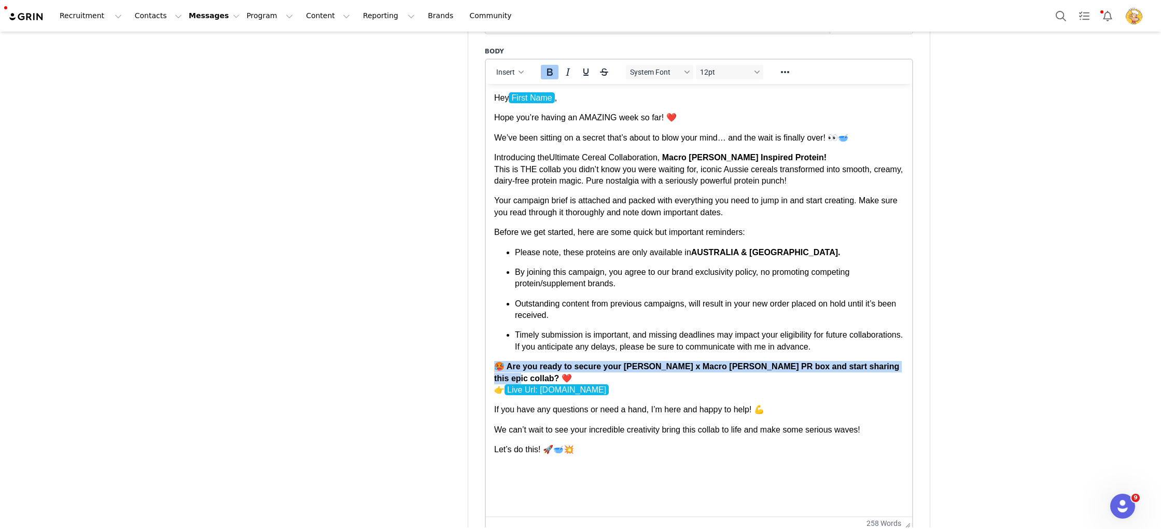
click at [485, 371] on html "Hey First Name , Hope you’re having an AMAZING week so far! ❤️ We’ve been sitti…" at bounding box center [698, 273] width 427 height 380
click at [882, 424] on p "We can’t wait to see your incredible creativity bring this collab to life and m…" at bounding box center [699, 429] width 410 height 11
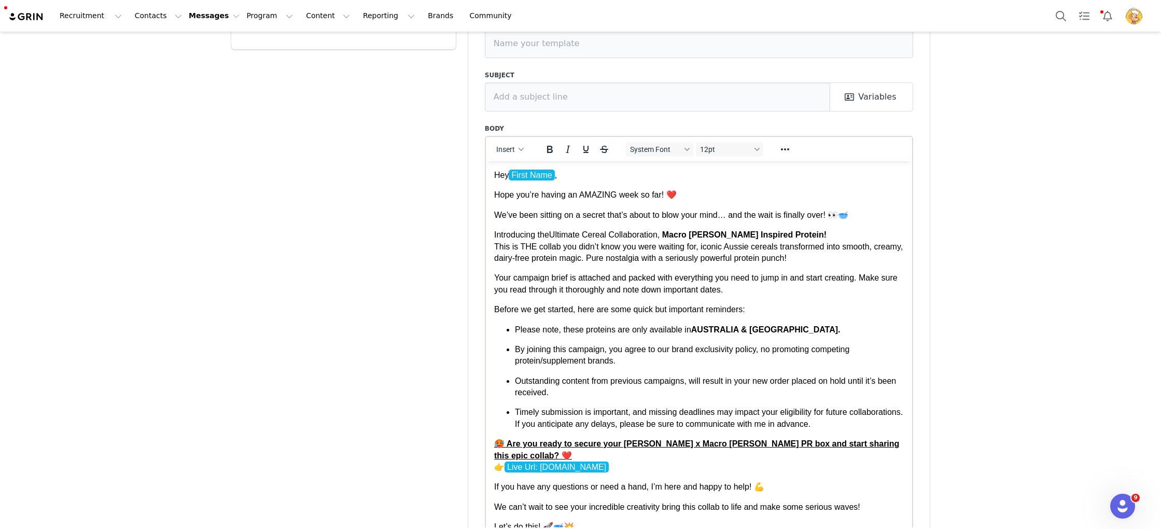
scroll to position [0, 0]
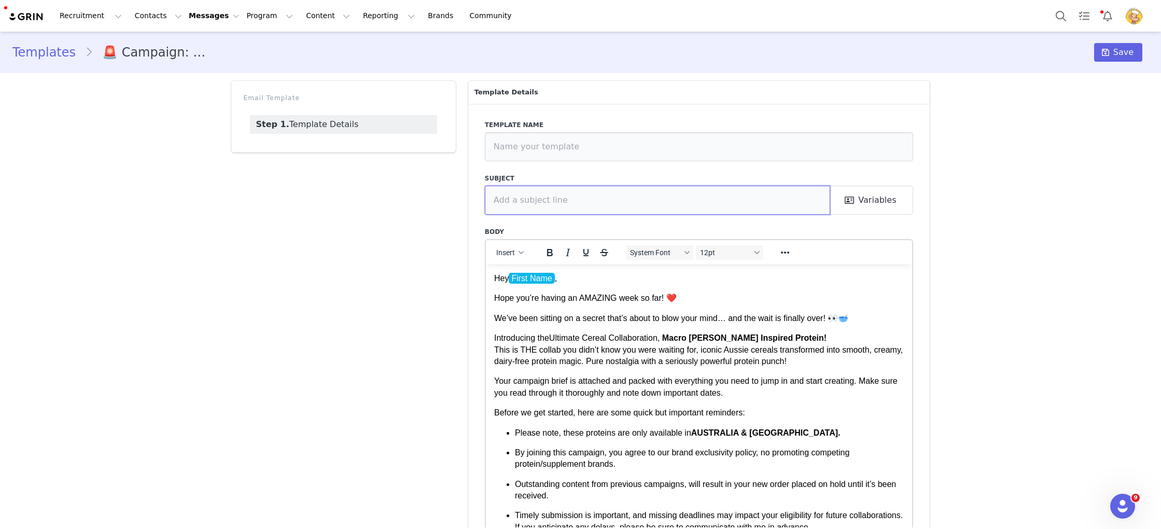
drag, startPoint x: 743, startPoint y: 204, endPoint x: 506, endPoint y: 18, distance: 300.5
click at [713, 186] on input "text" at bounding box center [658, 200] width 346 height 29
paste input "🚨 Big News! The Kellogg’s x Macro Mike Collab is HERE! 🥣🔥"
type input "🚨 Big News! The Kellogg’s x Macro Mike Collab is HERE! 🥣🔥"
click at [991, 257] on div "Templates 🚨 Campaign: September - Proposal Email - (Copied on Sep 2, 2025) Save…" at bounding box center [580, 399] width 1161 height 734
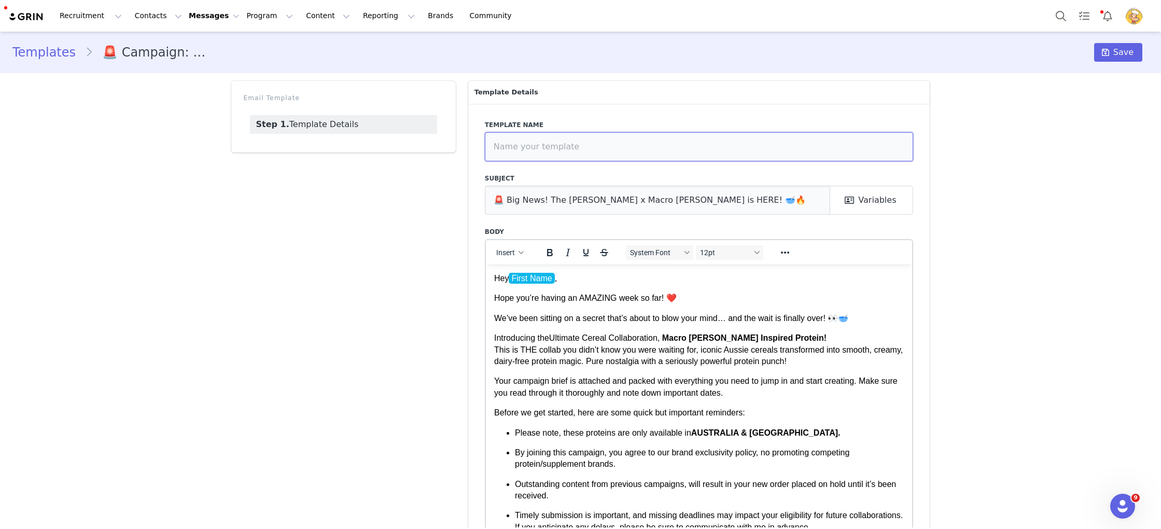
drag, startPoint x: 772, startPoint y: 149, endPoint x: 598, endPoint y: 141, distance: 173.8
click at [598, 141] on input "text" at bounding box center [699, 146] width 429 height 29
drag, startPoint x: 593, startPoint y: 143, endPoint x: 587, endPoint y: 144, distance: 5.8
click at [590, 143] on input "text" at bounding box center [699, 146] width 429 height 29
drag, startPoint x: 587, startPoint y: 144, endPoint x: 546, endPoint y: 143, distance: 41.0
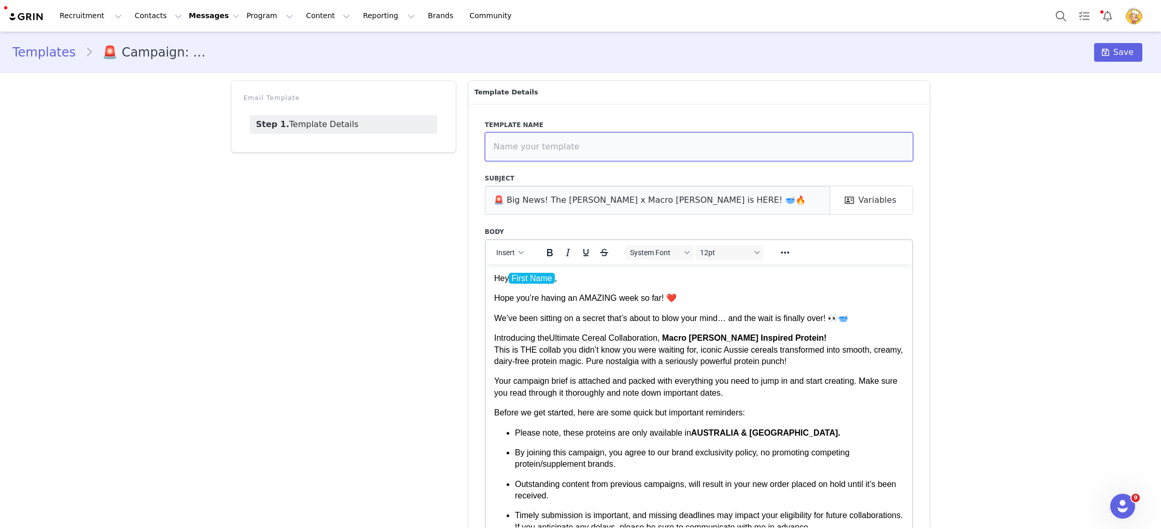
click at [546, 143] on input "text" at bounding box center [699, 146] width 429 height 29
drag, startPoint x: 765, startPoint y: 149, endPoint x: 799, endPoint y: 149, distance: 34.7
click at [766, 149] on input "🚨 Campaign: KELLOGG'S - Proposal Email - (Copied on Sep 2, 2025)" at bounding box center [699, 146] width 429 height 29
drag, startPoint x: 789, startPoint y: 147, endPoint x: 657, endPoint y: 144, distance: 131.2
click at [657, 144] on input "🚨 Campaign: KELLOGG'S - Proposal Email - (Copied on Sep 2, 2025)" at bounding box center [699, 146] width 429 height 29
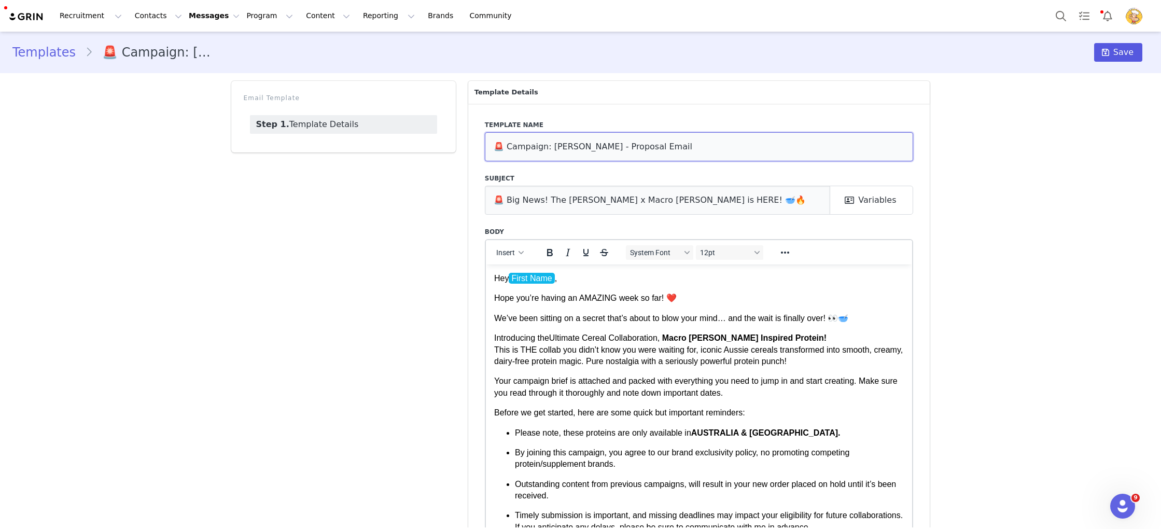
type input "🚨 Campaign: KELLOGG'S - Proposal Email"
click at [1123, 54] on span "Save" at bounding box center [1123, 52] width 20 height 12
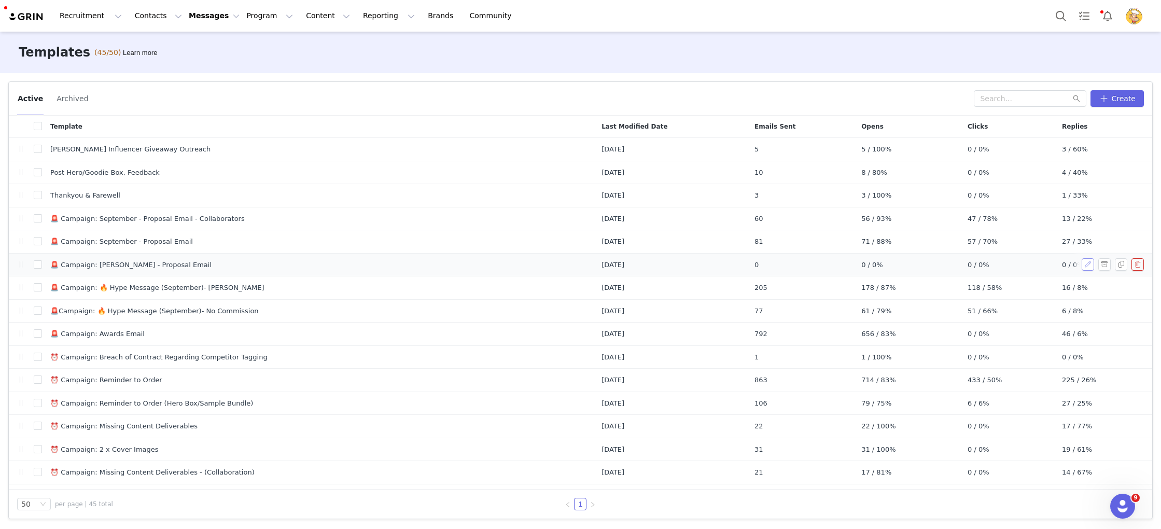
click at [1086, 264] on button "button" at bounding box center [1087, 264] width 12 height 12
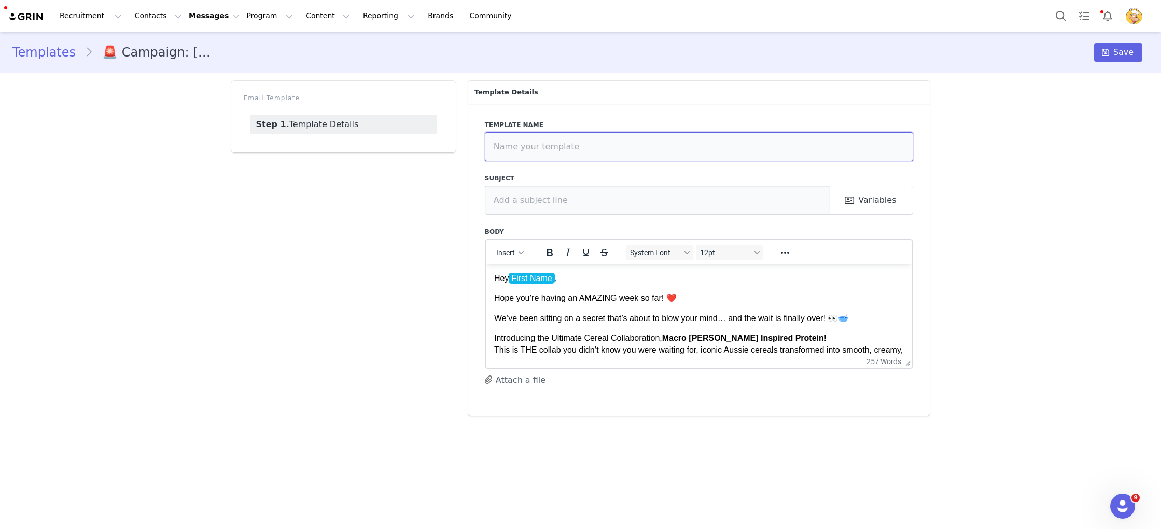
click at [749, 149] on input "text" at bounding box center [699, 146] width 429 height 29
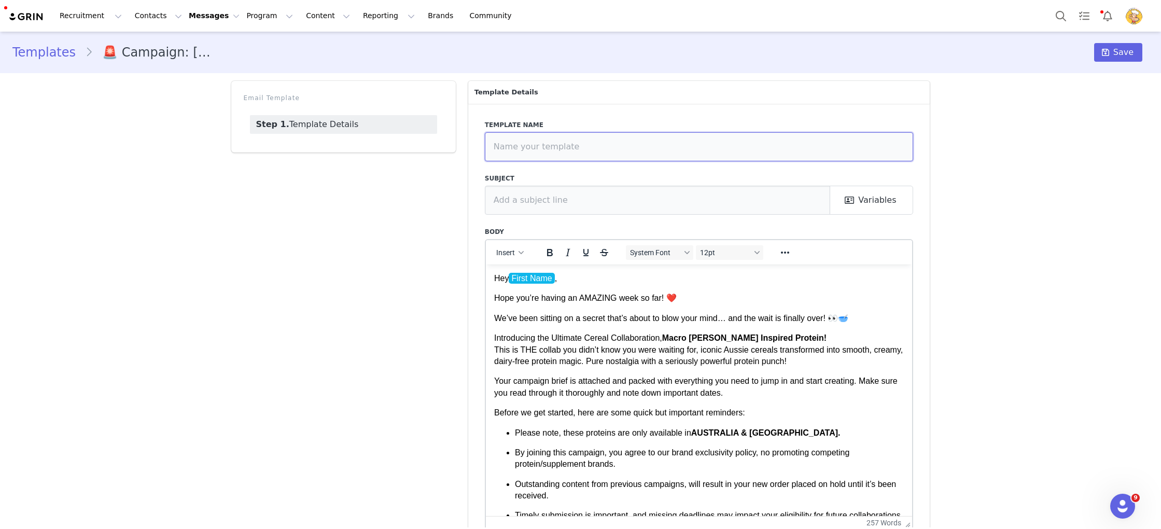
drag, startPoint x: 907, startPoint y: 360, endPoint x: 878, endPoint y: 577, distance: 218.6
click at [878, 528] on html "Recruitment Recruitment Creator Search Curated Lists Landing Pages Web Extensio…" at bounding box center [580, 264] width 1161 height 529
drag, startPoint x: 862, startPoint y: 446, endPoint x: 898, endPoint y: 418, distance: 46.2
click at [862, 445] on ul "Please note, these proteins are only available in AUSTRALIA & NEW ZEALAND. By j…" at bounding box center [699, 480] width 410 height 106
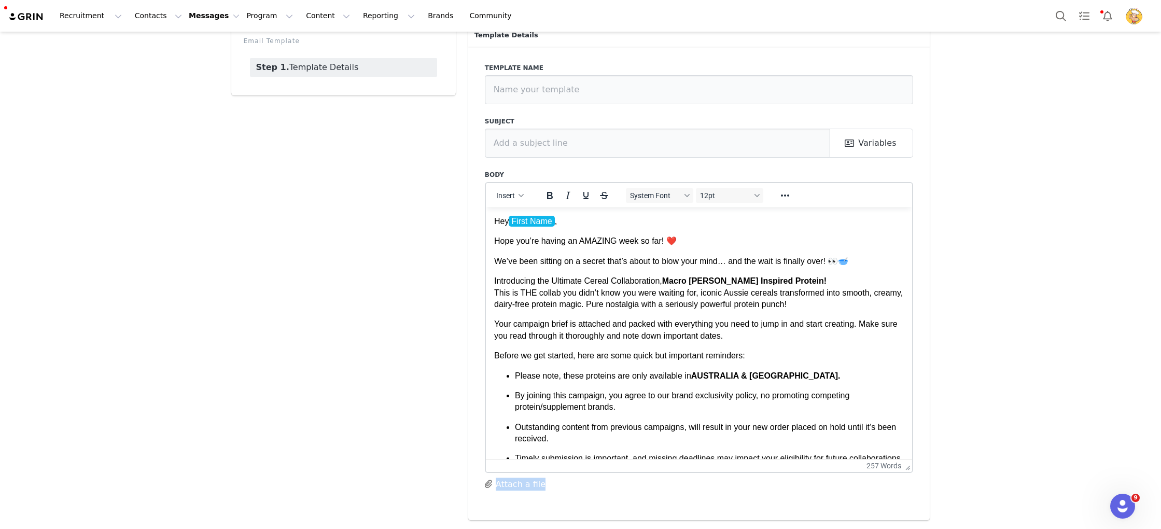
drag, startPoint x: 912, startPoint y: 468, endPoint x: 909, endPoint y: 494, distance: 26.1
click at [909, 495] on div "Template name Subject My First Name First Name Last Name Emails City State Coun…" at bounding box center [699, 283] width 462 height 473
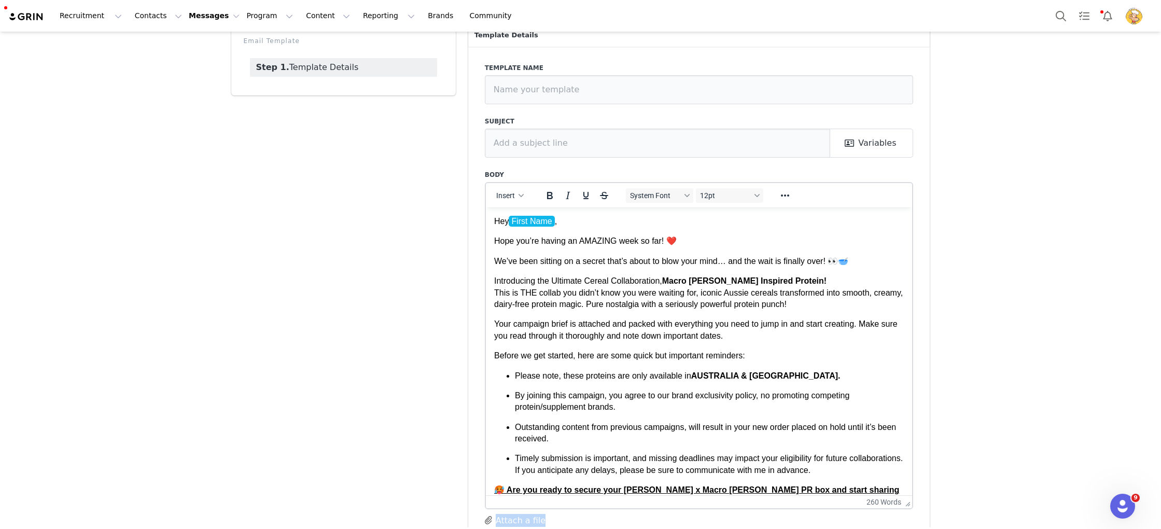
drag, startPoint x: 908, startPoint y: 468, endPoint x: 905, endPoint y: 522, distance: 53.5
click at [856, 385] on ul "Please note, these proteins are only available in AUSTRALIA & NEW ZEALAND. By j…" at bounding box center [699, 423] width 410 height 106
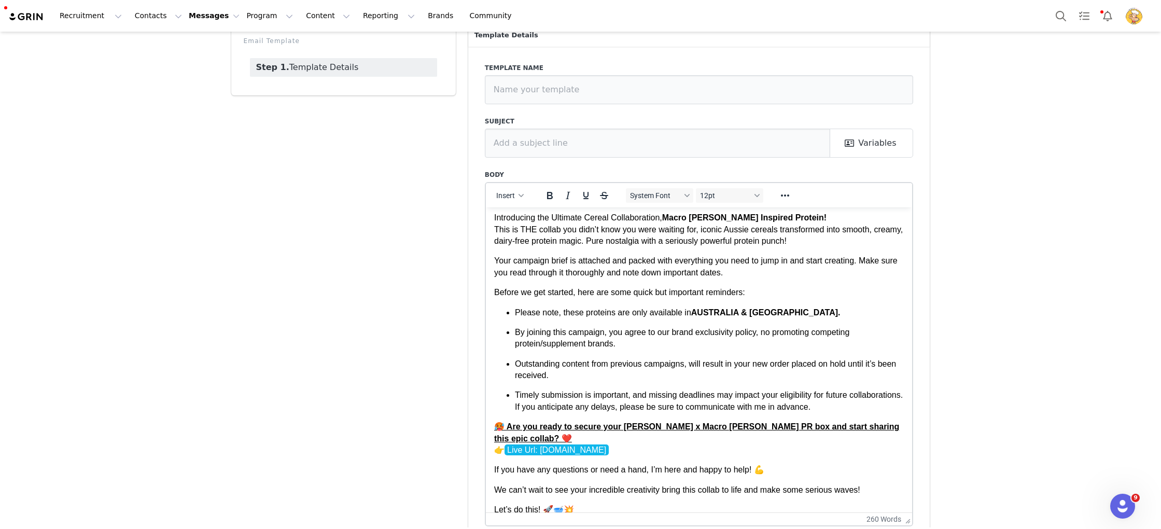
scroll to position [0, 0]
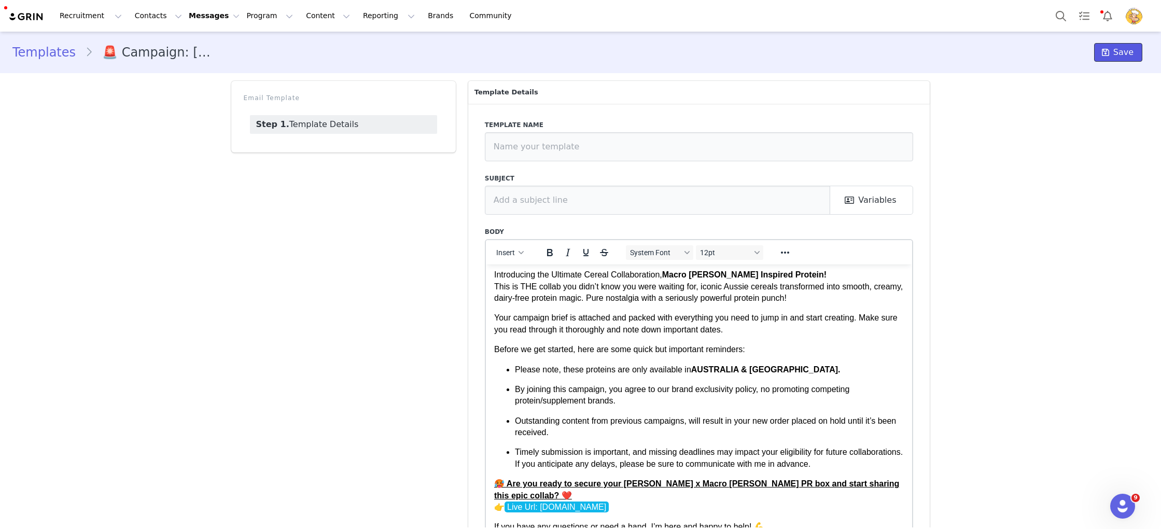
click at [1116, 53] on span "Save" at bounding box center [1123, 52] width 20 height 12
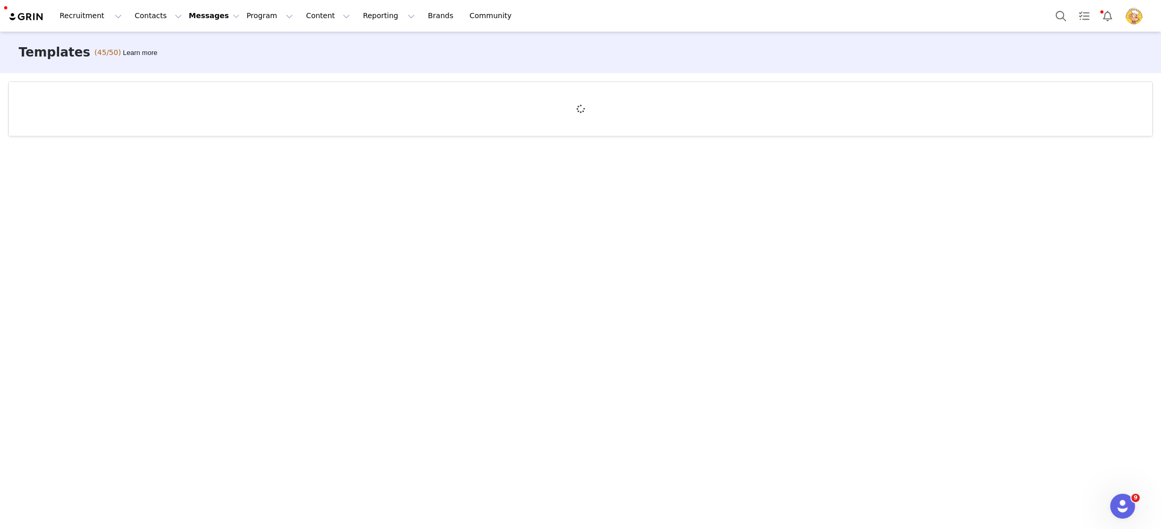
click at [1095, 79] on div at bounding box center [580, 300] width 1161 height 454
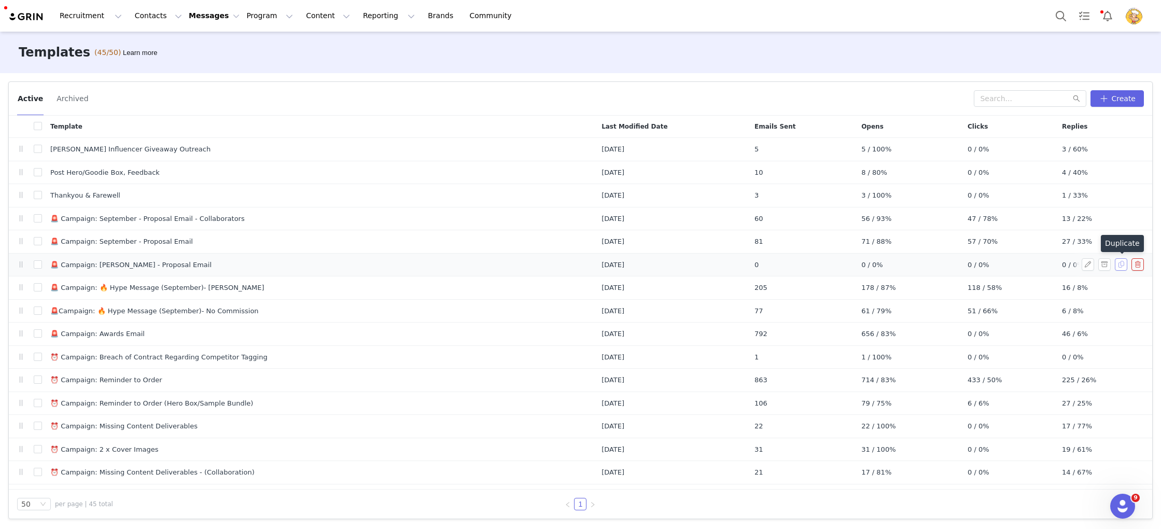
click at [1120, 265] on button "button" at bounding box center [1121, 264] width 12 height 12
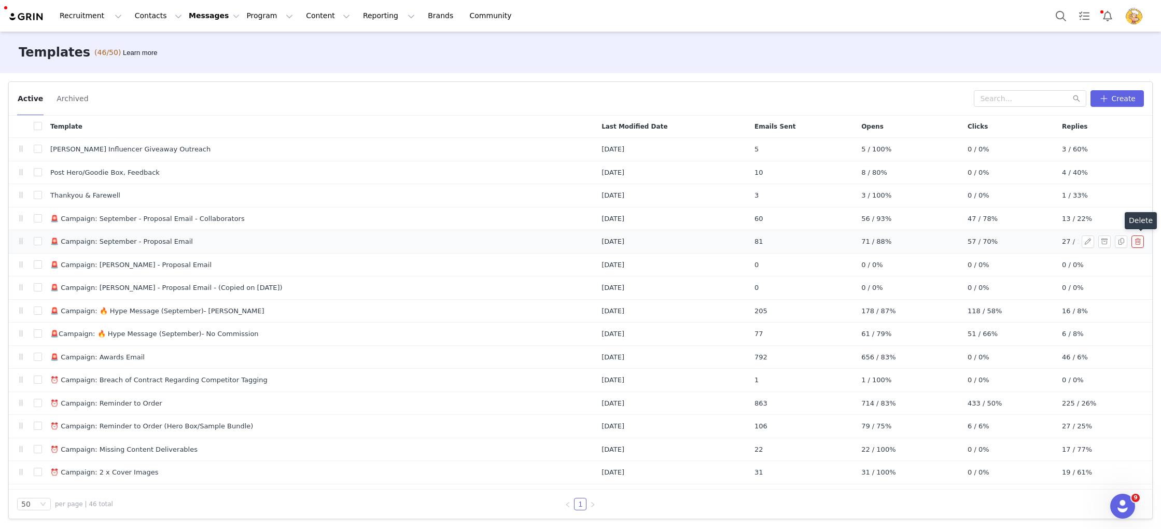
click at [1137, 243] on button "button" at bounding box center [1137, 241] width 12 height 12
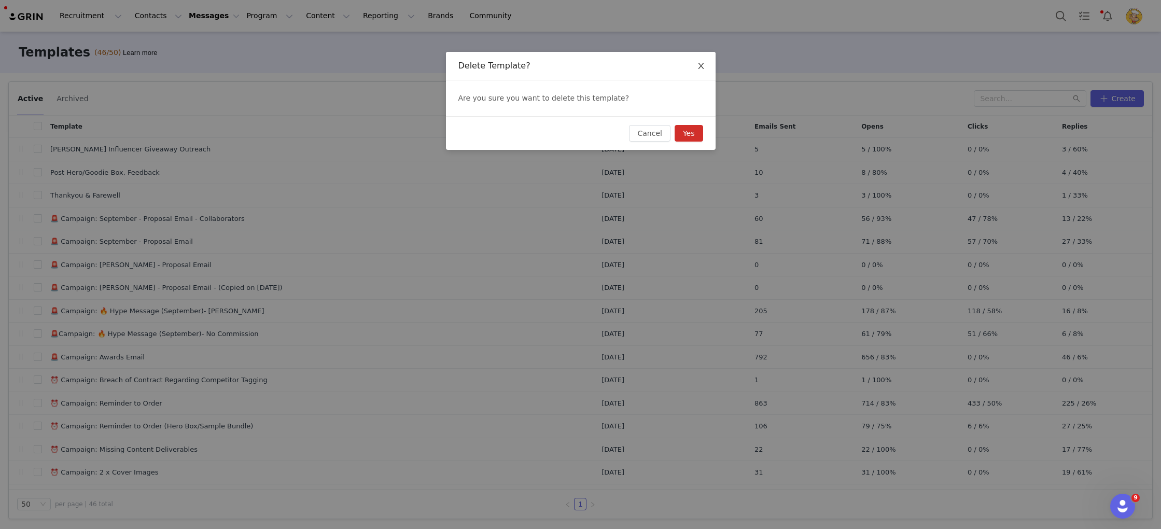
click at [699, 70] on icon "icon: close" at bounding box center [701, 66] width 8 height 8
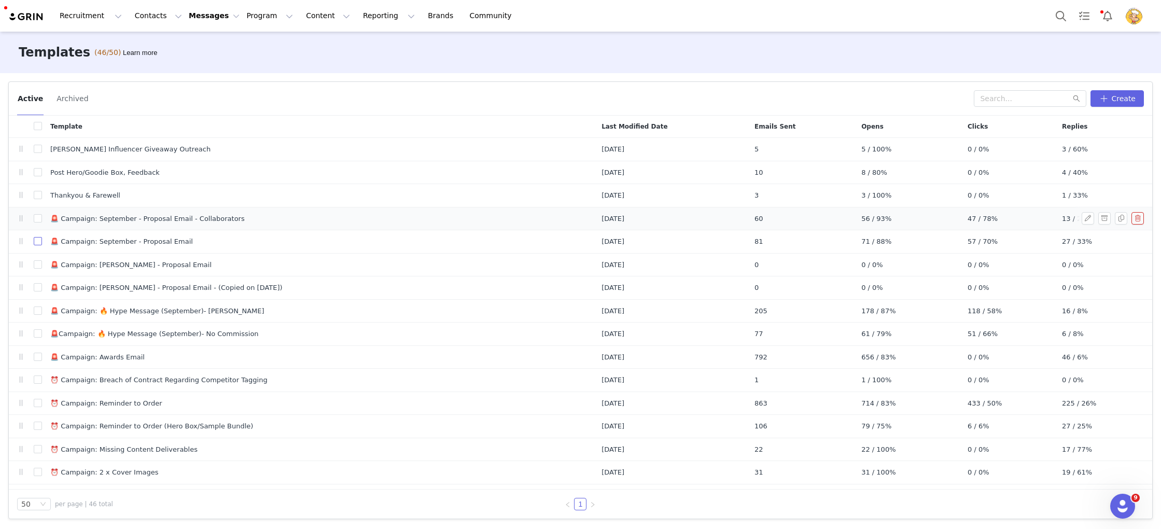
drag, startPoint x: 36, startPoint y: 242, endPoint x: 63, endPoint y: 230, distance: 29.7
click at [36, 242] on input "checkbox" at bounding box center [38, 241] width 8 height 8
checkbox input "true"
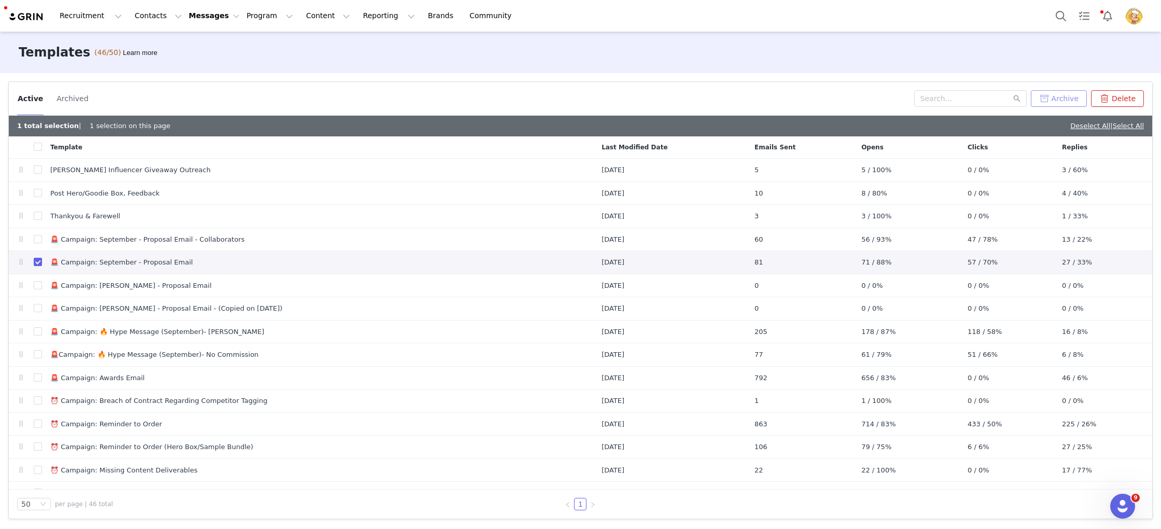
click at [1045, 97] on button "Archive" at bounding box center [1059, 98] width 56 height 17
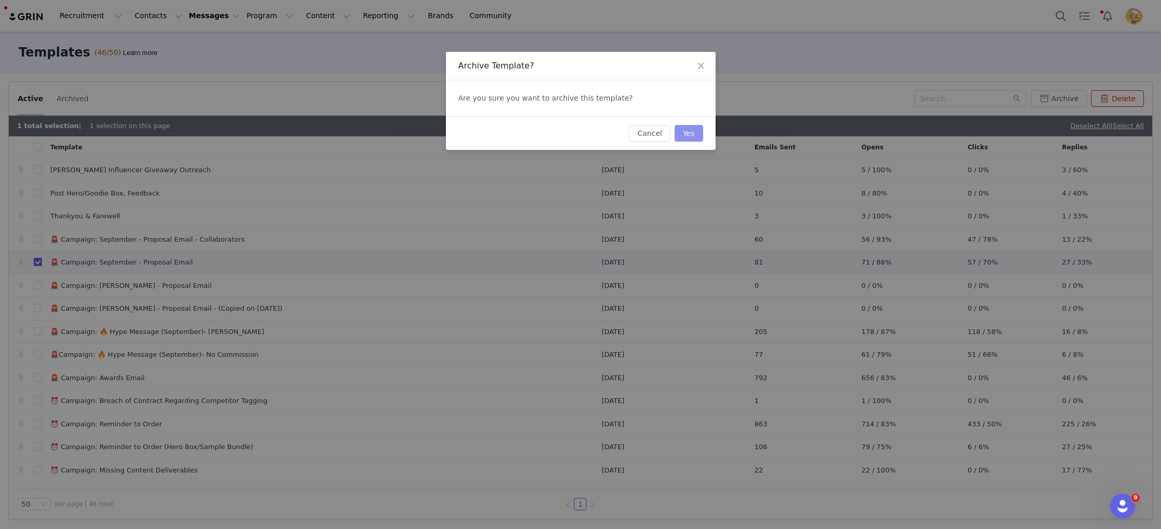
click at [685, 137] on button "Yes" at bounding box center [688, 133] width 29 height 17
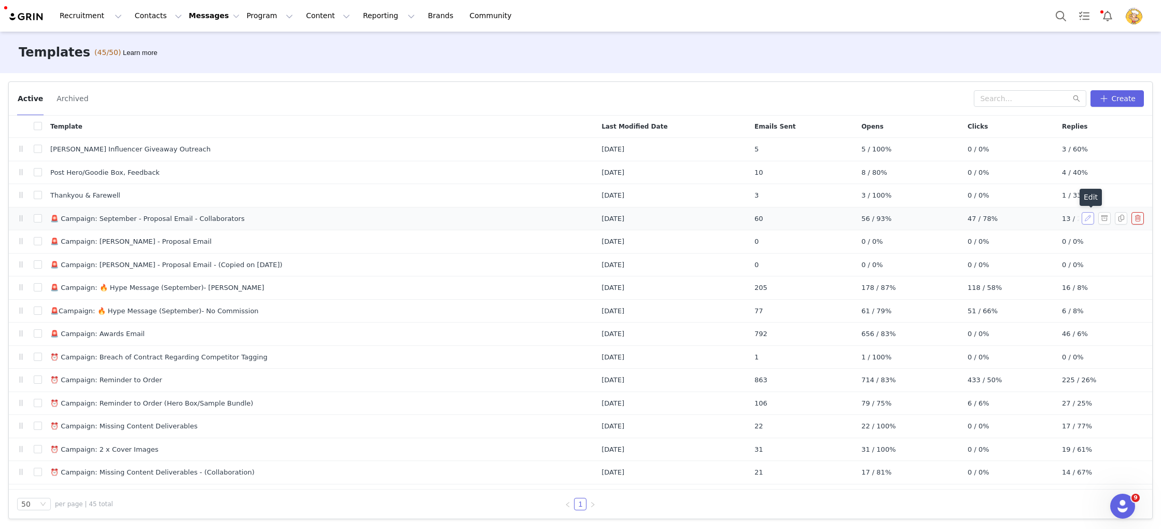
click at [1087, 219] on button "button" at bounding box center [1087, 218] width 12 height 12
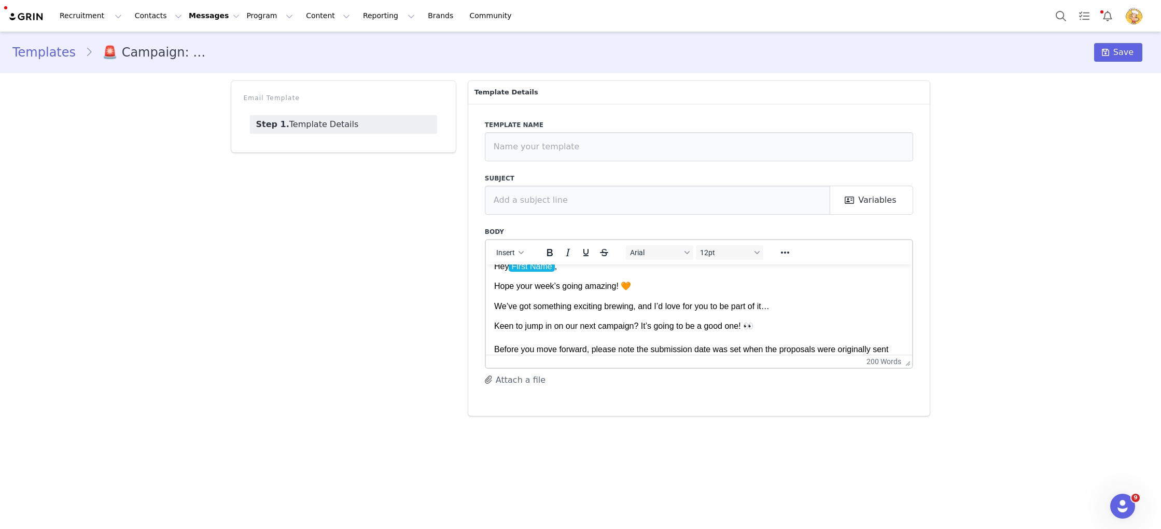
scroll to position [16, 0]
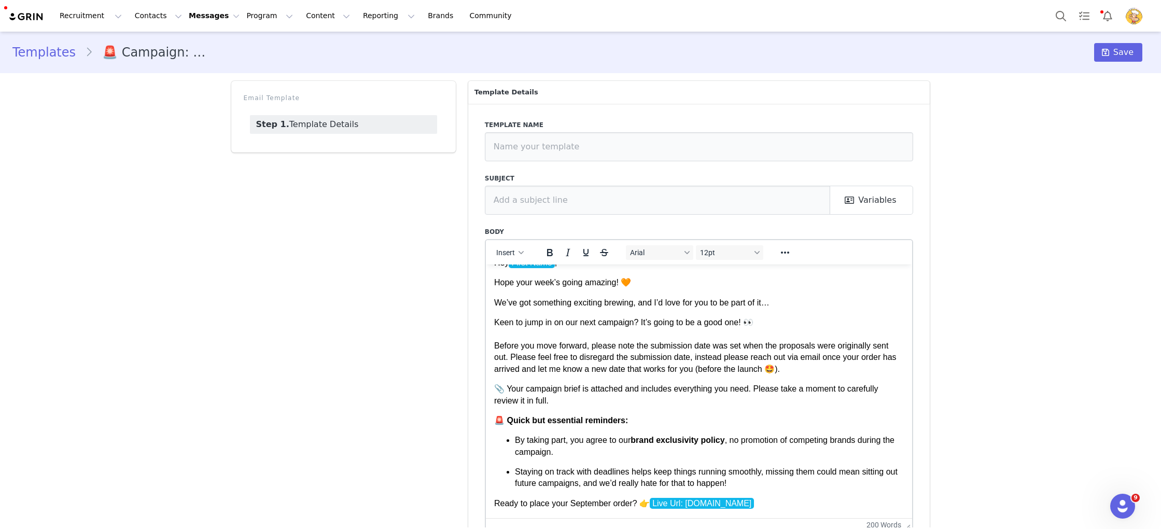
drag, startPoint x: 907, startPoint y: 365, endPoint x: 935, endPoint y: 552, distance: 188.8
click at [935, 528] on html "Recruitment Recruitment Creator Search Curated Lists Landing Pages Web Extensio…" at bounding box center [580, 264] width 1161 height 529
drag, startPoint x: 799, startPoint y: 327, endPoint x: 793, endPoint y: 318, distance: 11.1
click at [799, 327] on p "Keen to jump in on our next campaign? It’s going to be a good one! 👀 Before you…" at bounding box center [699, 345] width 410 height 58
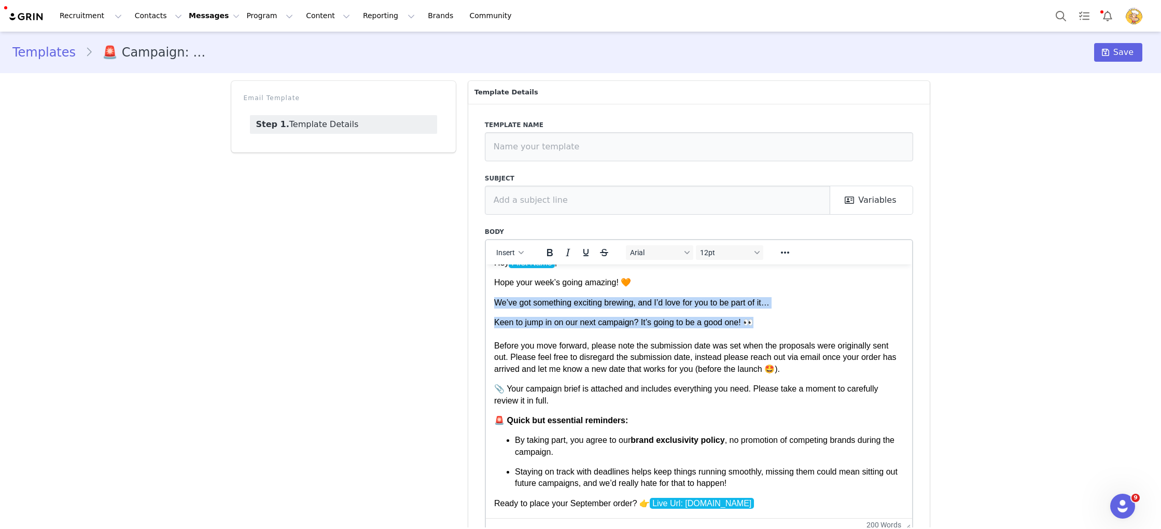
drag, startPoint x: 772, startPoint y: 327, endPoint x: 488, endPoint y: 301, distance: 284.8
click at [488, 301] on html "Hey First Name , Hope your week’s going amazing! 🧡 We’ve got something exciting…" at bounding box center [698, 398] width 427 height 300
copy body "We’ve got something exciting brewing, and I’d love for you to be part of it… Ke…"
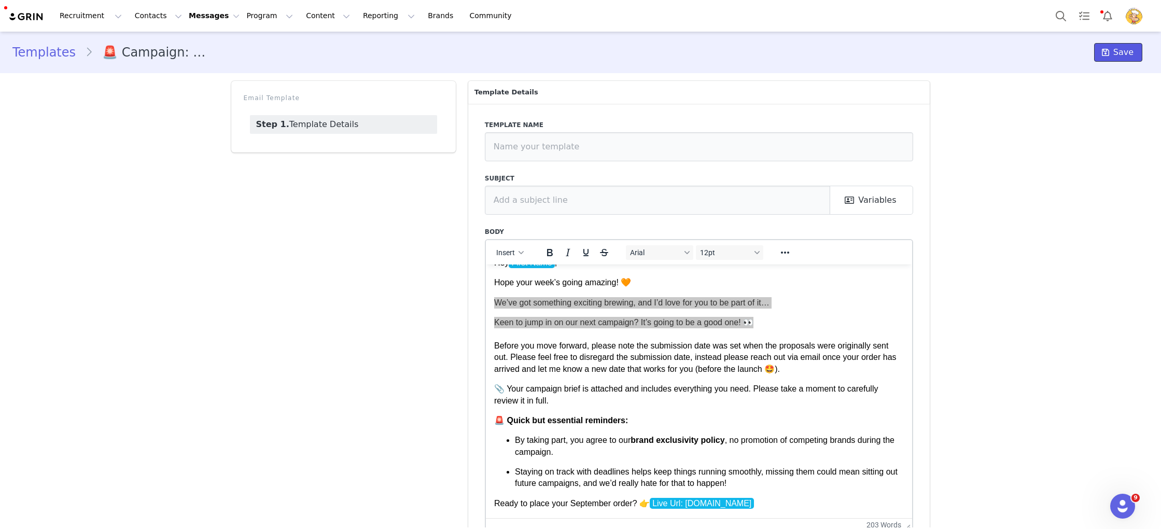
click at [1124, 50] on span "Save" at bounding box center [1123, 52] width 20 height 12
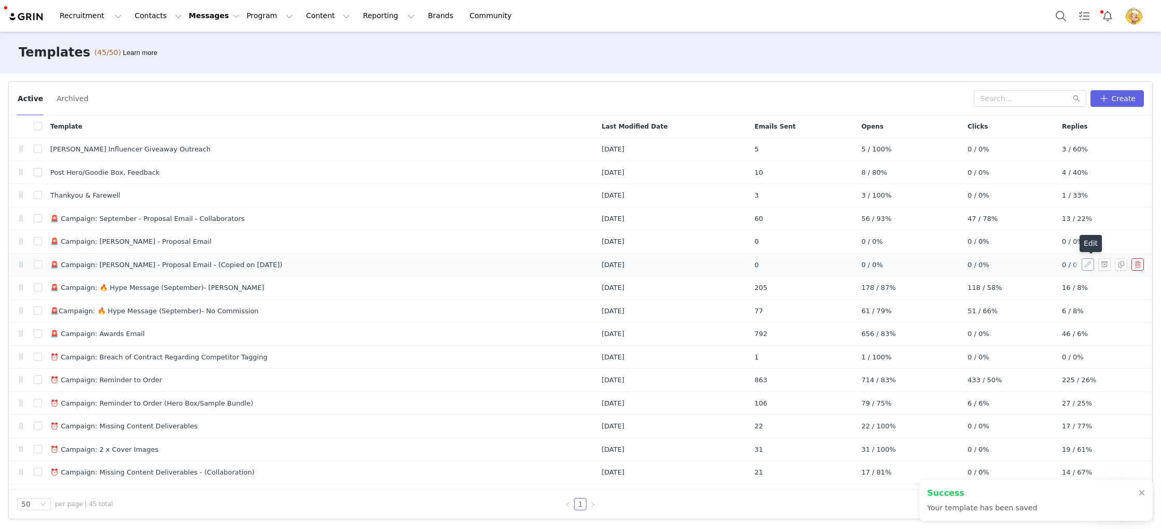
click at [1088, 266] on button "button" at bounding box center [1087, 264] width 12 height 12
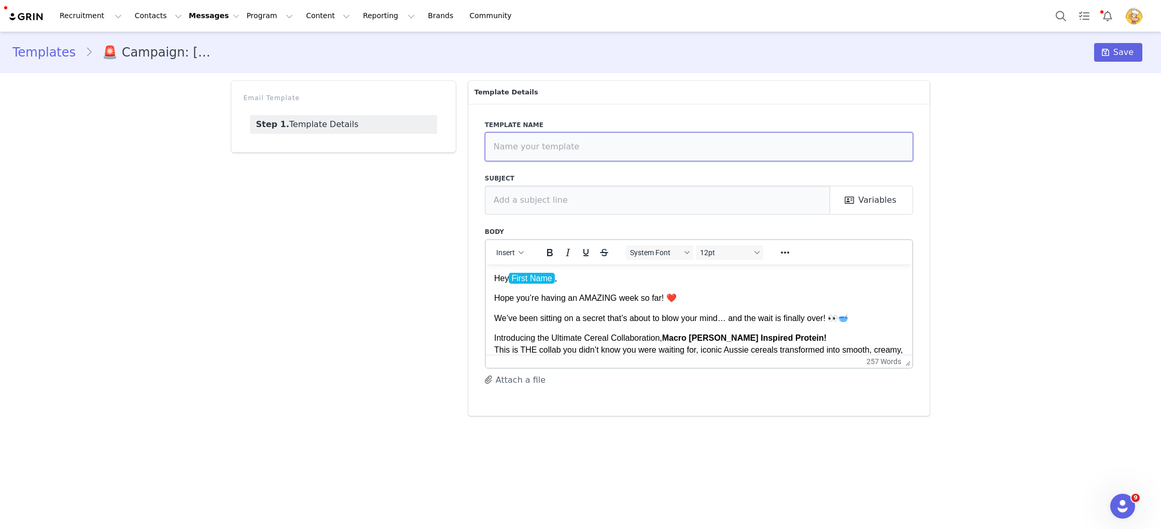
drag, startPoint x: 806, startPoint y: 147, endPoint x: 663, endPoint y: 146, distance: 142.6
click at [663, 146] on input "text" at bounding box center [699, 146] width 429 height 29
type input "🚨 Campaign: KELLOGG'S - Proposal Email - Collaborations"
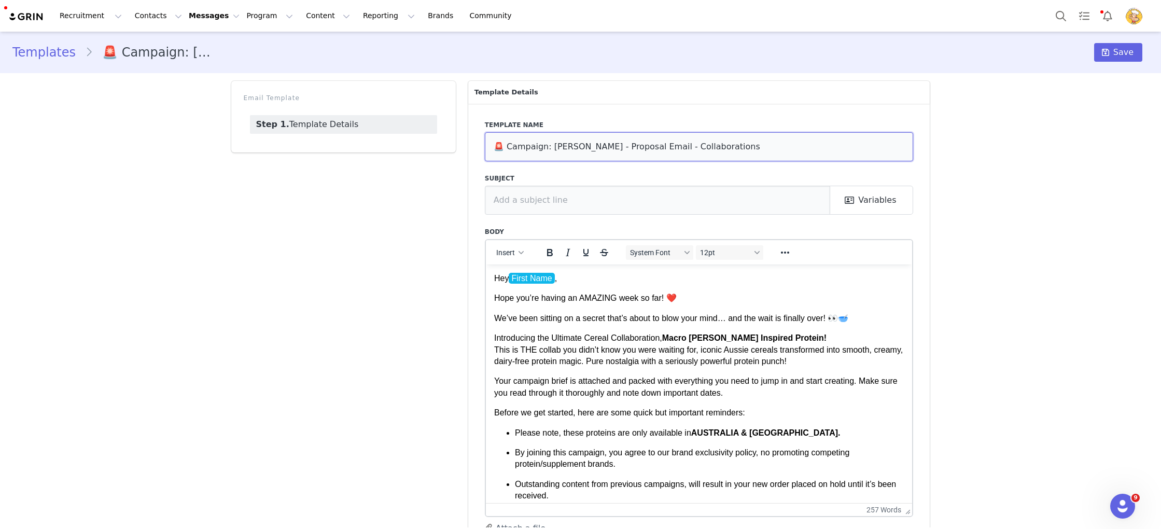
drag, startPoint x: 910, startPoint y: 364, endPoint x: 968, endPoint y: 577, distance: 220.7
click at [968, 528] on html "Recruitment Recruitment Creator Search Curated Lists Landing Pages Web Extensio…" at bounding box center [580, 264] width 1161 height 529
drag, startPoint x: 853, startPoint y: 437, endPoint x: 862, endPoint y: 434, distance: 8.9
click at [854, 437] on li "Please note, these proteins are only available in AUSTRALIA & NEW ZEALAND." at bounding box center [708, 432] width 389 height 11
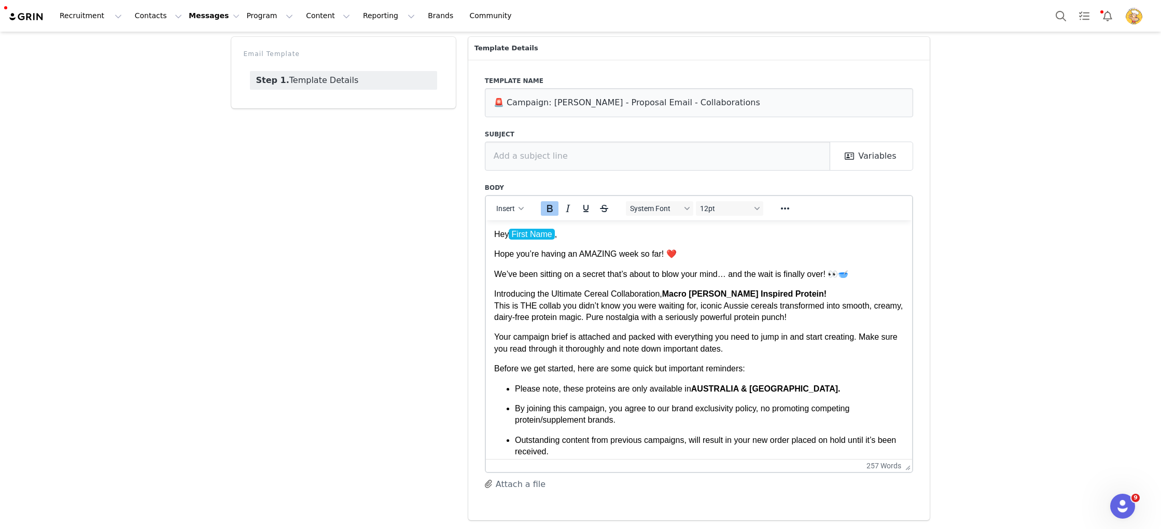
scroll to position [20, 0]
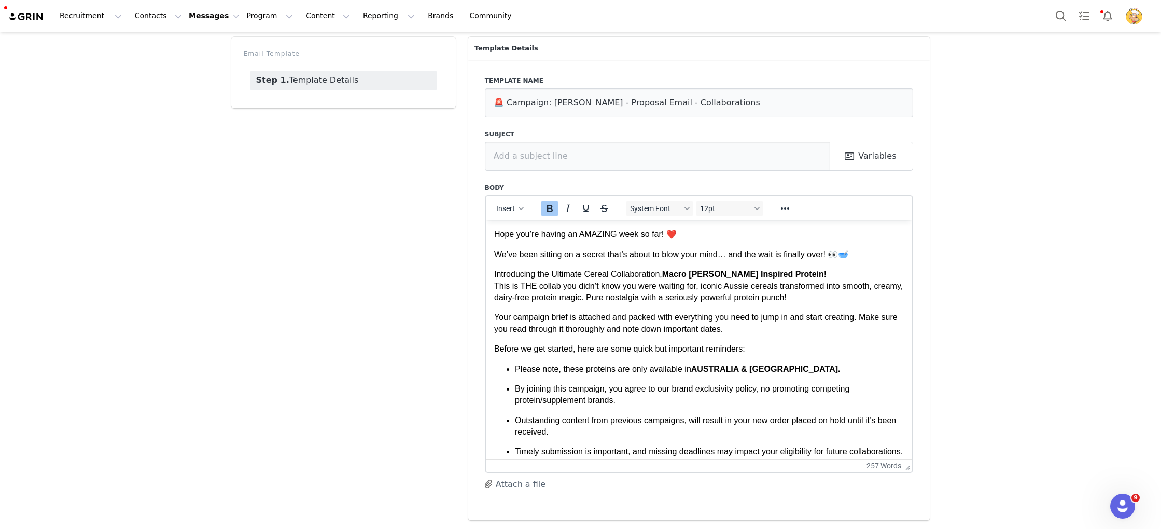
click at [697, 240] on p "Hope you’re having an AMAZING week so far! ❤️" at bounding box center [699, 233] width 410 height 11
click at [877, 253] on p "We’ve been sitting on a secret that’s about to blow your mind… and the wait is …" at bounding box center [699, 253] width 410 height 11
click at [747, 238] on p "Hope you’re having an AMAZING week so far! ❤️" at bounding box center [699, 233] width 410 height 11
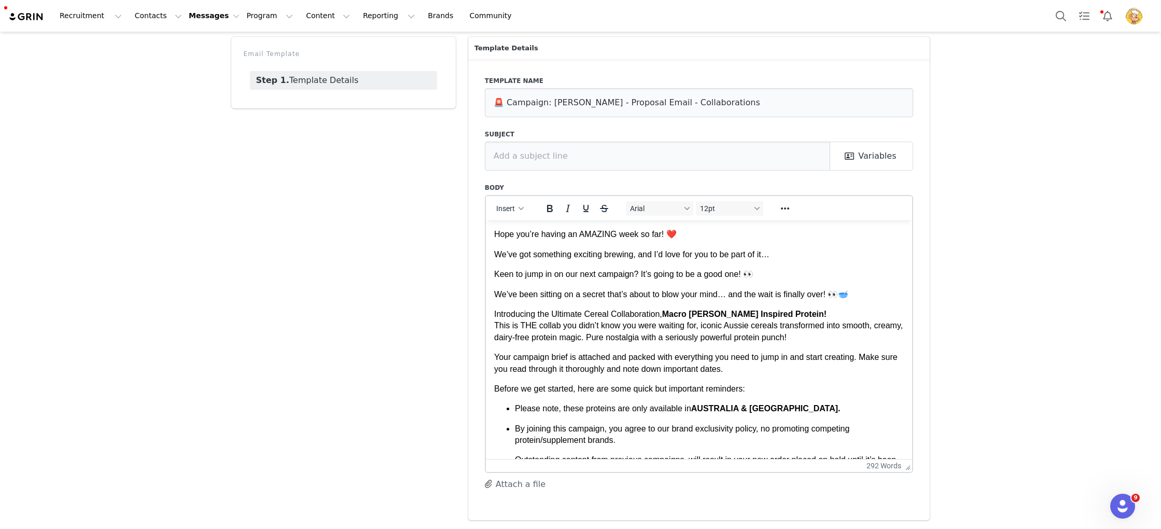
click at [496, 270] on span "Keen to jump in on our next campaign? It’s going to be a good one! 👀" at bounding box center [623, 273] width 259 height 9
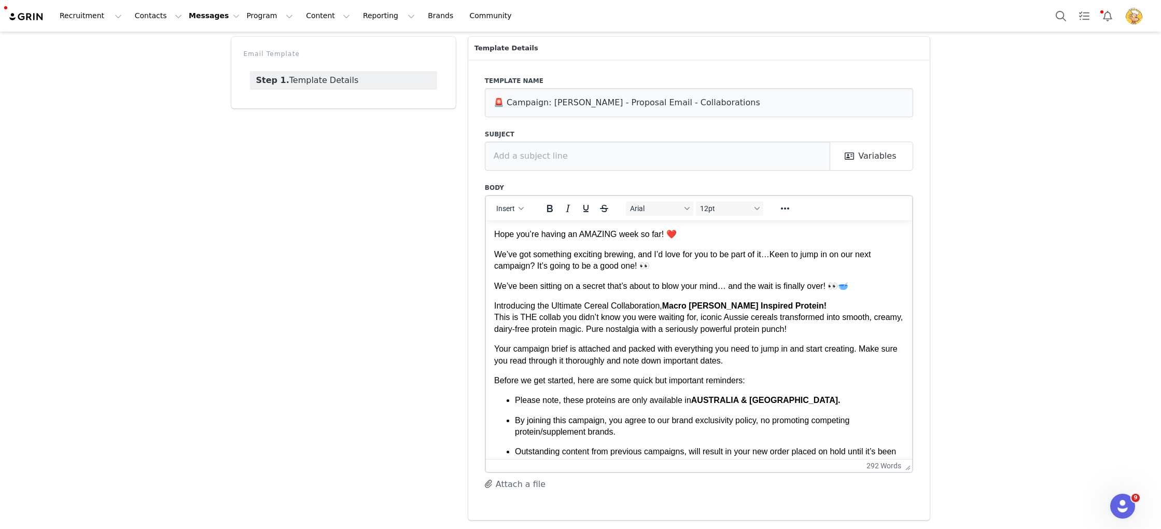
click at [666, 266] on p "We’ve got something exciting brewing, and I’d love for you to be part of it… Ke…" at bounding box center [699, 259] width 410 height 23
drag, startPoint x: 537, startPoint y: 264, endPoint x: 634, endPoint y: 264, distance: 96.9
click at [634, 264] on span "Keen to jump in on our next campaign? It’s going to be a good one! 👀" at bounding box center [682, 259] width 376 height 20
click at [773, 277] on body "Hey First Name , Hope you’re having an AMAZING week so far! ❤️ We’ve got someth…" at bounding box center [699, 405] width 410 height 395
click at [881, 286] on p "We’ve been sitting on a secret that’s about to blow your mind… and the wait is …" at bounding box center [699, 285] width 410 height 11
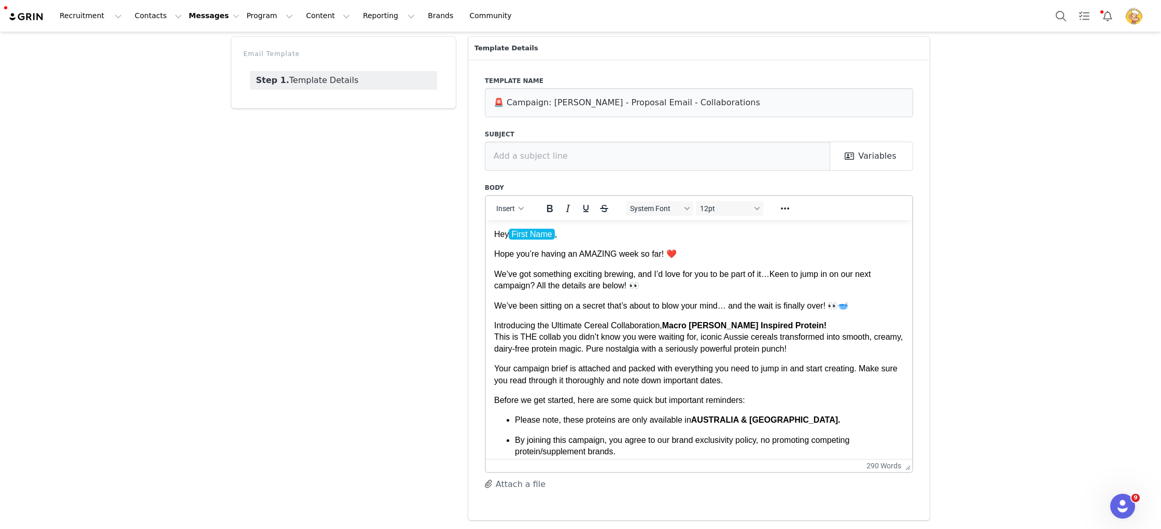
scroll to position [0, 0]
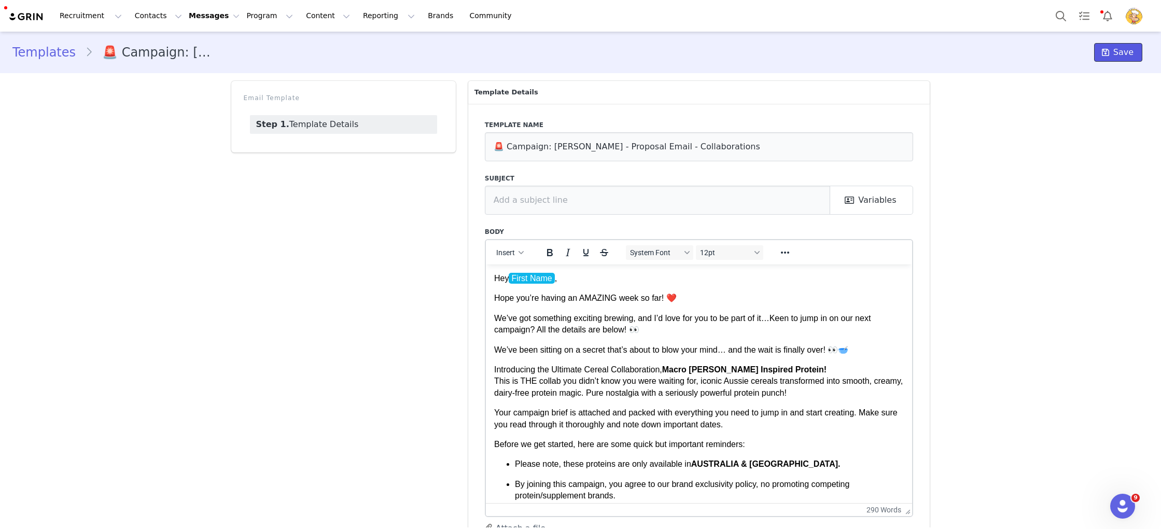
click at [1111, 53] on span at bounding box center [1105, 52] width 12 height 12
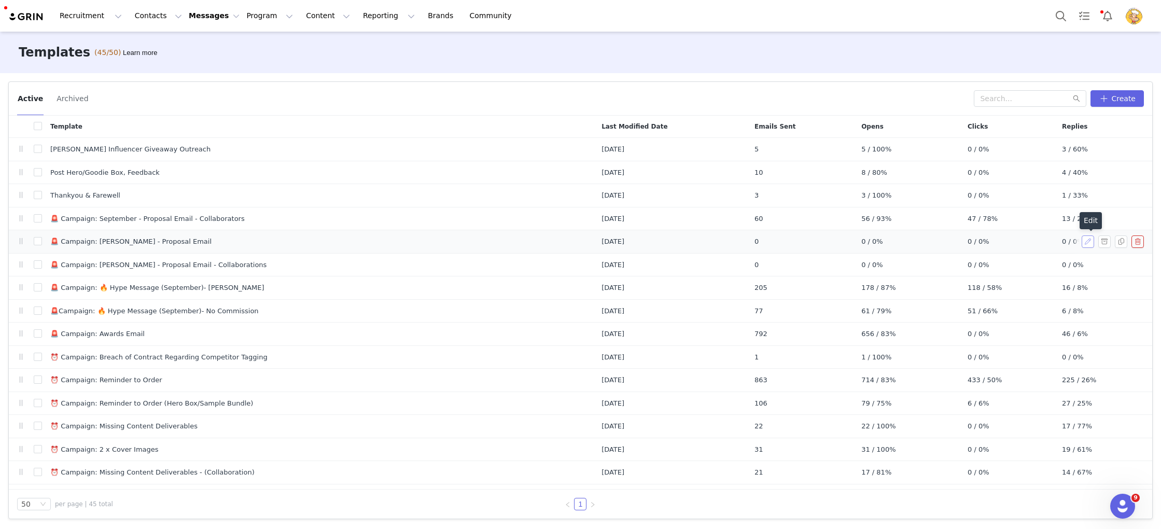
click at [1087, 239] on button "button" at bounding box center [1087, 241] width 12 height 12
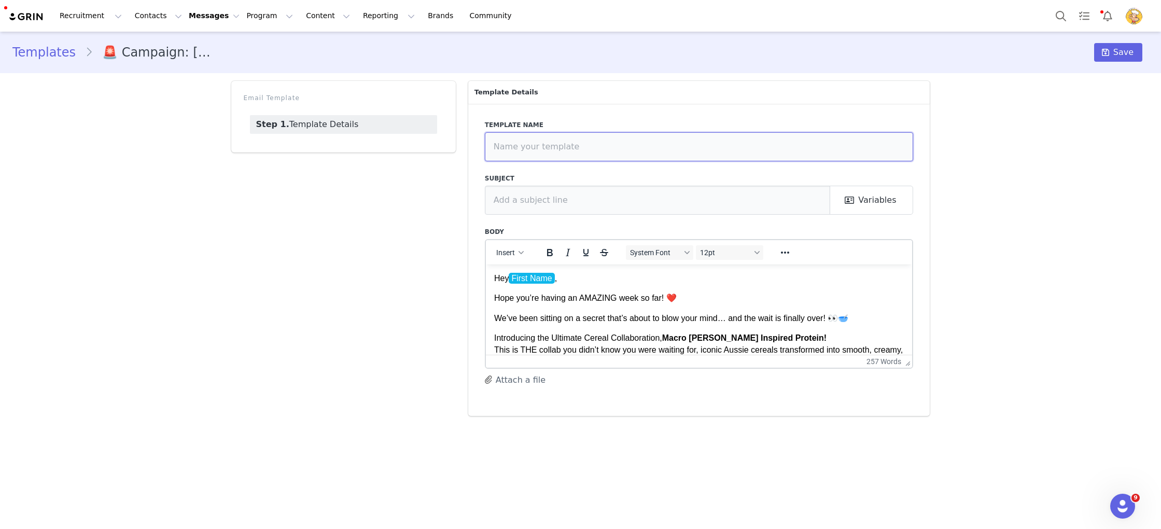
click at [503, 146] on input "text" at bounding box center [699, 146] width 429 height 29
click at [505, 146] on input "🚨 ❤️🥣Campaign: KELLOGG'S - Proposal Email" at bounding box center [699, 146] width 429 height 29
drag, startPoint x: 519, startPoint y: 146, endPoint x: 467, endPoint y: 144, distance: 52.4
click at [465, 143] on div "Template Details Template name 🚨❤️🥣Campaign: KELLOGG'S - Proposal Email Subject…" at bounding box center [699, 248] width 474 height 347
click at [519, 148] on input "🚨❤️🥣Campaign: KELLOGG'S - Proposal Email" at bounding box center [699, 146] width 429 height 29
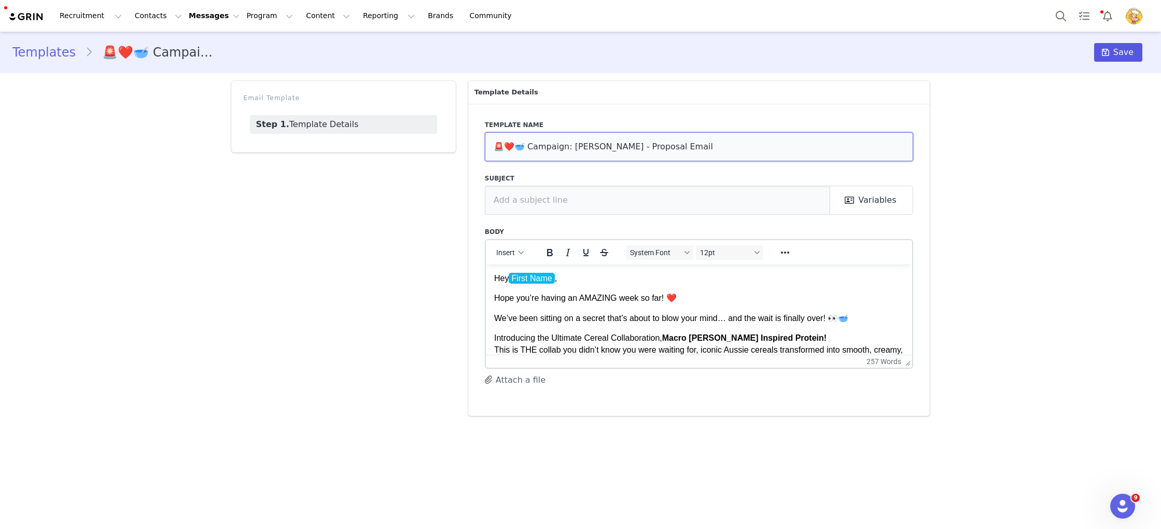
type input "🚨❤️🥣 Campaign: KELLOGG'S - Proposal Email"
click at [1123, 49] on span "Save" at bounding box center [1123, 52] width 20 height 12
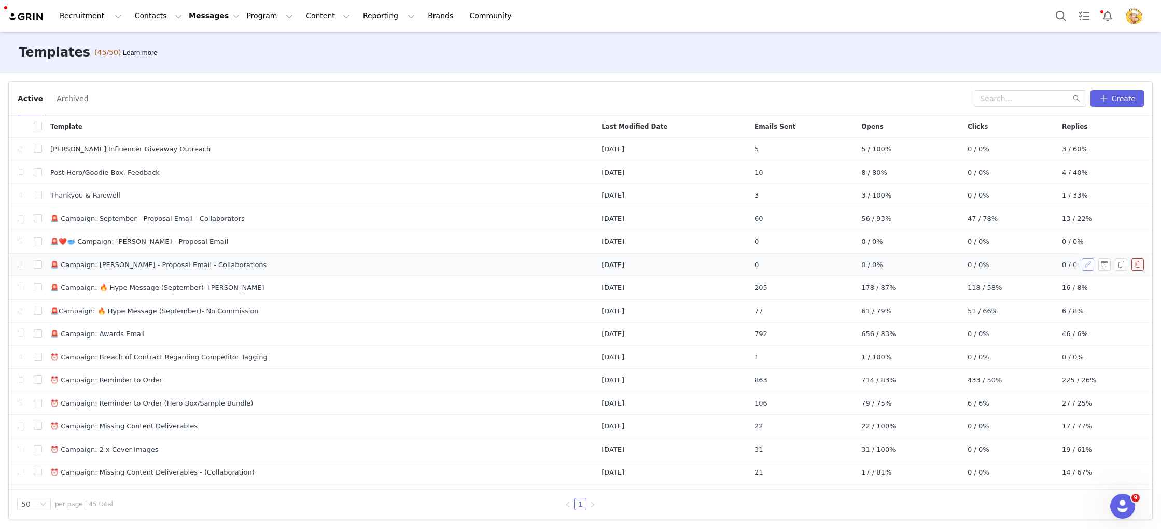
click at [1084, 265] on button "button" at bounding box center [1087, 264] width 12 height 12
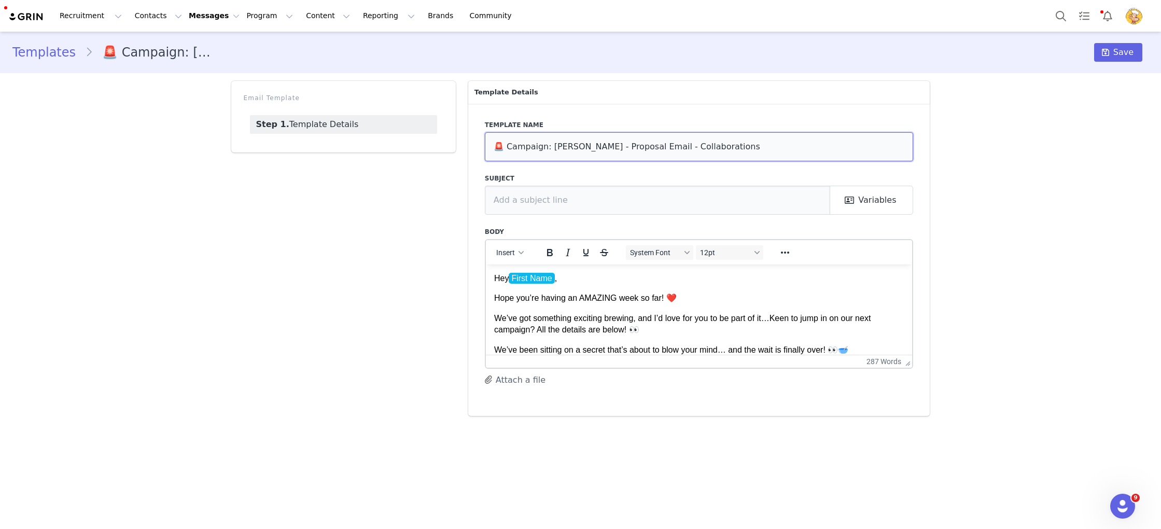
drag, startPoint x: 505, startPoint y: 146, endPoint x: 453, endPoint y: 143, distance: 52.5
click at [453, 143] on div "Email Template Step 1. Template Details Template Details Template name 🚨 Campai…" at bounding box center [580, 248] width 711 height 347
paste input "❤️🥣"
type input "🚨❤️🥣 Campaign: KELLOGG'S - Proposal Email - Collaborations"
click at [1126, 49] on span "Save" at bounding box center [1123, 52] width 20 height 12
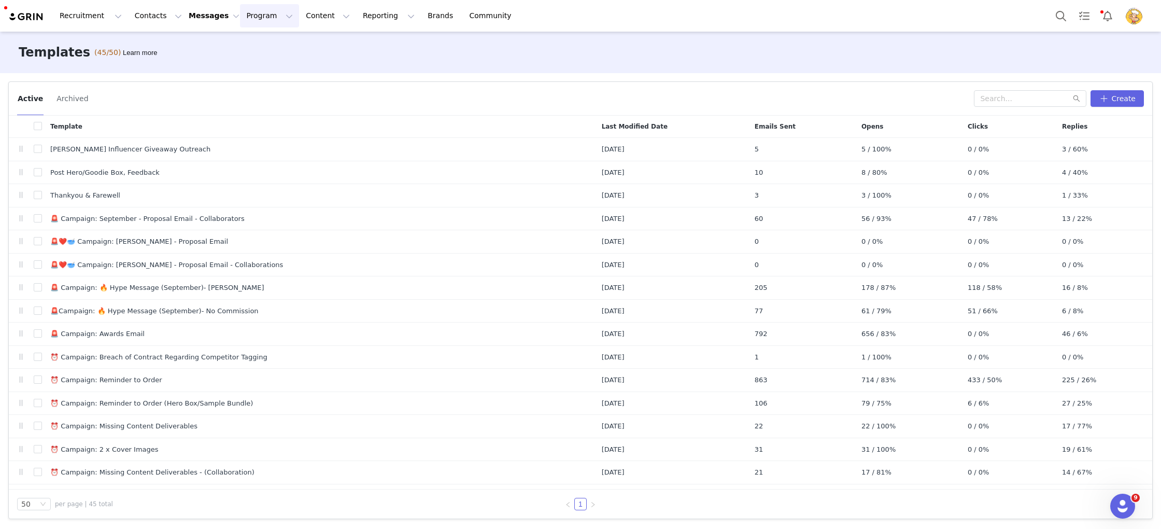
drag, startPoint x: 266, startPoint y: 32, endPoint x: 273, endPoint y: 15, distance: 18.6
click at [266, 32] on div "Templates (45/50) Learn more" at bounding box center [580, 52] width 1161 height 41
click at [273, 15] on button "Program Program" at bounding box center [269, 15] width 59 height 23
click at [283, 44] on p "Activations" at bounding box center [271, 45] width 40 height 11
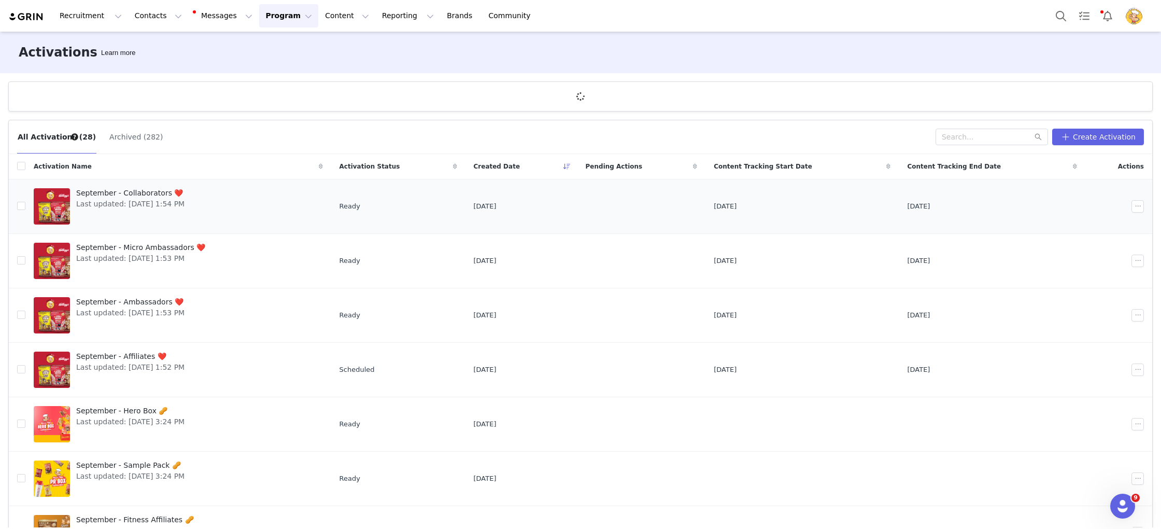
click at [163, 203] on span "Last updated: Sep 2, 2025 1:54 PM" at bounding box center [130, 204] width 108 height 11
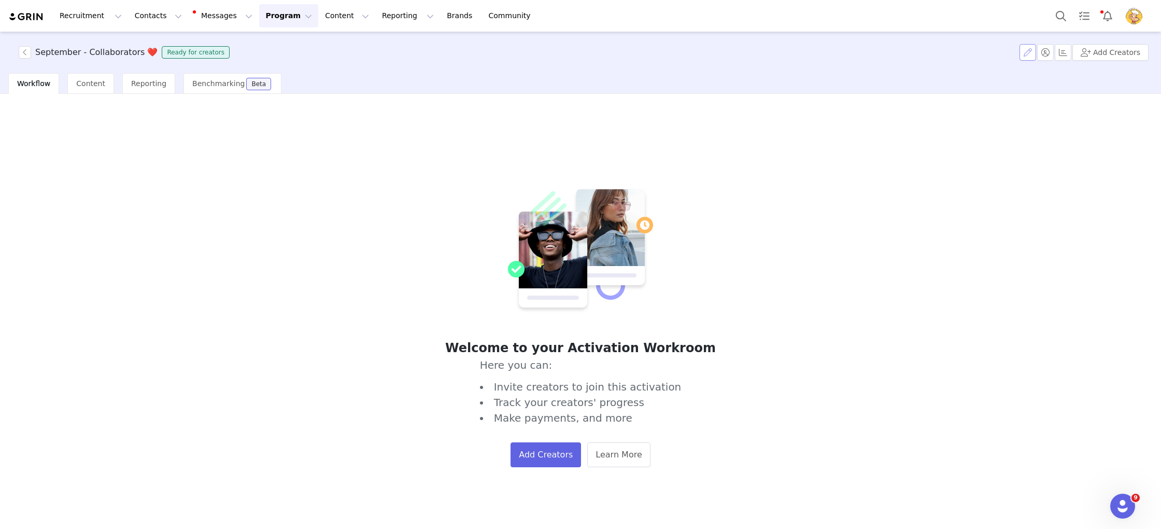
click at [1031, 51] on button "button" at bounding box center [1028, 52] width 17 height 17
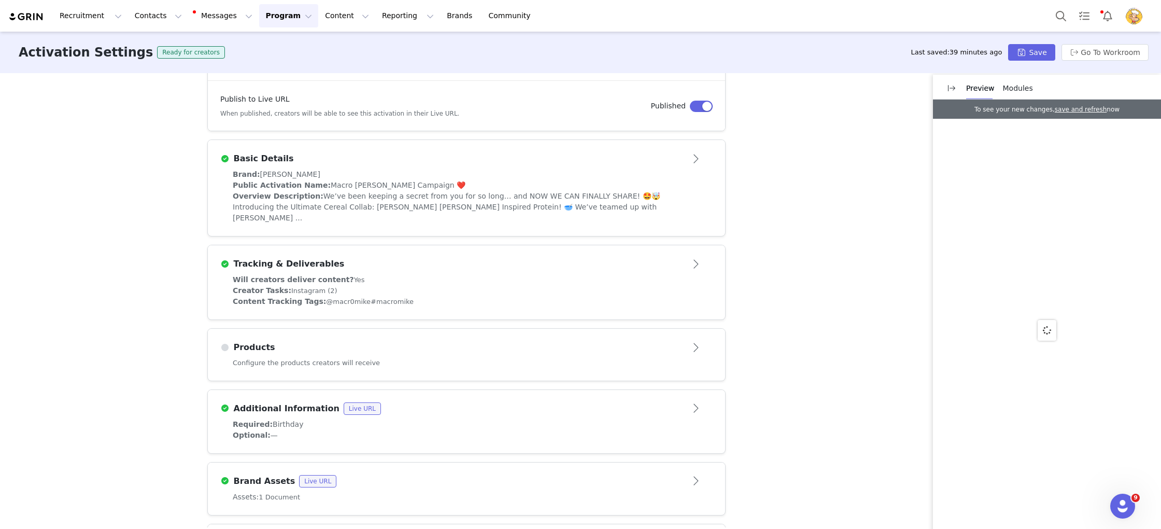
scroll to position [336, 0]
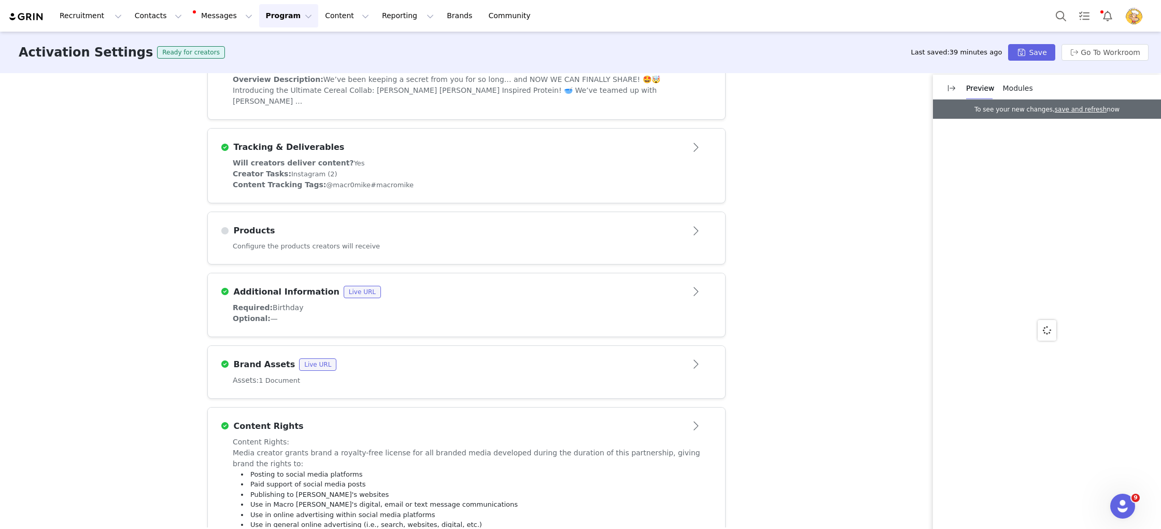
click at [524, 241] on div "Configure the products creators will receive" at bounding box center [466, 252] width 517 height 23
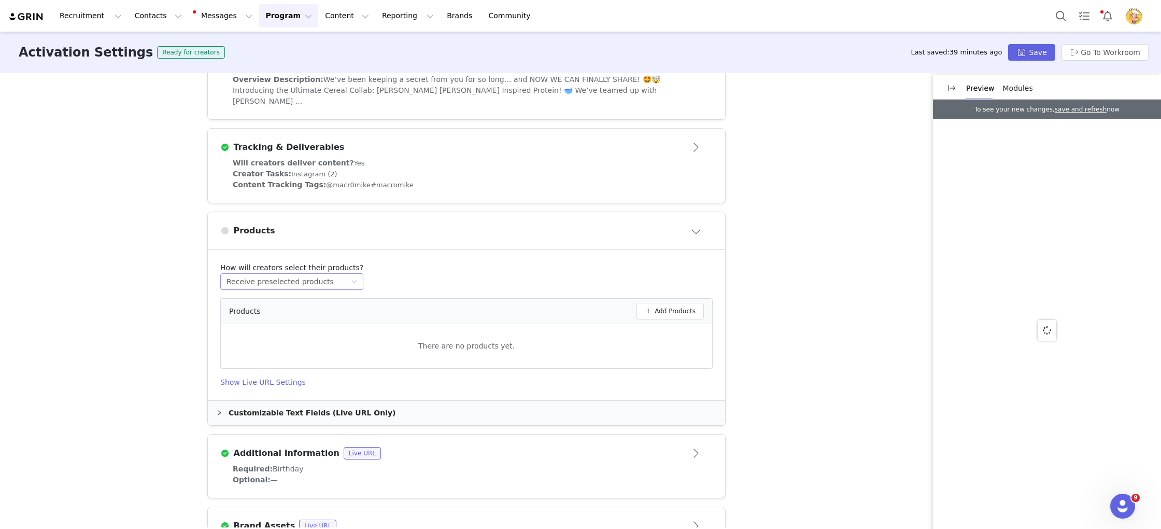
click at [290, 274] on div "Receive preselected products" at bounding box center [280, 282] width 107 height 16
click at [670, 303] on button "Add Products" at bounding box center [670, 311] width 67 height 17
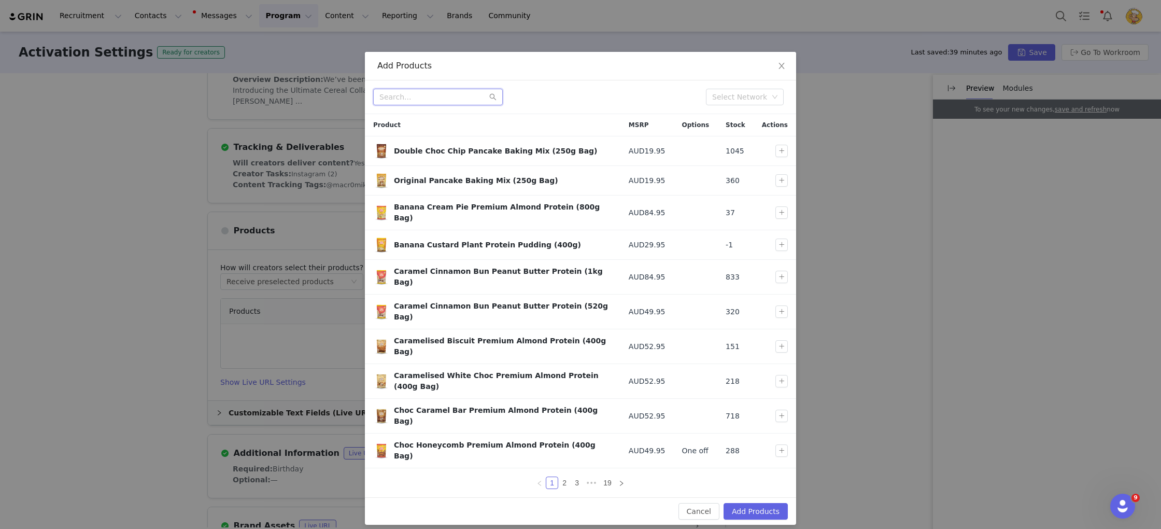
click at [420, 99] on input "text" at bounding box center [438, 97] width 130 height 17
paste input "MACROMIKExKELLOGGSGOODIEBOX"
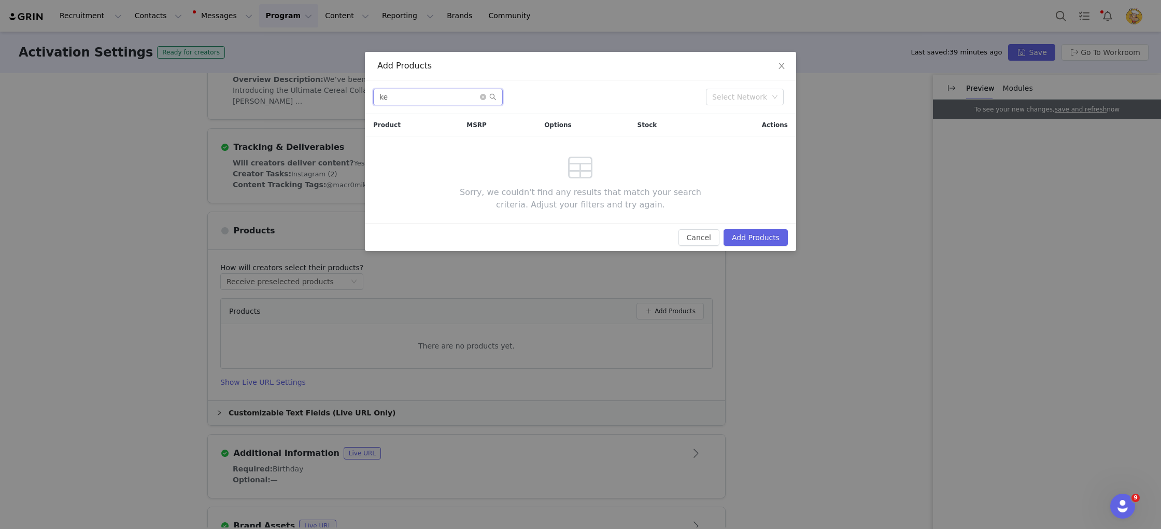
scroll to position [0, 0]
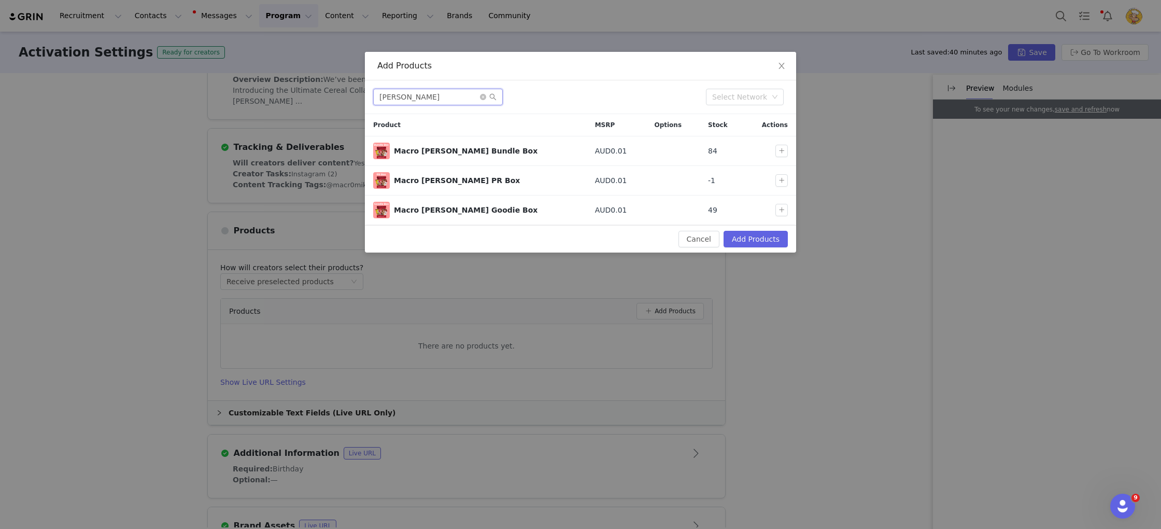
type input "kellog"
click at [785, 210] on button "button" at bounding box center [782, 210] width 12 height 12
click at [762, 238] on button "Add Products" at bounding box center [756, 239] width 64 height 17
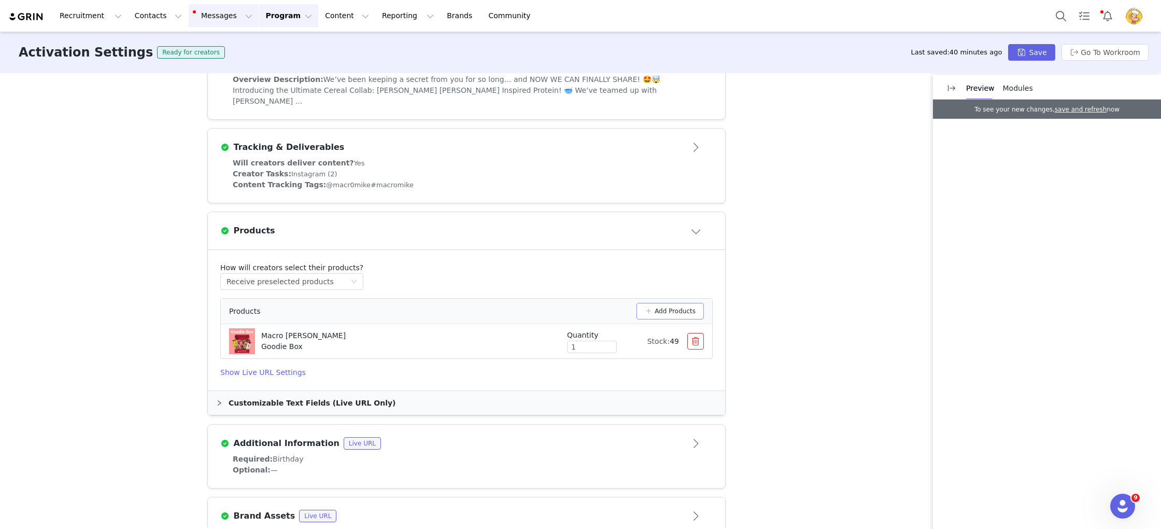
scroll to position [336, 0]
click at [605, 142] on div "Tracking & Deliverables" at bounding box center [449, 148] width 458 height 12
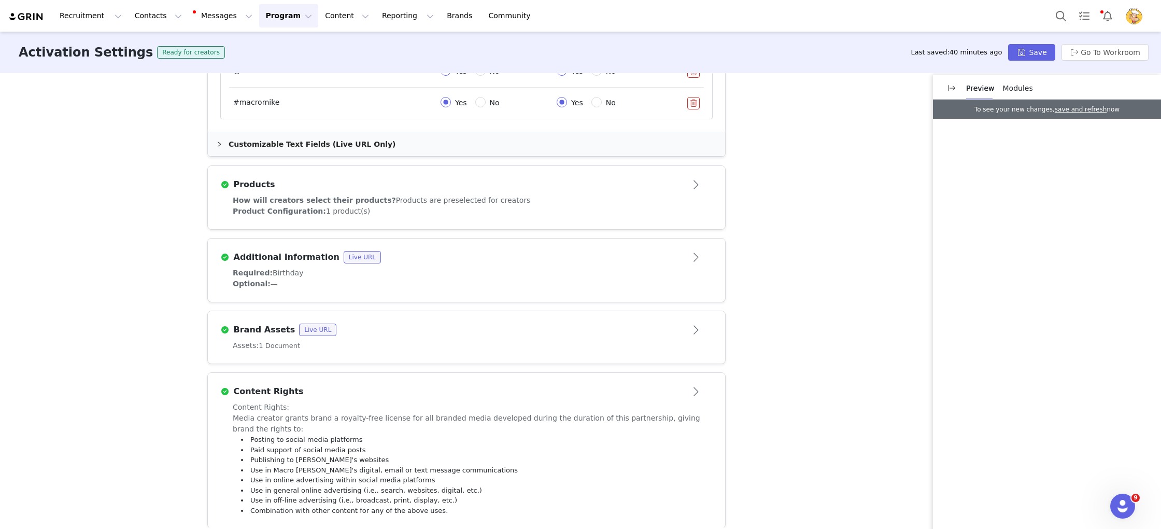
scroll to position [0, 0]
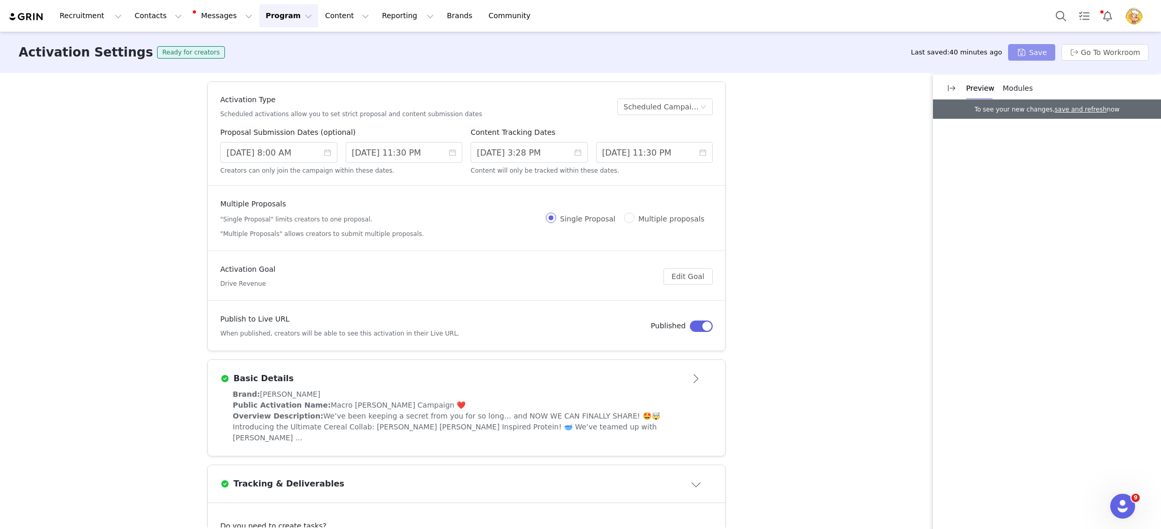
click at [1050, 56] on button "Save" at bounding box center [1031, 52] width 47 height 17
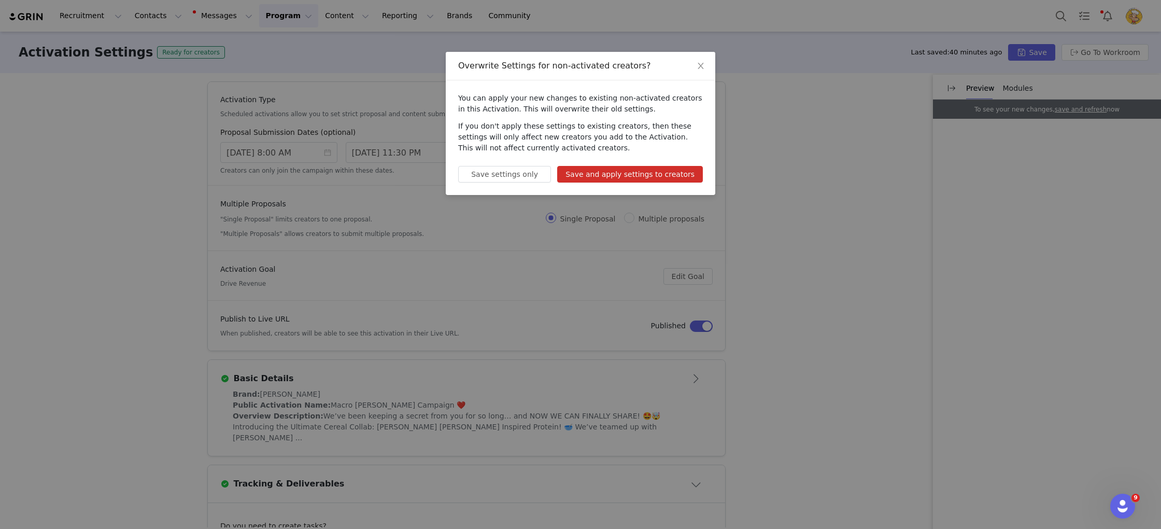
click at [671, 175] on button "Save and apply settings to creators" at bounding box center [630, 174] width 146 height 17
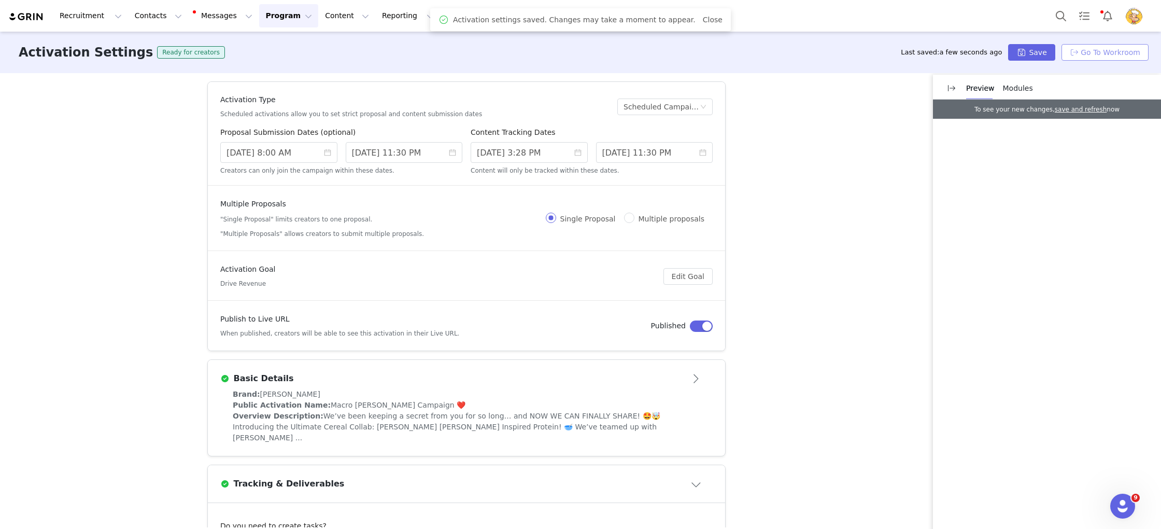
click at [1090, 47] on button "Go To Workroom" at bounding box center [1105, 52] width 87 height 17
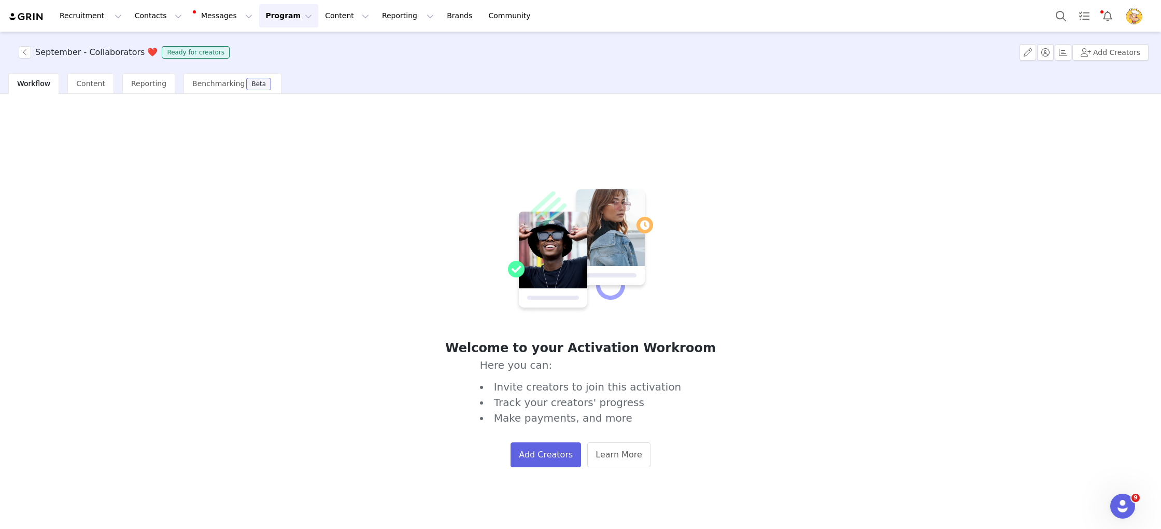
click at [262, 18] on button "Program Program" at bounding box center [288, 15] width 59 height 23
click at [265, 45] on p "Activations" at bounding box center [271, 45] width 40 height 11
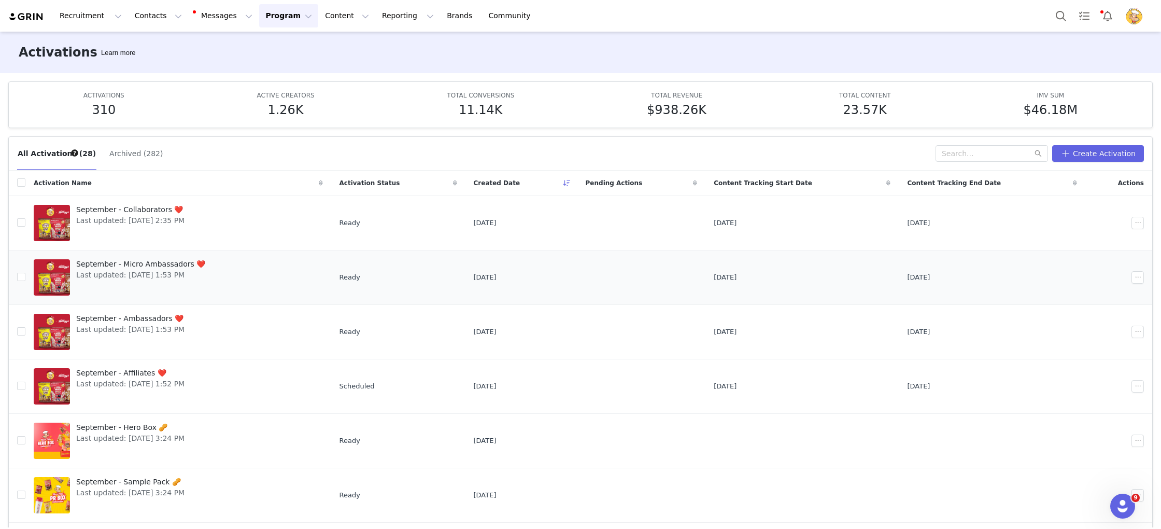
click at [139, 273] on span "Last updated: [DATE] 1:53 PM" at bounding box center [140, 275] width 129 height 11
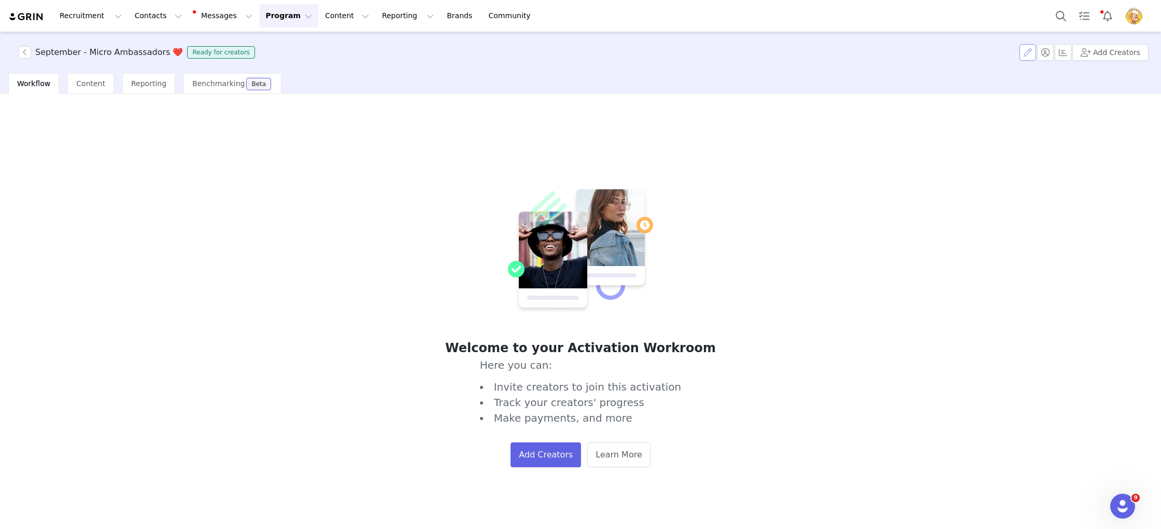
click at [1029, 52] on button "button" at bounding box center [1028, 52] width 17 height 17
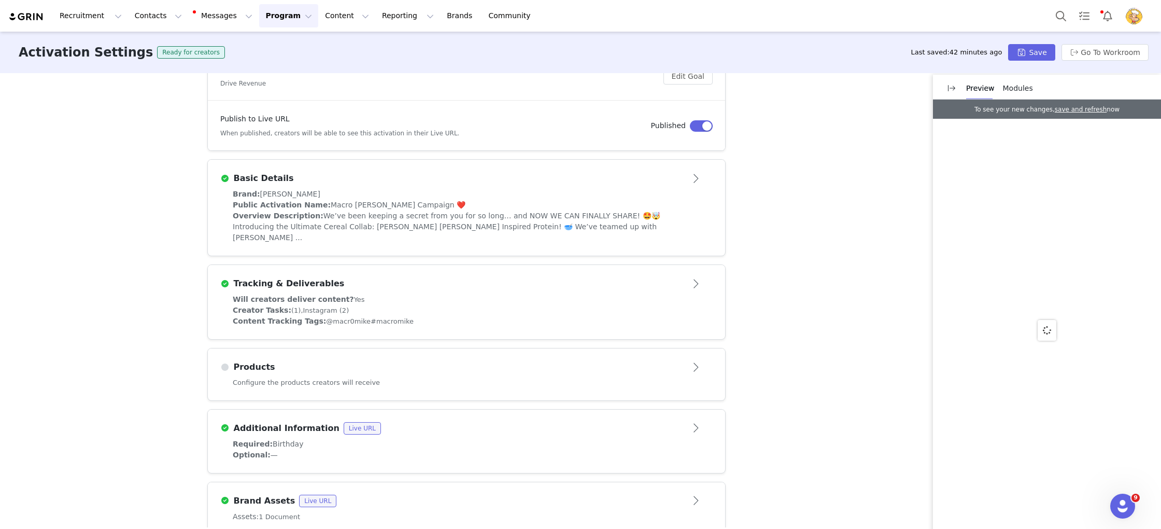
scroll to position [371, 0]
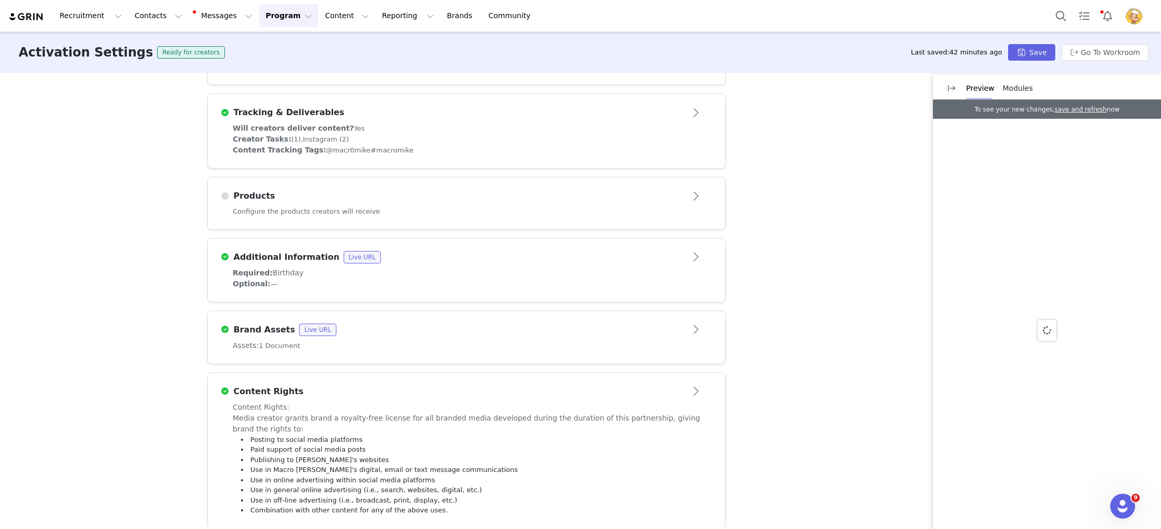
click at [431, 206] on div "Configure the products creators will receive" at bounding box center [466, 217] width 517 height 23
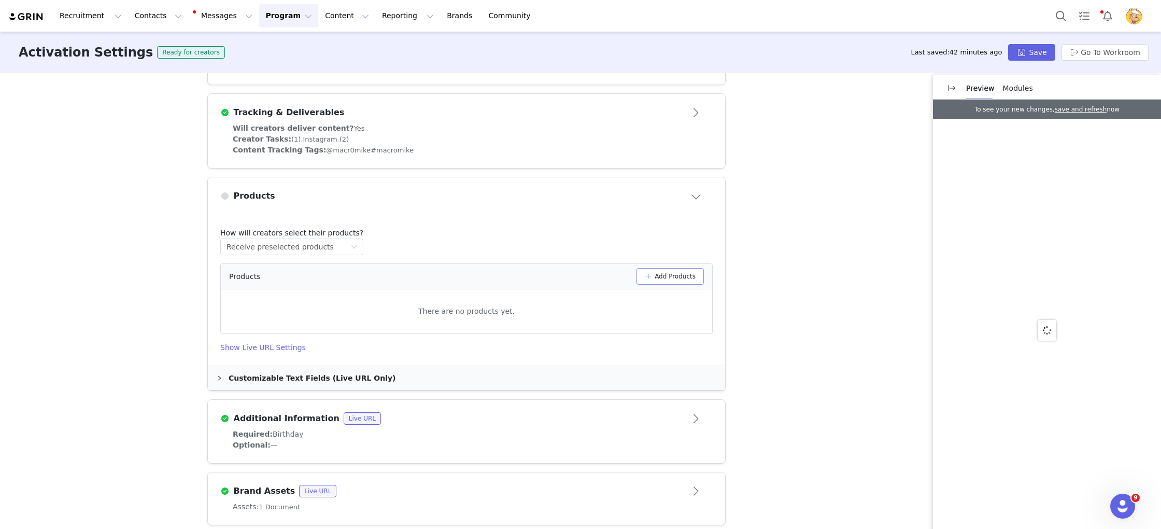
click at [687, 268] on button "Add Products" at bounding box center [670, 276] width 67 height 17
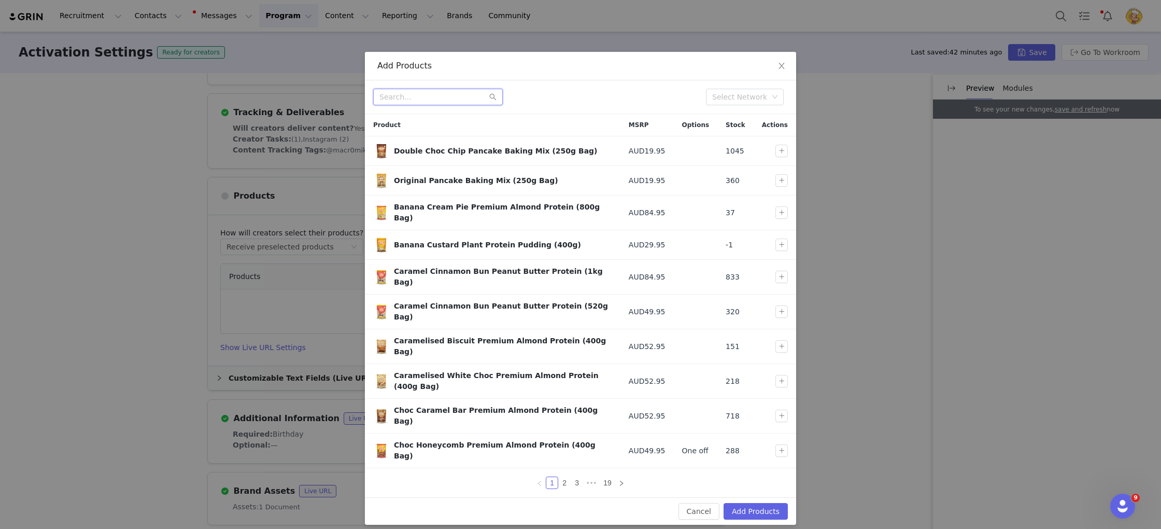
click at [456, 90] on input "text" at bounding box center [438, 97] width 130 height 17
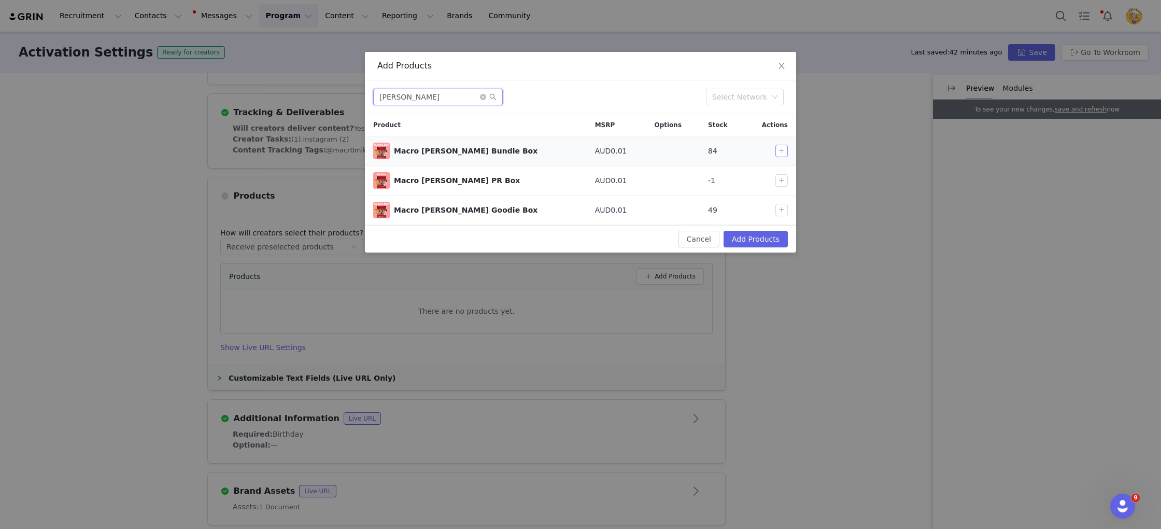
type input "kellog"
drag, startPoint x: 781, startPoint y: 151, endPoint x: 777, endPoint y: 161, distance: 10.9
click at [781, 151] on button "button" at bounding box center [782, 151] width 12 height 12
click at [751, 233] on button "Add Products" at bounding box center [756, 239] width 64 height 17
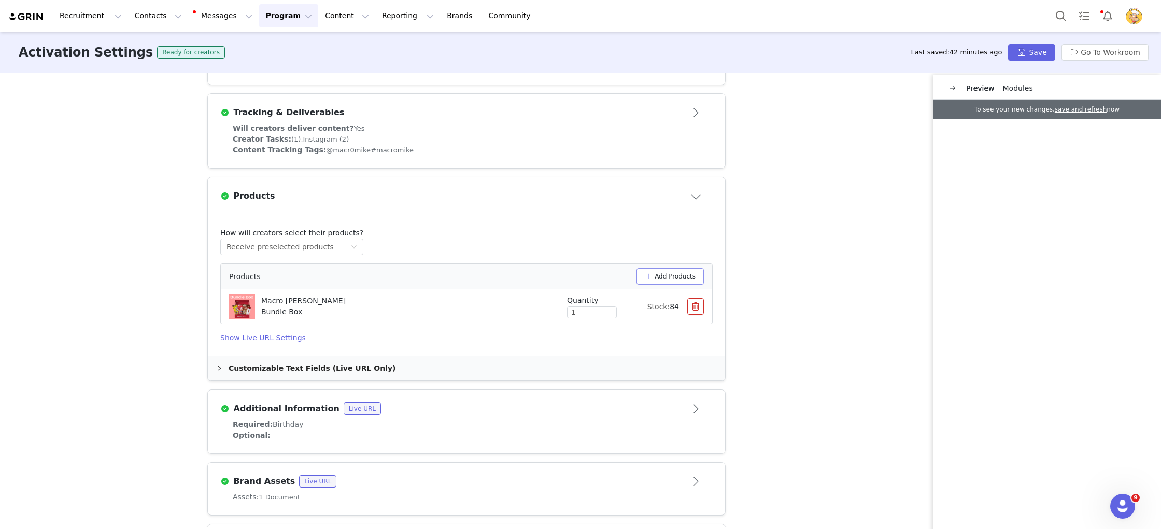
scroll to position [371, 0]
click at [1041, 52] on button "Save" at bounding box center [1031, 52] width 47 height 17
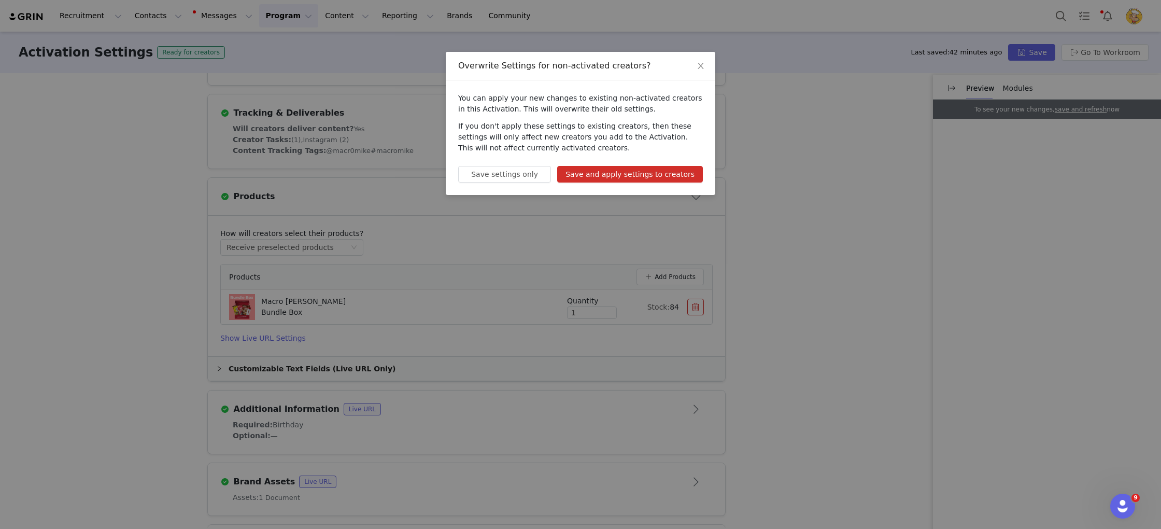
click at [622, 174] on button "Save and apply settings to creators" at bounding box center [630, 174] width 146 height 17
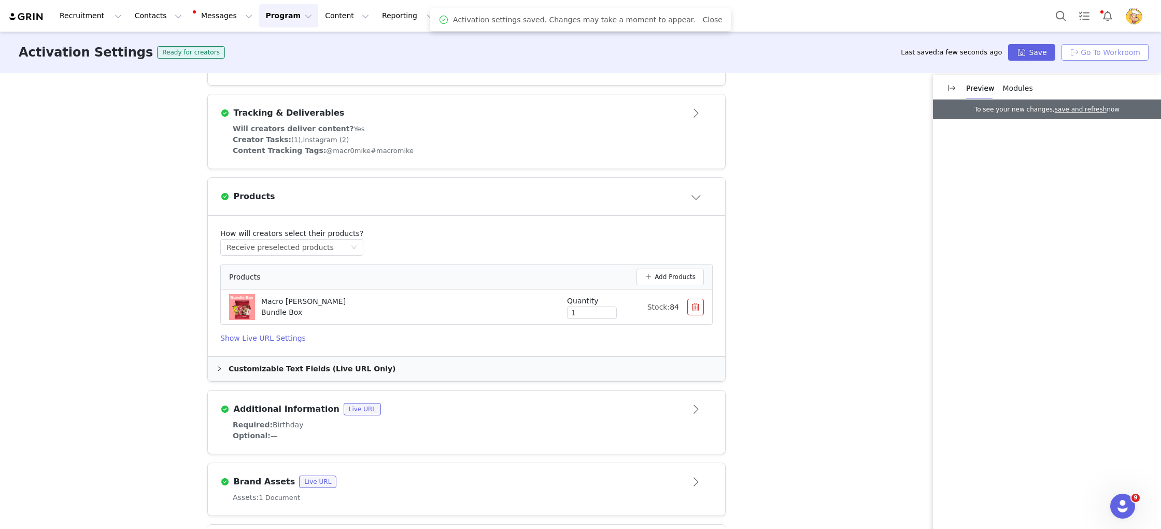
click at [1138, 57] on button "Go To Workroom" at bounding box center [1105, 52] width 87 height 17
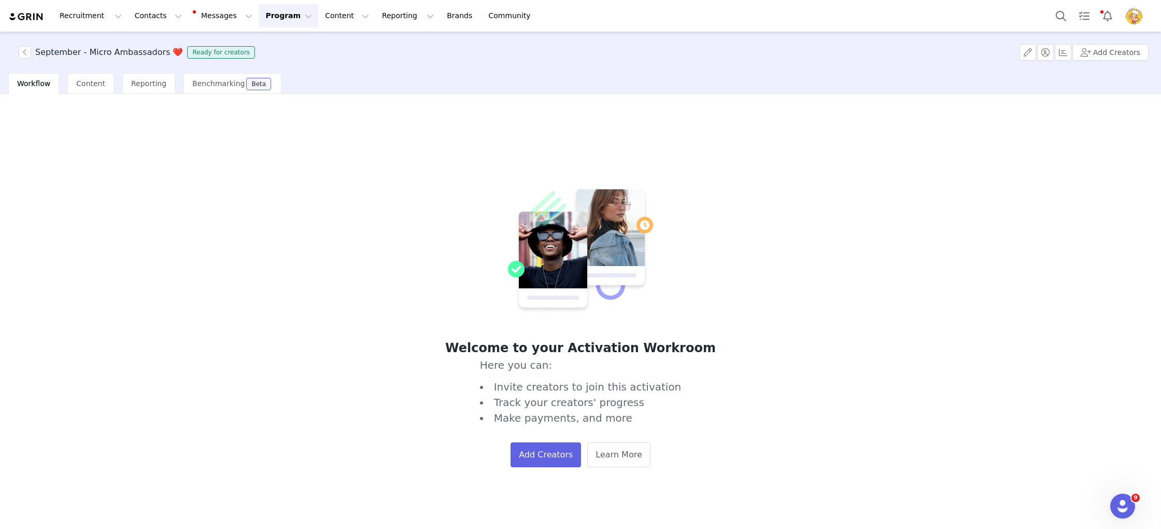
click at [268, 22] on button "Program Program" at bounding box center [288, 15] width 59 height 23
click at [269, 48] on p "Activations" at bounding box center [271, 45] width 40 height 11
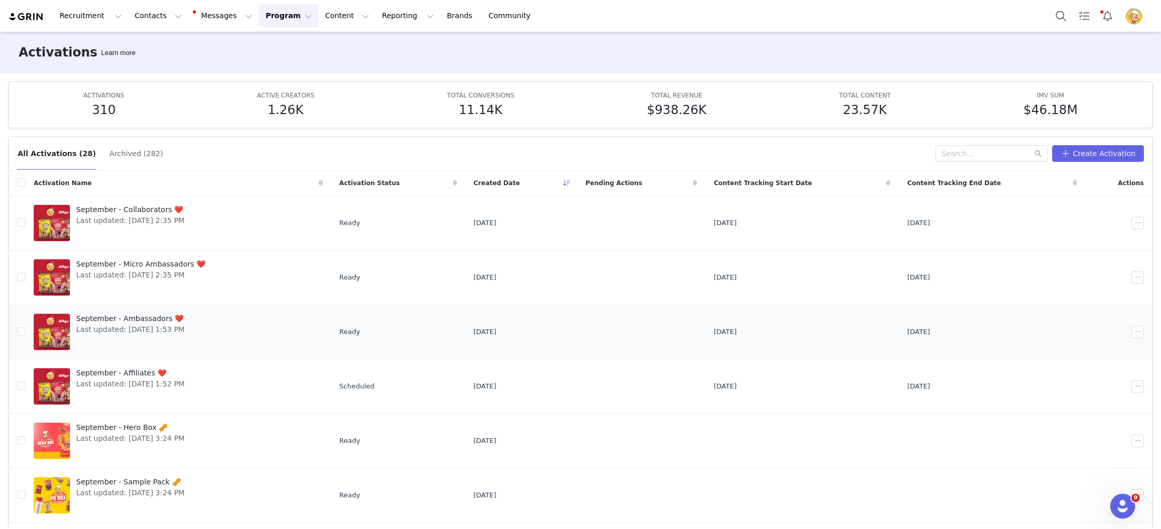
click at [185, 333] on span "Last updated: [DATE] 1:53 PM" at bounding box center [130, 329] width 108 height 11
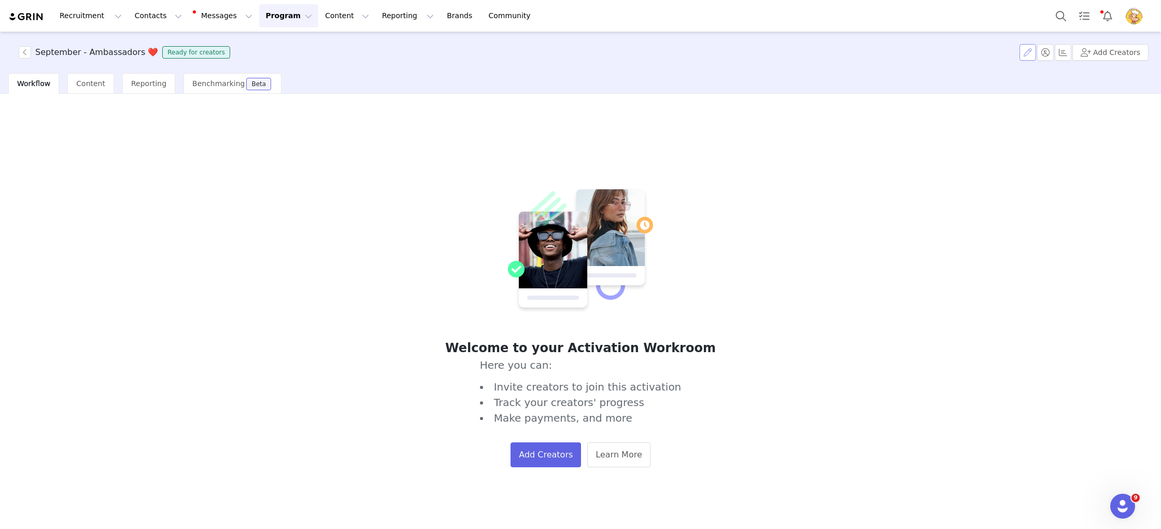
click at [1029, 54] on button "button" at bounding box center [1028, 52] width 17 height 17
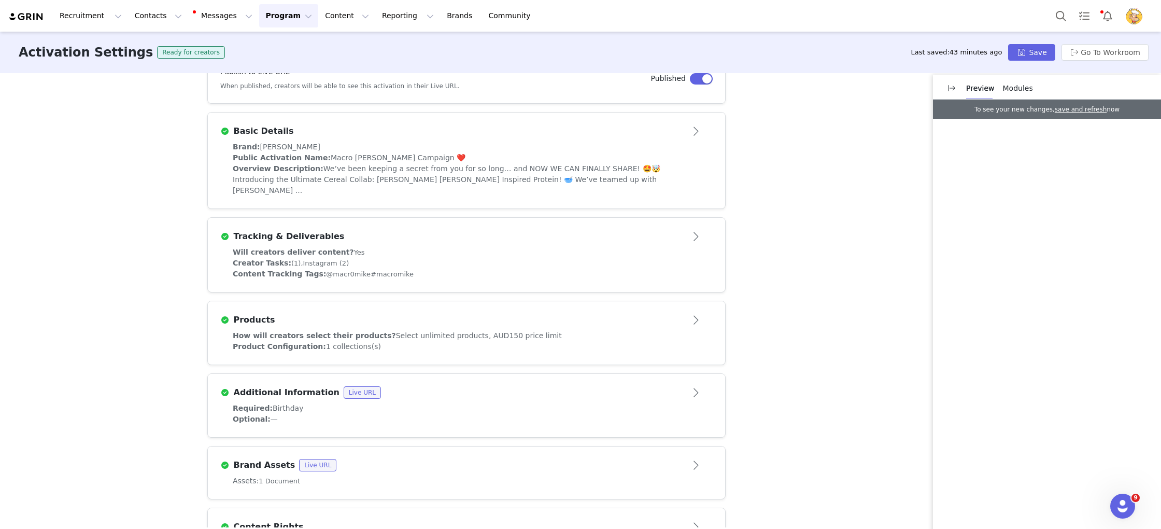
scroll to position [259, 0]
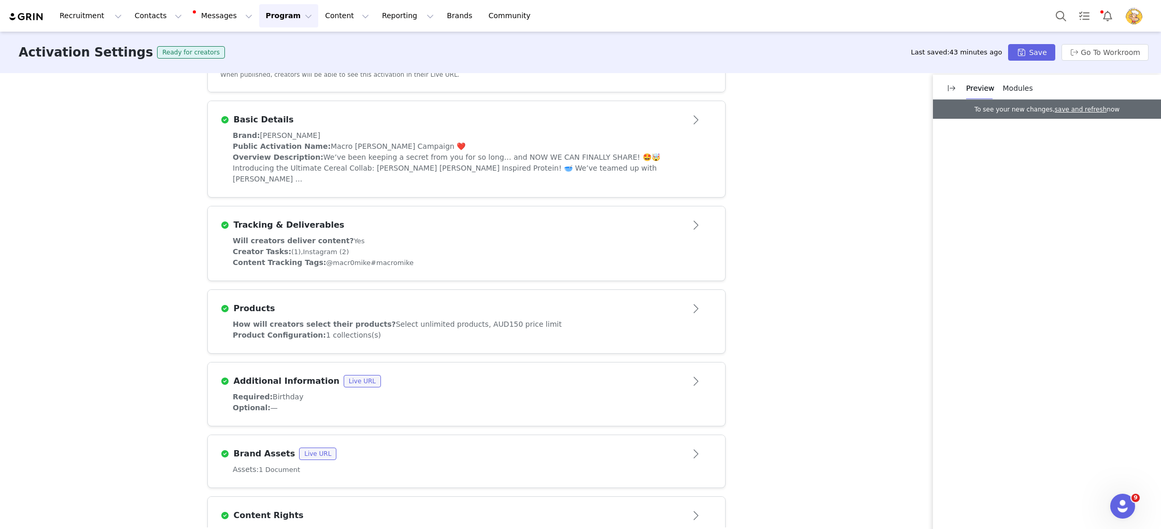
click at [548, 302] on div "Products" at bounding box center [449, 308] width 458 height 12
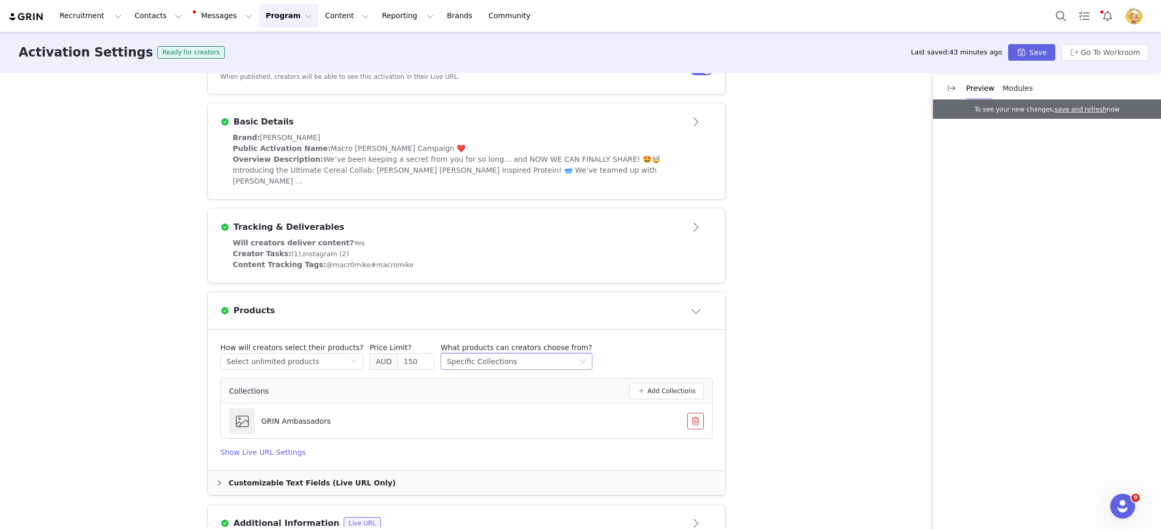
click at [519, 354] on div "Select method Specific Collections" at bounding box center [513, 362] width 132 height 16
click at [519, 355] on div "Select method Specific Collections" at bounding box center [513, 363] width 132 height 16
click at [639, 344] on div "How will creators select their products? Select method Select unlimited product…" at bounding box center [466, 357] width 492 height 27
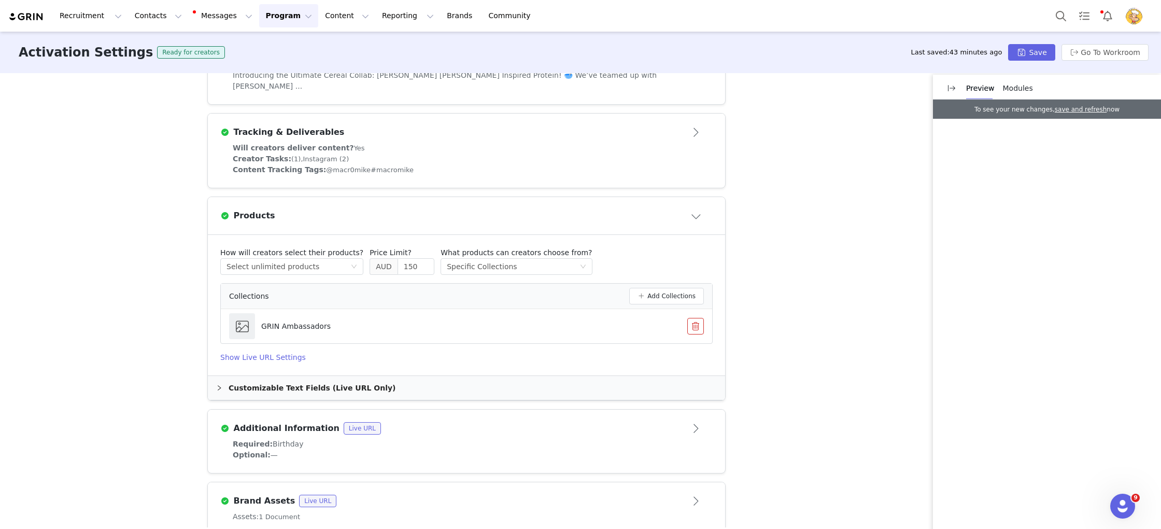
scroll to position [369, 0]
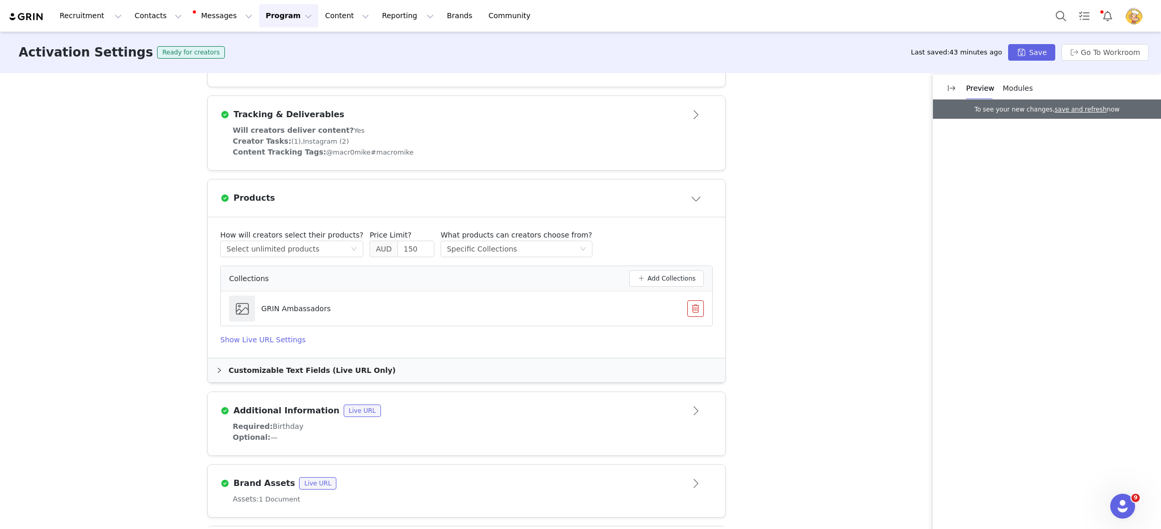
click at [275, 361] on div "Customizable Text Fields (Live URL Only)" at bounding box center [466, 370] width 517 height 24
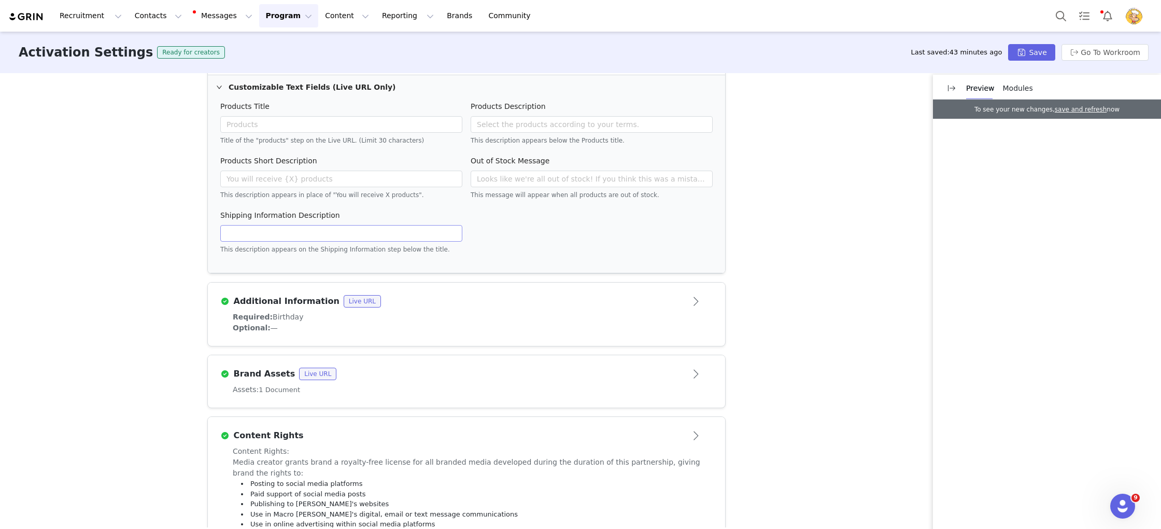
scroll to position [654, 0]
click at [1101, 53] on button "Go To Workroom" at bounding box center [1105, 52] width 87 height 17
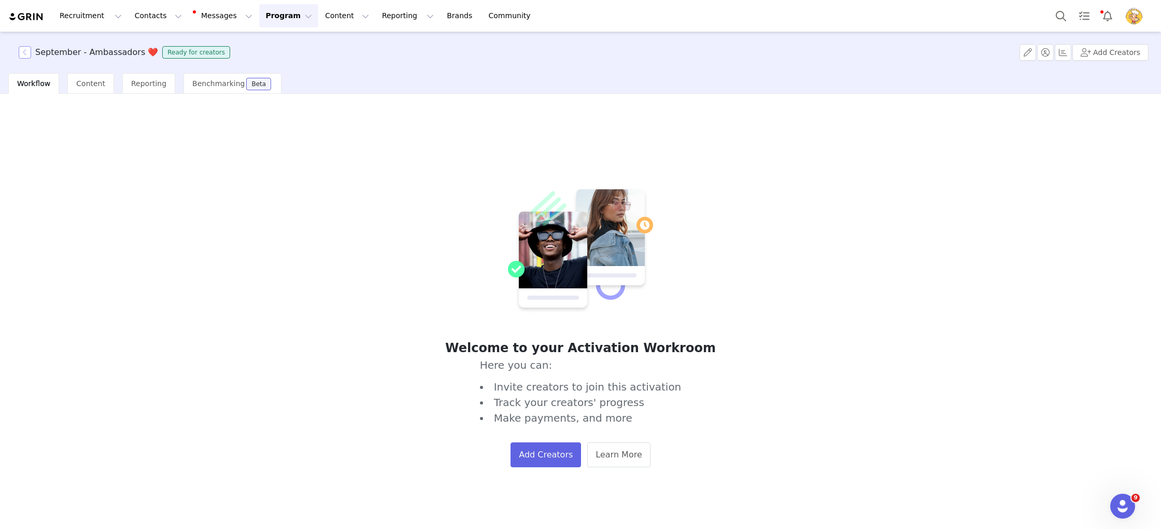
click at [25, 53] on button "button" at bounding box center [25, 52] width 12 height 12
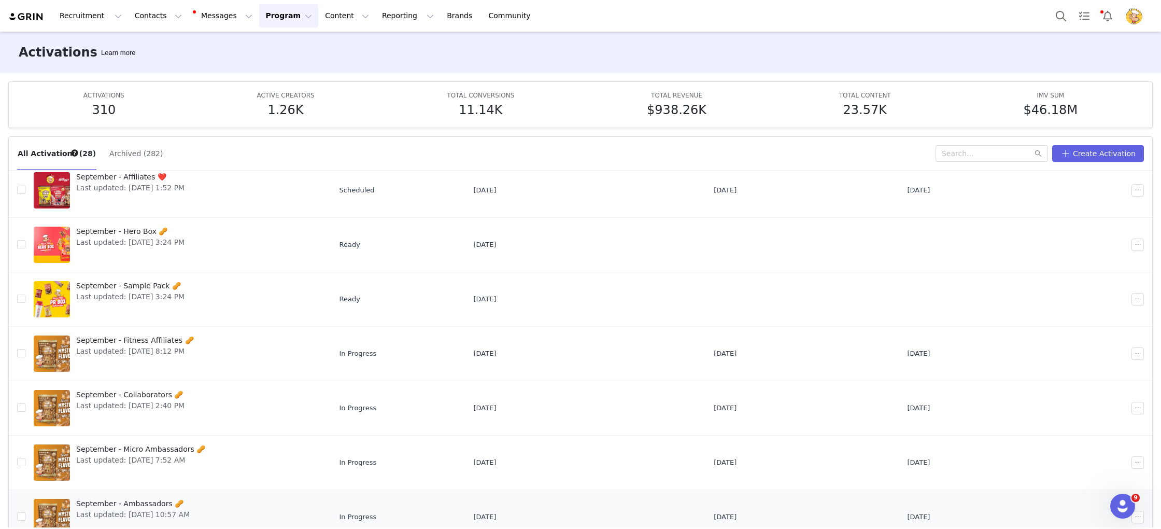
scroll to position [54, 0]
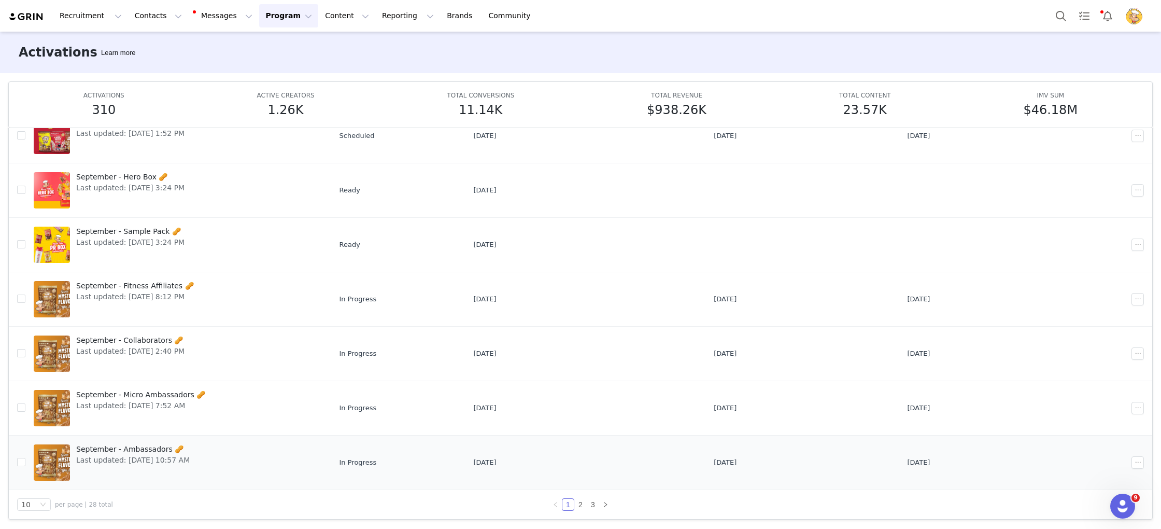
click at [144, 445] on span "September - Ambassadors 🥜" at bounding box center [133, 449] width 114 height 11
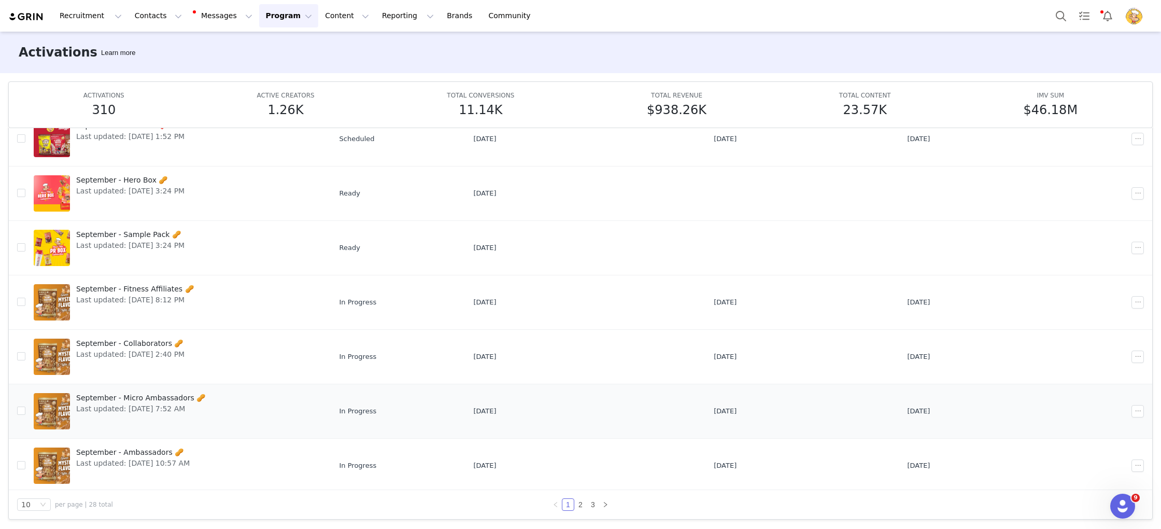
click at [161, 397] on span "September - Micro Ambassadors 🥜" at bounding box center [140, 397] width 129 height 11
click at [157, 347] on span "September - Collaborators 🥜" at bounding box center [130, 343] width 108 height 11
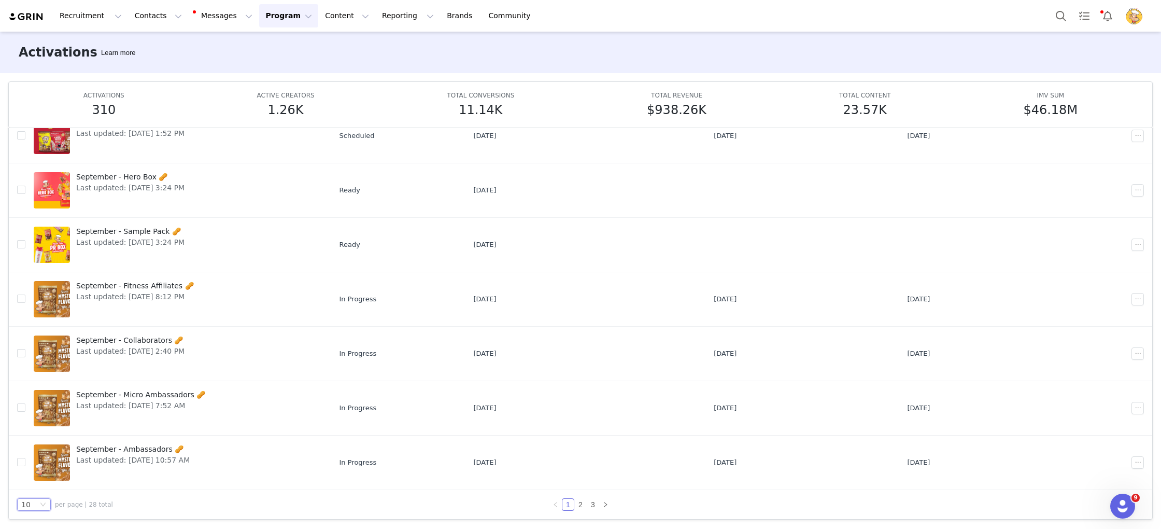
click at [43, 501] on icon "icon: down" at bounding box center [43, 504] width 6 height 6
click at [45, 482] on li "50" at bounding box center [34, 485] width 34 height 17
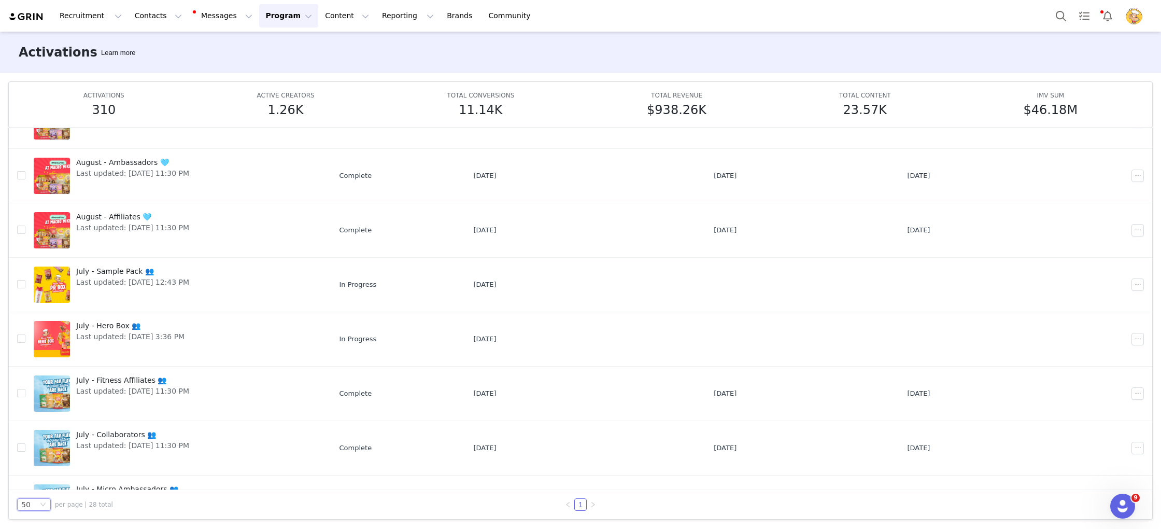
scroll to position [0, 0]
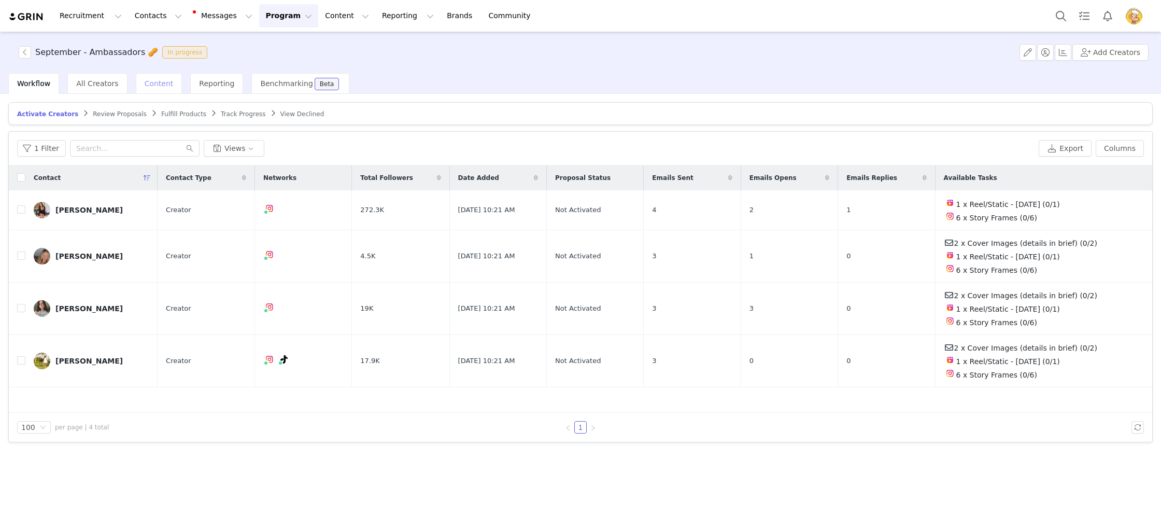
click at [160, 82] on span "Content" at bounding box center [159, 83] width 29 height 8
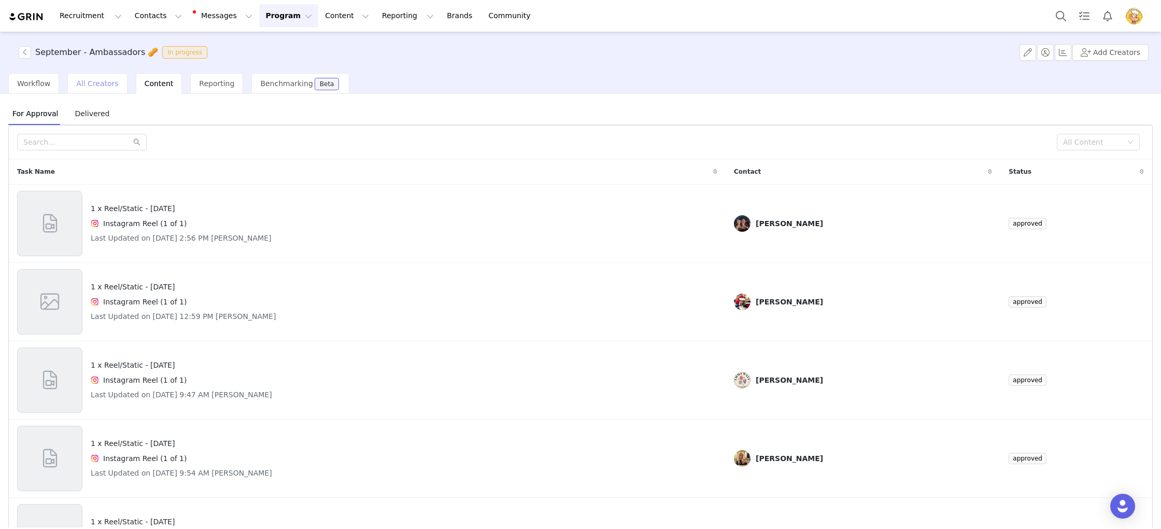
click at [108, 83] on span "All Creators" at bounding box center [97, 83] width 42 height 8
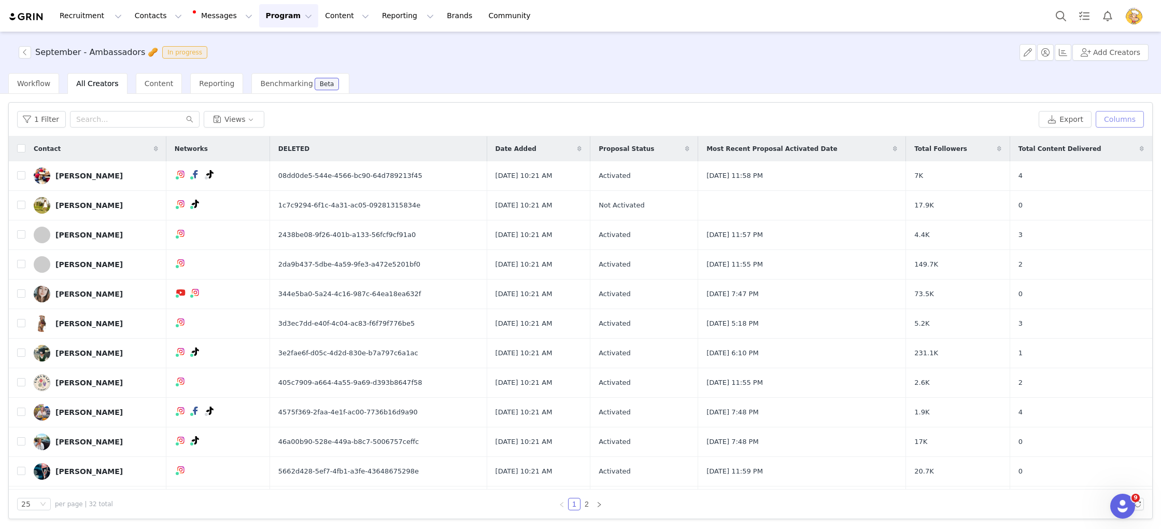
click at [1118, 120] on button "Columns" at bounding box center [1120, 119] width 48 height 17
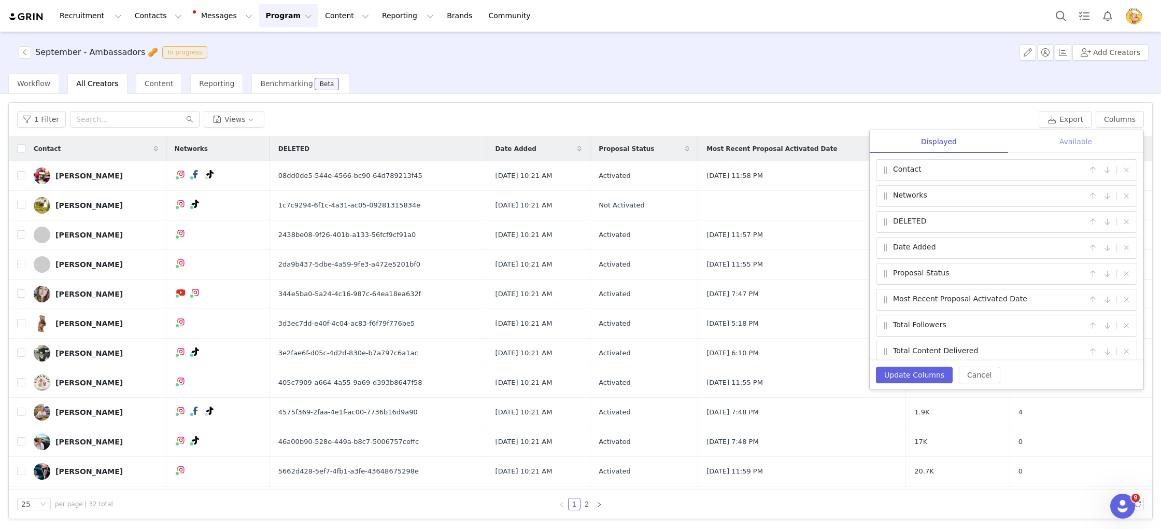
click at [1054, 140] on div "Available" at bounding box center [1075, 141] width 135 height 23
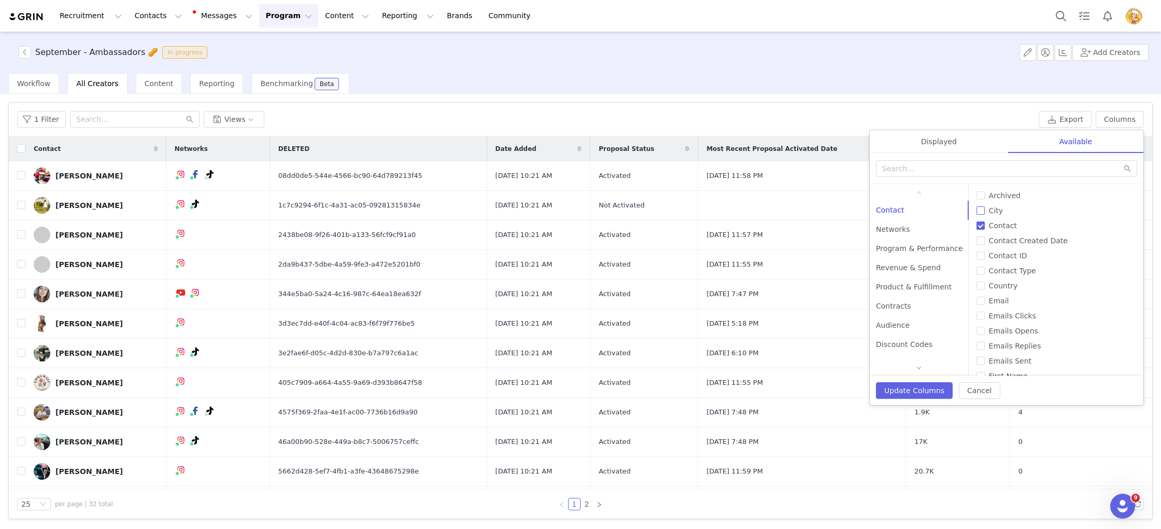
click at [977, 212] on input "City" at bounding box center [981, 210] width 8 height 8
checkbox input "true"
click at [977, 288] on input "Country" at bounding box center [981, 285] width 8 height 8
checkbox input "true"
click at [922, 391] on button "Update Columns" at bounding box center [914, 390] width 77 height 17
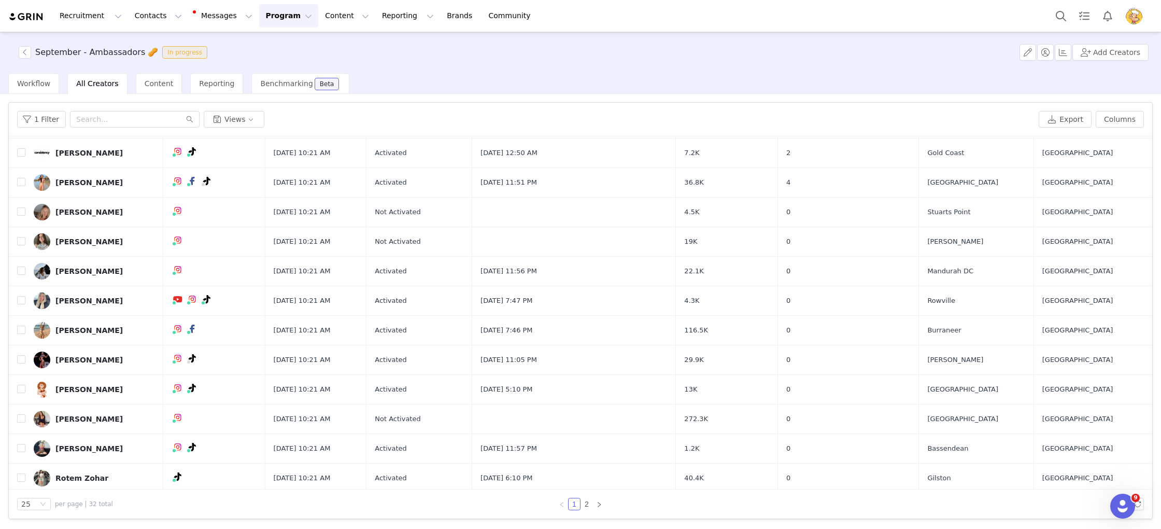
scroll to position [411, 0]
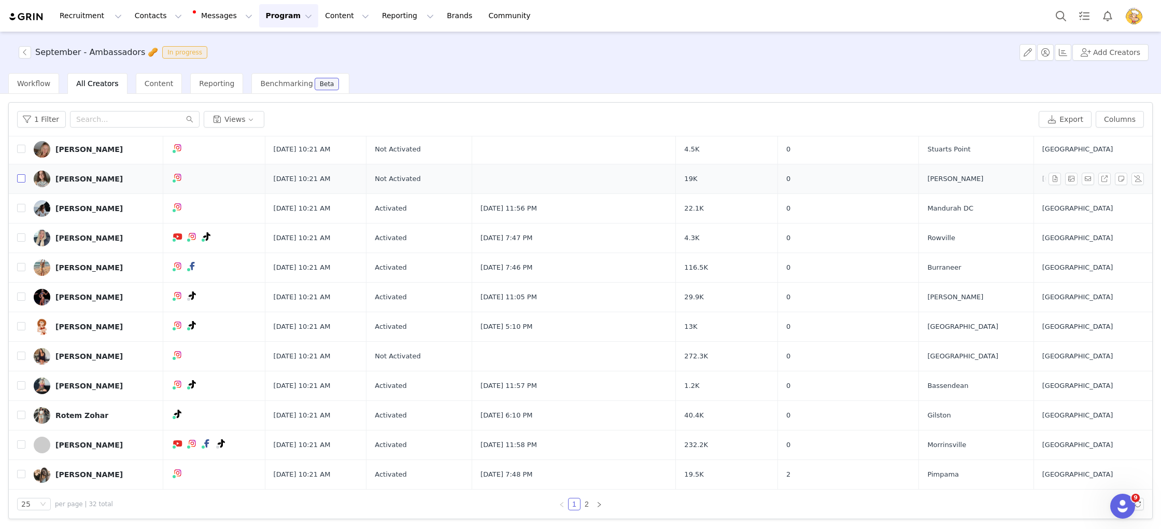
click at [21, 177] on input "checkbox" at bounding box center [21, 178] width 8 height 8
checkbox input "true"
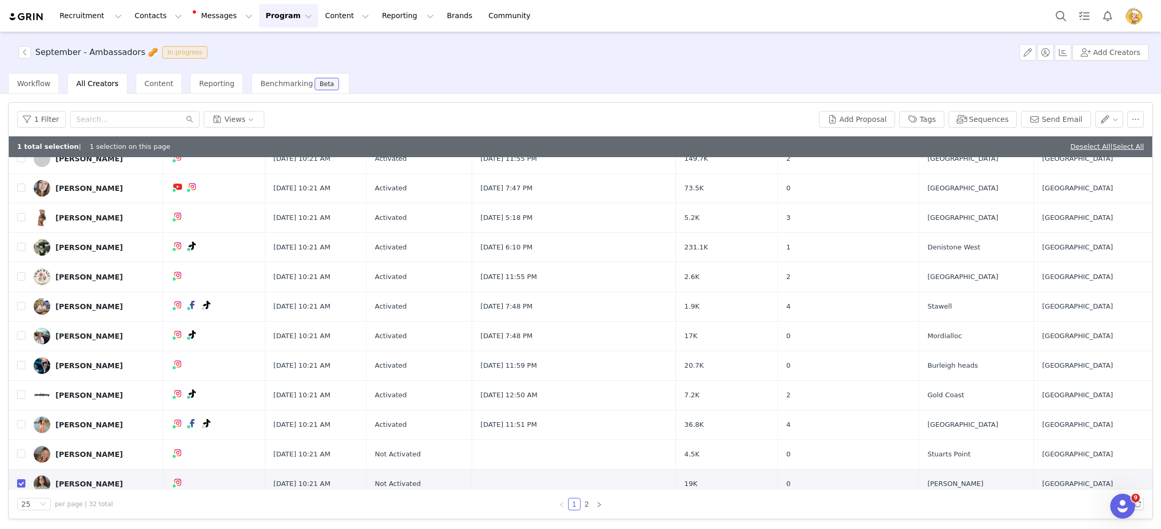
scroll to position [0, 0]
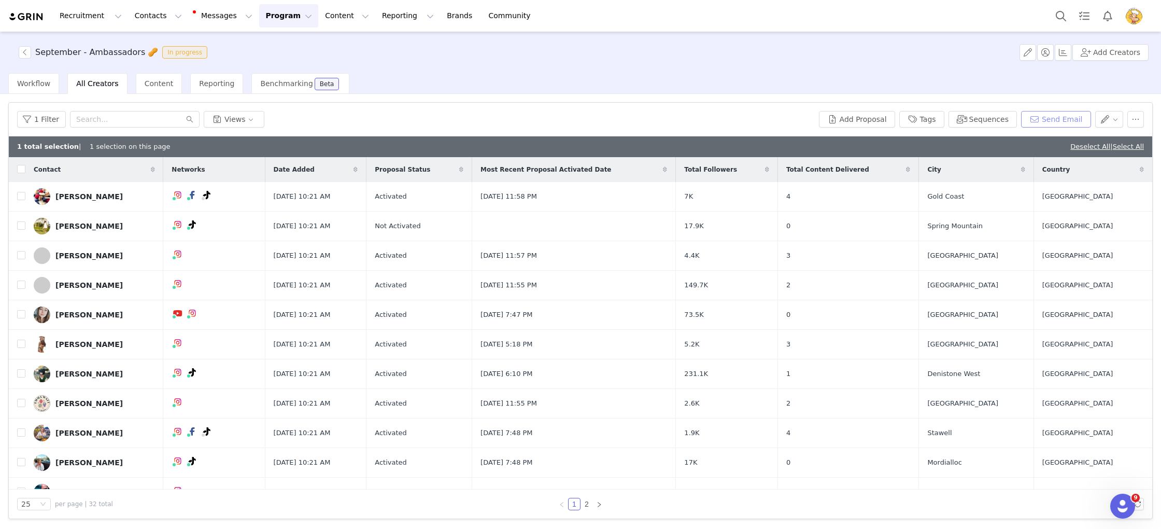
click at [1054, 120] on button "Send Email" at bounding box center [1056, 119] width 70 height 17
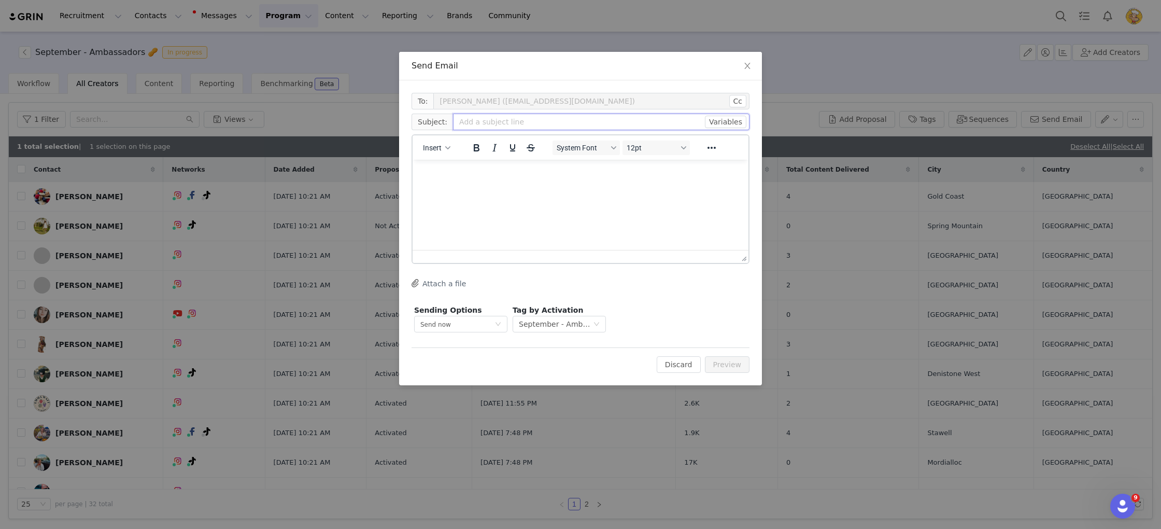
click at [540, 125] on input "text" at bounding box center [601, 122] width 297 height 17
paste input "Update on Shipments to the US 🇺🇸📦"
type input "Update on Shipments to the US 🇺🇸📦"
click at [528, 188] on html at bounding box center [581, 174] width 336 height 28
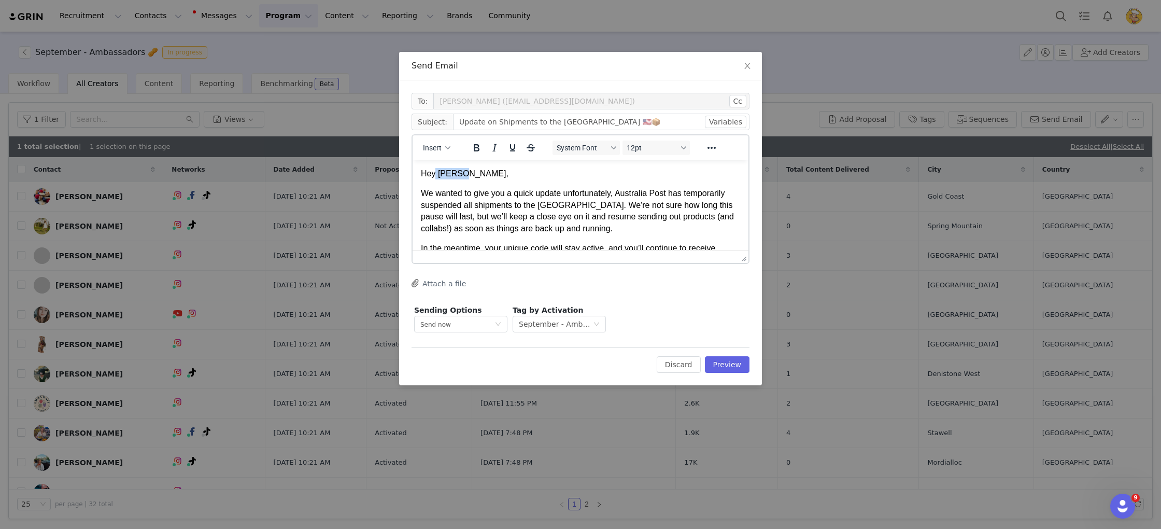
drag, startPoint x: 508, startPoint y: 172, endPoint x: 435, endPoint y: 170, distance: 73.1
click at [435, 170] on p "Hey Dani," at bounding box center [580, 173] width 319 height 11
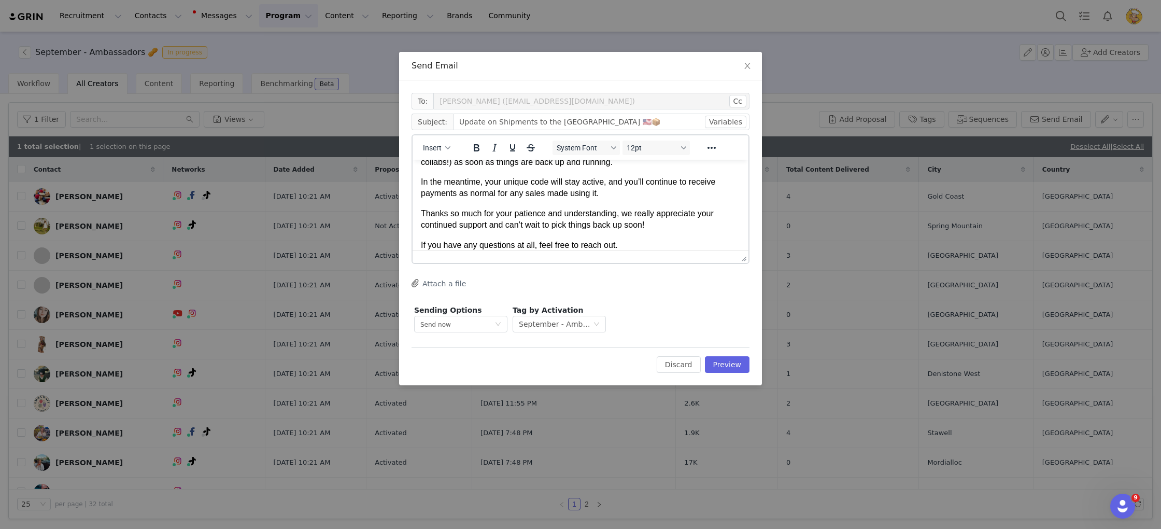
scroll to position [76, 0]
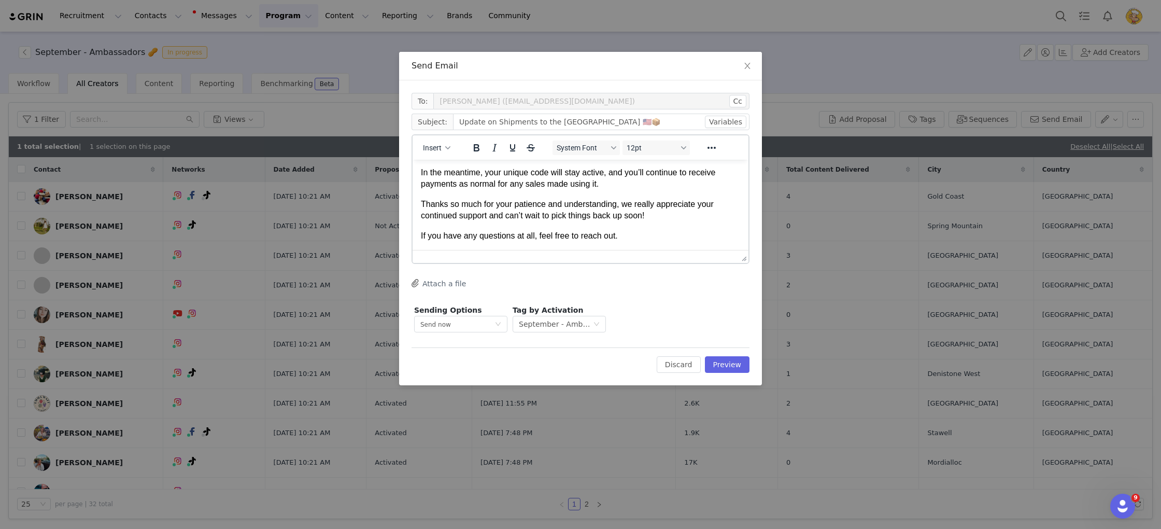
click at [665, 233] on p "If you have any questions at all, feel free to reach out." at bounding box center [580, 235] width 319 height 11
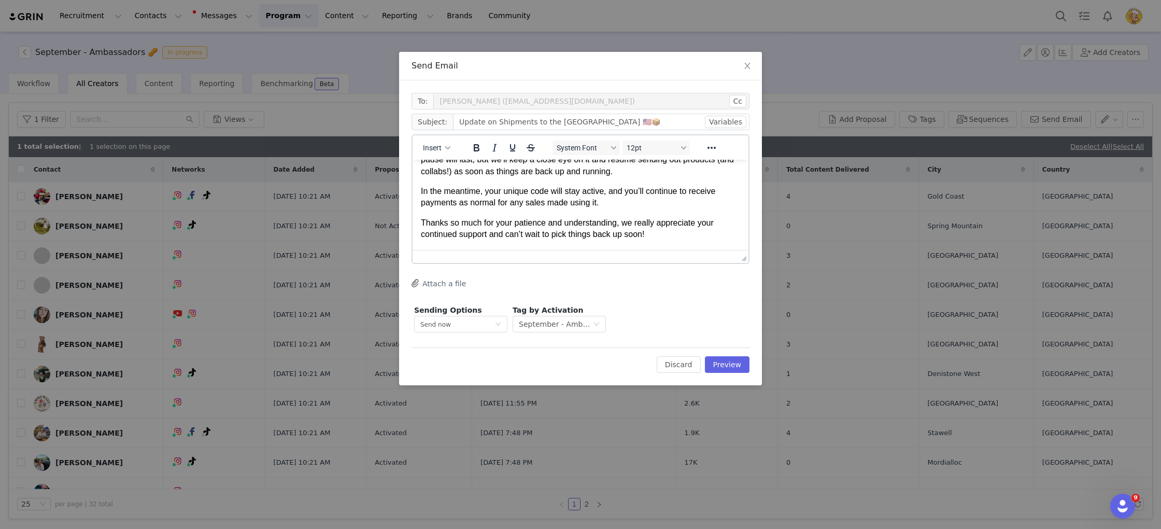
scroll to position [0, 0]
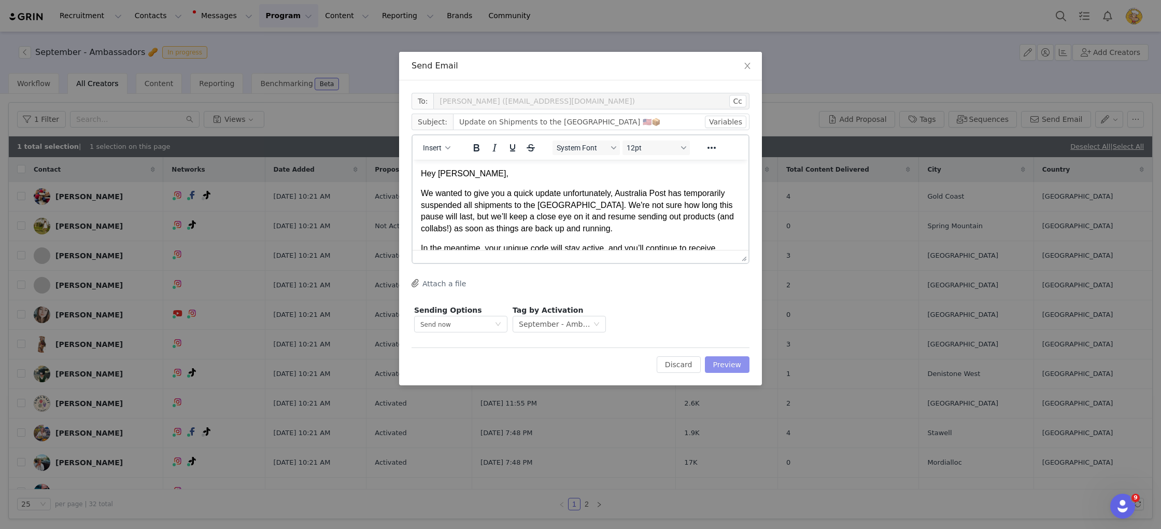
click at [736, 361] on button "Preview" at bounding box center [727, 364] width 45 height 17
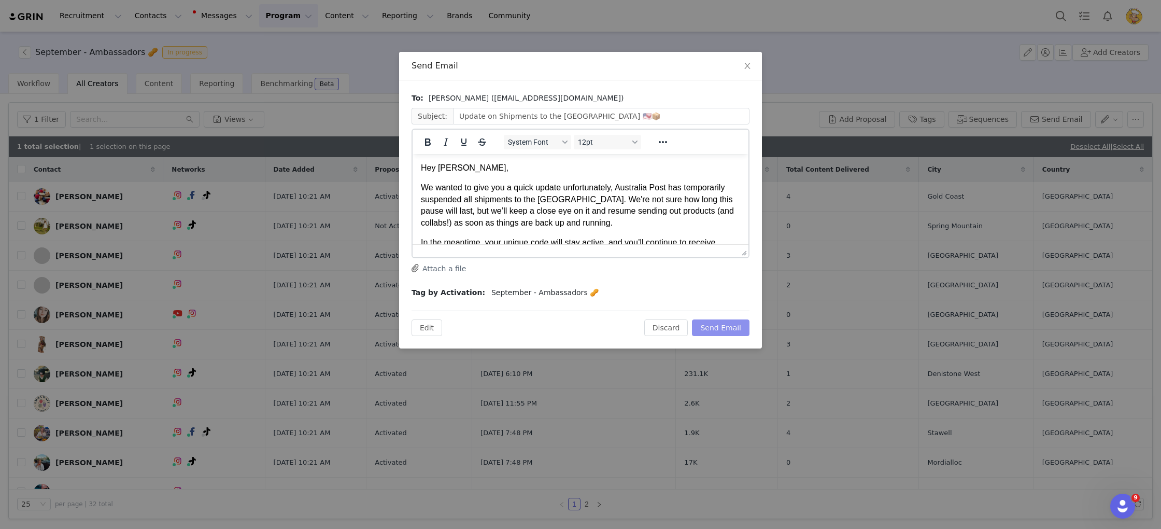
click at [736, 330] on button "Send Email" at bounding box center [721, 327] width 58 height 17
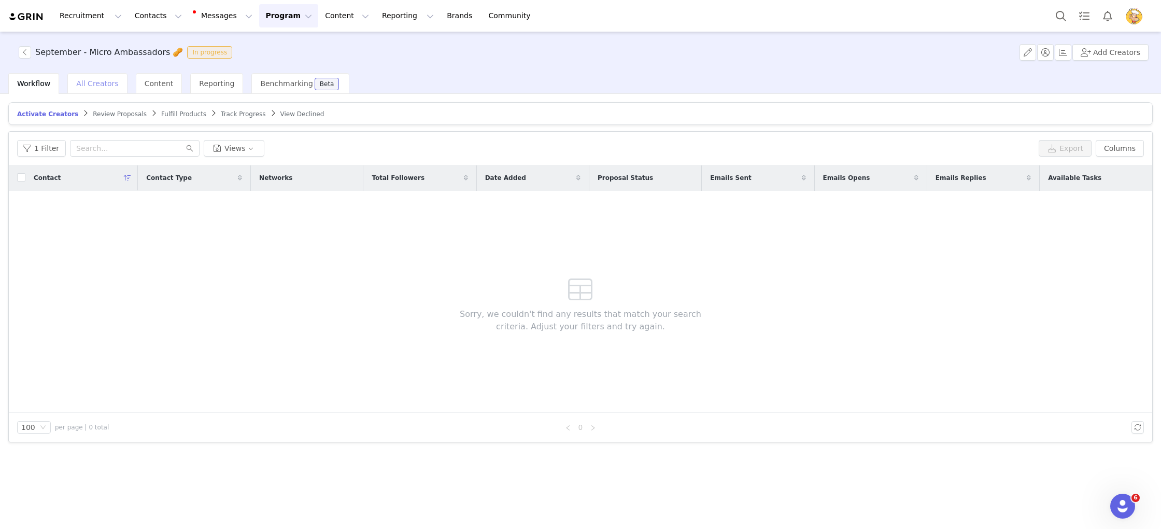
drag, startPoint x: 97, startPoint y: 83, endPoint x: 246, endPoint y: 21, distance: 161.3
click at [97, 83] on span "All Creators" at bounding box center [97, 83] width 42 height 8
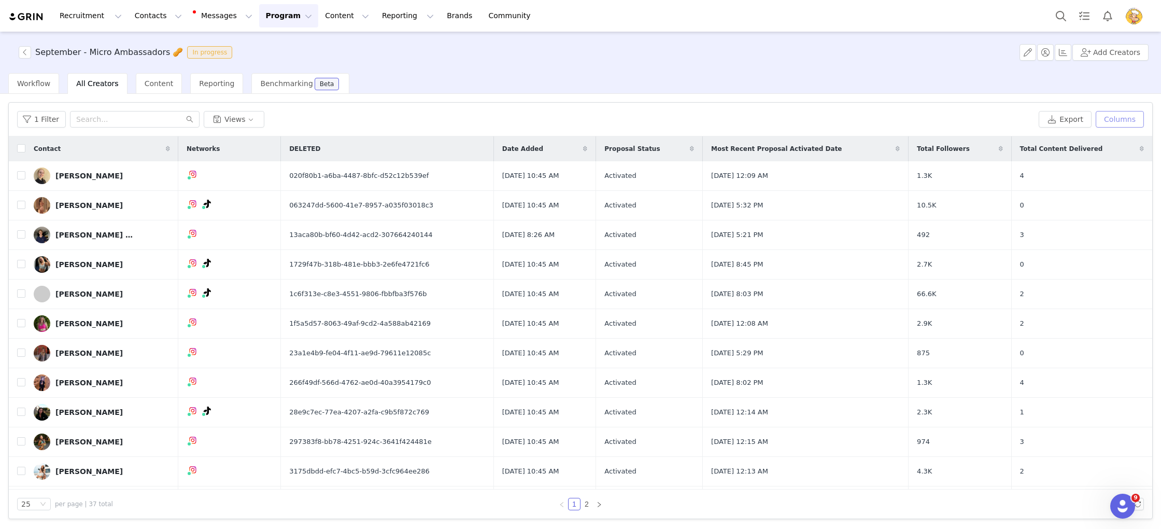
click at [1133, 123] on button "Columns" at bounding box center [1120, 119] width 48 height 17
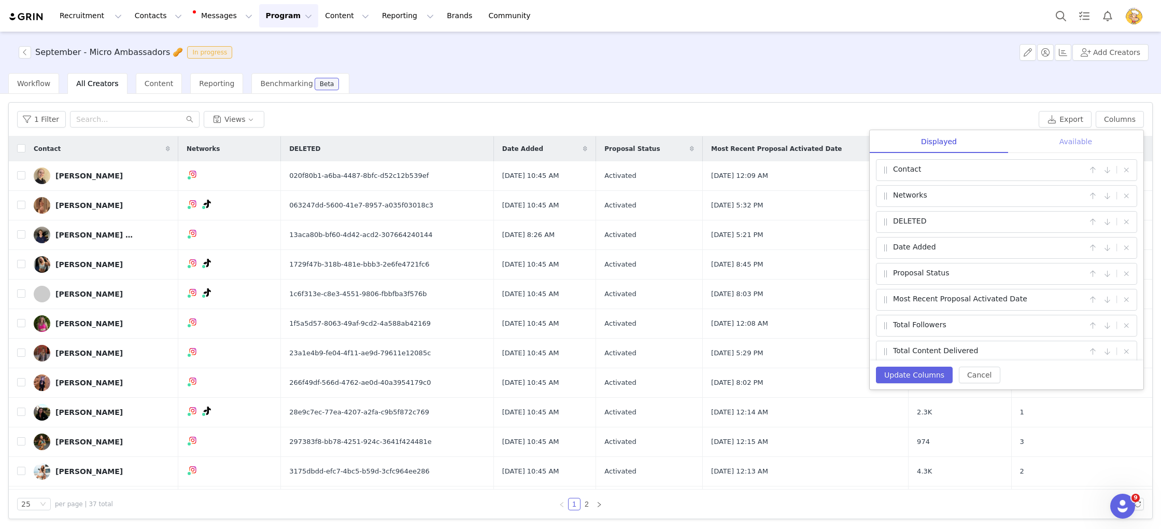
click at [1061, 142] on div "Available" at bounding box center [1075, 141] width 135 height 23
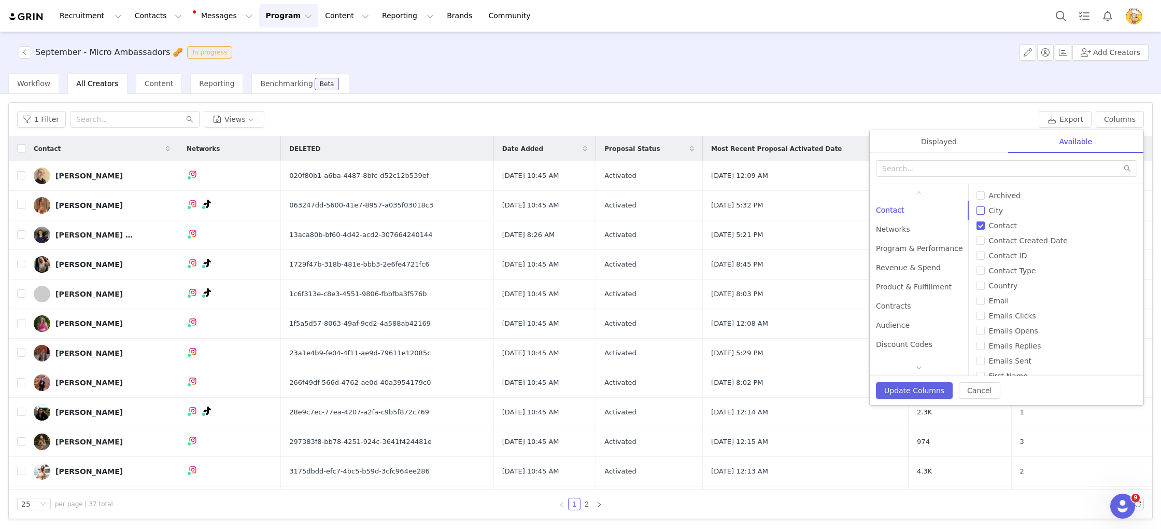
click at [978, 212] on input "City" at bounding box center [981, 210] width 8 height 8
checkbox input "true"
drag, startPoint x: 979, startPoint y: 286, endPoint x: 960, endPoint y: 307, distance: 28.6
click at [985, 287] on span "Country" at bounding box center [1003, 285] width 37 height 8
click at [978, 287] on input "Country" at bounding box center [981, 285] width 8 height 8
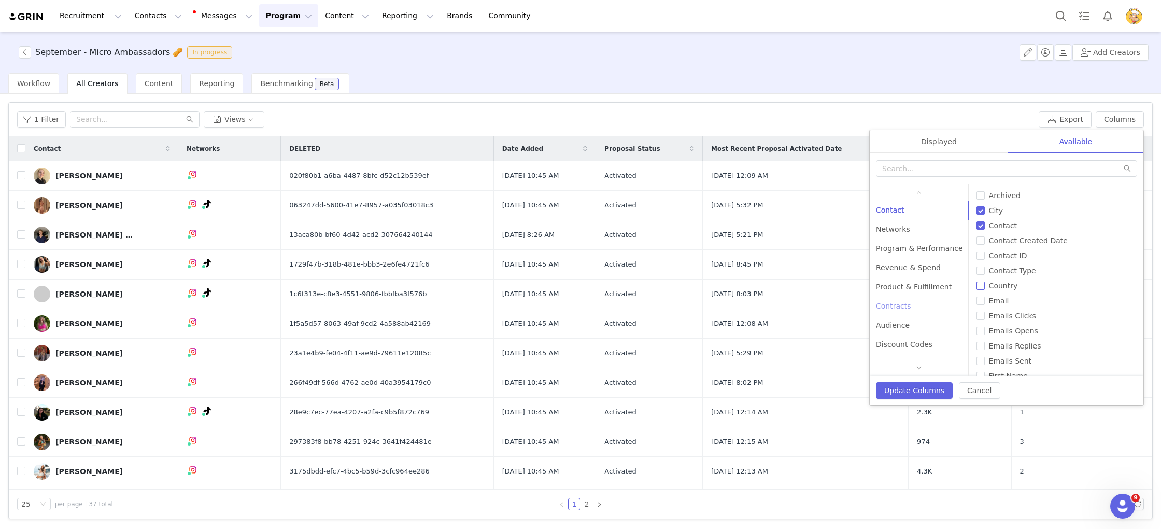
checkbox input "true"
click at [914, 394] on button "Update Columns" at bounding box center [914, 390] width 77 height 17
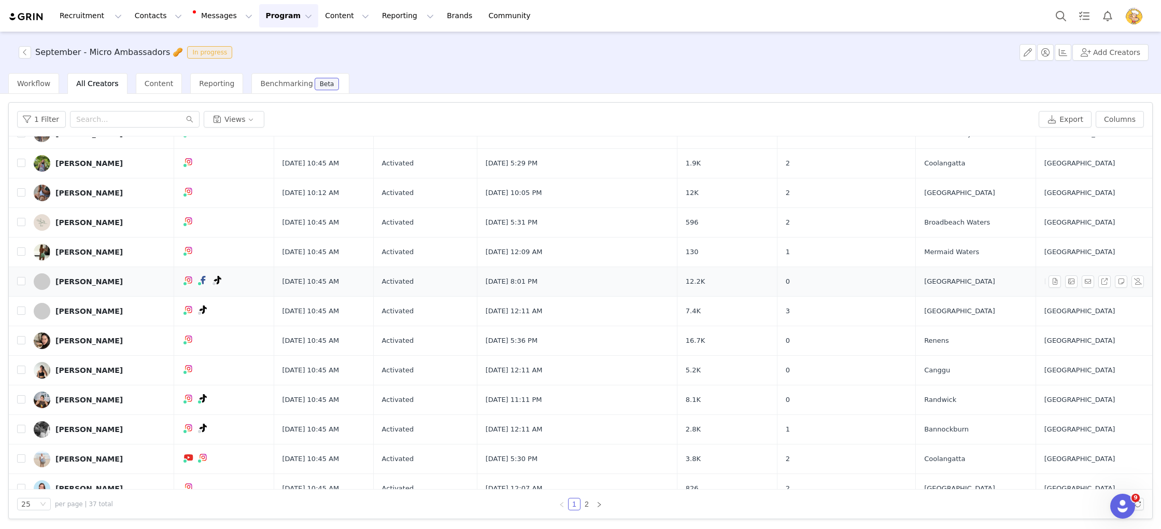
scroll to position [411, 0]
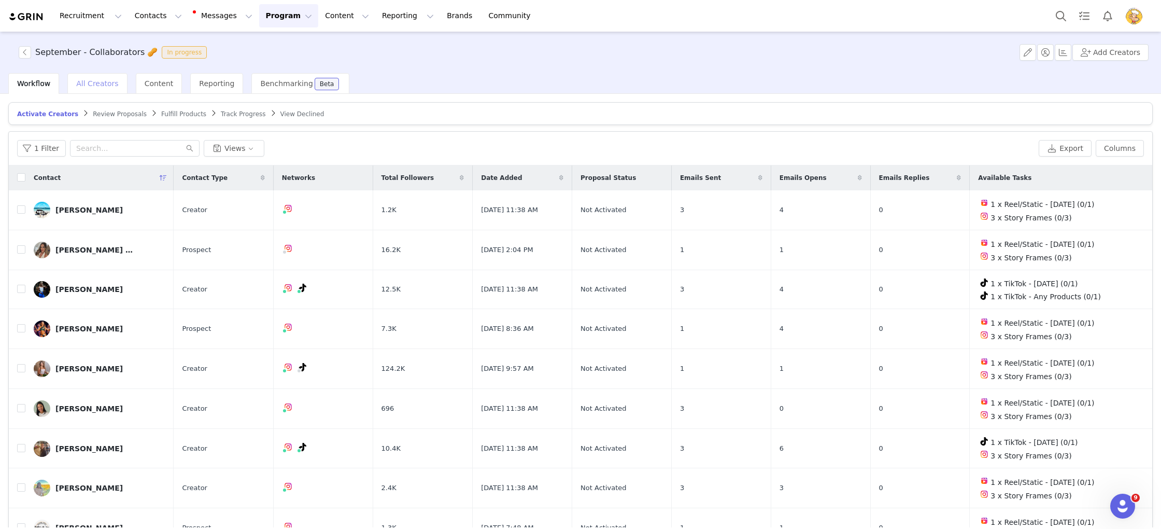
click at [102, 80] on span "All Creators" at bounding box center [97, 83] width 42 height 8
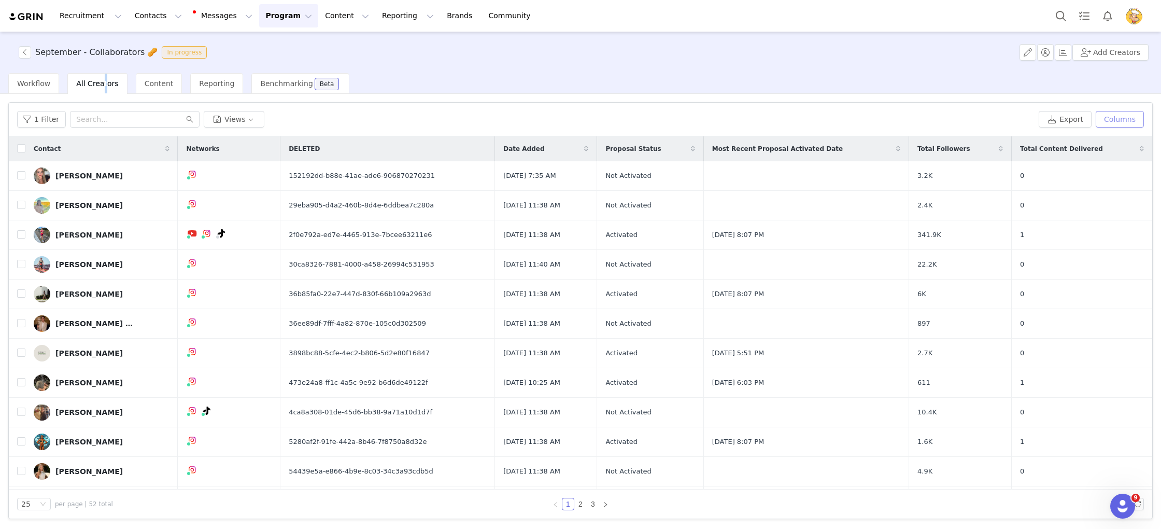
click at [1128, 117] on button "Columns" at bounding box center [1120, 119] width 48 height 17
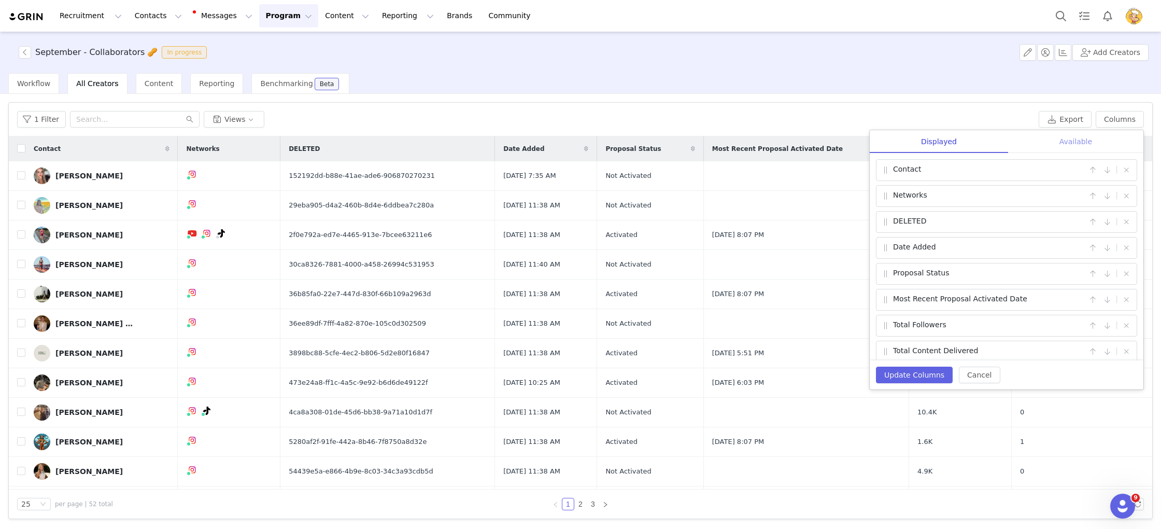
click at [1086, 144] on div "Available" at bounding box center [1075, 141] width 135 height 23
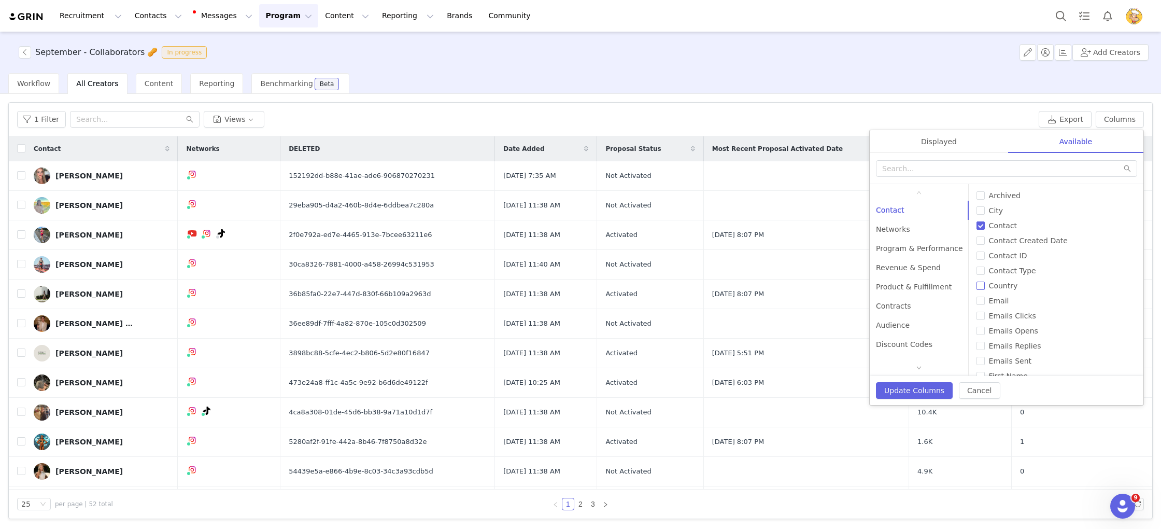
drag, startPoint x: 977, startPoint y: 283, endPoint x: 964, endPoint y: 279, distance: 13.0
click at [977, 283] on input "Country" at bounding box center [981, 285] width 8 height 8
checkbox input "true"
click at [937, 388] on button "Update Columns" at bounding box center [914, 390] width 77 height 17
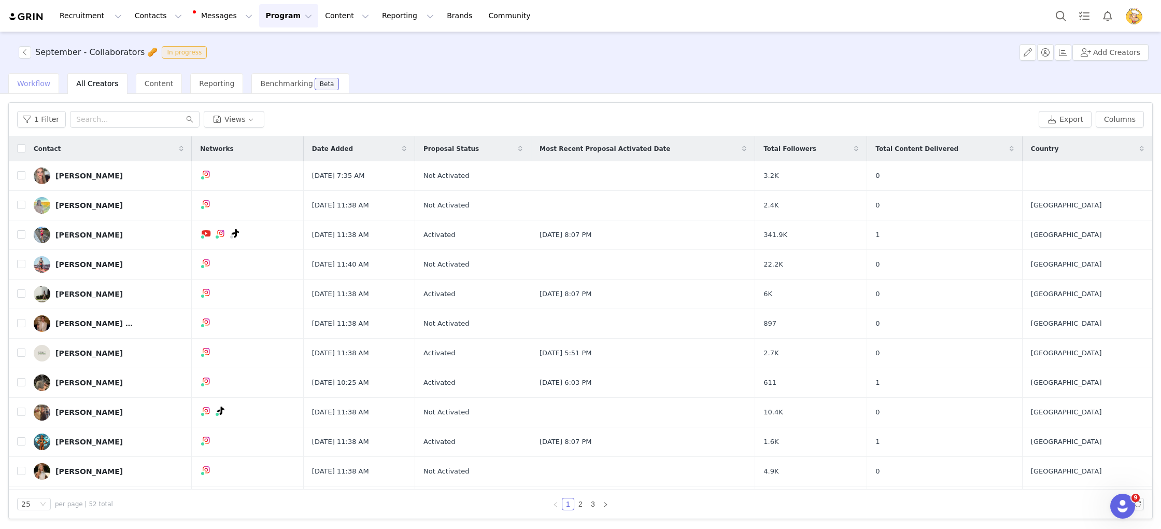
click at [29, 86] on span "Workflow" at bounding box center [33, 83] width 33 height 8
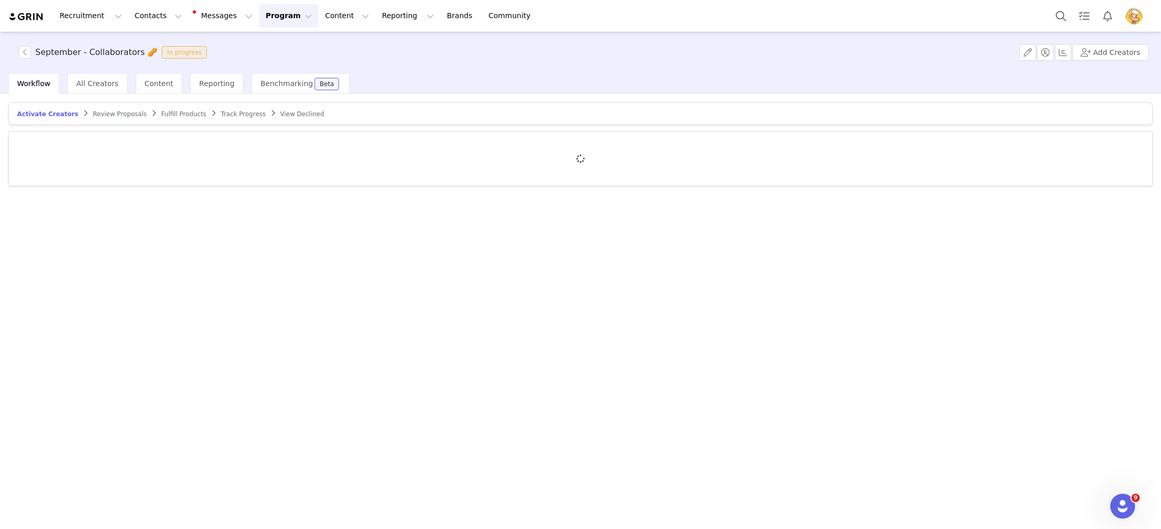
click at [242, 110] on span "Track Progress" at bounding box center [243, 113] width 45 height 7
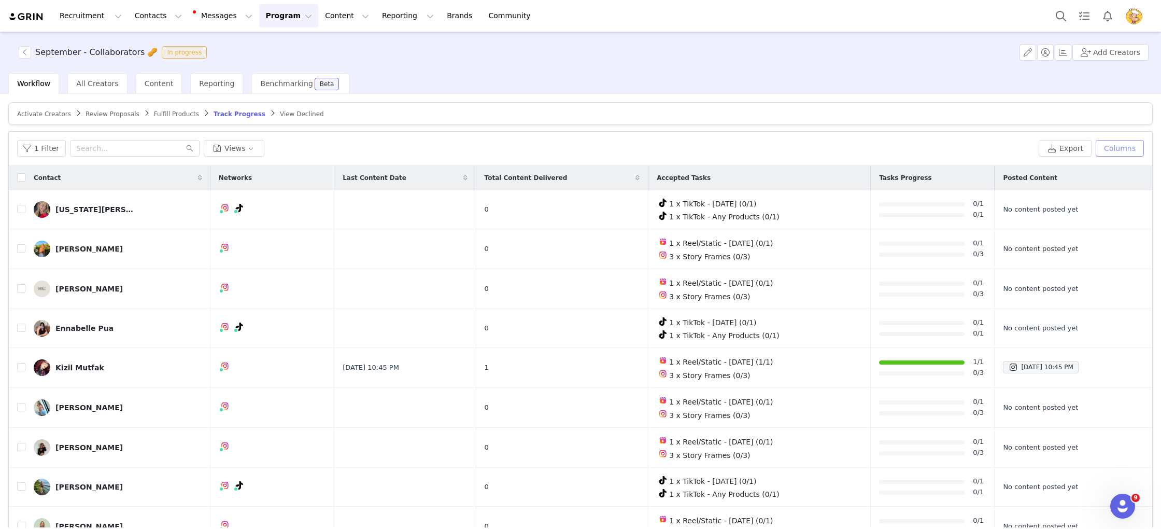
click at [1130, 140] on button "Columns" at bounding box center [1120, 148] width 48 height 17
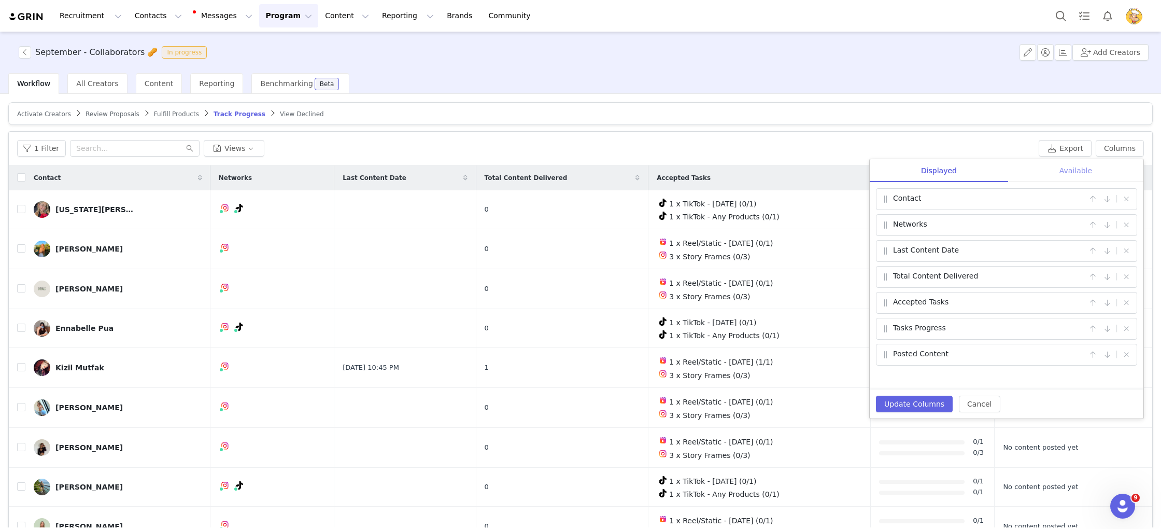
click at [1097, 173] on div "Available" at bounding box center [1075, 170] width 135 height 23
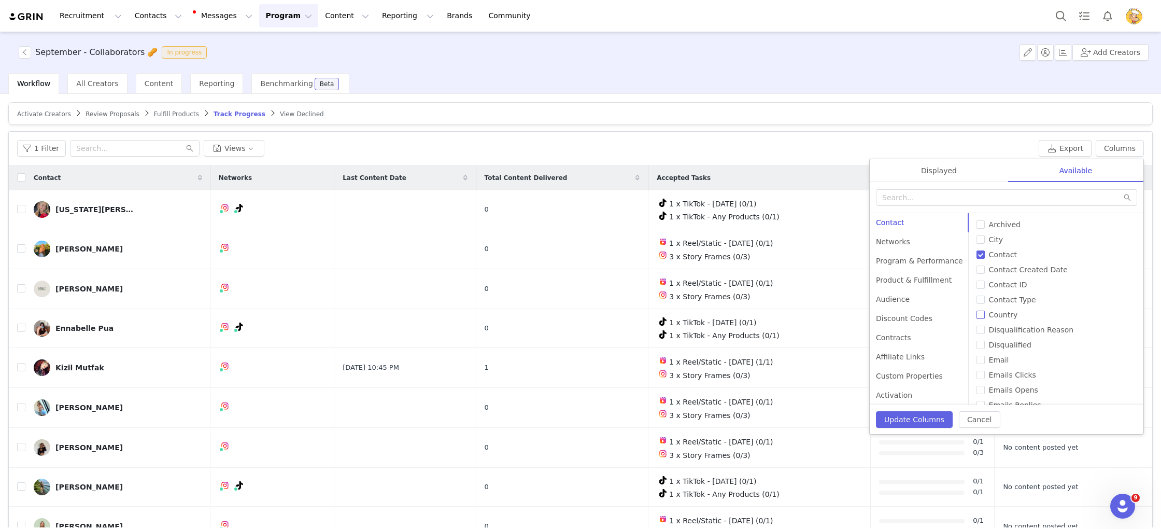
click at [977, 315] on input "Country" at bounding box center [981, 315] width 8 height 8
checkbox input "true"
click at [923, 417] on button "Update Columns" at bounding box center [914, 419] width 77 height 17
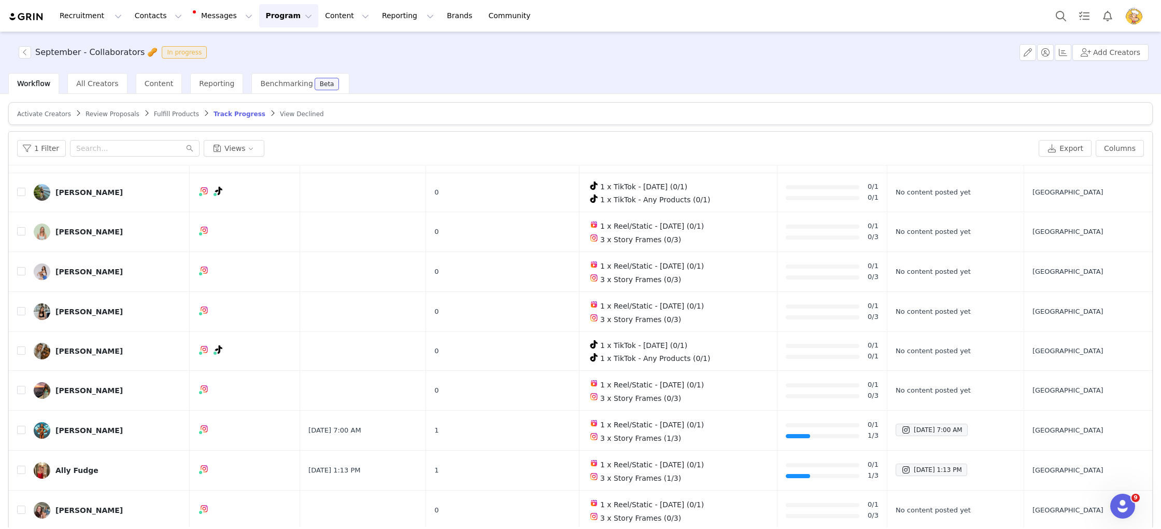
scroll to position [303, 0]
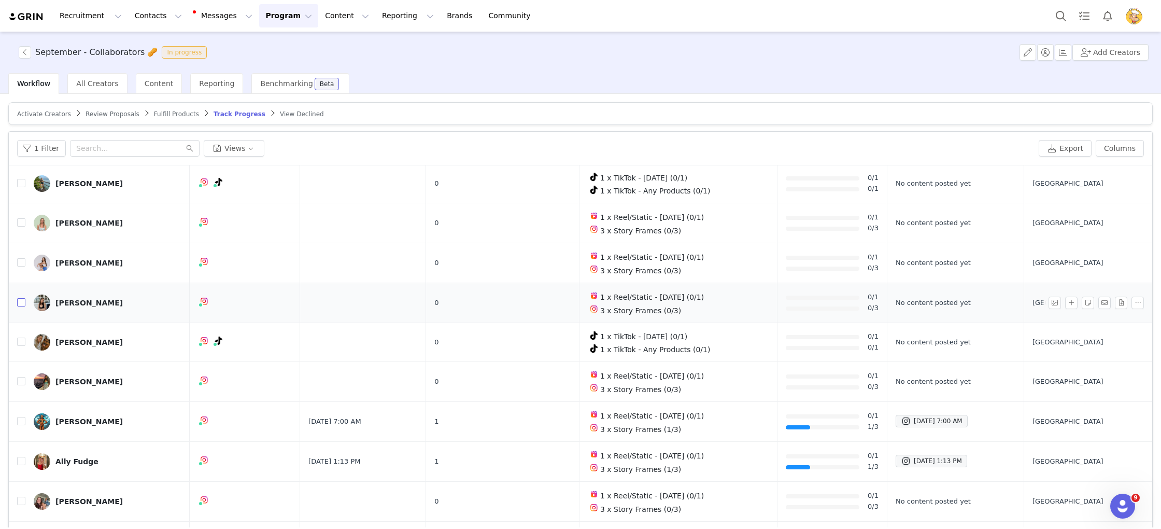
click at [22, 298] on input "checkbox" at bounding box center [21, 302] width 8 height 8
checkbox input "true"
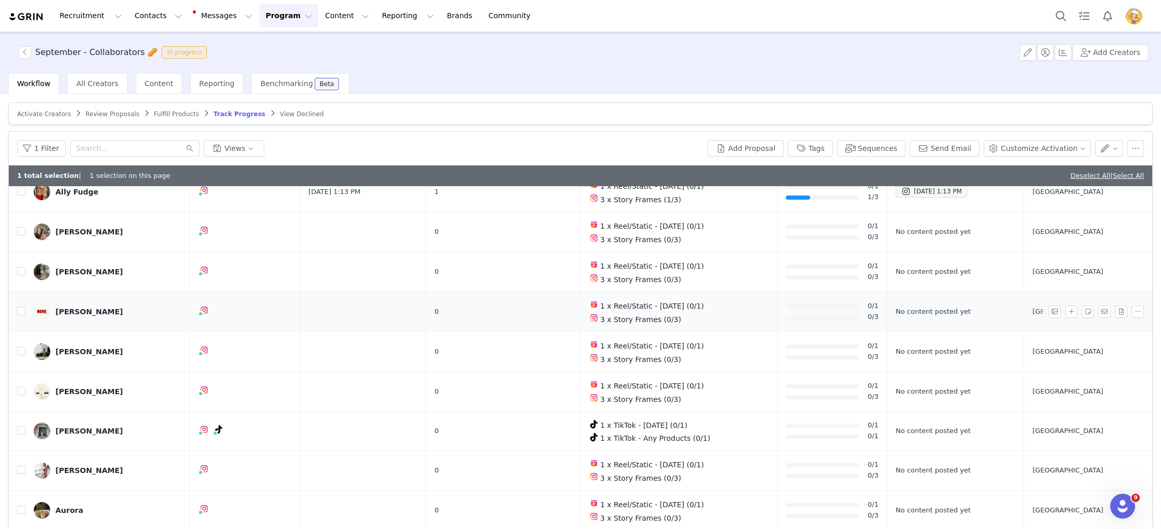
scroll to position [652, 0]
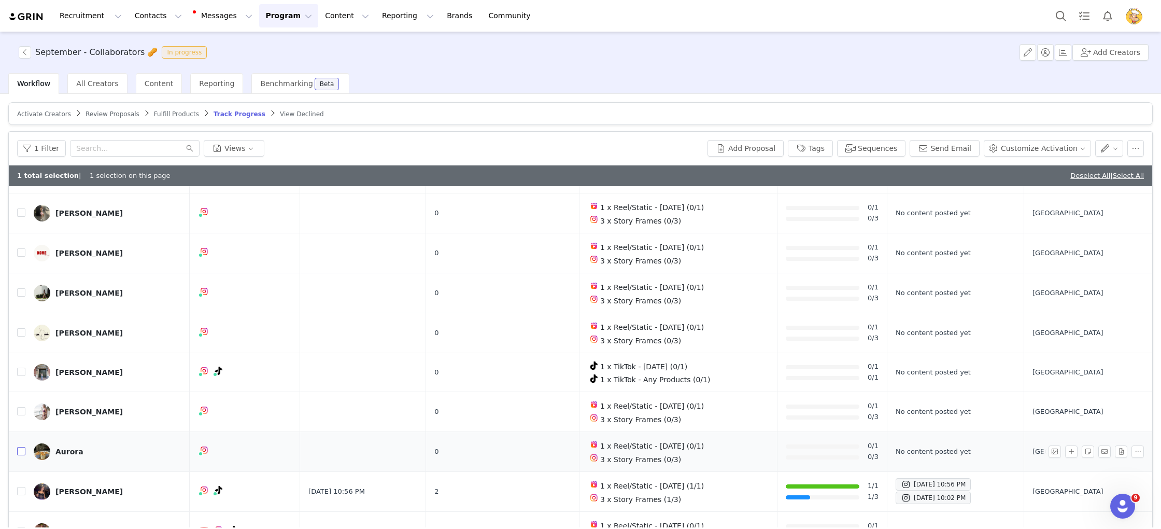
click at [22, 447] on input "checkbox" at bounding box center [21, 451] width 8 height 8
checkbox input "true"
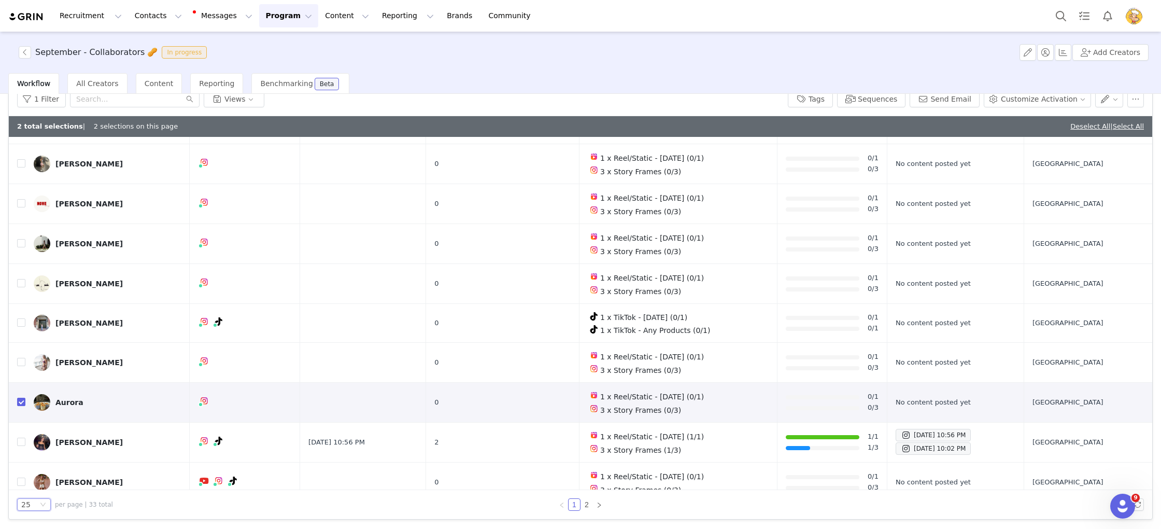
click at [32, 505] on div "25" at bounding box center [29, 504] width 17 height 11
click at [36, 490] on li "100" at bounding box center [34, 485] width 34 height 17
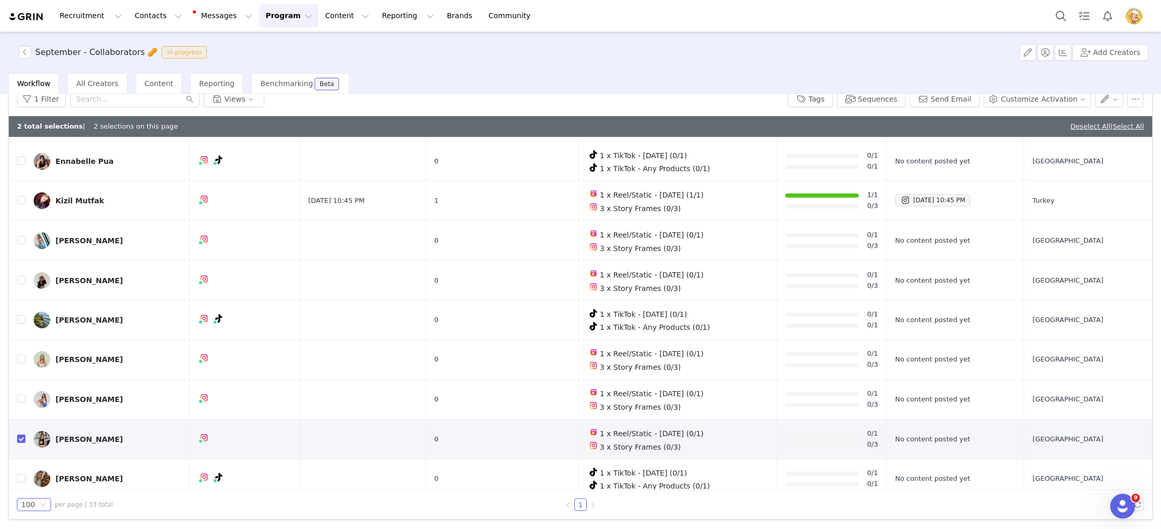
scroll to position [0, 0]
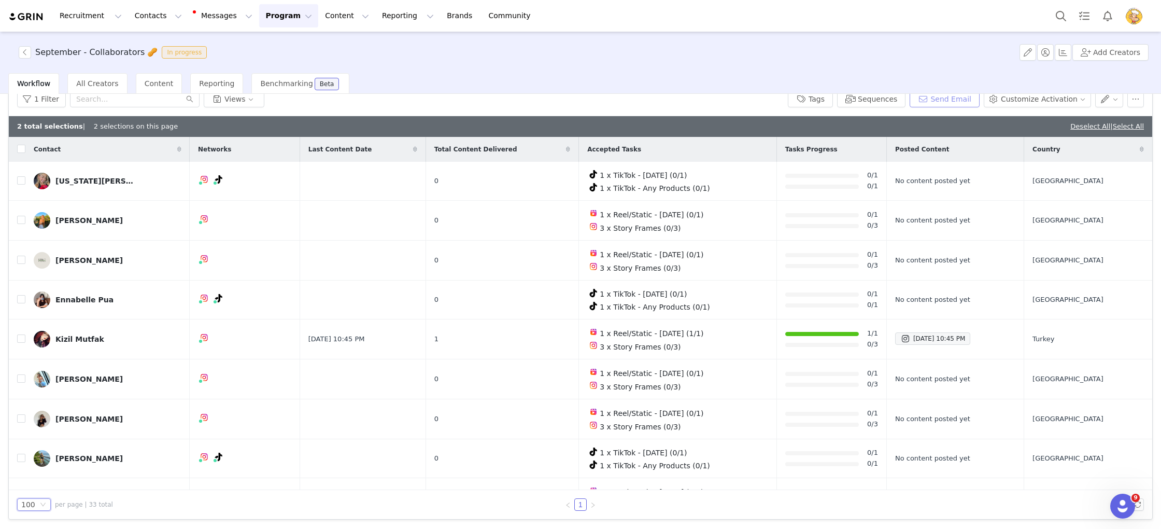
click at [941, 101] on button "Send Email" at bounding box center [945, 99] width 70 height 17
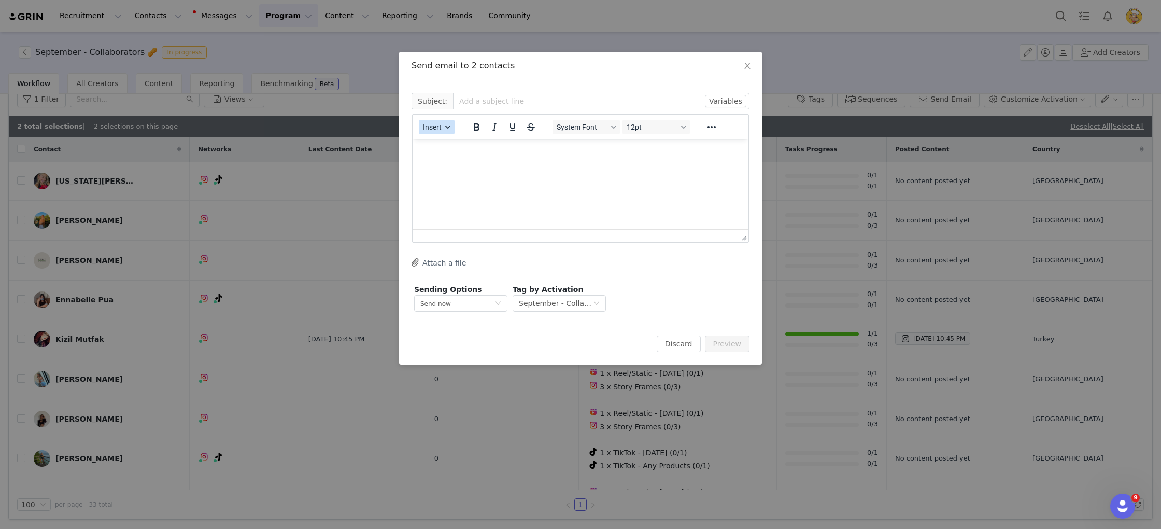
click at [444, 125] on button "Insert" at bounding box center [437, 127] width 36 height 15
drag, startPoint x: 876, startPoint y: 283, endPoint x: 678, endPoint y: 189, distance: 218.7
drag, startPoint x: 678, startPoint y: 189, endPoint x: 653, endPoint y: 157, distance: 40.6
click at [678, 167] on html at bounding box center [581, 153] width 336 height 28
click at [534, 100] on input "text" at bounding box center [601, 101] width 297 height 17
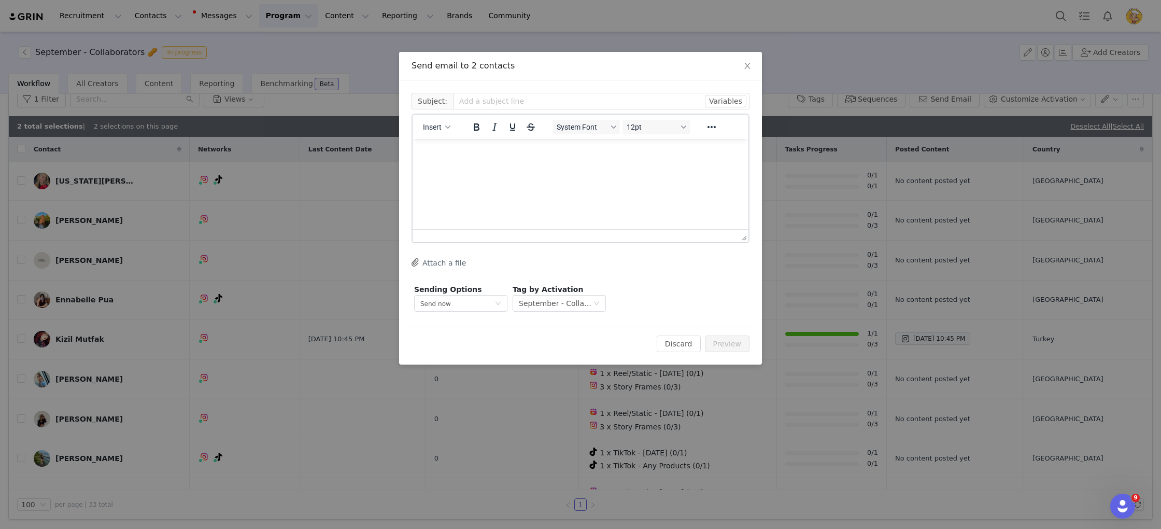
drag, startPoint x: 516, startPoint y: 171, endPoint x: 509, endPoint y: 160, distance: 12.8
click at [513, 164] on html at bounding box center [581, 153] width 336 height 28
click at [508, 159] on html at bounding box center [581, 153] width 336 height 28
paste body "Rich Text Area. Press ALT-0 for help."
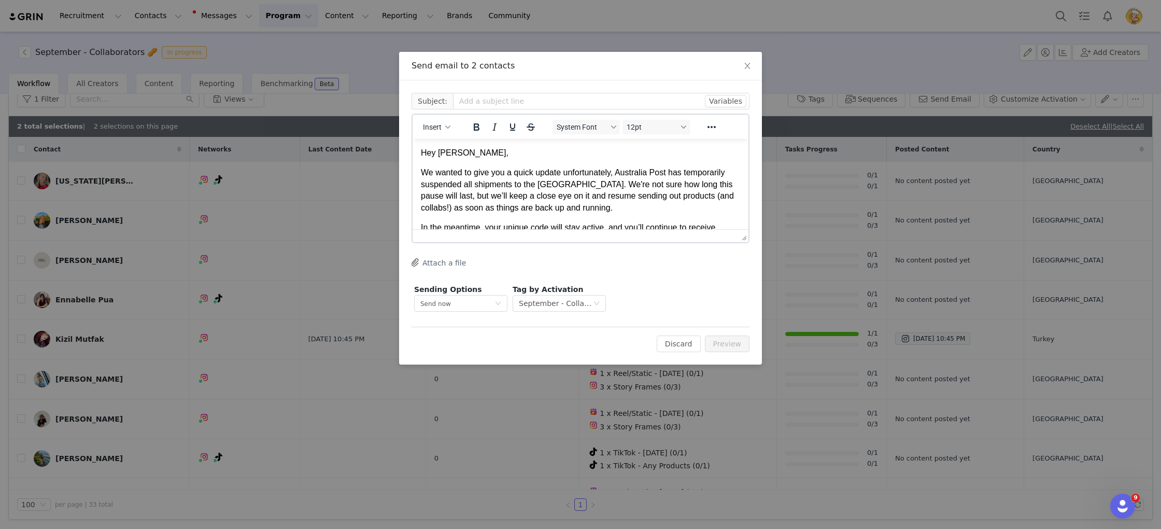
click at [488, 151] on p "Hey [PERSON_NAME]," at bounding box center [580, 152] width 319 height 11
click at [443, 126] on button "Insert" at bounding box center [437, 127] width 36 height 15
click at [455, 160] on div "Insert Variable" at bounding box center [474, 162] width 93 height 12
select select
click at [548, 185] on p "We wanted to give you a quick update unfortunately, Australia Post has temporar…" at bounding box center [580, 190] width 319 height 47
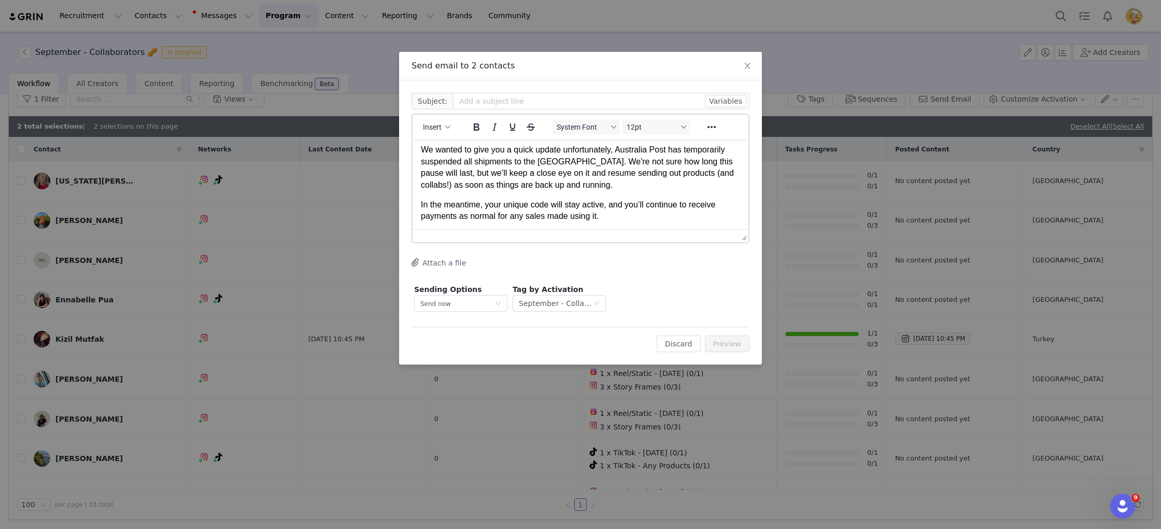
scroll to position [26, 0]
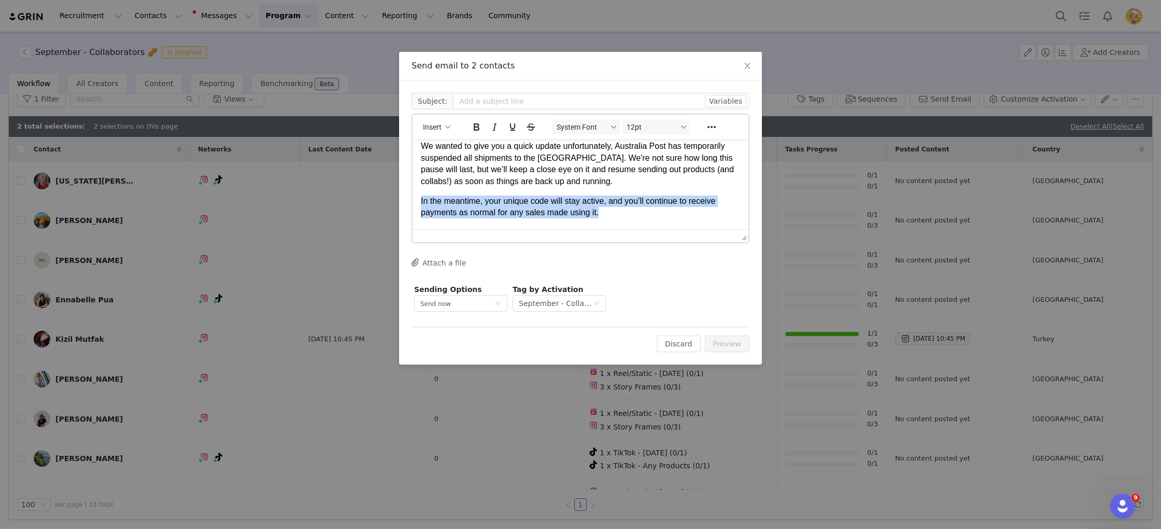
drag, startPoint x: 680, startPoint y: 222, endPoint x: 414, endPoint y: 197, distance: 267.6
click at [414, 197] on html "Hey First Name We wanted to give you a quick update unfortunately, Australia Po…" at bounding box center [581, 195] width 336 height 166
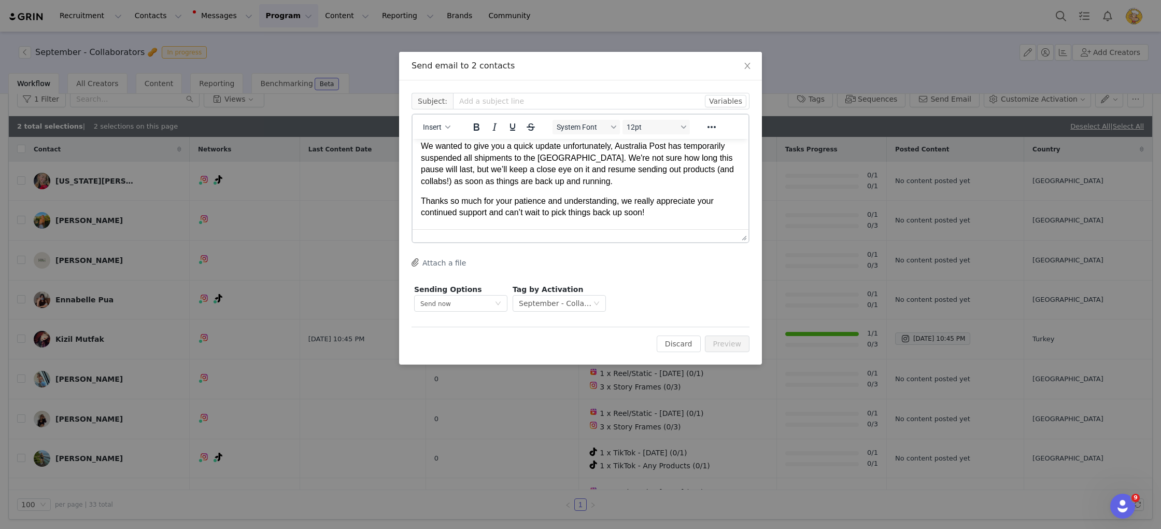
scroll to position [44, 0]
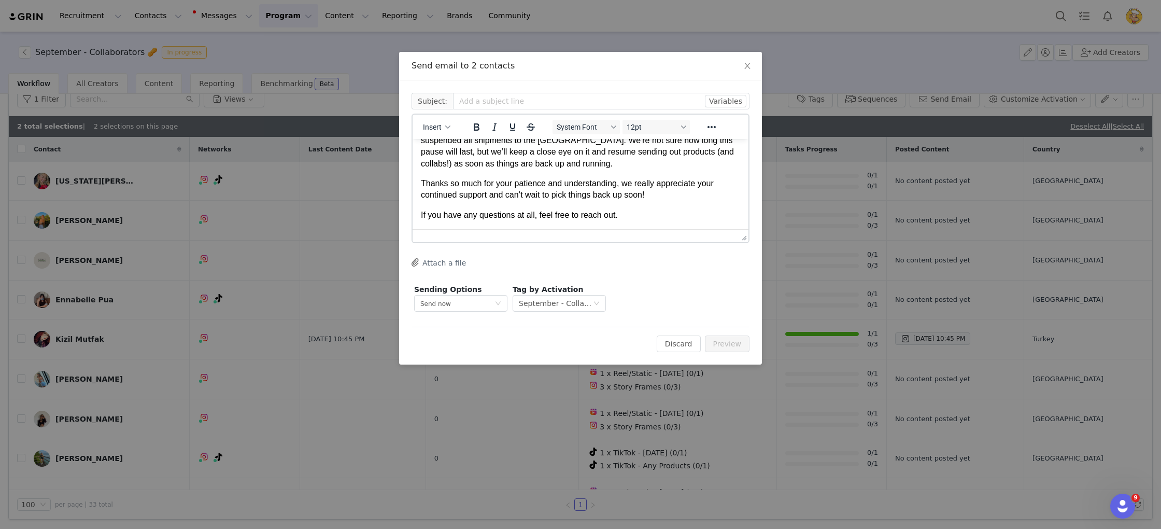
click at [687, 198] on p "Thanks so much for your patience and understanding, we really appreciate your c…" at bounding box center [580, 189] width 319 height 23
click at [678, 214] on p "If you have any questions at all, feel free to reach out." at bounding box center [580, 214] width 319 height 11
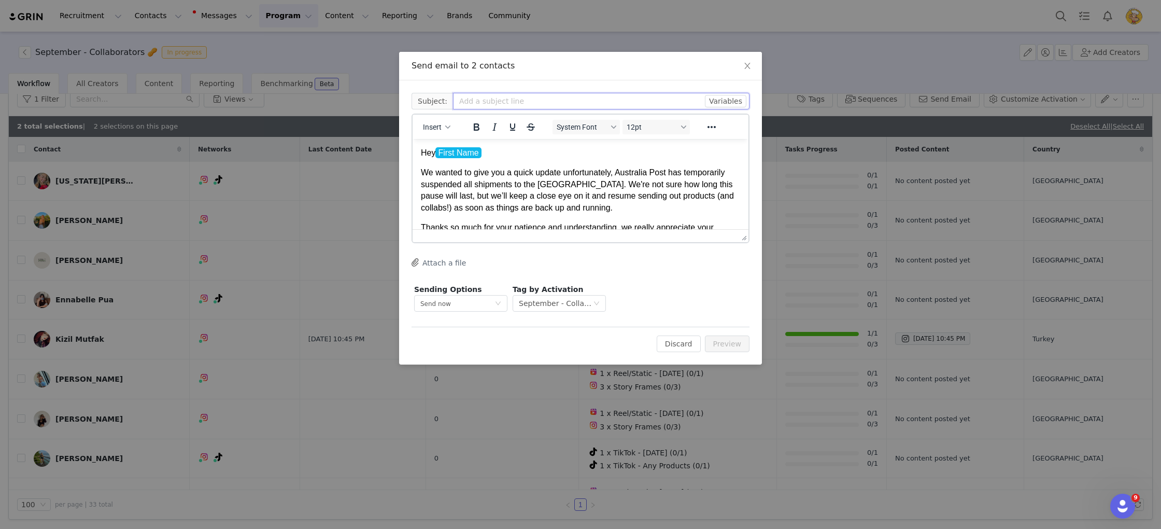
click at [494, 99] on input "text" at bounding box center [601, 101] width 297 height 17
type input "Update on Shipments to the [GEOGRAPHIC_DATA] 🇺🇸📦"
click at [692, 188] on p "We wanted to give you a quick update unfortunately, Australia Post has temporar…" at bounding box center [580, 190] width 319 height 47
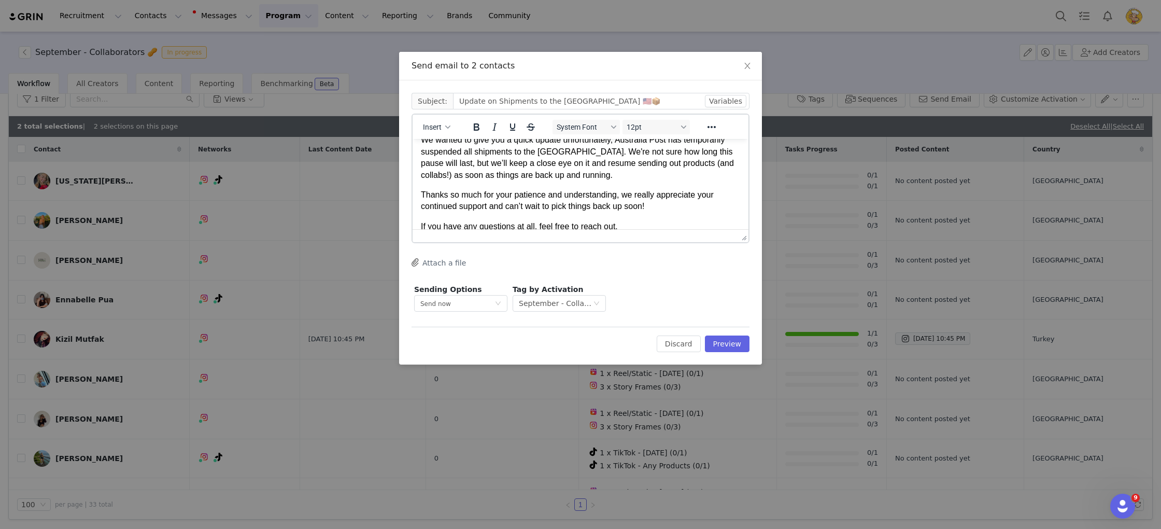
scroll to position [44, 0]
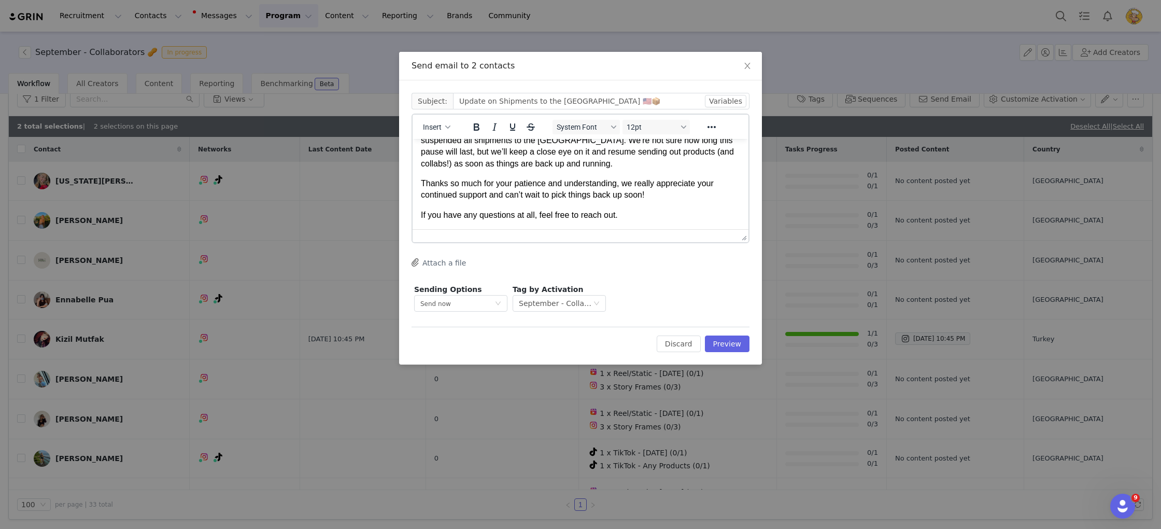
click at [681, 210] on p "If you have any questions at all, feel free to reach out." at bounding box center [580, 214] width 319 height 11
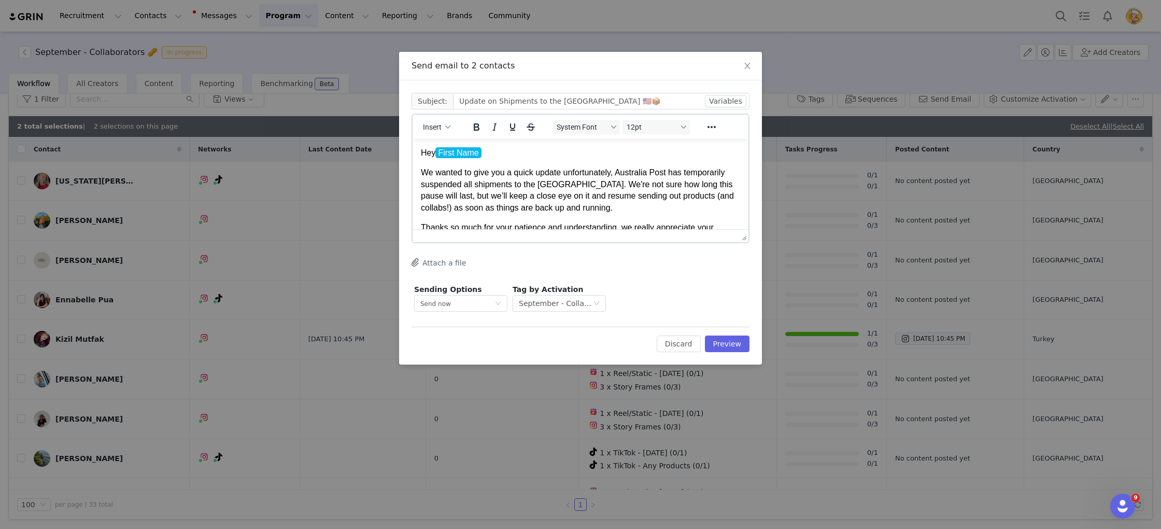
click at [596, 152] on p "Hey First Name" at bounding box center [580, 152] width 319 height 11
click at [739, 348] on button "Preview" at bounding box center [727, 343] width 45 height 17
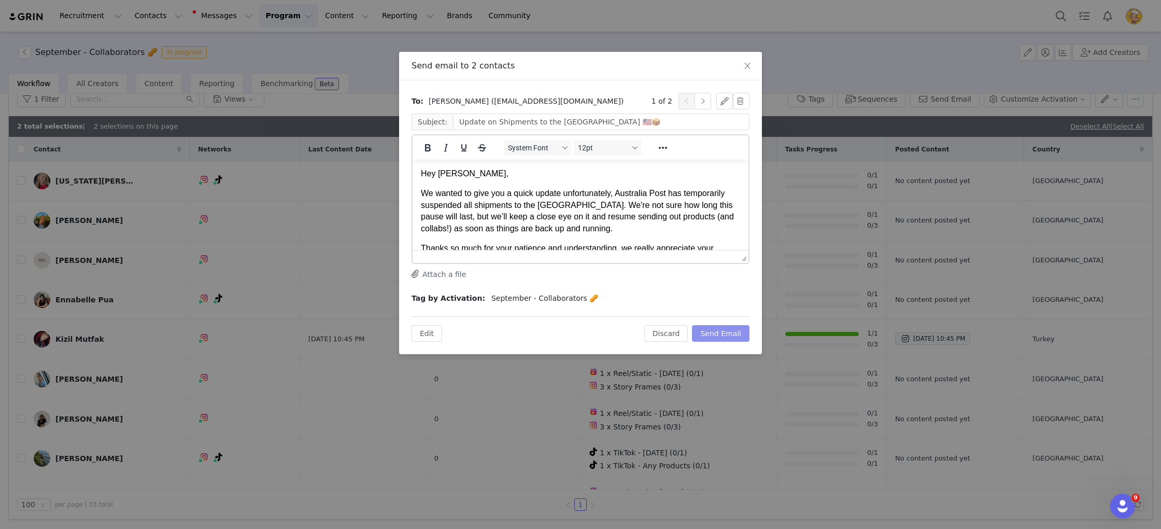
scroll to position [44, 0]
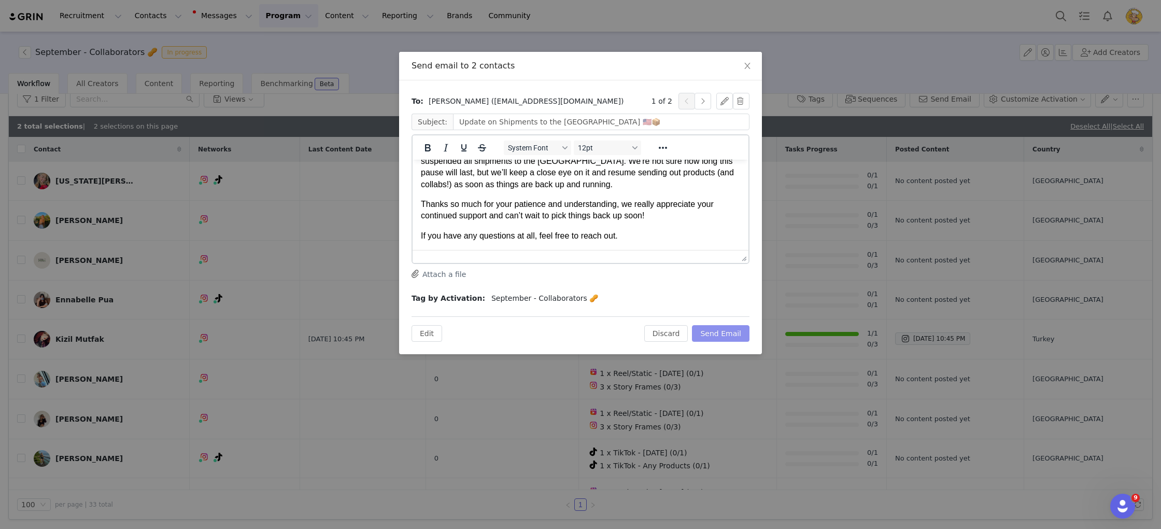
click at [724, 333] on button "Send Email" at bounding box center [721, 333] width 58 height 17
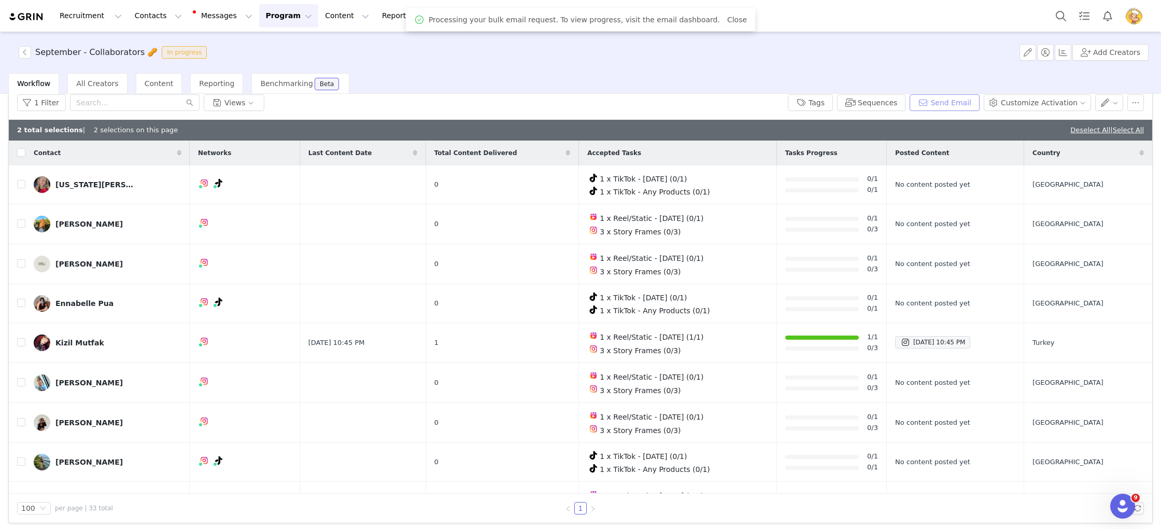
scroll to position [0, 0]
drag, startPoint x: 269, startPoint y: 13, endPoint x: 269, endPoint y: 22, distance: 8.8
click at [269, 15] on button "Program Program" at bounding box center [288, 15] width 59 height 23
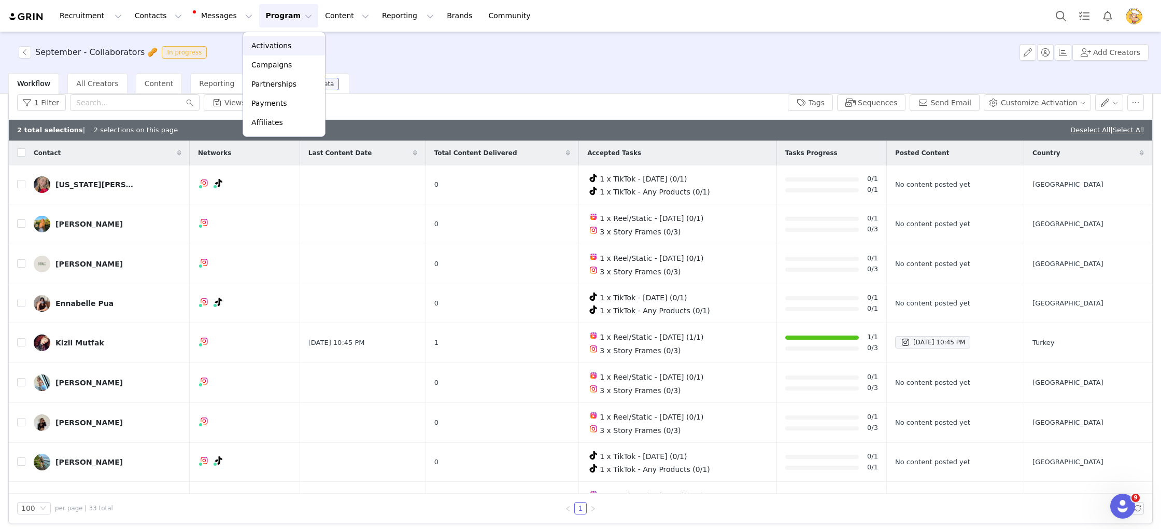
click at [271, 49] on p "Activations" at bounding box center [271, 45] width 40 height 11
